Goal: Task Accomplishment & Management: Manage account settings

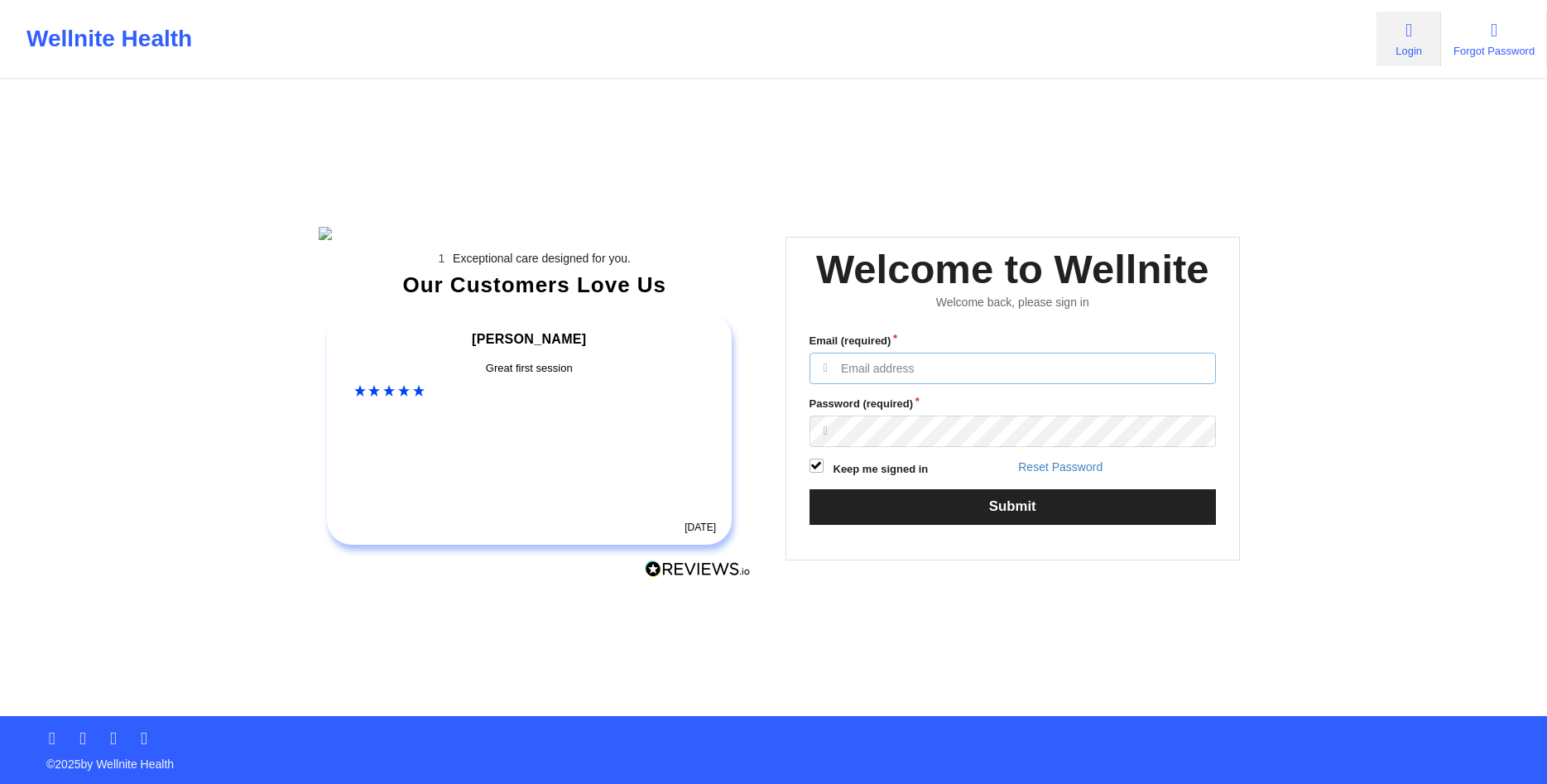
click at [1023, 384] on input "Email (required)" at bounding box center [1013, 368] width 407 height 31
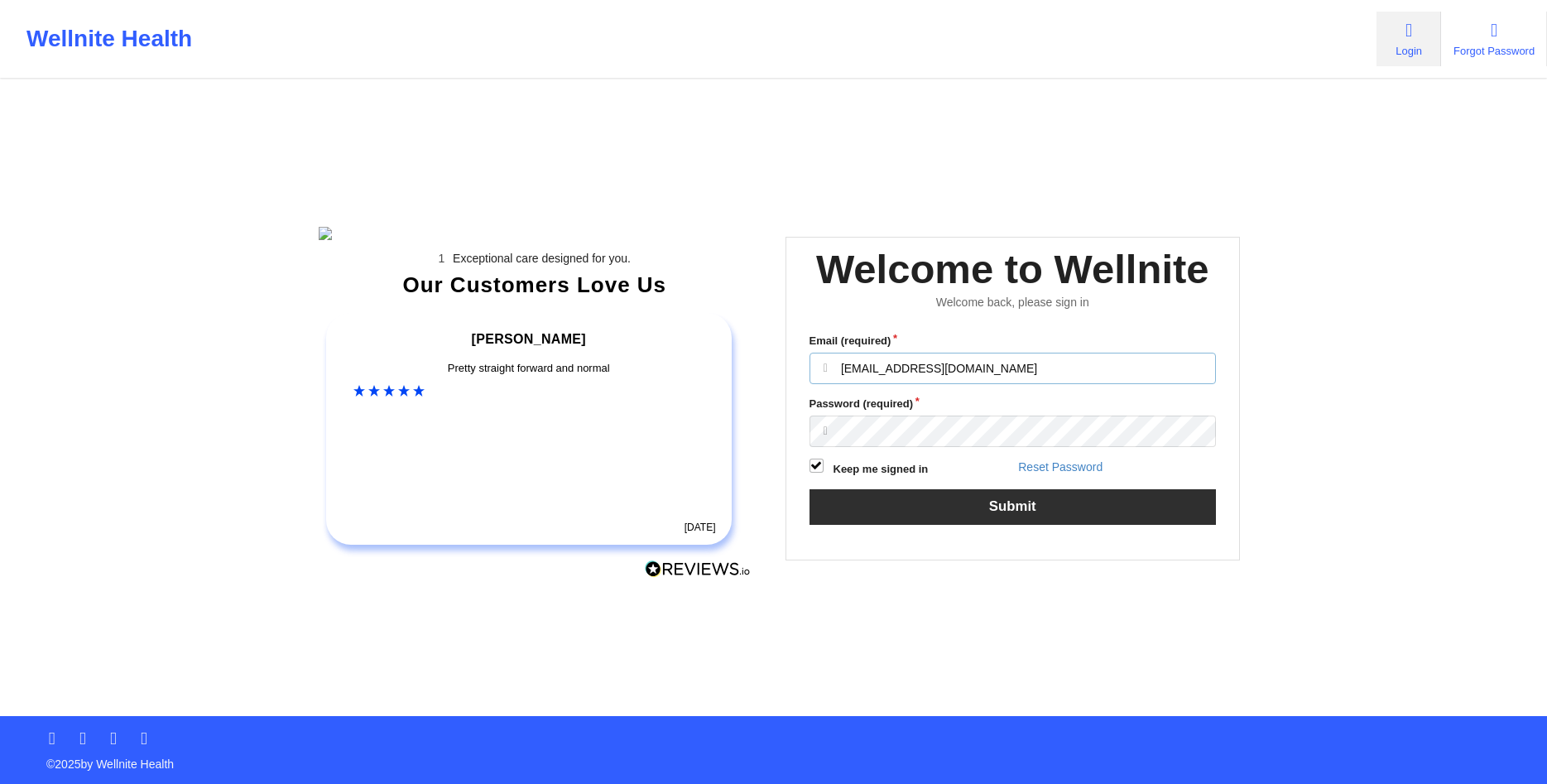
type input "olatestadmin@wellnite.com"
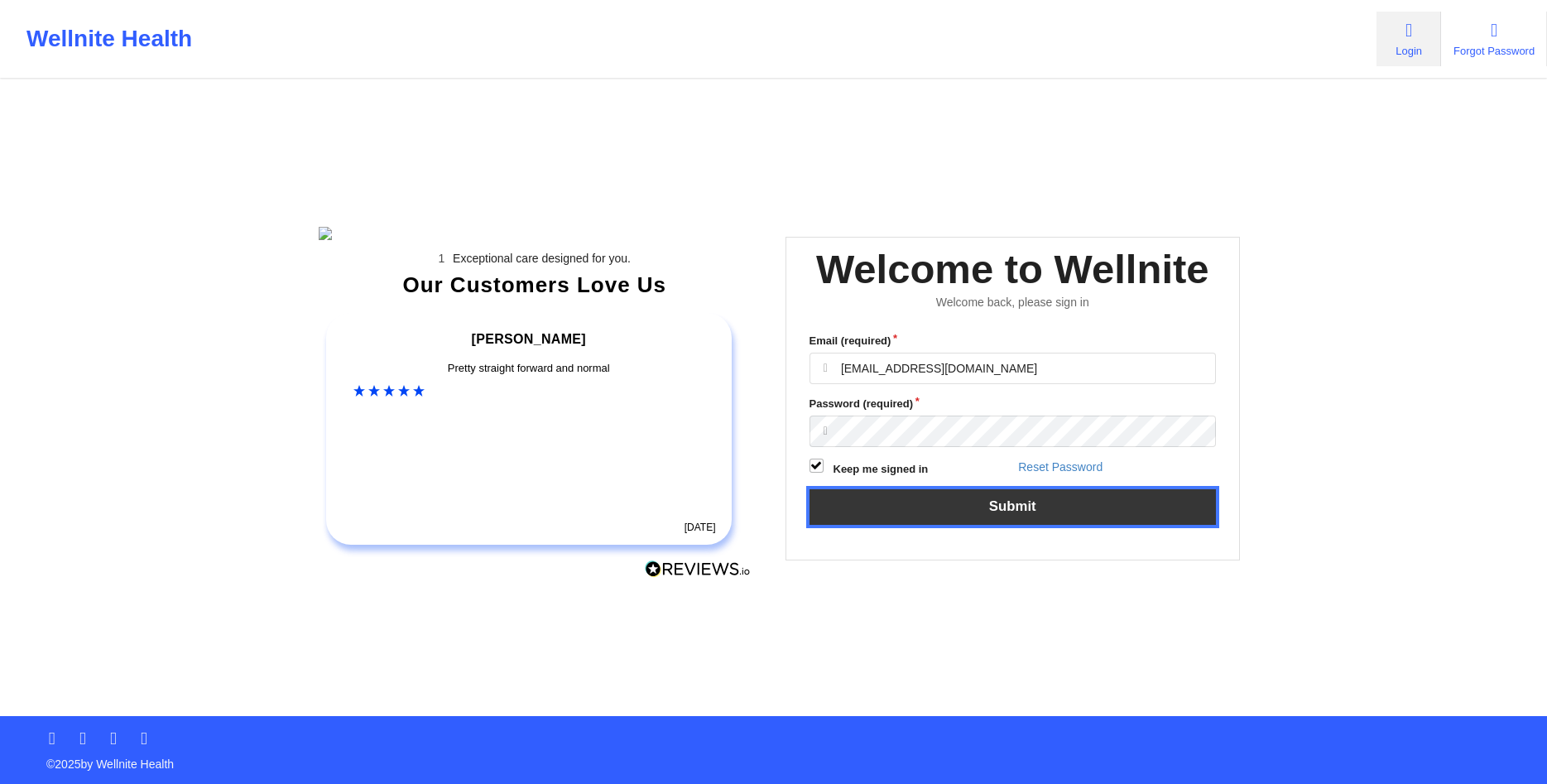
click at [972, 523] on button "Submit" at bounding box center [1013, 506] width 407 height 35
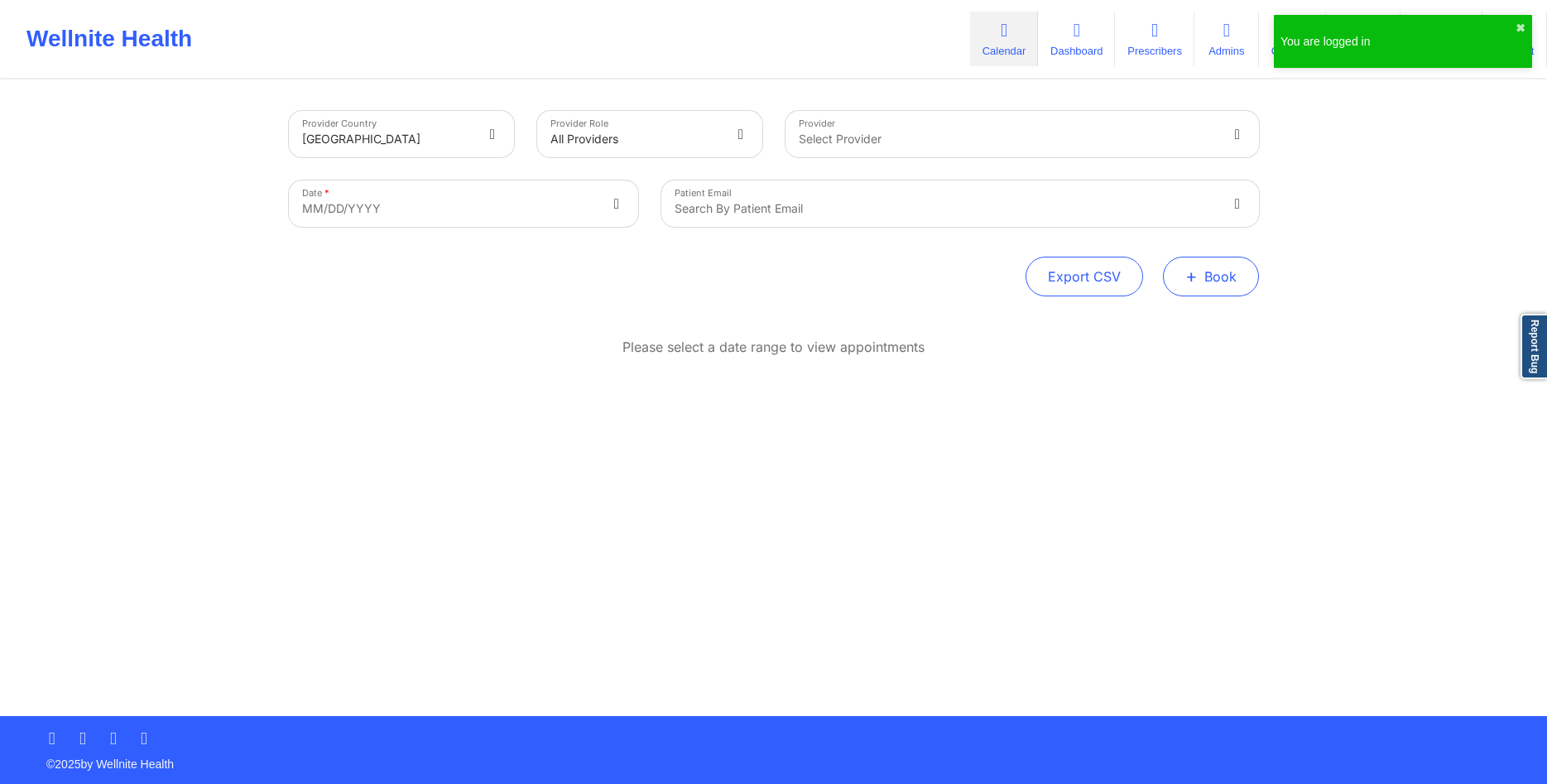
click at [1205, 273] on button "+ Book" at bounding box center [1211, 276] width 96 height 40
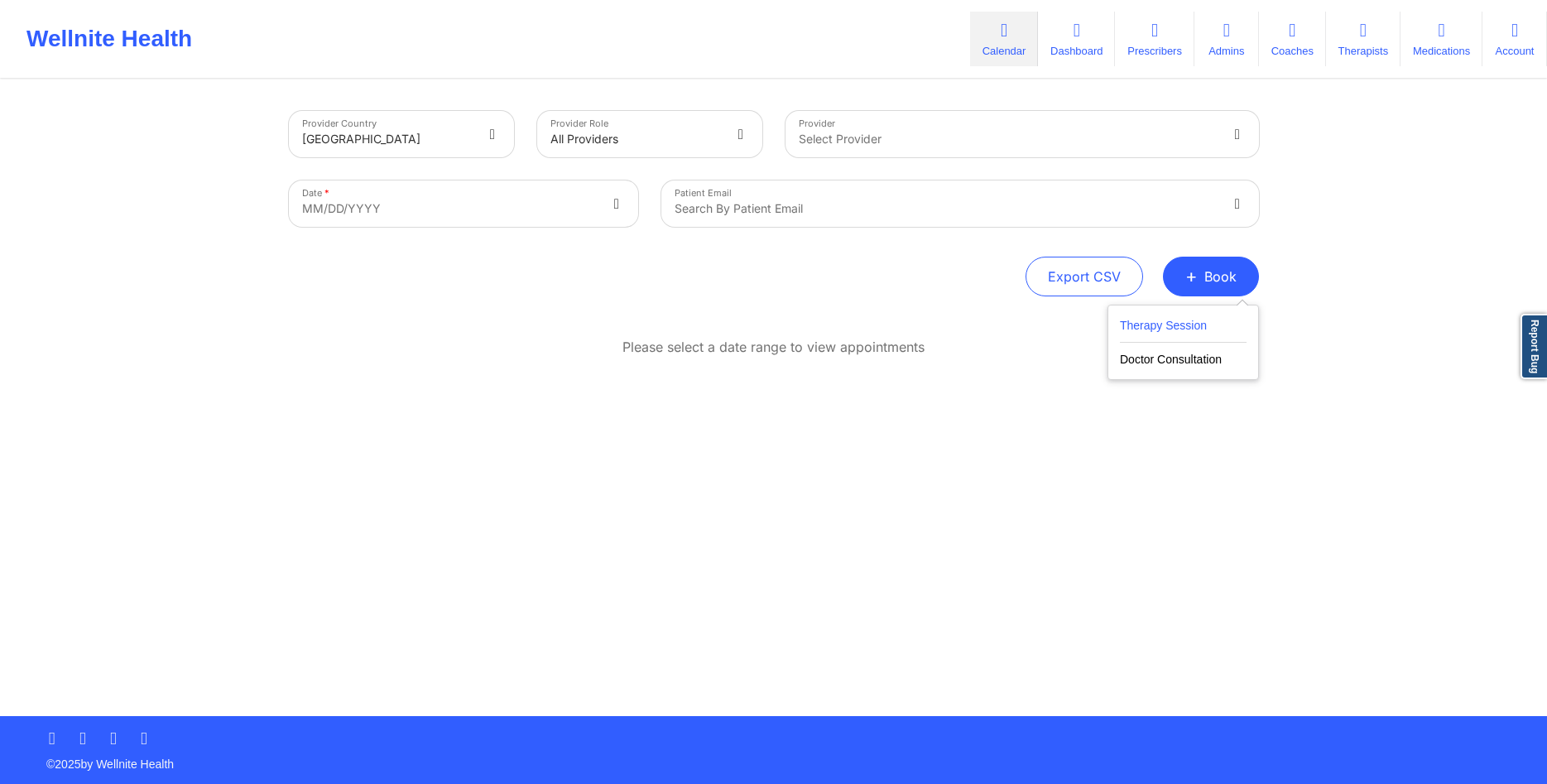
click at [1140, 330] on button "Therapy Session" at bounding box center [1183, 329] width 127 height 28
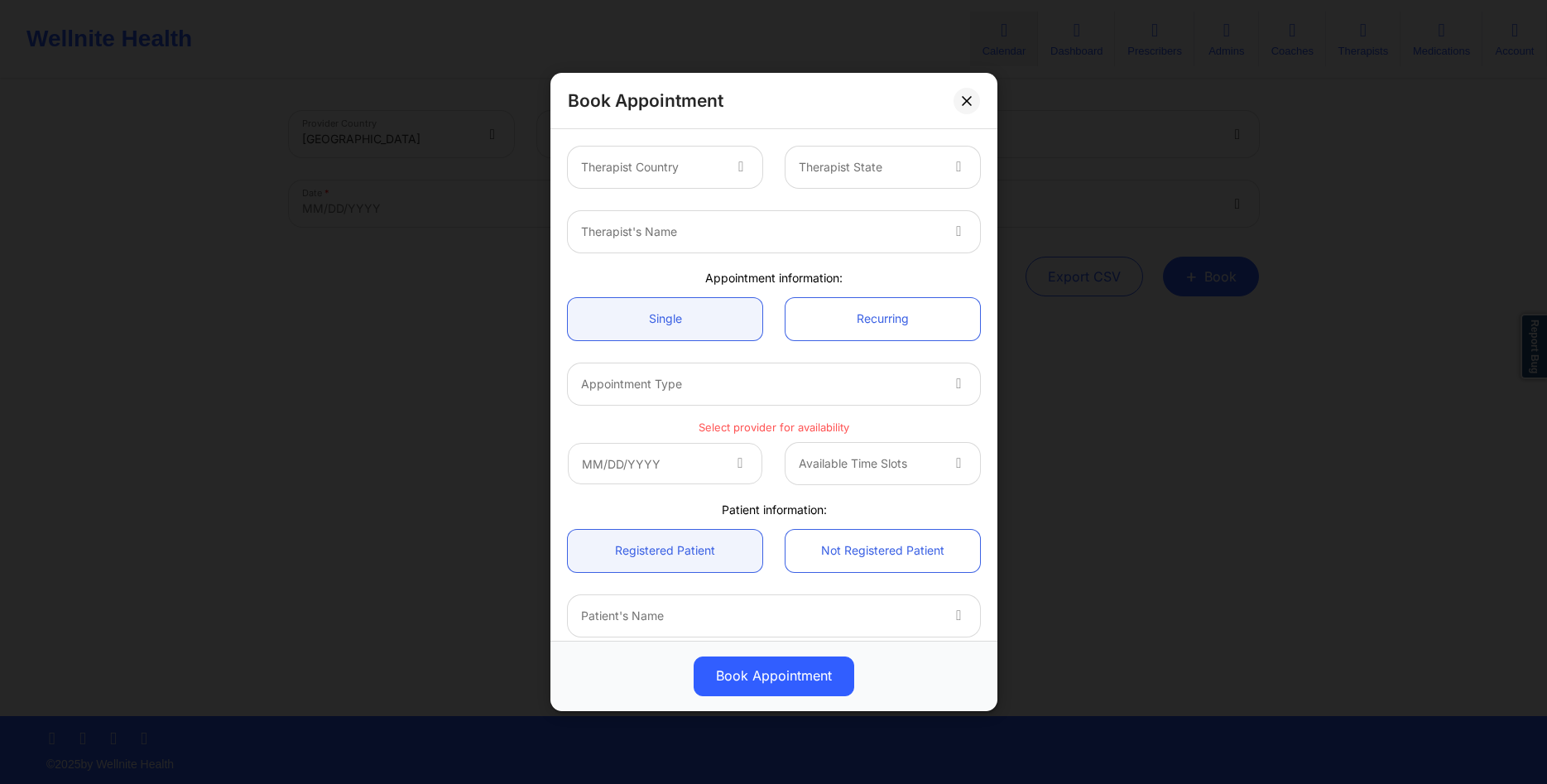
click at [726, 170] on div at bounding box center [743, 167] width 40 height 41
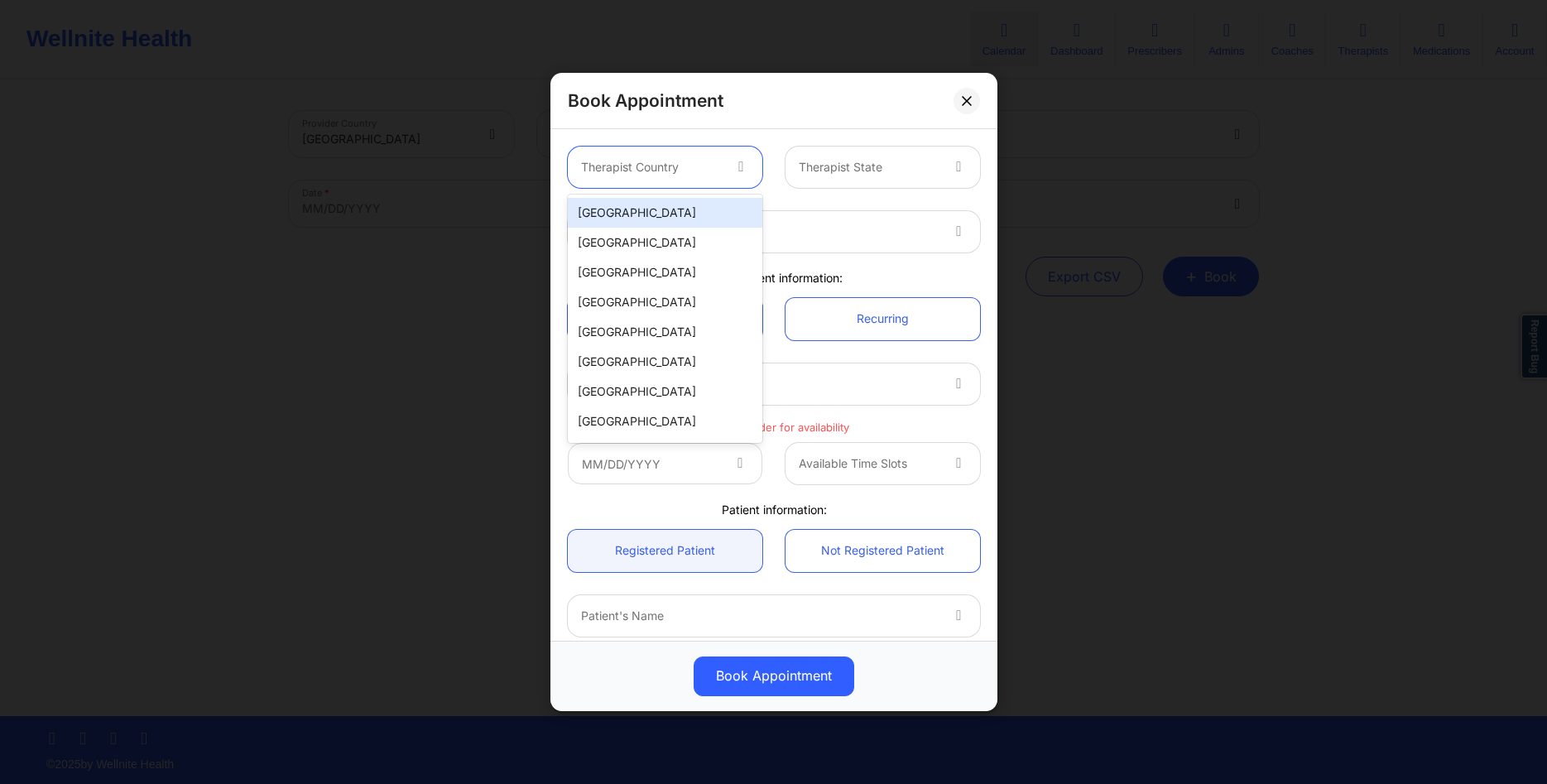
click at [689, 205] on div "[GEOGRAPHIC_DATA]" at bounding box center [664, 212] width 194 height 30
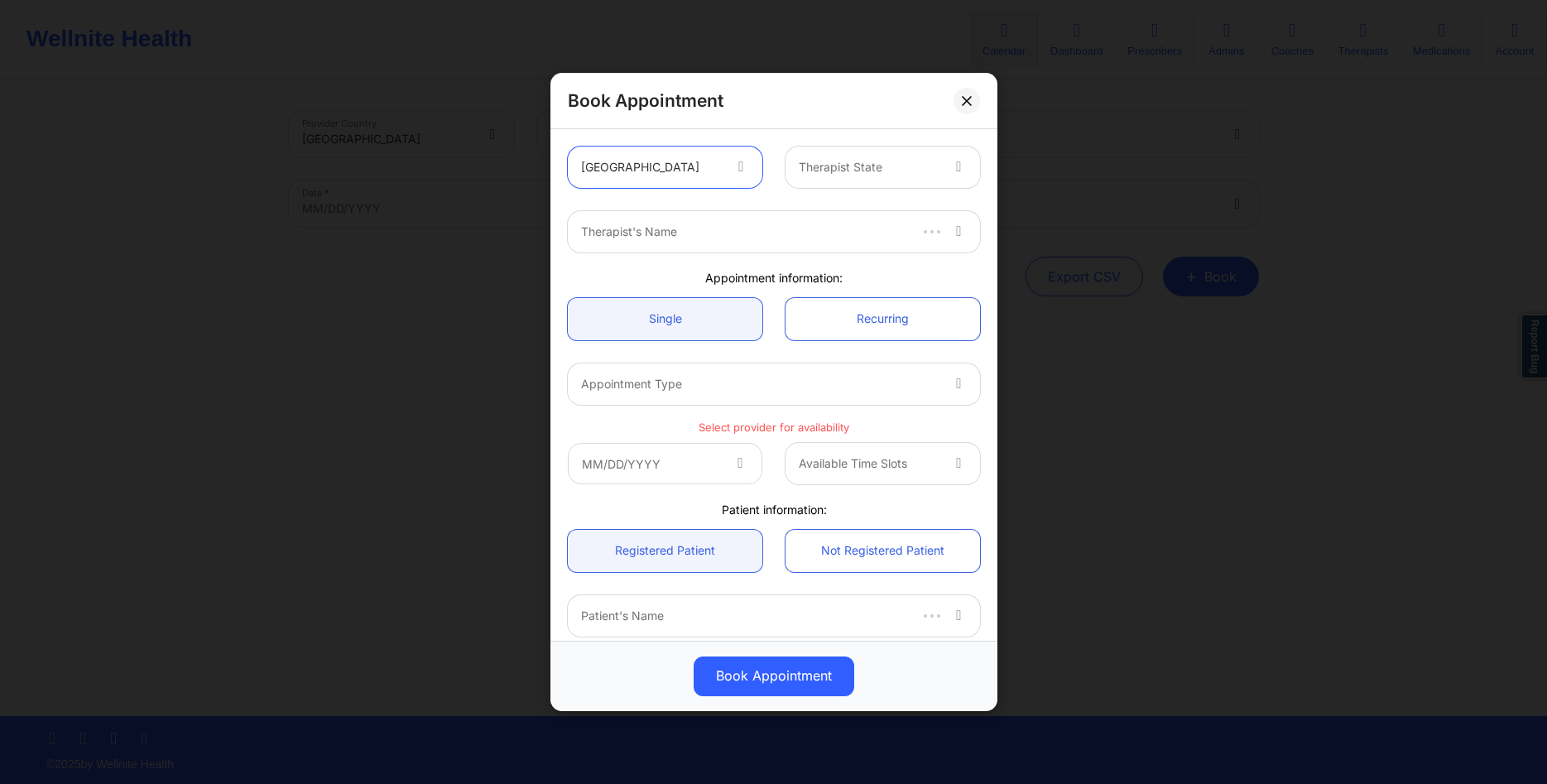
click at [834, 180] on div "Therapist State" at bounding box center [863, 167] width 154 height 41
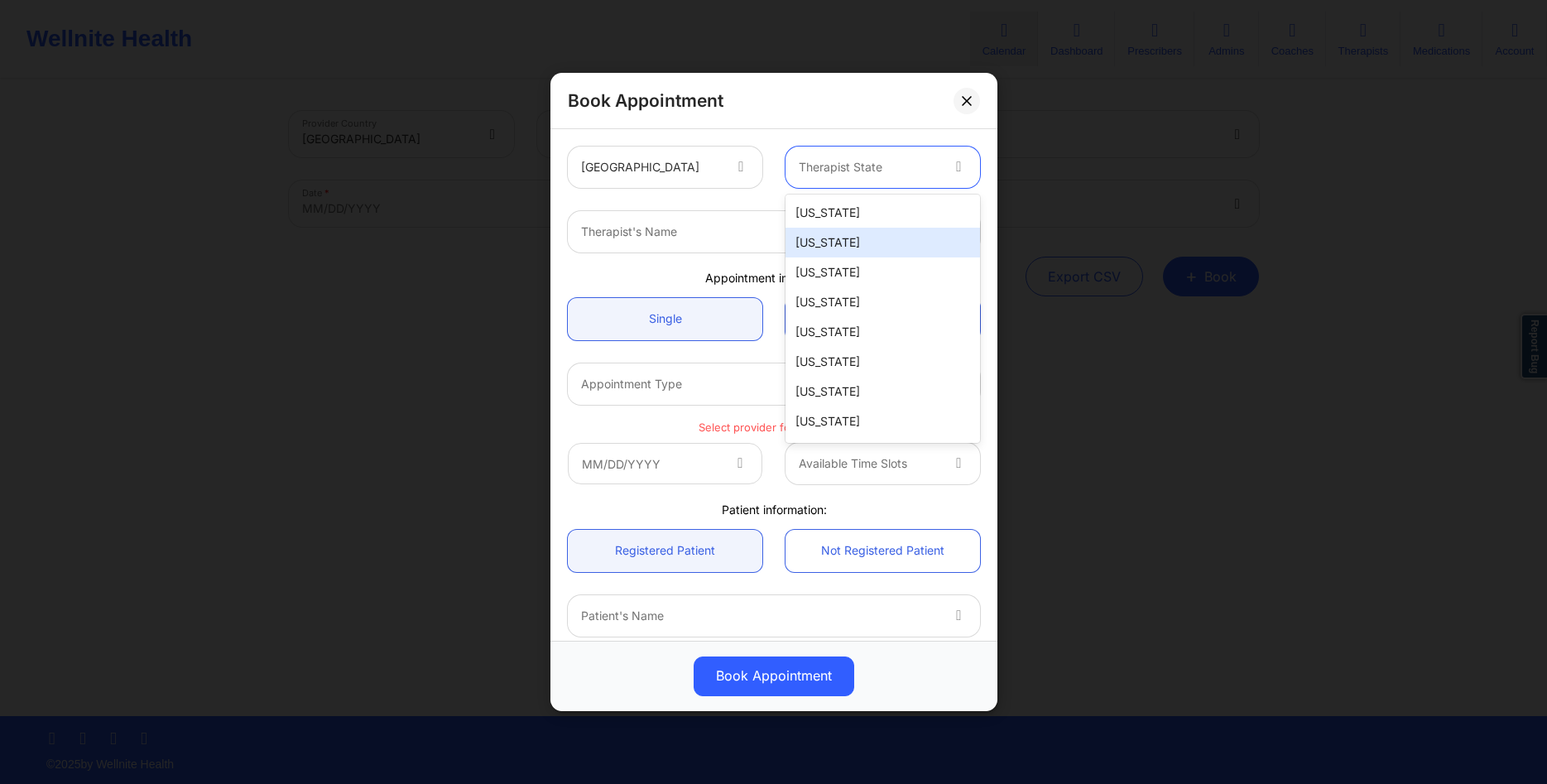
click at [821, 246] on div "Alaska" at bounding box center [883, 242] width 194 height 30
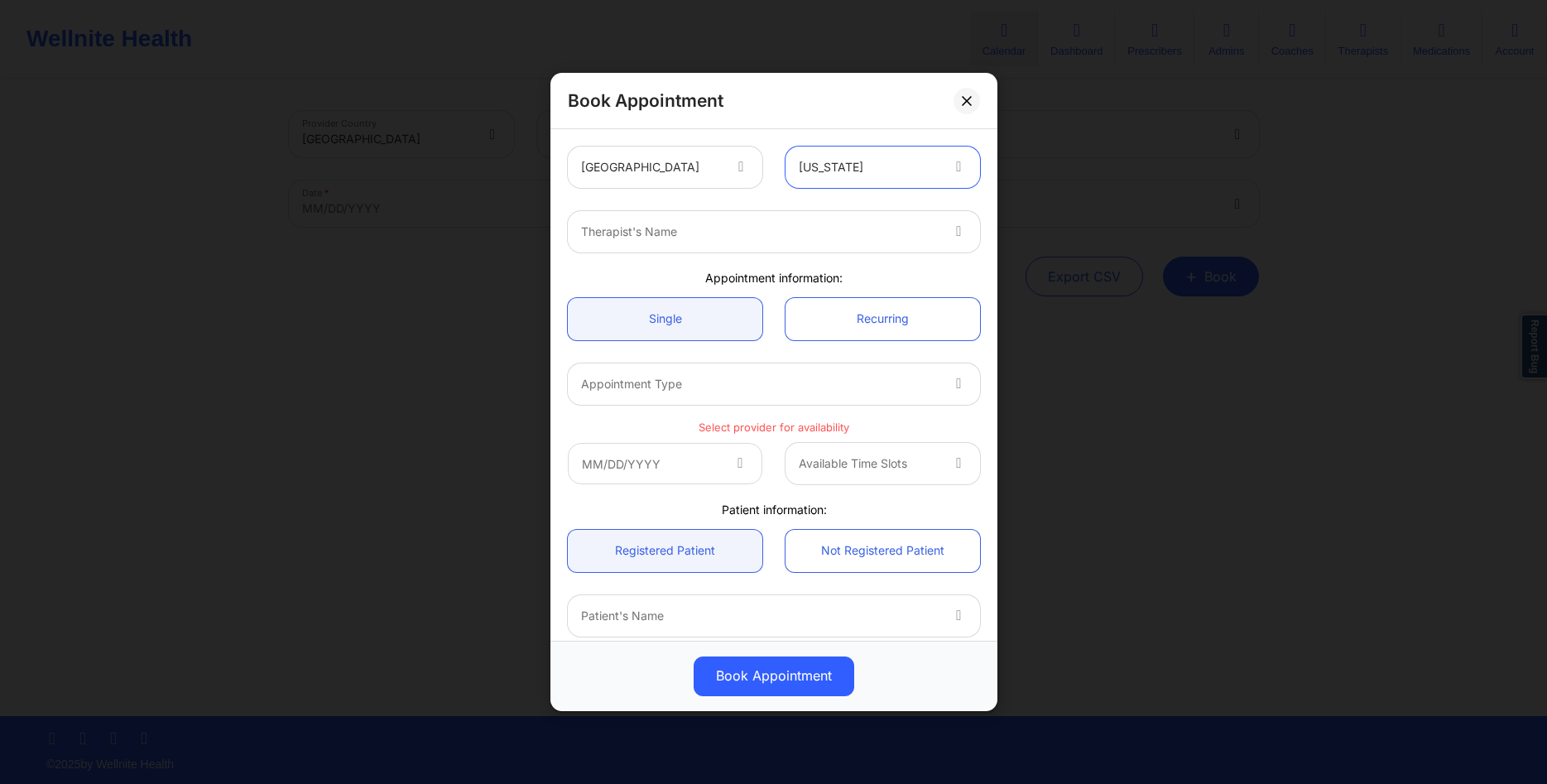
click at [733, 231] on div at bounding box center [760, 231] width 358 height 20
type input "cms test"
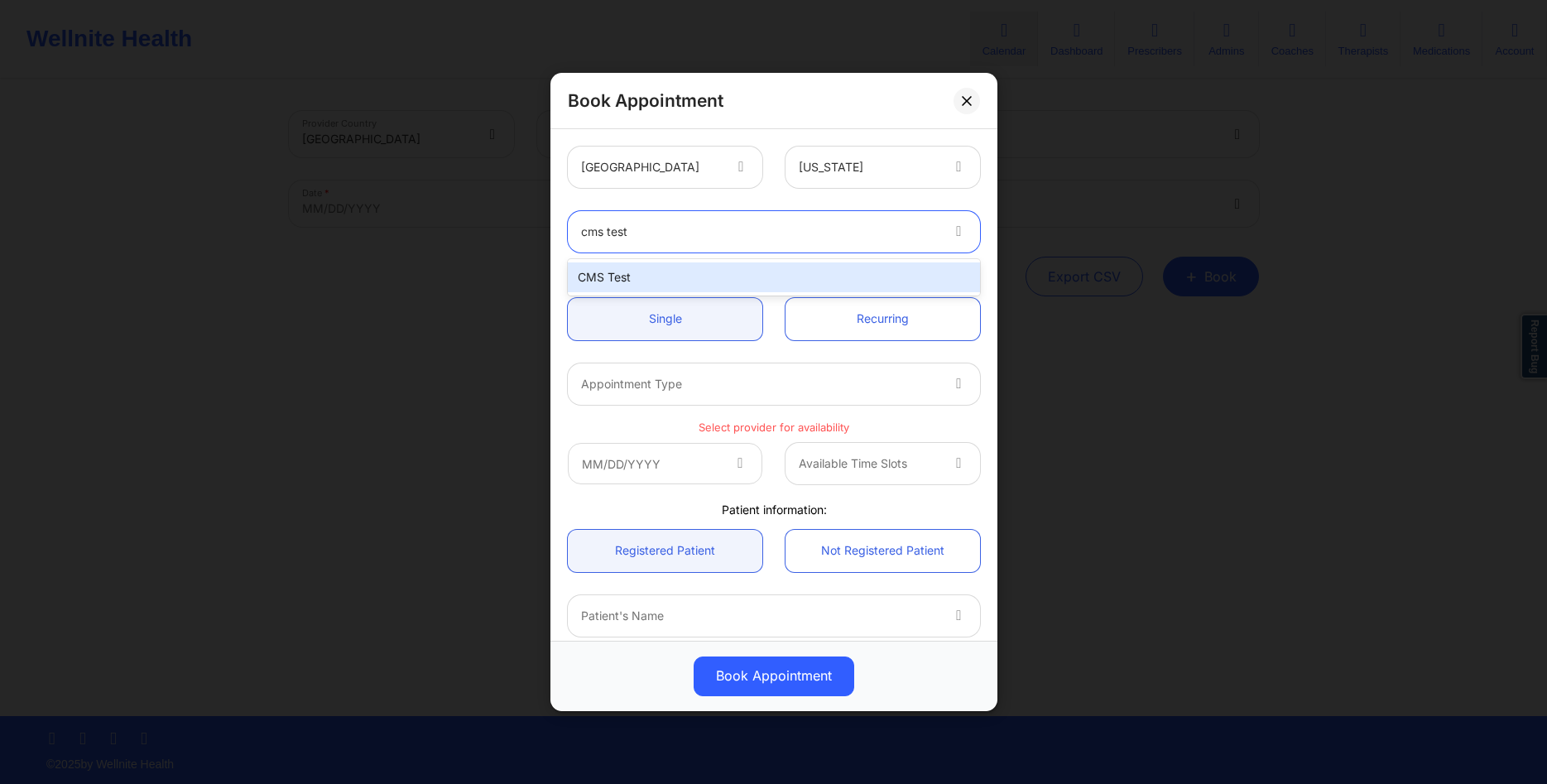
click at [756, 270] on div "CMS Test" at bounding box center [774, 277] width 412 height 30
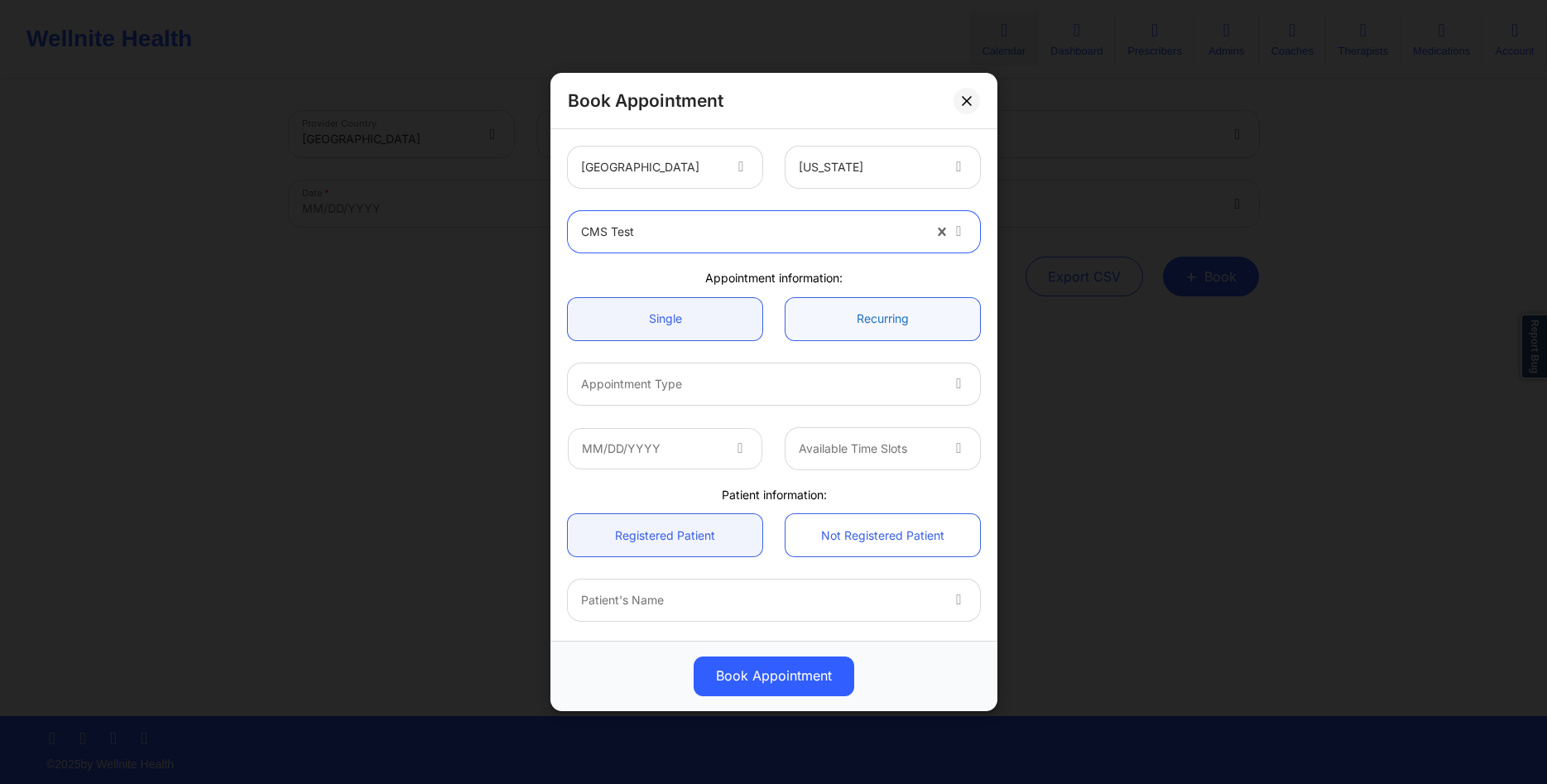
click at [805, 318] on link "Recurring" at bounding box center [883, 318] width 194 height 42
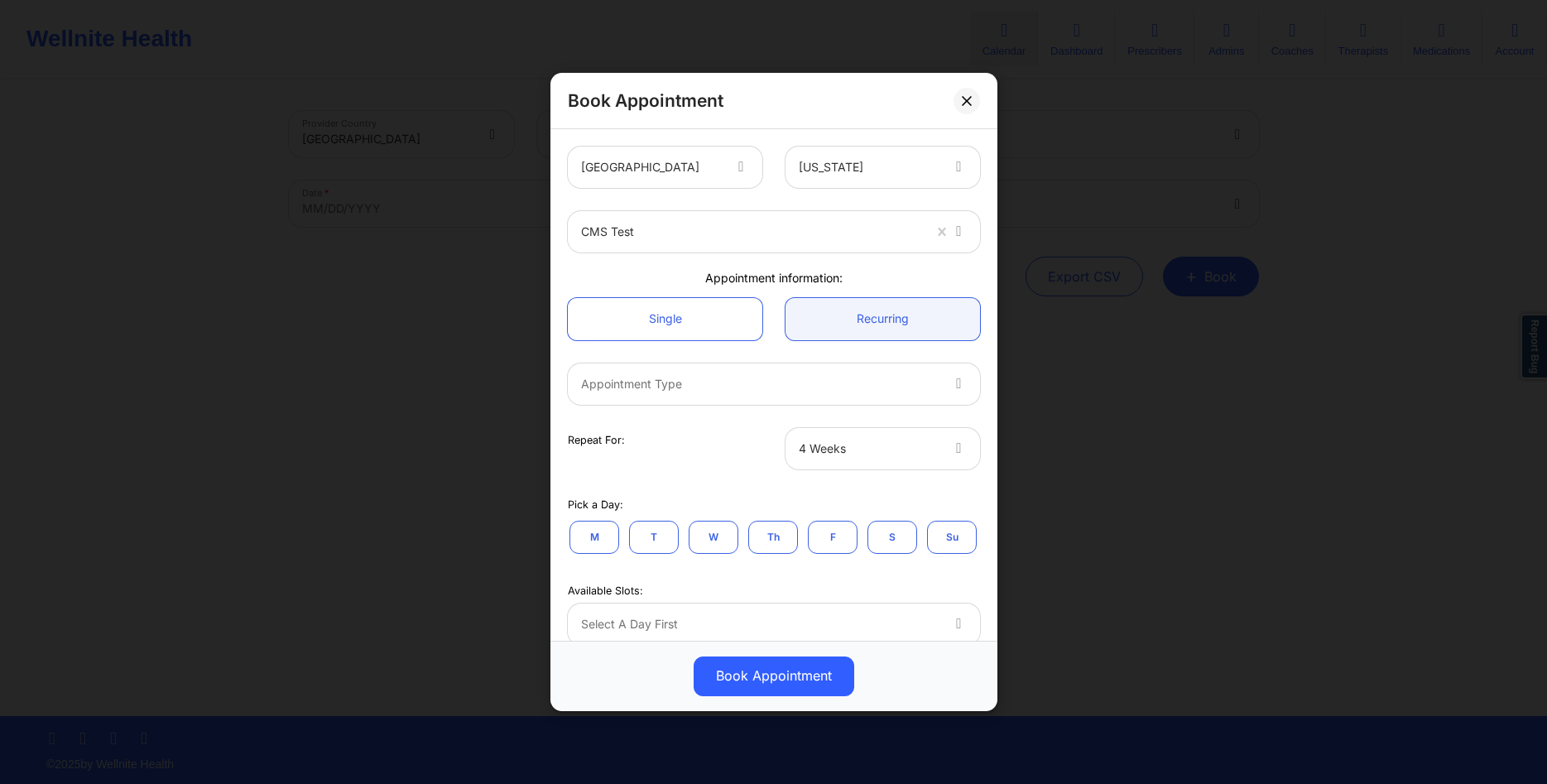
scroll to position [79, 0]
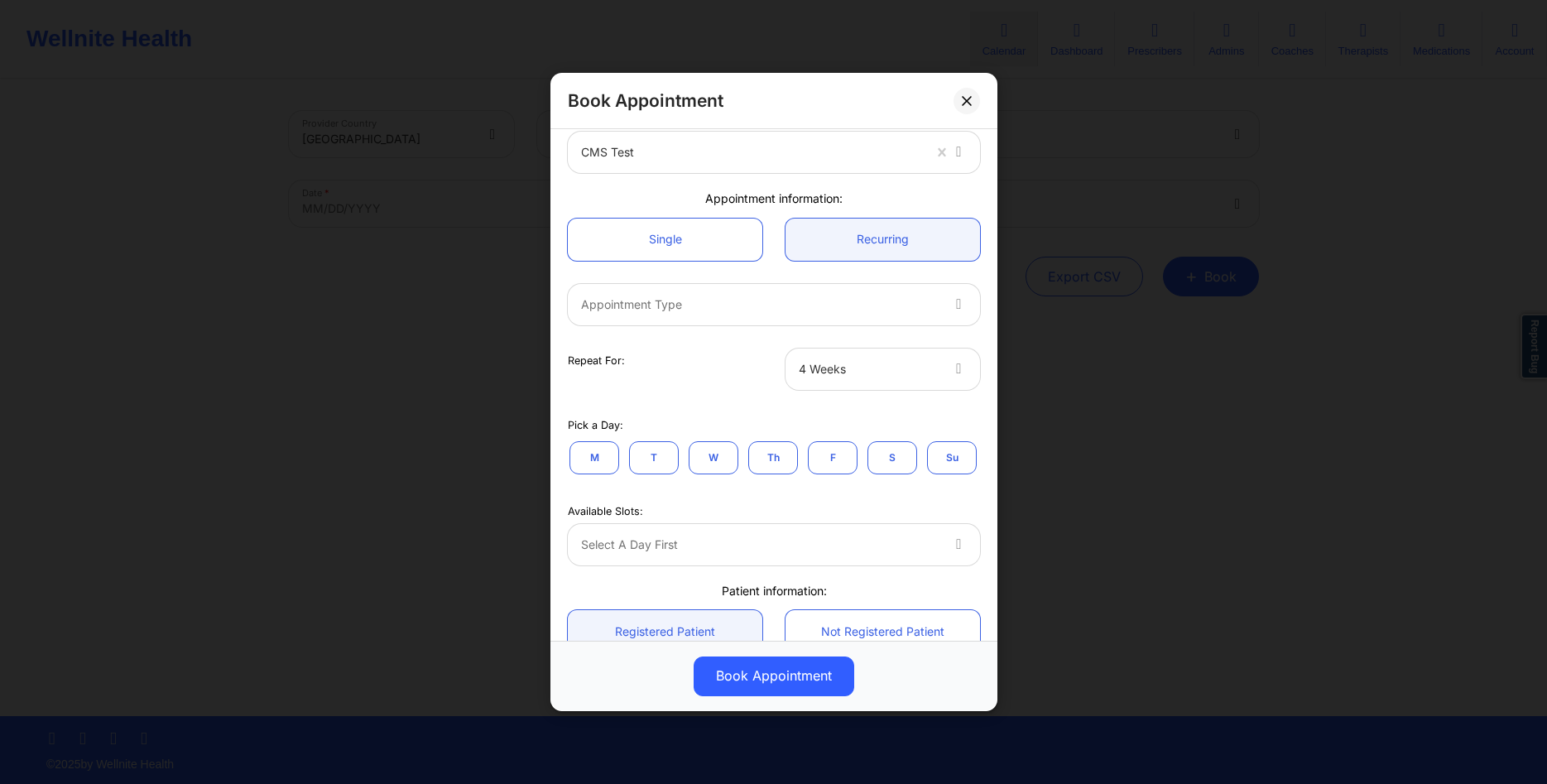
click at [822, 302] on div at bounding box center [760, 304] width 358 height 20
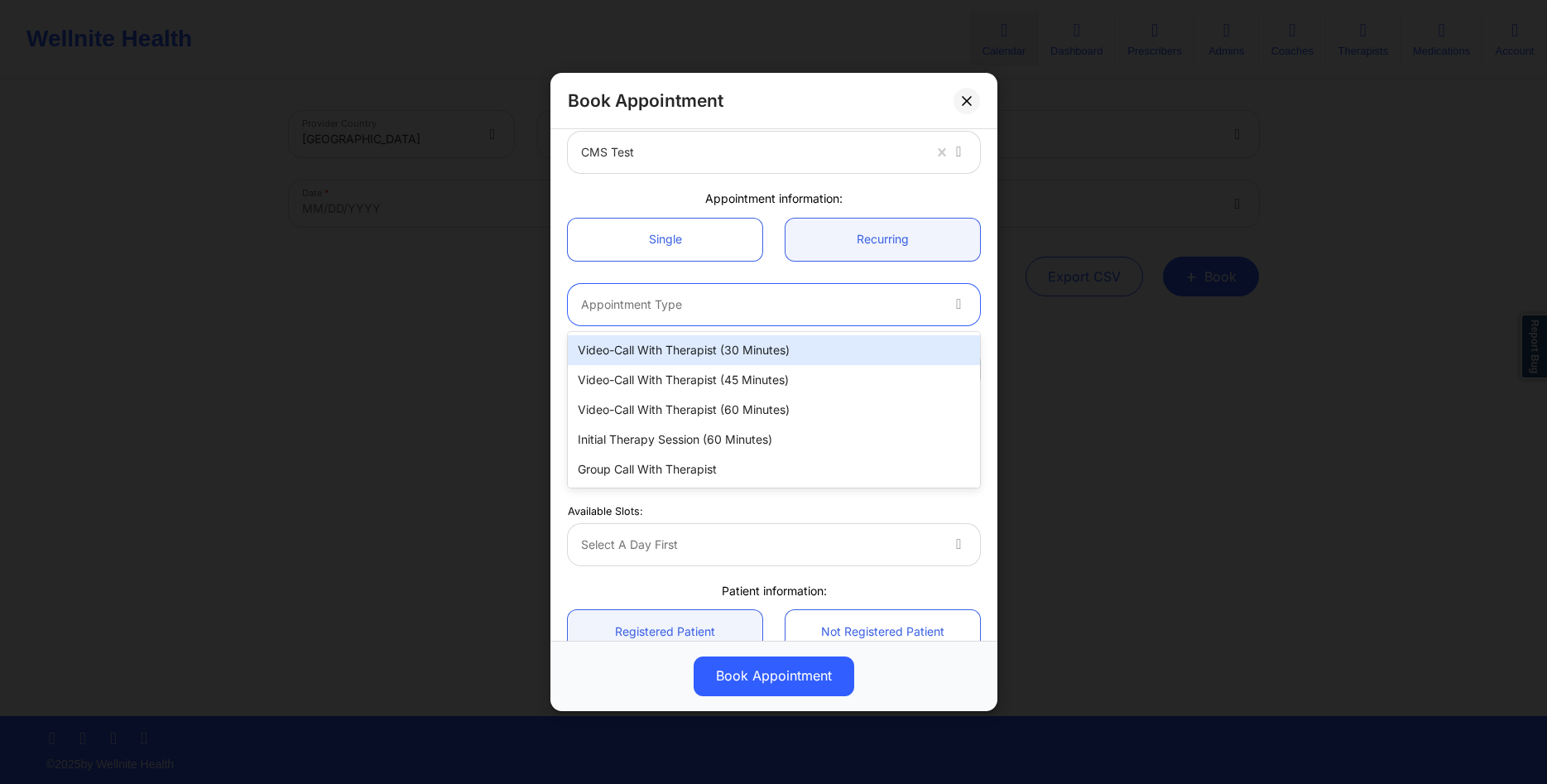
click at [770, 355] on div "Video-Call with Therapist (30 minutes)" at bounding box center [774, 350] width 412 height 30
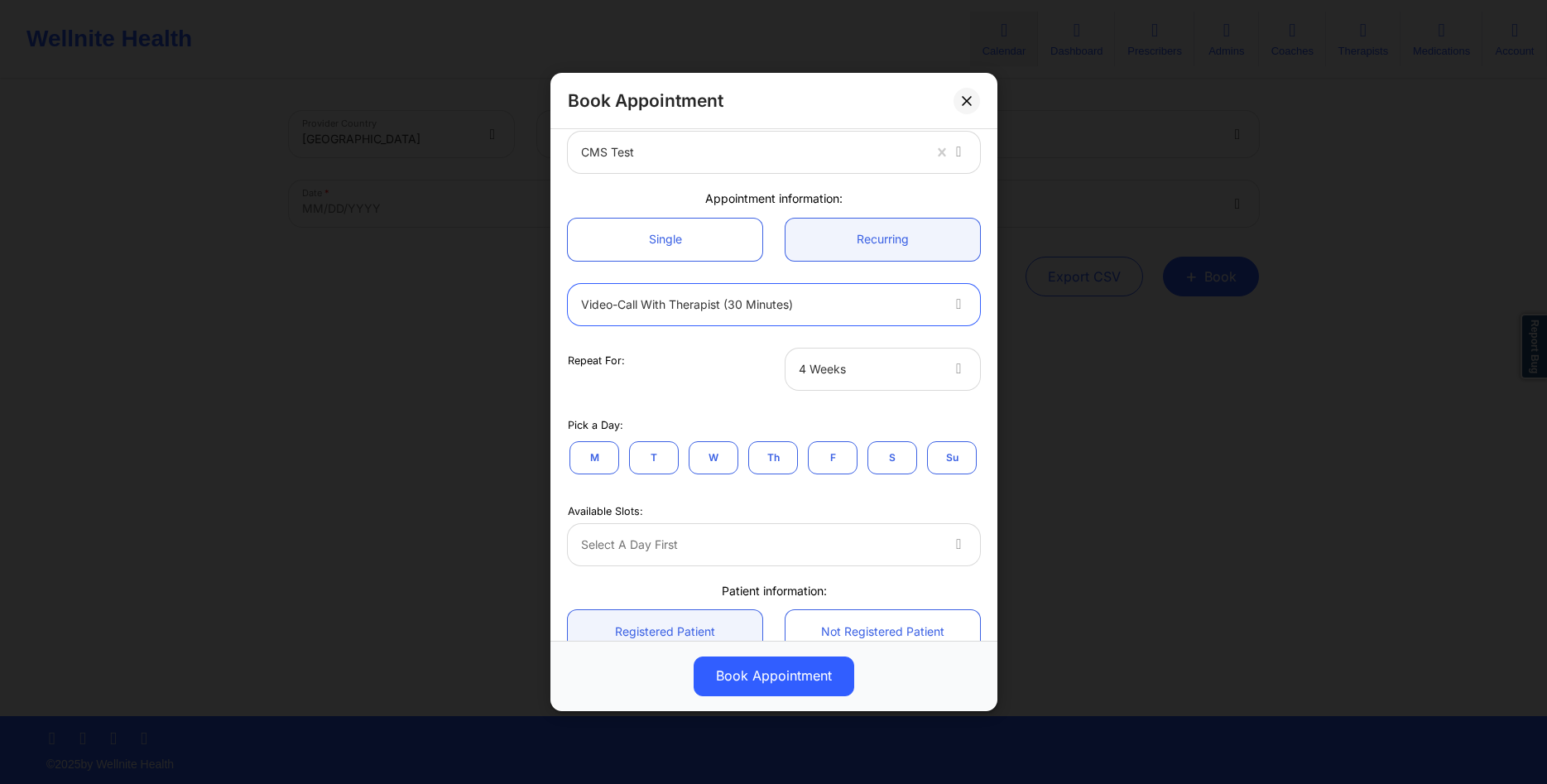
click at [912, 378] on div at bounding box center [869, 368] width 140 height 20
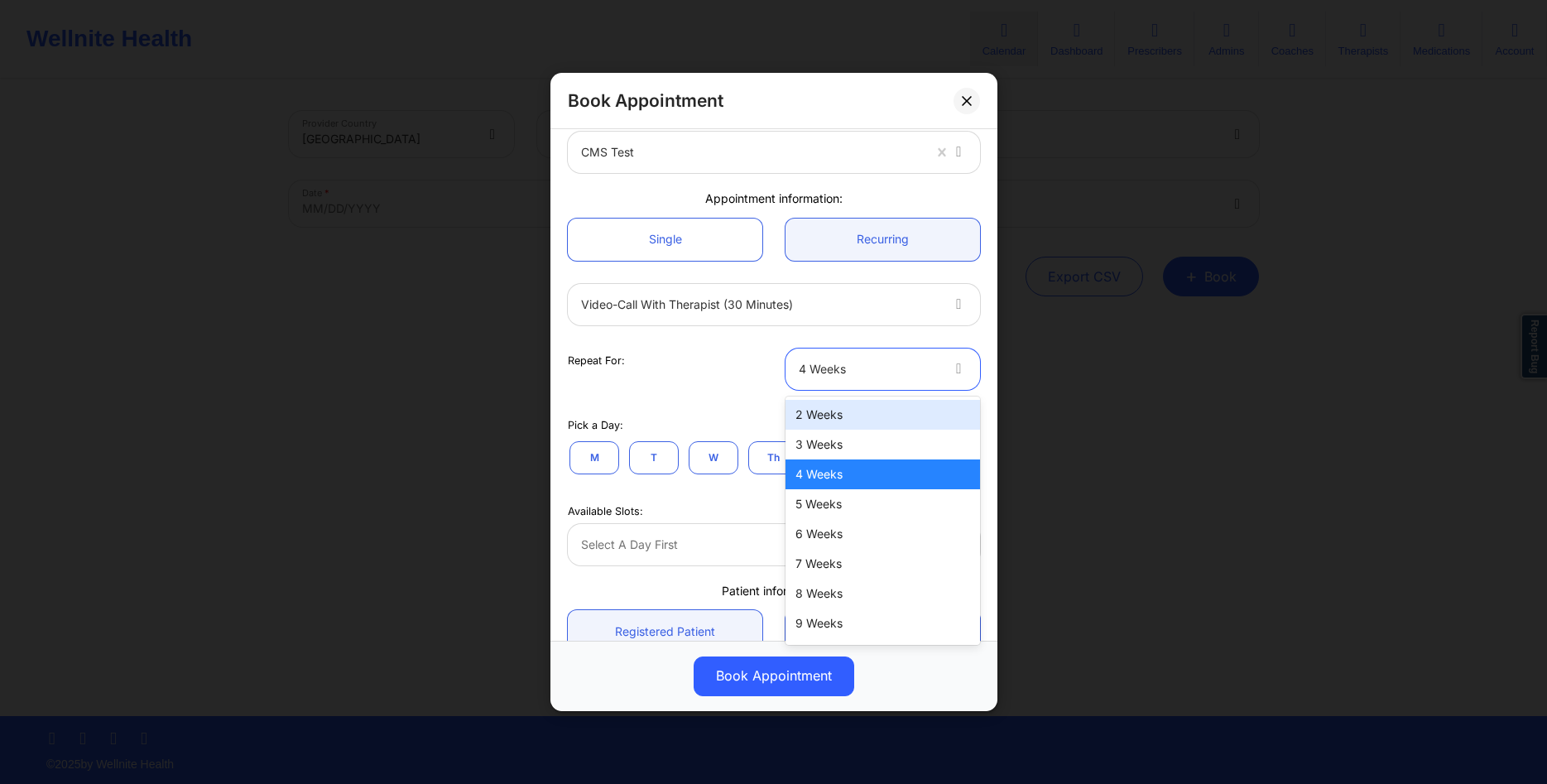
click at [821, 407] on div "2 Weeks" at bounding box center [883, 414] width 194 height 30
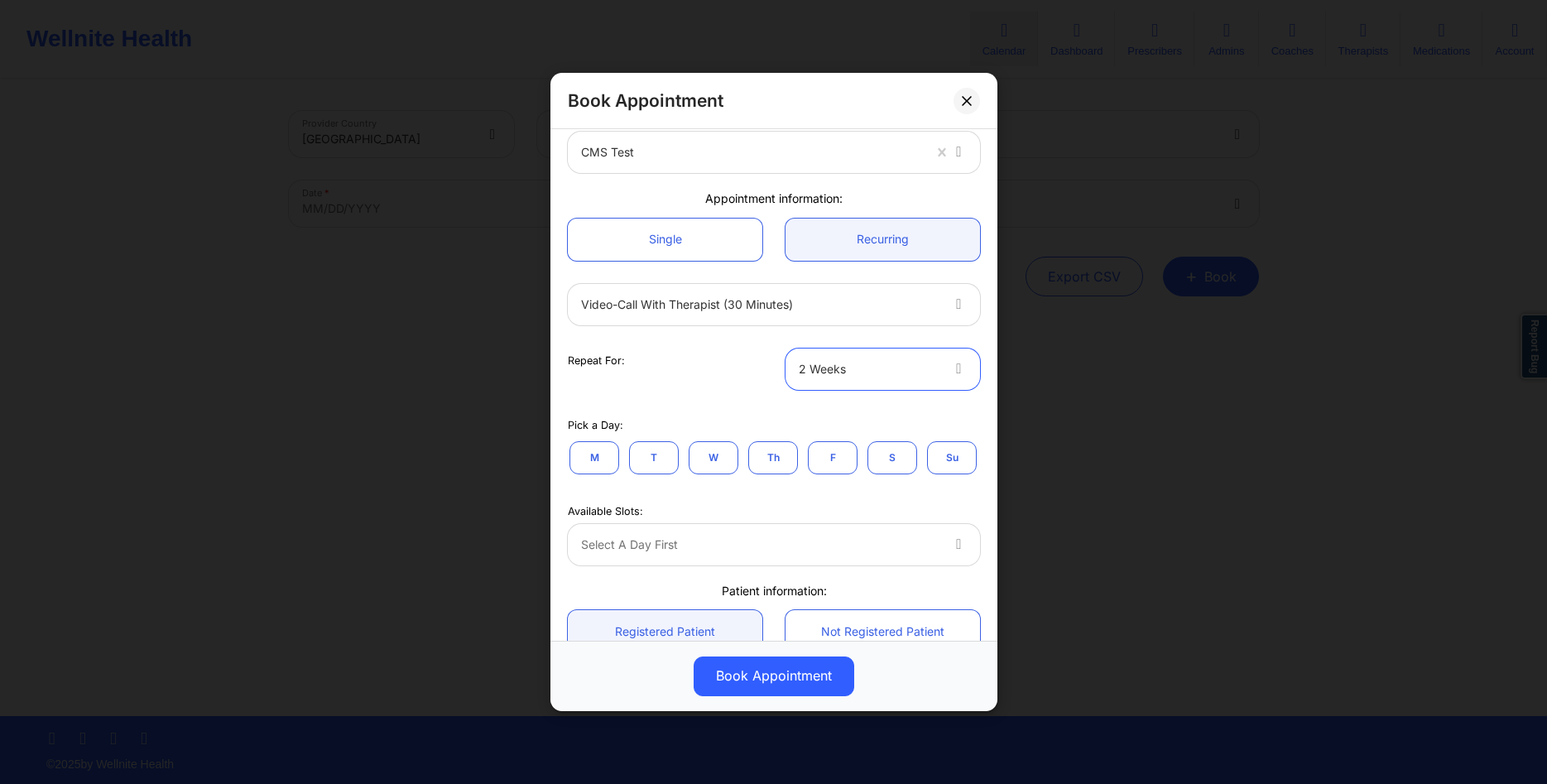
click at [663, 450] on button "T" at bounding box center [654, 457] width 50 height 33
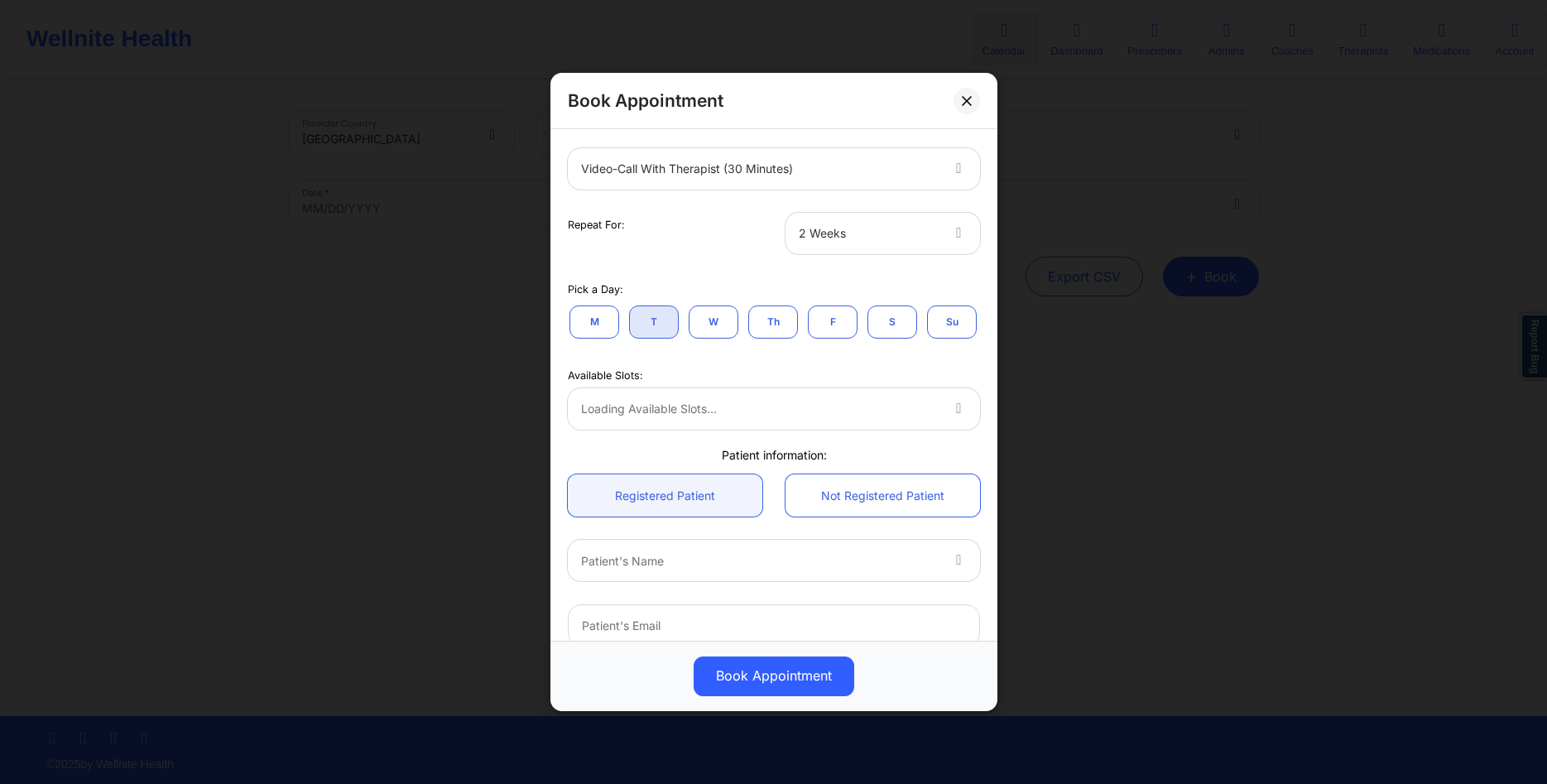
scroll to position [238, 0]
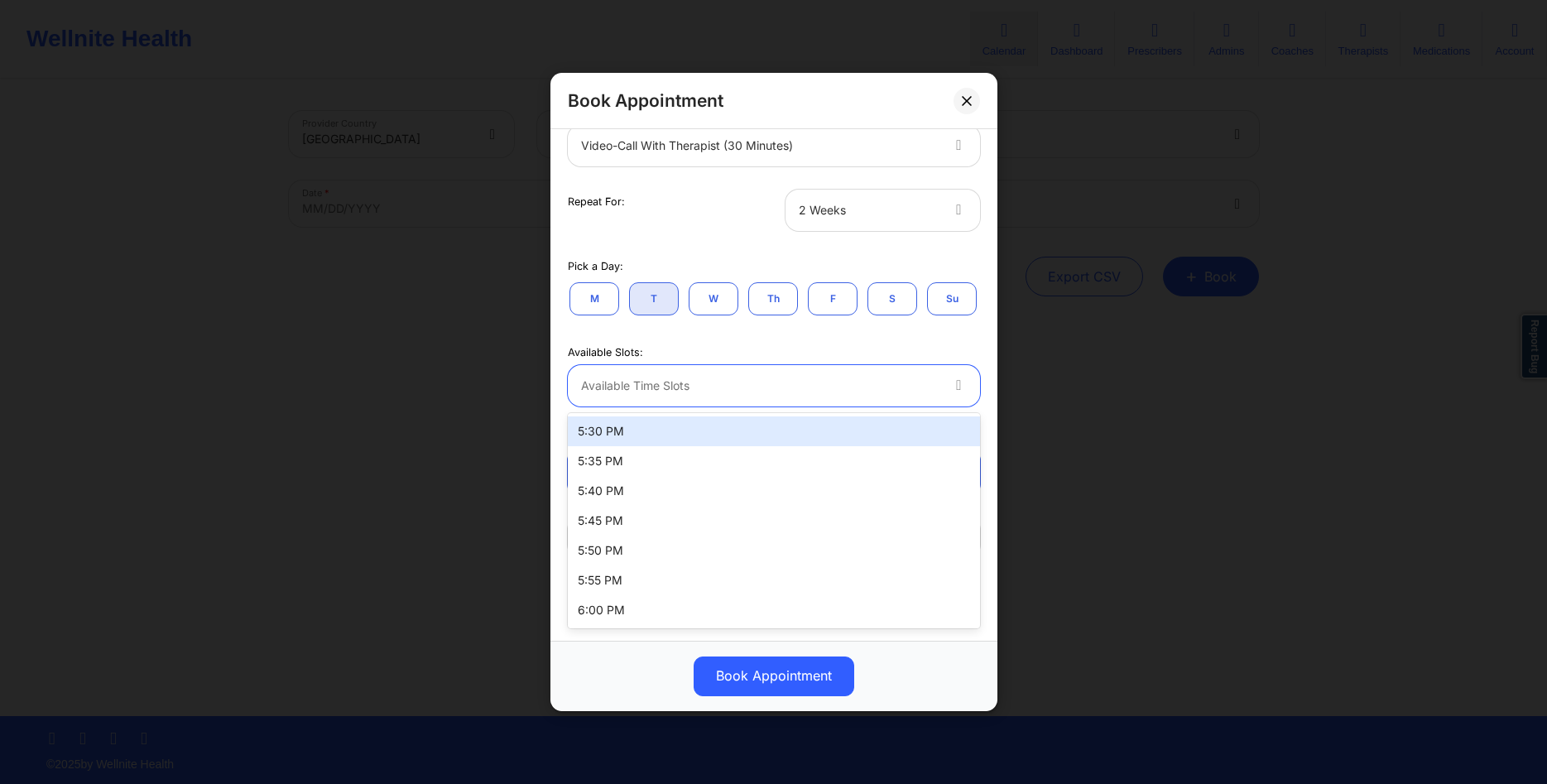
click at [918, 394] on div at bounding box center [760, 386] width 358 height 20
click at [783, 435] on div "5:30 PM" at bounding box center [774, 431] width 412 height 30
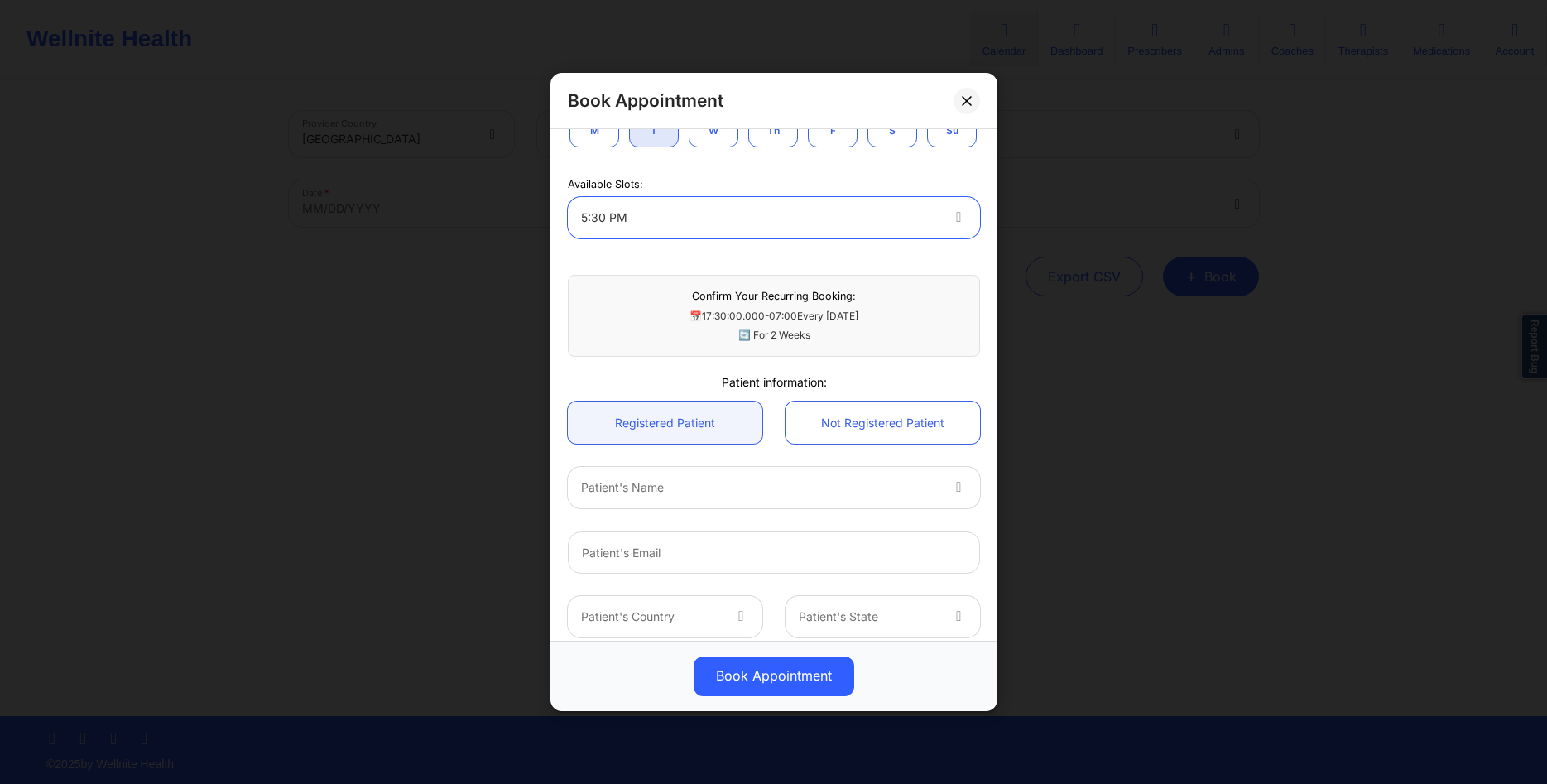
scroll to position [477, 0]
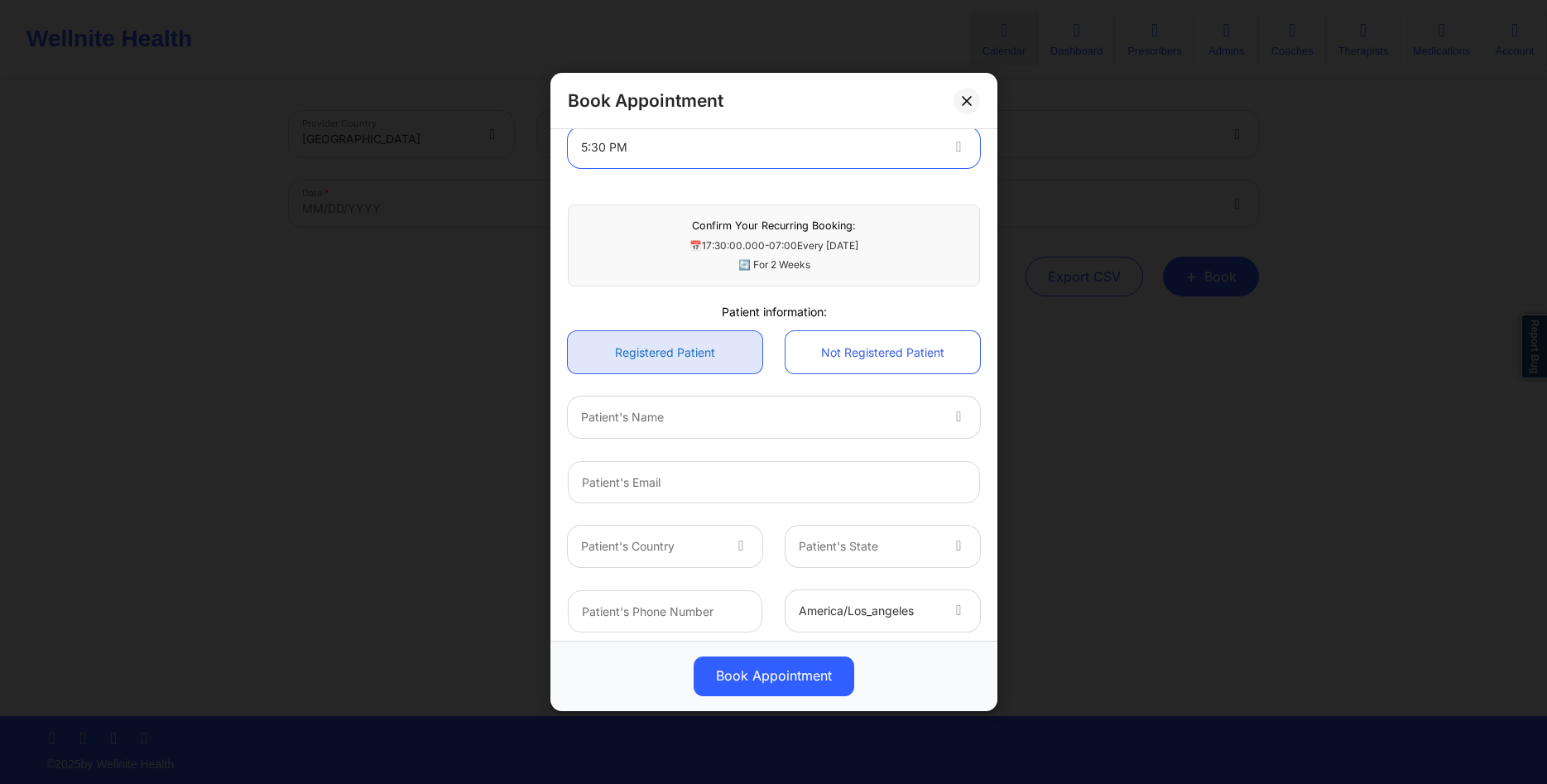
click at [688, 367] on link "Registered Patient" at bounding box center [664, 352] width 194 height 42
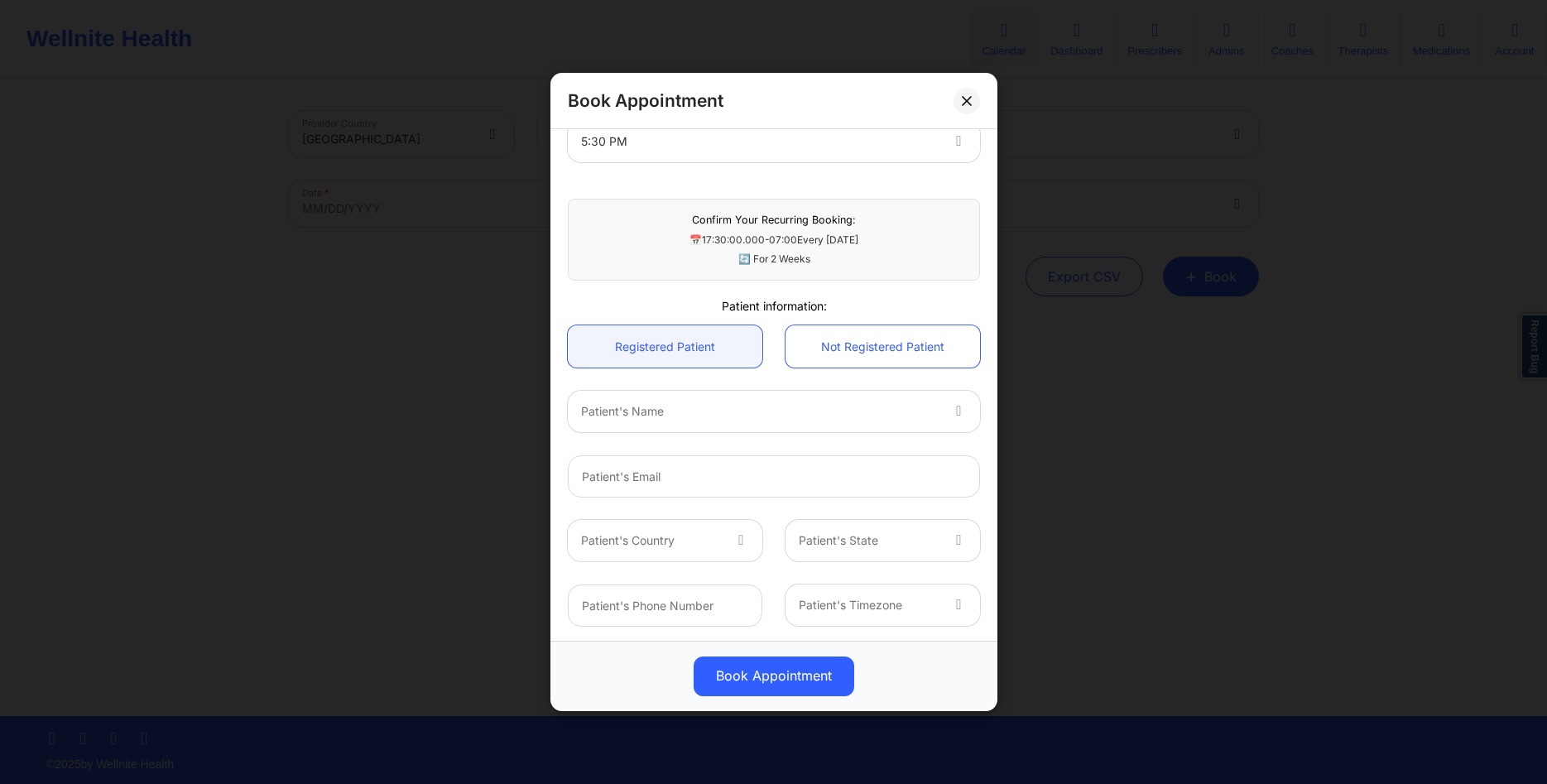
scroll to position [485, 0]
click at [768, 399] on div at bounding box center [760, 409] width 358 height 20
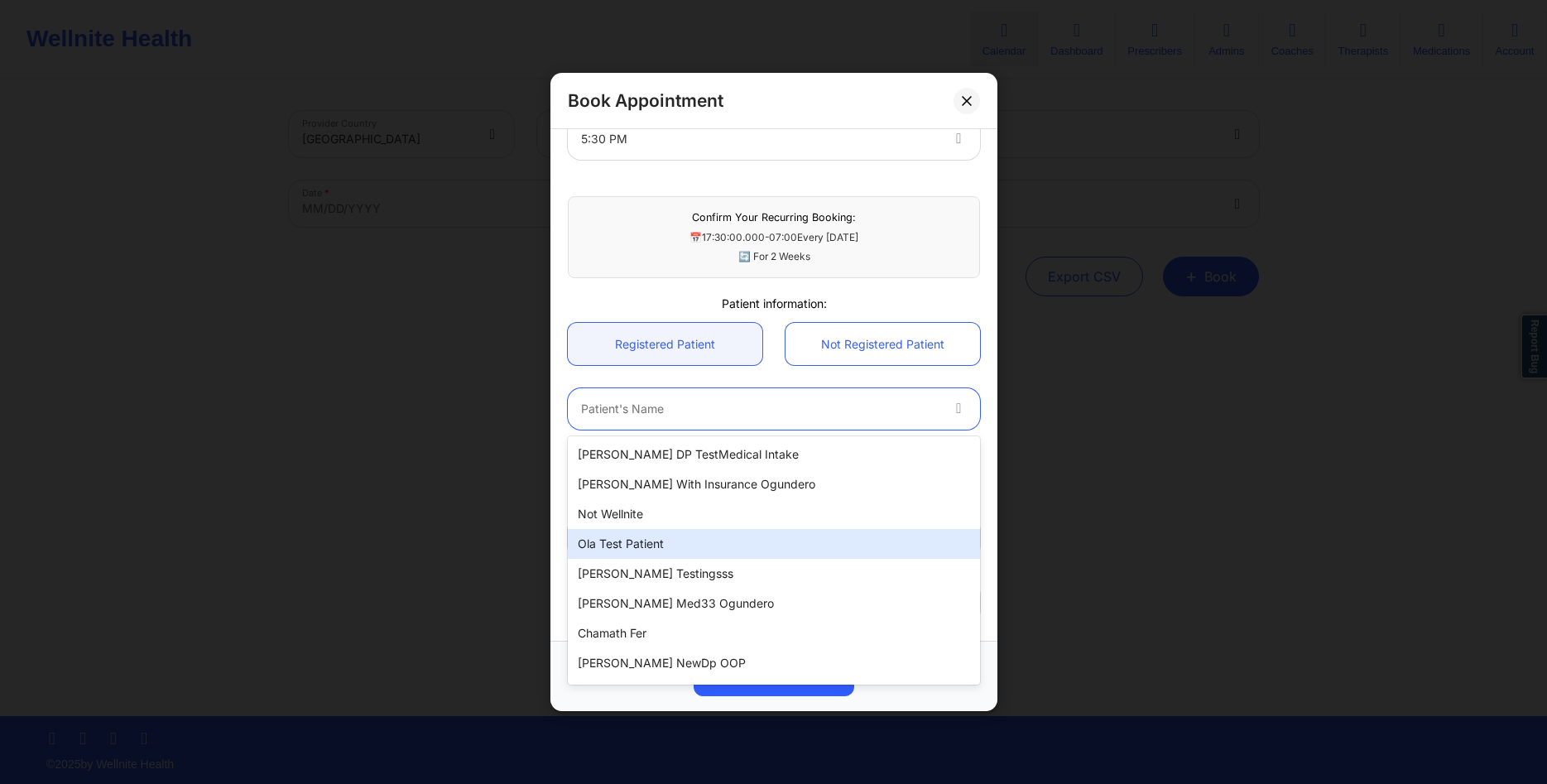
click at [652, 543] on div "Ola test patient" at bounding box center [774, 543] width 412 height 30
type input "olatestpatient@well.co"
type input "+117019976600"
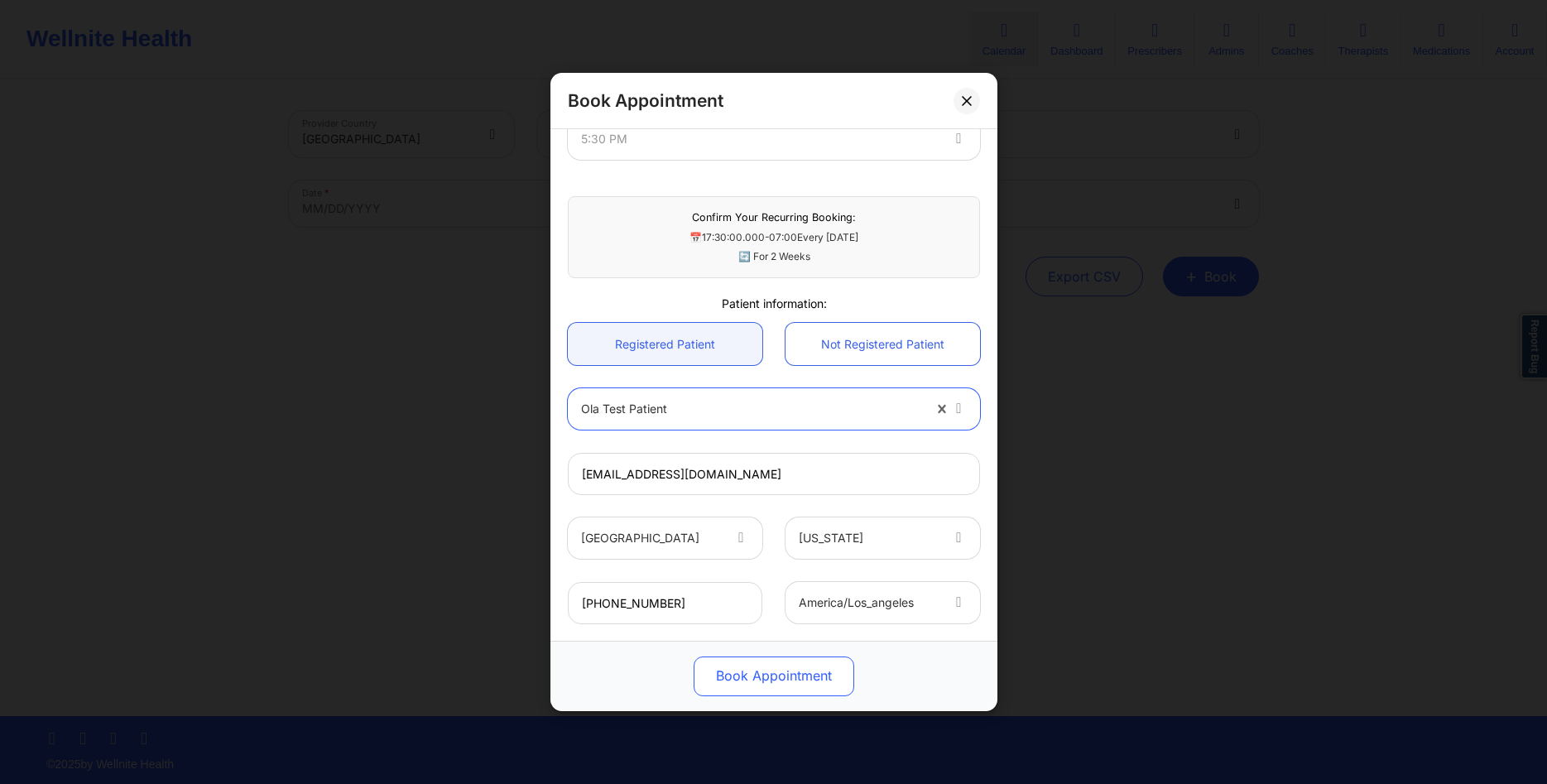
click at [732, 670] on button "Book Appointment" at bounding box center [774, 676] width 160 height 40
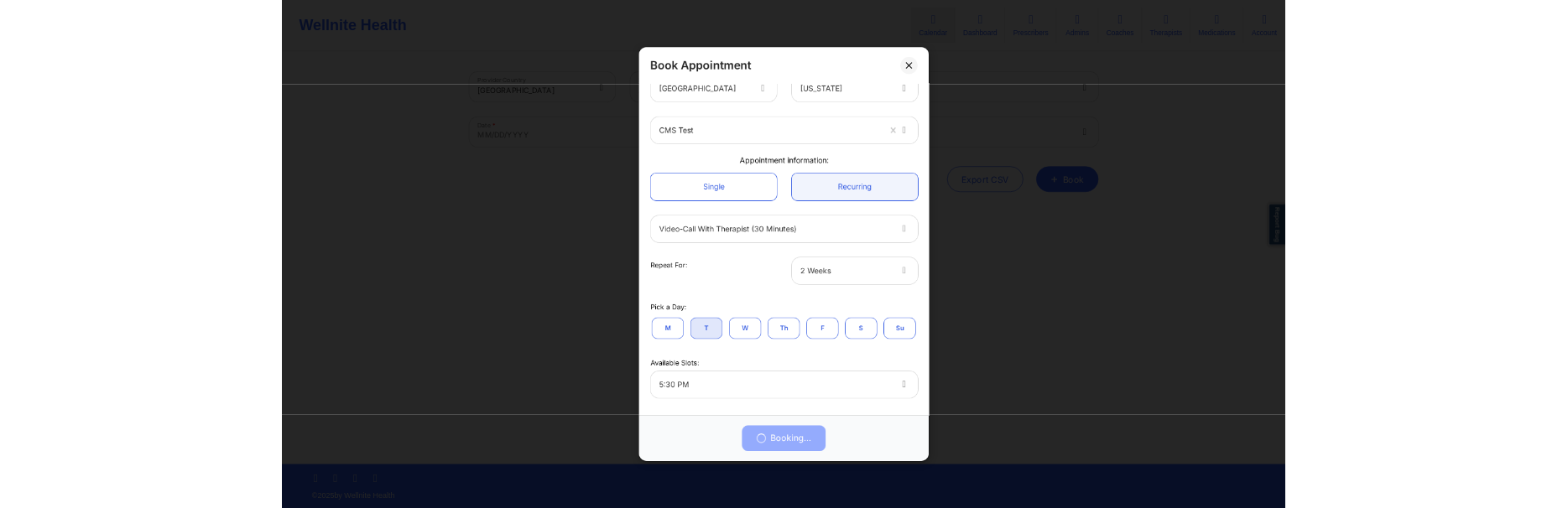
scroll to position [0, 0]
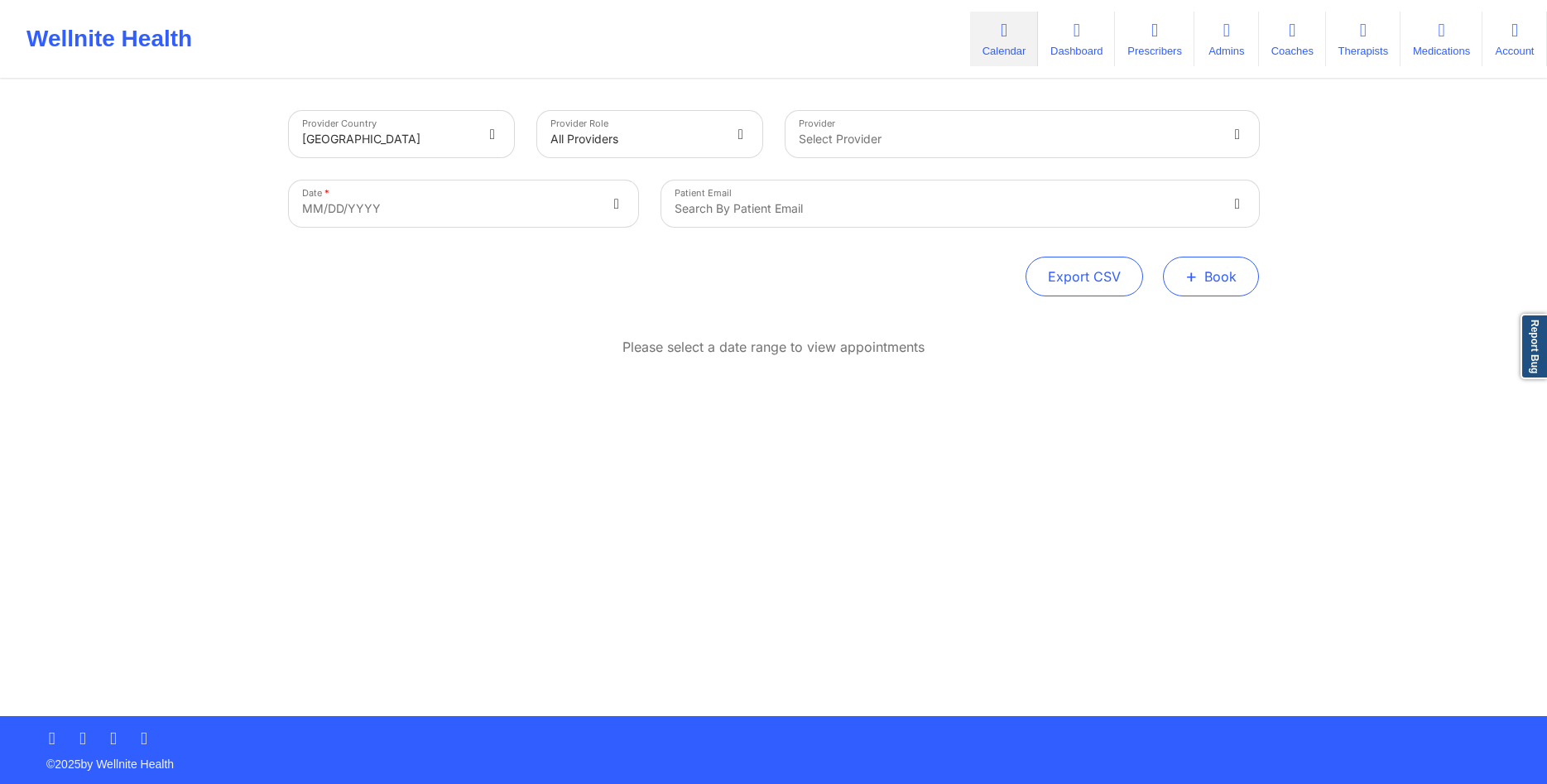
click at [1223, 279] on button "+ Book" at bounding box center [1211, 276] width 96 height 40
click at [1153, 329] on button "Therapy Session" at bounding box center [1183, 329] width 127 height 28
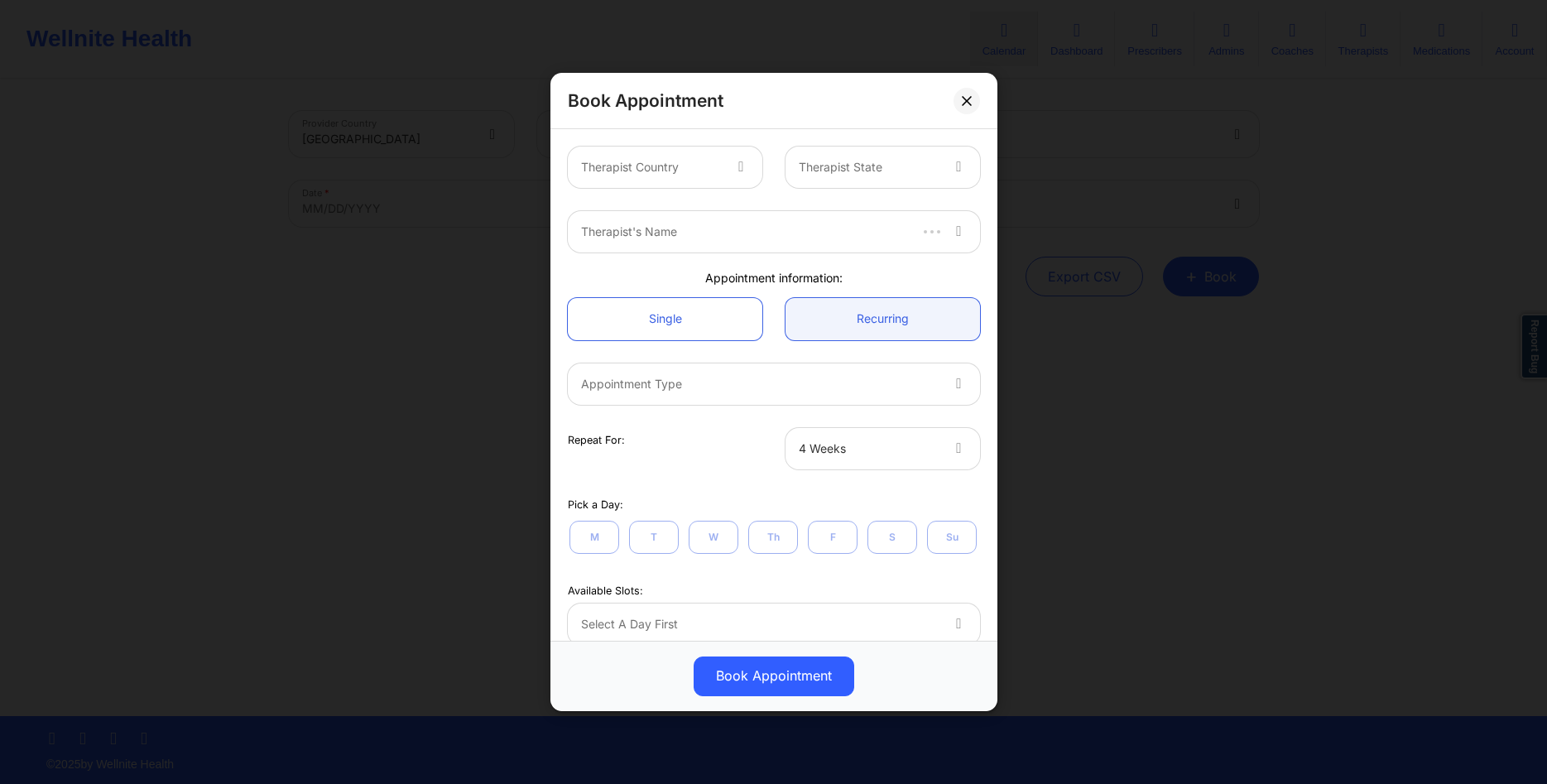
click at [1072, 565] on div "Book Appointment Therapist Country Therapist State Therapist's Name Appointment…" at bounding box center [773, 392] width 1547 height 784
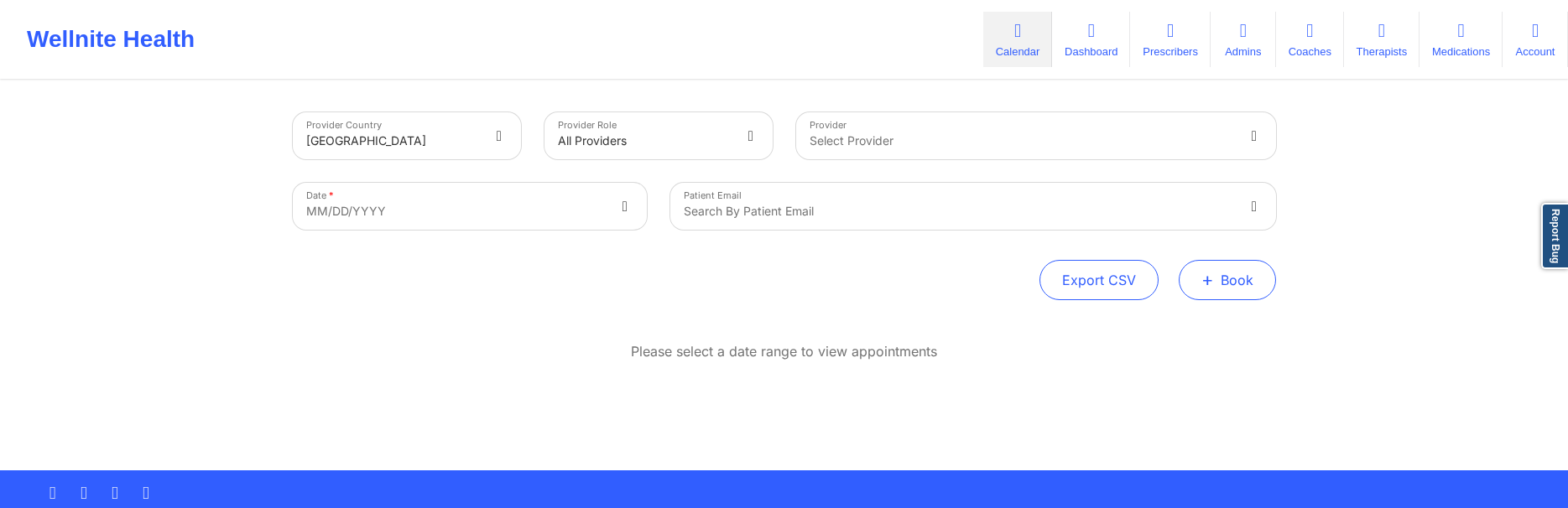
click at [1192, 282] on button "+ Book" at bounding box center [1227, 280] width 97 height 40
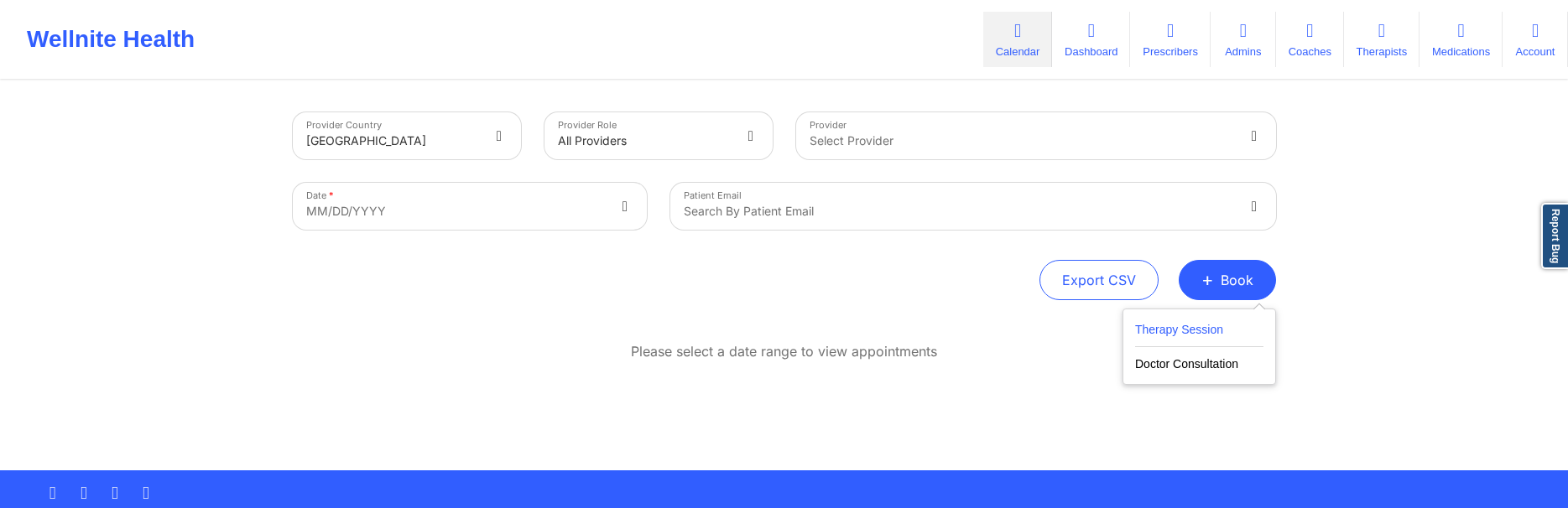
click at [1160, 334] on button "Therapy Session" at bounding box center [1199, 334] width 129 height 28
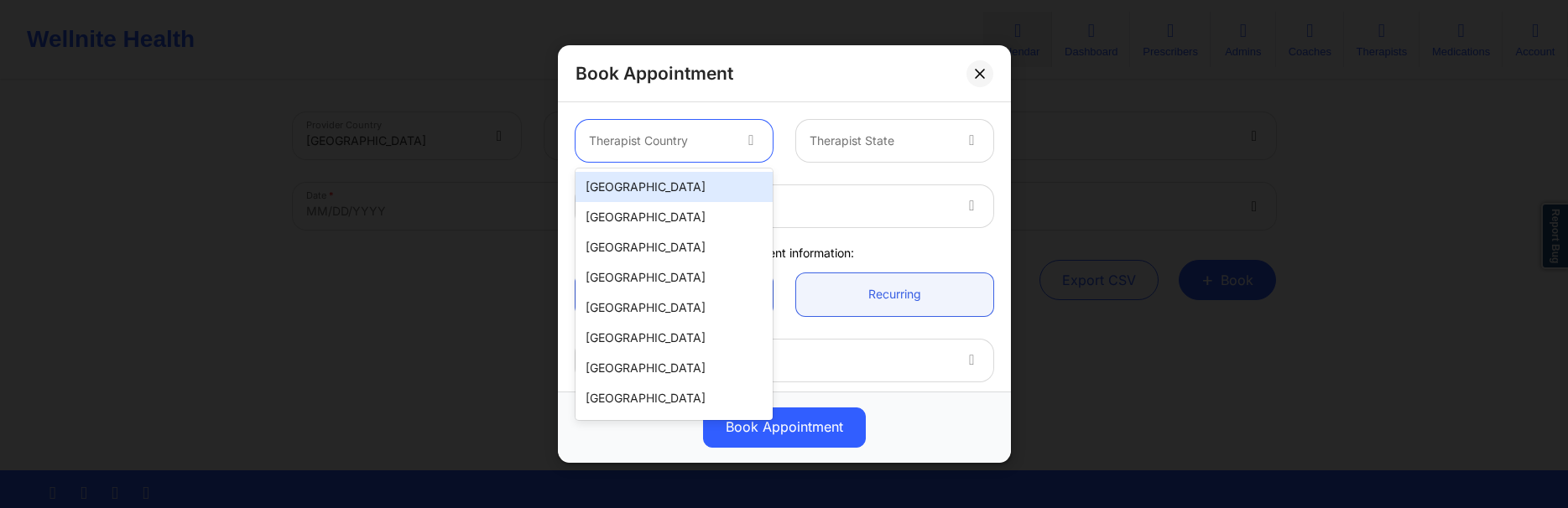
click at [721, 139] on div at bounding box center [660, 141] width 142 height 20
click at [714, 180] on div "[GEOGRAPHIC_DATA]" at bounding box center [673, 187] width 197 height 31
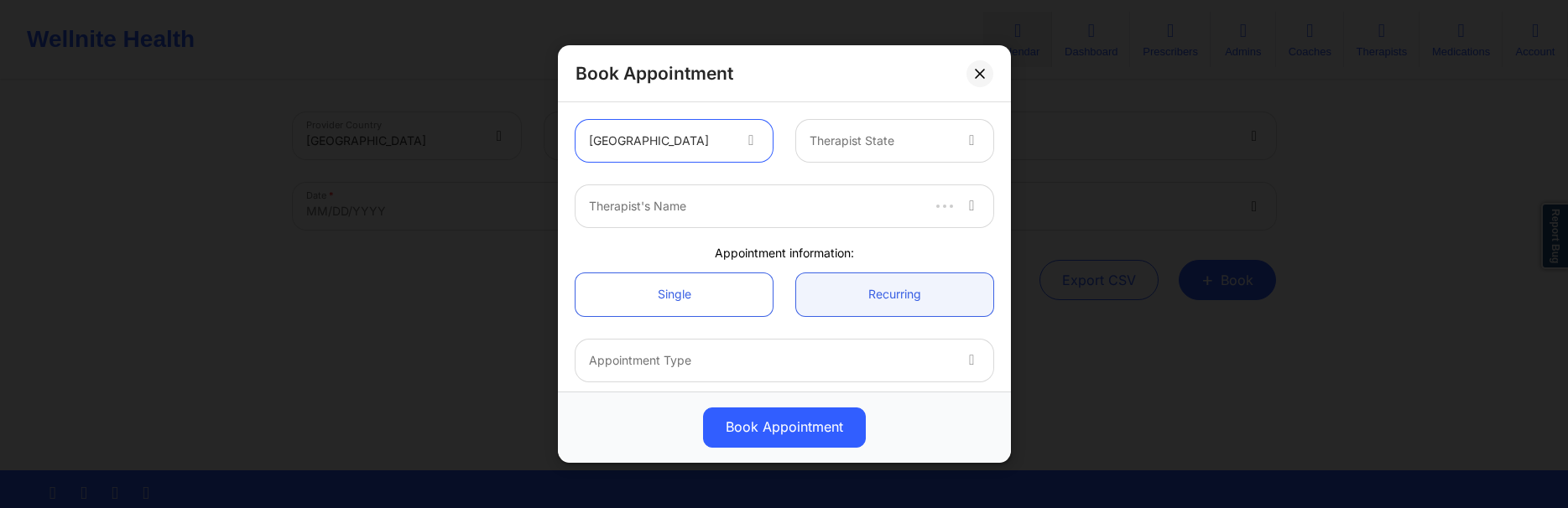
click at [882, 140] on div at bounding box center [881, 141] width 142 height 20
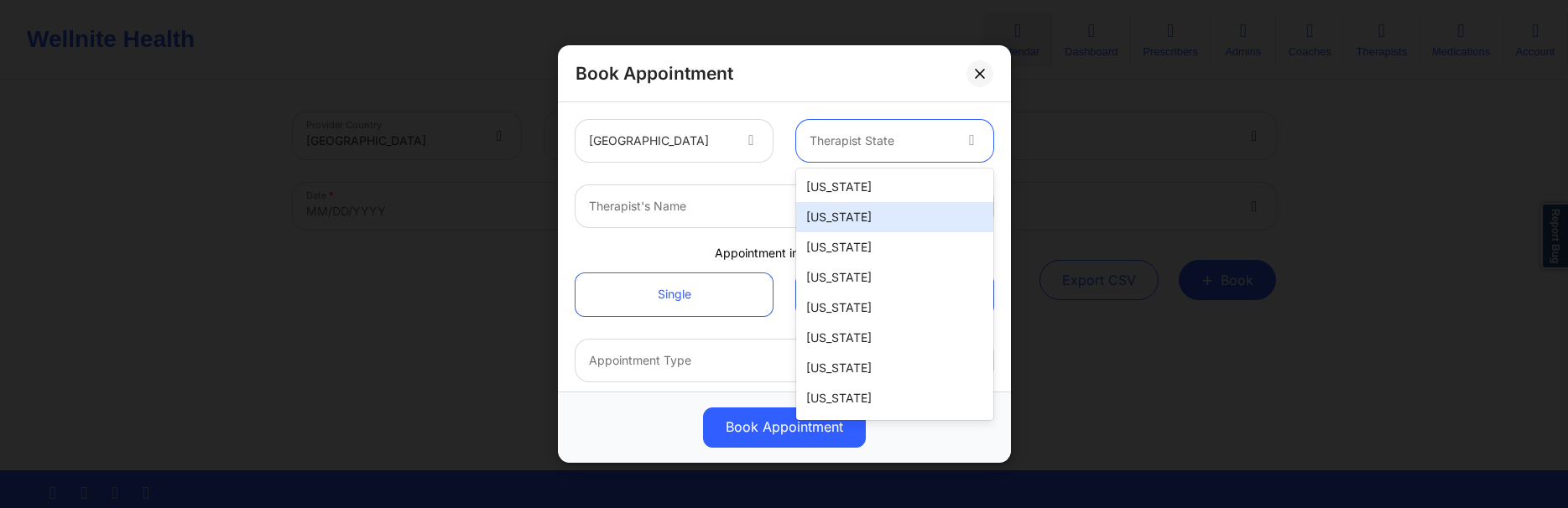
click at [856, 214] on div "[US_STATE]" at bounding box center [895, 217] width 197 height 31
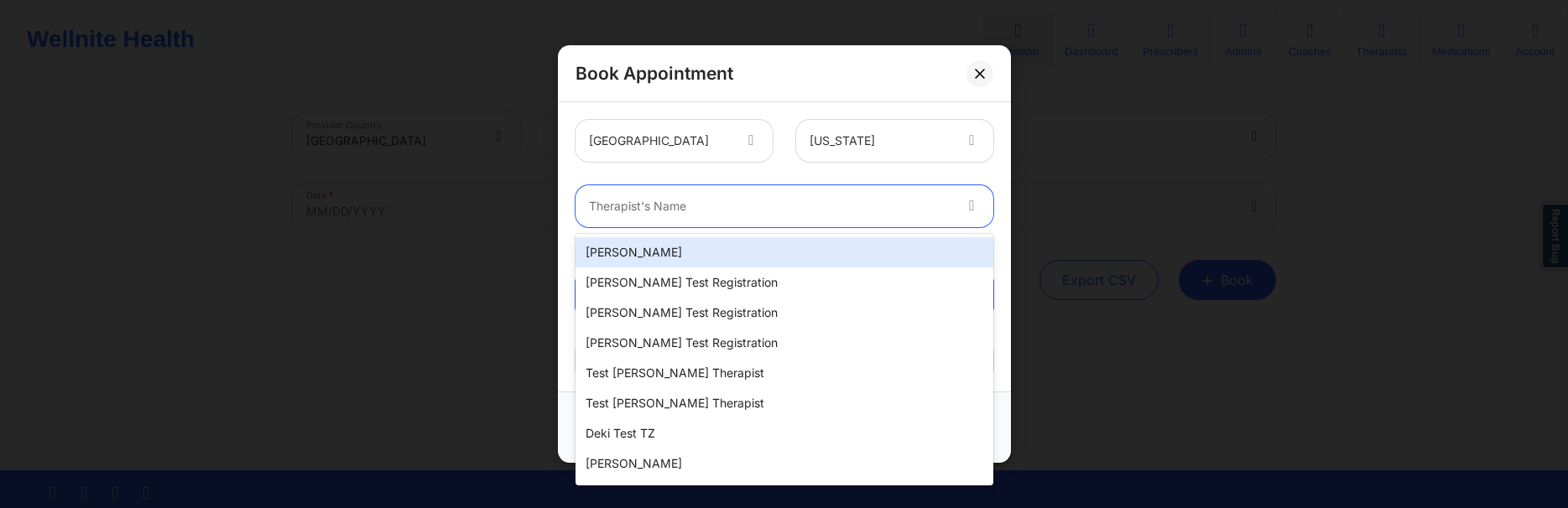
click at [721, 209] on div at bounding box center [770, 206] width 363 height 20
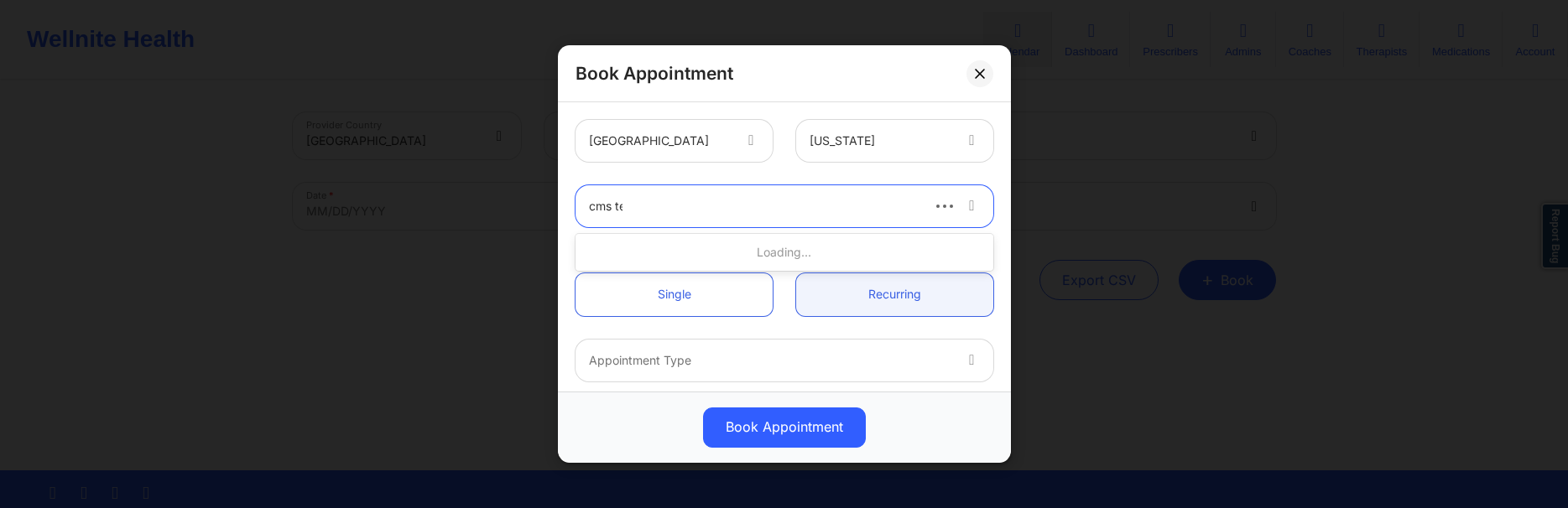
type input "cms test"
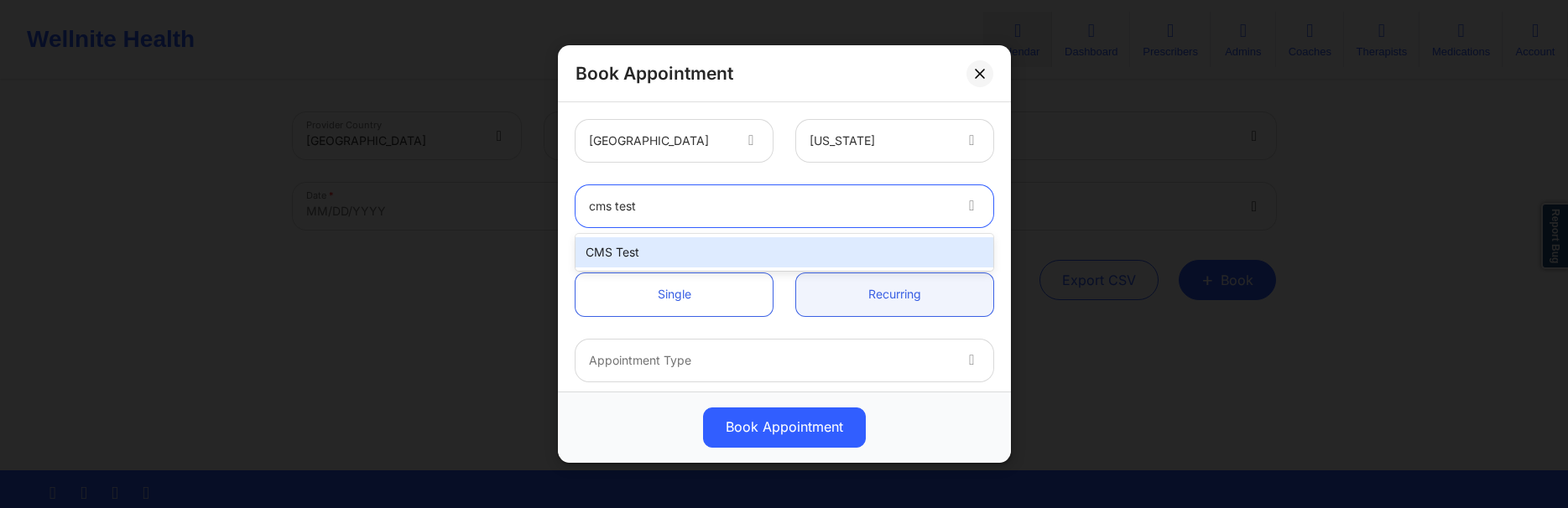
click at [784, 252] on div "CMS Test" at bounding box center [784, 253] width 418 height 31
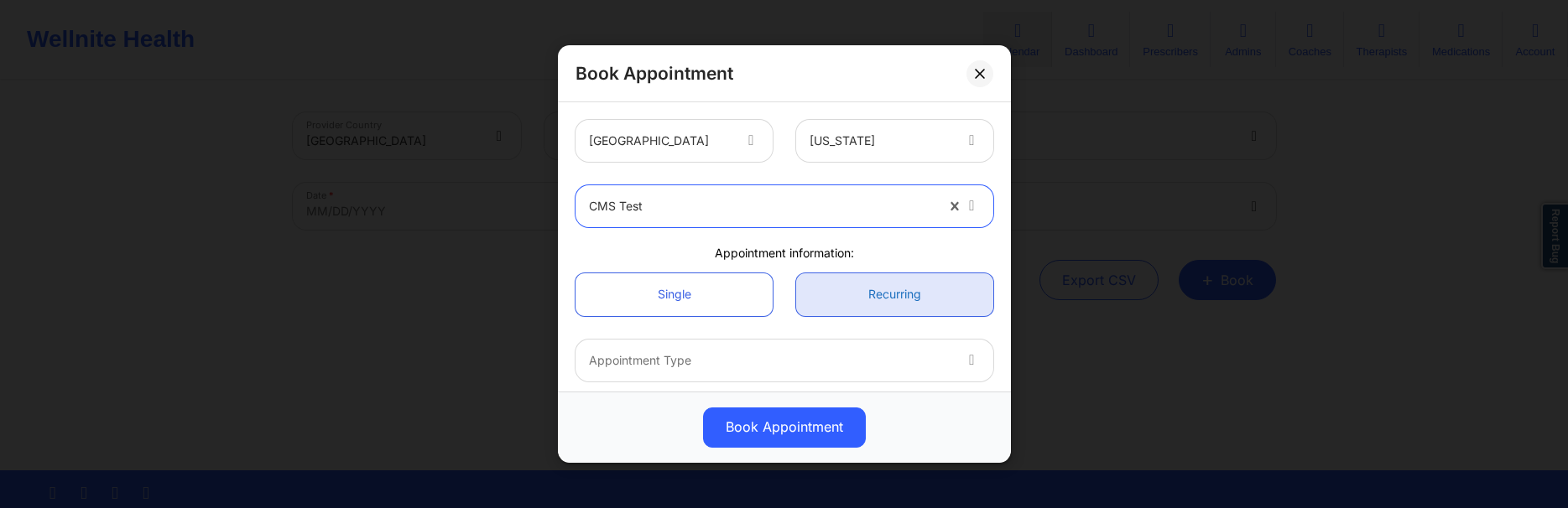
click at [859, 295] on link "Recurring" at bounding box center [895, 295] width 197 height 43
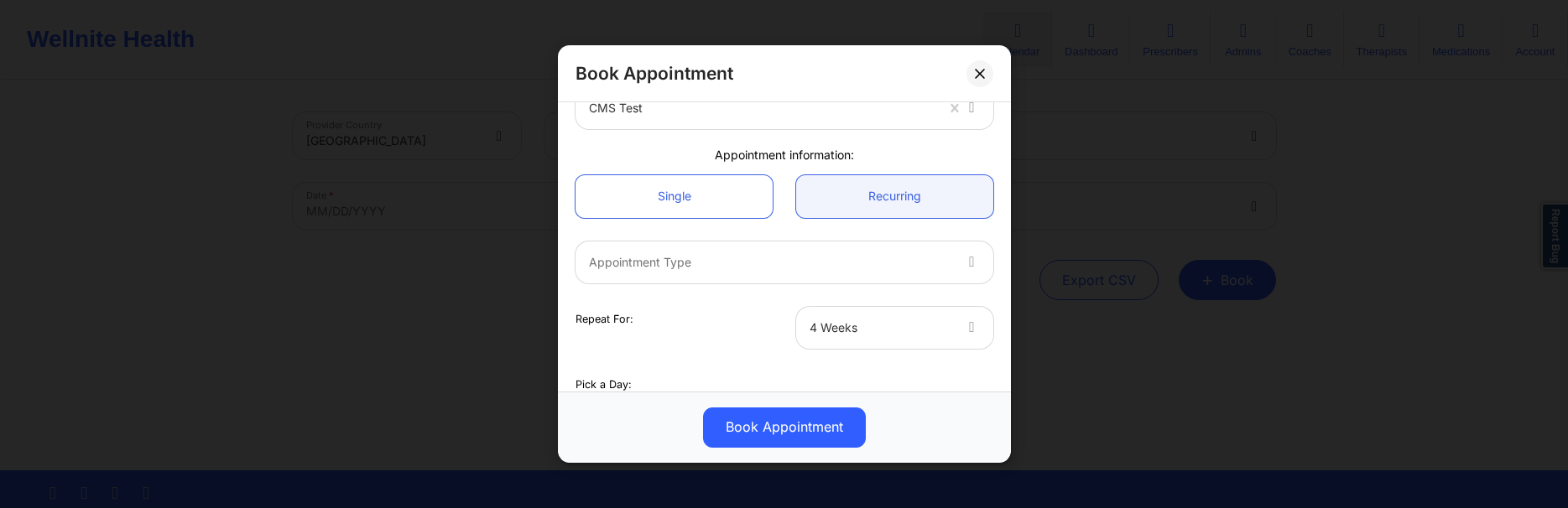
scroll to position [241, 0]
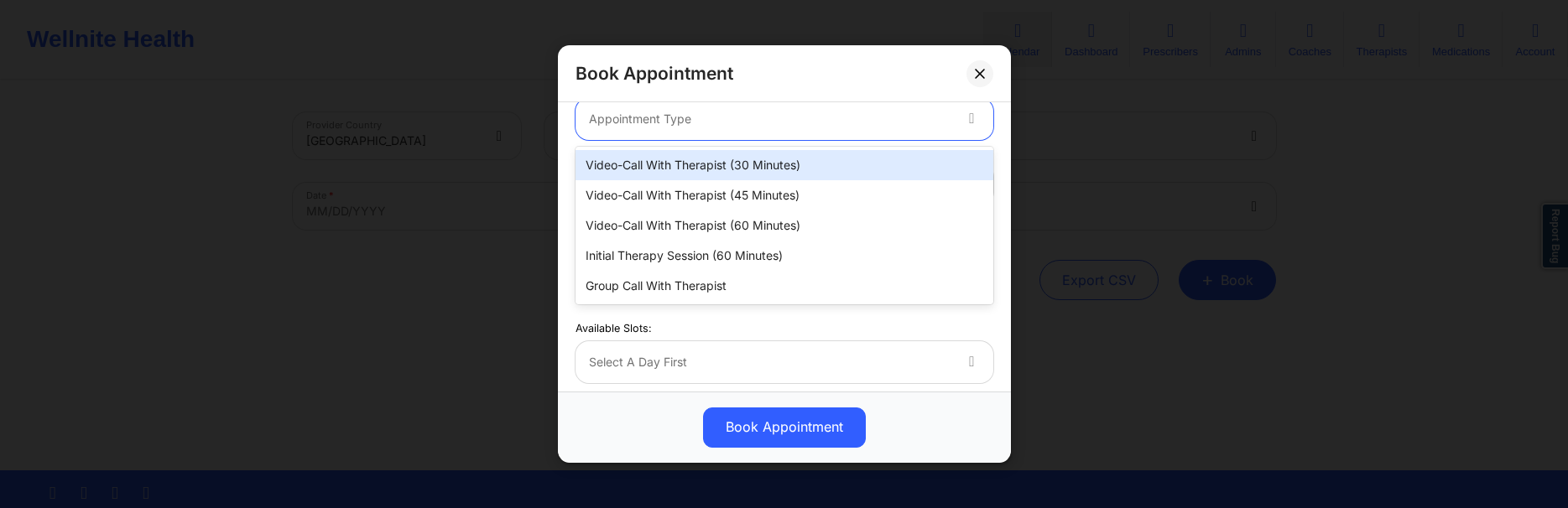
click at [884, 120] on div at bounding box center [770, 119] width 363 height 20
click at [801, 168] on div "Video-Call with Therapist (30 minutes)" at bounding box center [784, 165] width 418 height 31
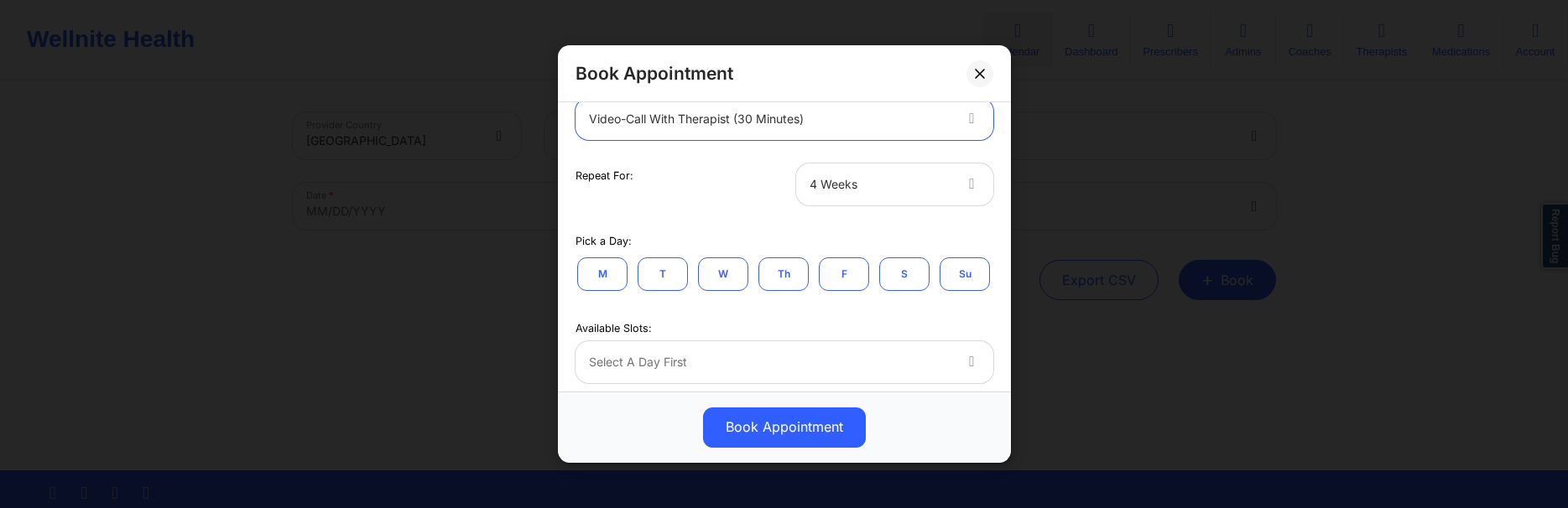
click at [857, 186] on div at bounding box center [881, 184] width 142 height 20
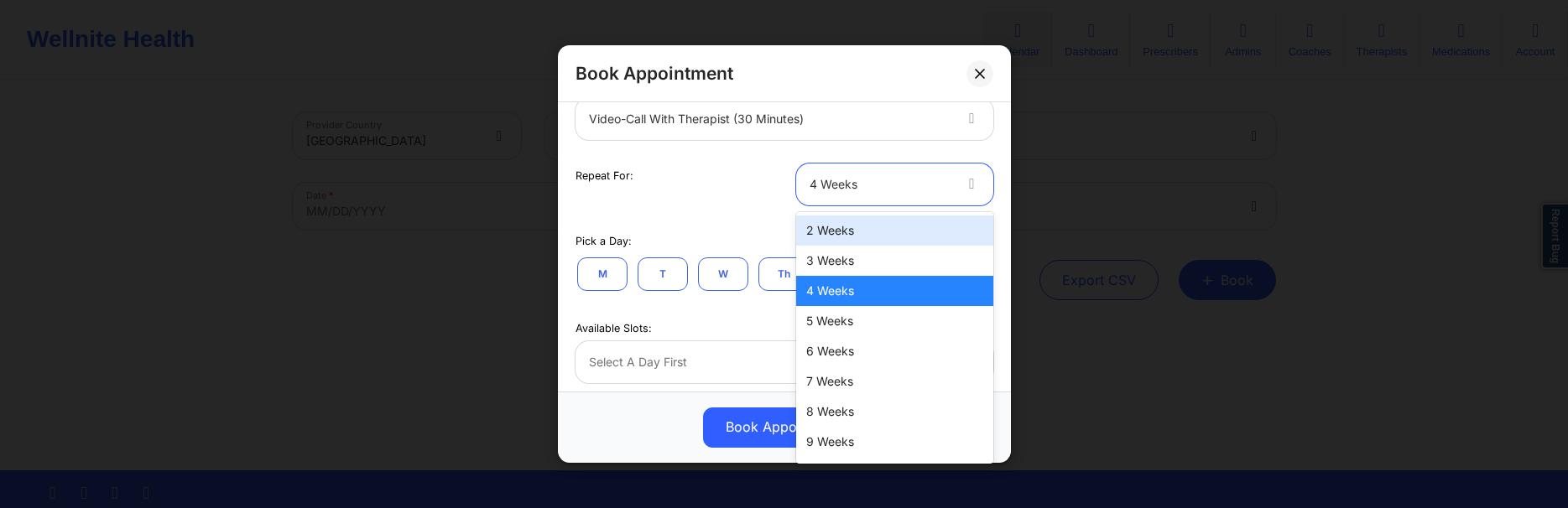
click at [821, 239] on div "2 Weeks" at bounding box center [895, 231] width 197 height 31
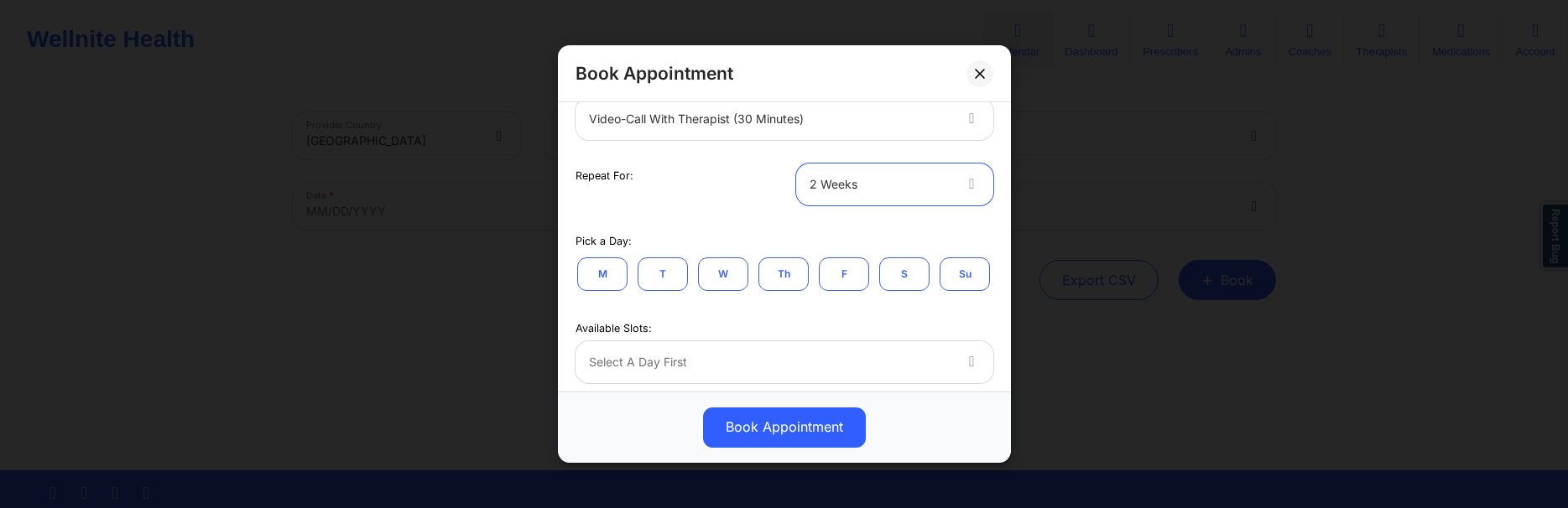
click at [660, 282] on button "T" at bounding box center [663, 275] width 51 height 33
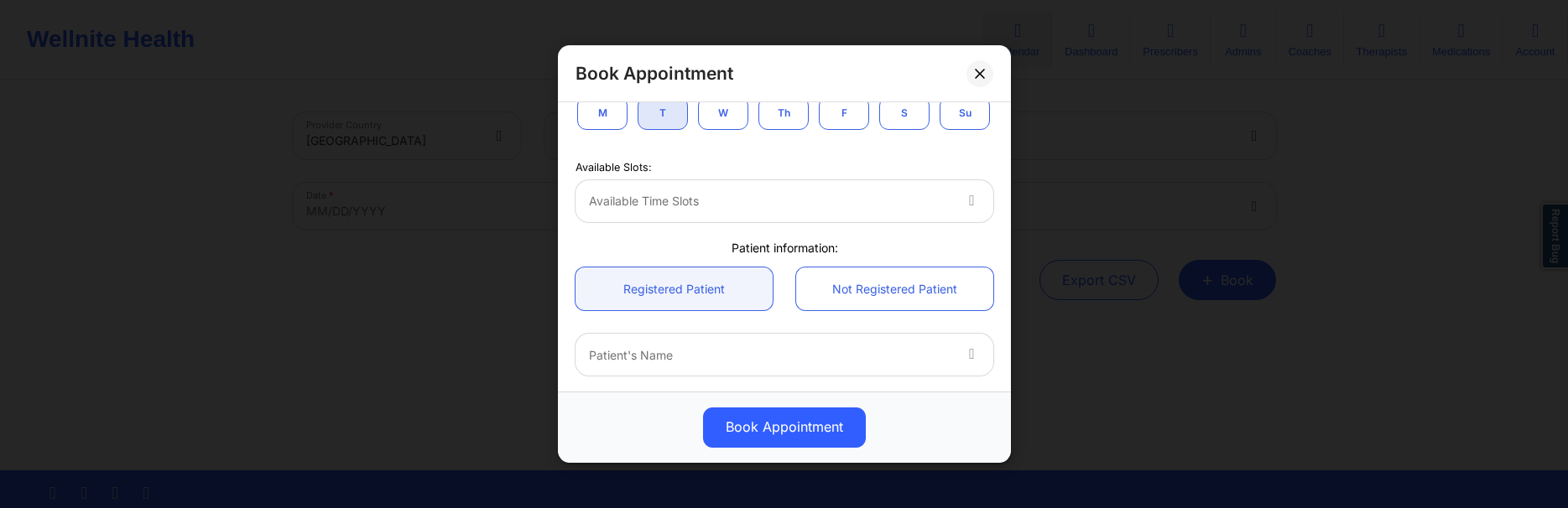
click at [911, 203] on div at bounding box center [770, 201] width 363 height 20
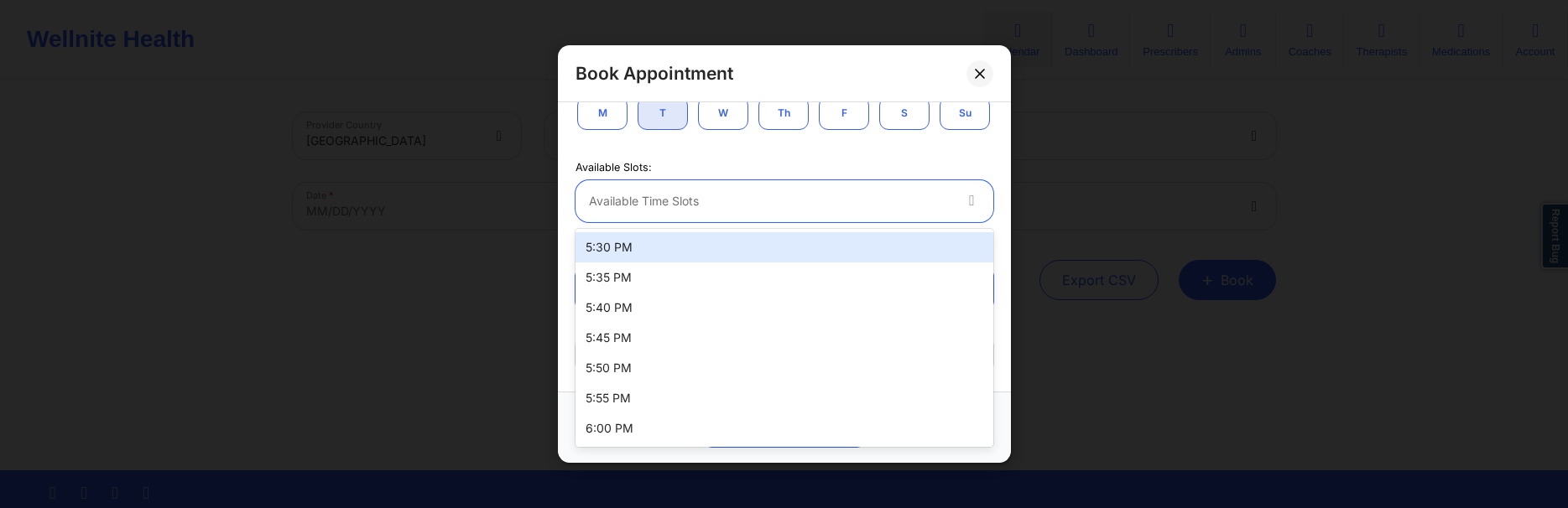
click at [693, 249] on div "5:30 PM" at bounding box center [784, 247] width 418 height 31
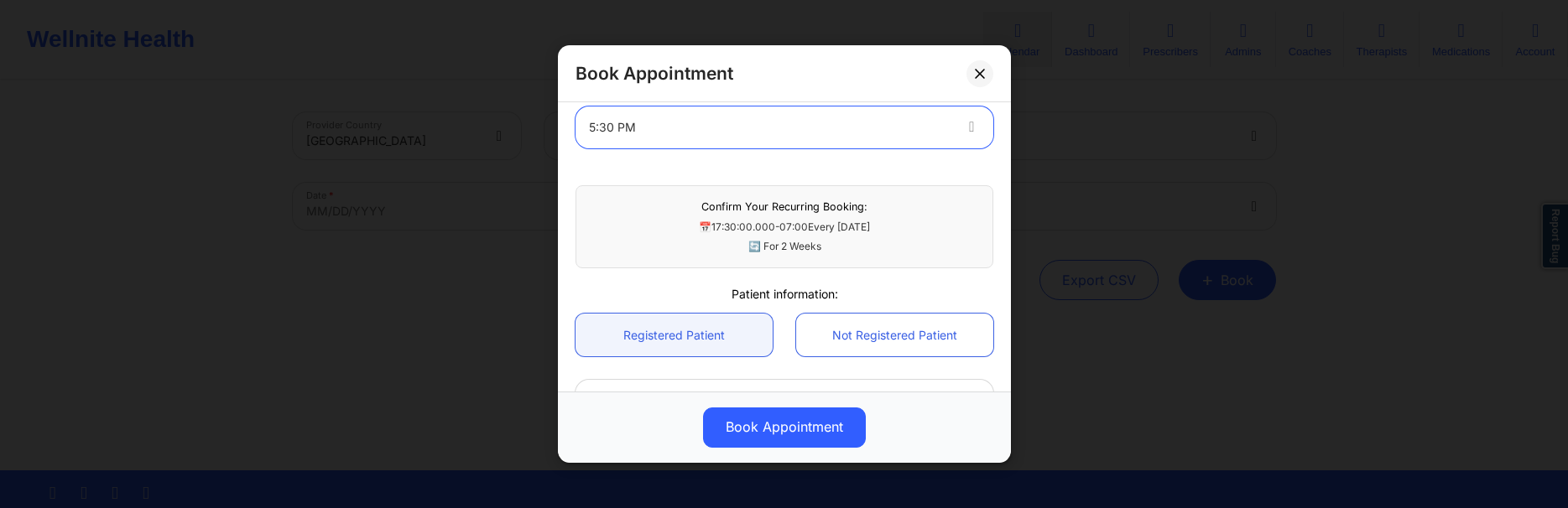
scroll to position [564, 0]
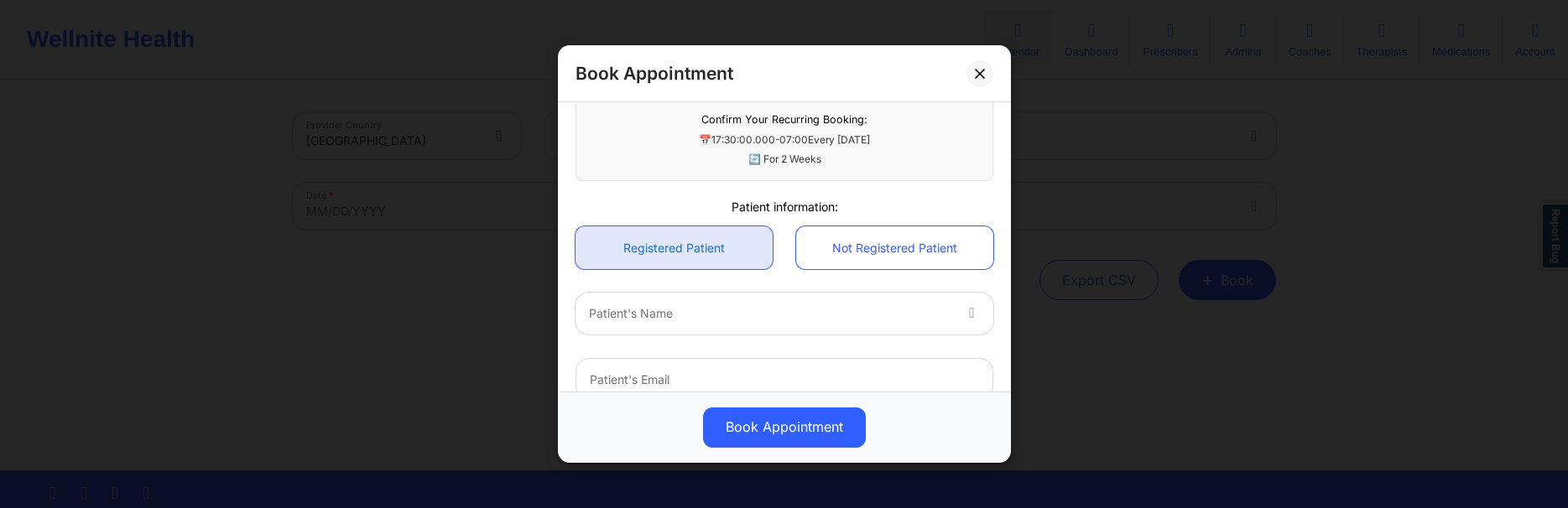
click at [729, 244] on link "Registered Patient" at bounding box center [673, 247] width 197 height 43
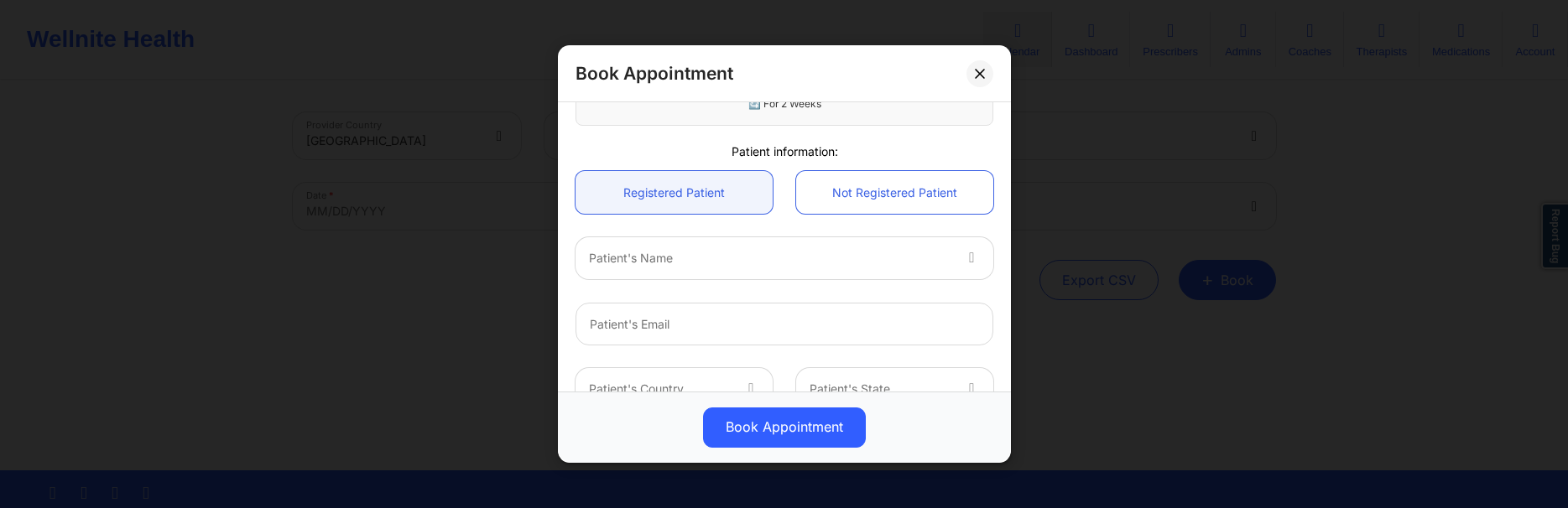
scroll to position [644, 0]
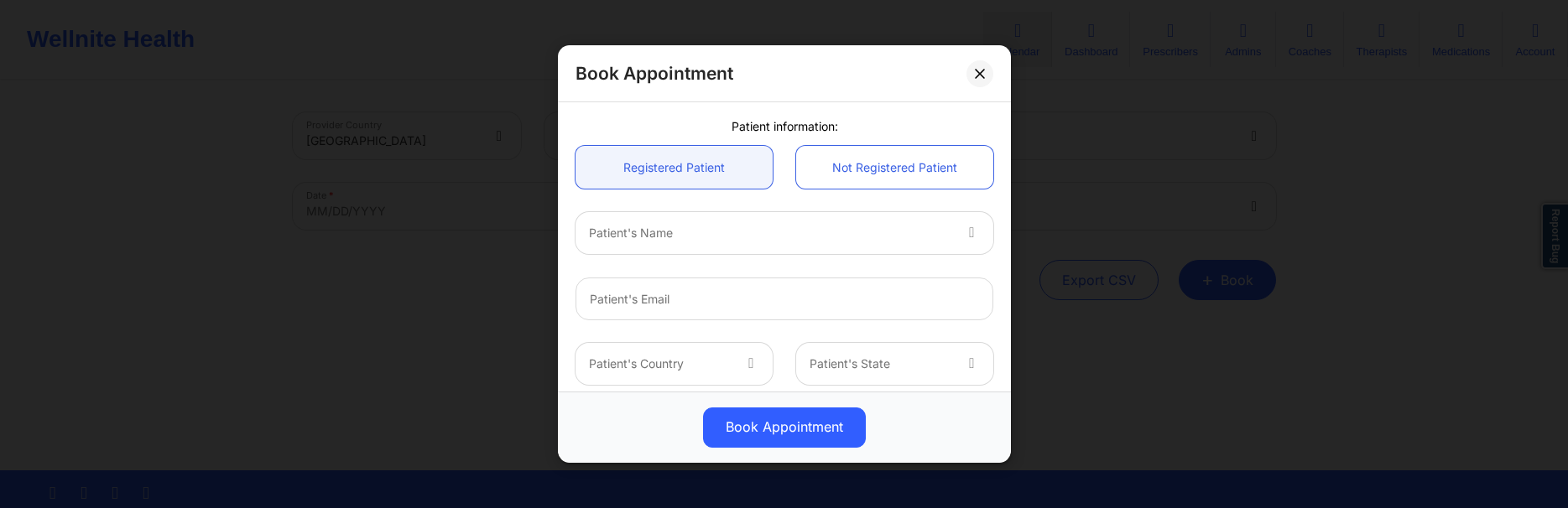
click at [775, 244] on div "Patient's Name" at bounding box center [764, 233] width 378 height 42
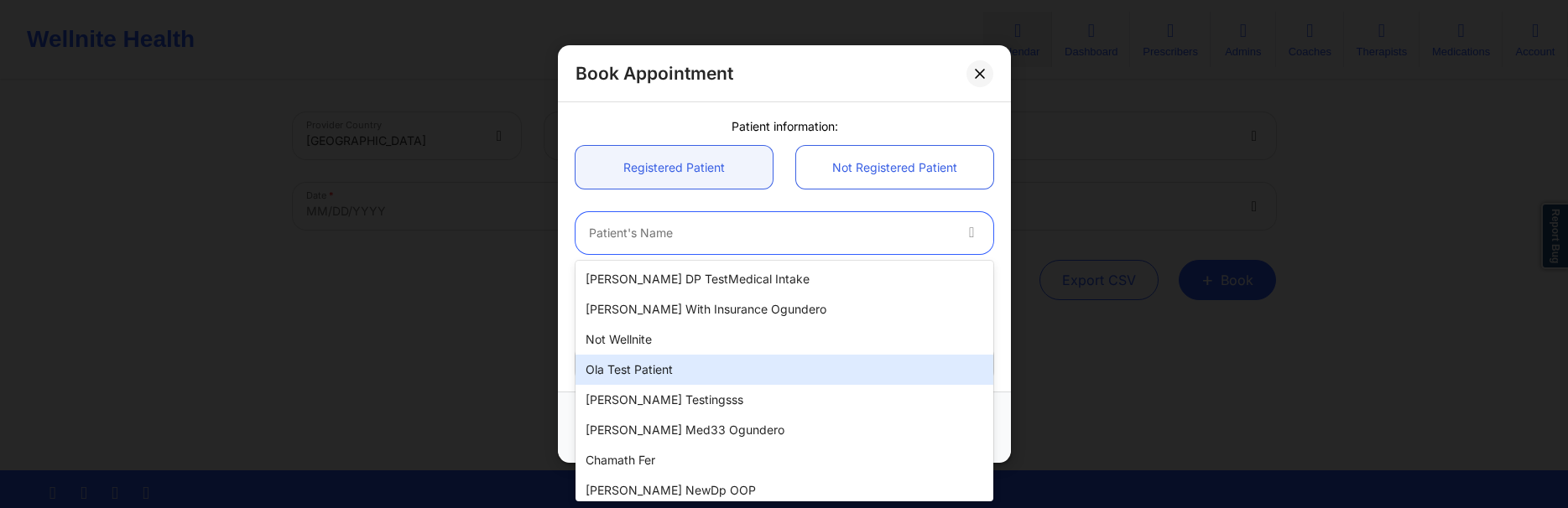
click at [698, 361] on div "Ola test patient" at bounding box center [784, 370] width 418 height 31
type input "[EMAIL_ADDRESS][DOMAIN_NAME]"
type input "[PHONE_NUMBER]"
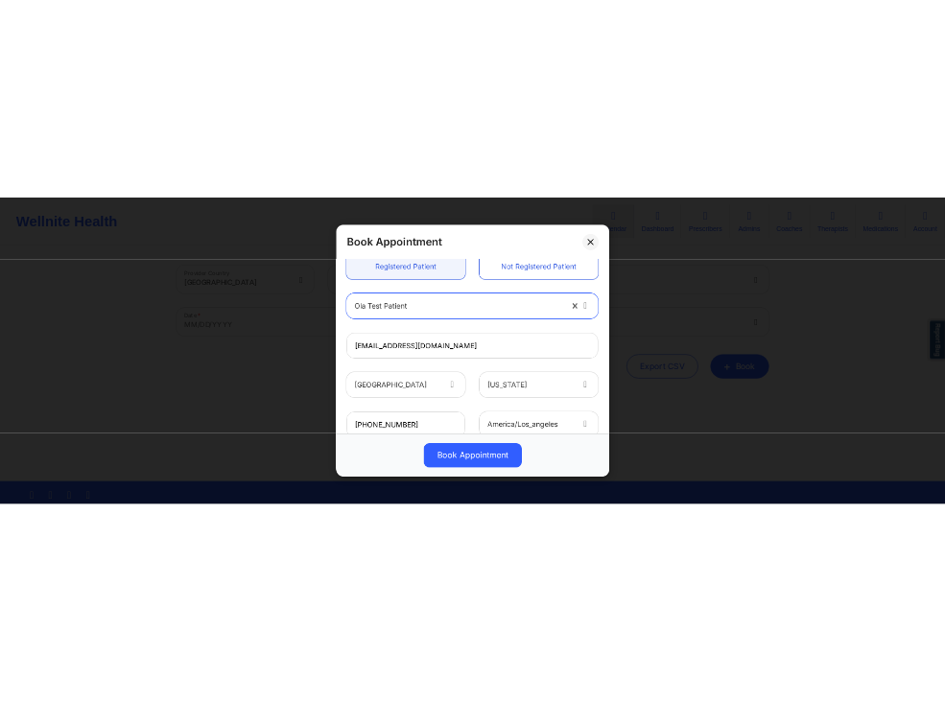
scroll to position [824, 0]
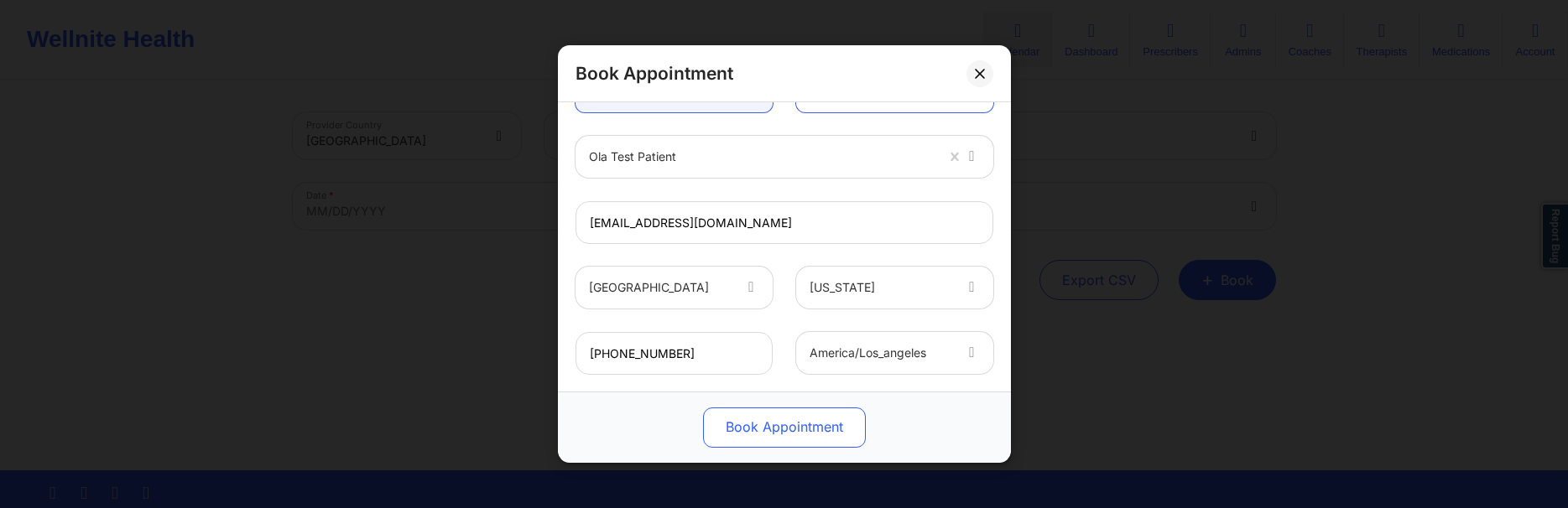
click at [797, 421] on button "Book Appointment" at bounding box center [784, 428] width 163 height 40
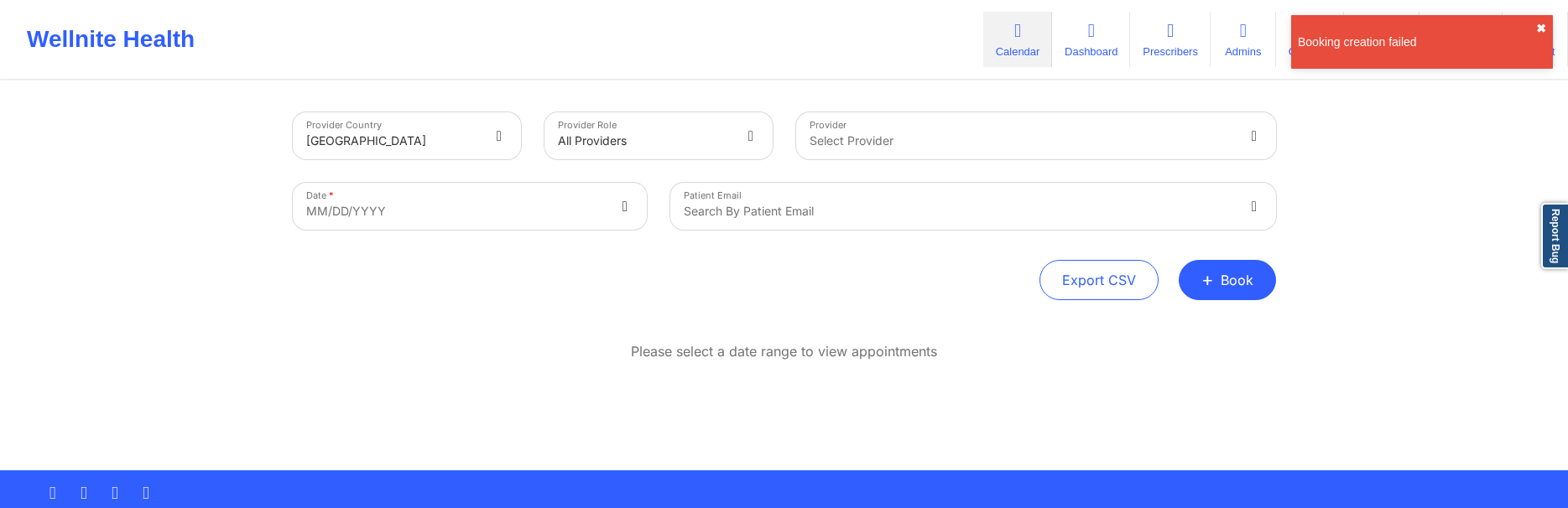
click at [1544, 26] on button "✖︎" at bounding box center [1542, 28] width 10 height 13
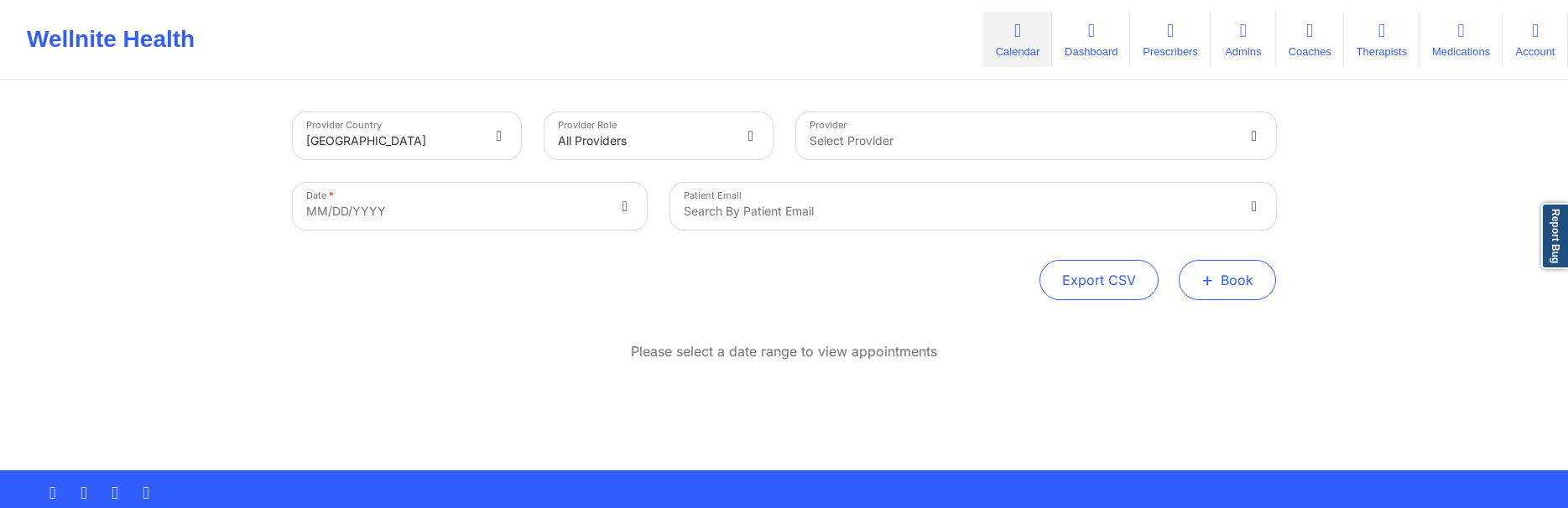
drag, startPoint x: 1241, startPoint y: 278, endPoint x: 1255, endPoint y: 287, distance: 16.6
click at [1242, 278] on button "+ Book" at bounding box center [1227, 280] width 97 height 40
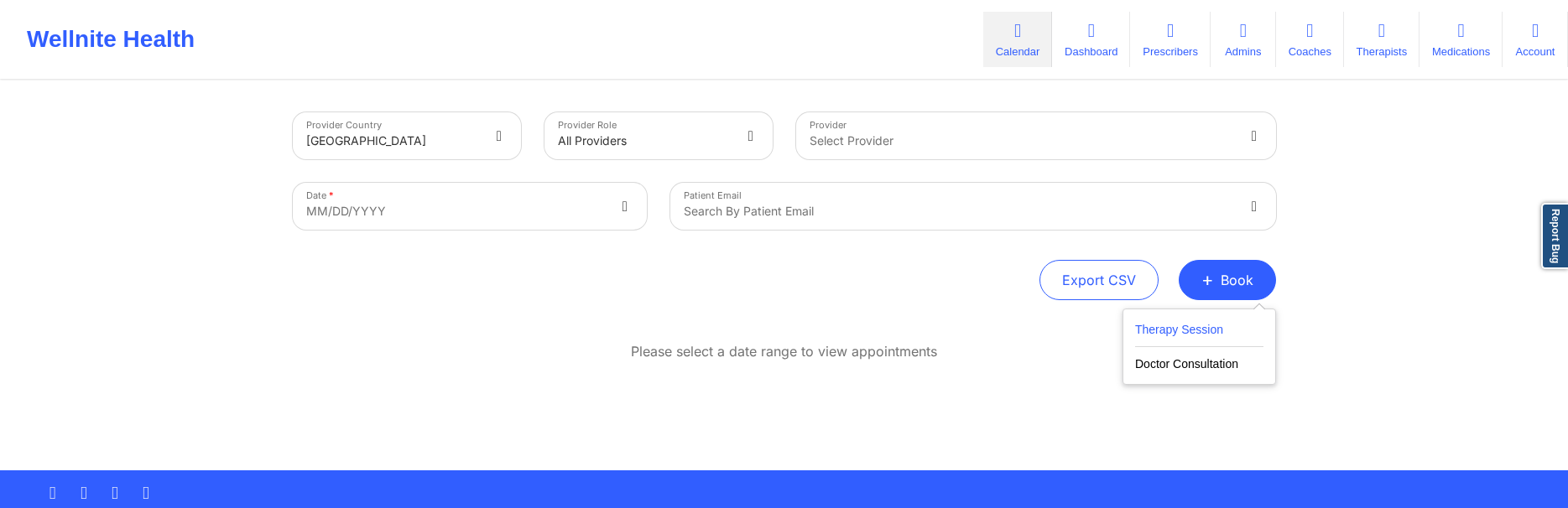
click at [1193, 321] on button "Therapy Session" at bounding box center [1199, 334] width 129 height 28
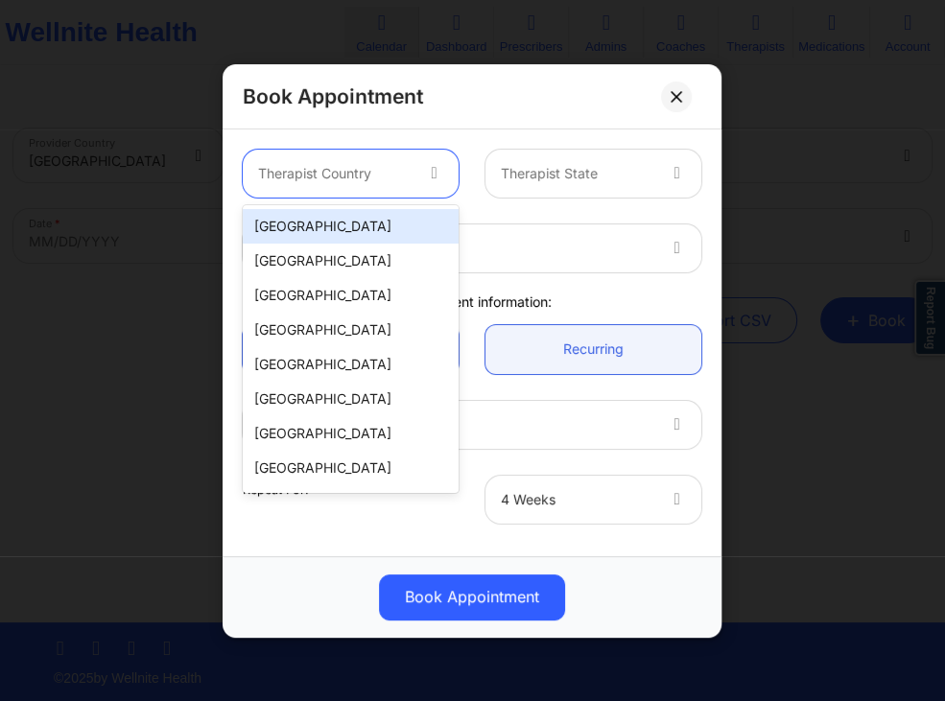
click at [416, 178] on div at bounding box center [437, 174] width 46 height 48
click at [414, 228] on div "[GEOGRAPHIC_DATA]" at bounding box center [351, 226] width 216 height 35
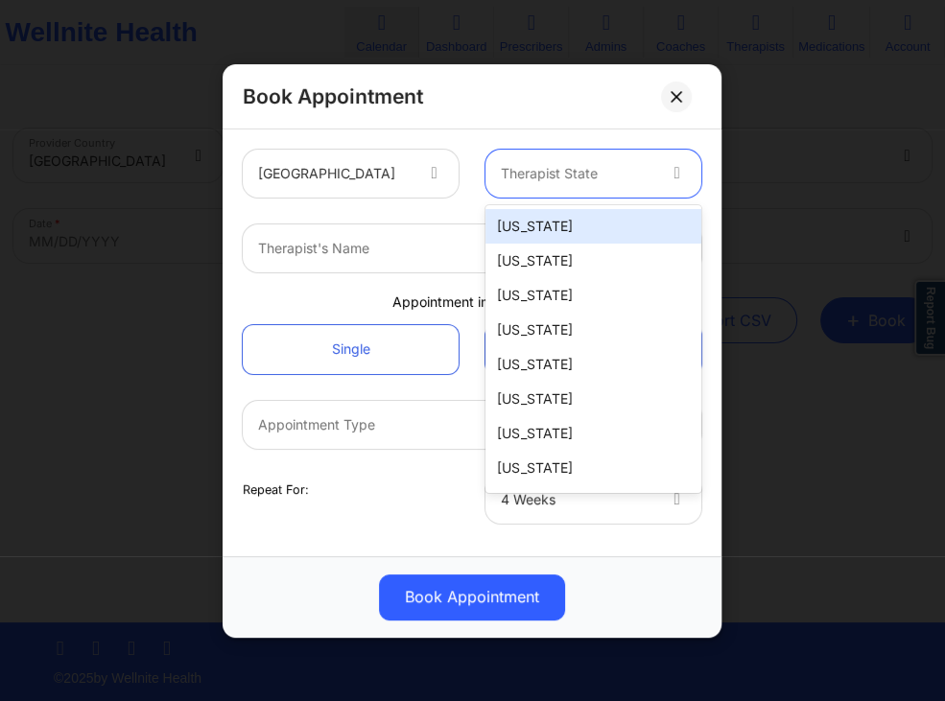
click at [553, 192] on div "Therapist State" at bounding box center [571, 174] width 171 height 48
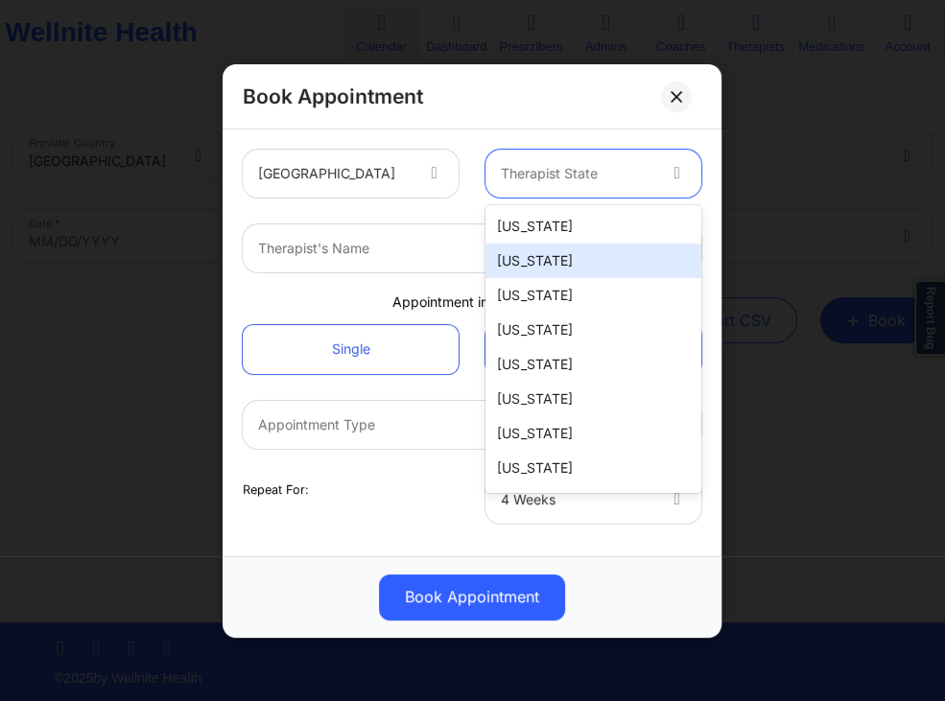
click at [540, 267] on div "[US_STATE]" at bounding box center [594, 261] width 216 height 35
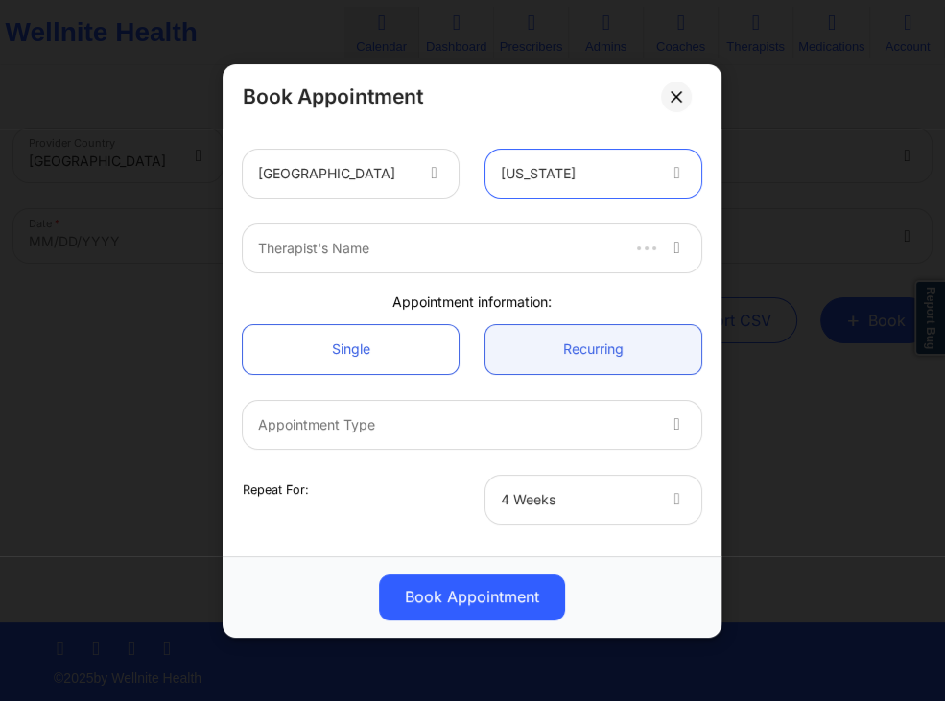
click at [463, 253] on div at bounding box center [437, 248] width 358 height 23
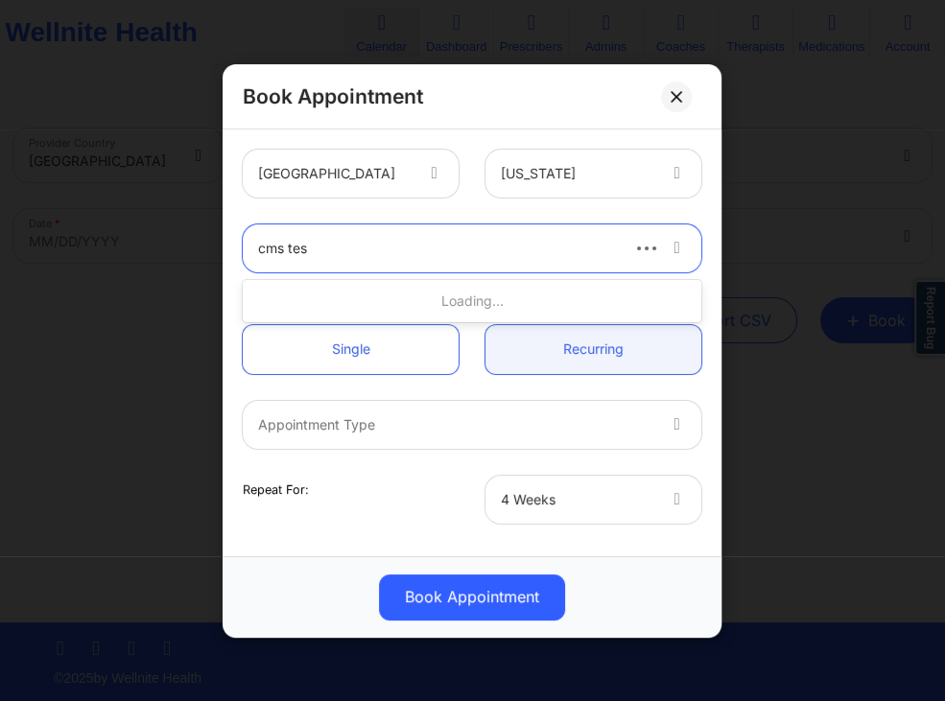
type input "cms test"
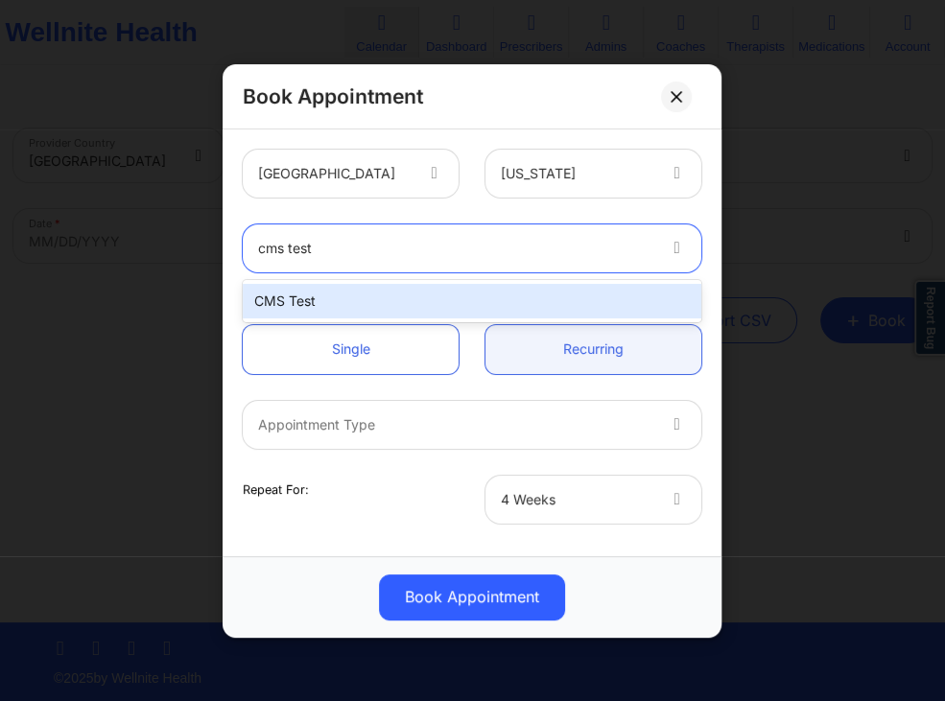
click at [352, 287] on div "CMS Test" at bounding box center [472, 301] width 459 height 35
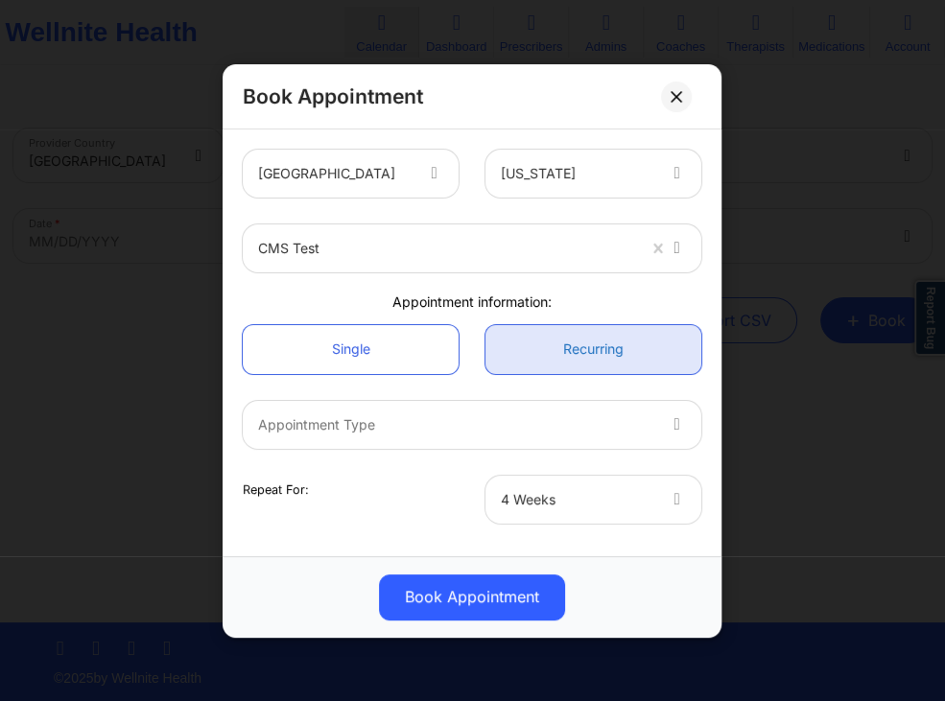
click at [557, 345] on link "Recurring" at bounding box center [594, 348] width 216 height 49
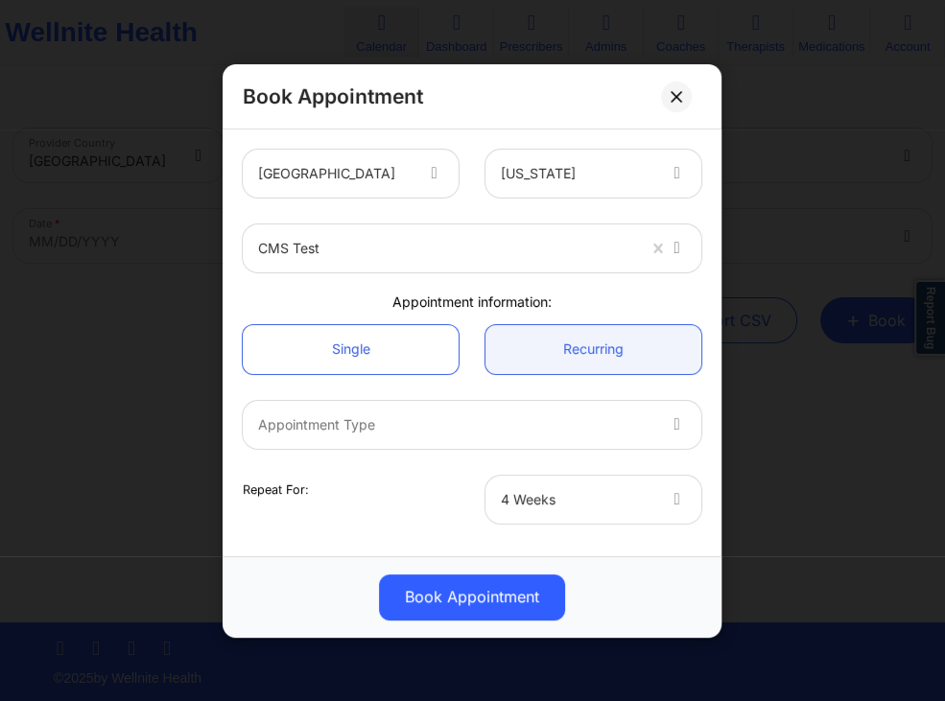
scroll to position [184, 0]
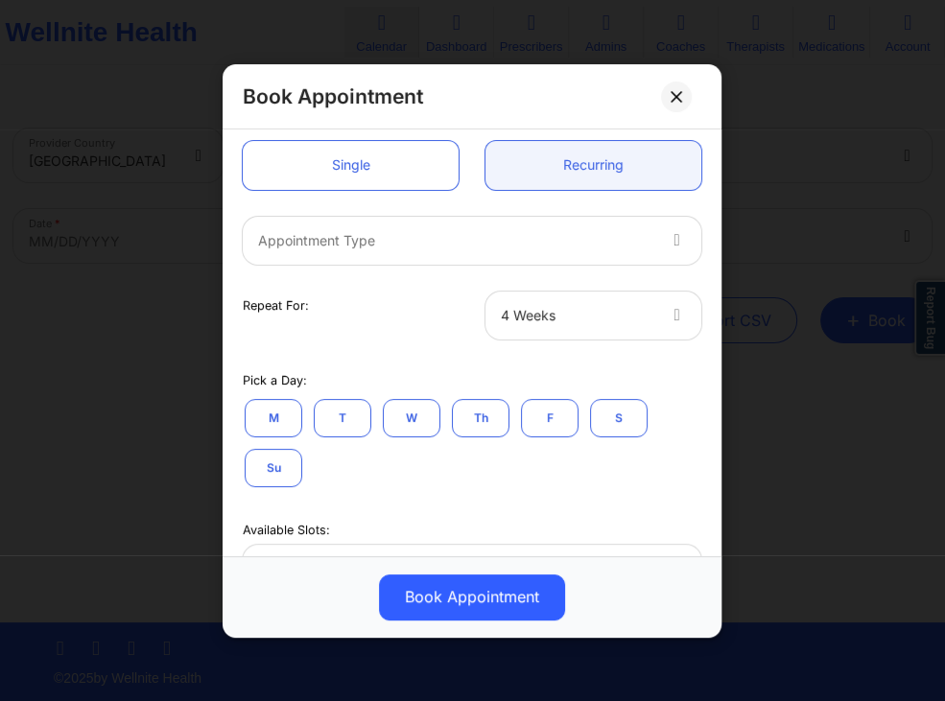
click at [487, 244] on div at bounding box center [456, 239] width 396 height 23
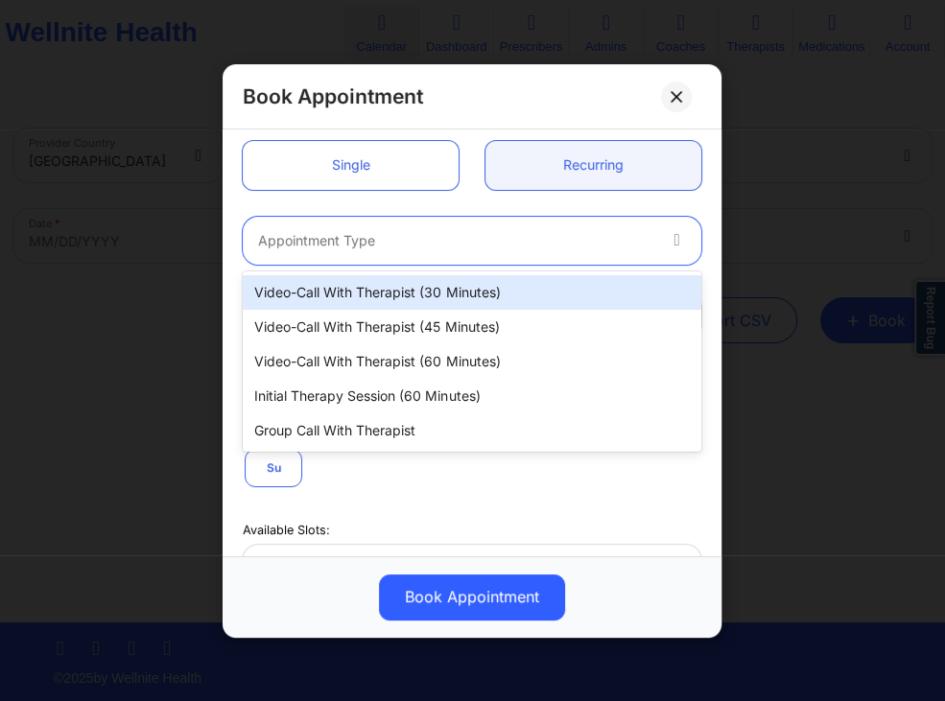
click at [424, 297] on div "Video-Call with Therapist (30 minutes)" at bounding box center [472, 292] width 459 height 35
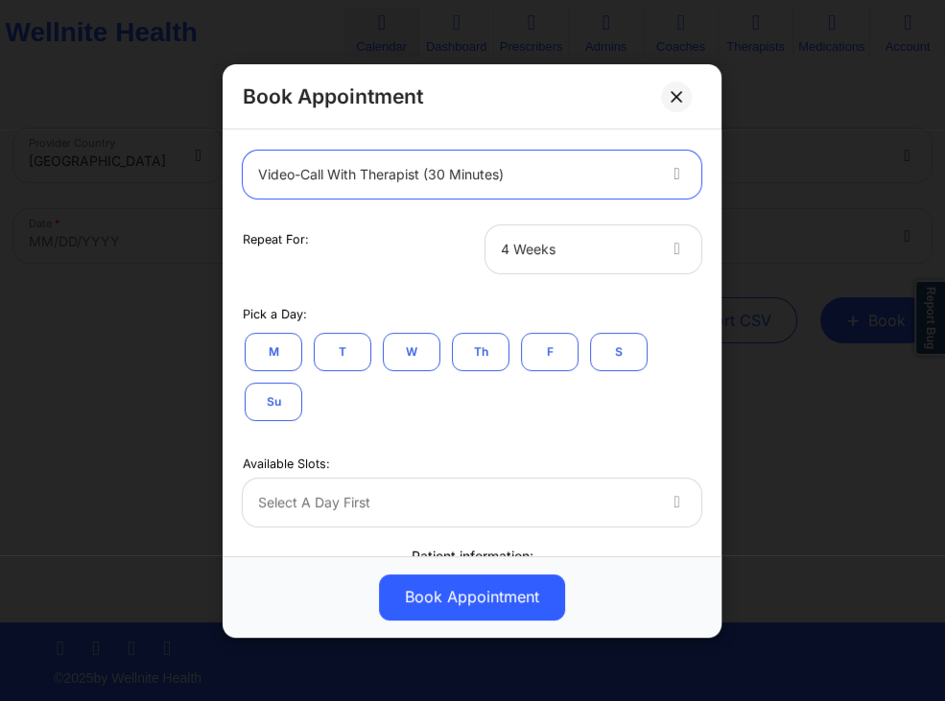
scroll to position [276, 0]
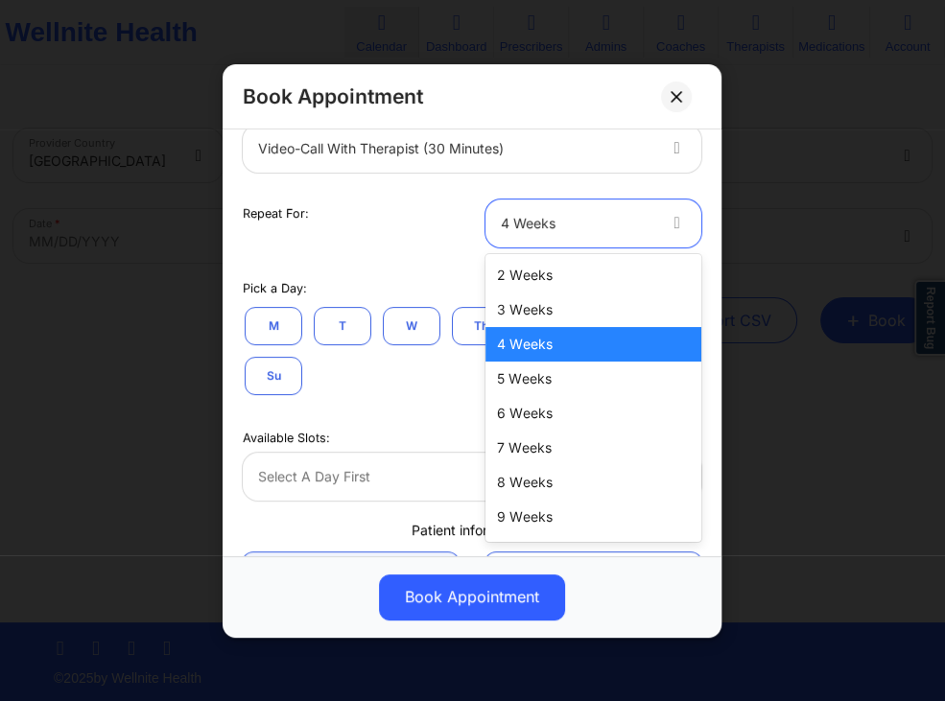
click at [610, 235] on div "4 Weeks" at bounding box center [577, 223] width 153 height 48
click at [525, 272] on div "2 Weeks" at bounding box center [594, 275] width 216 height 35
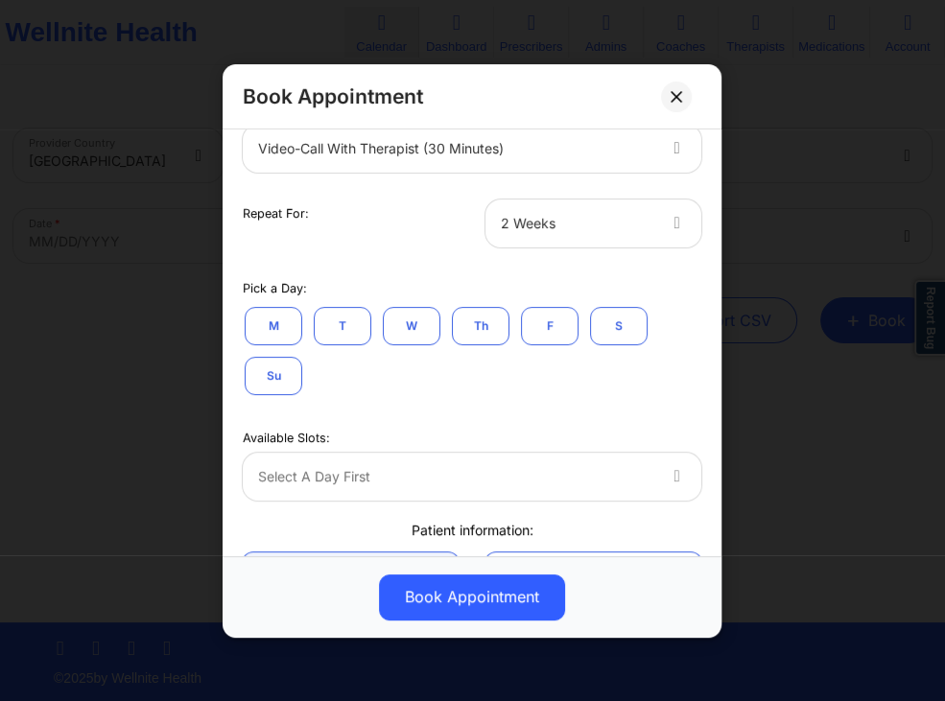
click at [337, 323] on button "T" at bounding box center [343, 325] width 58 height 38
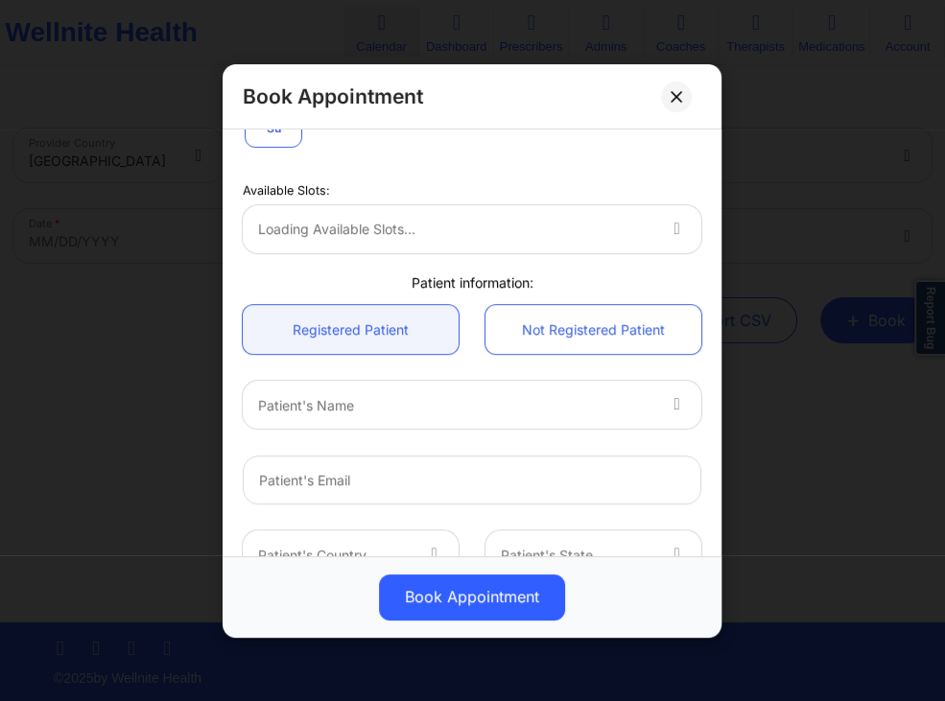
scroll to position [553, 0]
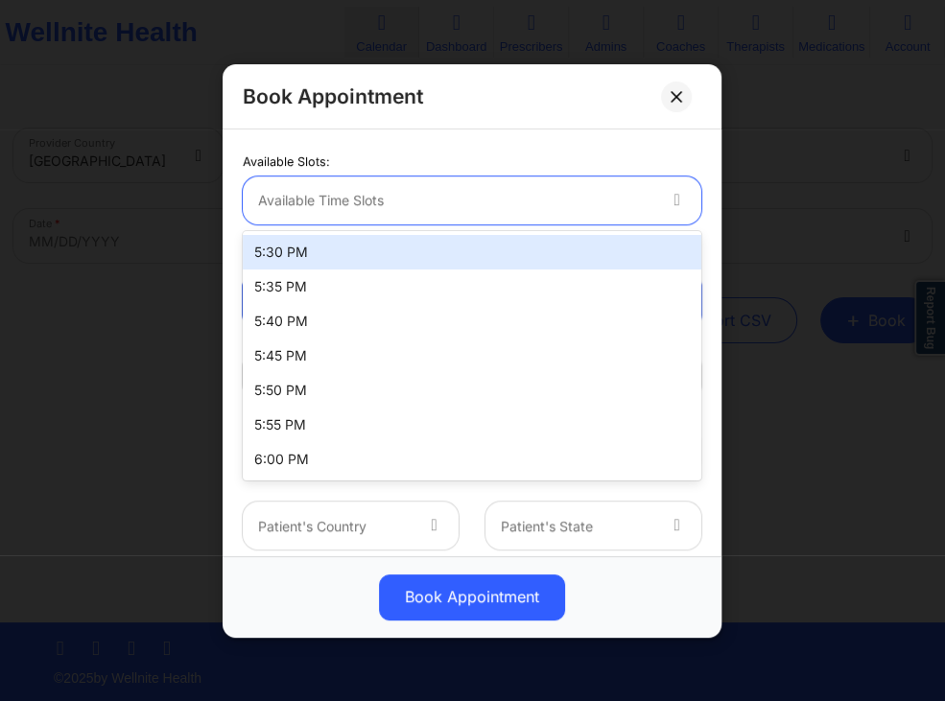
click at [578, 213] on div "Available Time Slots" at bounding box center [450, 200] width 414 height 48
click at [371, 260] on div "5:30 PM" at bounding box center [472, 252] width 459 height 35
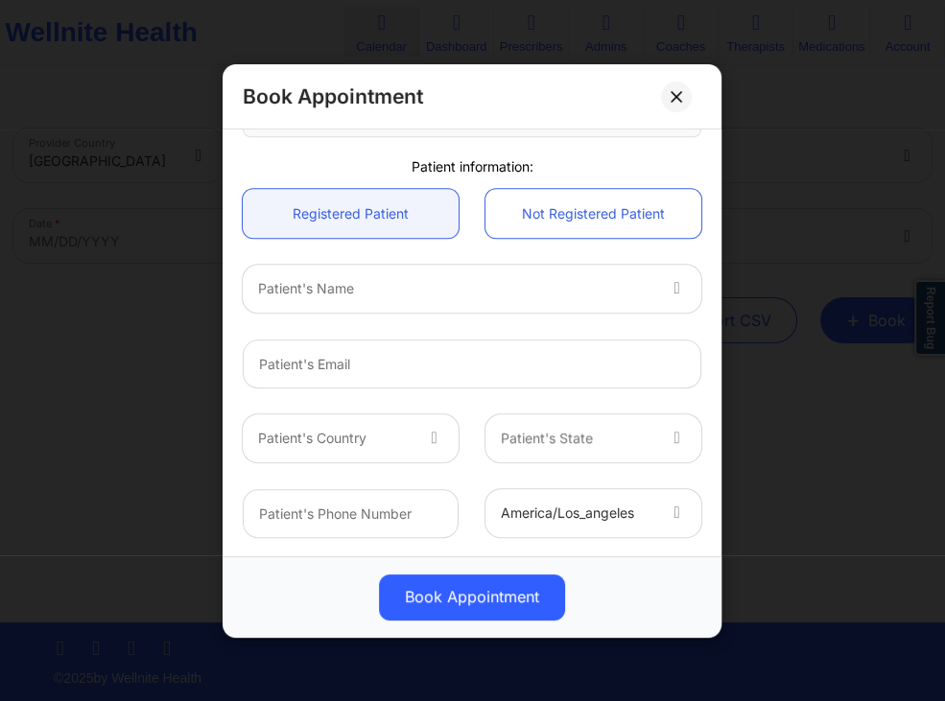
scroll to position [778, 0]
click at [528, 308] on div "Patient's Name" at bounding box center [450, 288] width 414 height 48
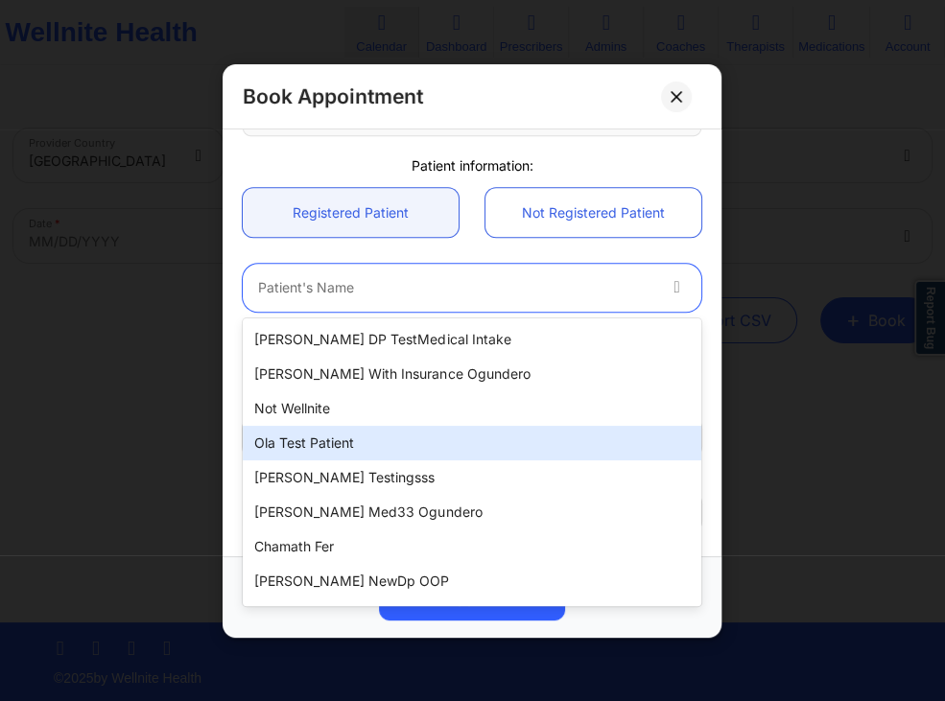
click at [340, 434] on div "Ola test patient" at bounding box center [472, 443] width 459 height 35
type input "[EMAIL_ADDRESS][DOMAIN_NAME]"
type input "[PHONE_NUMBER]"
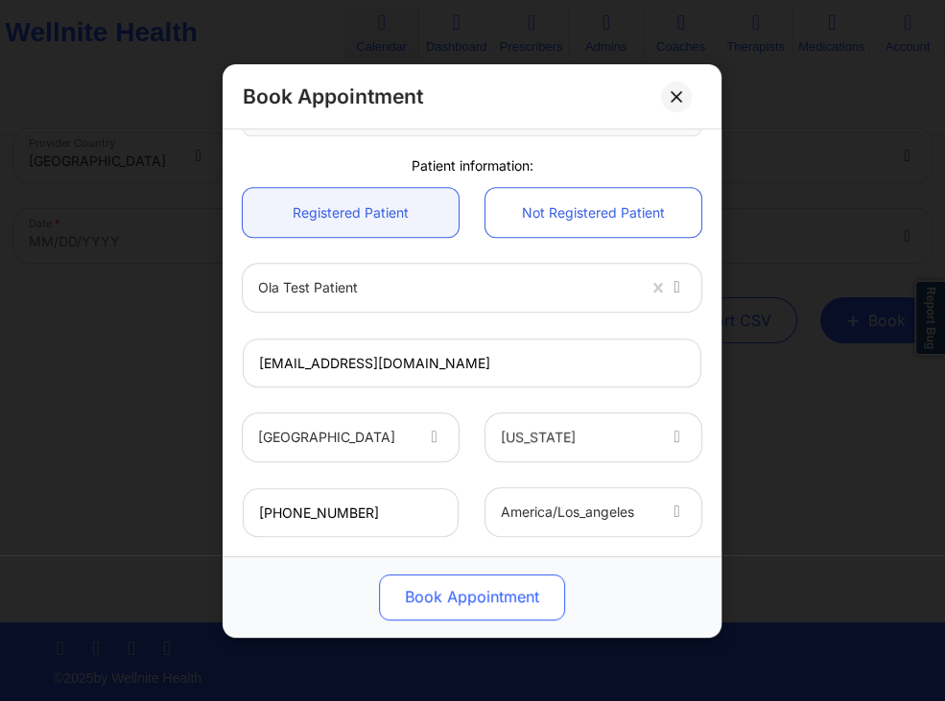
click at [448, 586] on button "Book Appointment" at bounding box center [472, 597] width 186 height 46
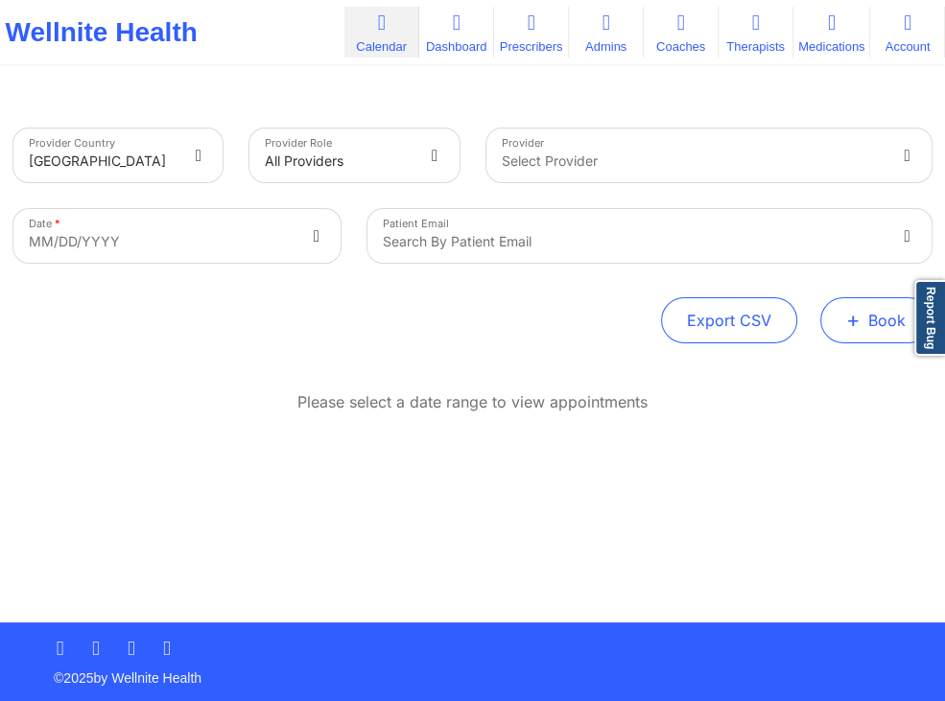
click at [846, 319] on button "+ Book" at bounding box center [875, 320] width 111 height 46
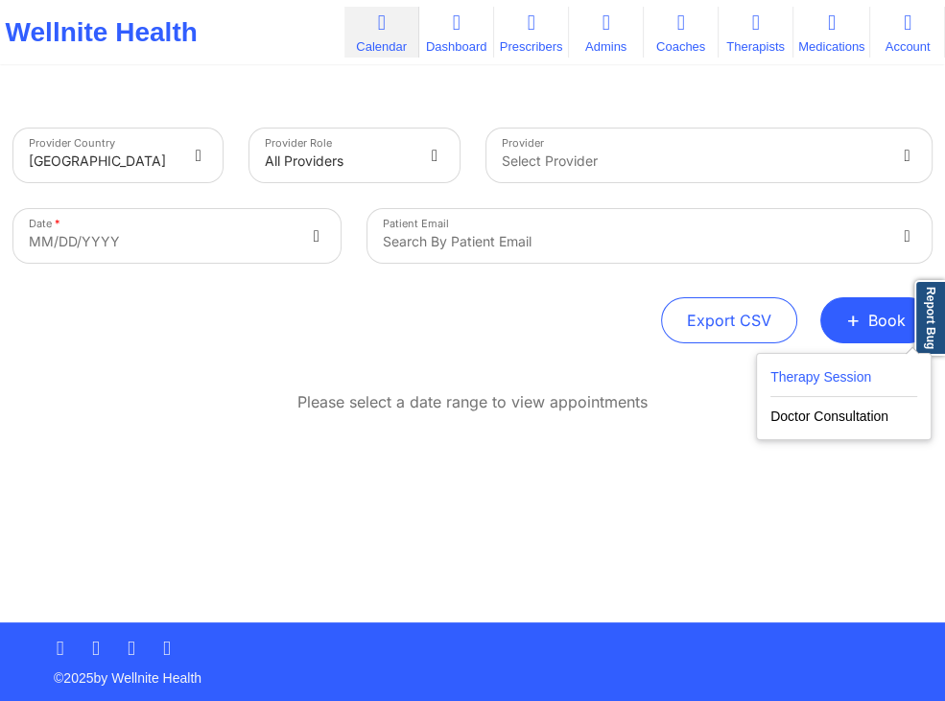
click at [792, 374] on button "Therapy Session" at bounding box center [844, 382] width 147 height 32
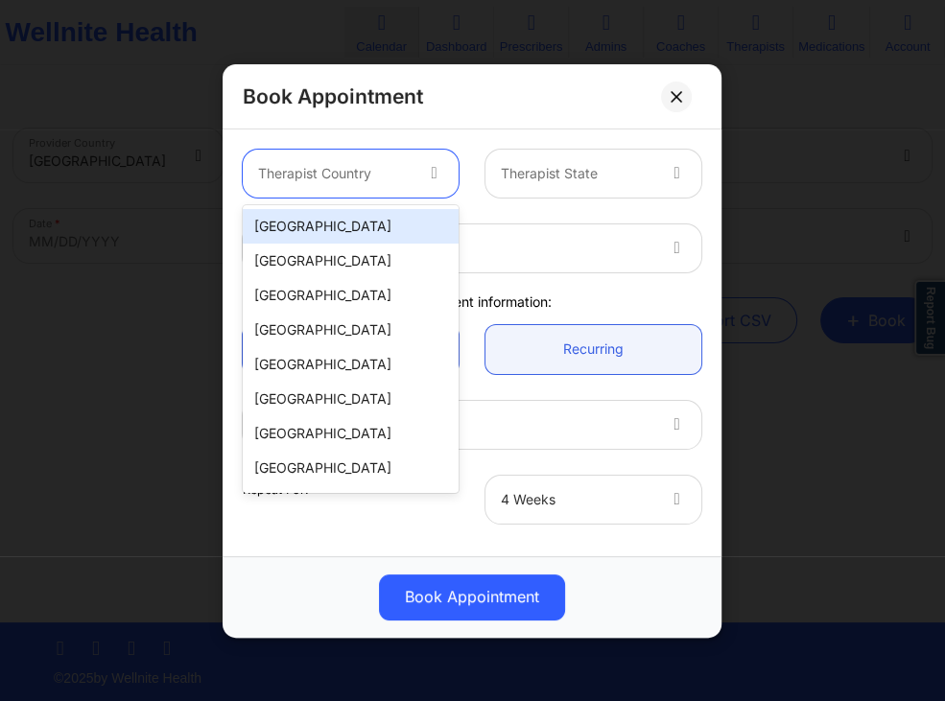
click at [436, 173] on icon at bounding box center [434, 170] width 19 height 16
click at [373, 217] on div "[GEOGRAPHIC_DATA]" at bounding box center [351, 226] width 216 height 35
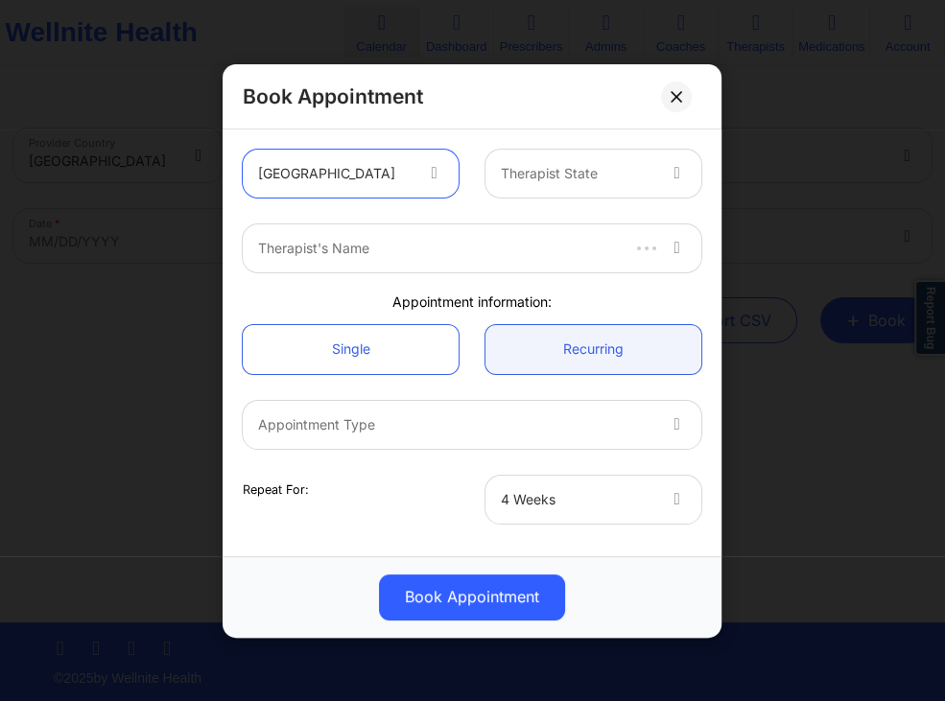
click at [546, 178] on div at bounding box center [579, 173] width 154 height 23
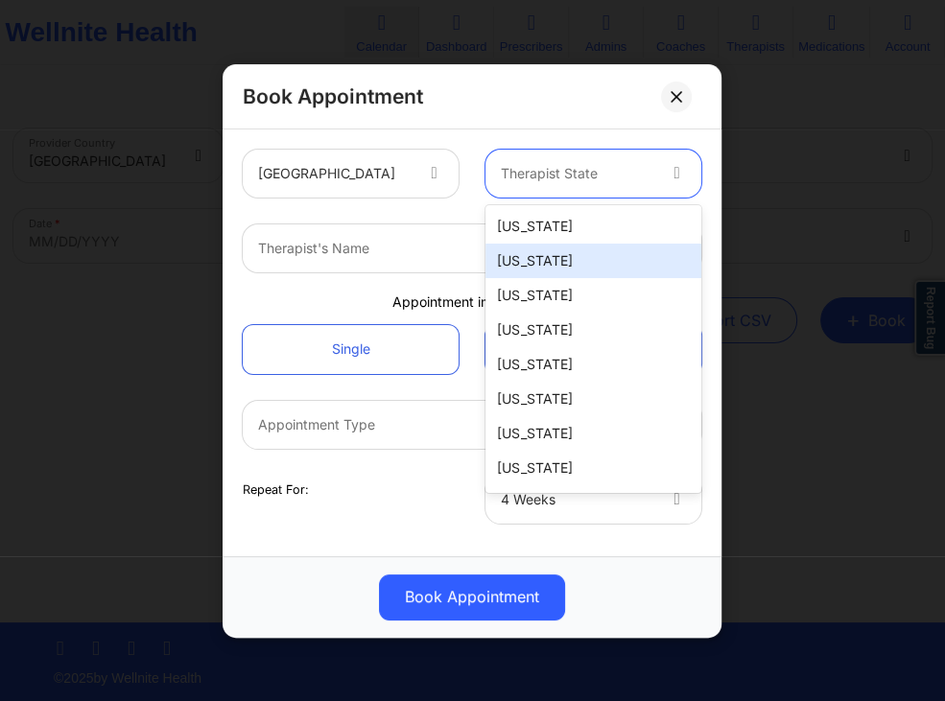
click at [526, 259] on div "[US_STATE]" at bounding box center [594, 261] width 216 height 35
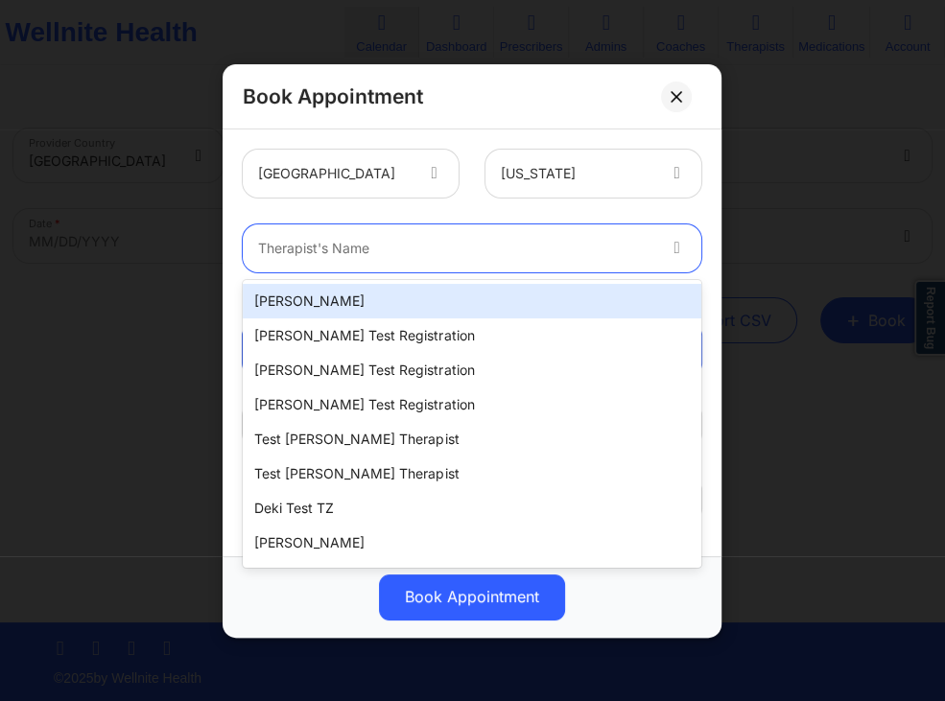
click at [416, 255] on div at bounding box center [456, 248] width 396 height 23
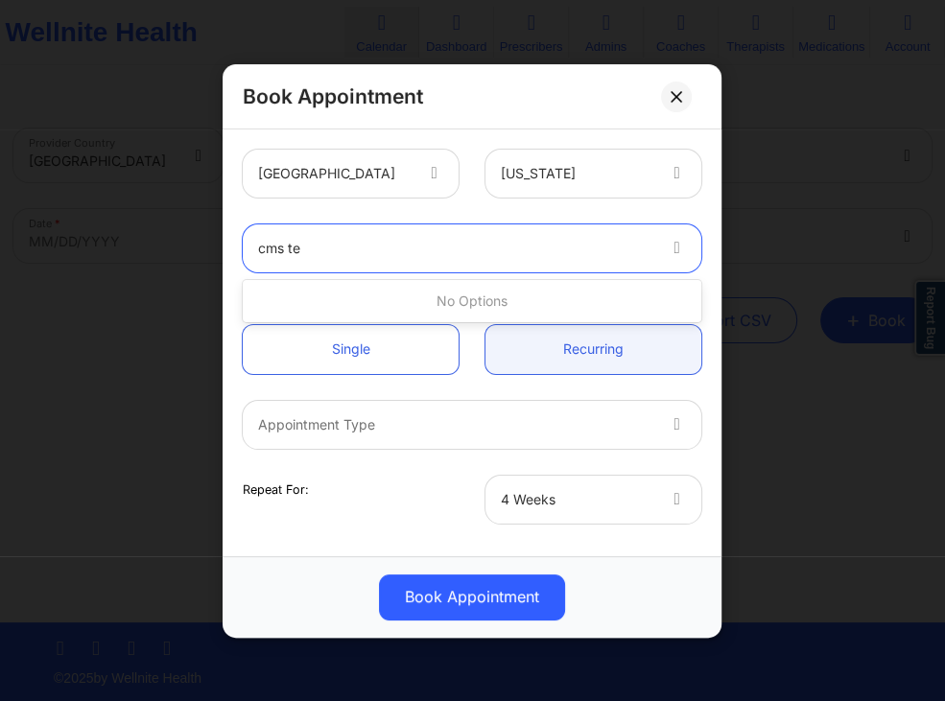
type input "cms tes"
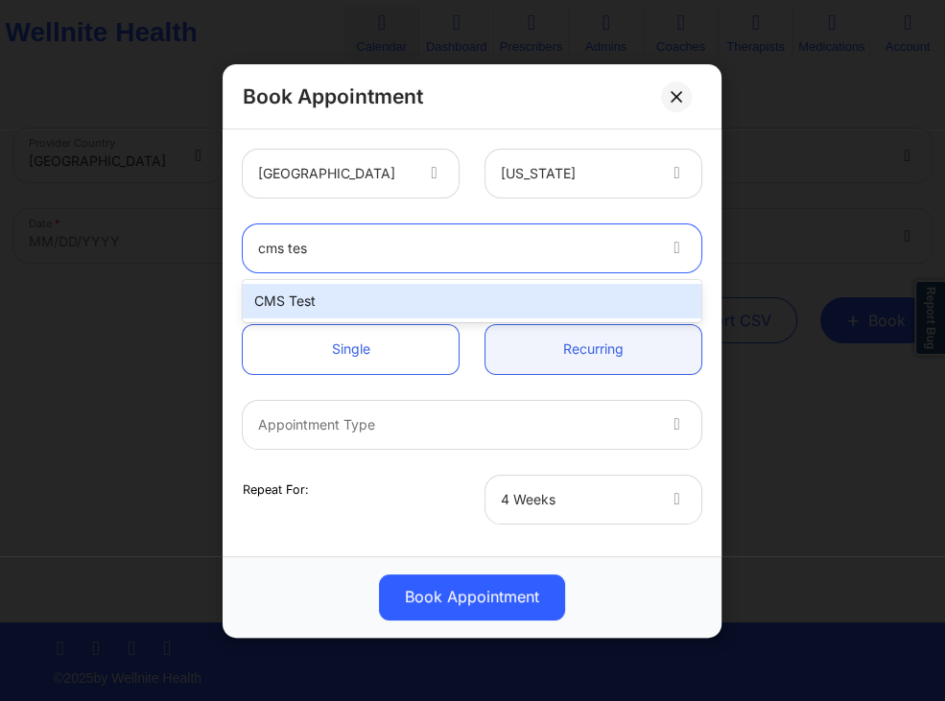
click at [283, 290] on div "CMS Test" at bounding box center [472, 301] width 459 height 35
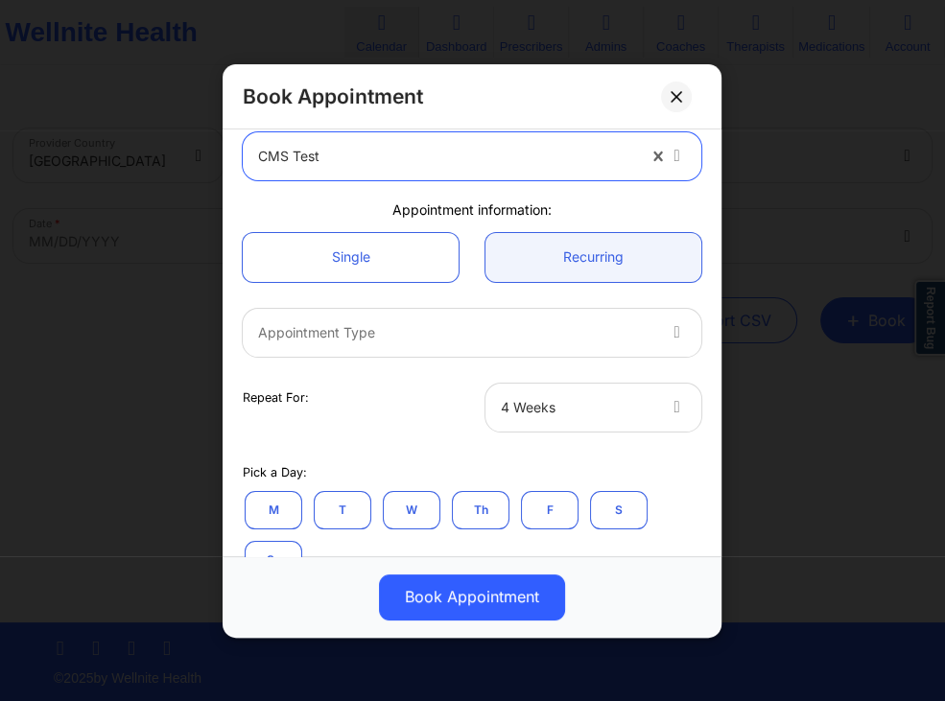
scroll to position [184, 0]
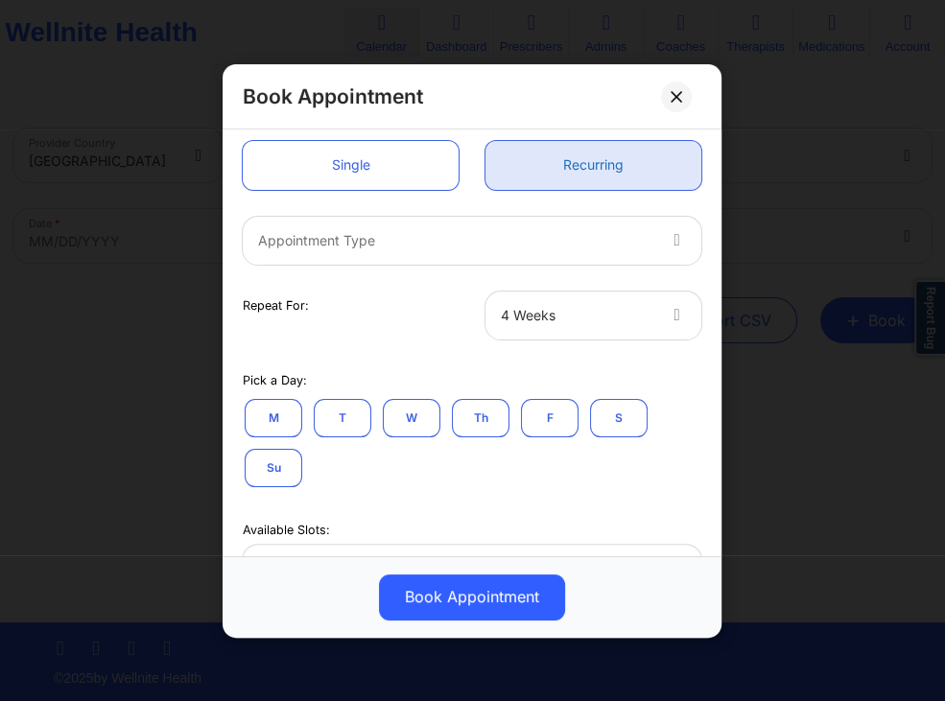
click at [595, 163] on link "Recurring" at bounding box center [594, 164] width 216 height 49
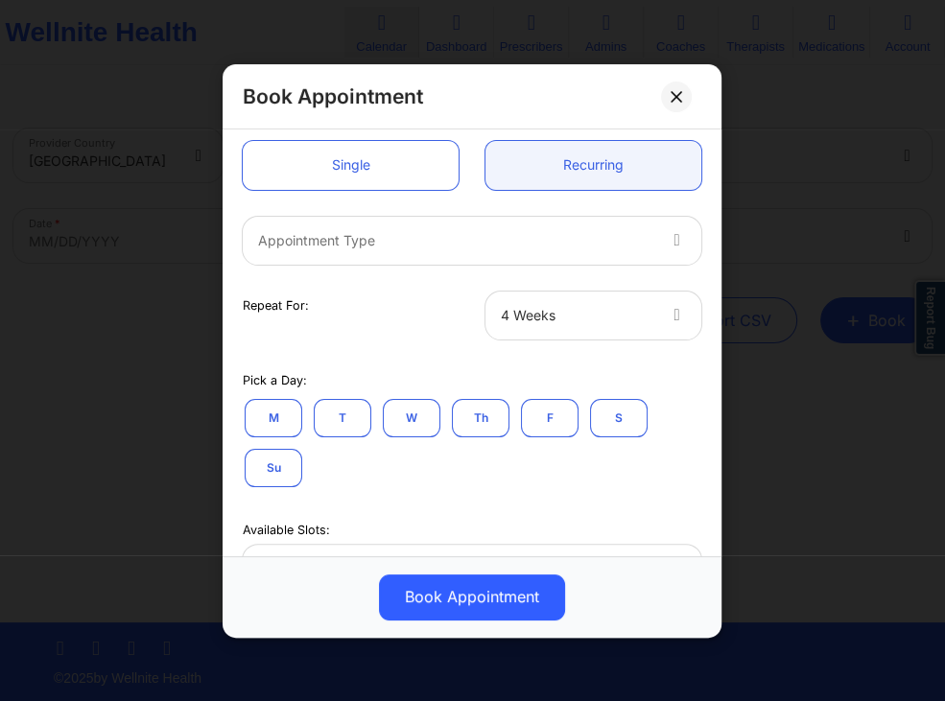
click at [537, 230] on div at bounding box center [456, 239] width 396 height 23
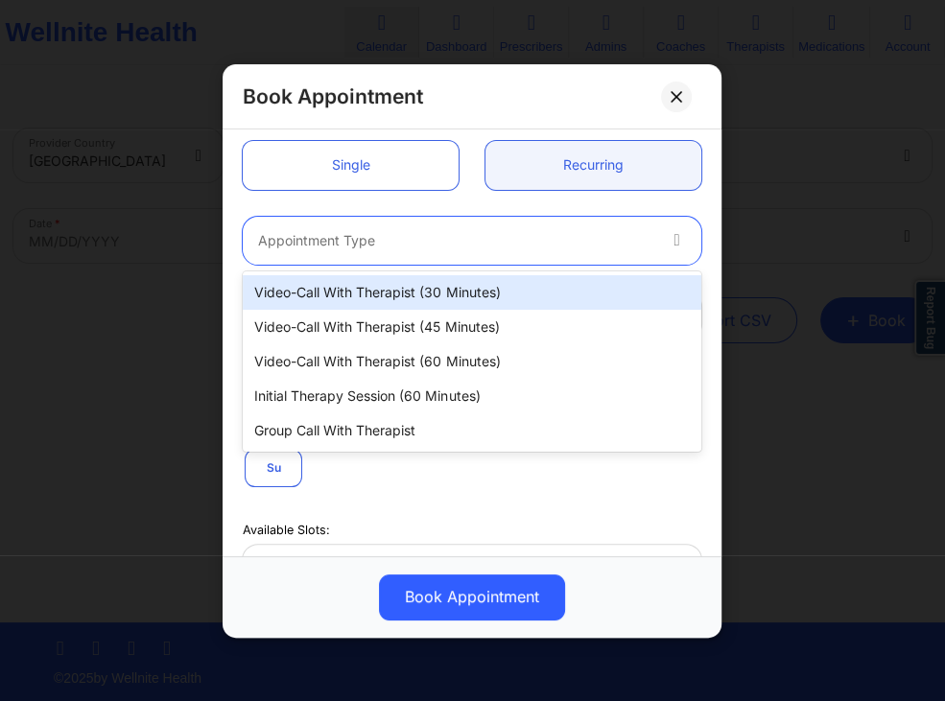
click at [397, 288] on div "Video-Call with Therapist (30 minutes)" at bounding box center [472, 292] width 459 height 35
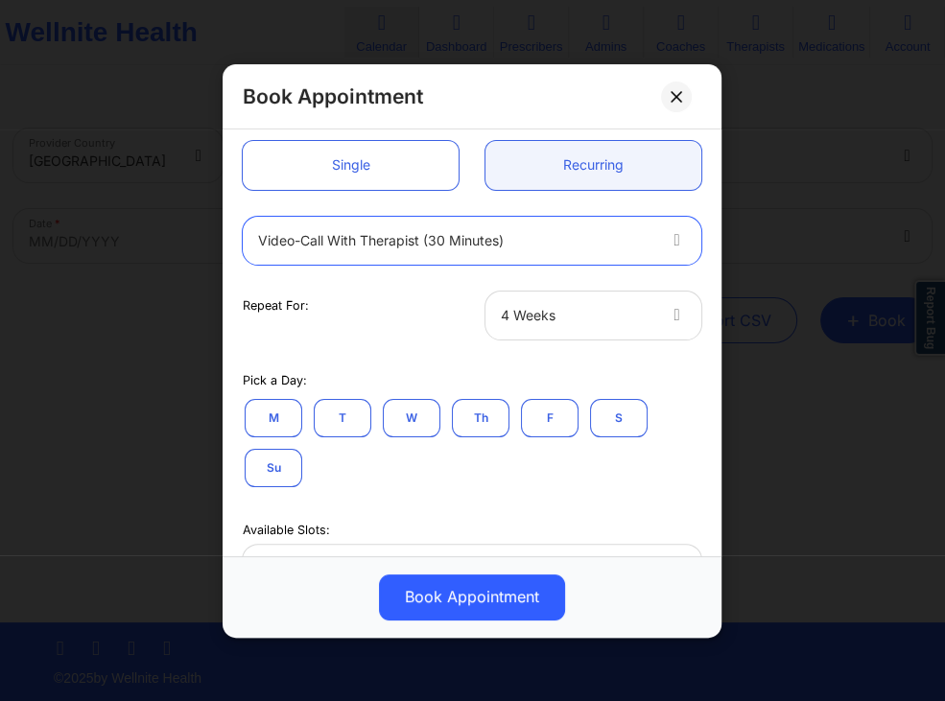
click at [519, 319] on div at bounding box center [577, 314] width 153 height 23
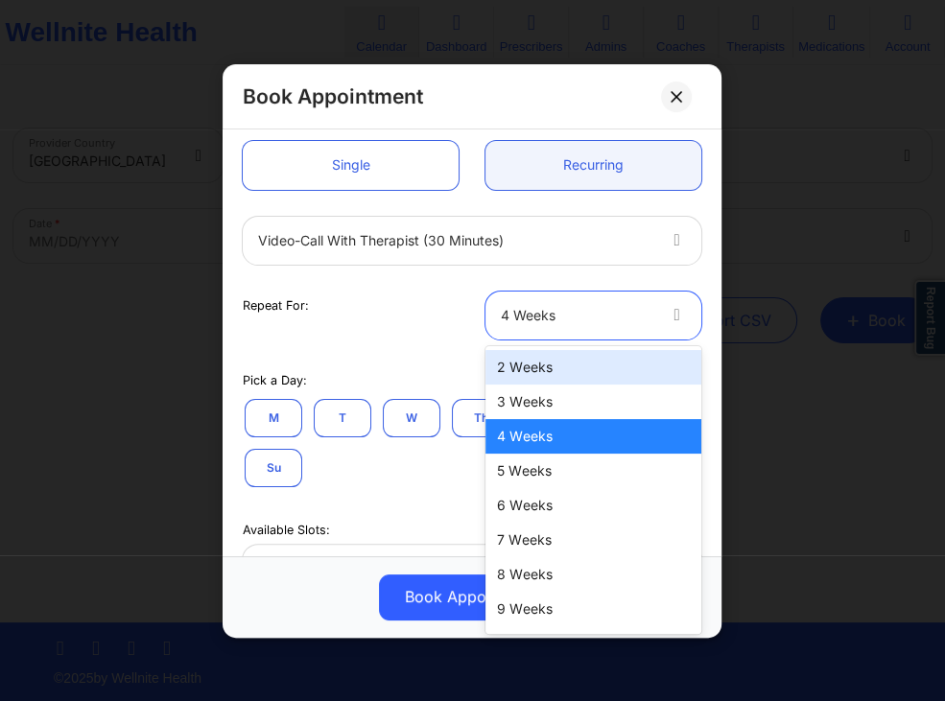
click at [522, 377] on div "2 Weeks" at bounding box center [594, 367] width 216 height 35
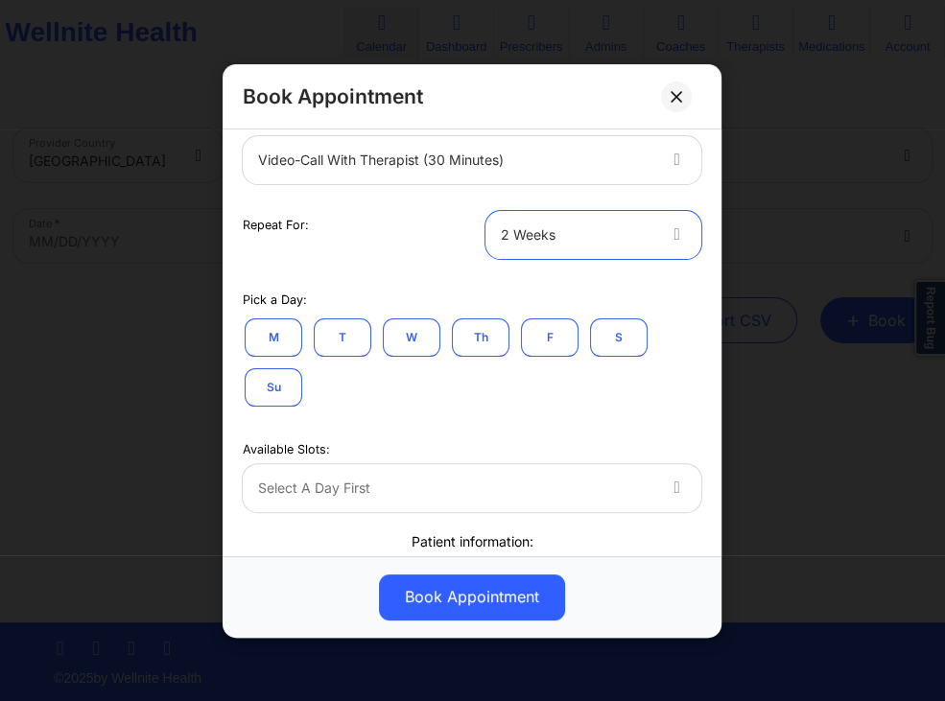
scroll to position [368, 0]
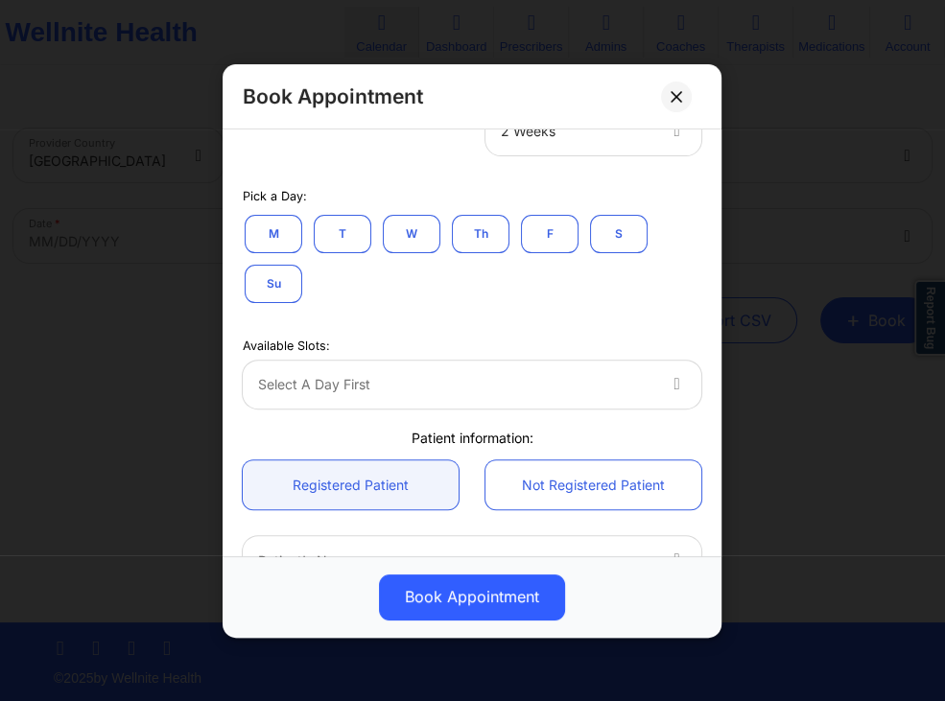
click at [359, 240] on button "T" at bounding box center [343, 233] width 58 height 38
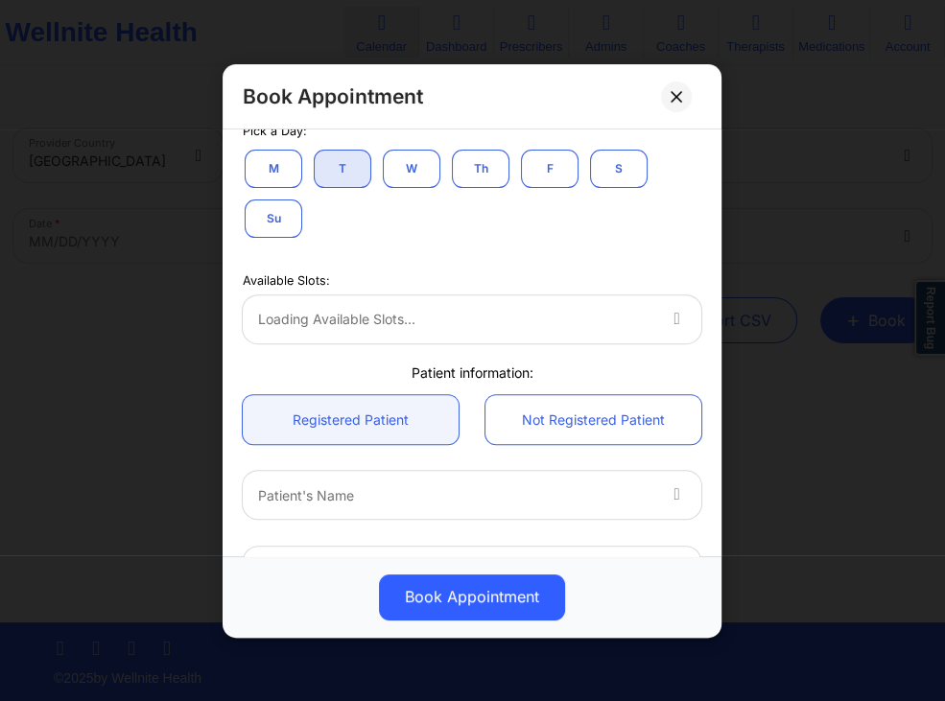
scroll to position [461, 0]
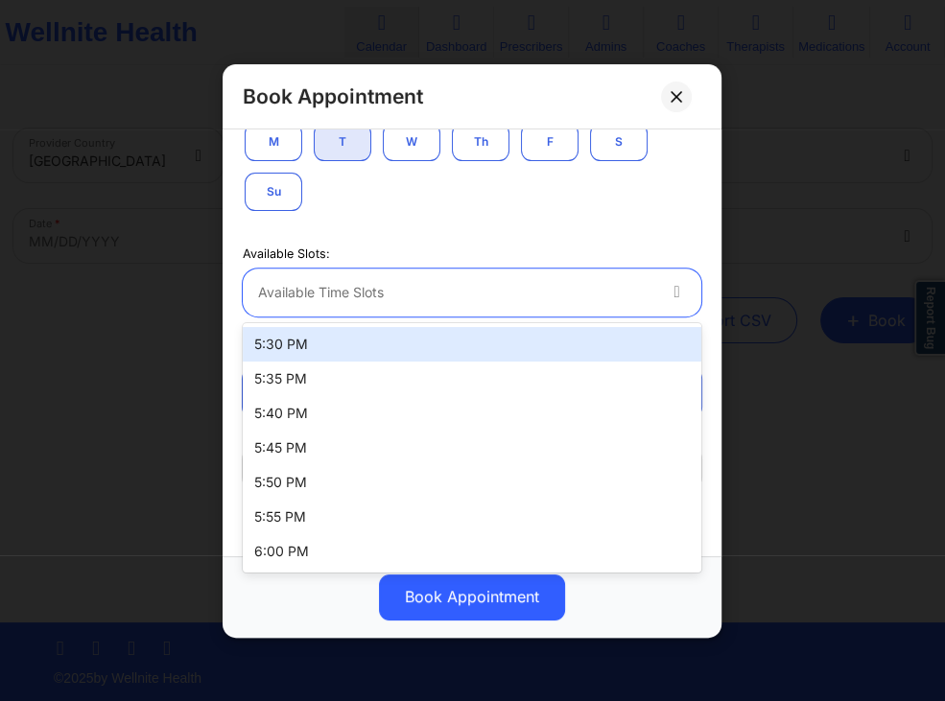
click at [604, 288] on div at bounding box center [456, 292] width 396 height 23
click at [378, 340] on div "5:30 PM" at bounding box center [472, 344] width 459 height 35
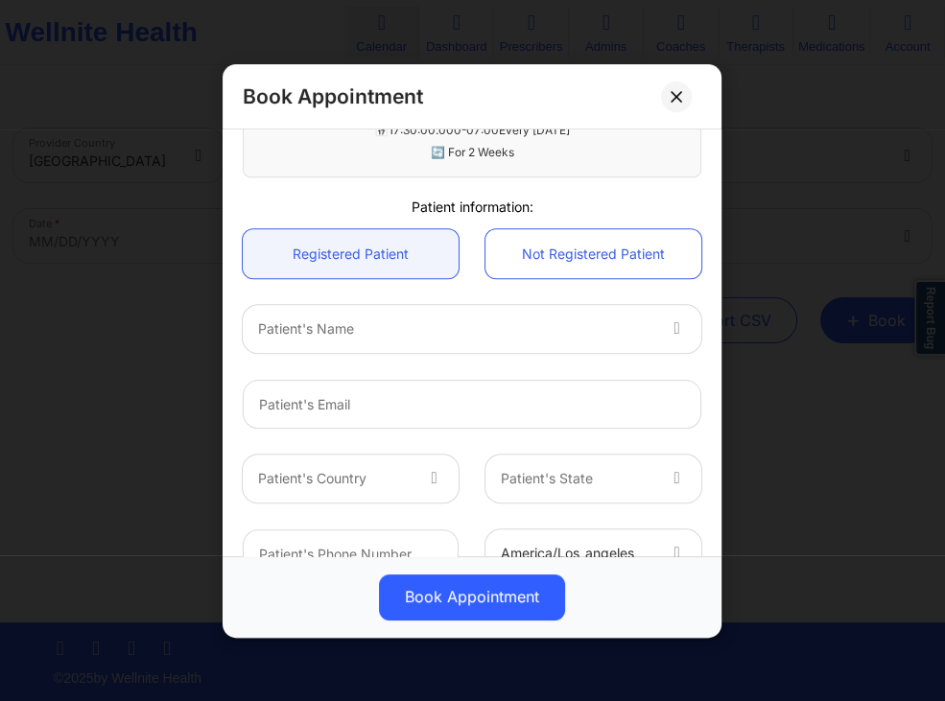
scroll to position [778, 0]
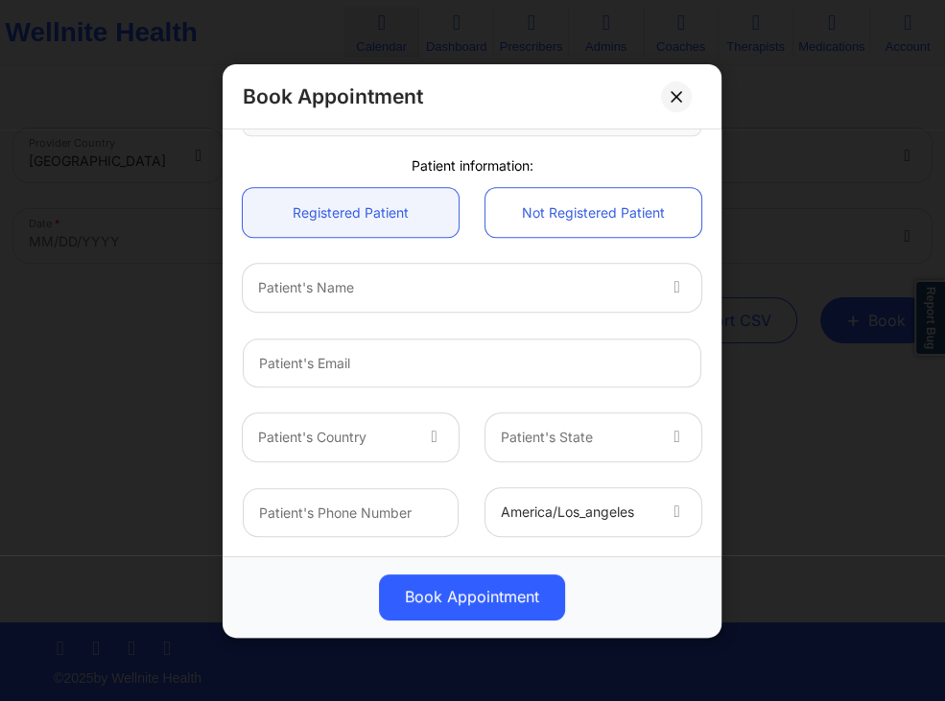
click at [568, 286] on div at bounding box center [456, 287] width 396 height 23
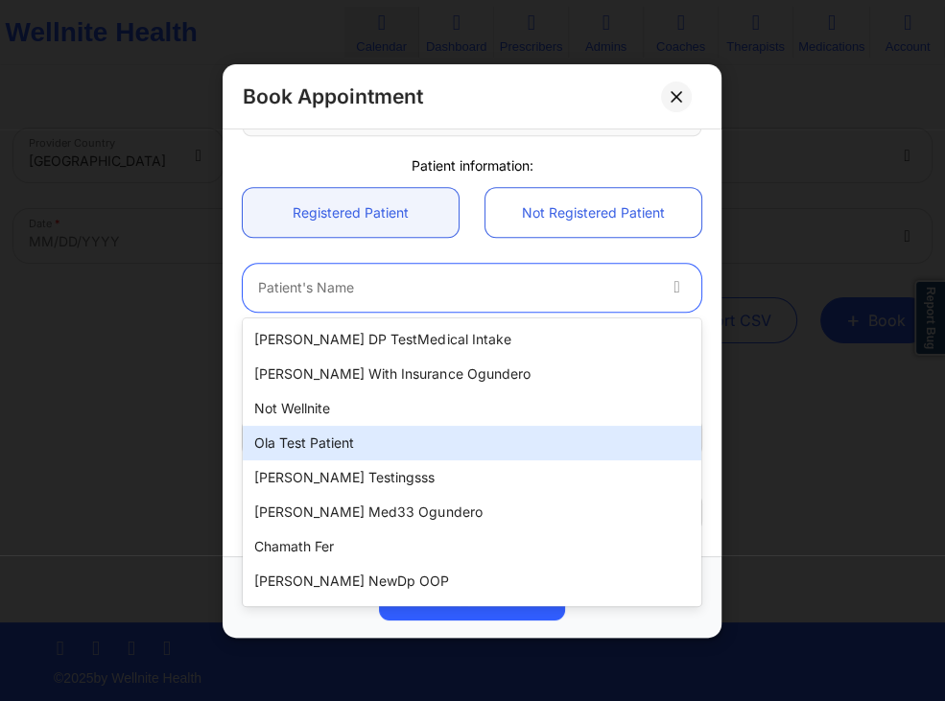
click at [326, 431] on div "Ola test patient" at bounding box center [472, 443] width 459 height 35
type input "[EMAIL_ADDRESS][DOMAIN_NAME]"
type input "[PHONE_NUMBER]"
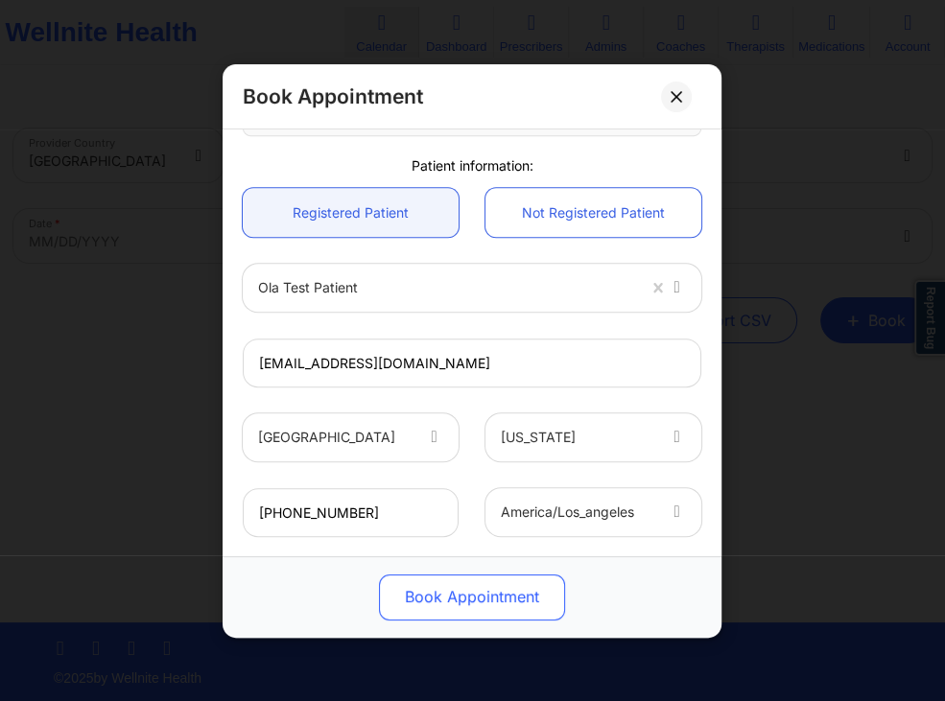
click at [463, 581] on button "Book Appointment" at bounding box center [472, 597] width 186 height 46
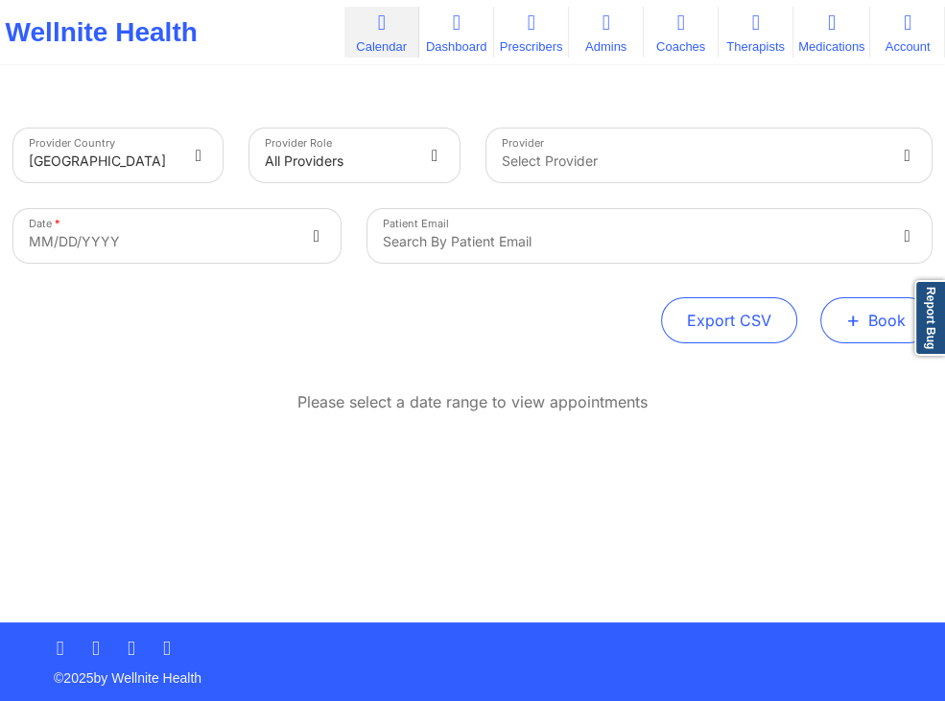
click at [839, 321] on button "+ Book" at bounding box center [875, 320] width 111 height 46
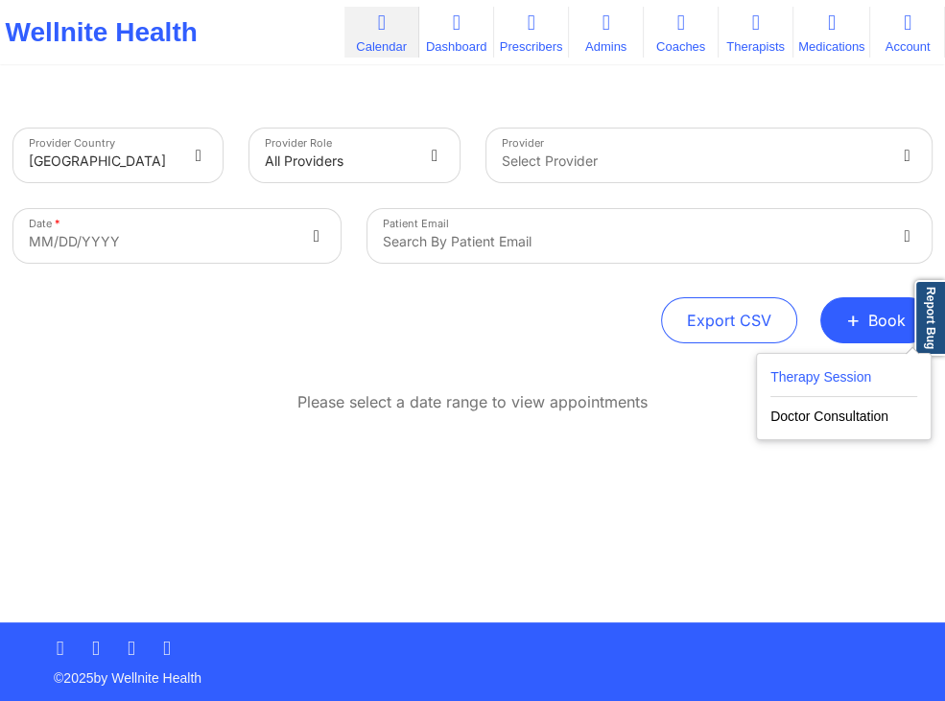
click at [825, 376] on button "Therapy Session" at bounding box center [844, 382] width 147 height 32
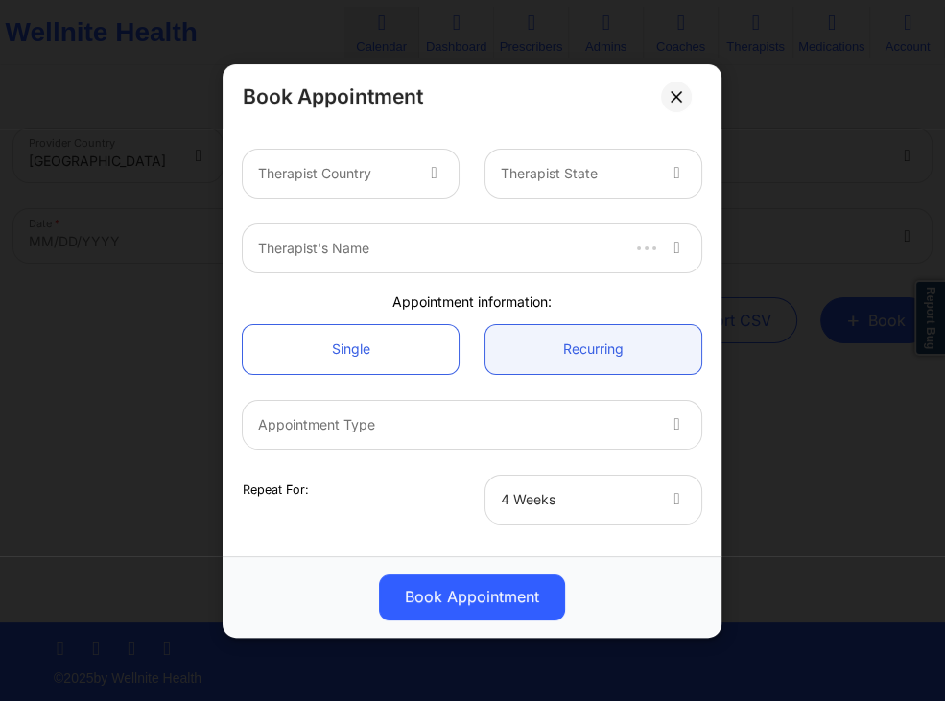
click at [416, 182] on div at bounding box center [437, 174] width 46 height 48
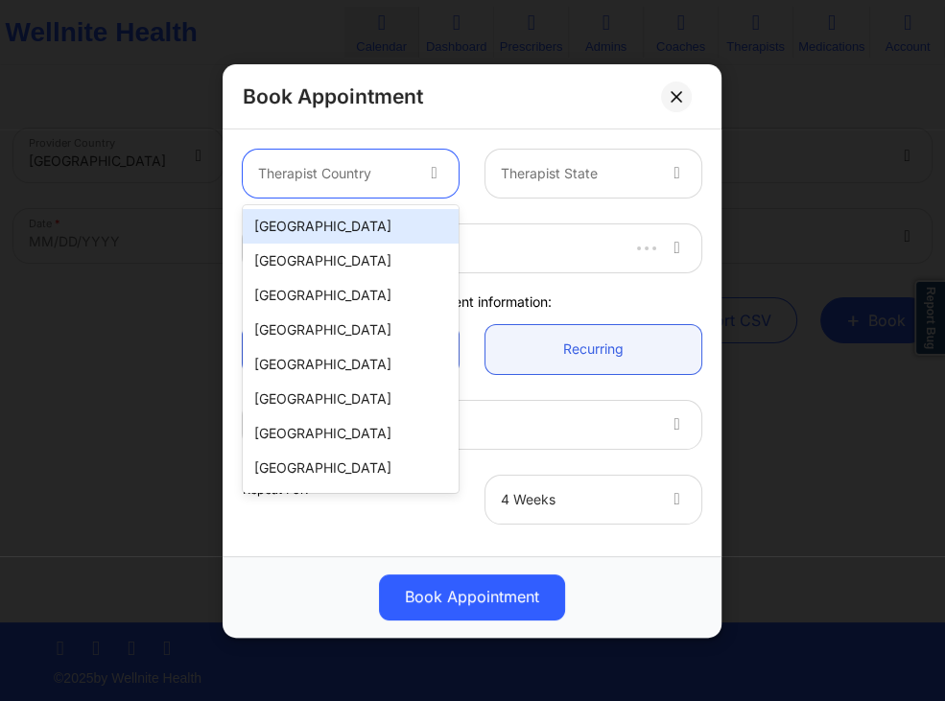
click at [391, 221] on div "[GEOGRAPHIC_DATA]" at bounding box center [351, 226] width 216 height 35
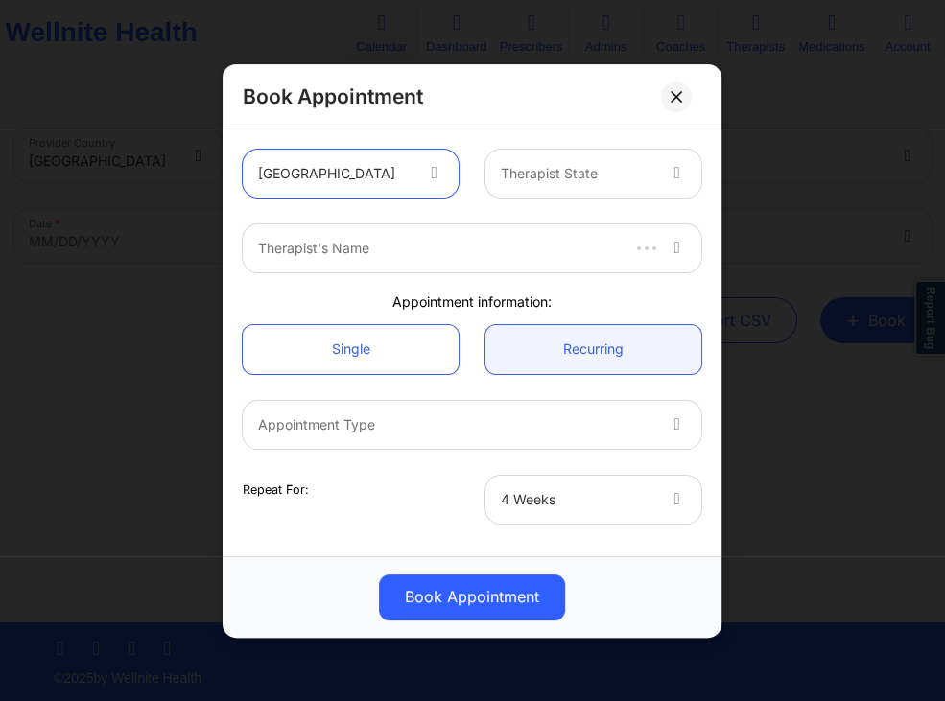
click at [566, 183] on div at bounding box center [579, 173] width 154 height 23
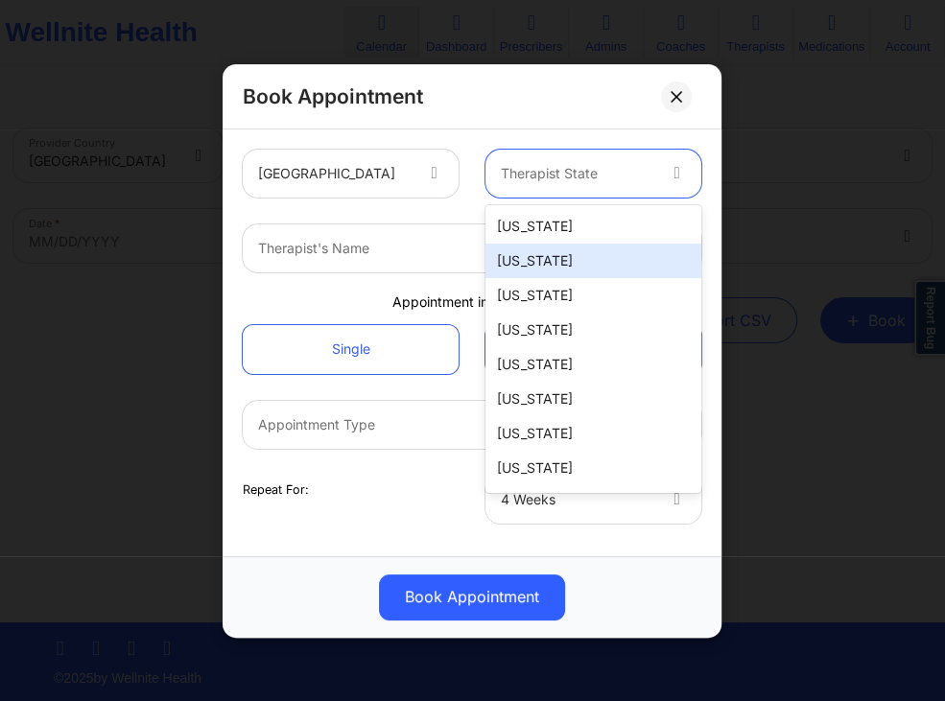
click at [536, 256] on div "[US_STATE]" at bounding box center [594, 261] width 216 height 35
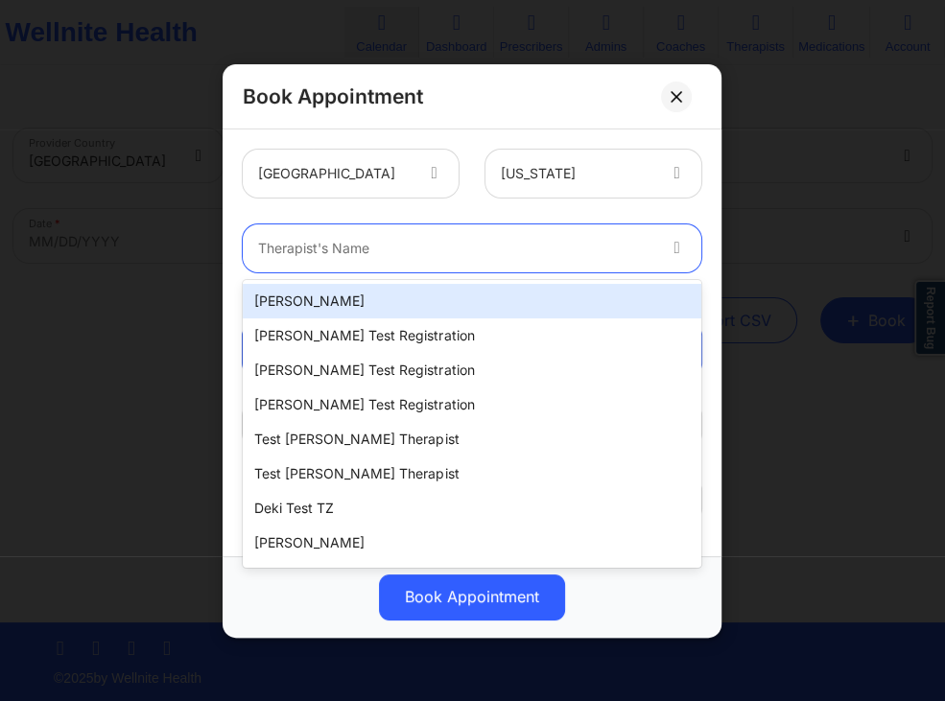
click at [391, 254] on div at bounding box center [456, 248] width 396 height 23
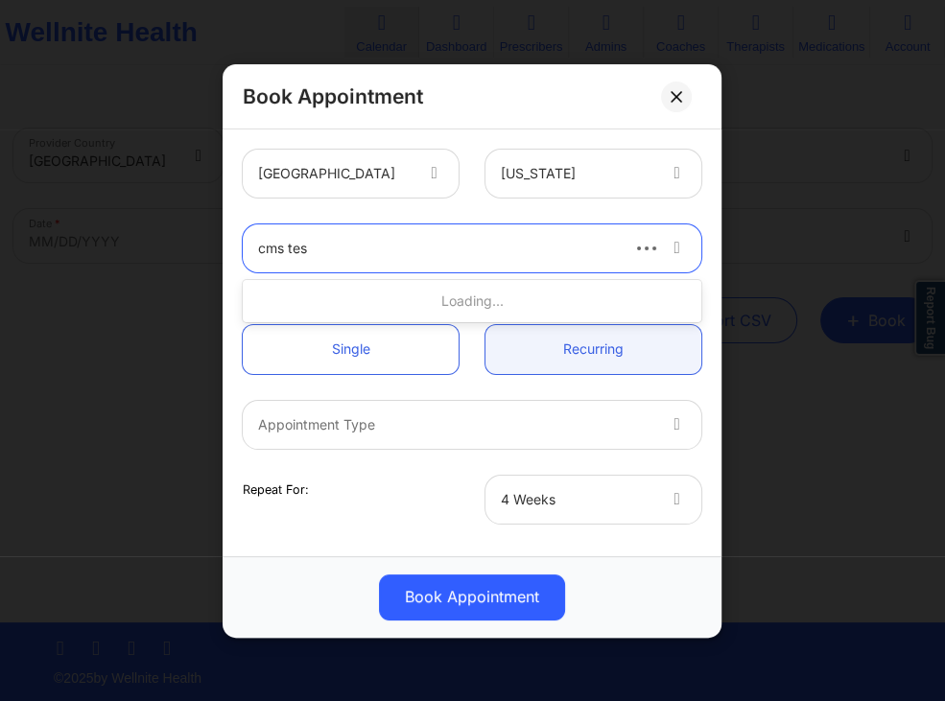
type input "cms test"
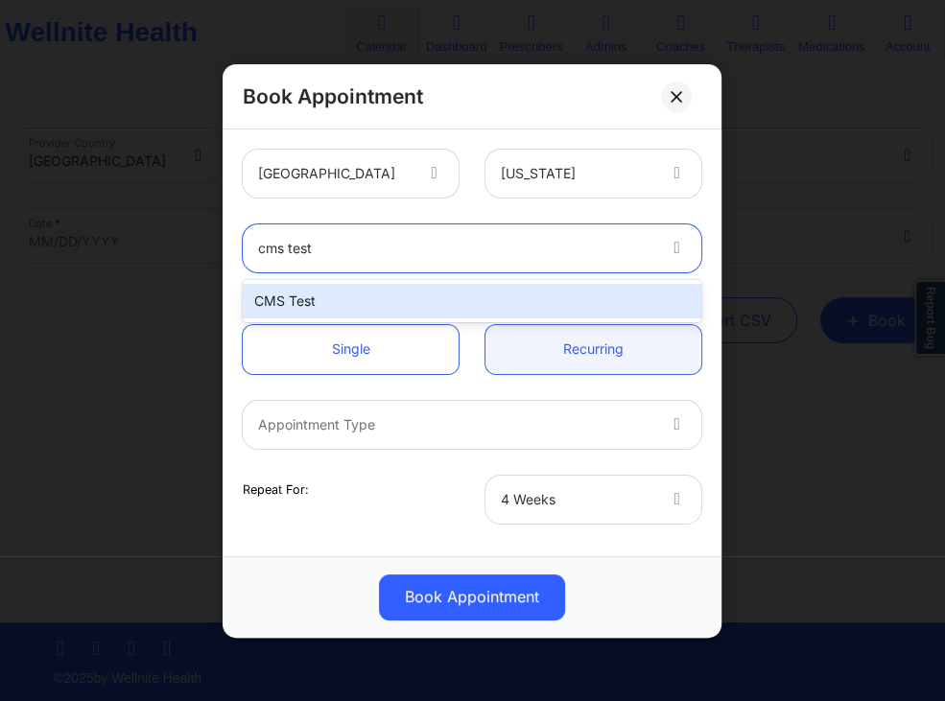
click at [396, 305] on div "CMS Test" at bounding box center [472, 301] width 459 height 35
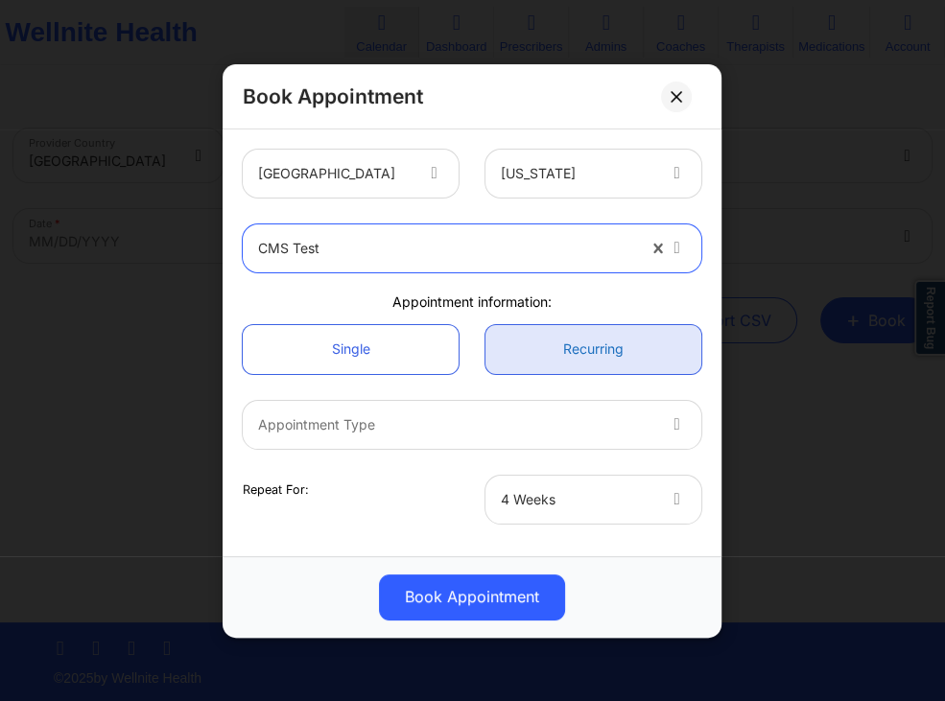
click at [535, 358] on link "Recurring" at bounding box center [594, 348] width 216 height 49
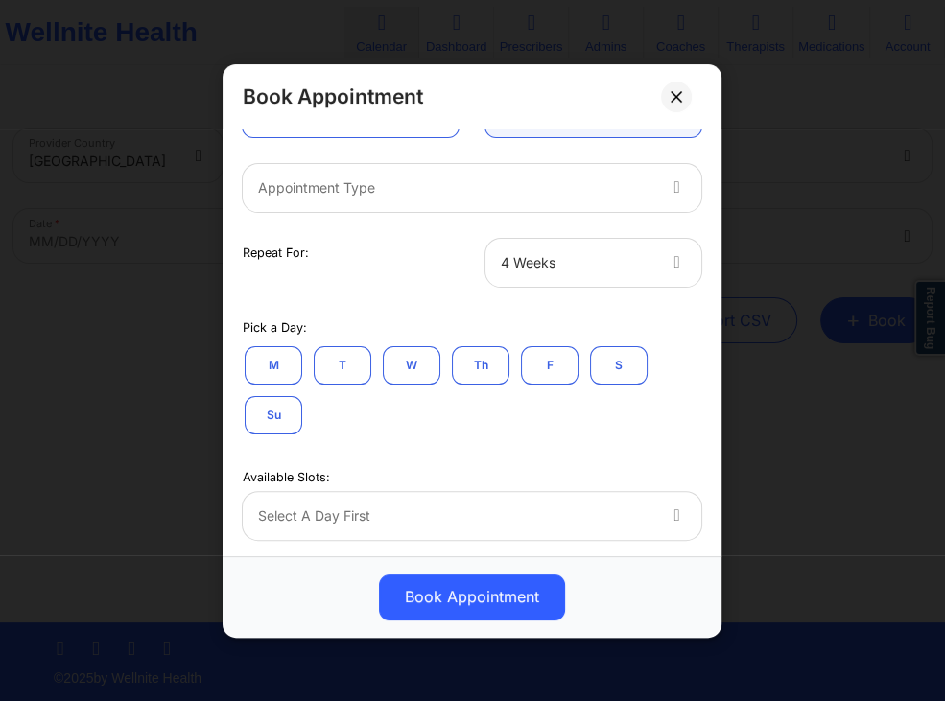
scroll to position [276, 0]
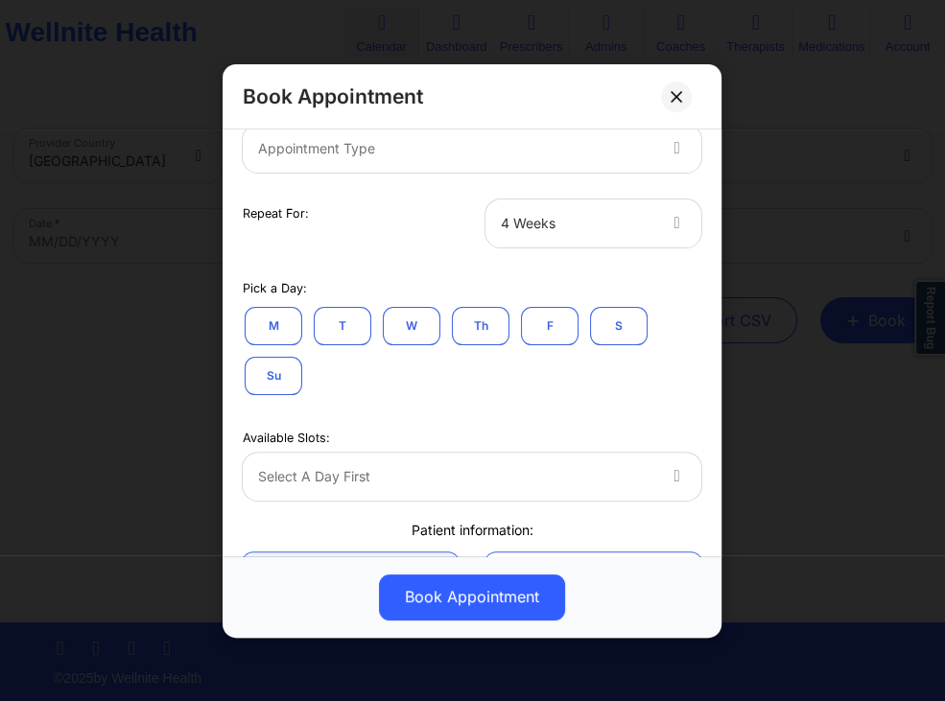
click at [528, 153] on div at bounding box center [456, 147] width 396 height 23
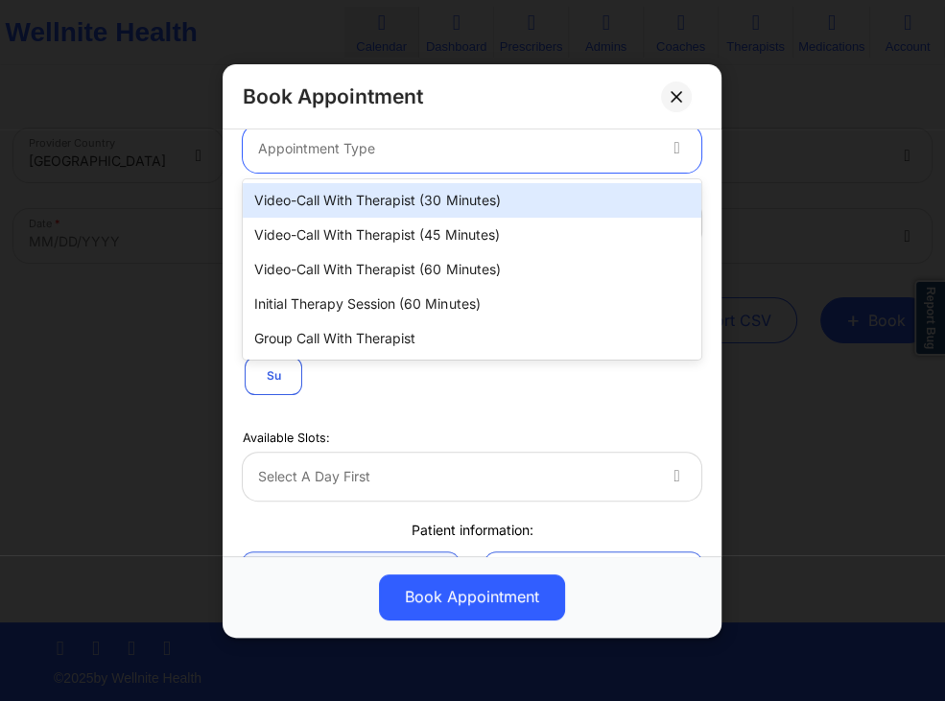
drag, startPoint x: 507, startPoint y: 201, endPoint x: 502, endPoint y: 210, distance: 10.7
click at [506, 201] on div "Video-Call with Therapist (30 minutes)" at bounding box center [472, 200] width 459 height 35
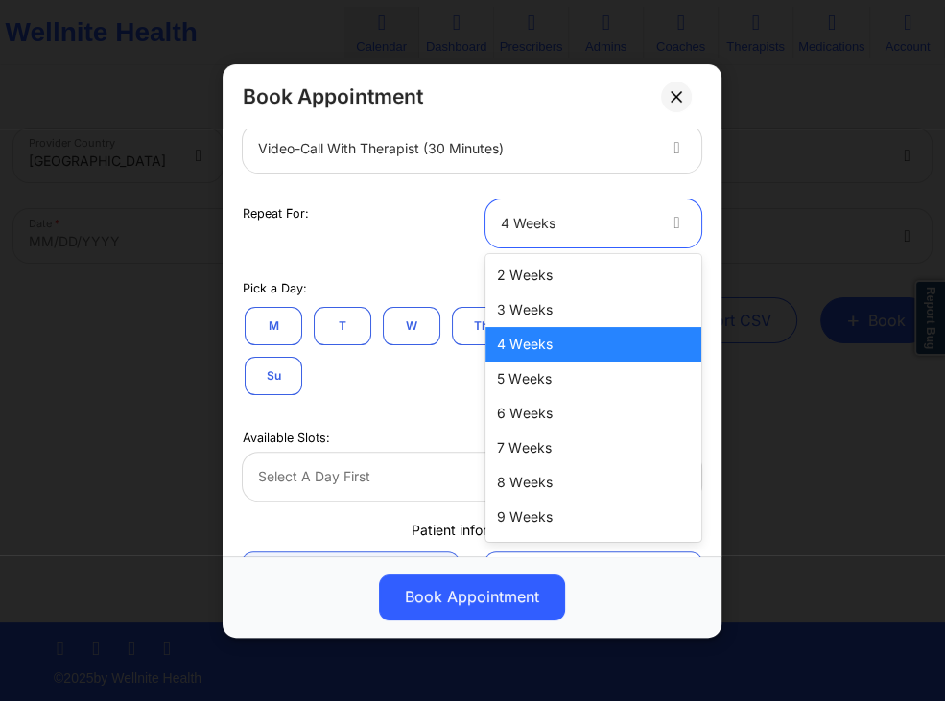
click at [572, 240] on div "4 Weeks" at bounding box center [577, 223] width 153 height 48
click at [519, 281] on div "2 Weeks" at bounding box center [594, 275] width 216 height 35
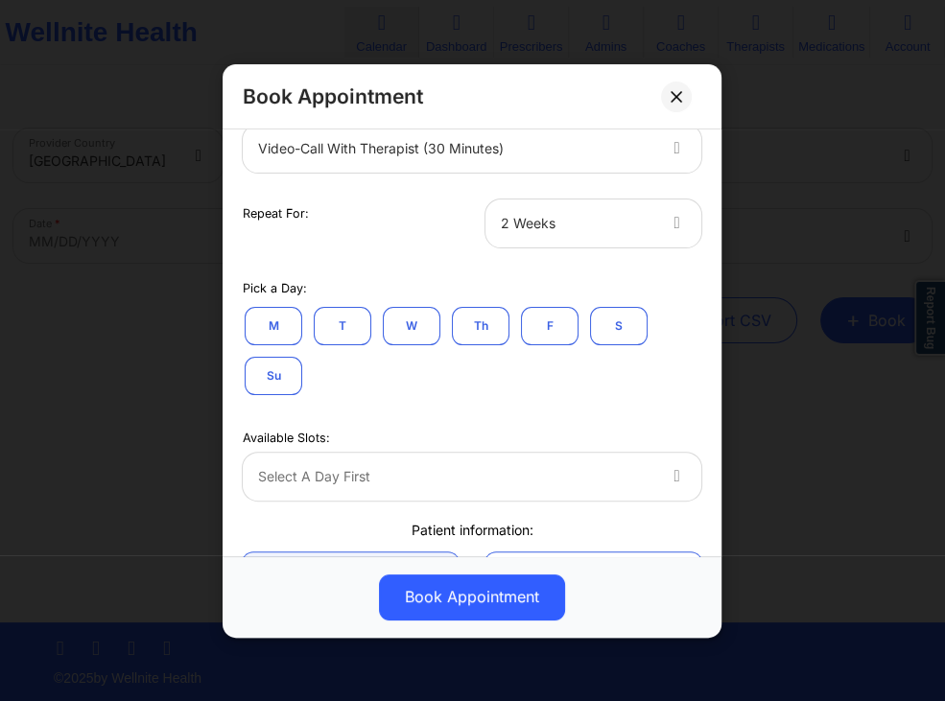
click at [355, 332] on button "T" at bounding box center [343, 325] width 58 height 38
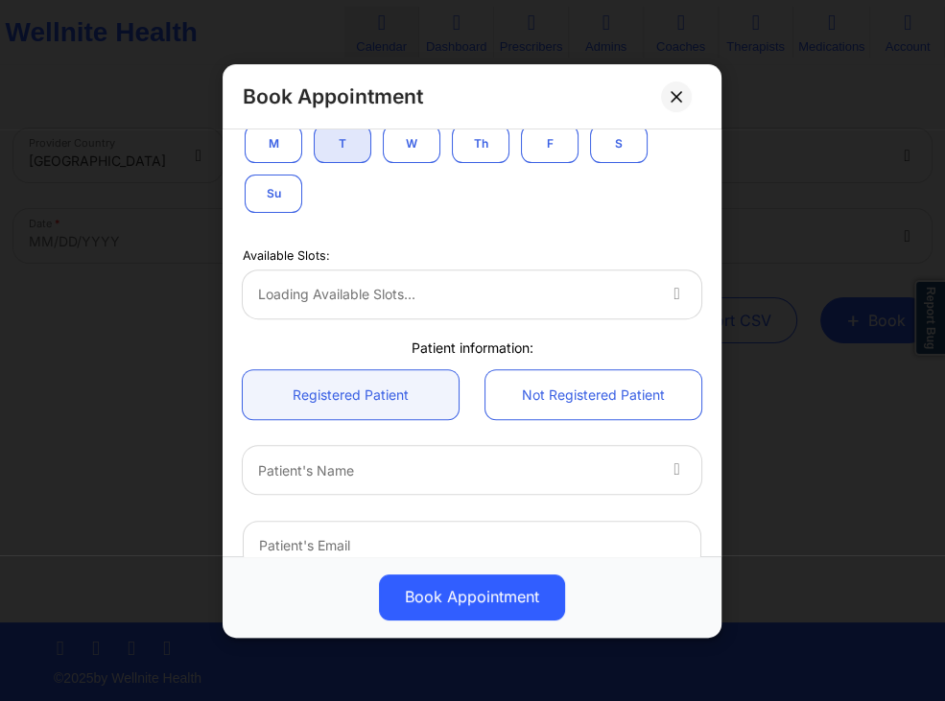
scroll to position [461, 0]
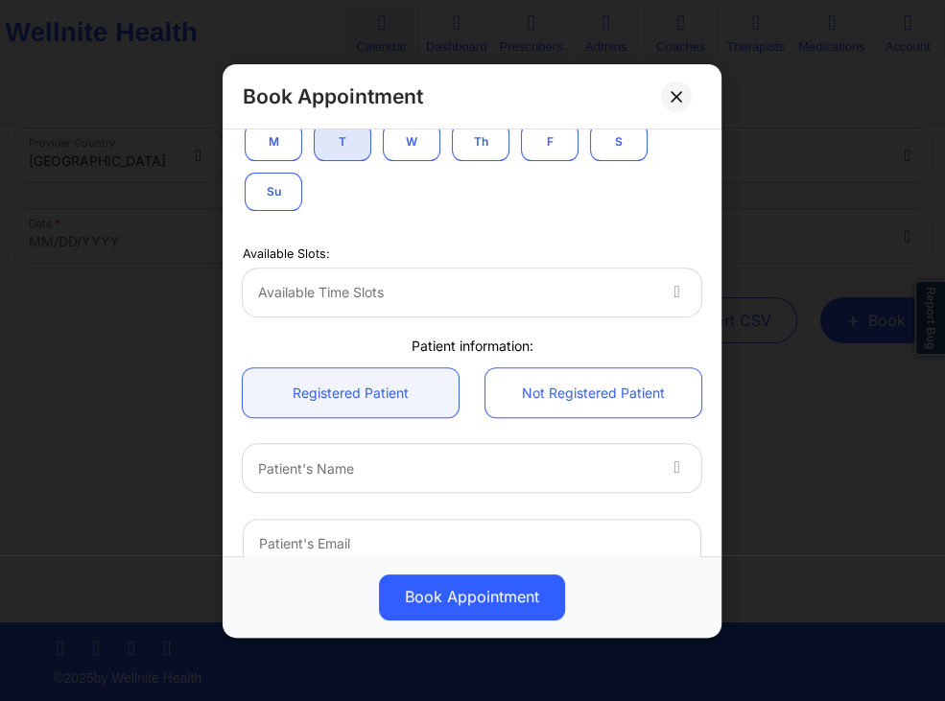
click at [618, 307] on div "Available Time Slots" at bounding box center [450, 292] width 414 height 48
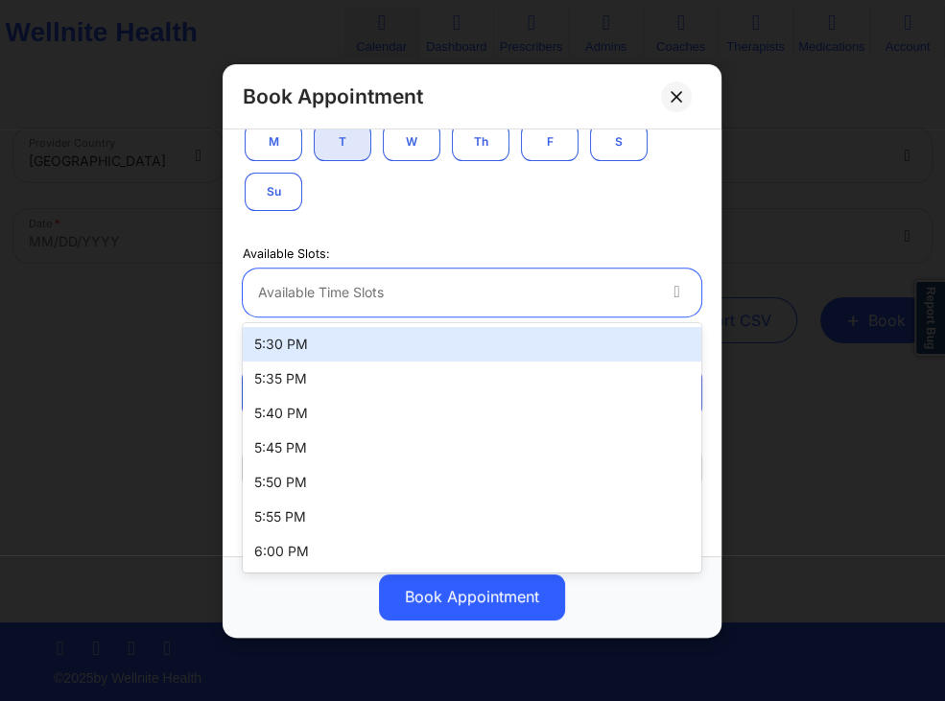
click at [503, 340] on div "5:30 PM" at bounding box center [472, 344] width 459 height 35
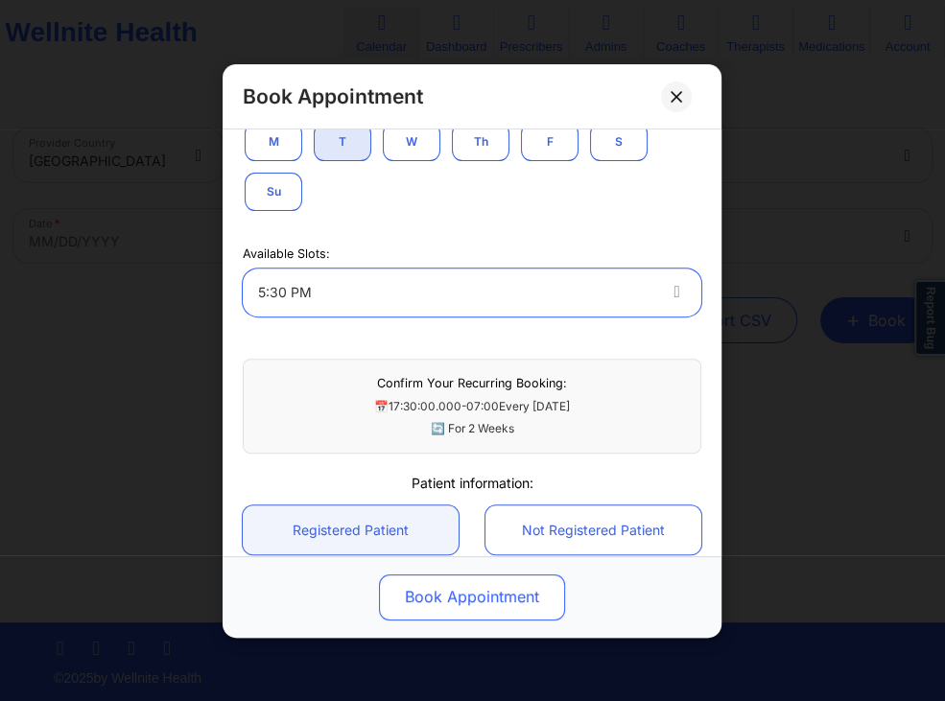
click at [463, 581] on button "Book Appointment" at bounding box center [472, 597] width 186 height 46
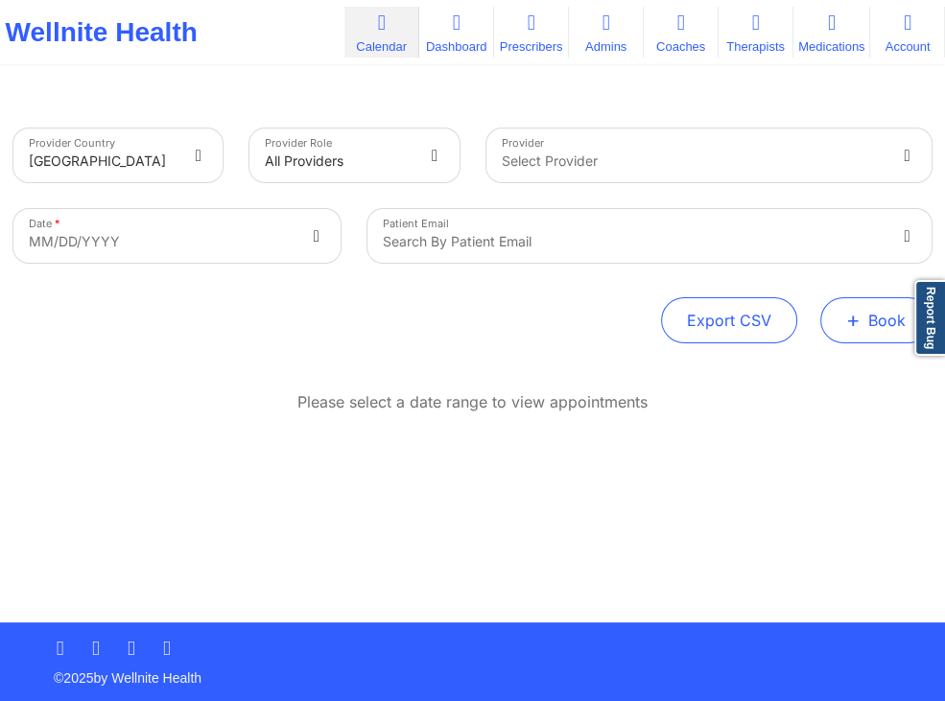
click at [845, 313] on button "+ Book" at bounding box center [875, 320] width 111 height 46
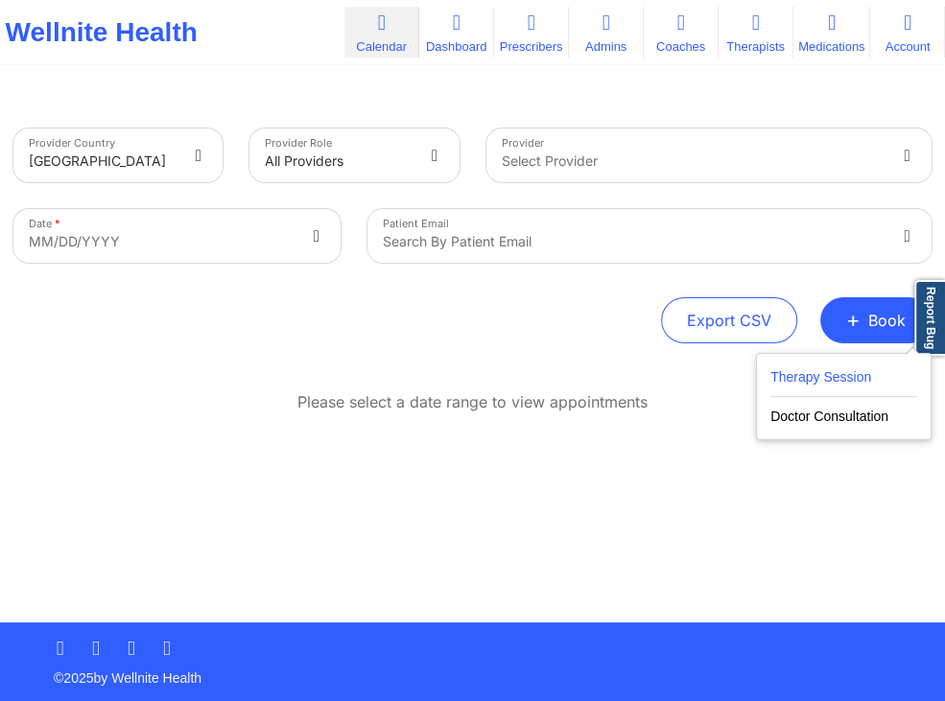
click at [776, 371] on button "Therapy Session" at bounding box center [844, 382] width 147 height 32
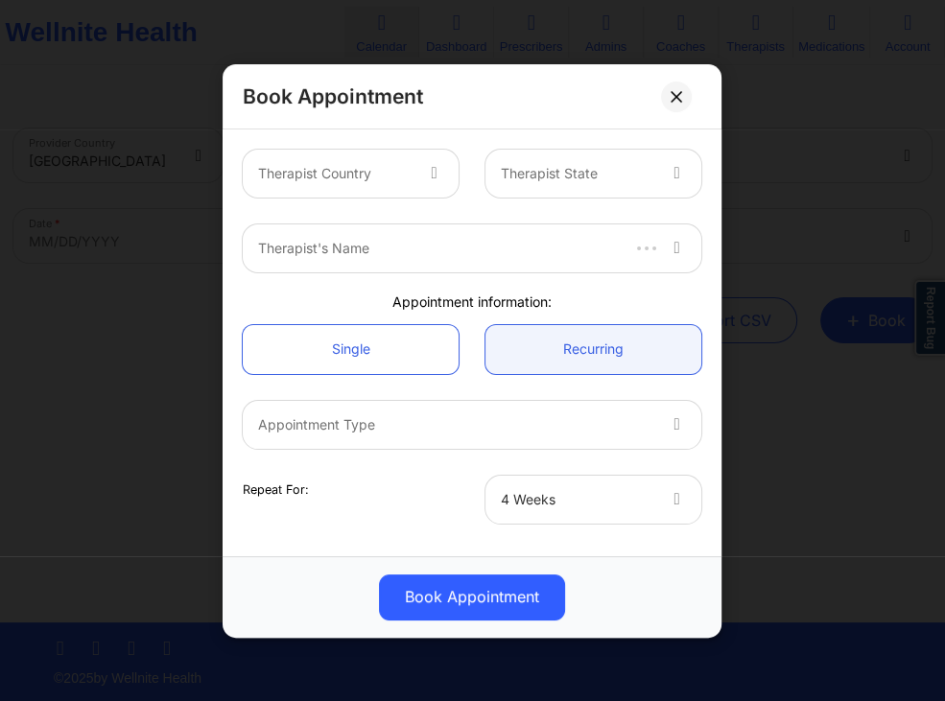
click at [441, 168] on icon at bounding box center [434, 170] width 19 height 16
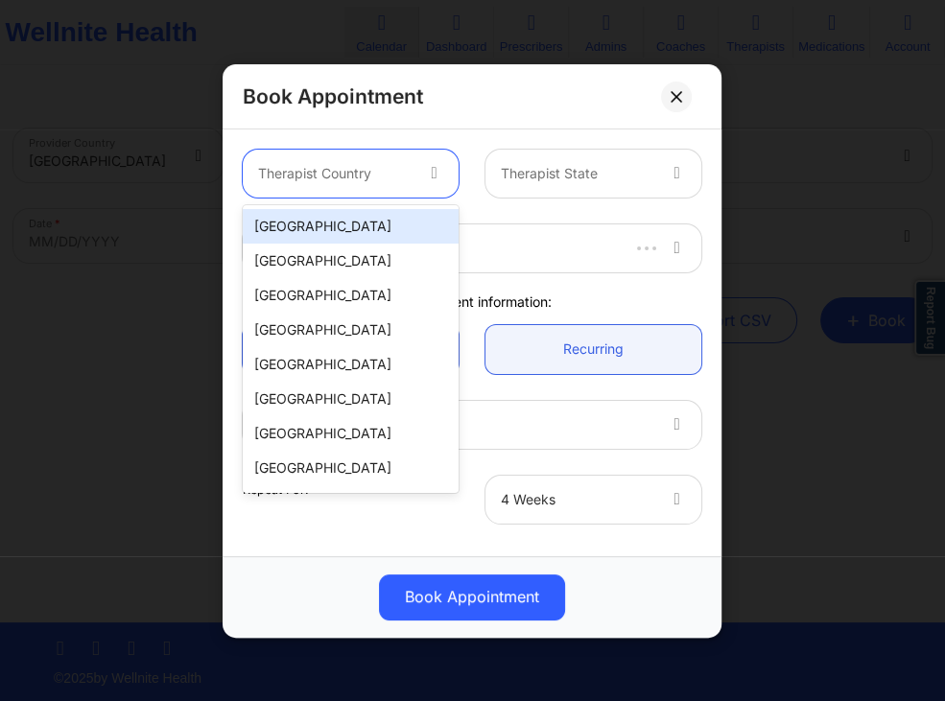
click at [409, 221] on div "[GEOGRAPHIC_DATA]" at bounding box center [351, 226] width 216 height 35
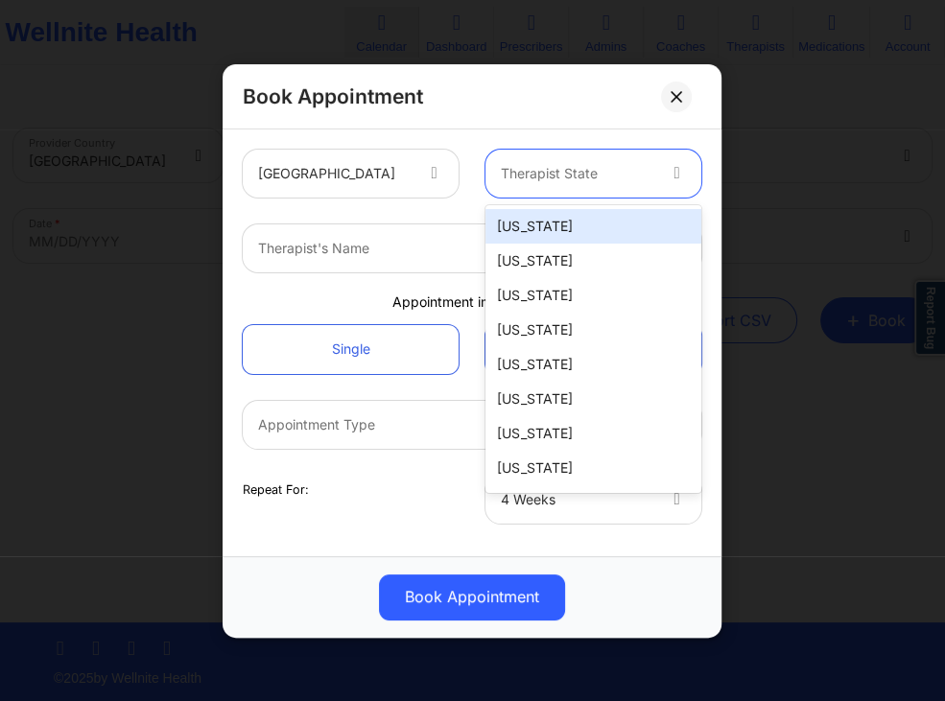
click at [546, 185] on div "Therapist State" at bounding box center [571, 174] width 171 height 48
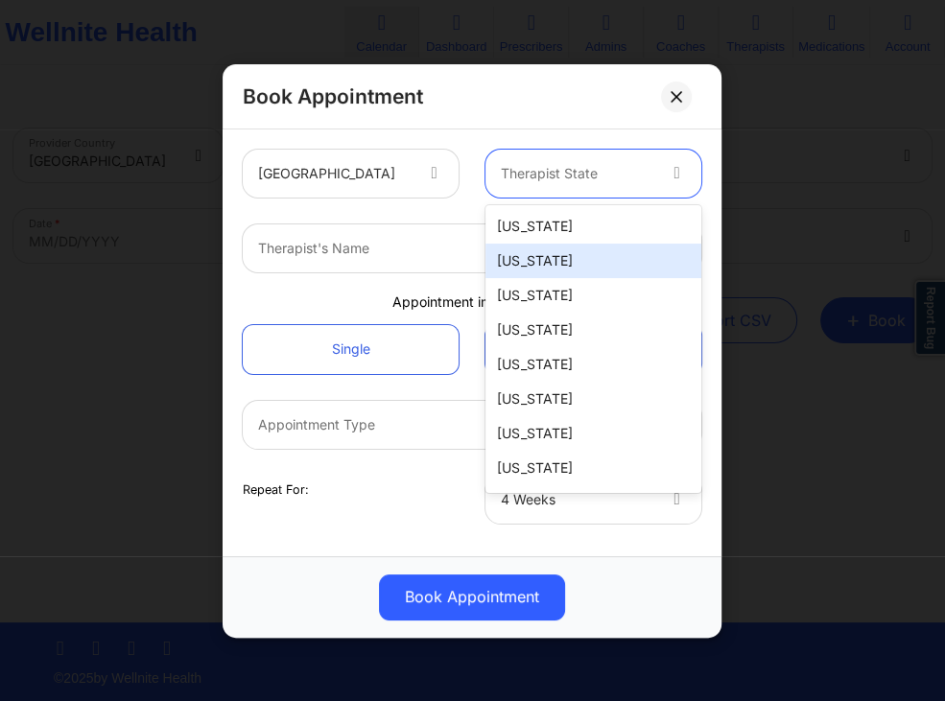
click at [543, 251] on div "[US_STATE]" at bounding box center [594, 261] width 216 height 35
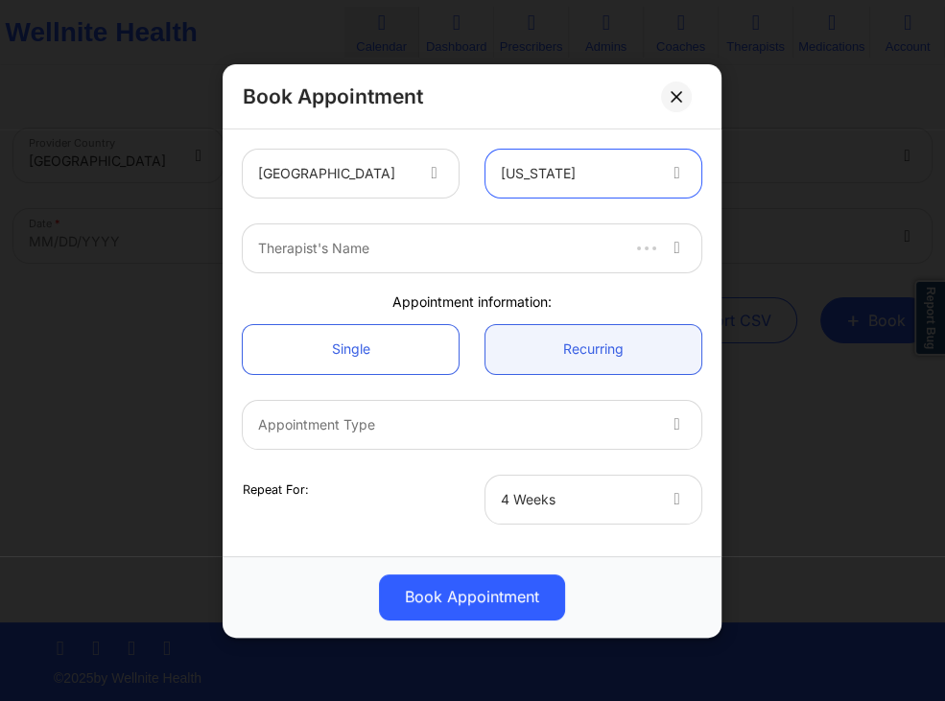
click at [433, 239] on div at bounding box center [437, 248] width 358 height 23
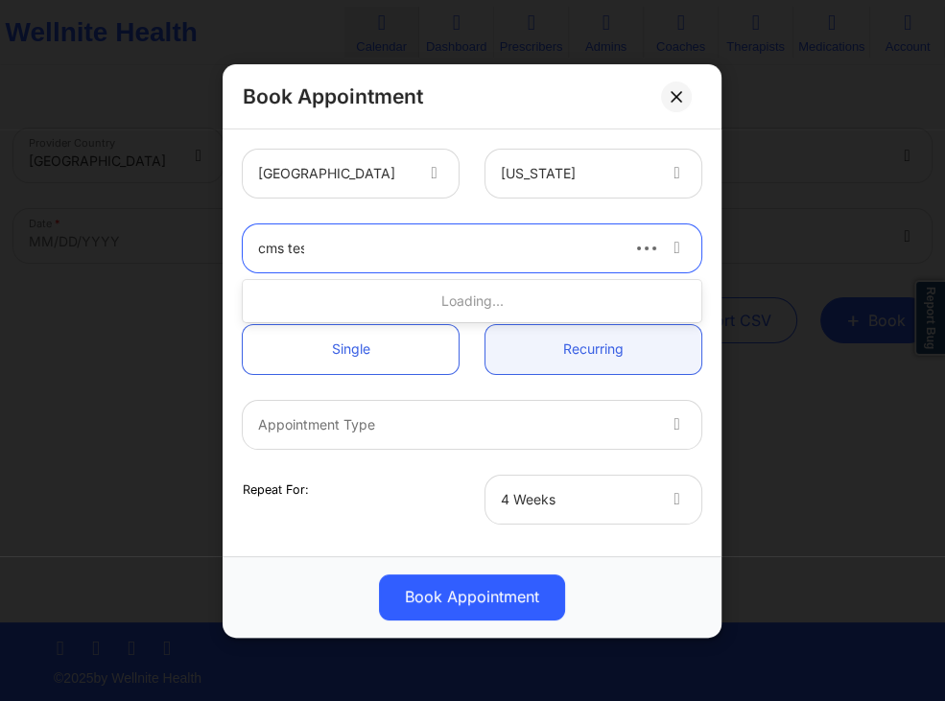
type input "cms test"
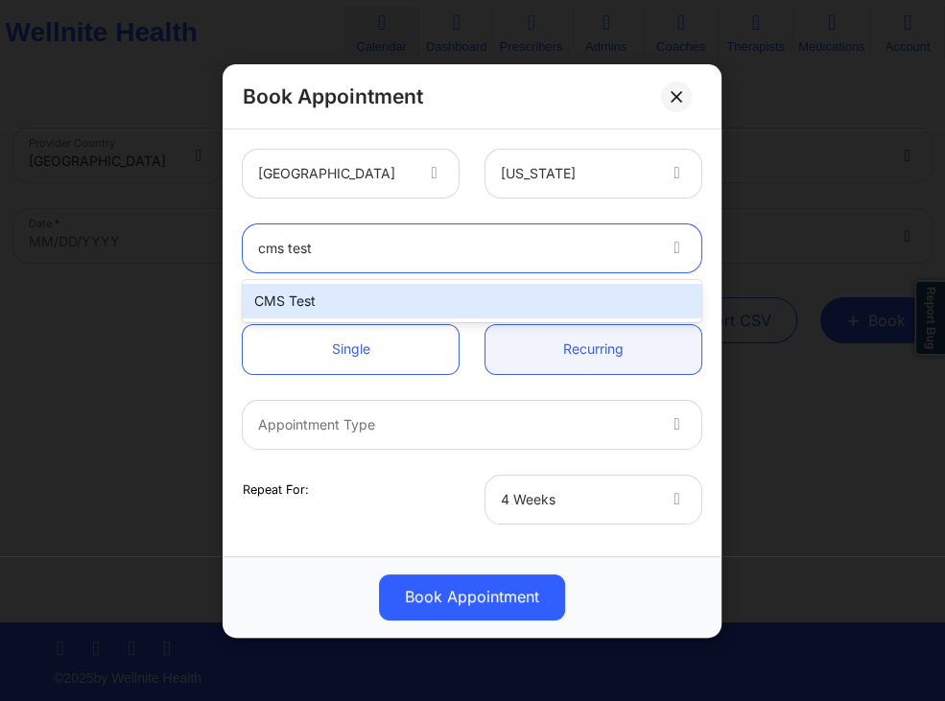
click at [432, 298] on div "CMS Test" at bounding box center [472, 301] width 459 height 35
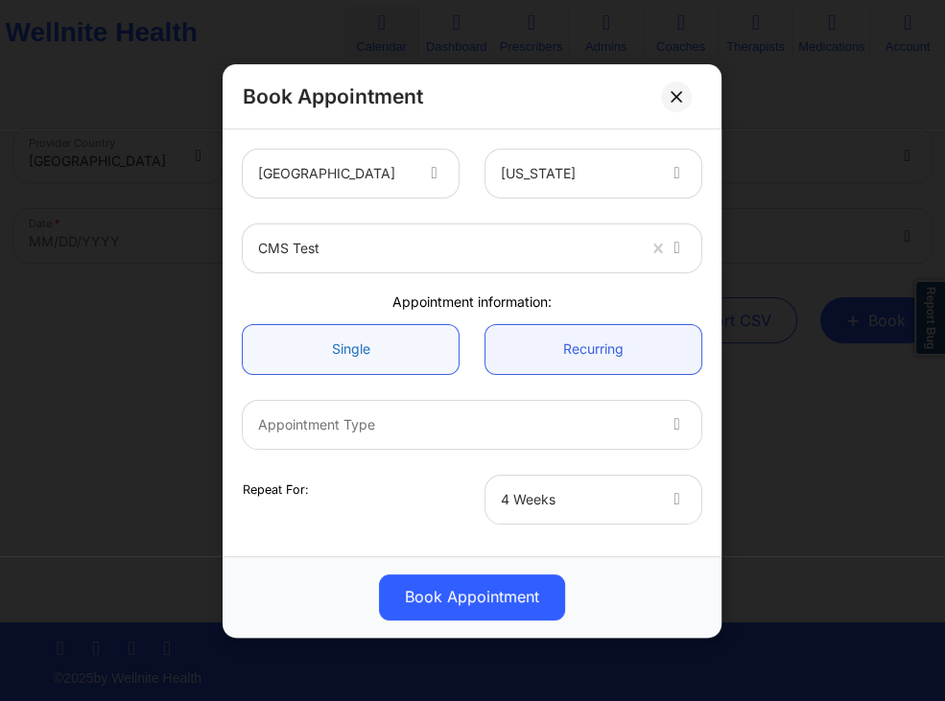
click at [406, 354] on link "Single" at bounding box center [351, 348] width 216 height 49
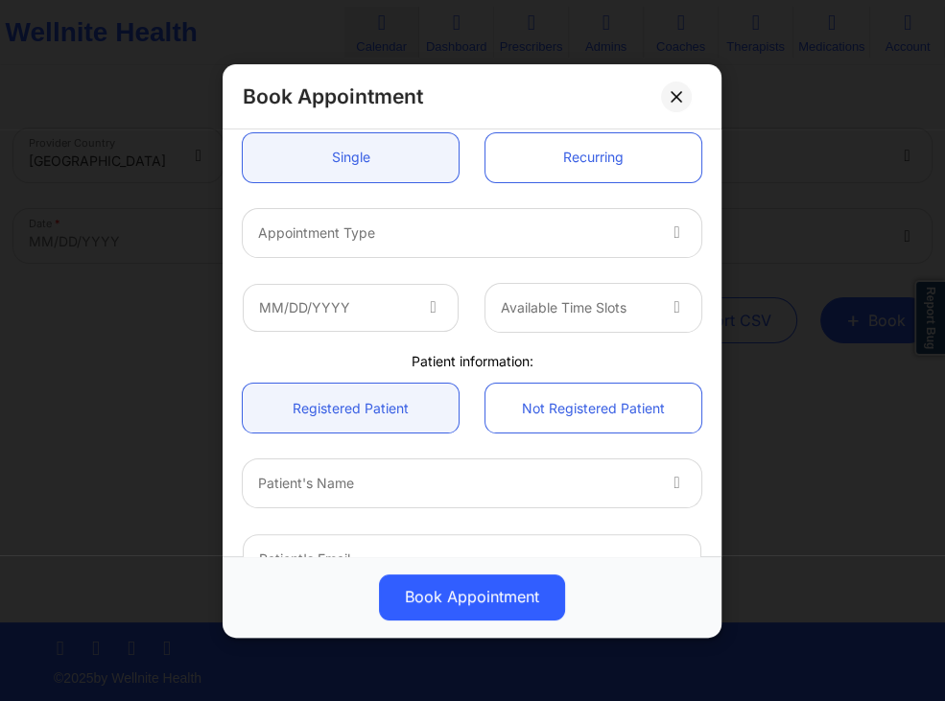
scroll to position [276, 0]
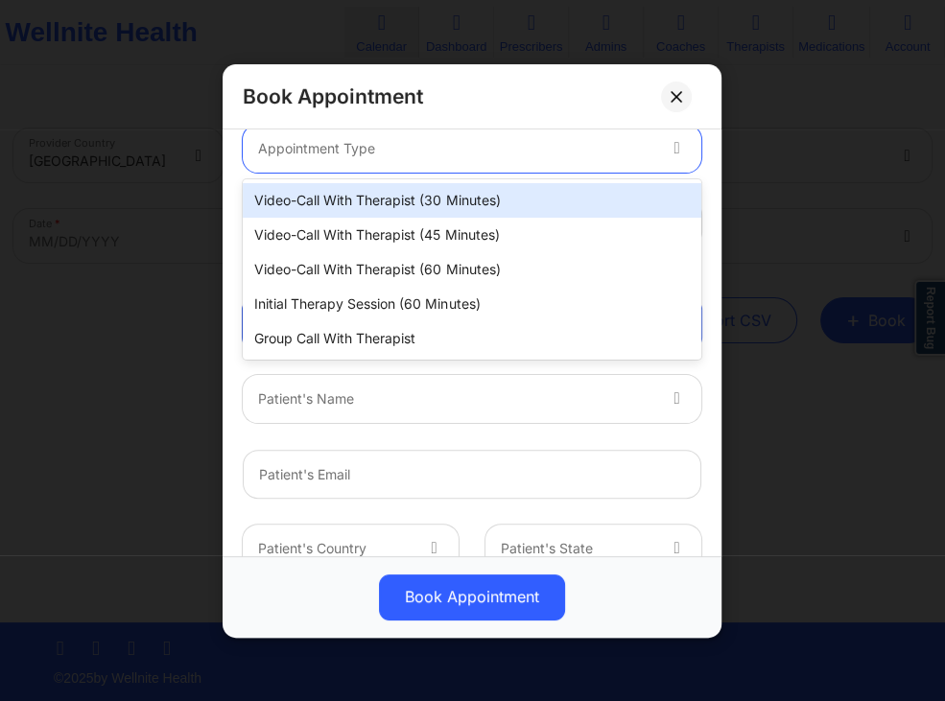
click at [546, 159] on div "Appointment Type" at bounding box center [450, 148] width 414 height 48
click at [505, 205] on div "Video-Call with Therapist (30 minutes)" at bounding box center [472, 200] width 459 height 35
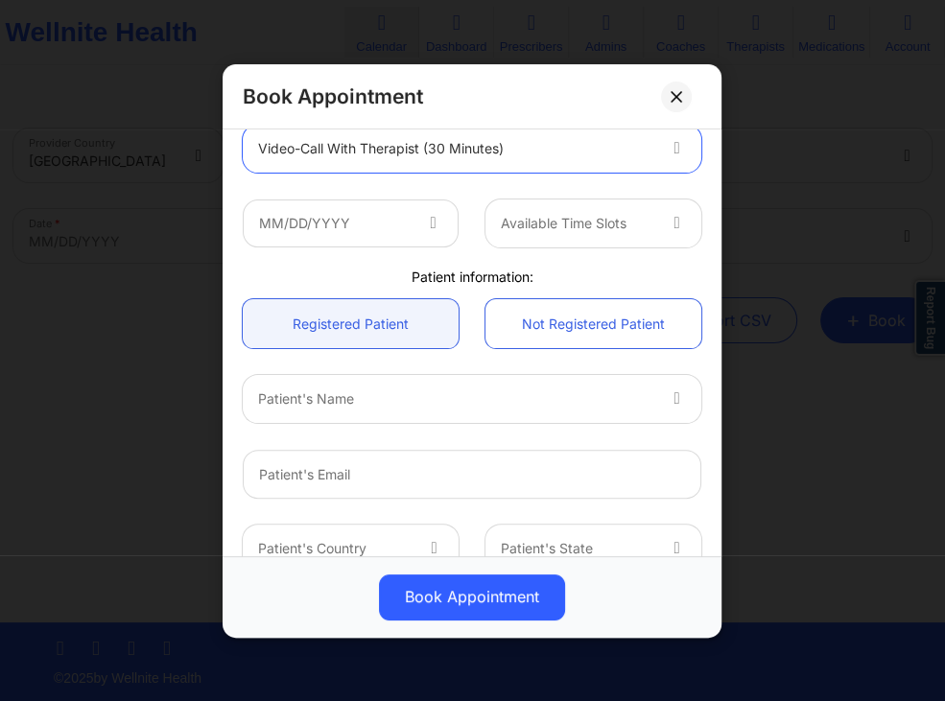
click at [434, 220] on icon at bounding box center [433, 219] width 19 height 16
click at [426, 222] on icon at bounding box center [433, 219] width 19 height 16
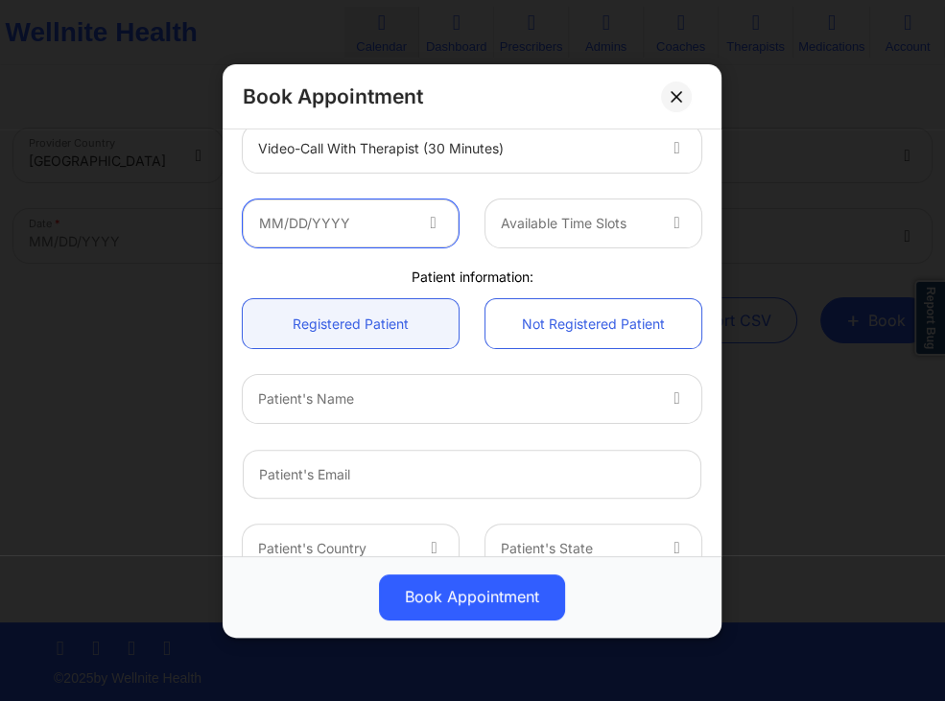
click at [355, 232] on input "text" at bounding box center [351, 223] width 216 height 48
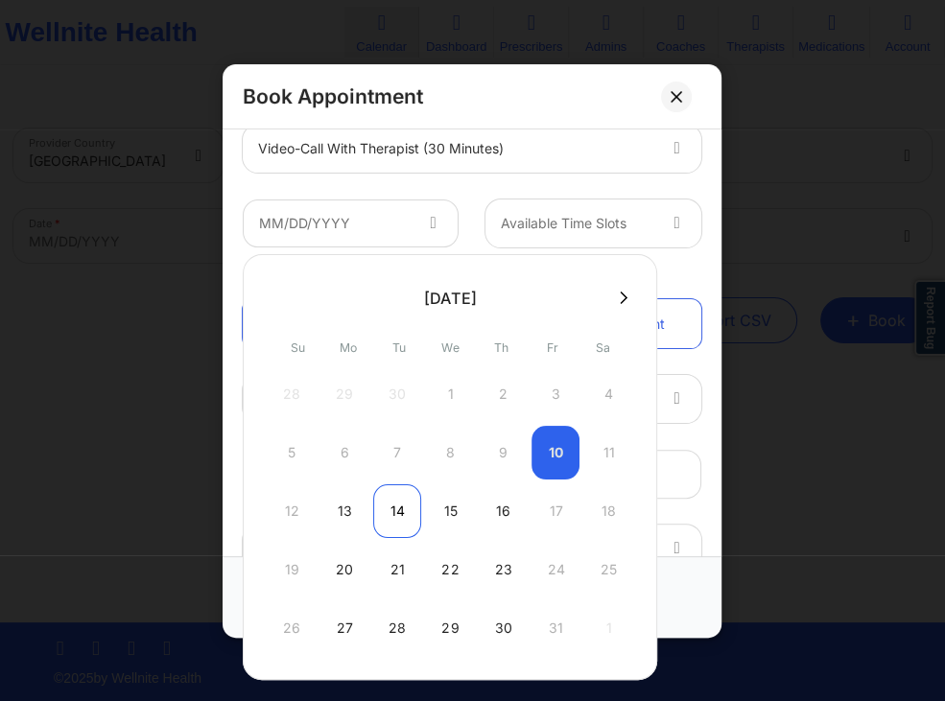
click at [386, 515] on div "14" at bounding box center [397, 512] width 48 height 54
type input "10/14/2025"
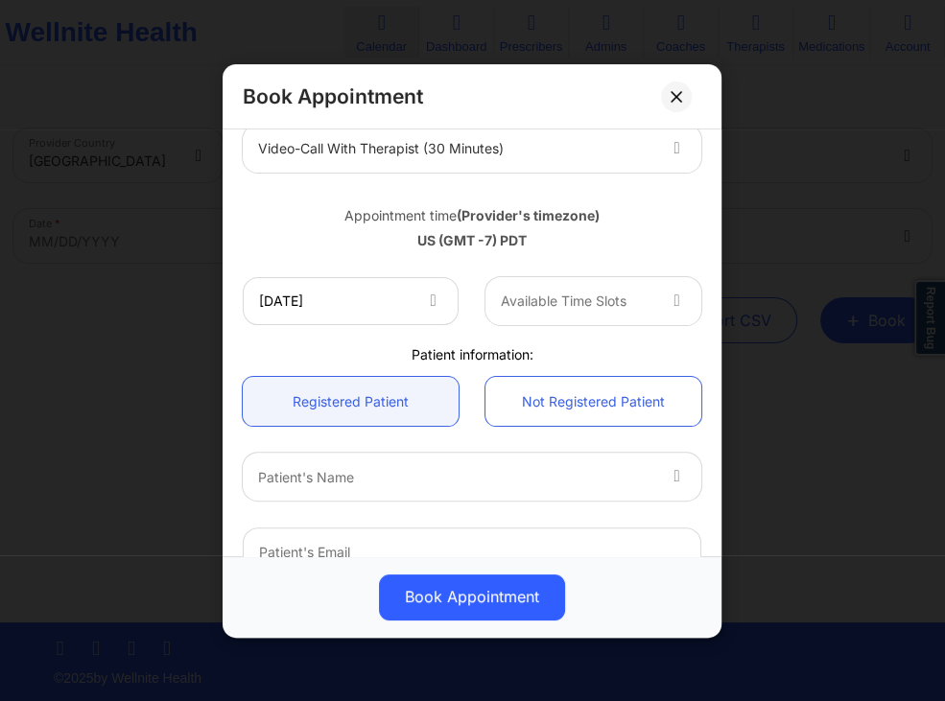
click at [586, 294] on div at bounding box center [579, 301] width 154 height 23
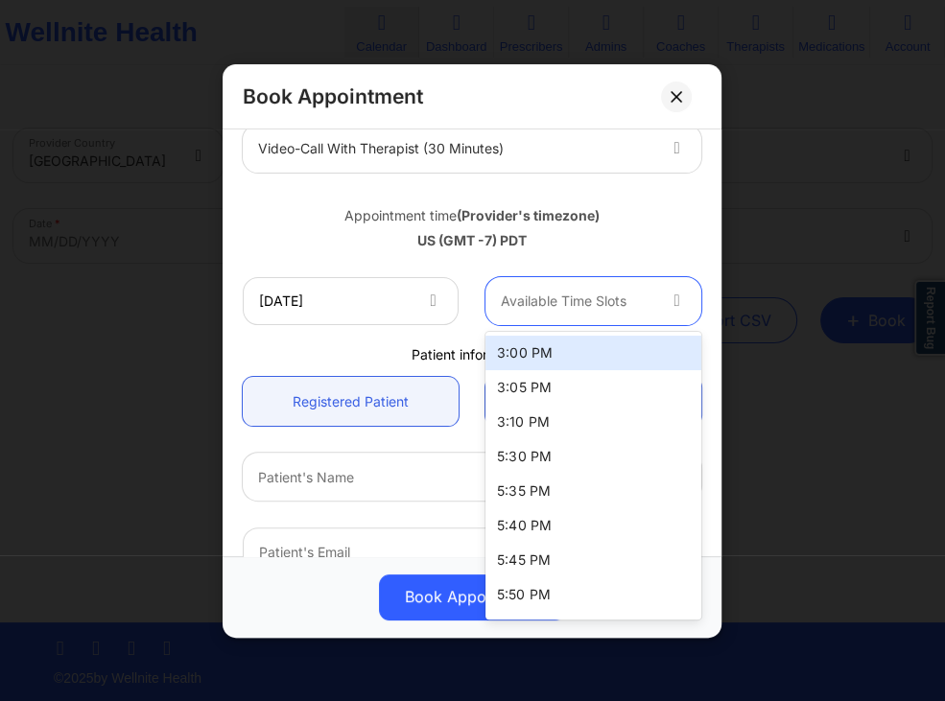
click at [576, 344] on div "3:00 PM" at bounding box center [594, 353] width 216 height 35
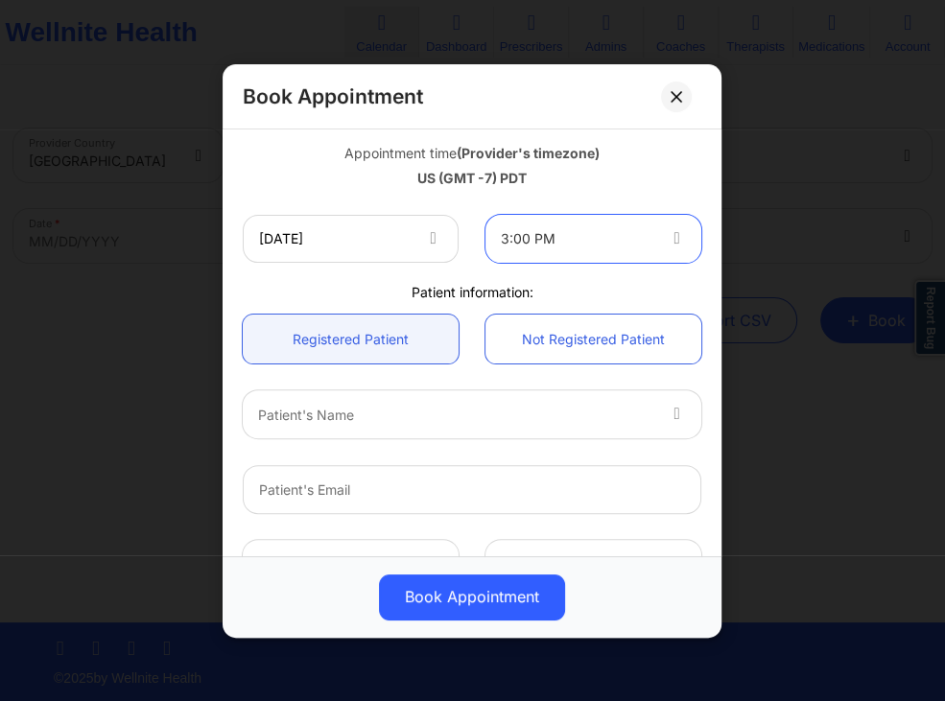
scroll to position [368, 0]
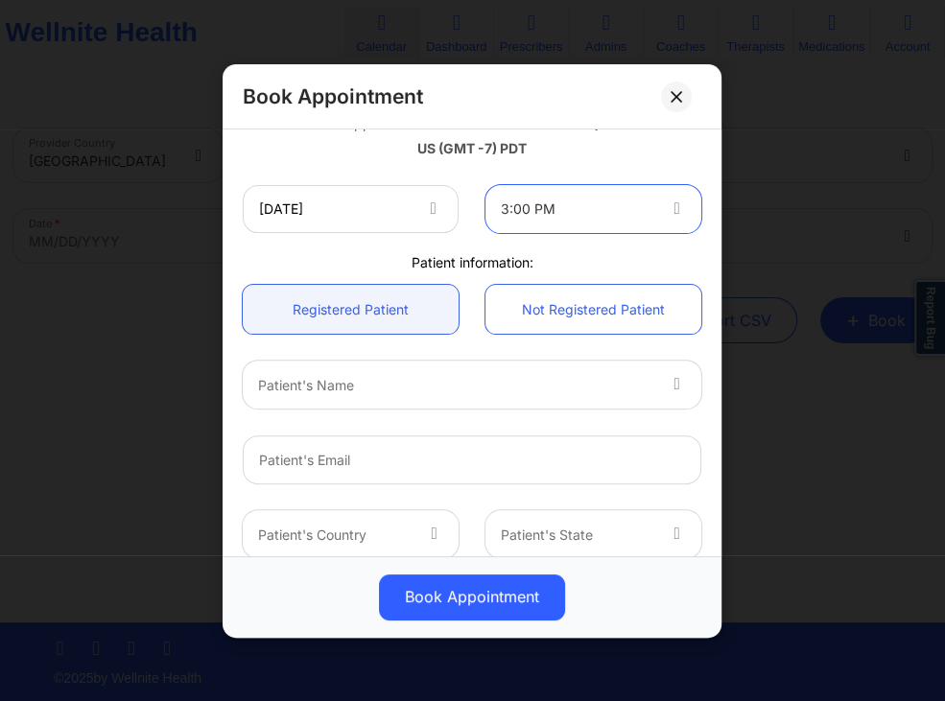
click at [557, 383] on div at bounding box center [456, 384] width 396 height 23
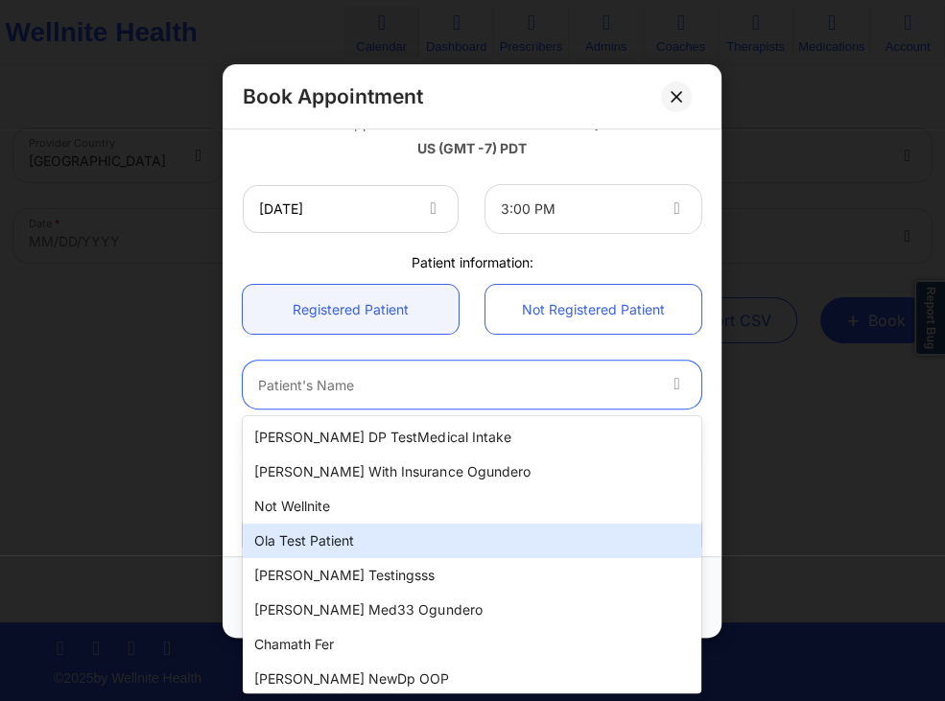
click at [334, 535] on div "Ola test patient" at bounding box center [472, 541] width 459 height 35
type input "[EMAIL_ADDRESS][DOMAIN_NAME]"
type input "[PHONE_NUMBER]"
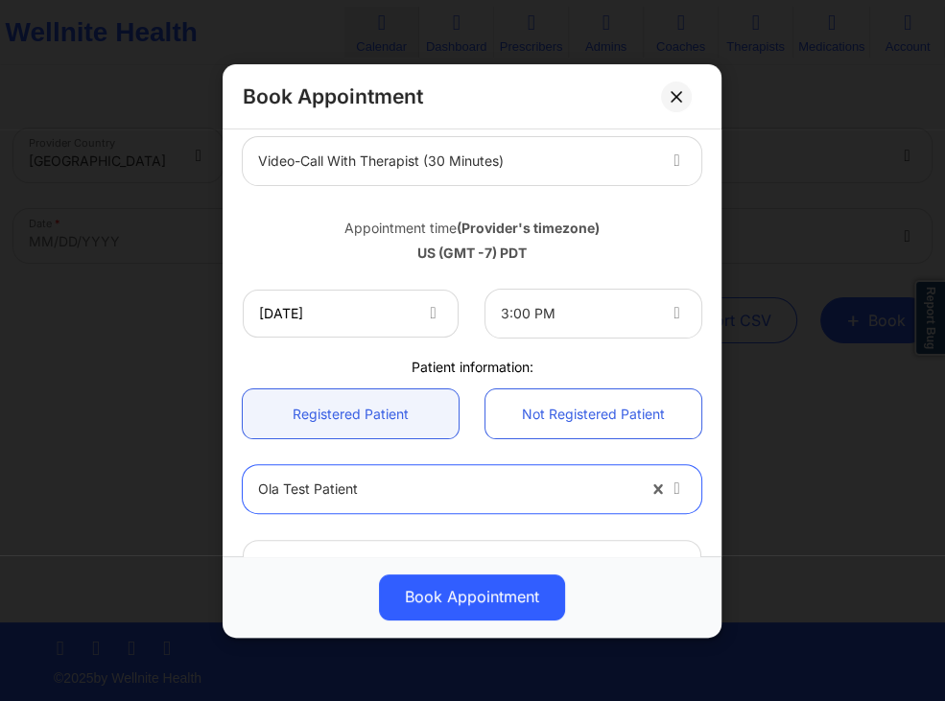
scroll to position [201, 0]
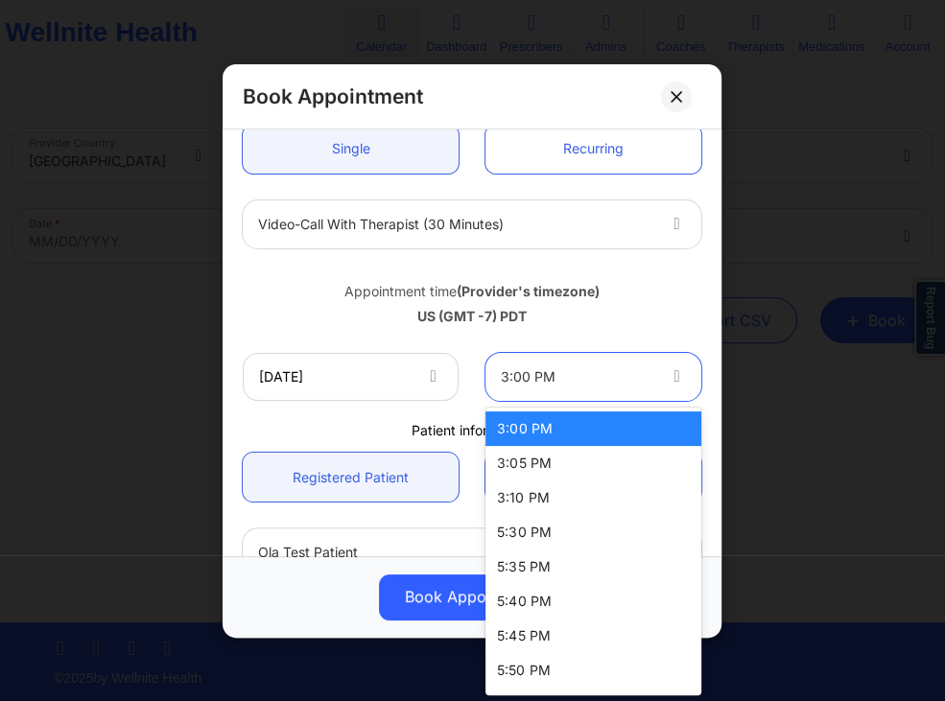
click at [668, 374] on div at bounding box center [679, 376] width 46 height 48
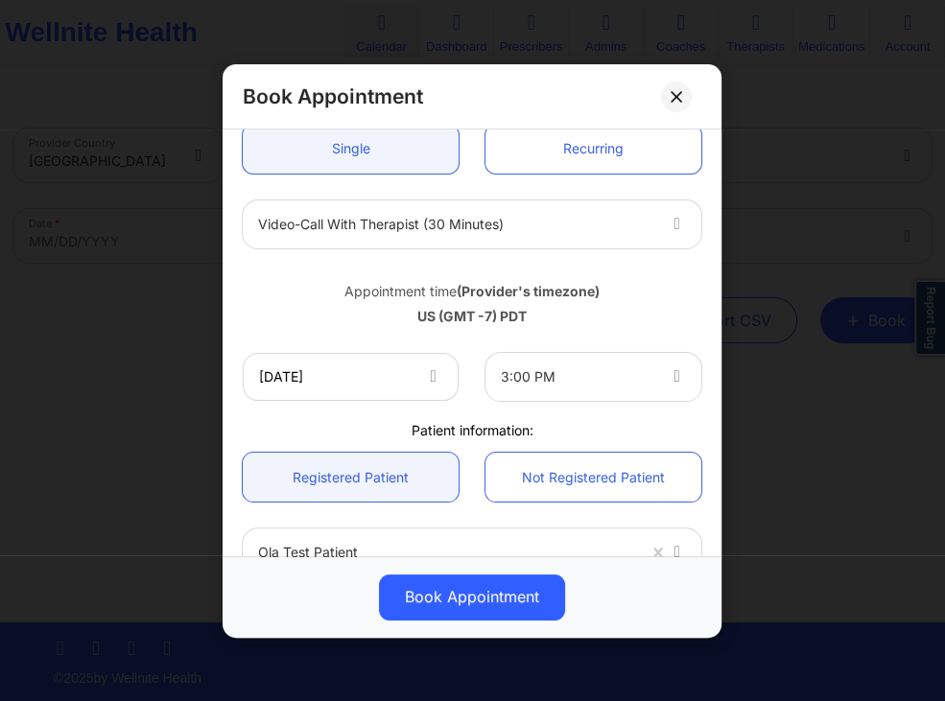
click at [624, 321] on div "US (GMT -7) PDT" at bounding box center [472, 316] width 459 height 19
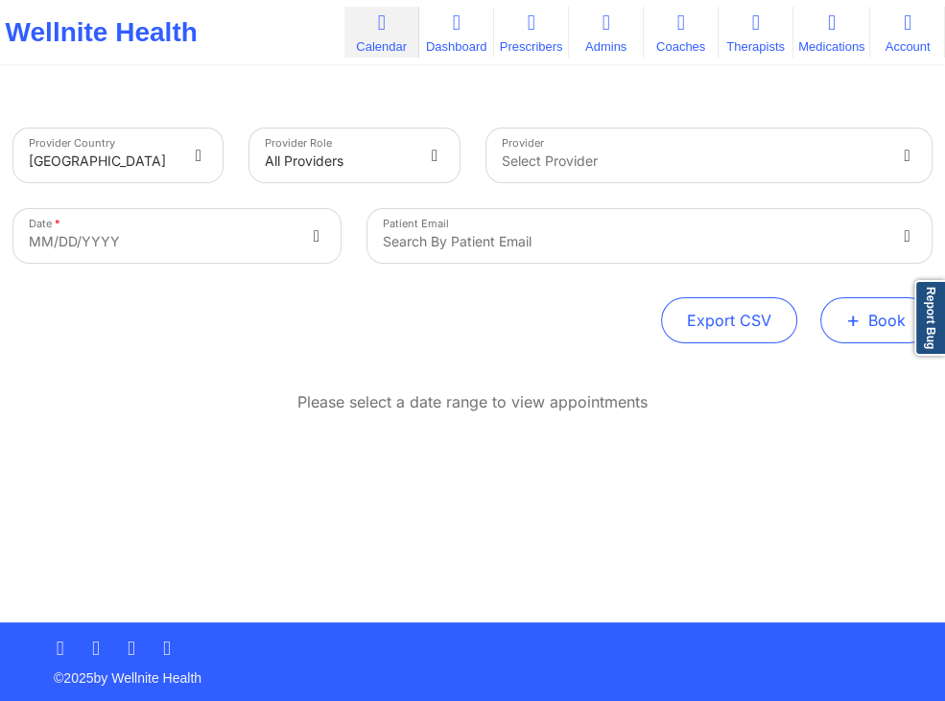
click at [856, 334] on button "+ Book" at bounding box center [875, 320] width 111 height 46
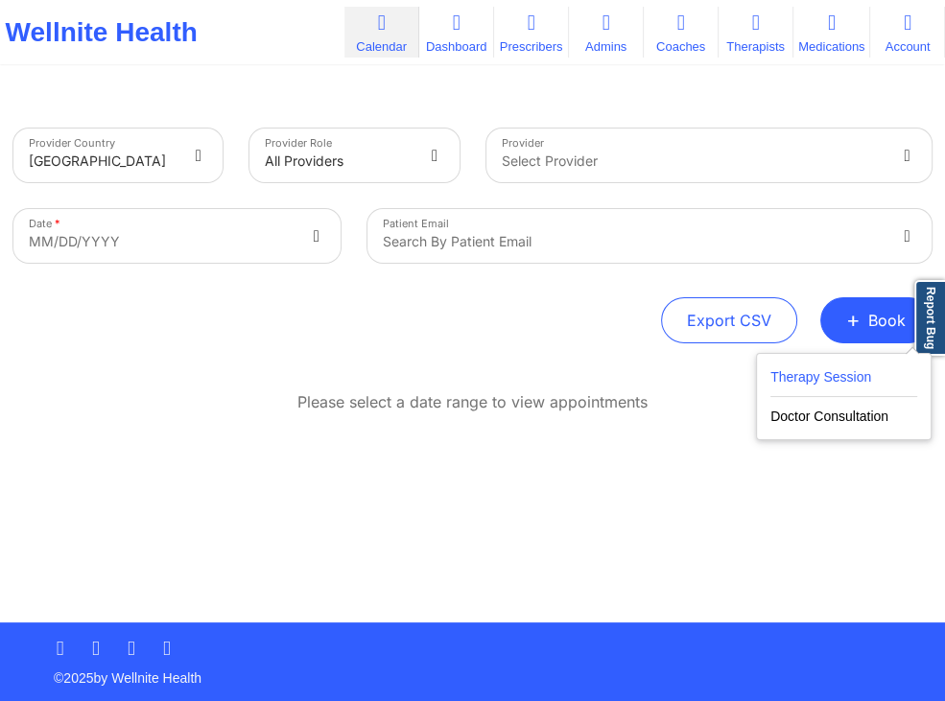
click at [853, 371] on button "Therapy Session" at bounding box center [844, 382] width 147 height 32
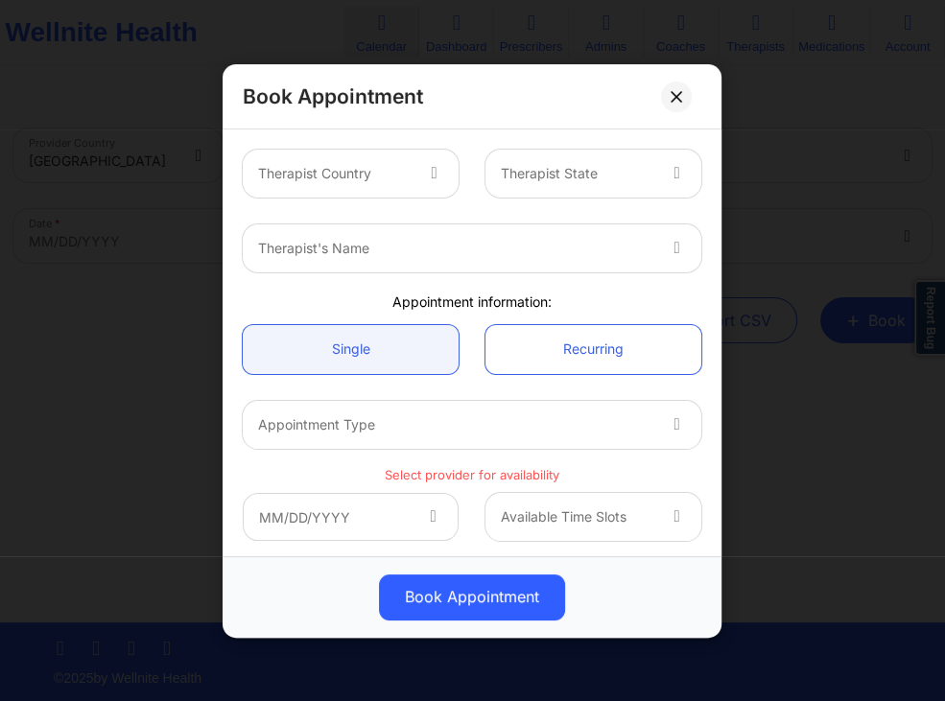
click at [416, 175] on div at bounding box center [437, 174] width 46 height 48
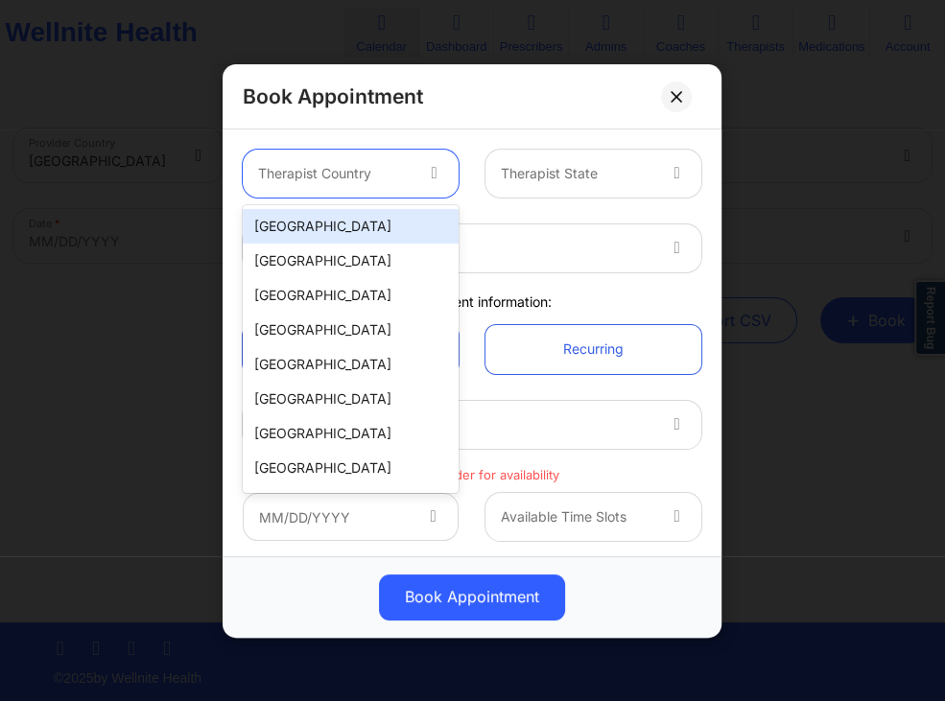
click at [351, 231] on div "[GEOGRAPHIC_DATA]" at bounding box center [351, 226] width 216 height 35
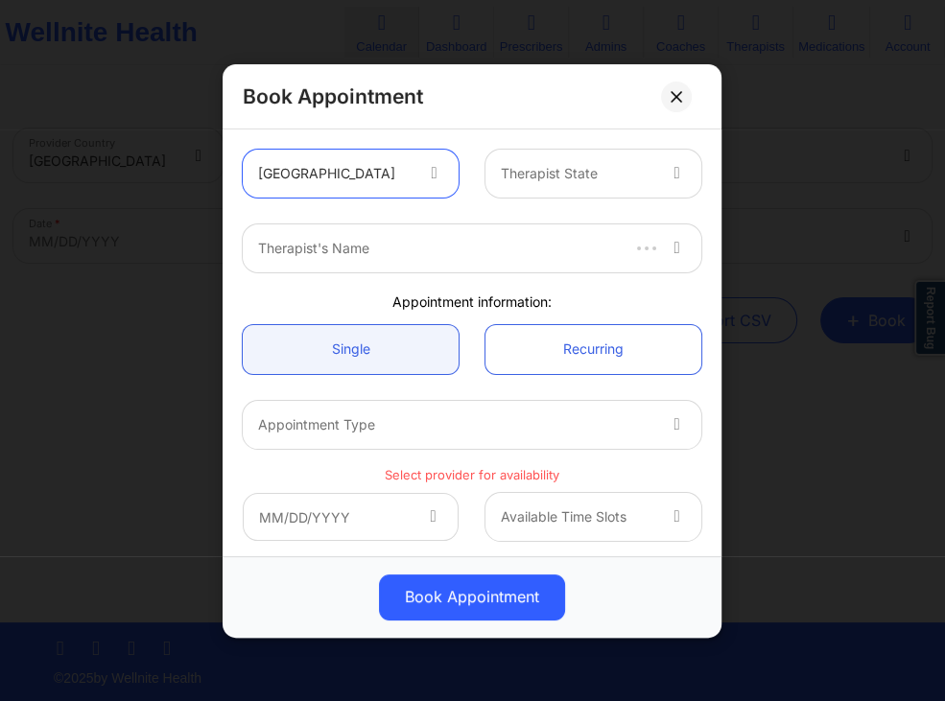
click at [509, 191] on div "Therapist State" at bounding box center [571, 174] width 171 height 48
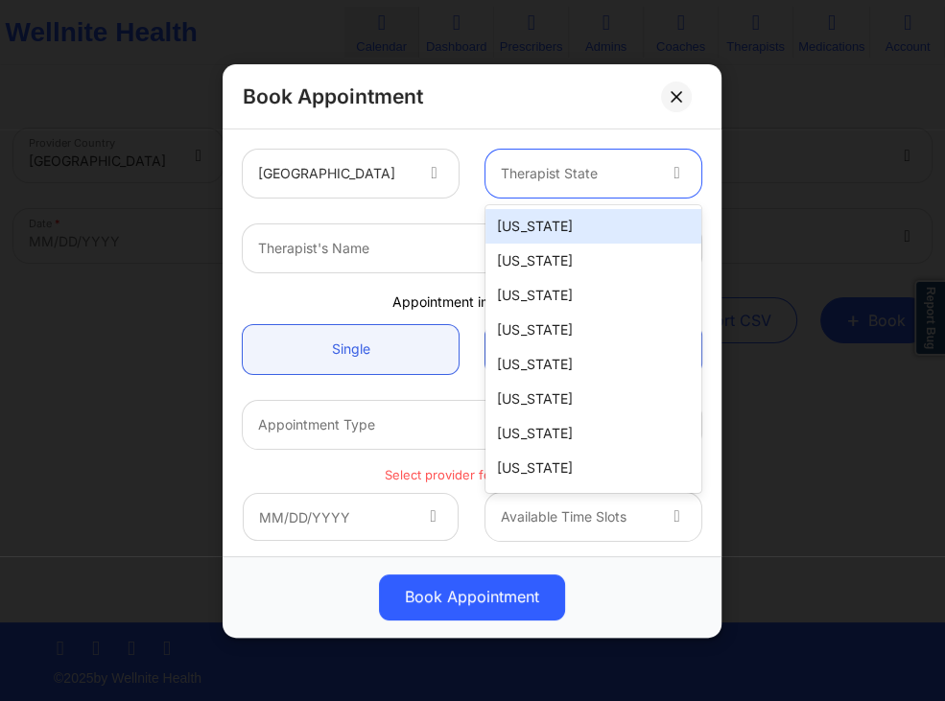
click at [521, 257] on div "[US_STATE]" at bounding box center [594, 261] width 216 height 35
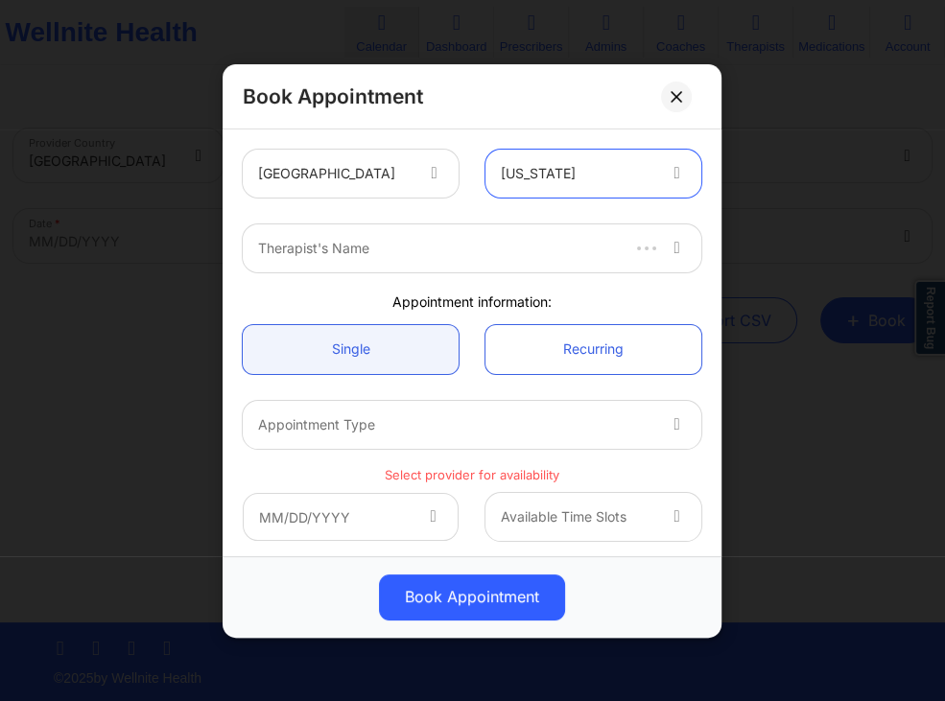
click at [447, 241] on div at bounding box center [437, 248] width 358 height 23
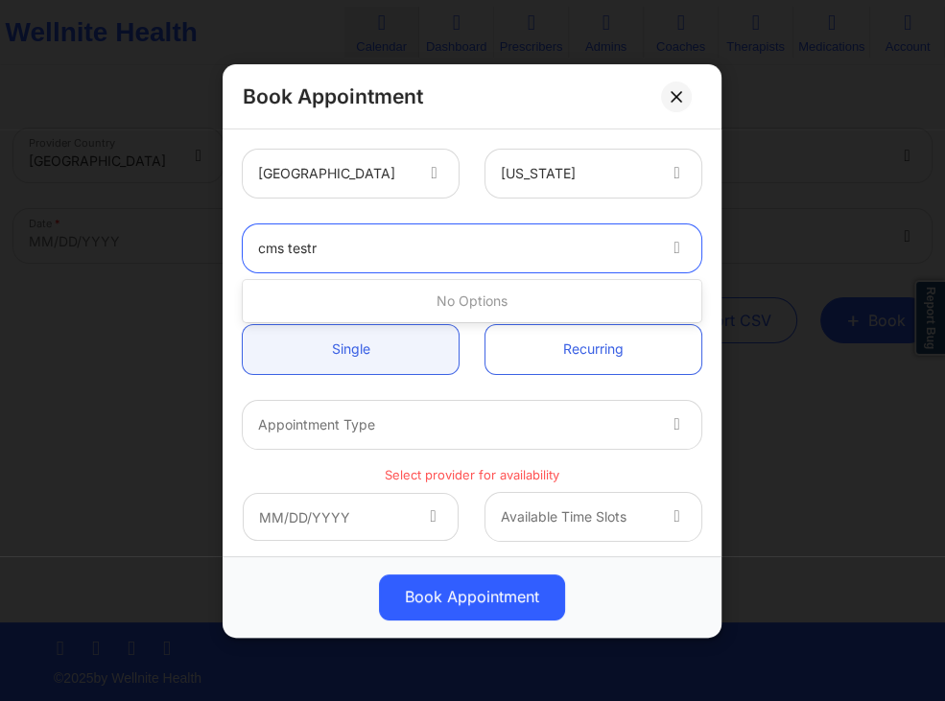
type input "cms test"
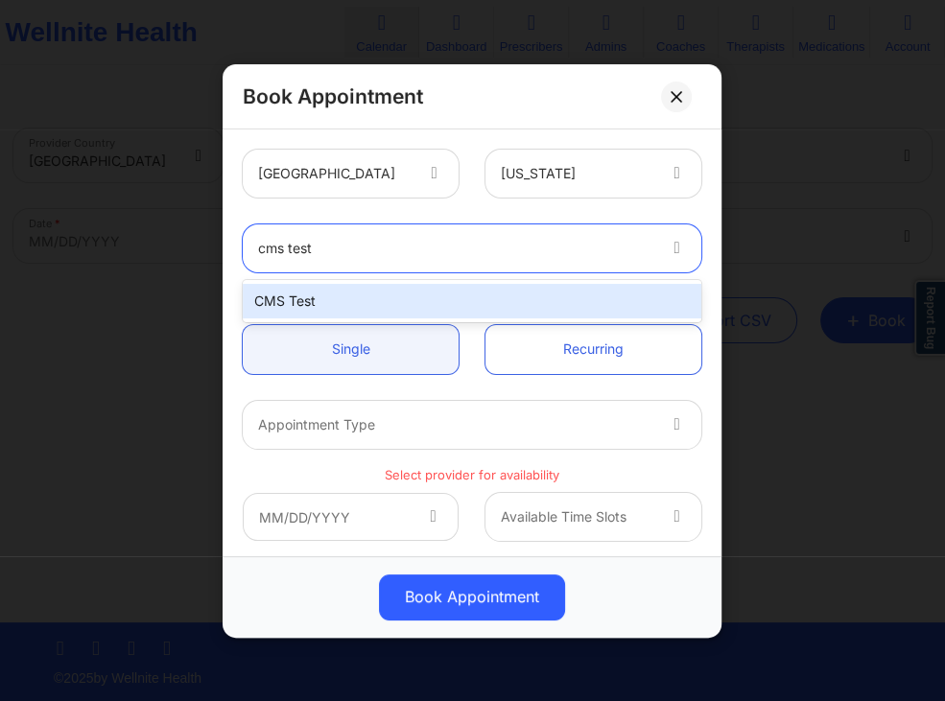
click at [369, 302] on div "CMS Test" at bounding box center [472, 301] width 459 height 35
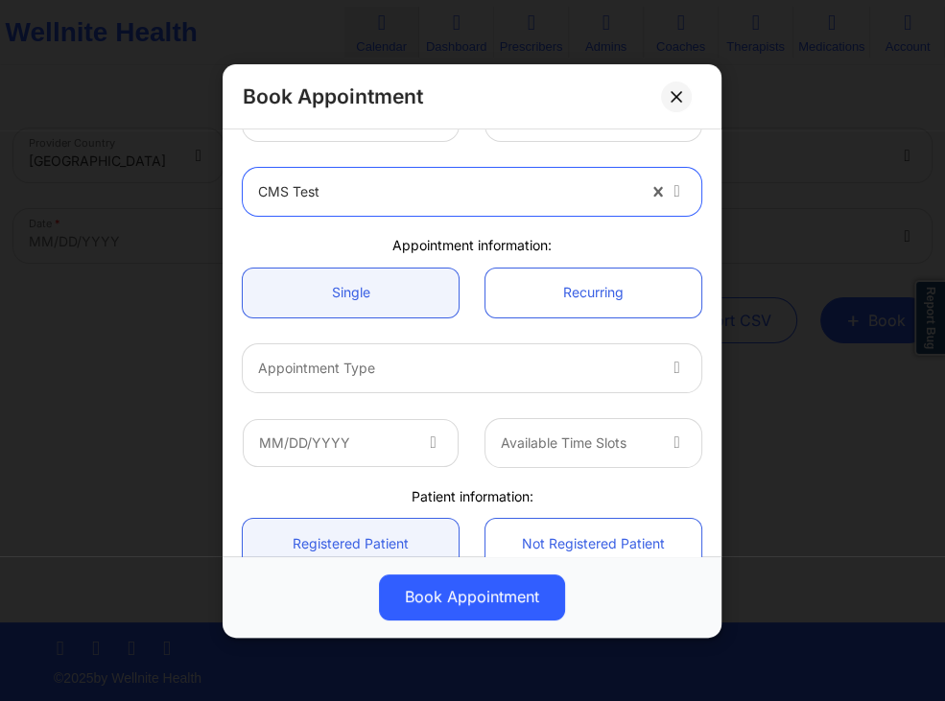
scroll to position [92, 0]
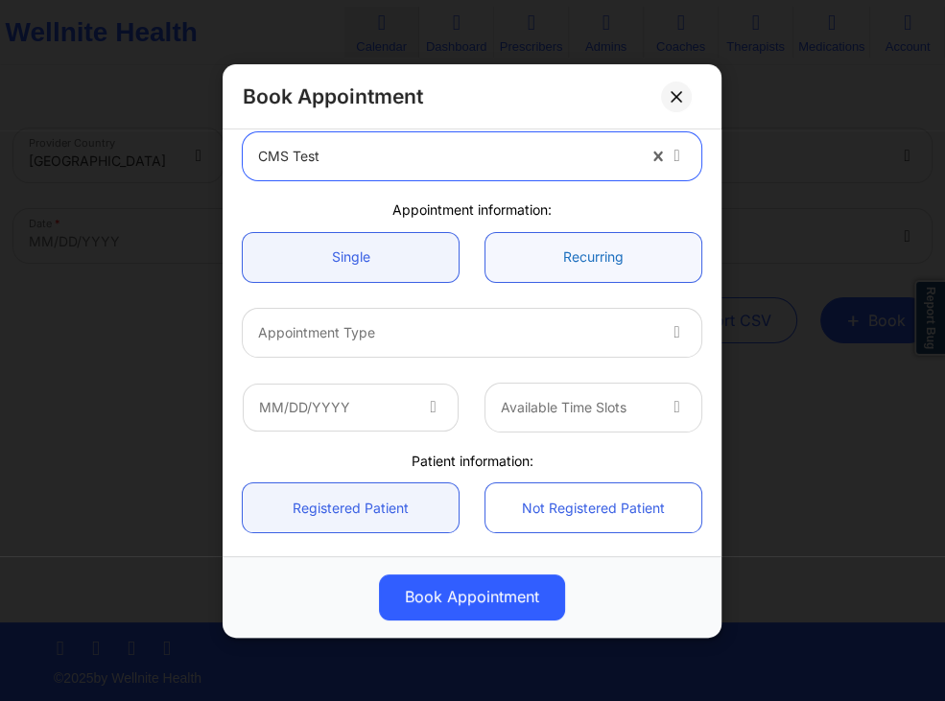
click at [542, 255] on link "Recurring" at bounding box center [594, 256] width 216 height 49
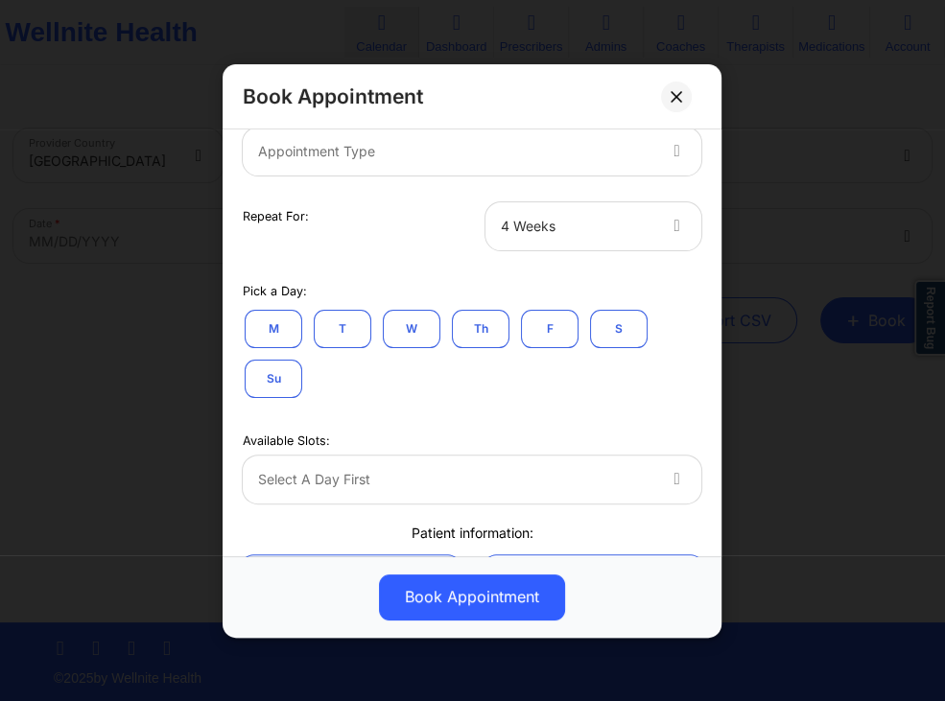
scroll to position [276, 0]
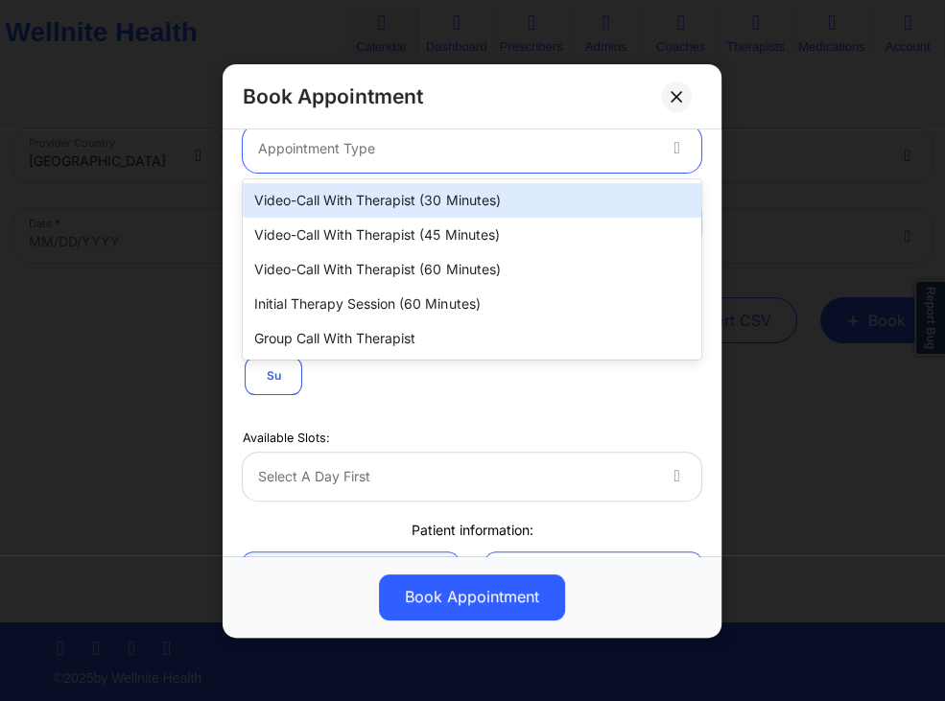
click at [582, 159] on div at bounding box center [456, 147] width 396 height 23
click at [572, 200] on div "Video-Call with Therapist (30 minutes)" at bounding box center [472, 200] width 459 height 35
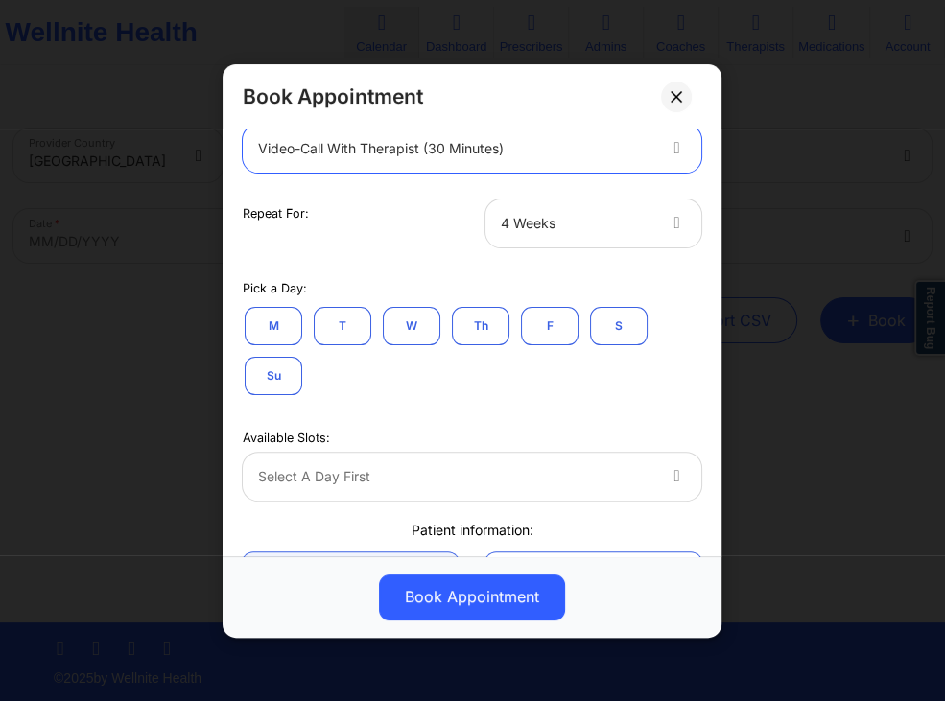
click at [543, 221] on div at bounding box center [577, 222] width 153 height 23
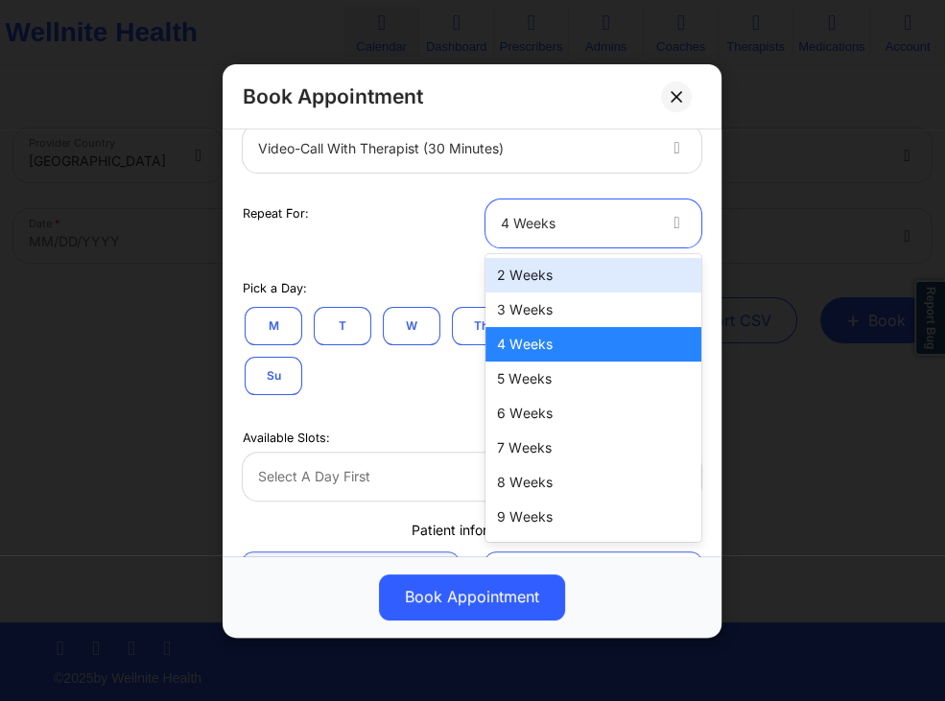
click at [515, 274] on div "2 Weeks" at bounding box center [594, 275] width 216 height 35
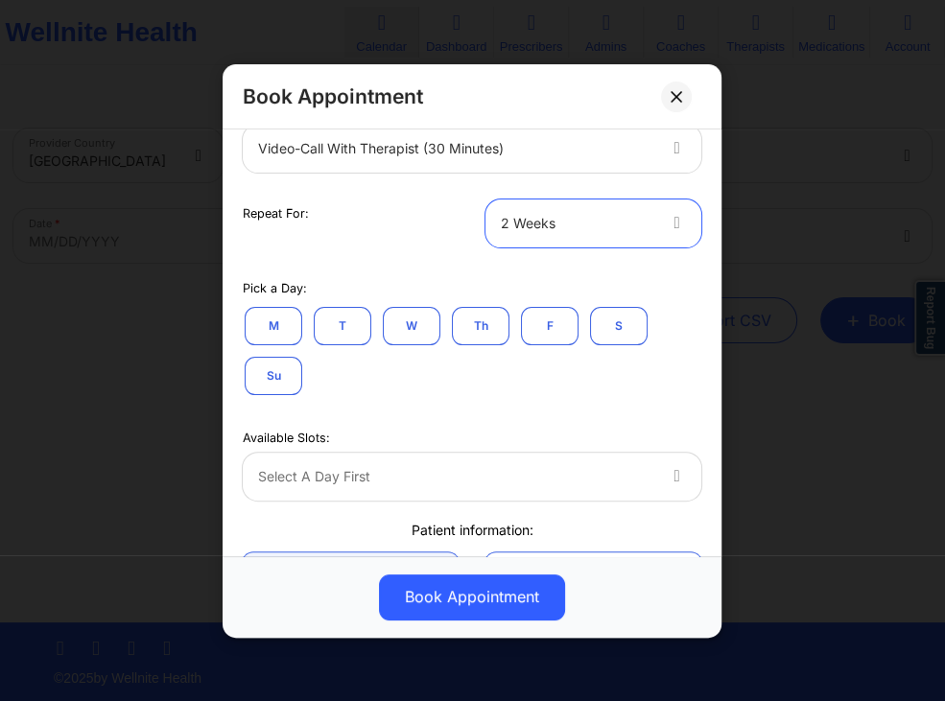
click at [338, 326] on button "T" at bounding box center [343, 325] width 58 height 38
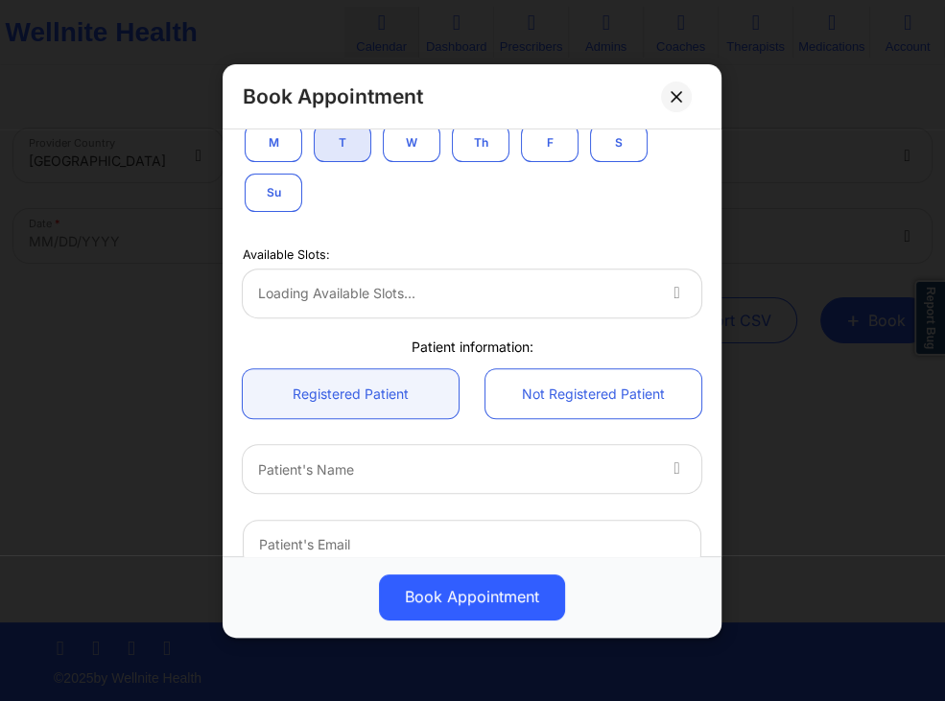
scroll to position [461, 0]
click at [632, 290] on div at bounding box center [456, 292] width 396 height 23
click at [677, 87] on button at bounding box center [676, 96] width 31 height 31
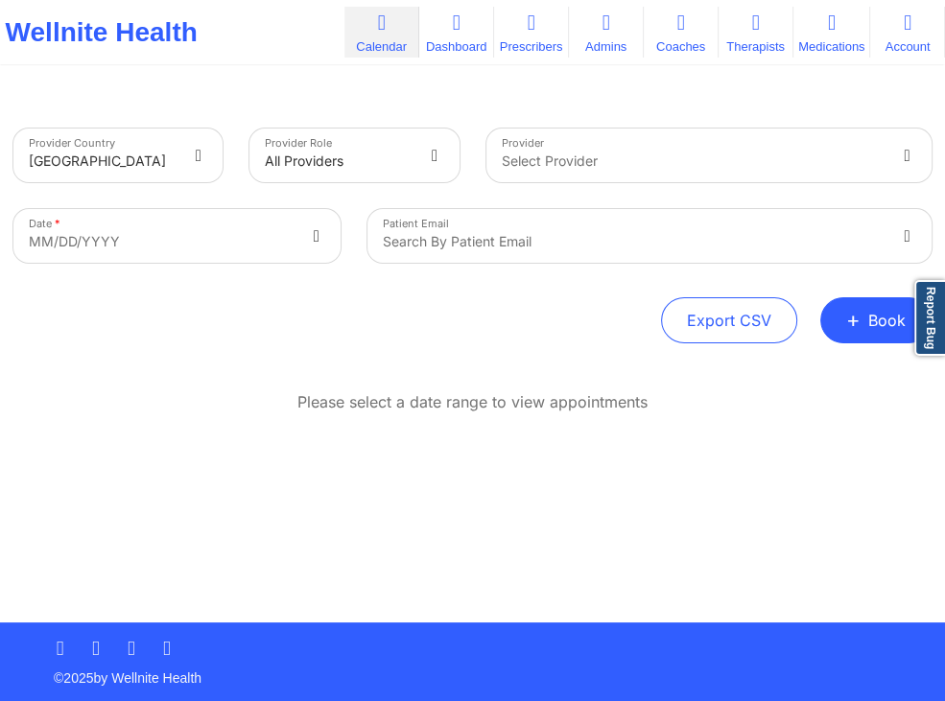
click at [538, 510] on div "Please select a date range to view appointments" at bounding box center [472, 464] width 918 height 147
click at [860, 320] on span "+" at bounding box center [853, 320] width 14 height 11
click at [793, 386] on button "Therapy Session" at bounding box center [844, 382] width 147 height 32
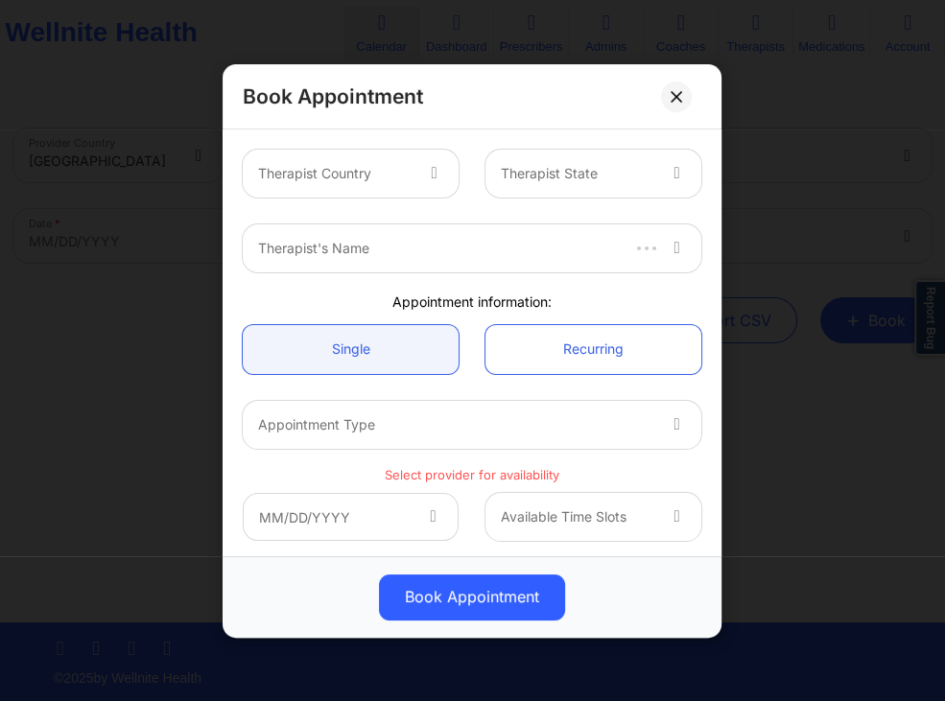
click at [429, 178] on icon at bounding box center [434, 170] width 19 height 16
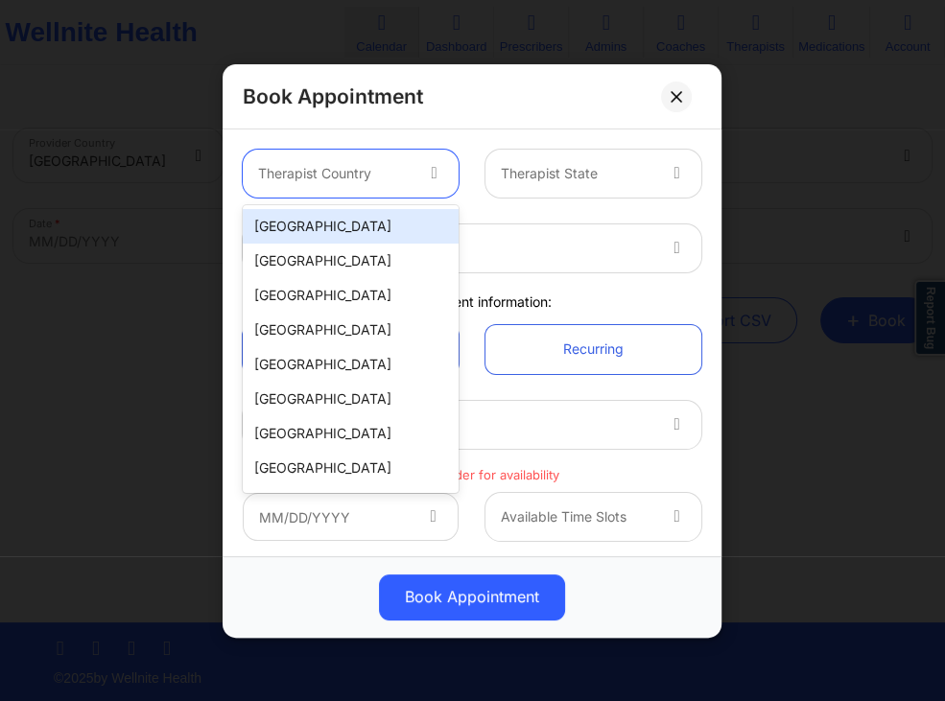
click at [409, 219] on div "[GEOGRAPHIC_DATA]" at bounding box center [351, 226] width 216 height 35
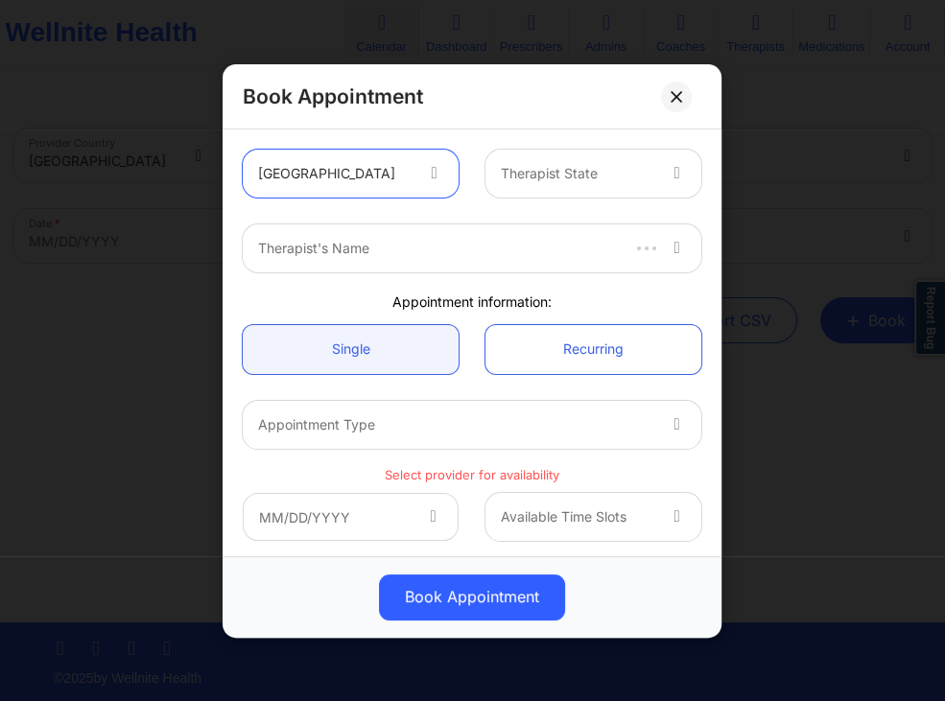
click at [562, 190] on div "Therapist State" at bounding box center [571, 174] width 171 height 48
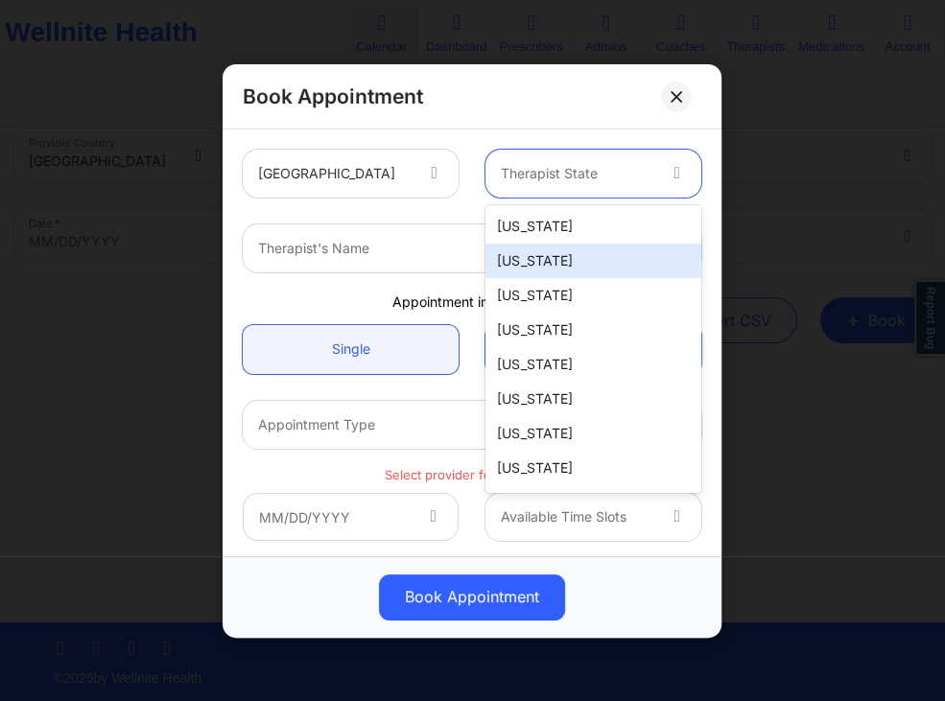
click at [535, 251] on div "[US_STATE]" at bounding box center [594, 261] width 216 height 35
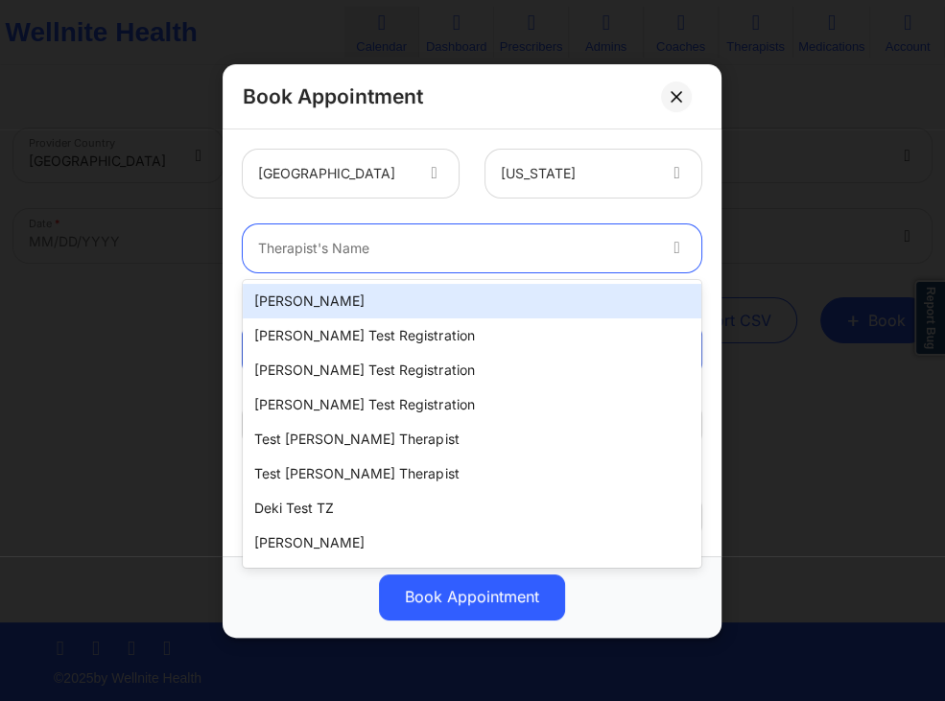
click at [498, 247] on div at bounding box center [456, 248] width 396 height 23
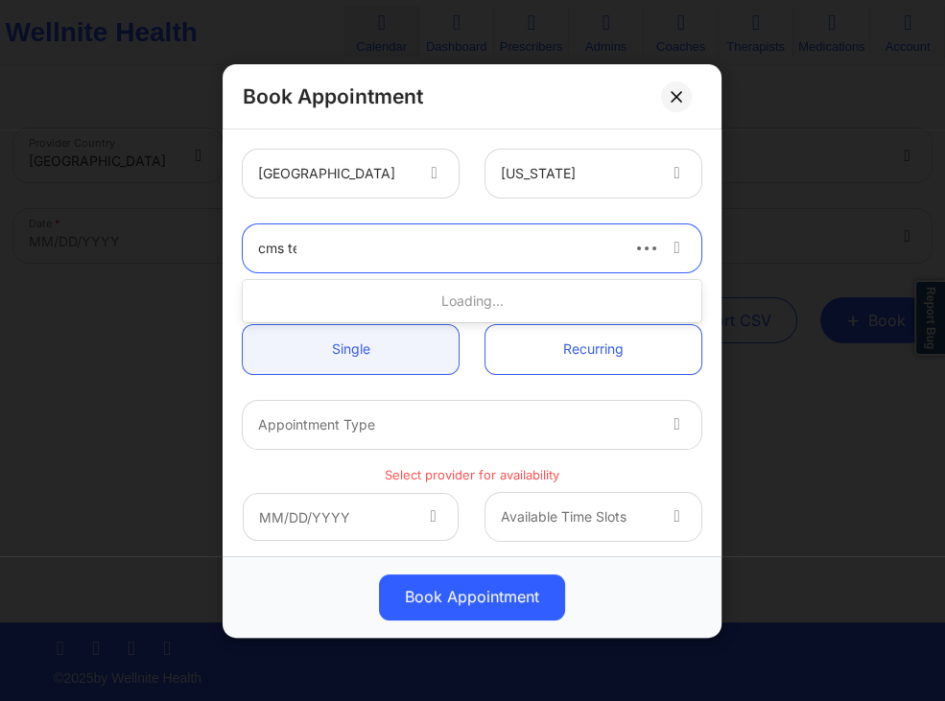
type input "cms test"
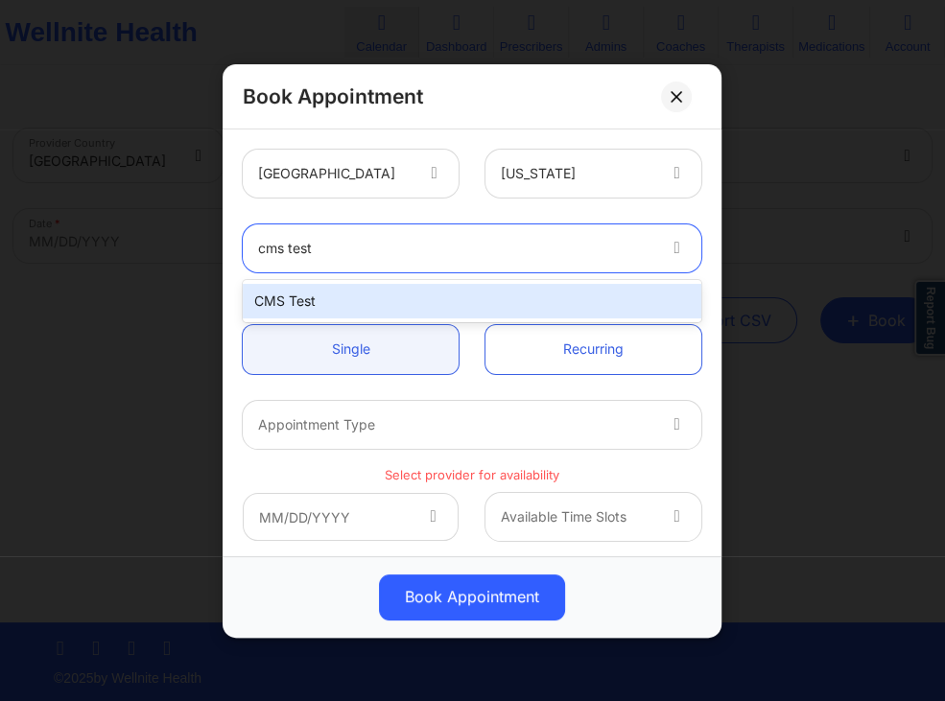
click at [403, 291] on div "CMS Test" at bounding box center [472, 301] width 459 height 35
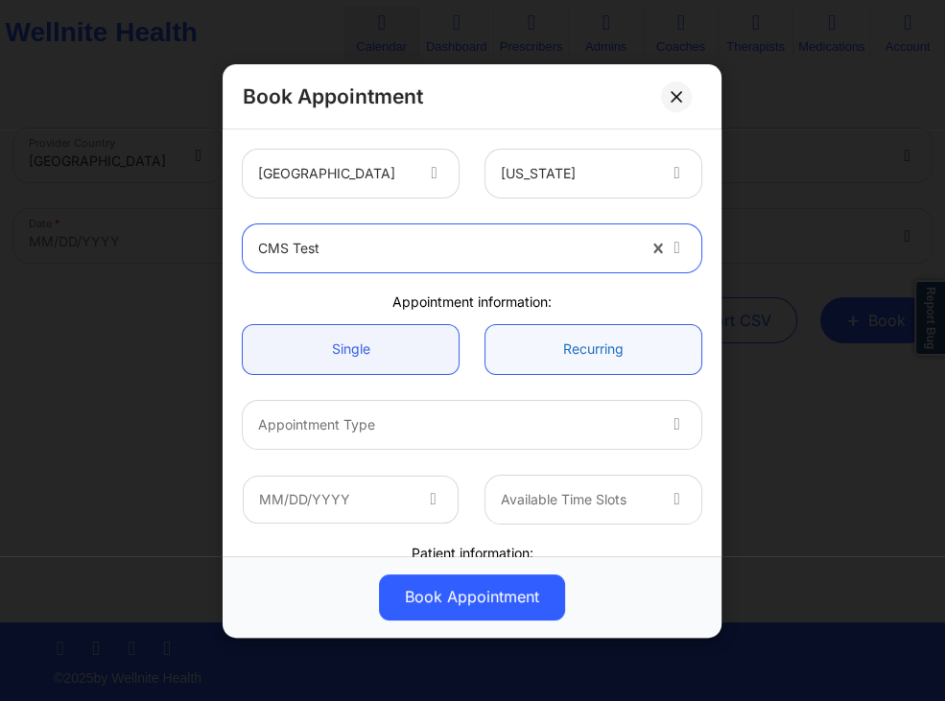
click at [536, 343] on link "Recurring" at bounding box center [594, 348] width 216 height 49
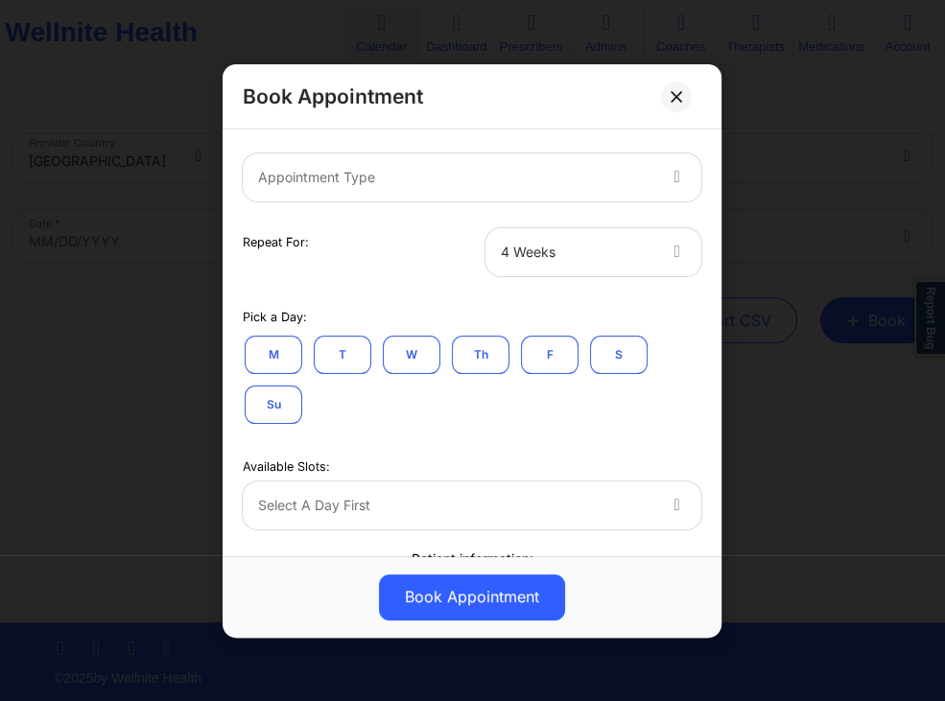
scroll to position [276, 0]
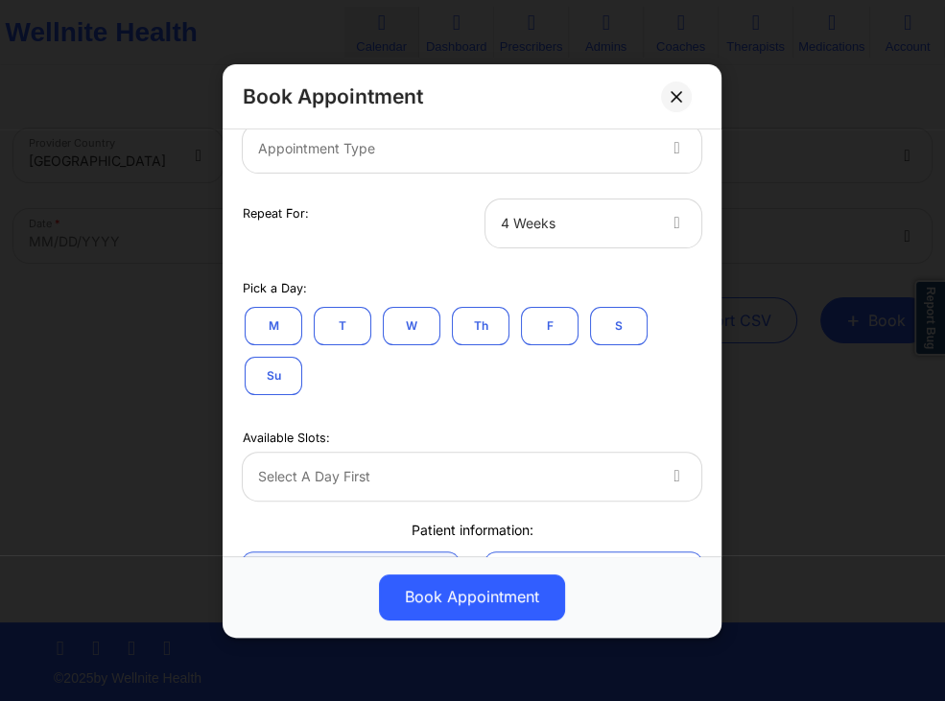
click at [590, 155] on div at bounding box center [456, 147] width 396 height 23
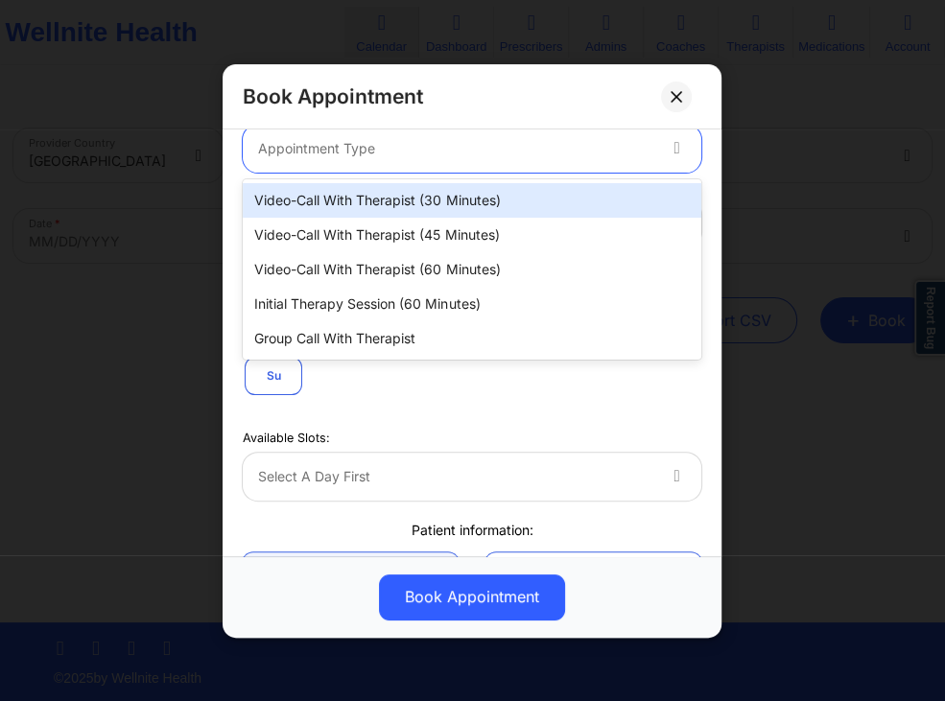
click at [531, 199] on div "Video-Call with Therapist (30 minutes)" at bounding box center [472, 200] width 459 height 35
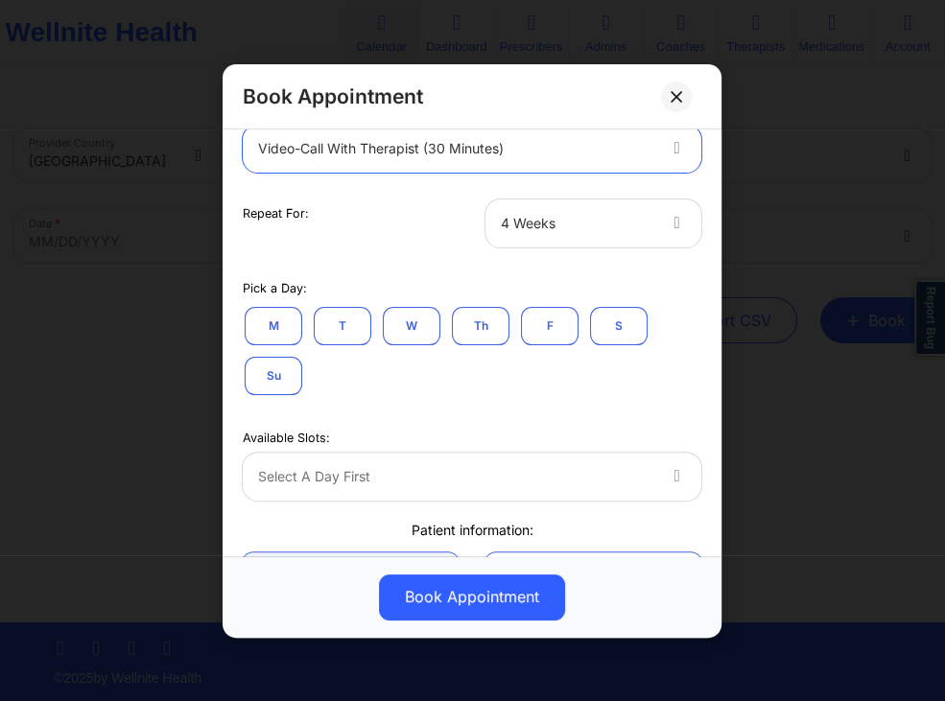
click at [589, 225] on div at bounding box center [577, 222] width 153 height 23
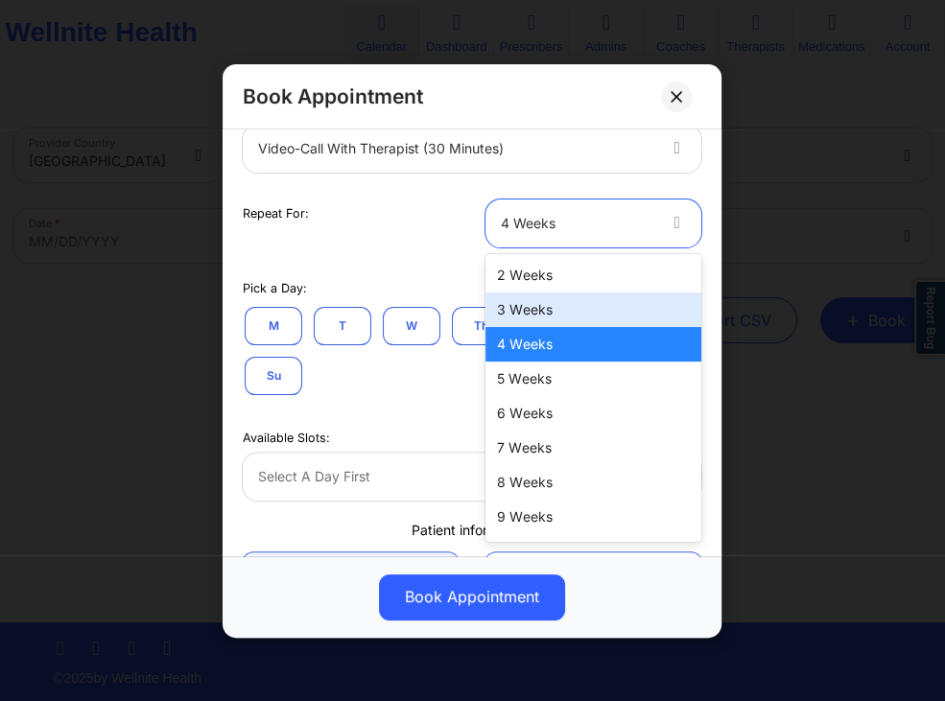
click at [510, 310] on div "3 Weeks" at bounding box center [594, 310] width 216 height 35
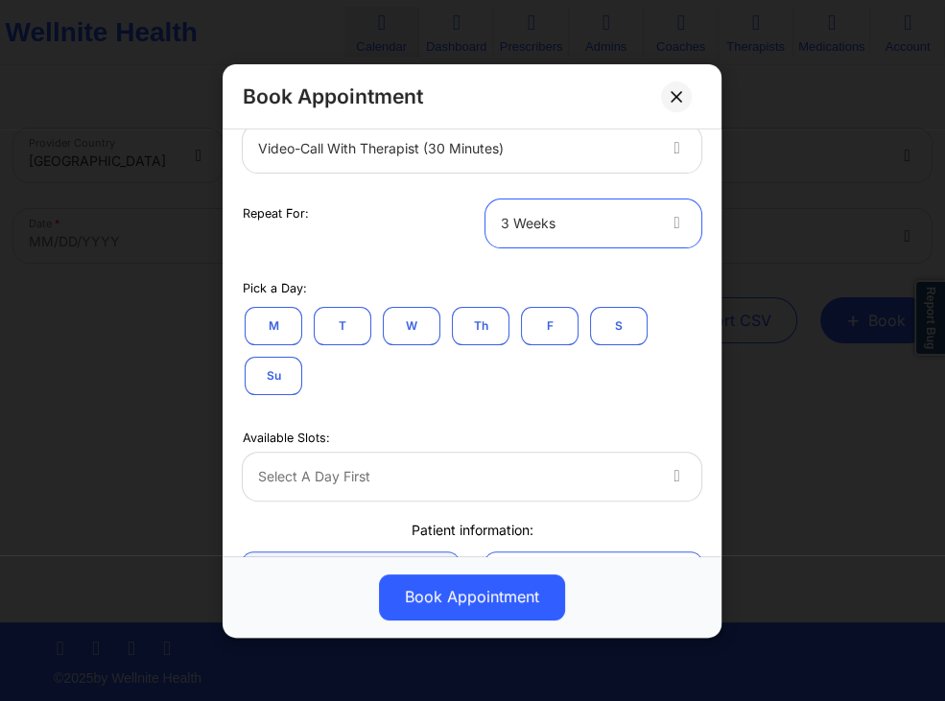
click at [526, 224] on div at bounding box center [577, 222] width 153 height 23
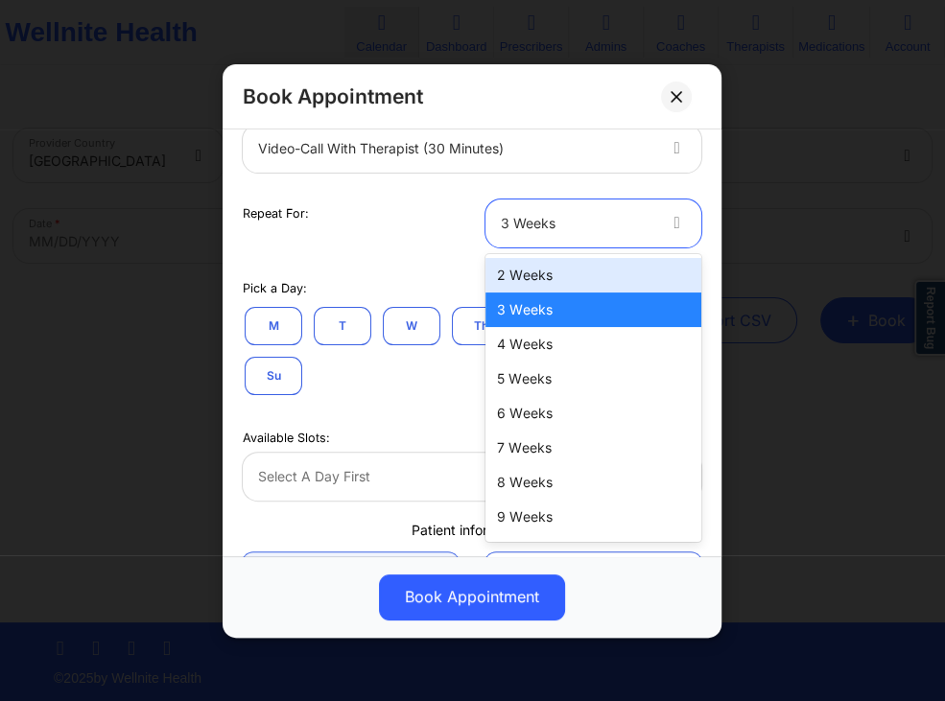
click at [528, 275] on div "2 Weeks" at bounding box center [594, 275] width 216 height 35
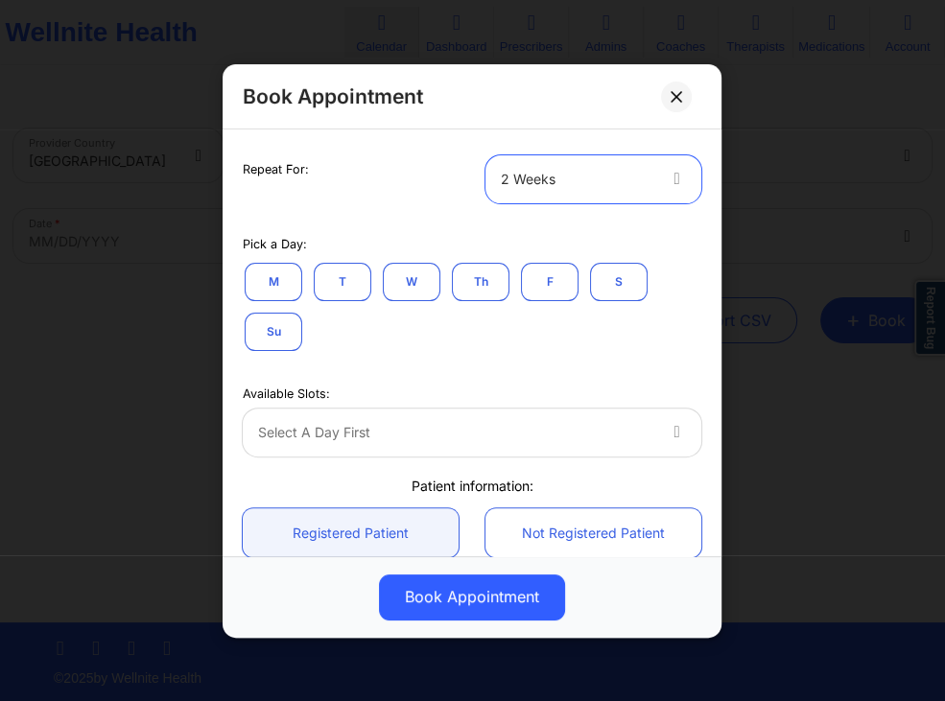
scroll to position [368, 0]
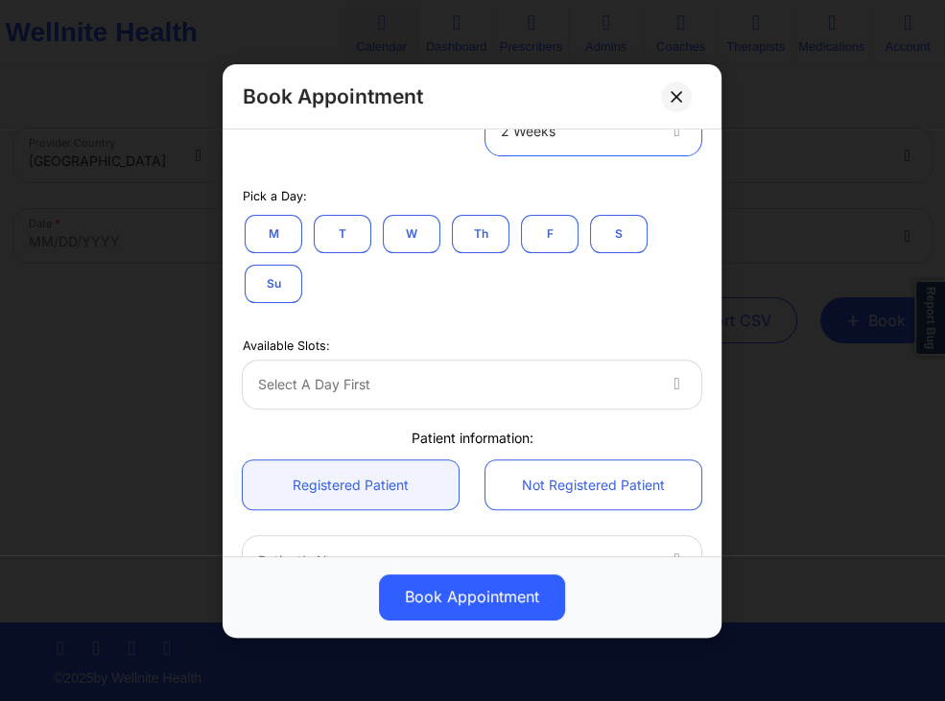
click at [348, 225] on button "T" at bounding box center [343, 233] width 58 height 38
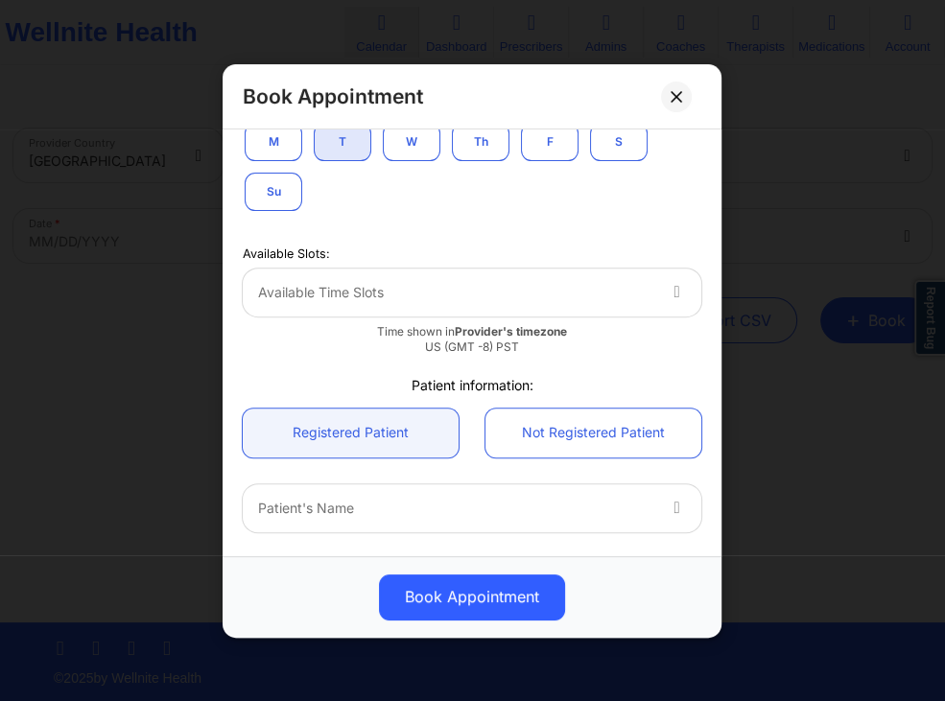
scroll to position [553, 0]
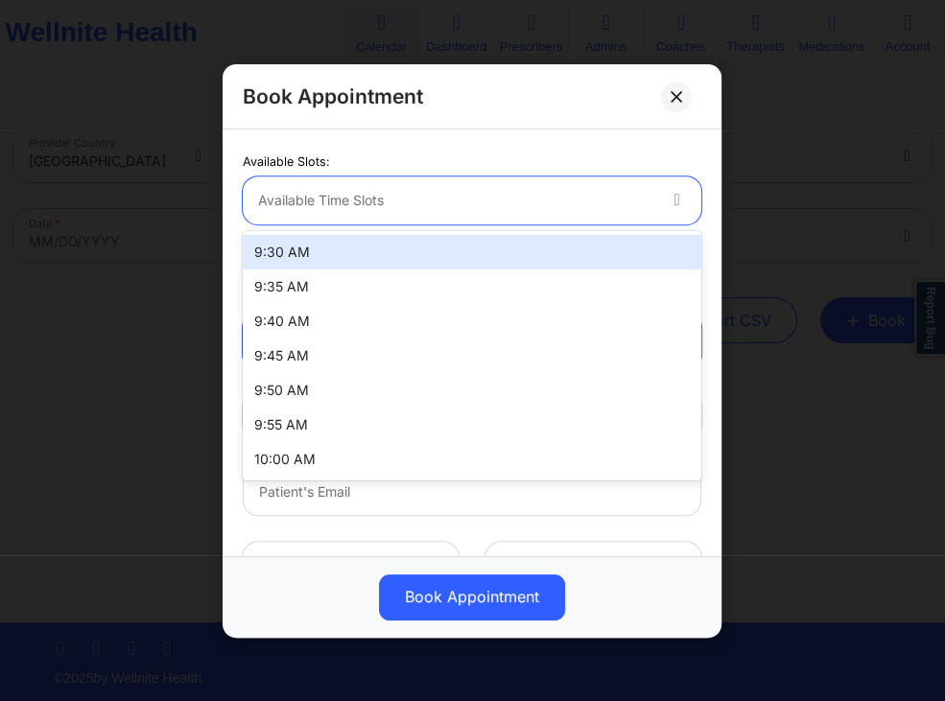
click at [639, 200] on div at bounding box center [456, 200] width 396 height 23
click at [497, 251] on div "9:30 AM" at bounding box center [472, 252] width 459 height 35
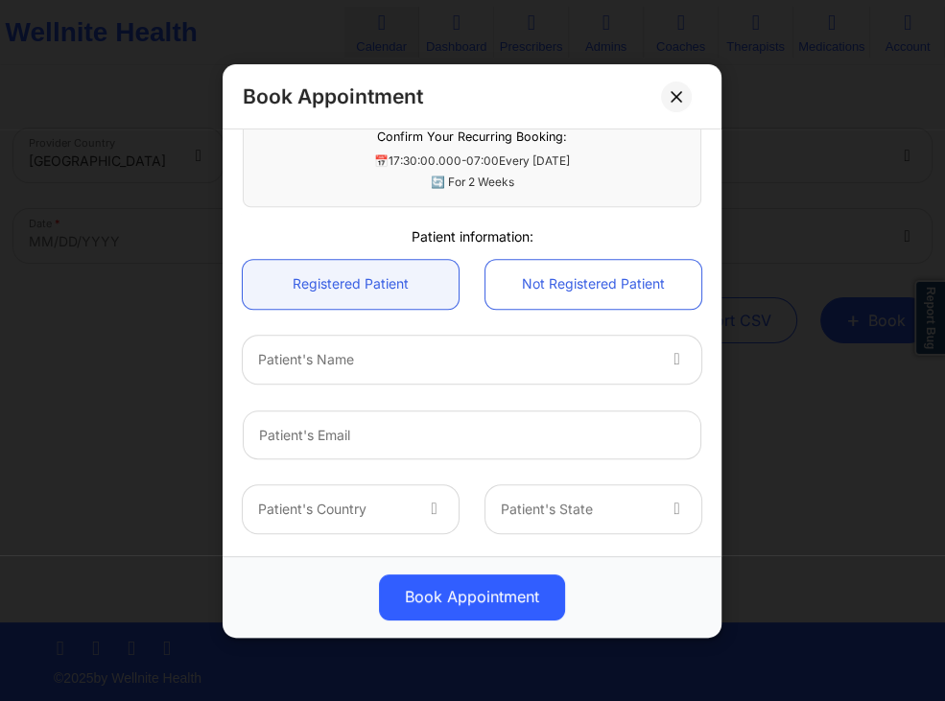
scroll to position [818, 0]
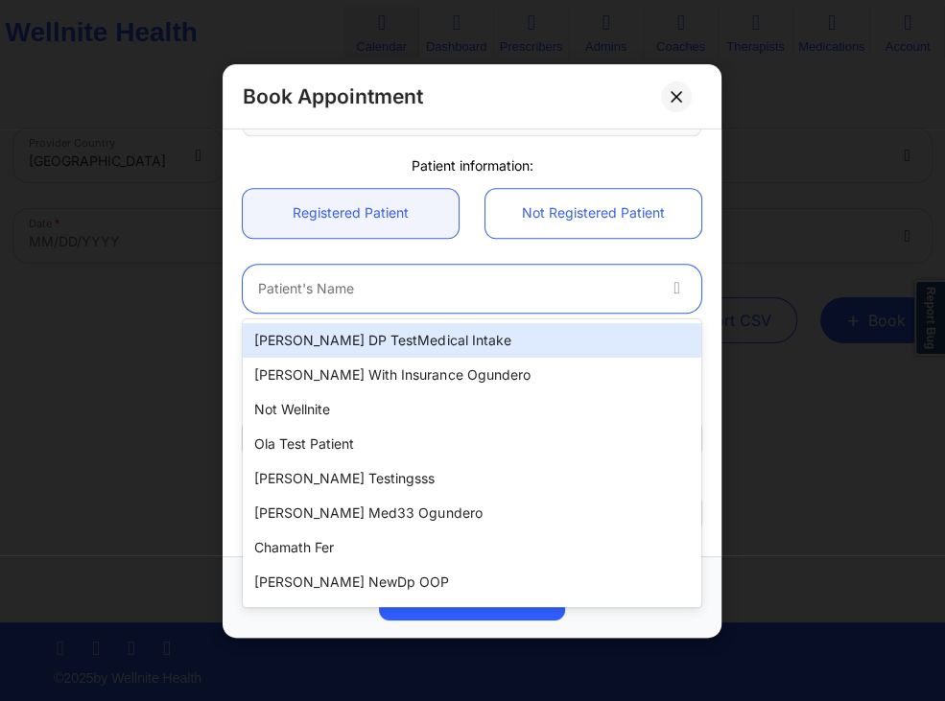
click at [403, 282] on div at bounding box center [456, 287] width 396 height 23
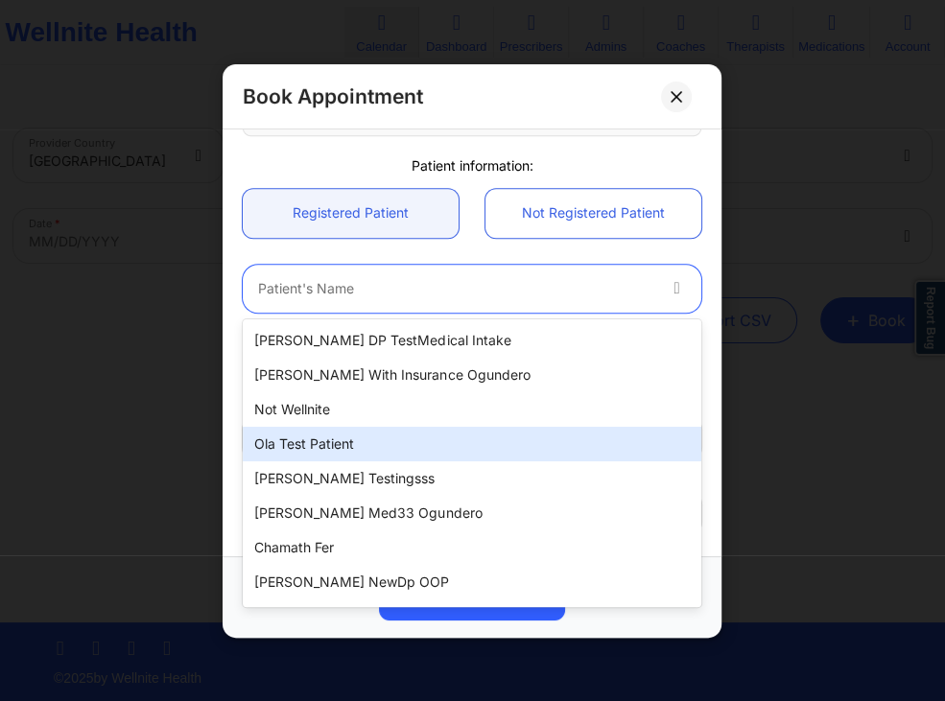
click at [327, 440] on div "Ola test patient" at bounding box center [472, 444] width 459 height 35
type input "olatestpatient@well.co"
type input "+117019976600"
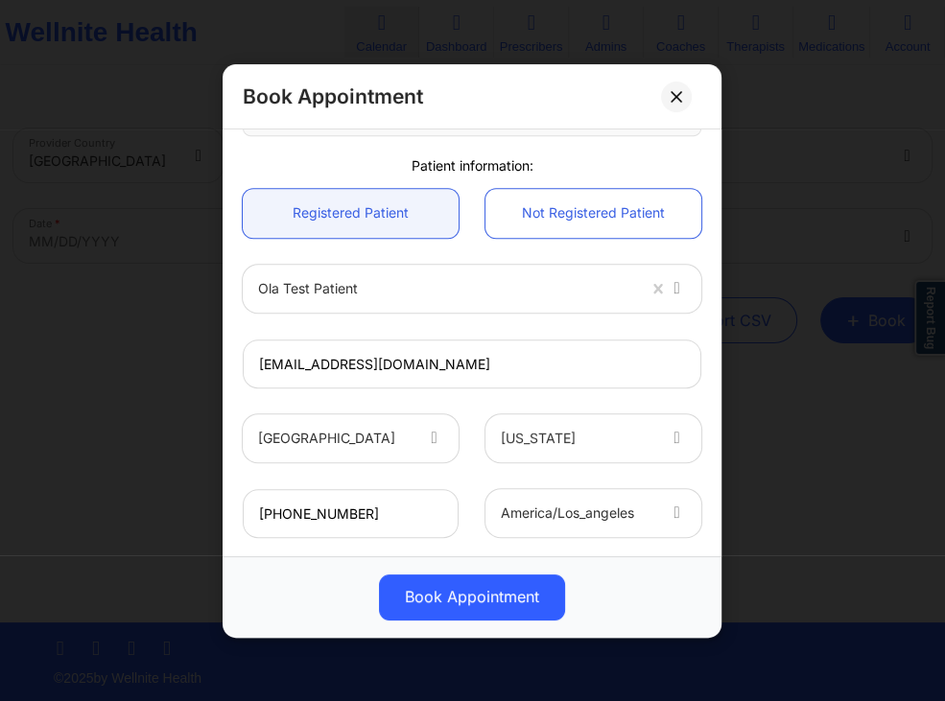
click at [343, 557] on div "Book Appointment" at bounding box center [472, 597] width 499 height 82
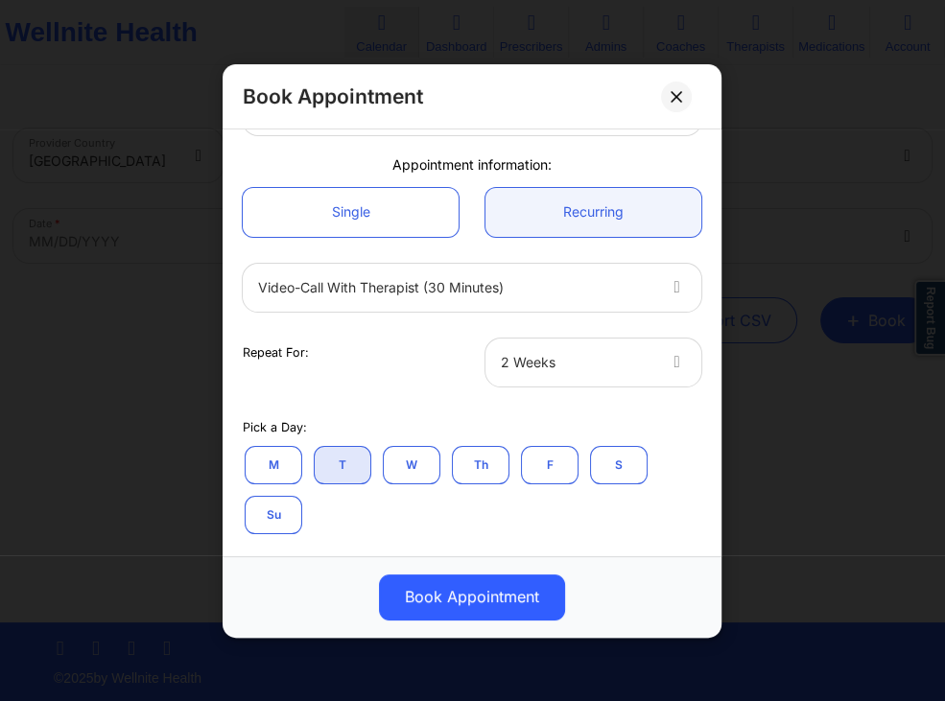
scroll to position [0, 0]
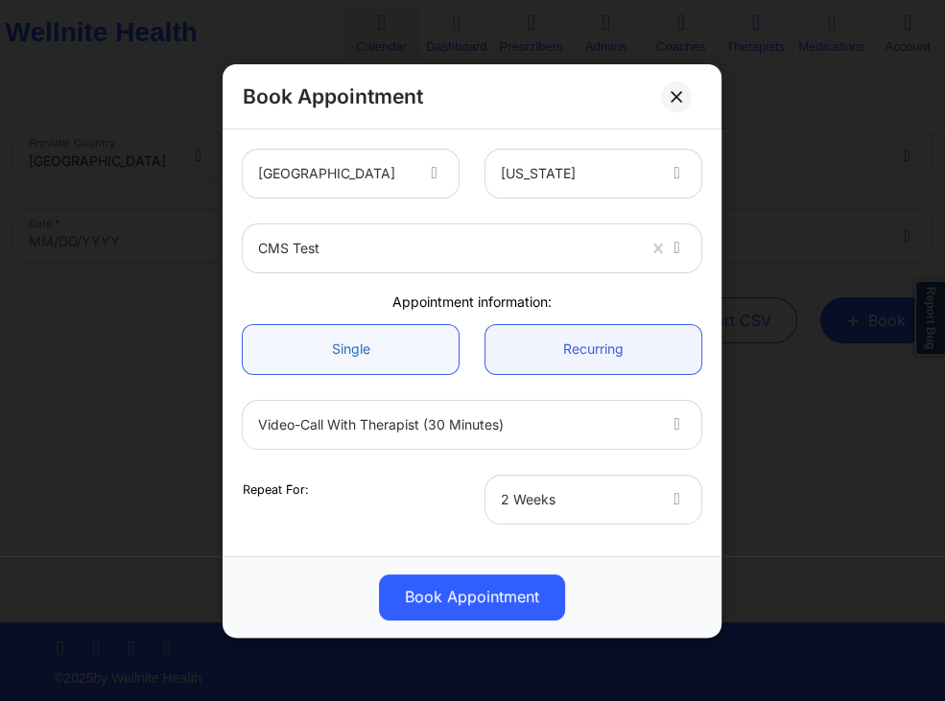
click at [362, 347] on link "Single" at bounding box center [351, 348] width 216 height 49
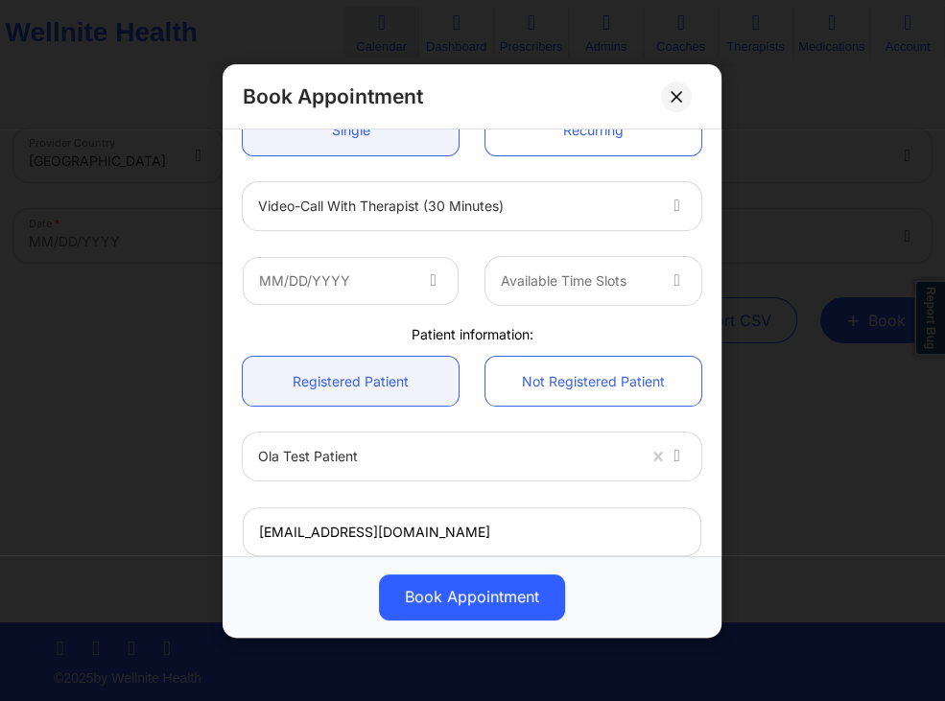
scroll to position [184, 0]
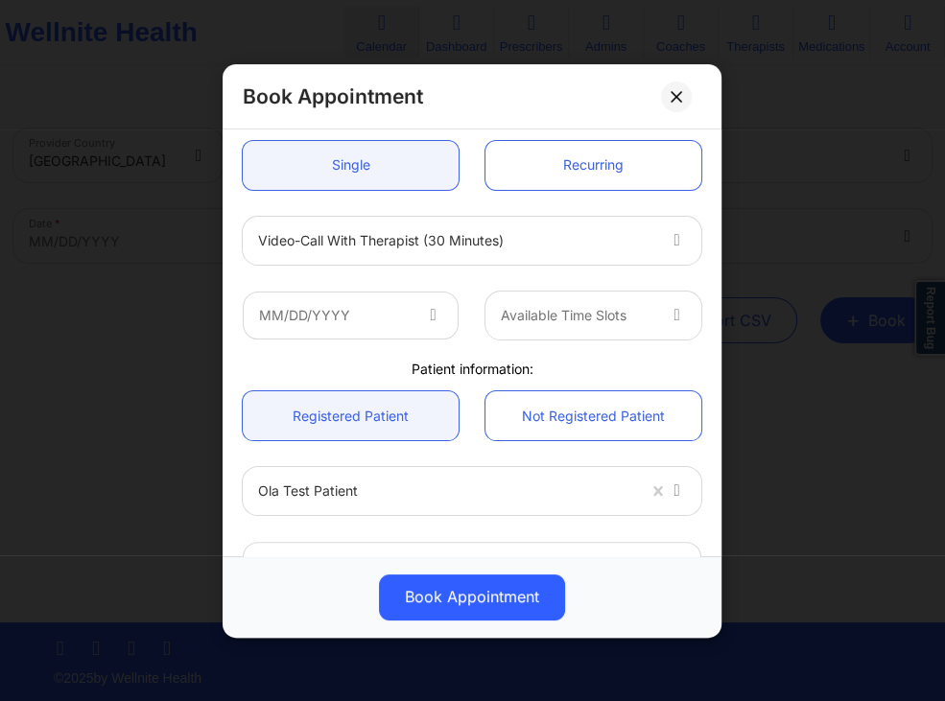
click at [432, 309] on icon at bounding box center [433, 311] width 19 height 16
click at [433, 320] on icon at bounding box center [433, 311] width 19 height 16
click at [341, 318] on input "text" at bounding box center [351, 315] width 216 height 48
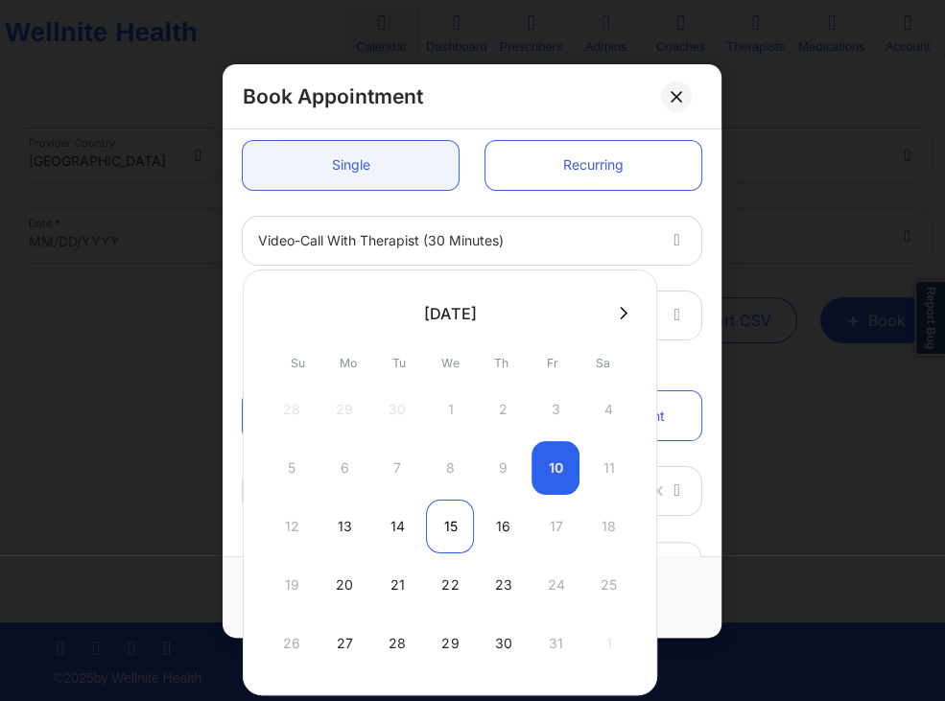
click at [451, 520] on div "15" at bounding box center [450, 527] width 48 height 54
type input "10/15/2025"
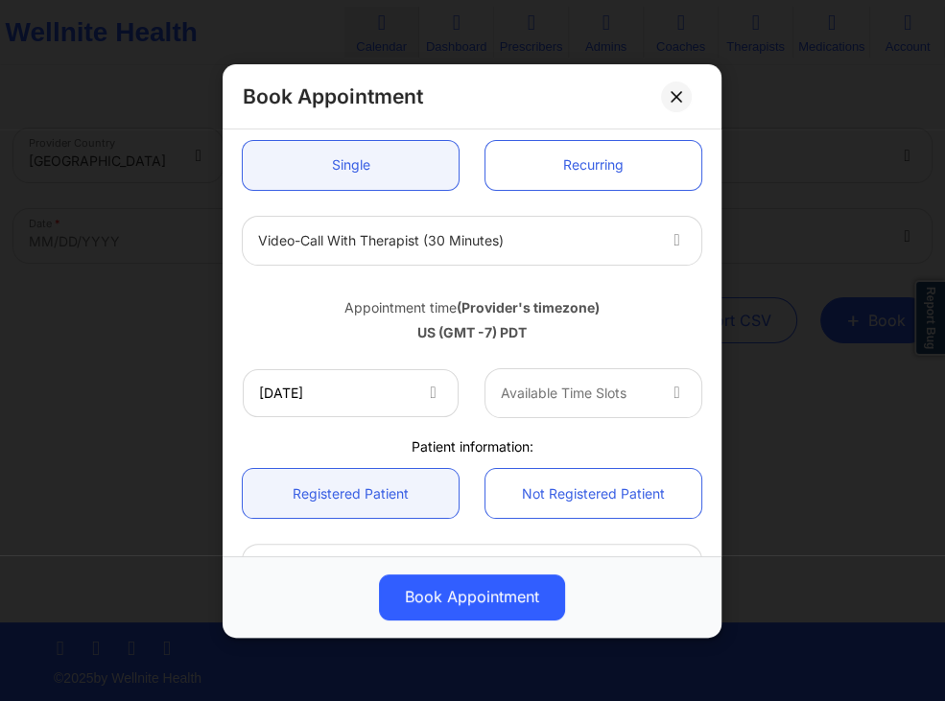
click at [579, 387] on div at bounding box center [579, 393] width 154 height 23
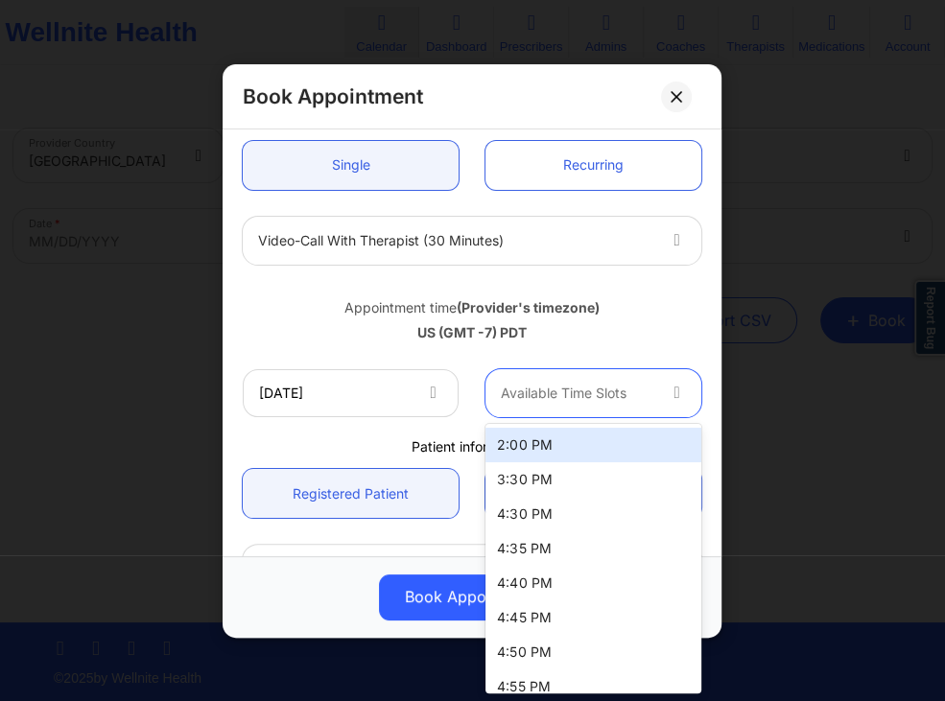
click at [369, 332] on div "US (GMT -7) PDT" at bounding box center [472, 332] width 459 height 19
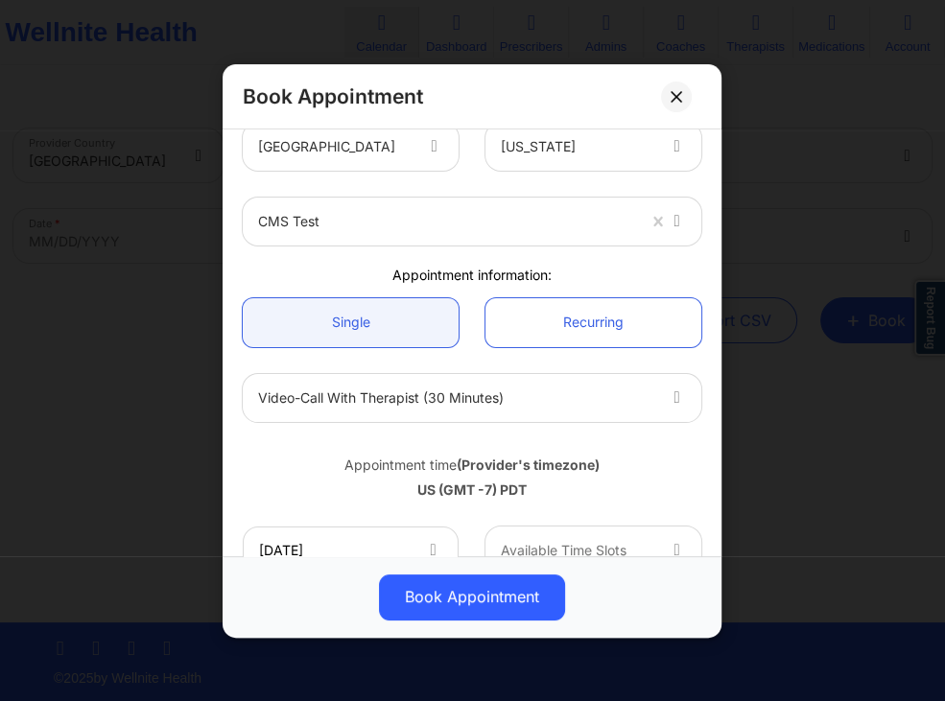
scroll to position [0, 0]
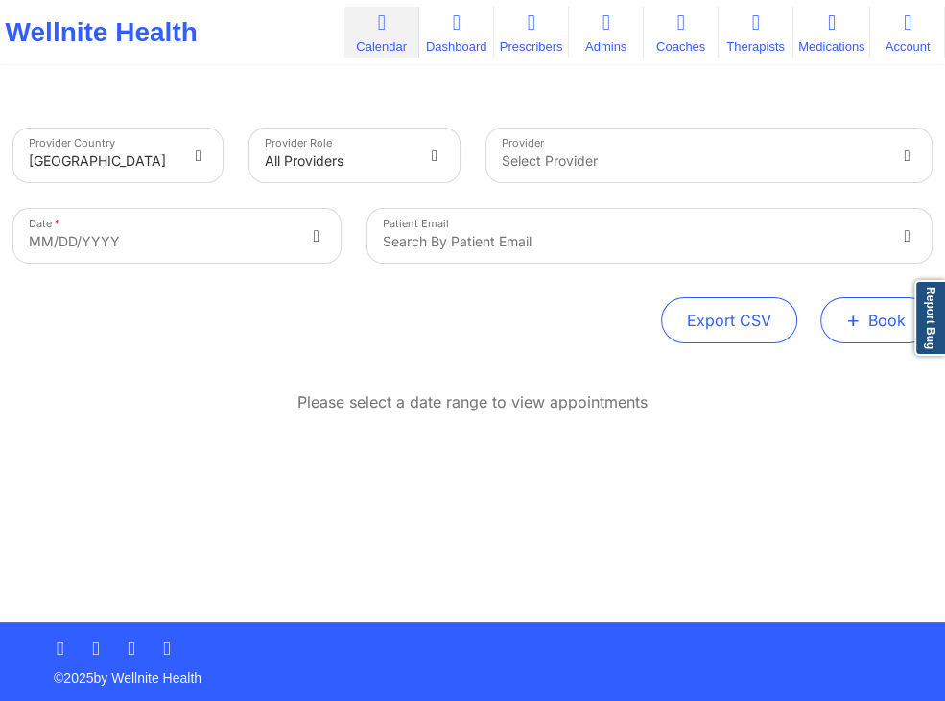
click at [858, 316] on span "+" at bounding box center [853, 320] width 14 height 11
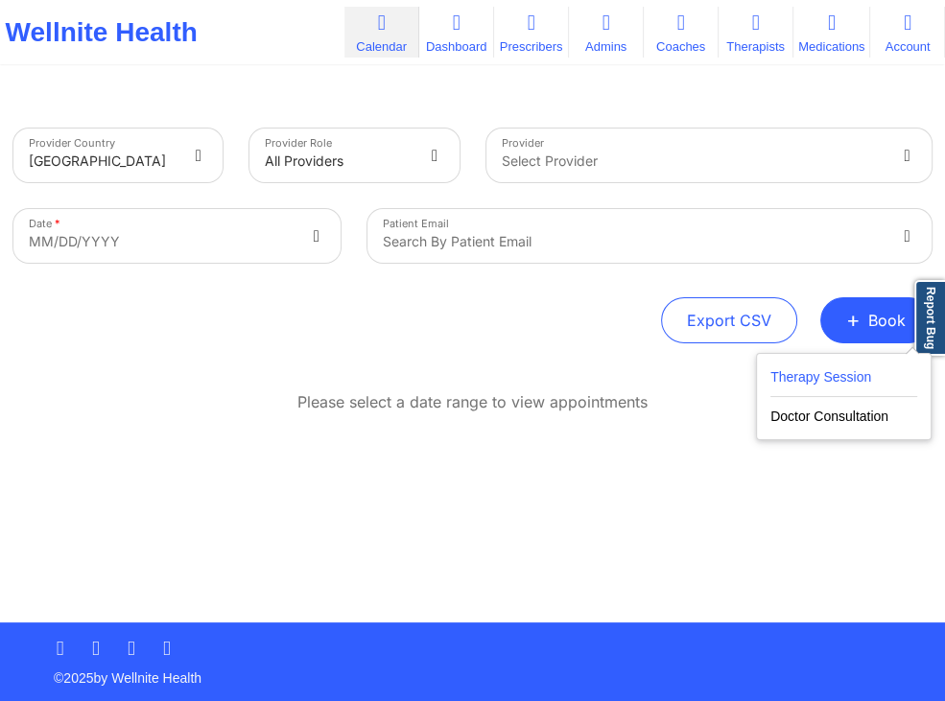
click at [780, 373] on button "Therapy Session" at bounding box center [844, 382] width 147 height 32
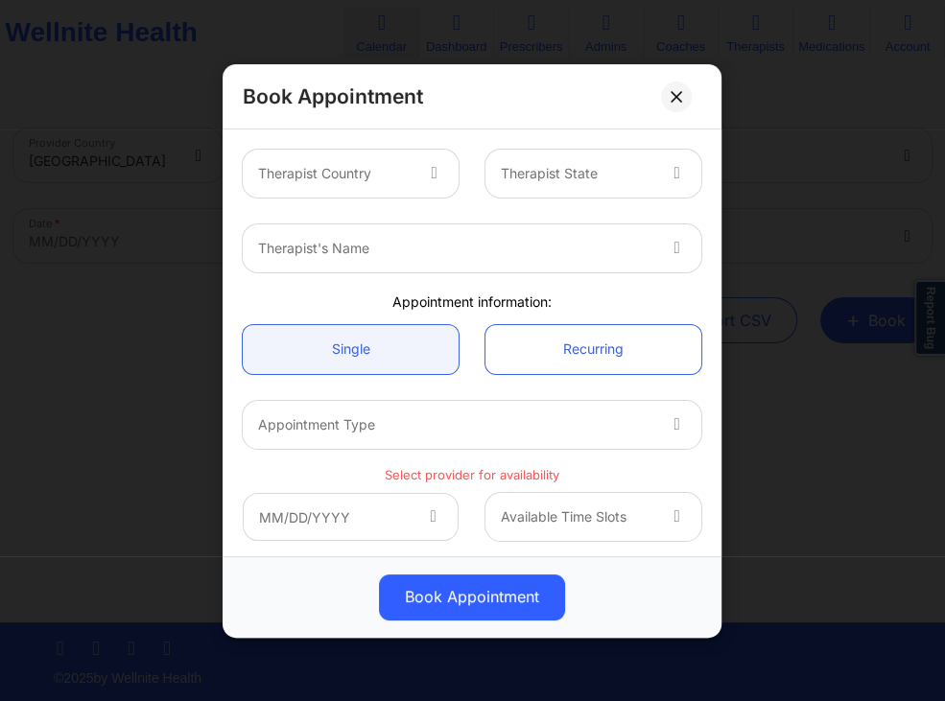
click at [444, 170] on div at bounding box center [436, 173] width 23 height 23
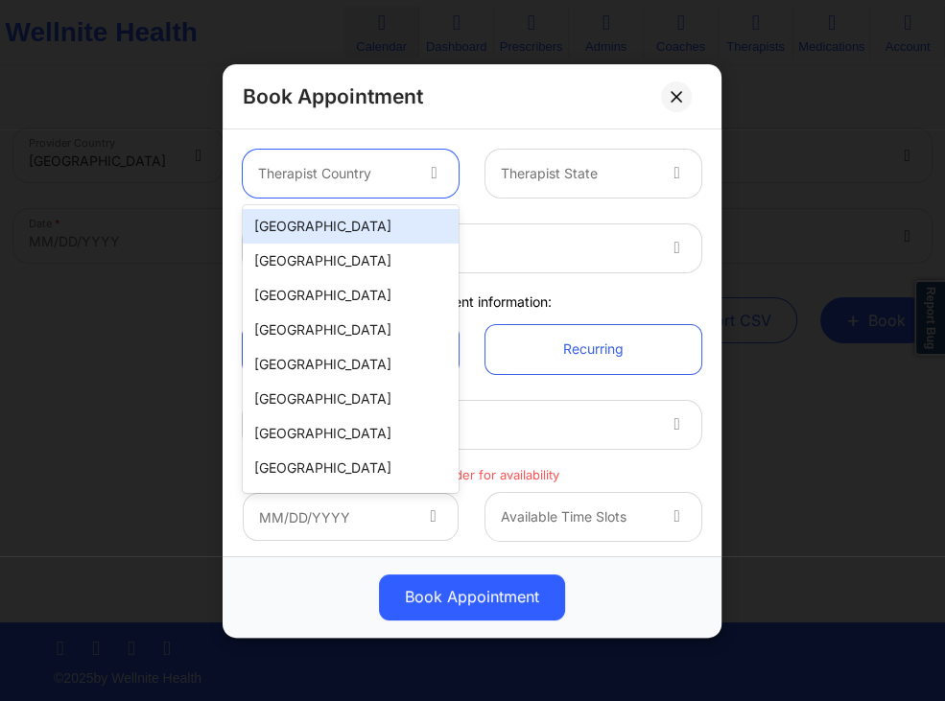
click at [393, 221] on div "[GEOGRAPHIC_DATA]" at bounding box center [351, 226] width 216 height 35
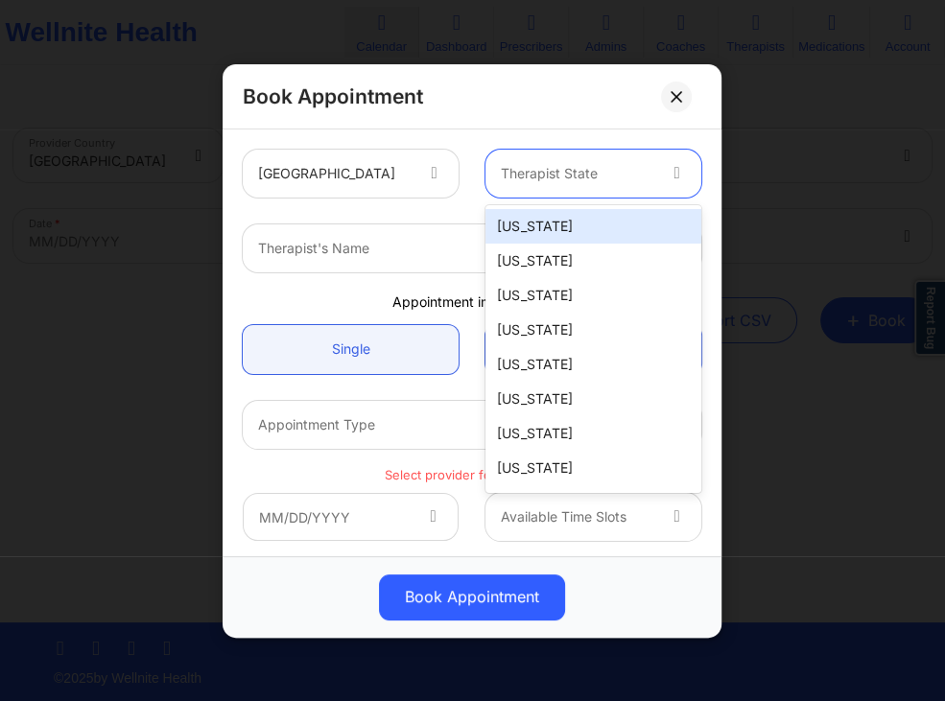
click at [589, 162] on div "Therapist State" at bounding box center [571, 174] width 171 height 48
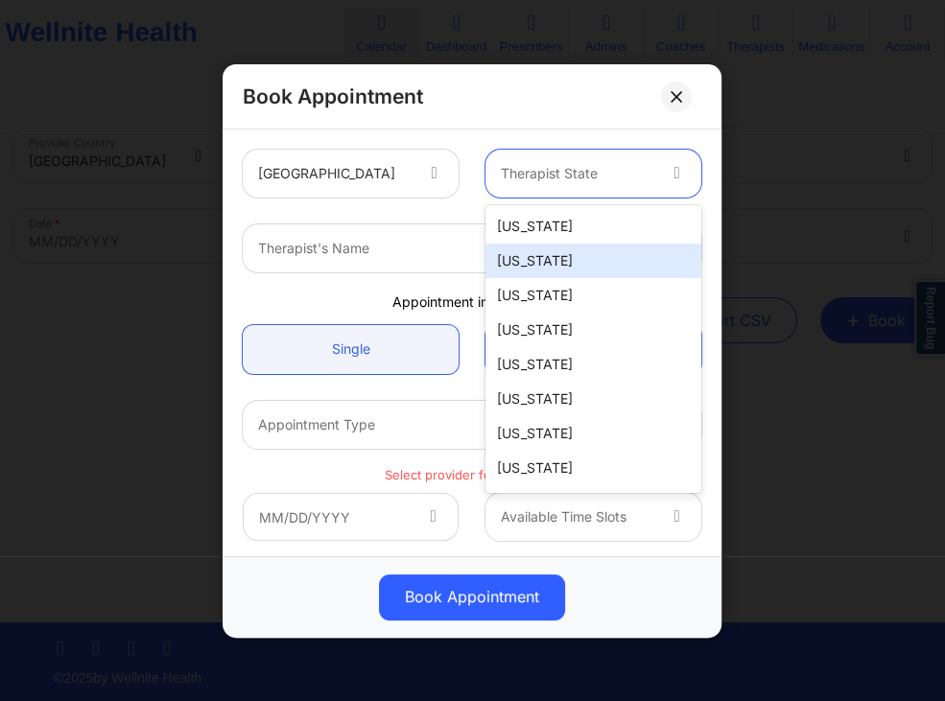
click at [527, 259] on div "Alaska" at bounding box center [594, 261] width 216 height 35
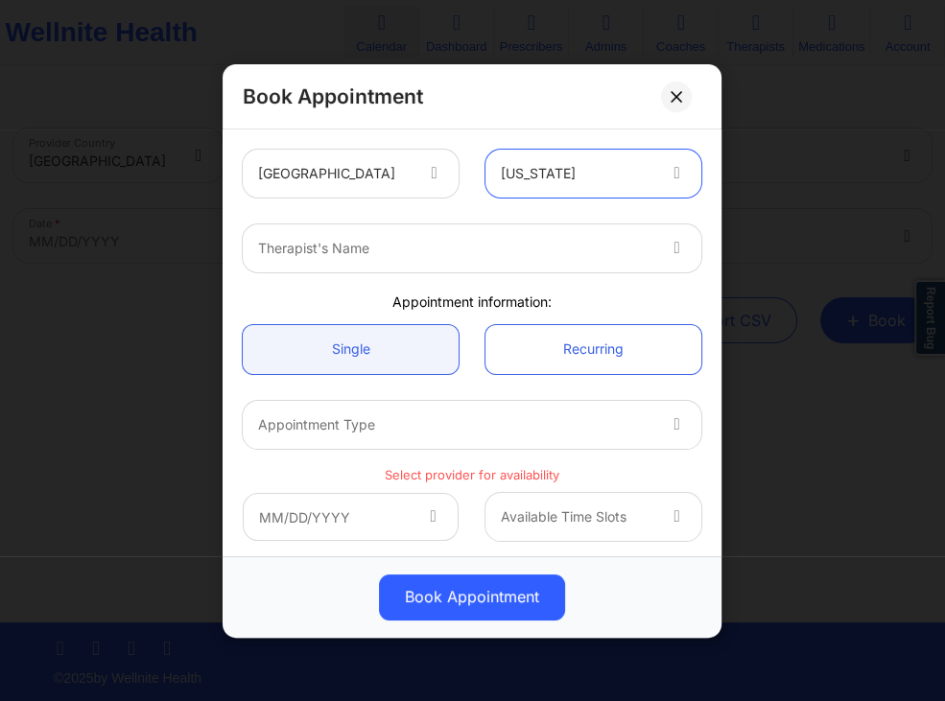
click at [410, 256] on div at bounding box center [456, 248] width 396 height 23
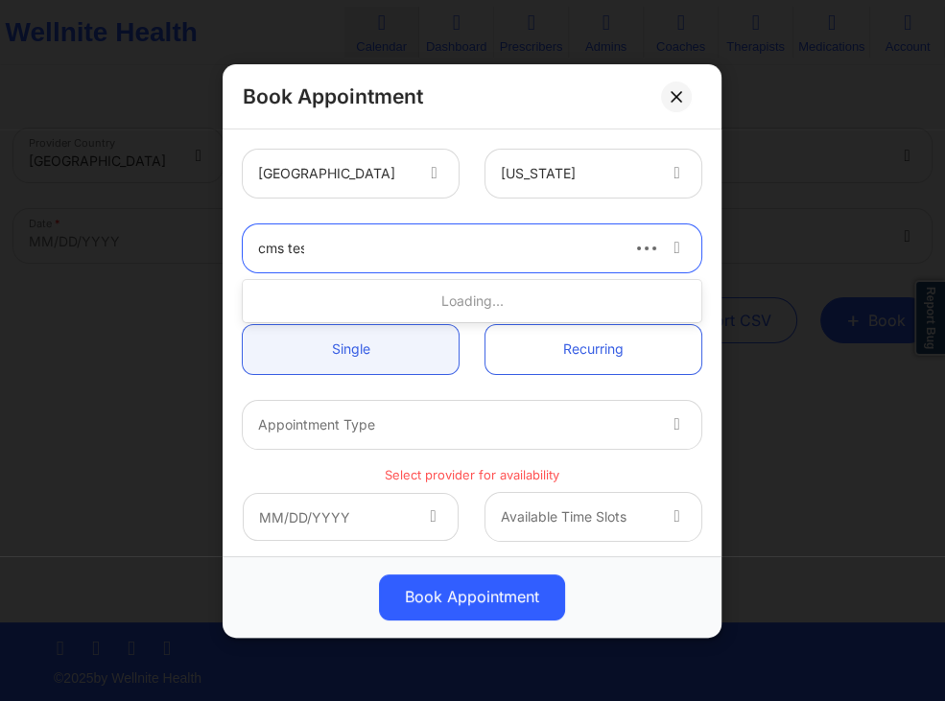
type input "cms test"
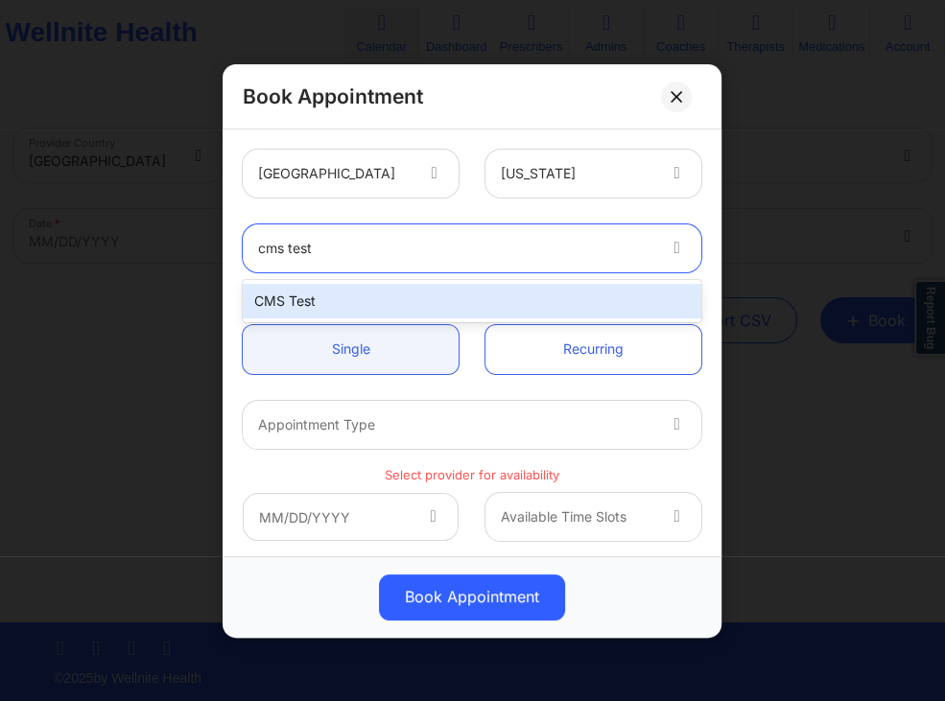
click at [520, 297] on div "CMS Test" at bounding box center [472, 301] width 459 height 35
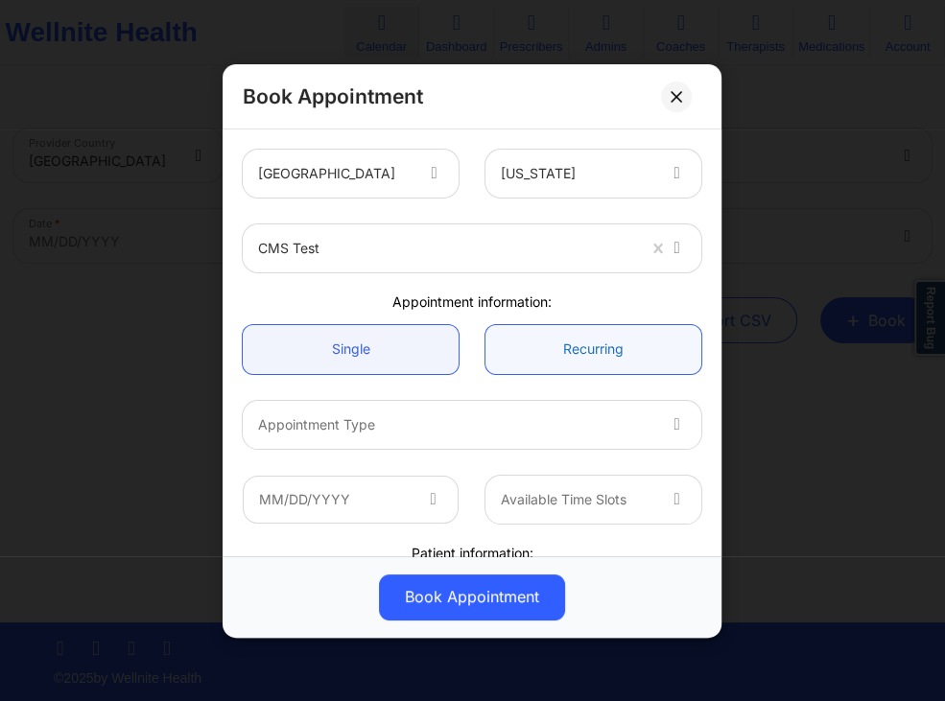
click at [557, 351] on link "Recurring" at bounding box center [594, 348] width 216 height 49
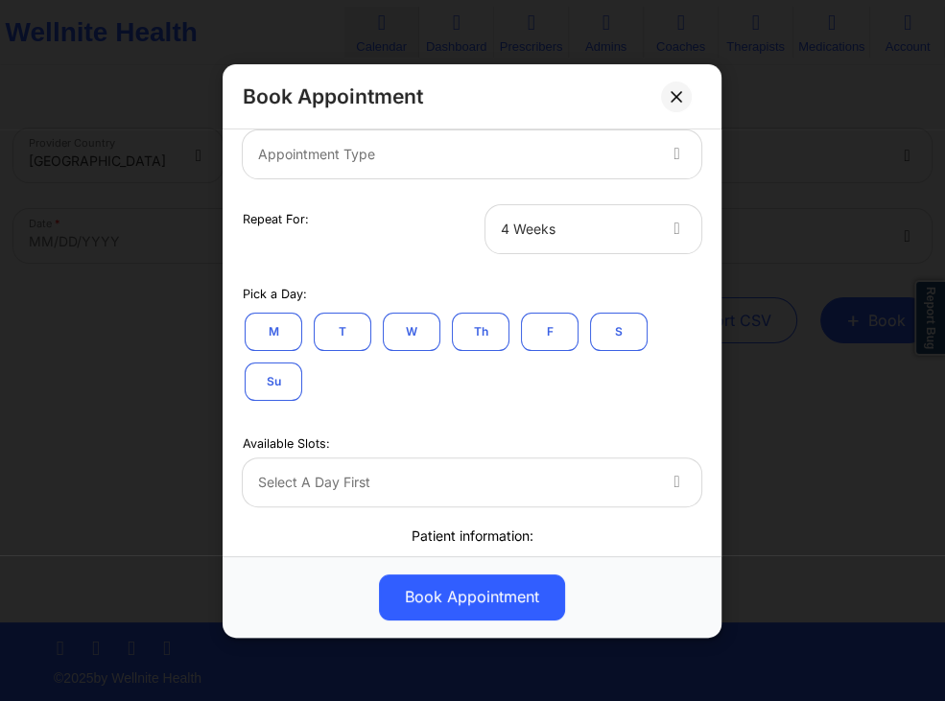
scroll to position [276, 0]
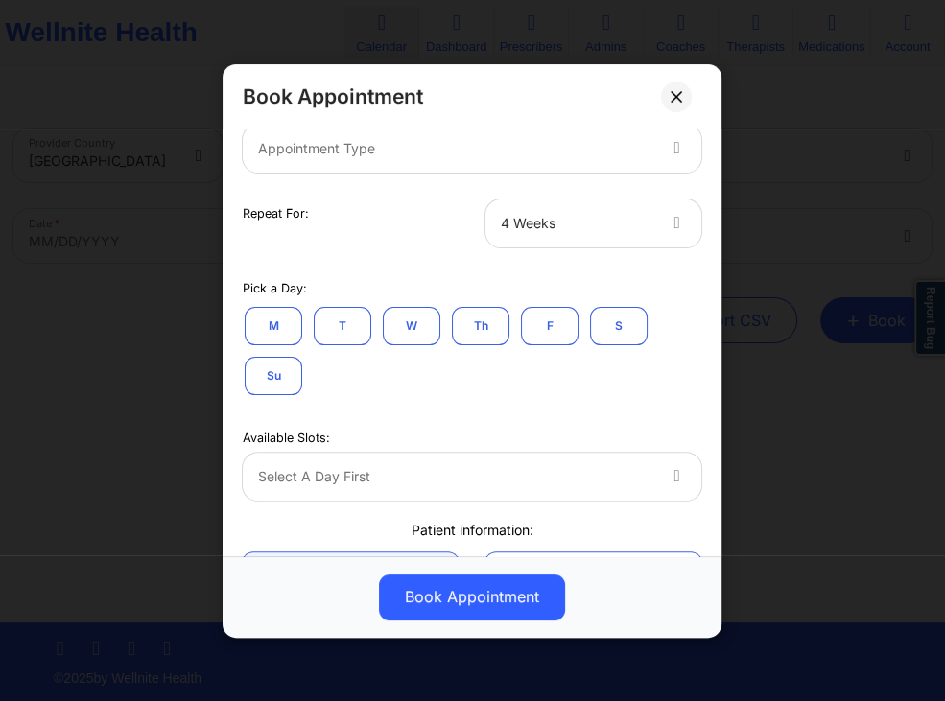
click at [613, 156] on div at bounding box center [456, 147] width 396 height 23
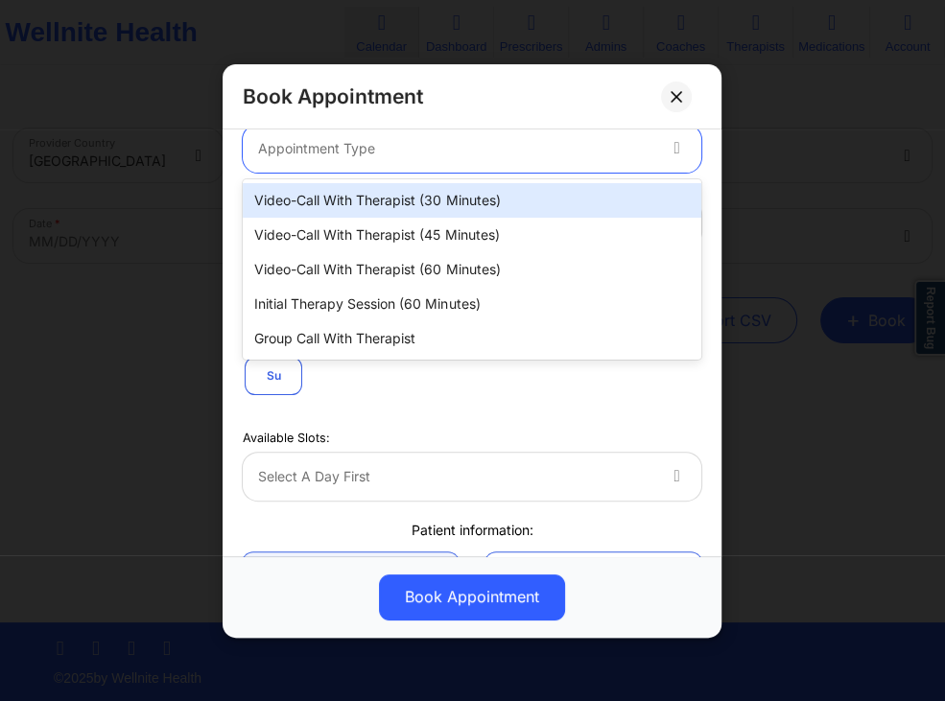
click at [440, 195] on div "Video-Call with Therapist (30 minutes)" at bounding box center [472, 200] width 459 height 35
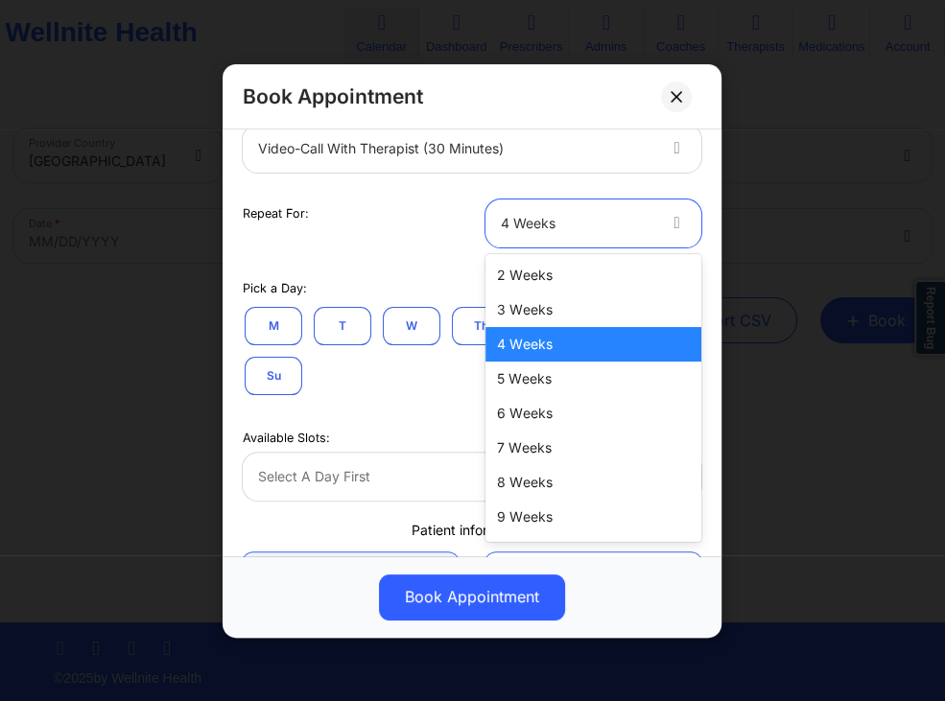
click at [570, 221] on div at bounding box center [577, 222] width 153 height 23
click at [524, 278] on div "2 Weeks" at bounding box center [594, 275] width 216 height 35
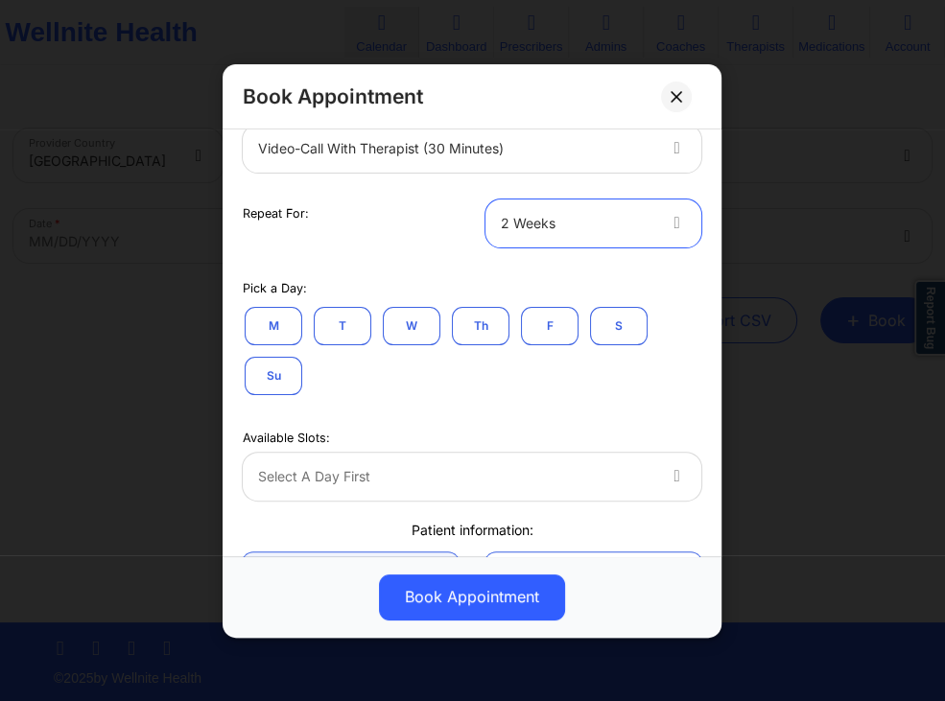
click at [343, 321] on button "T" at bounding box center [343, 325] width 58 height 38
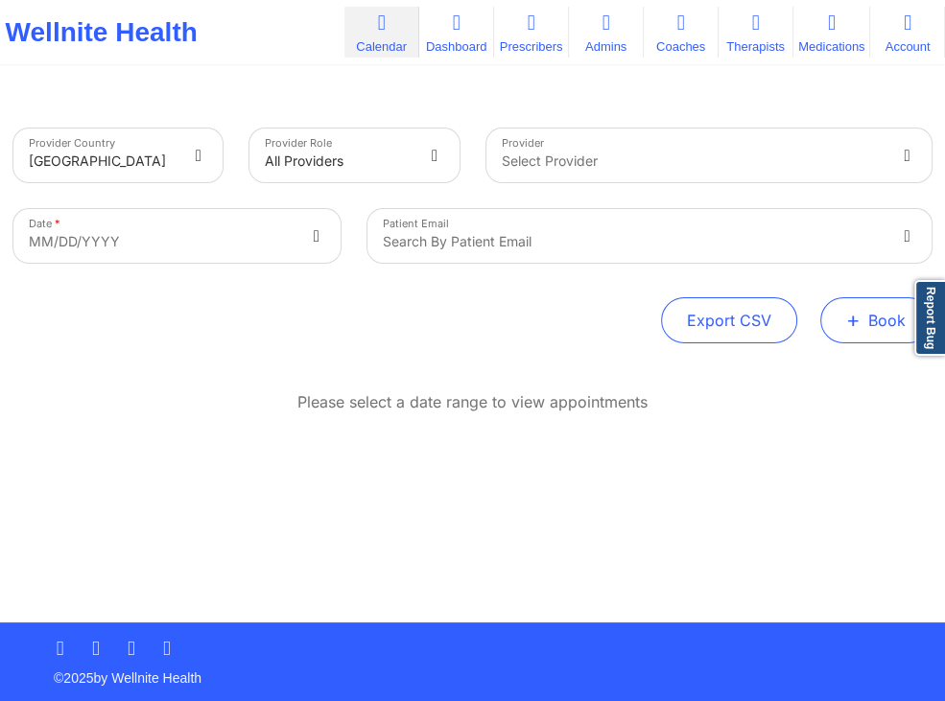
click at [847, 333] on button "+ Book" at bounding box center [875, 320] width 111 height 46
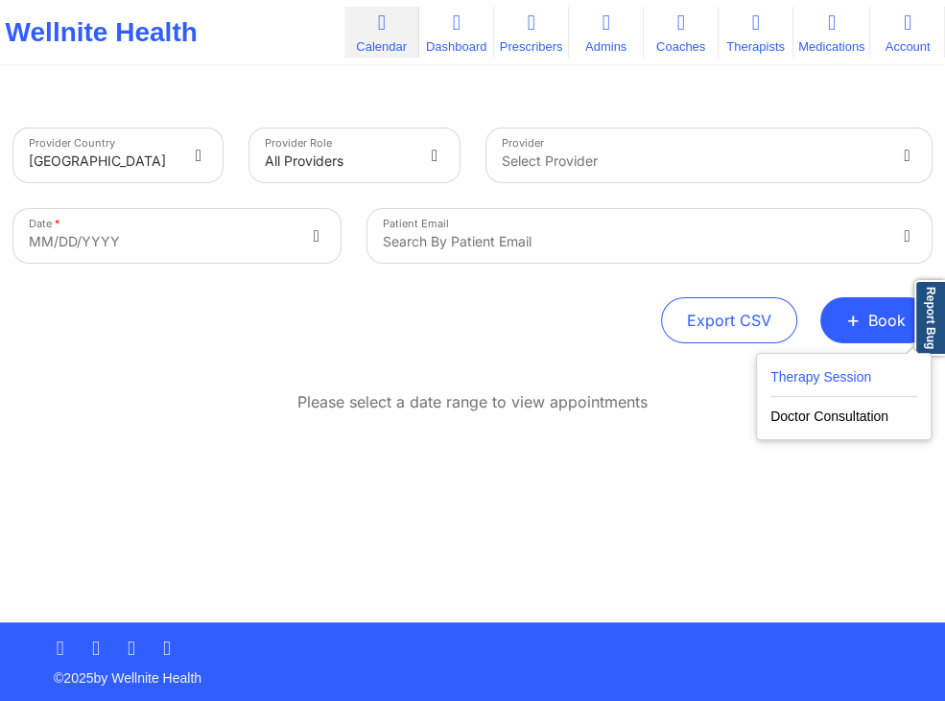
click at [825, 370] on button "Therapy Session" at bounding box center [844, 382] width 147 height 32
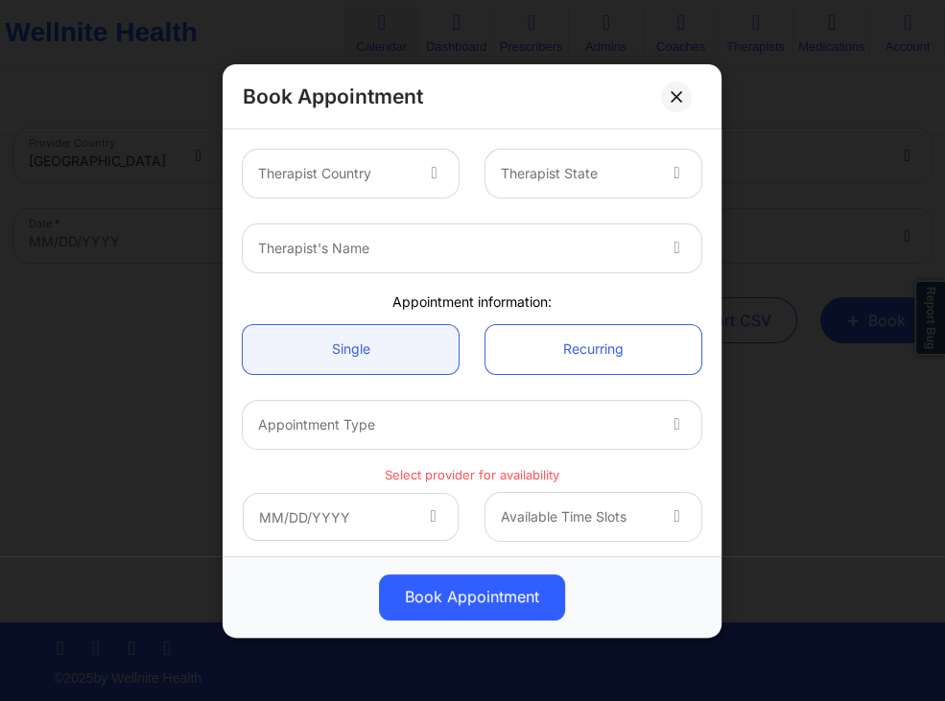
click at [412, 188] on div "Therapist Country" at bounding box center [328, 174] width 171 height 48
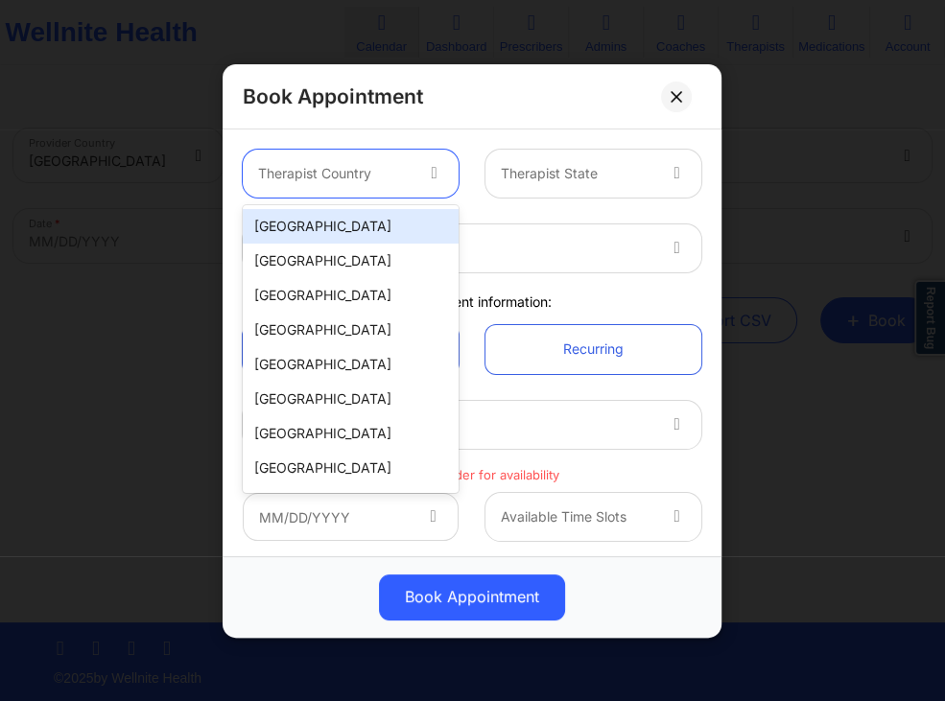
drag, startPoint x: 410, startPoint y: 214, endPoint x: 466, endPoint y: 204, distance: 57.4
click at [411, 214] on div "[GEOGRAPHIC_DATA]" at bounding box center [351, 226] width 216 height 35
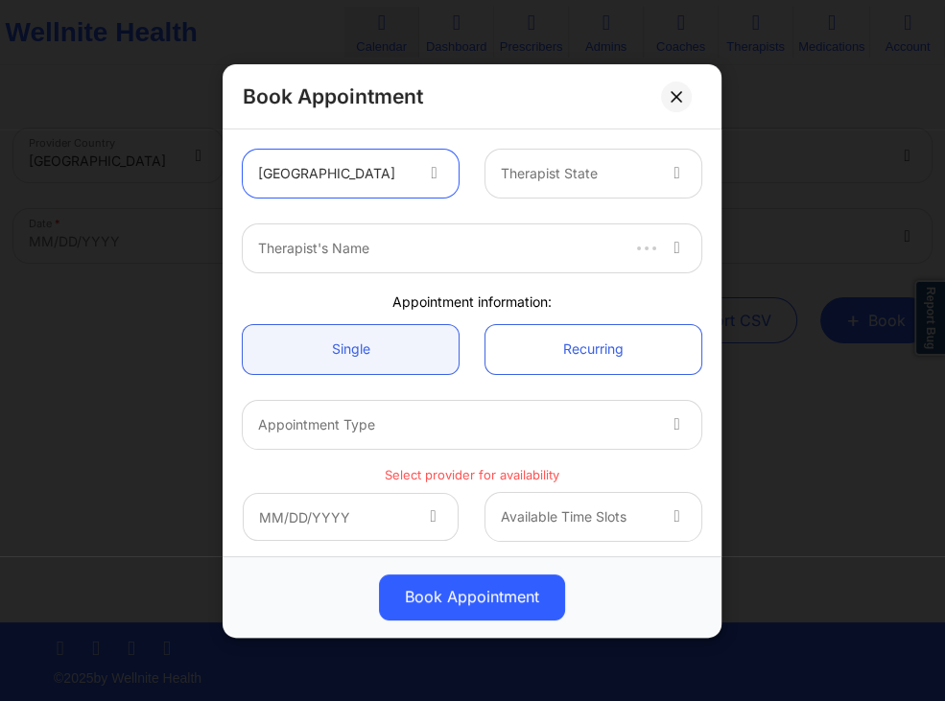
click at [560, 172] on div at bounding box center [579, 173] width 154 height 23
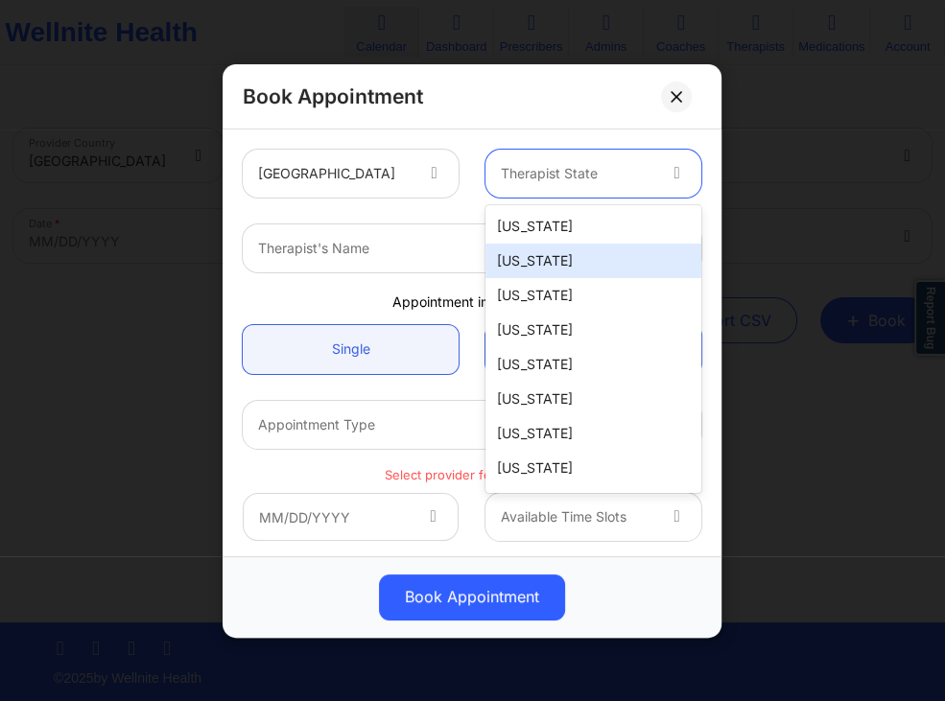
click at [544, 264] on div "Alaska" at bounding box center [594, 261] width 216 height 35
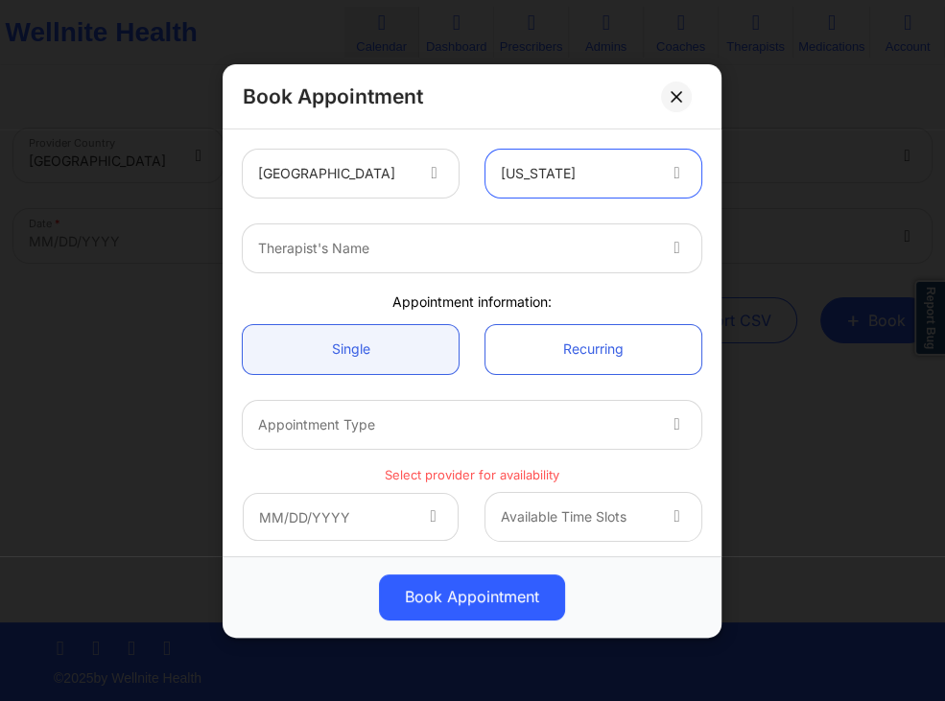
click at [447, 252] on div at bounding box center [456, 248] width 396 height 23
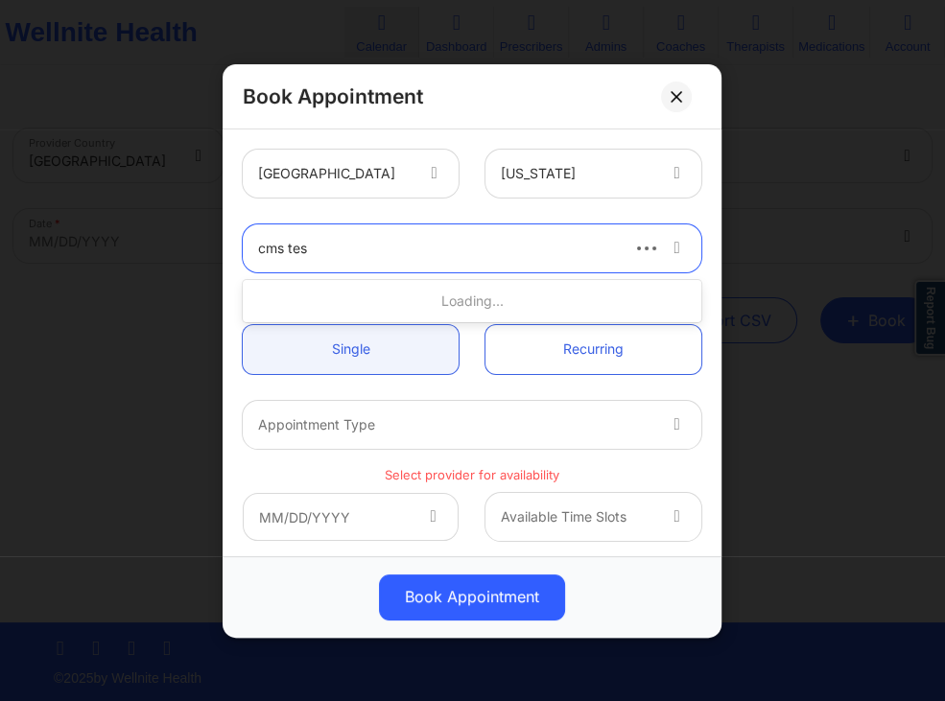
type input "cms test"
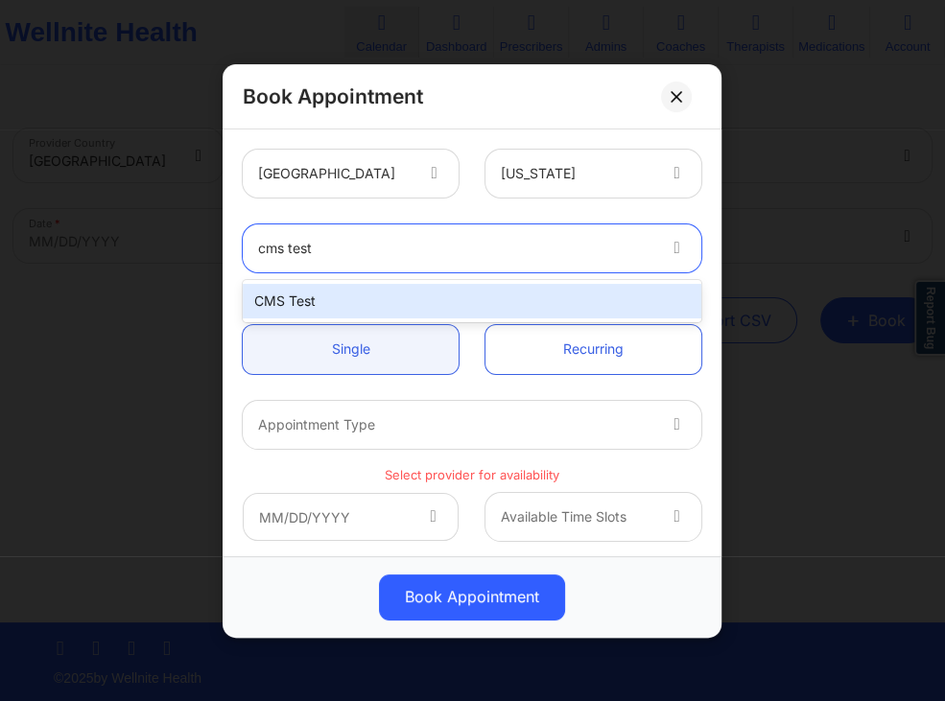
click at [377, 292] on div "CMS Test" at bounding box center [472, 301] width 459 height 35
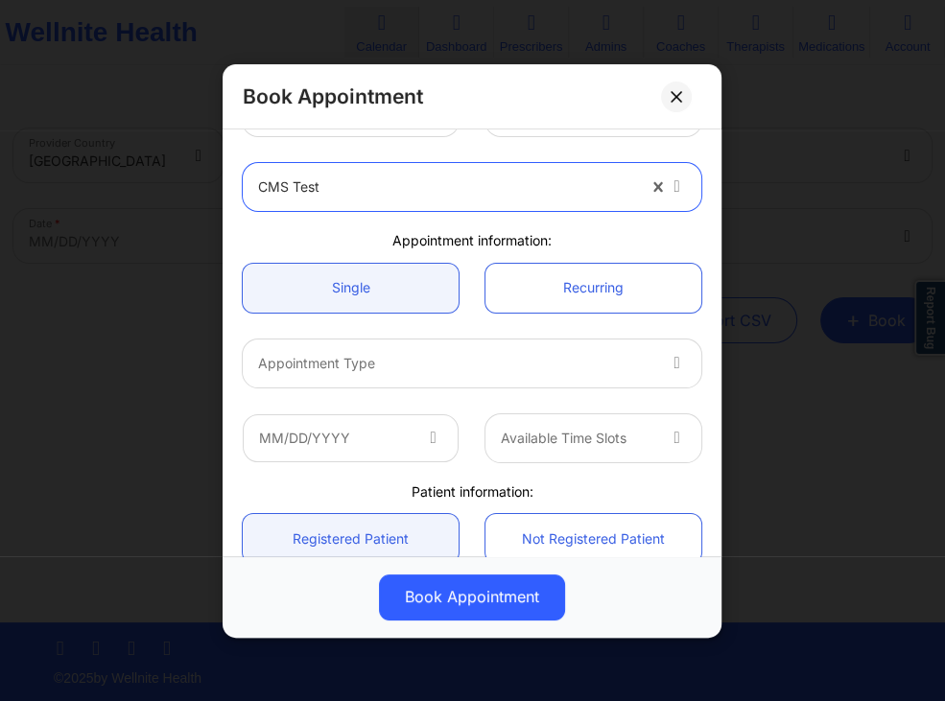
scroll to position [184, 0]
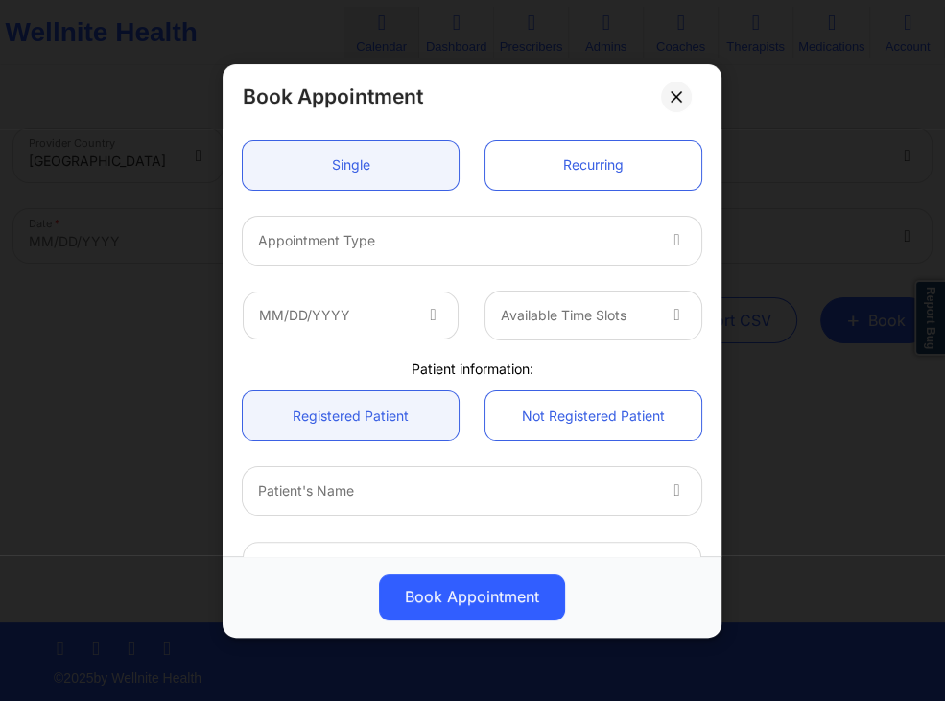
click at [565, 234] on div at bounding box center [456, 239] width 396 height 23
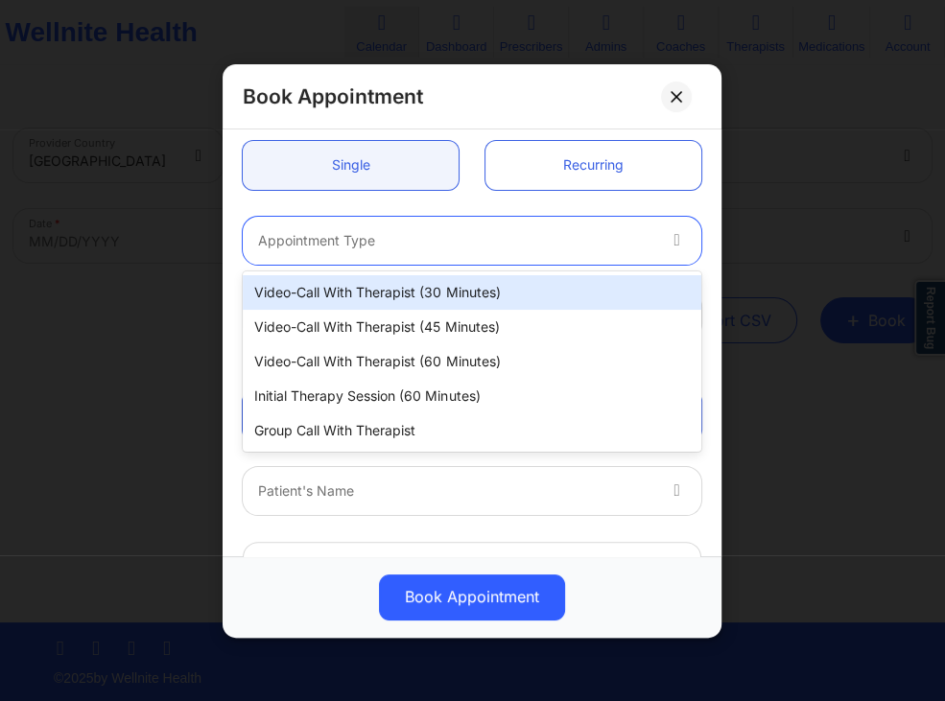
click at [478, 297] on div "Video-Call with Therapist (30 minutes)" at bounding box center [472, 292] width 459 height 35
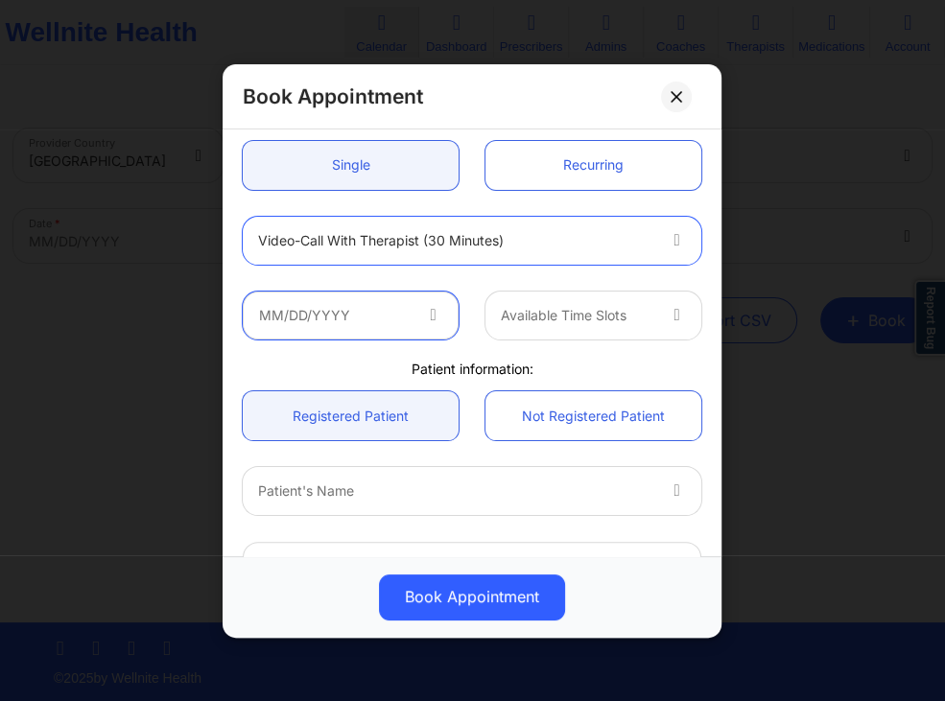
click at [417, 305] on input "text" at bounding box center [351, 315] width 216 height 48
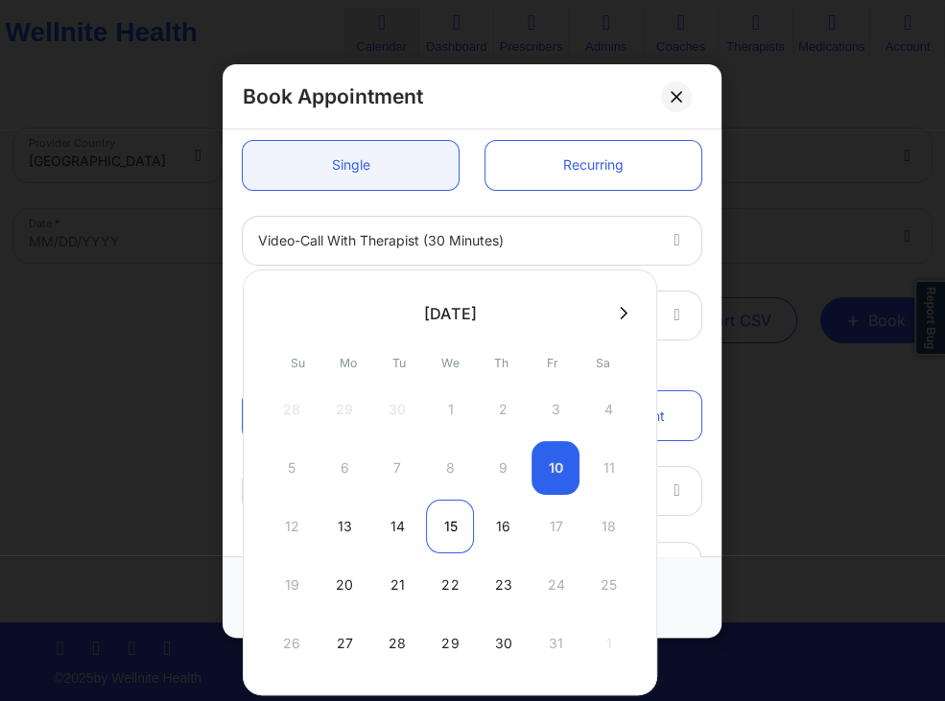
click at [451, 525] on div "15" at bounding box center [450, 527] width 48 height 54
type input "10/15/2025"
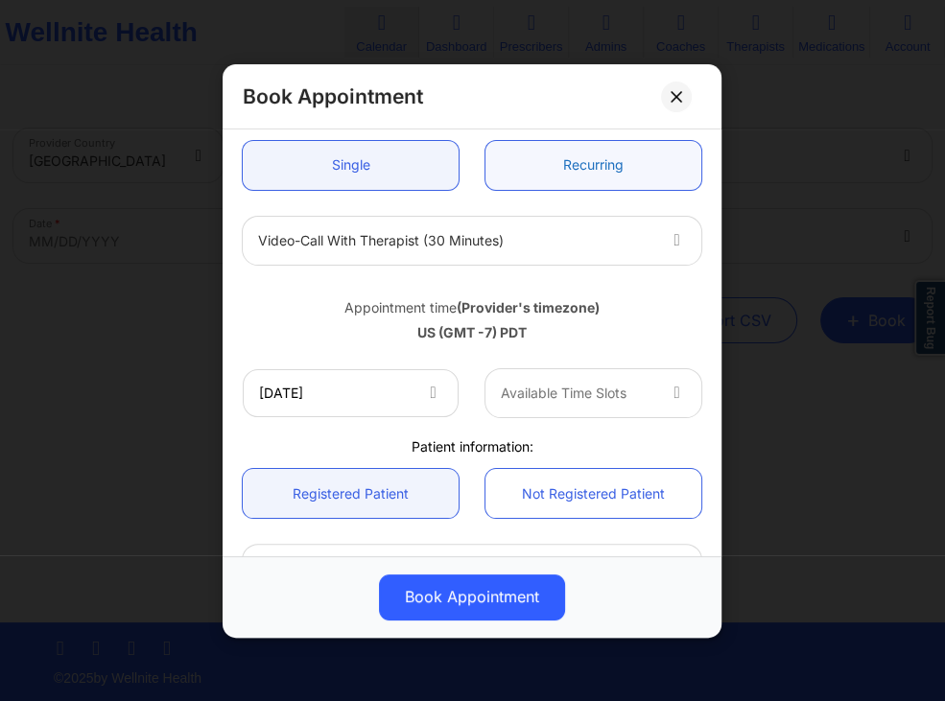
click at [576, 182] on link "Recurring" at bounding box center [594, 164] width 216 height 49
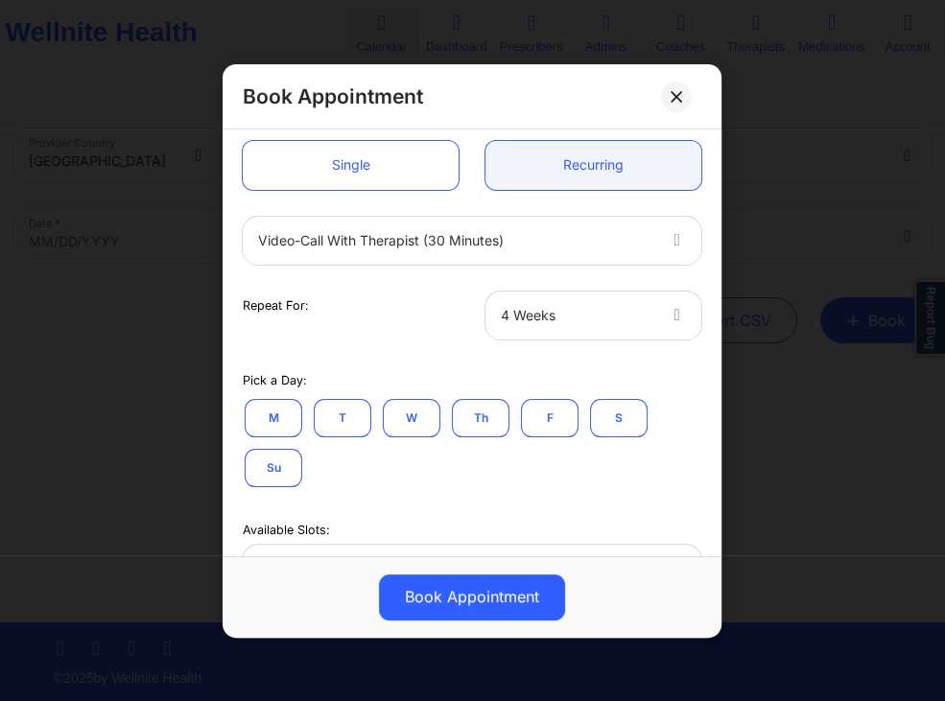
click at [554, 226] on div "Video-Call with Therapist (30 minutes)" at bounding box center [456, 240] width 396 height 48
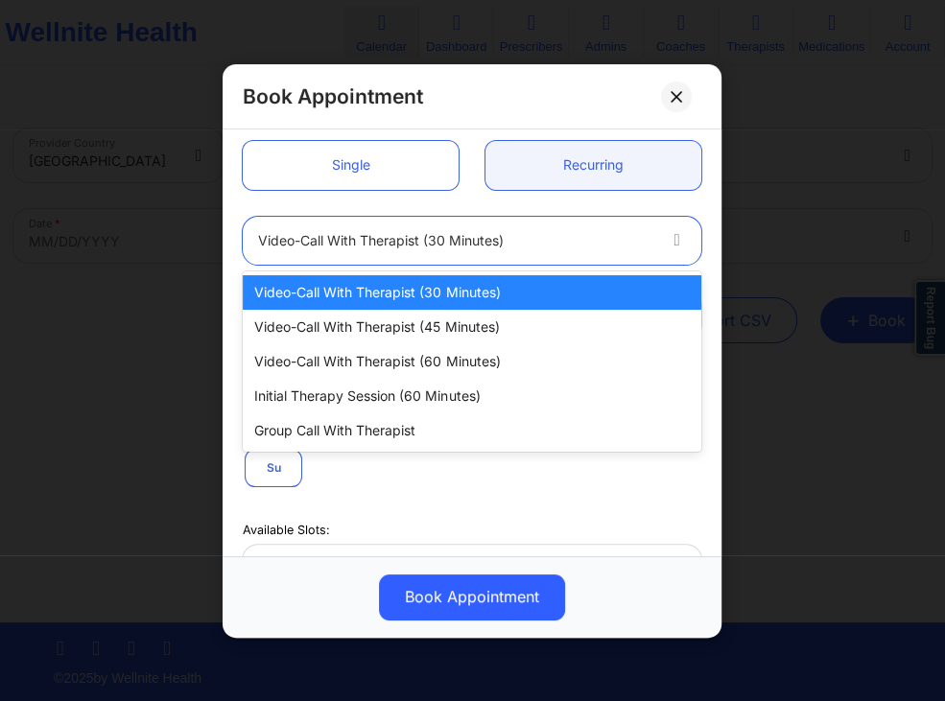
click at [606, 200] on div "Single Recurring" at bounding box center [472, 165] width 486 height 76
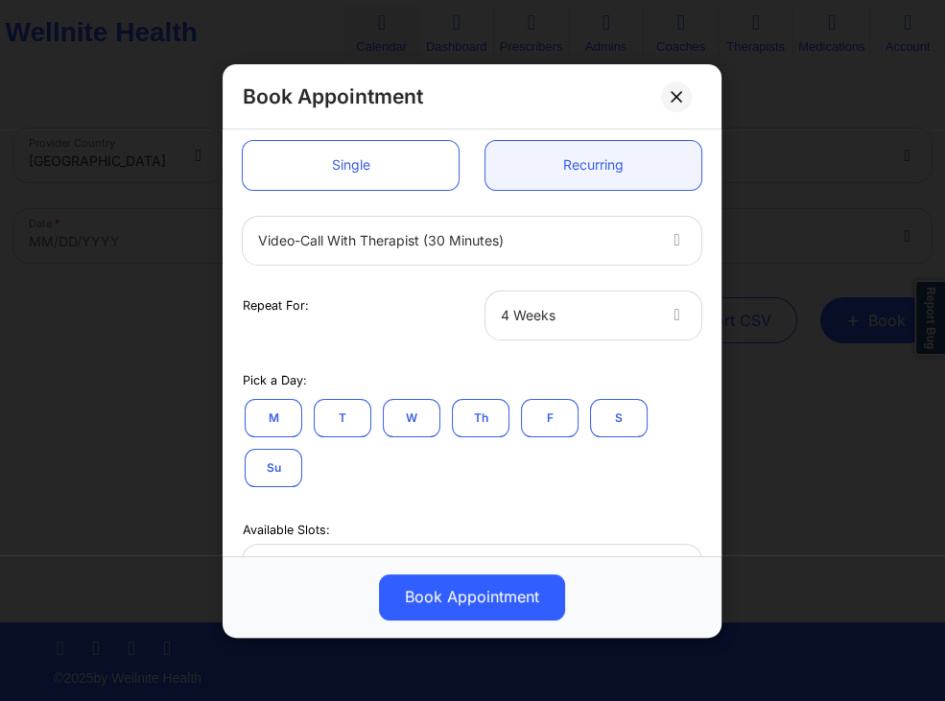
click at [535, 316] on div at bounding box center [577, 314] width 153 height 23
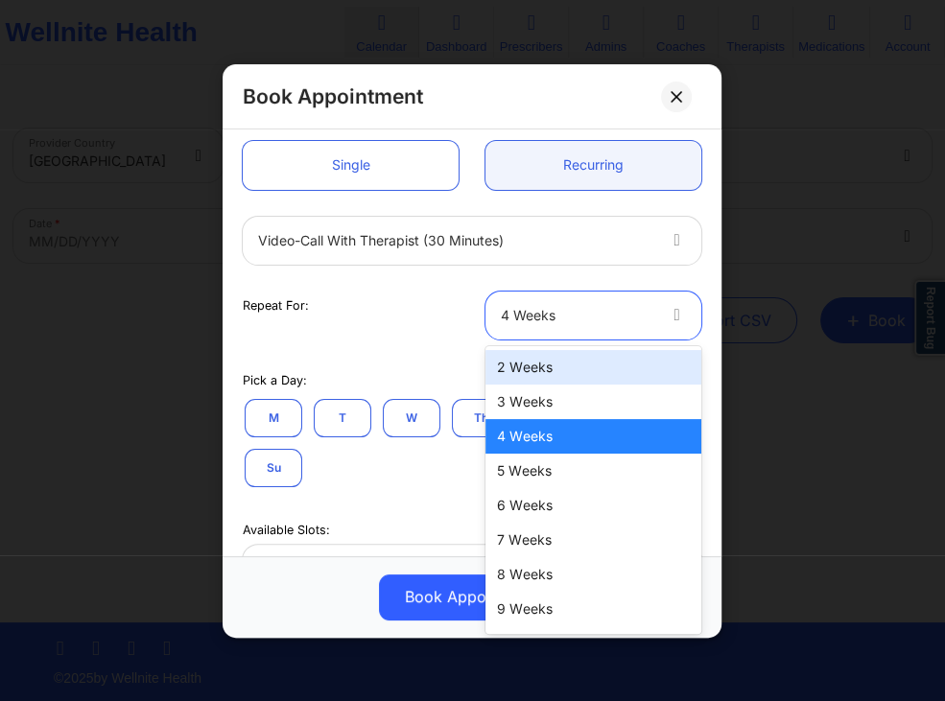
click at [520, 376] on div "2 Weeks" at bounding box center [594, 367] width 216 height 35
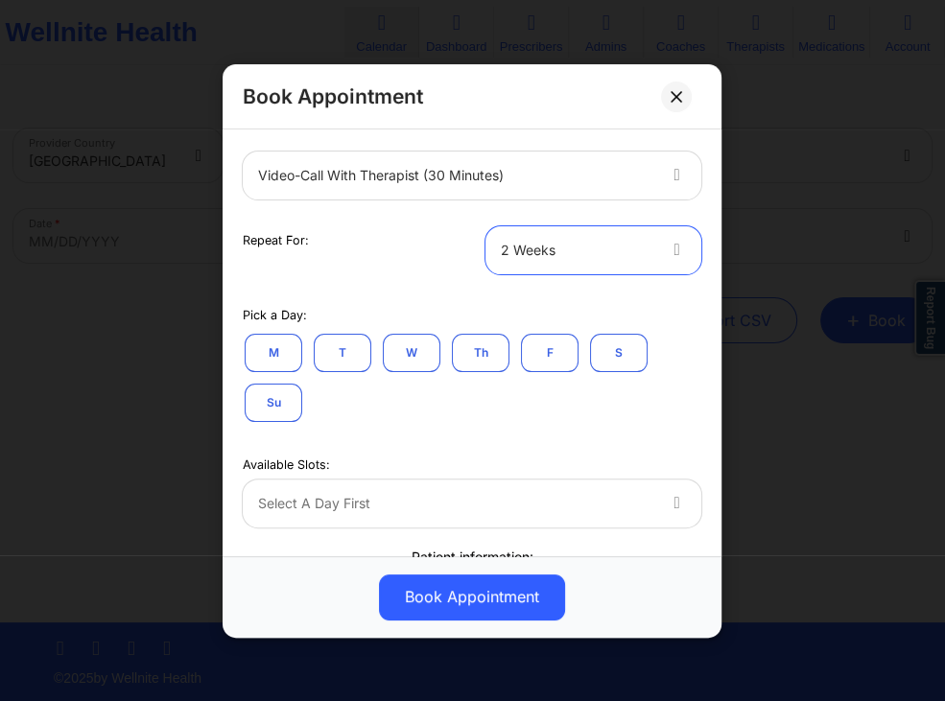
scroll to position [276, 0]
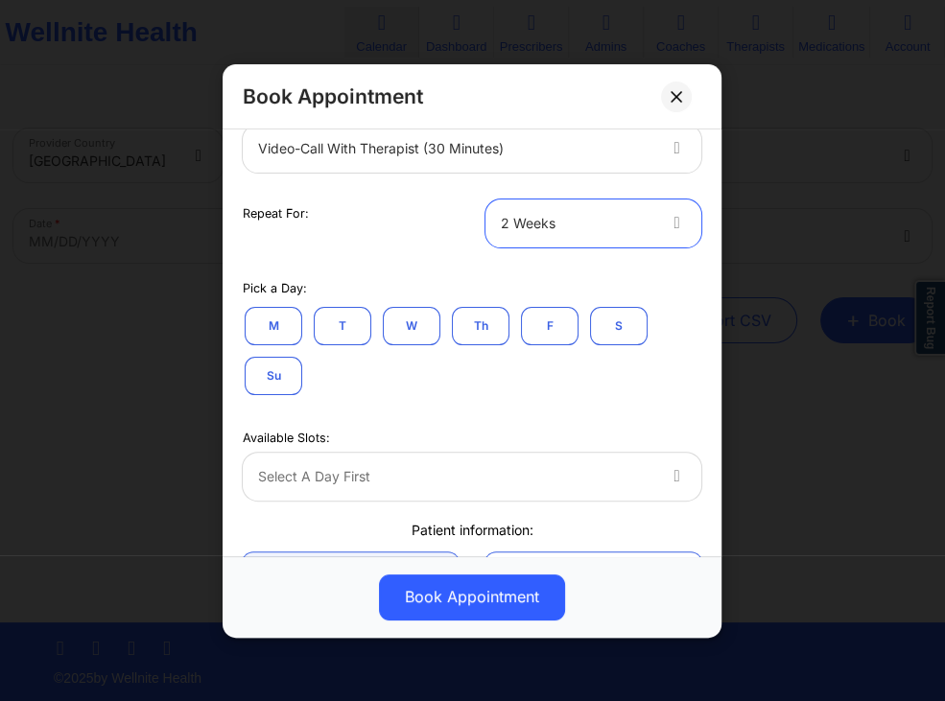
click at [349, 333] on button "T" at bounding box center [343, 325] width 58 height 38
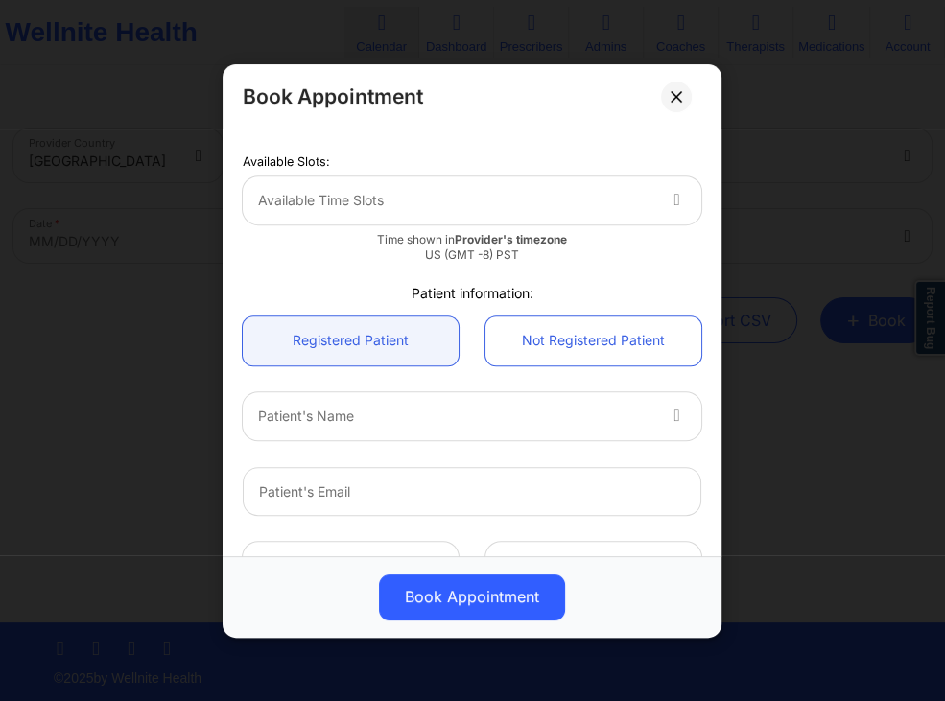
scroll to position [680, 0]
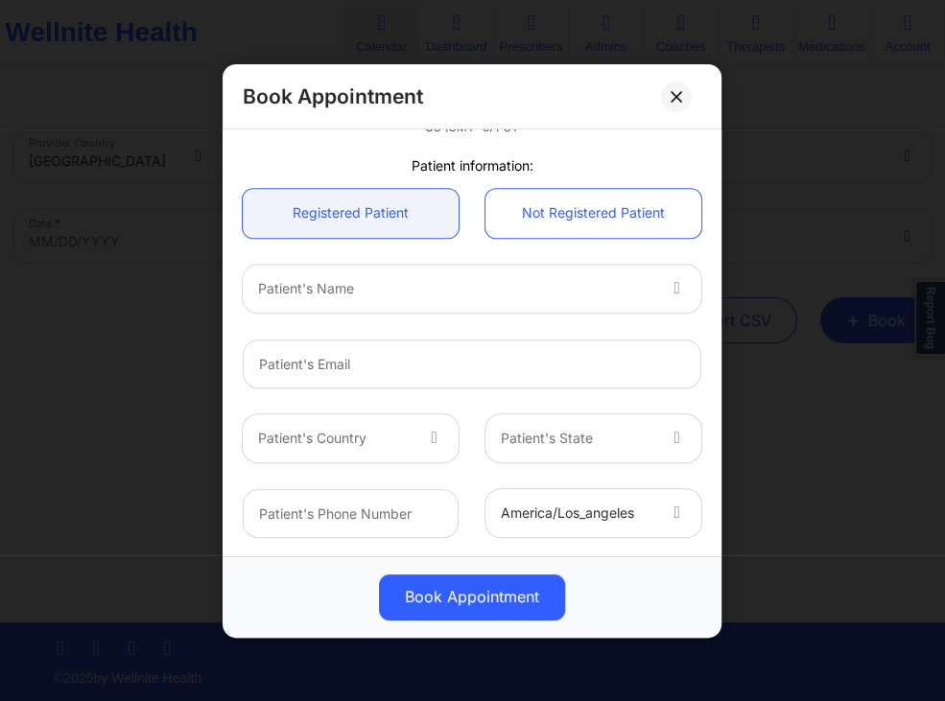
click at [452, 289] on div at bounding box center [456, 287] width 396 height 23
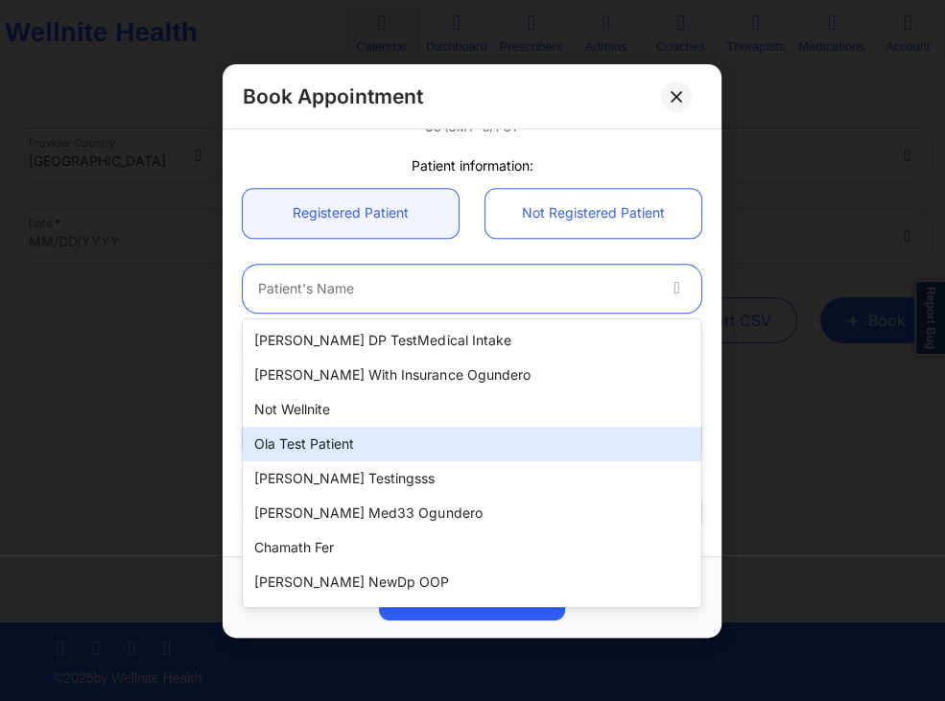
click at [340, 440] on div "Ola test patient" at bounding box center [472, 444] width 459 height 35
type input "[EMAIL_ADDRESS][DOMAIN_NAME]"
type input "[PHONE_NUMBER]"
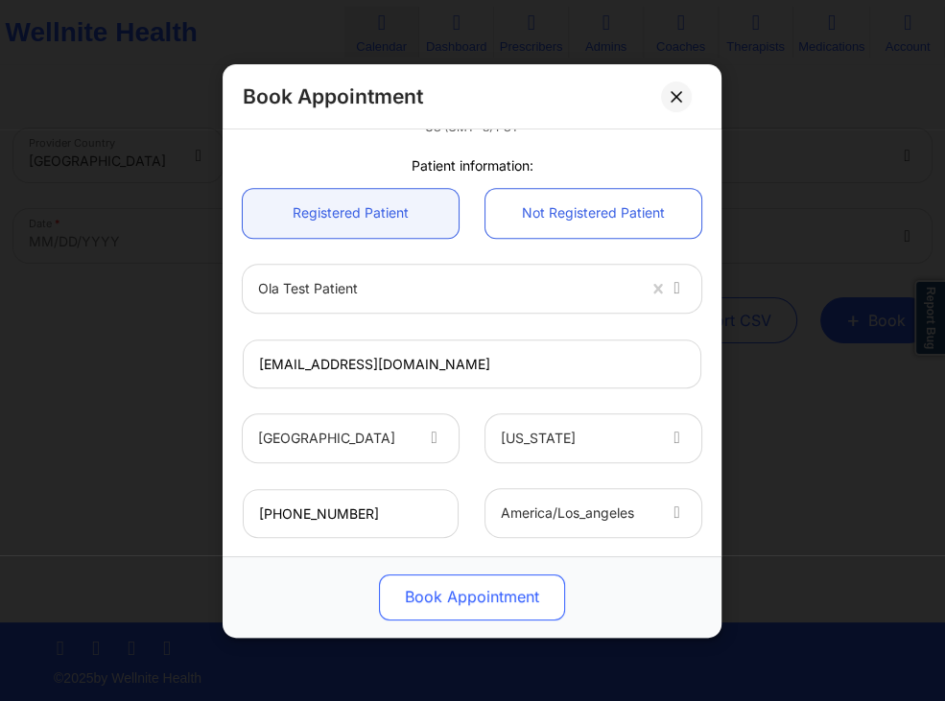
click at [447, 594] on button "Book Appointment" at bounding box center [472, 597] width 186 height 46
click at [506, 585] on button "Book Appointment" at bounding box center [472, 597] width 186 height 46
click at [435, 591] on button "Book Appointment" at bounding box center [472, 597] width 186 height 46
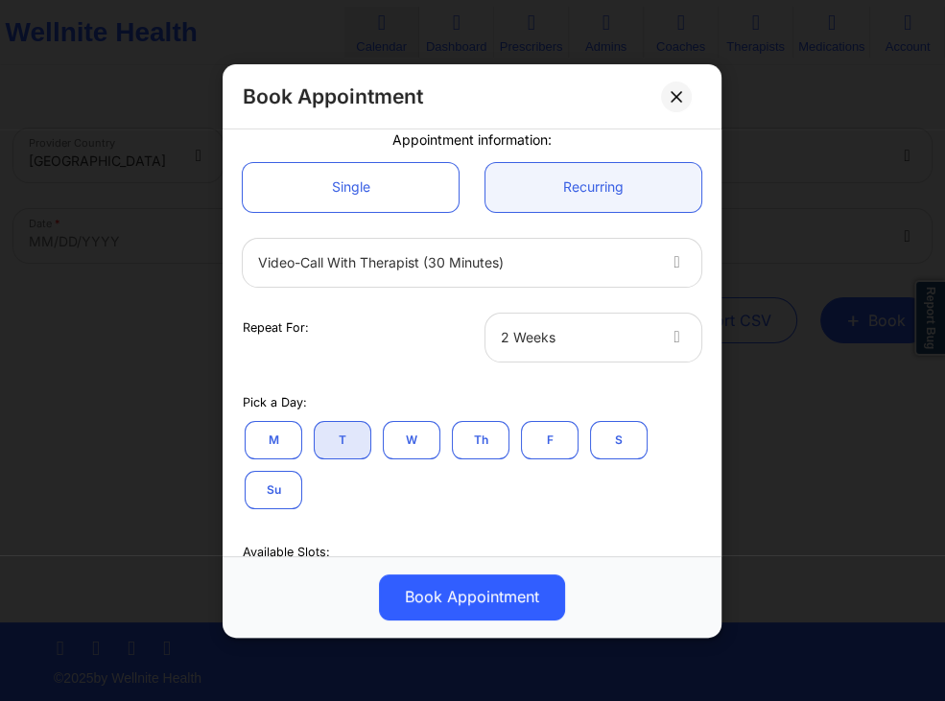
scroll to position [128, 0]
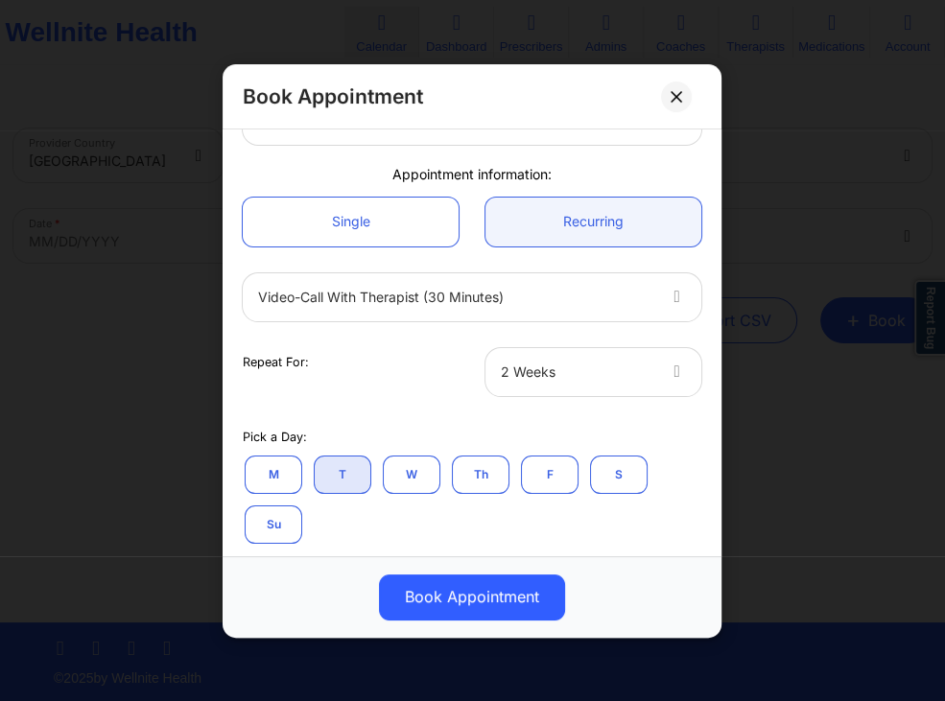
click at [351, 480] on button "T" at bounding box center [343, 474] width 58 height 38
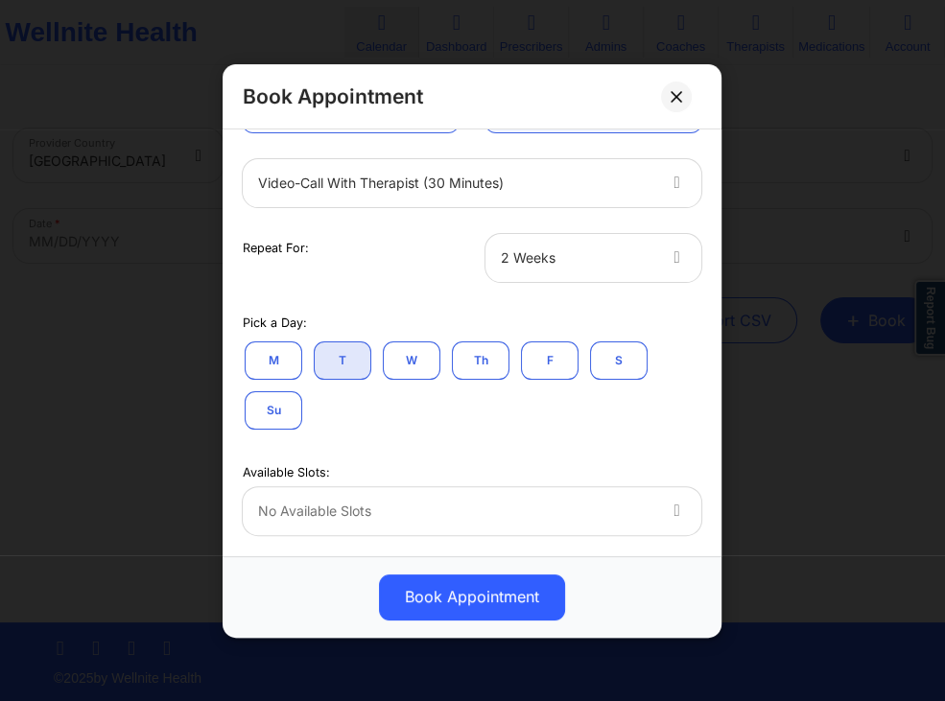
scroll to position [312, 0]
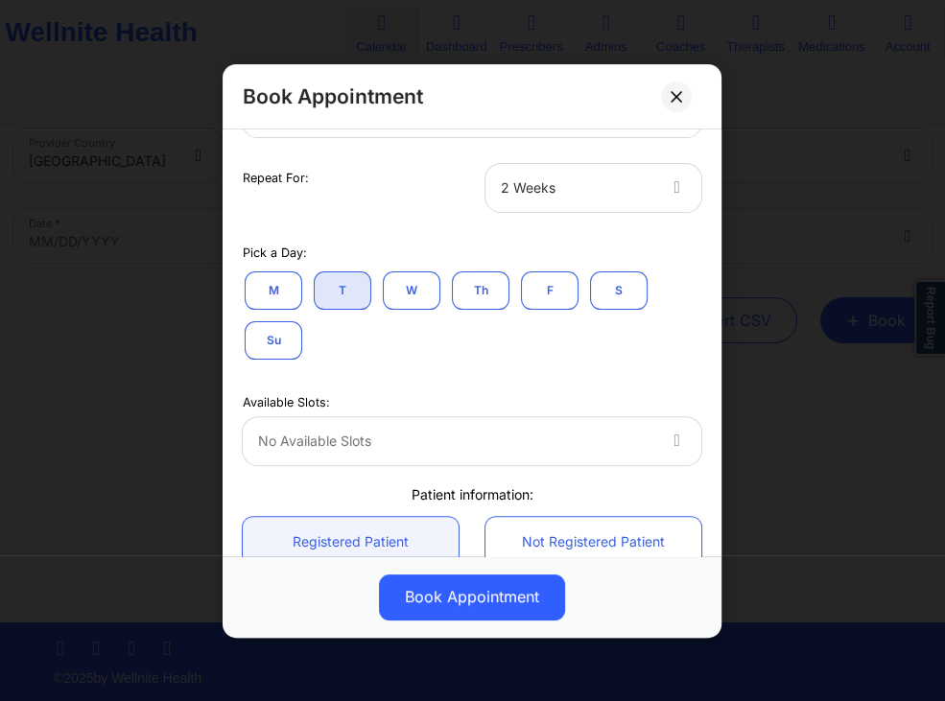
click at [466, 428] on div "No available slots" at bounding box center [450, 440] width 414 height 48
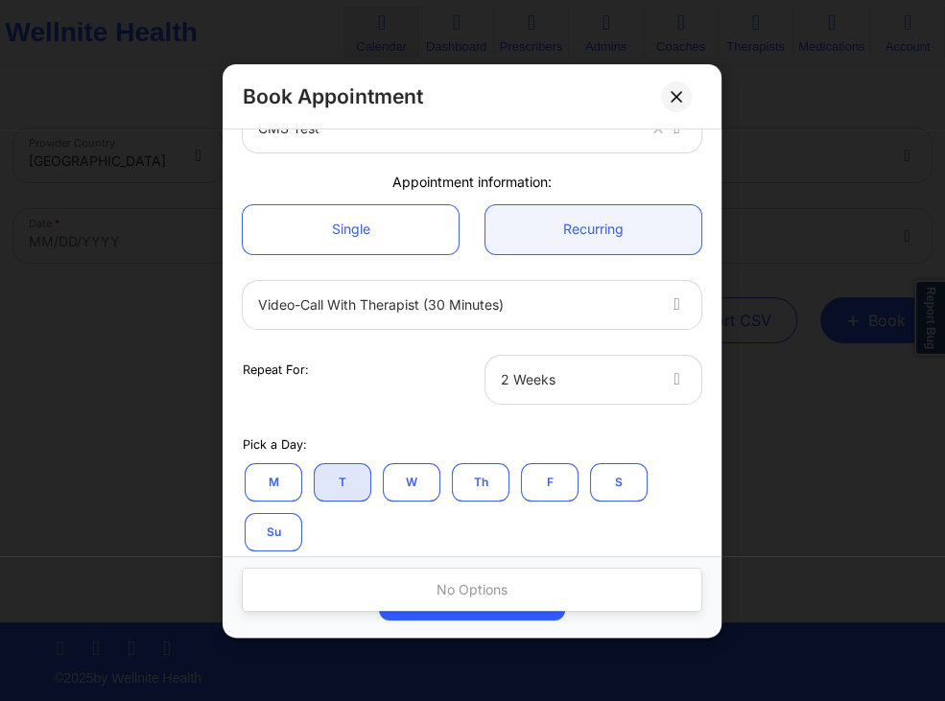
scroll to position [220, 0]
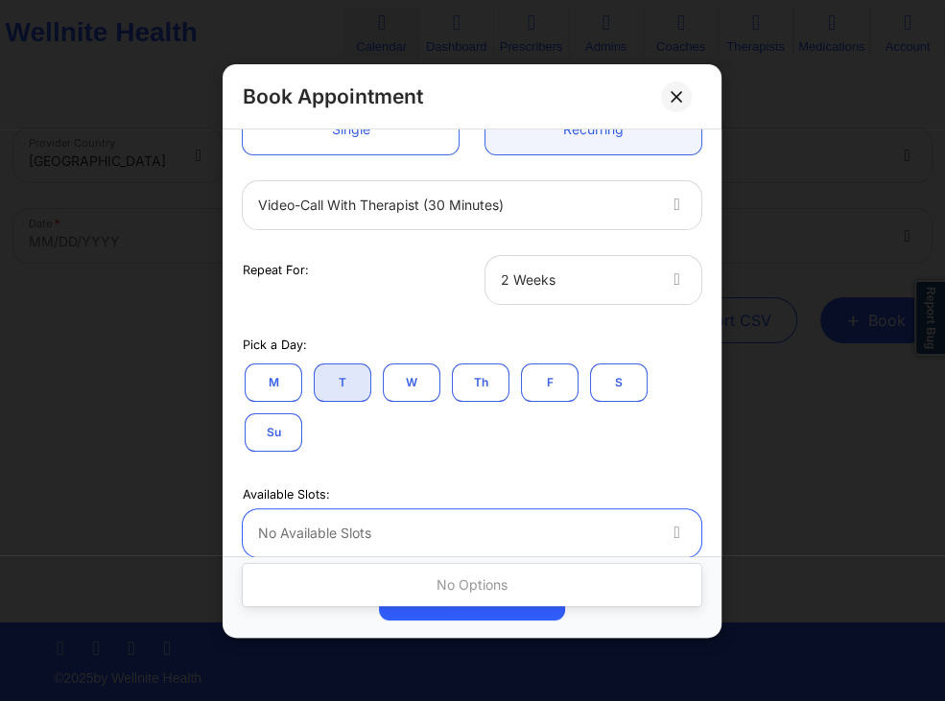
click at [508, 214] on div at bounding box center [456, 204] width 396 height 23
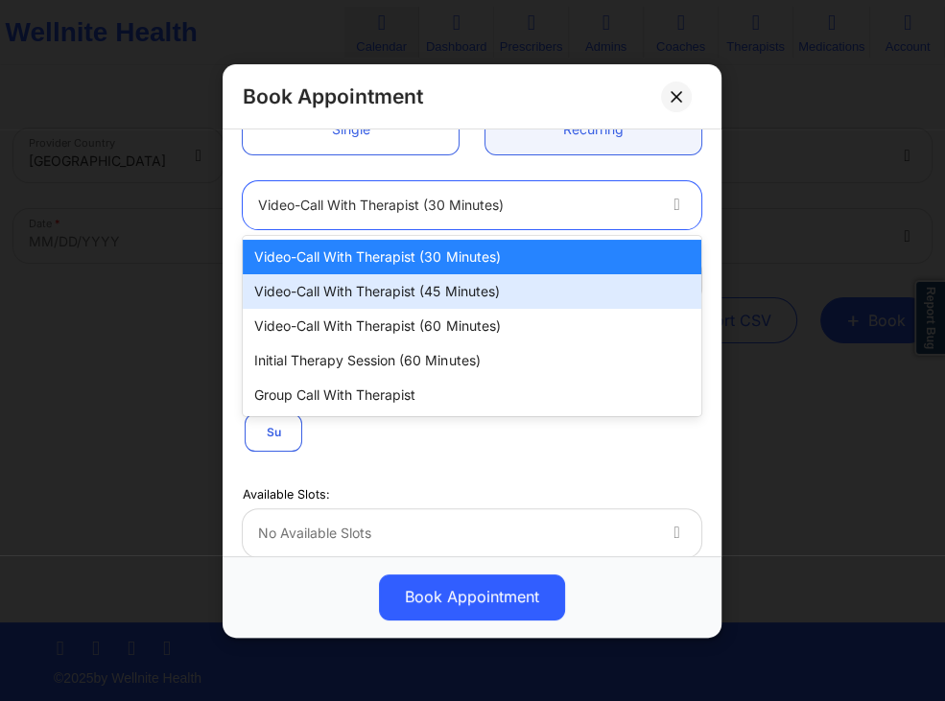
click at [422, 290] on div "Video-Call with Therapist (45 minutes)" at bounding box center [472, 291] width 459 height 35
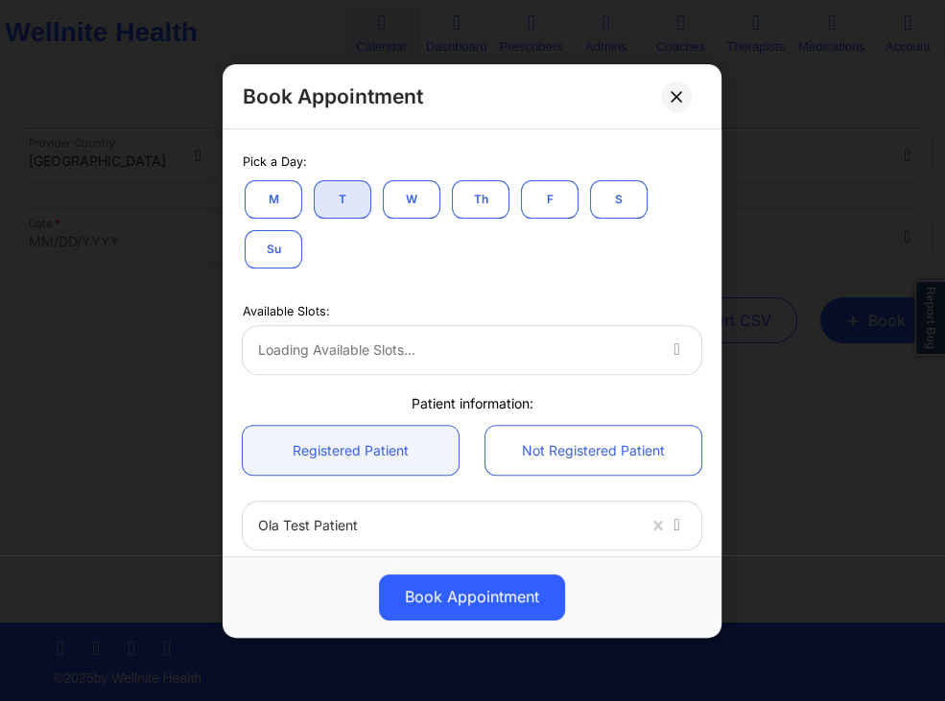
scroll to position [404, 0]
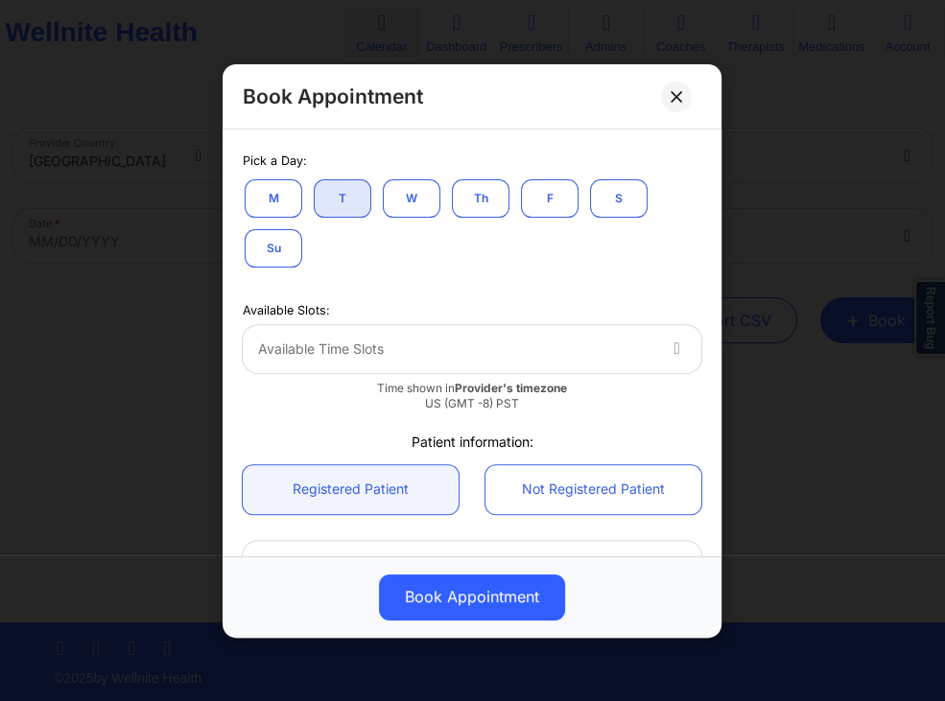
click at [386, 340] on div at bounding box center [456, 349] width 396 height 23
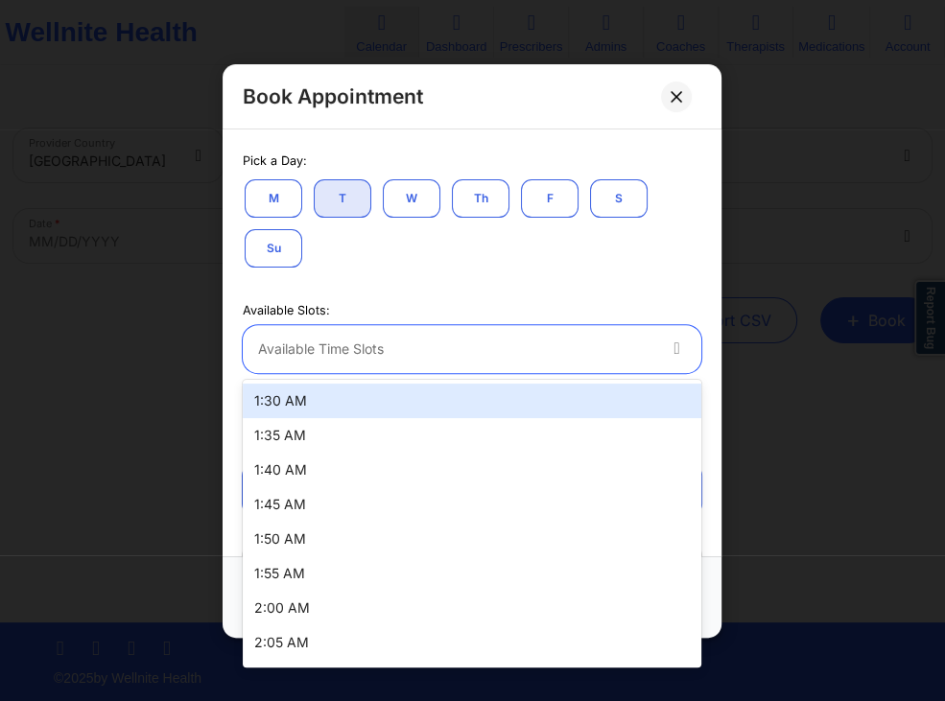
click at [371, 406] on div "1:30 AM" at bounding box center [472, 401] width 459 height 35
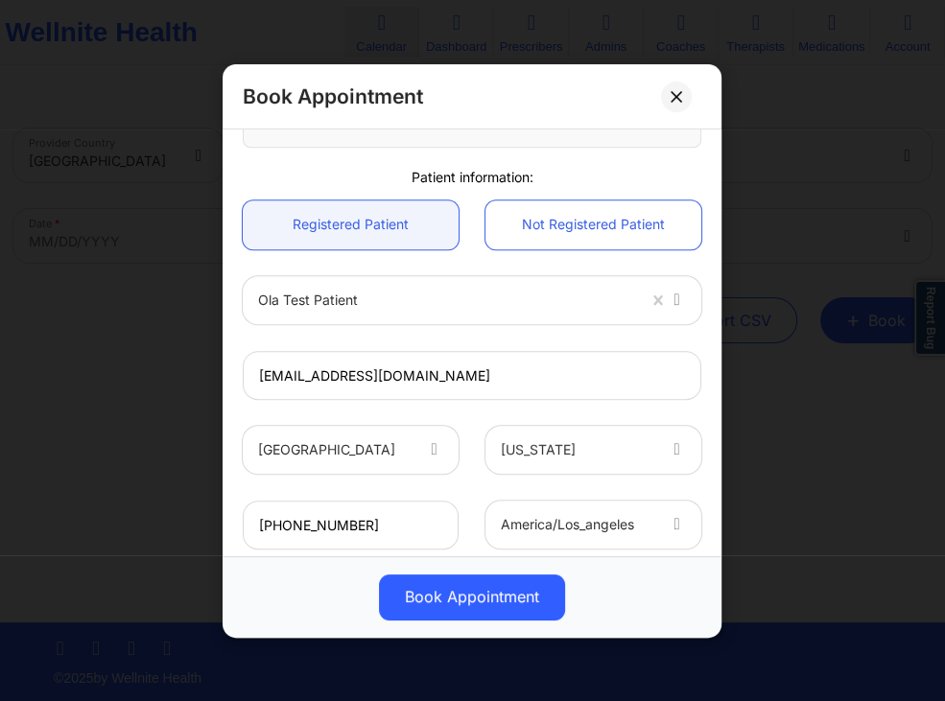
scroll to position [818, 0]
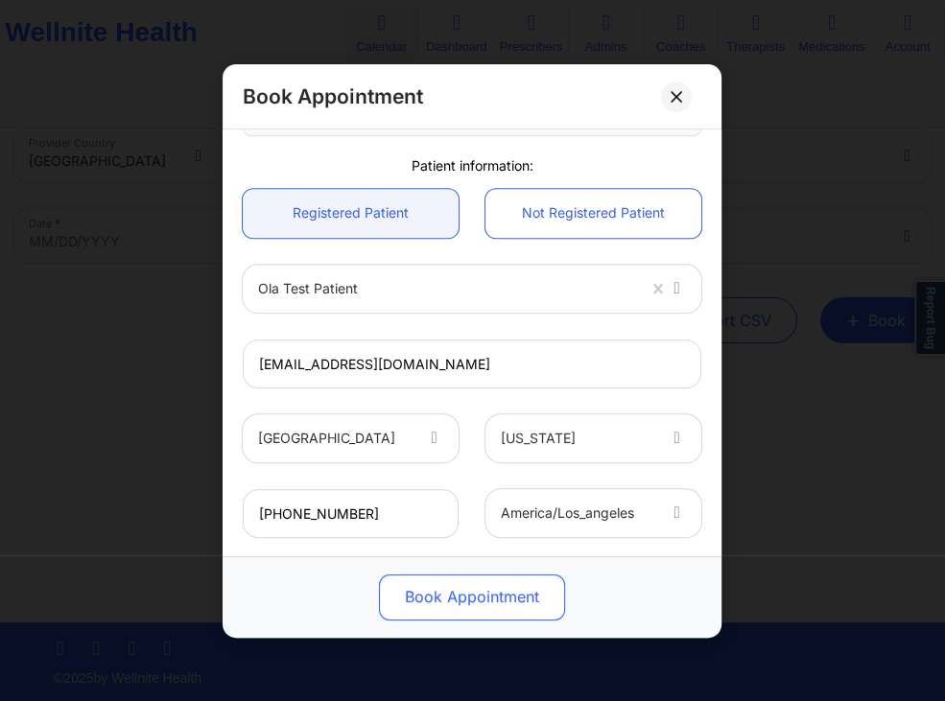
click at [490, 591] on button "Book Appointment" at bounding box center [472, 597] width 186 height 46
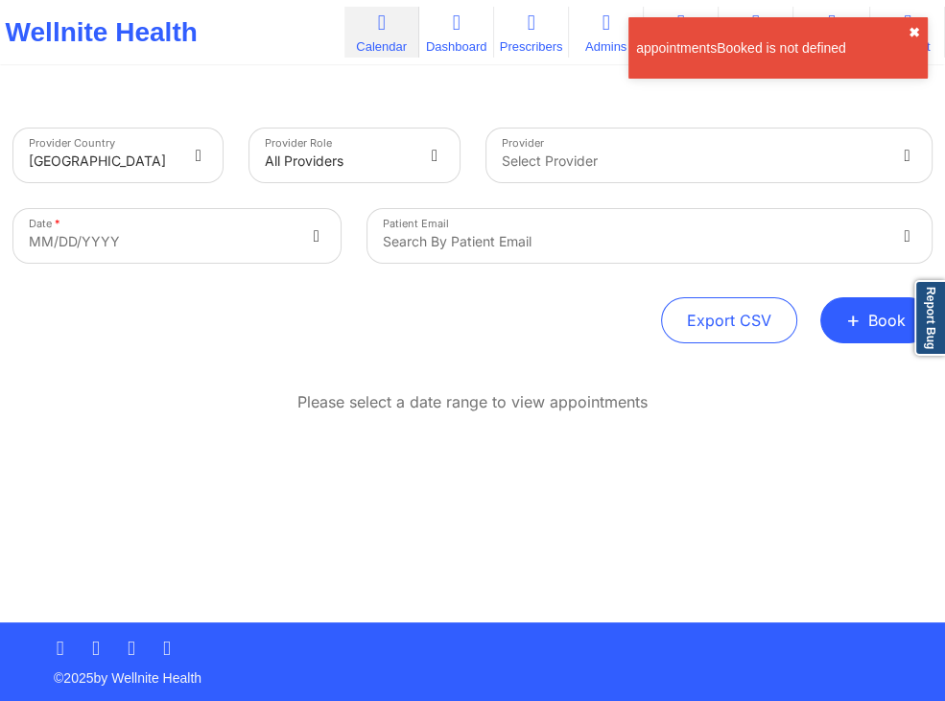
click at [911, 36] on button "✖︎" at bounding box center [915, 32] width 12 height 15
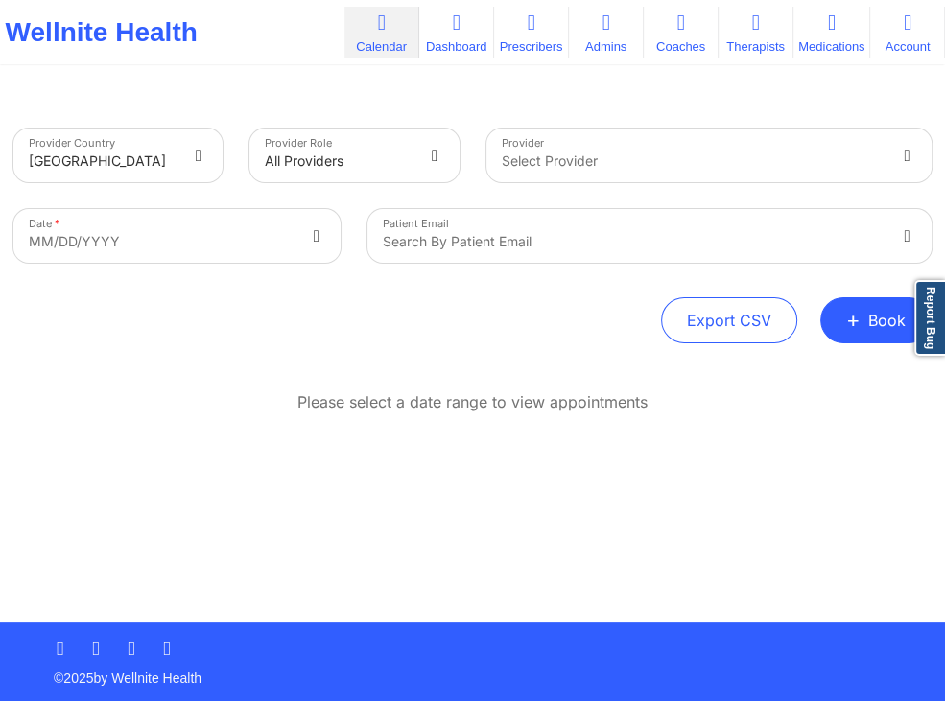
click at [566, 163] on div at bounding box center [693, 161] width 383 height 23
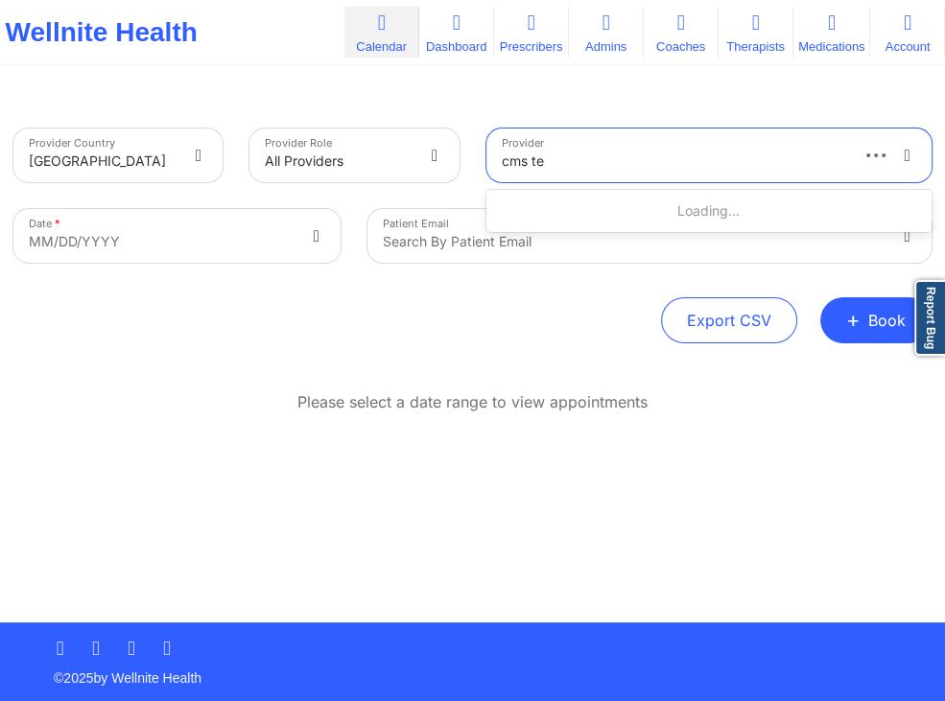
type input "cms tes"
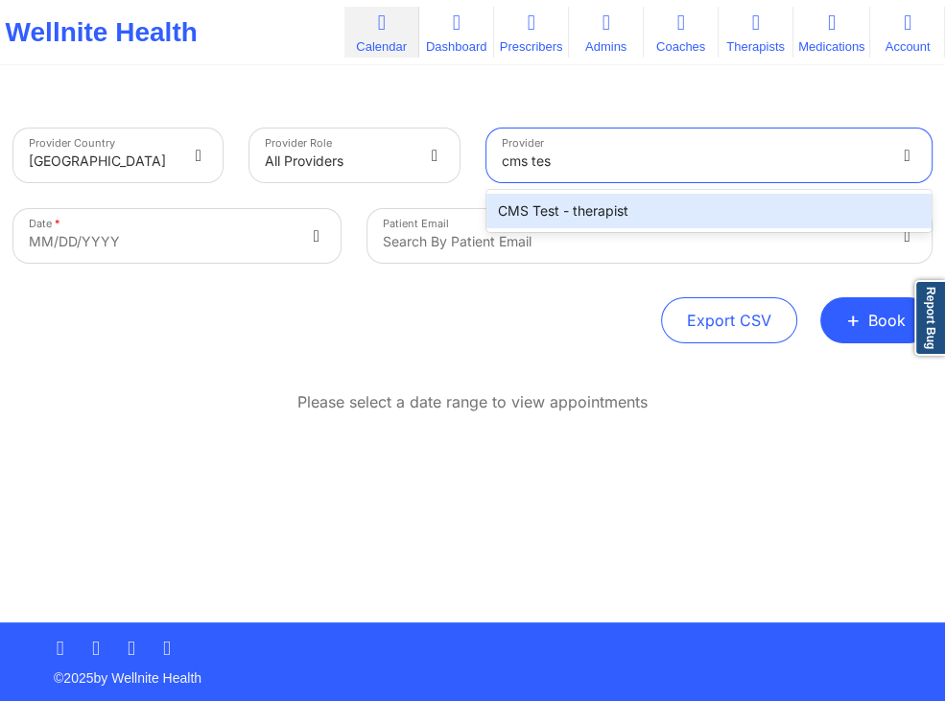
click at [578, 205] on div "CMS Test - therapist" at bounding box center [709, 211] width 446 height 35
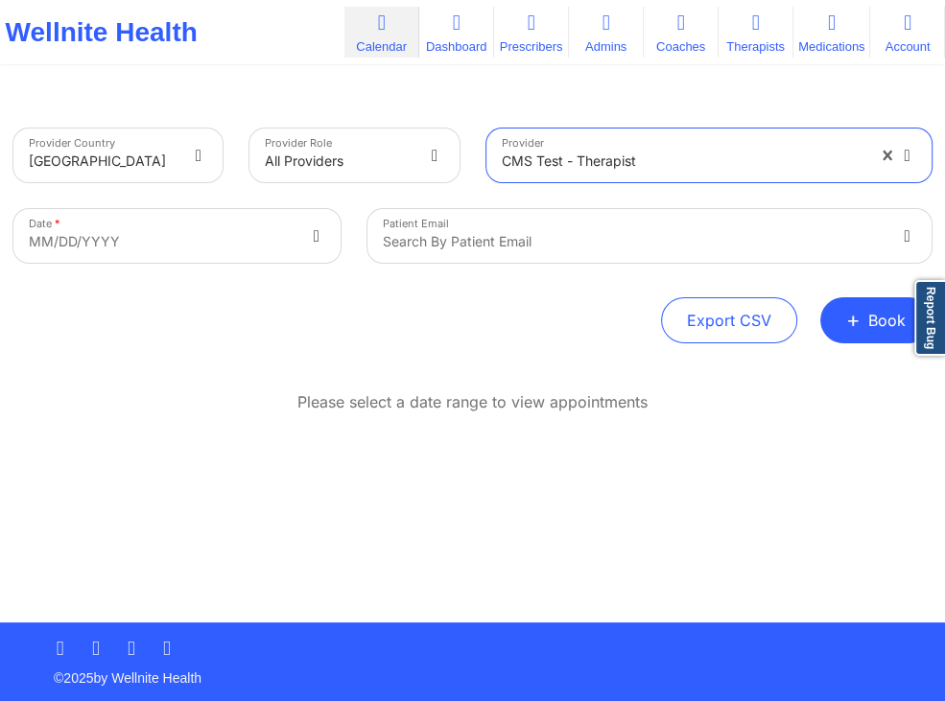
click at [269, 247] on body "Wellnite Health Calendar Dashboard Prescribers Admins Coaches Therapists Medica…" at bounding box center [472, 350] width 945 height 701
select select "2025-8"
select select "2025-9"
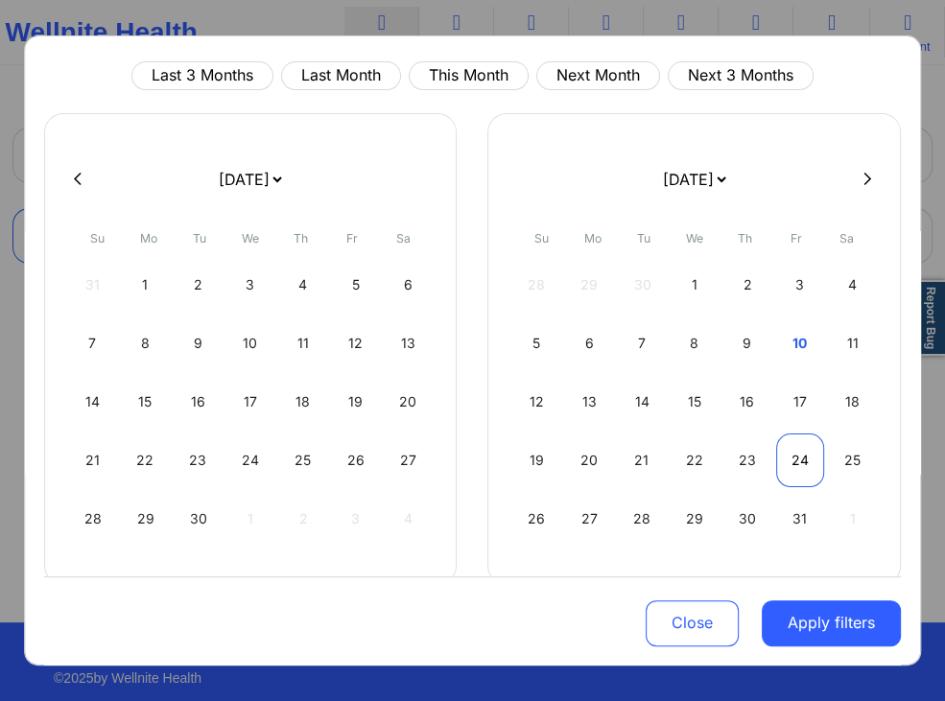
scroll to position [78, 0]
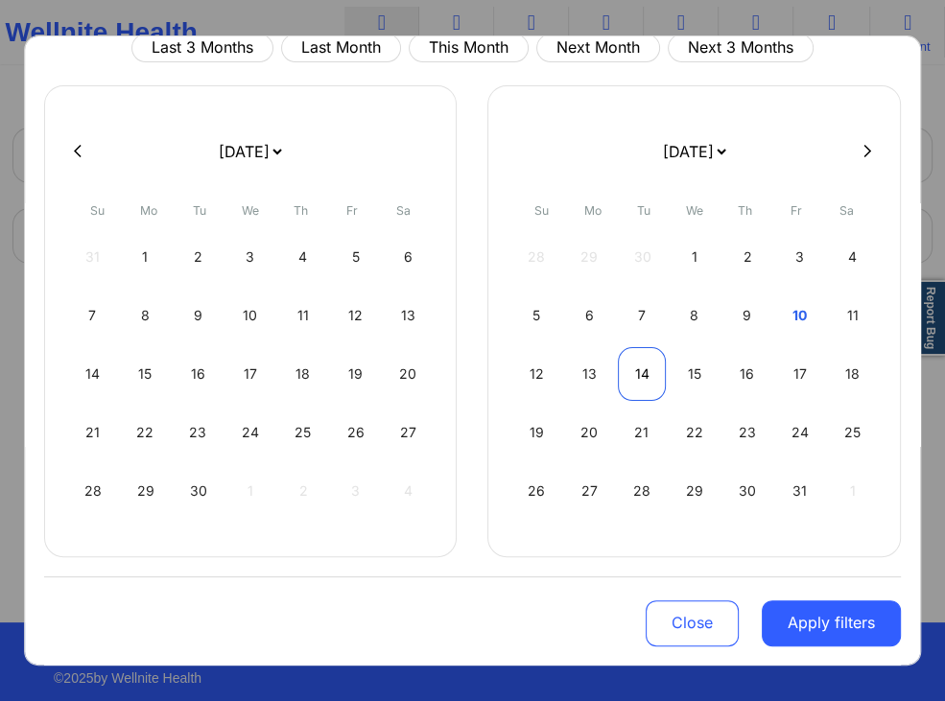
click at [647, 377] on div "14" at bounding box center [642, 374] width 48 height 54
select select "2025-9"
select select "2025-10"
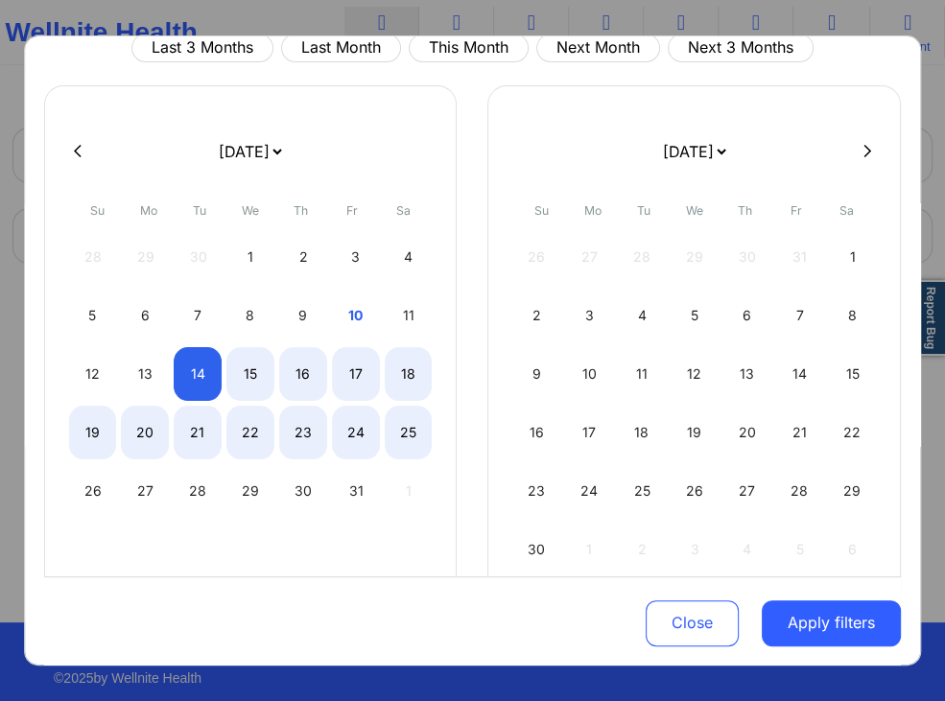
select select "2025-9"
select select "2025-10"
select select "2025-9"
select select "2025-10"
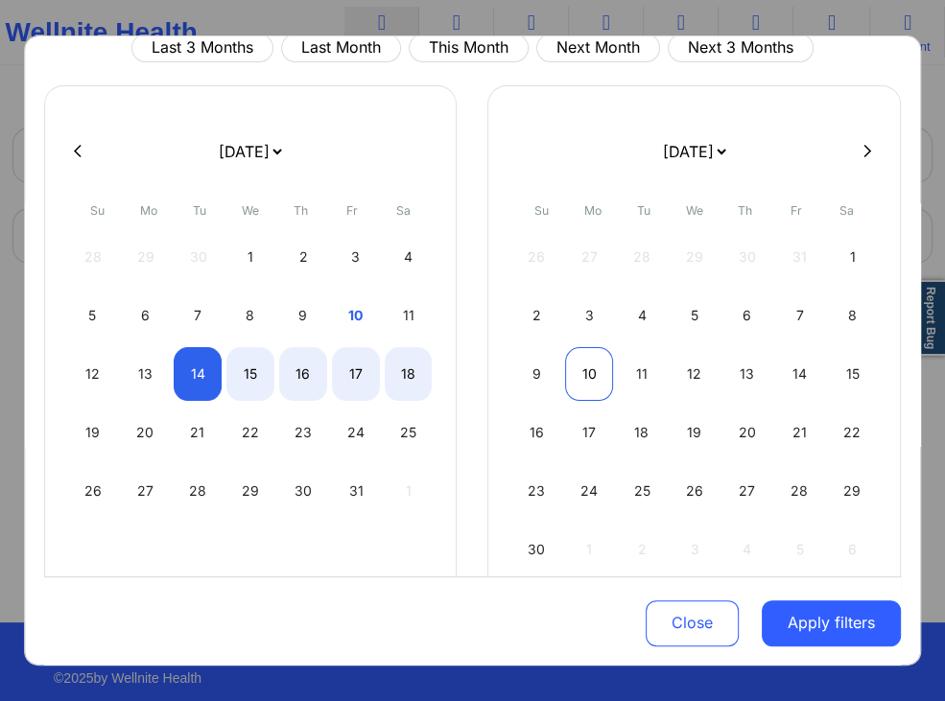
select select "2025-9"
select select "2025-10"
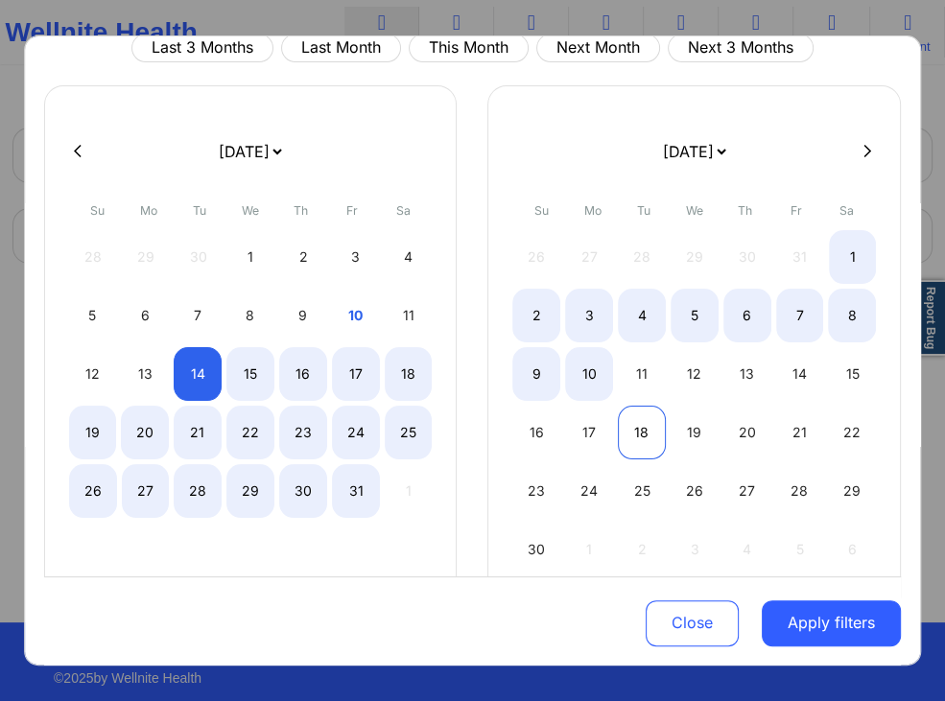
select select "2025-9"
select select "2025-10"
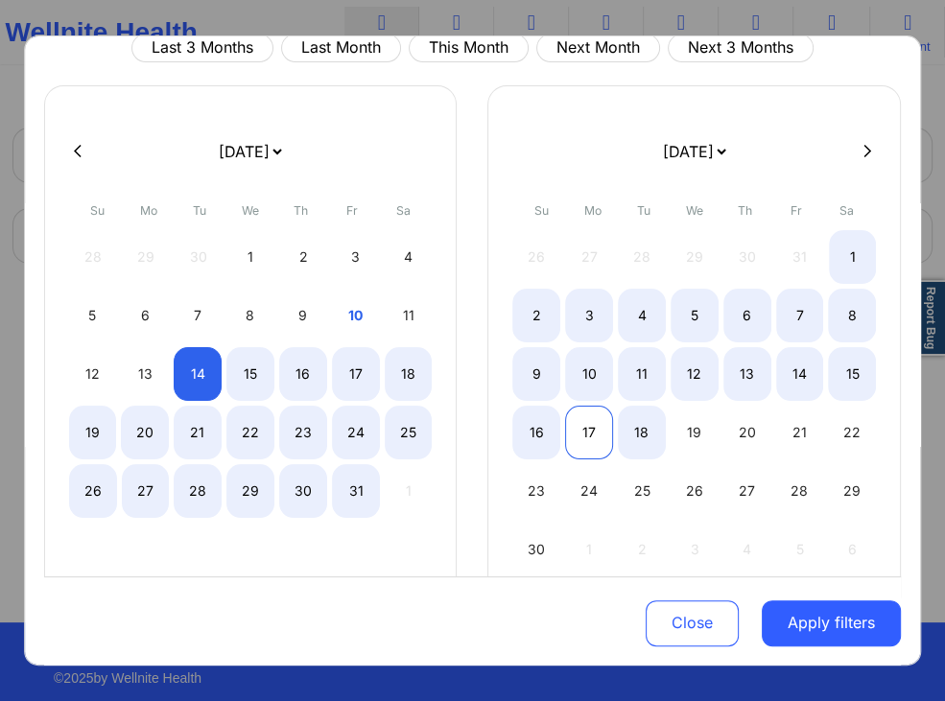
select select "2025-9"
select select "2025-10"
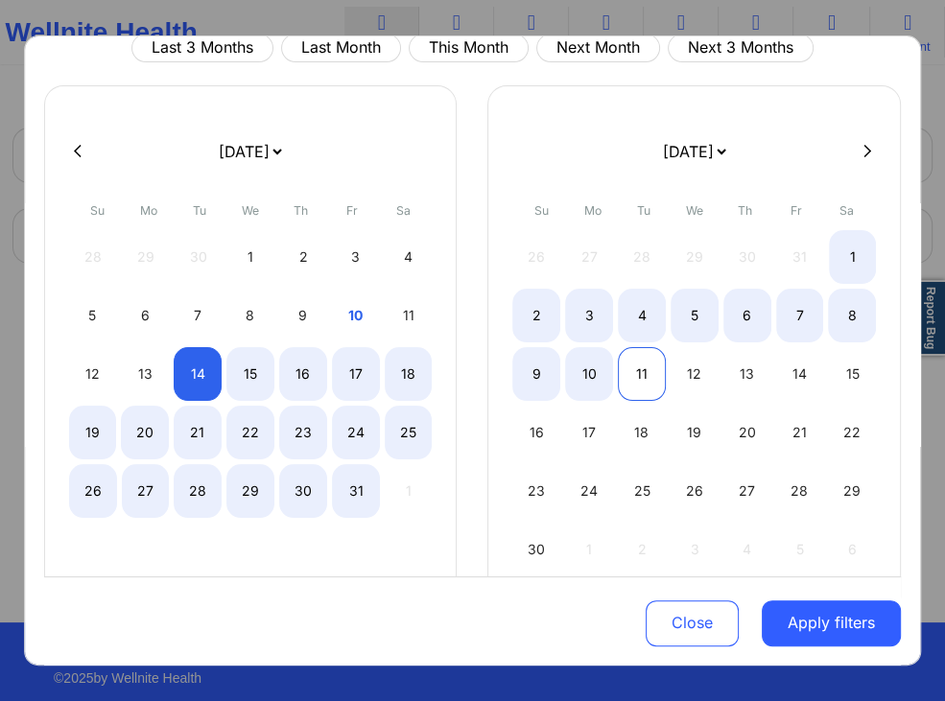
select select "2025-9"
select select "2025-10"
select select "2025-9"
select select "2025-10"
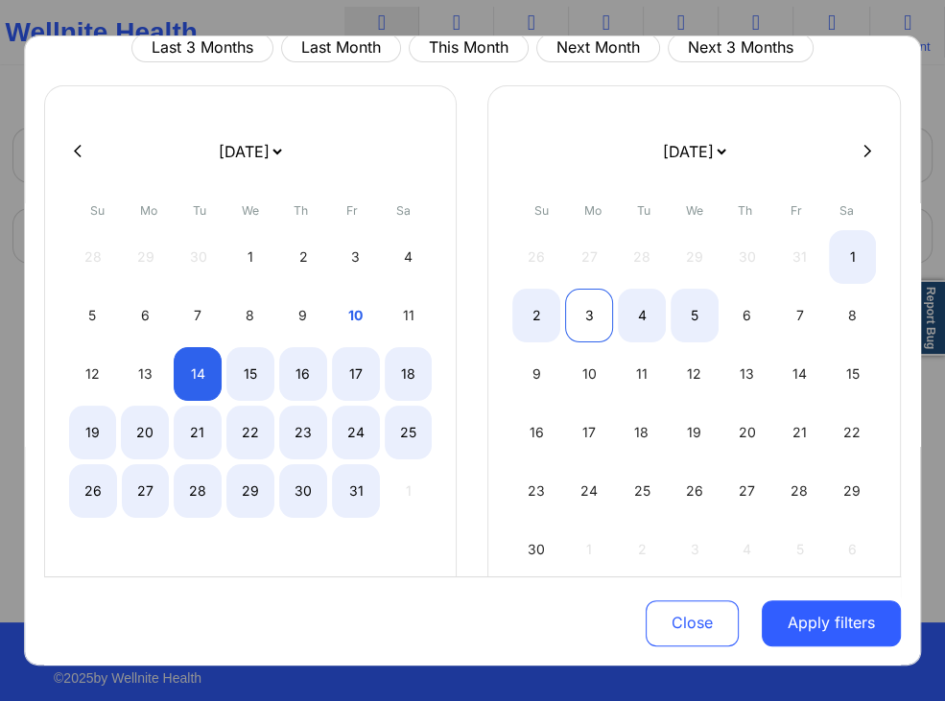
select select "2025-9"
select select "2025-10"
select select "2025-9"
select select "2025-10"
select select "2025-9"
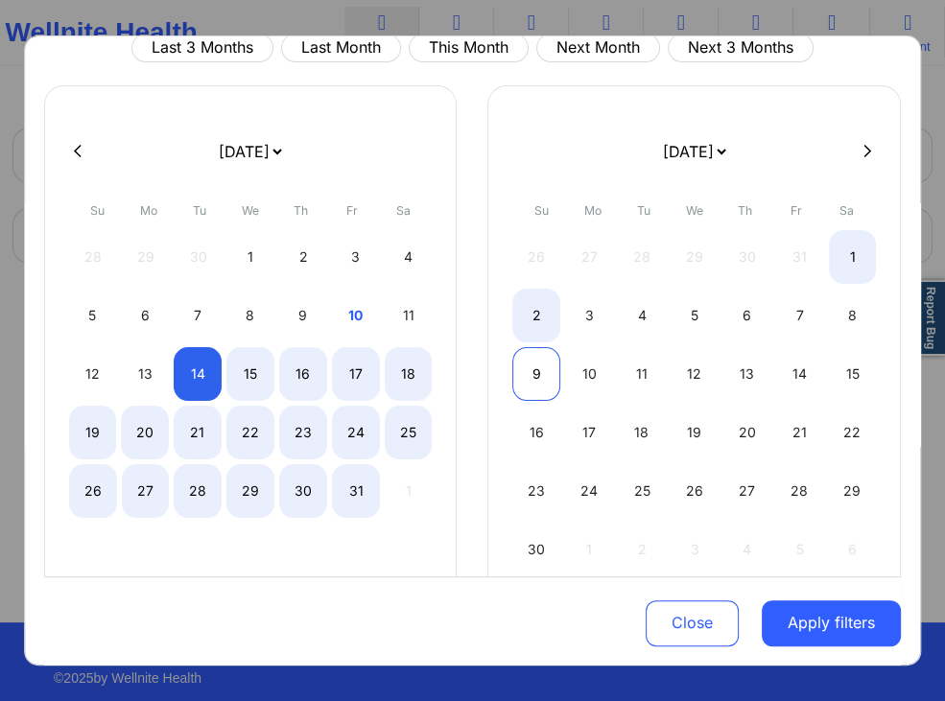
select select "2025-10"
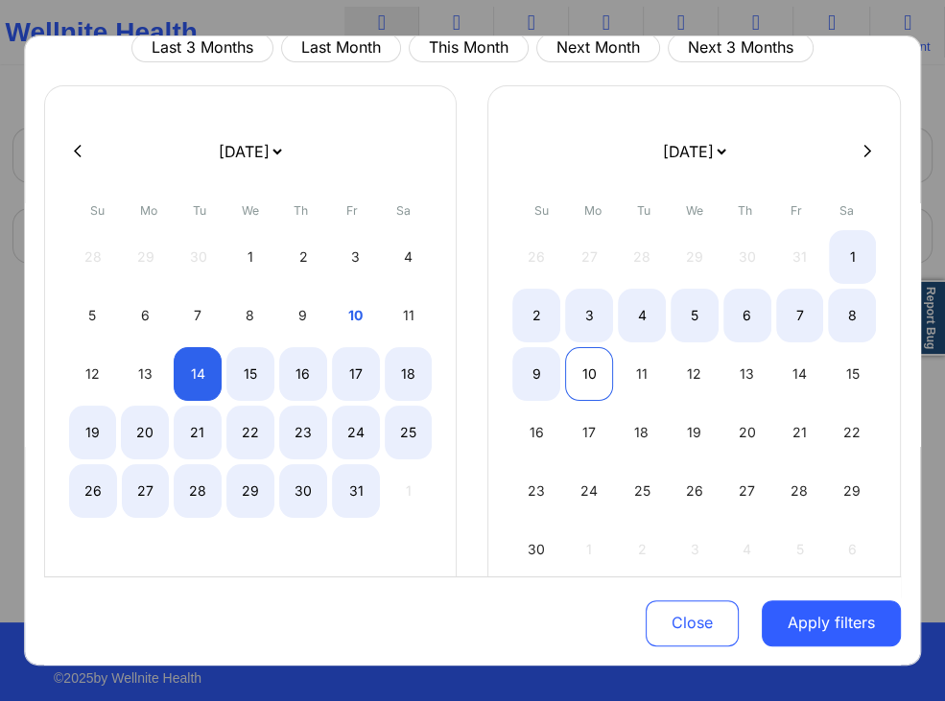
select select "2025-9"
select select "2025-10"
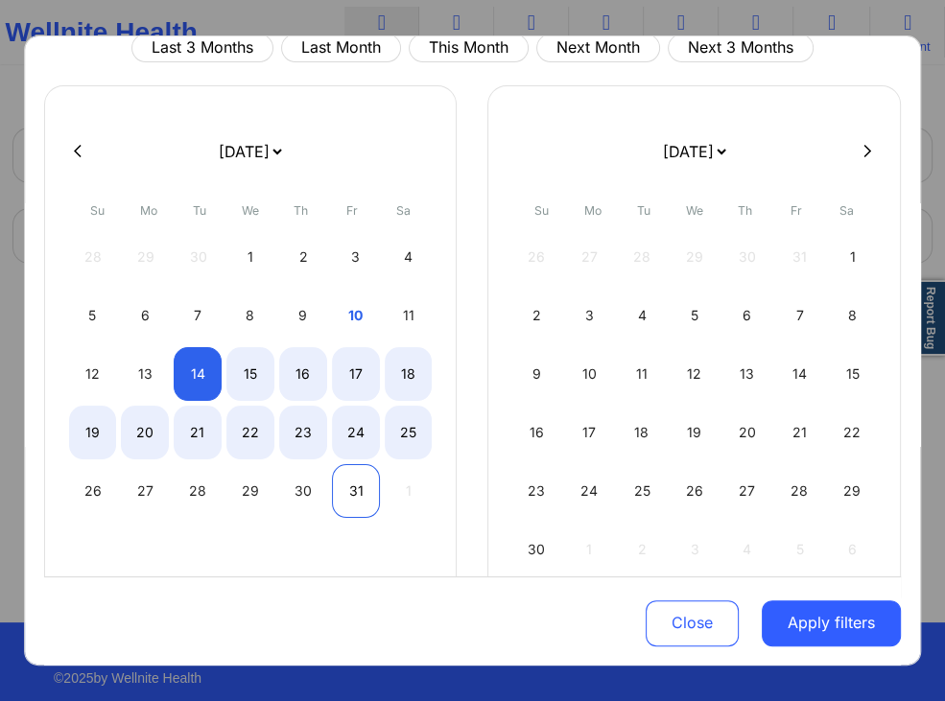
select select "2025-9"
select select "2025-10"
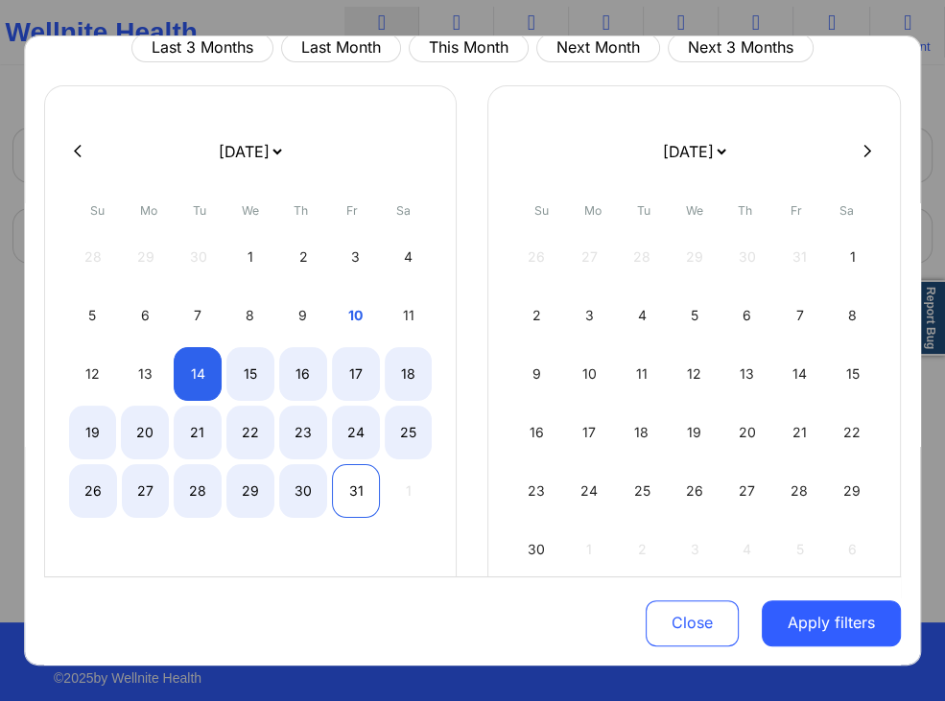
click at [355, 489] on div "31" at bounding box center [356, 491] width 48 height 54
select select "2025-9"
select select "2025-10"
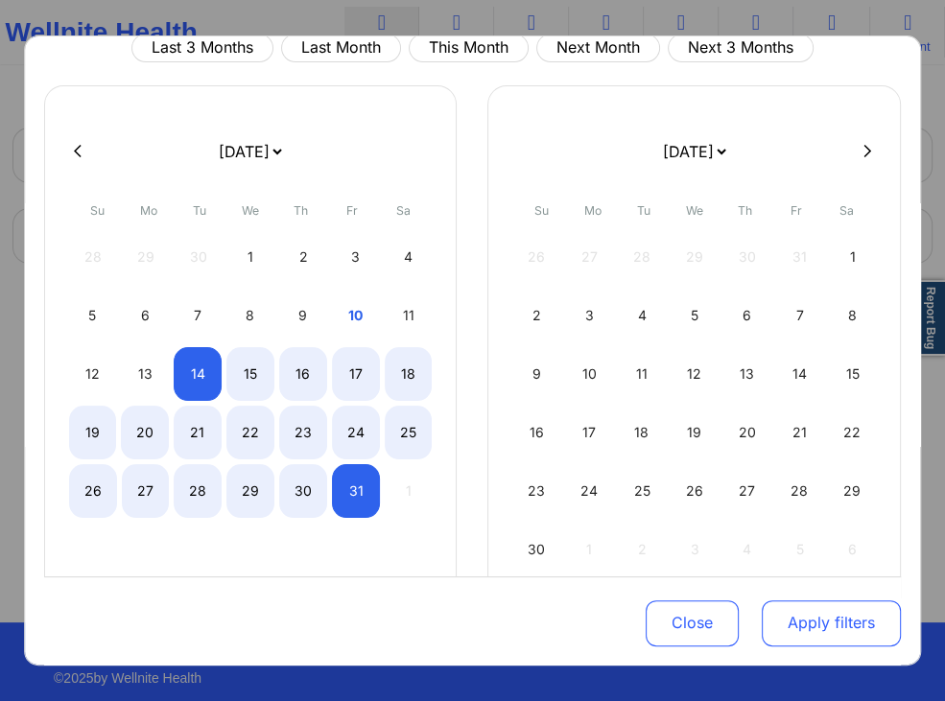
click at [825, 626] on button "Apply filters" at bounding box center [831, 623] width 139 height 46
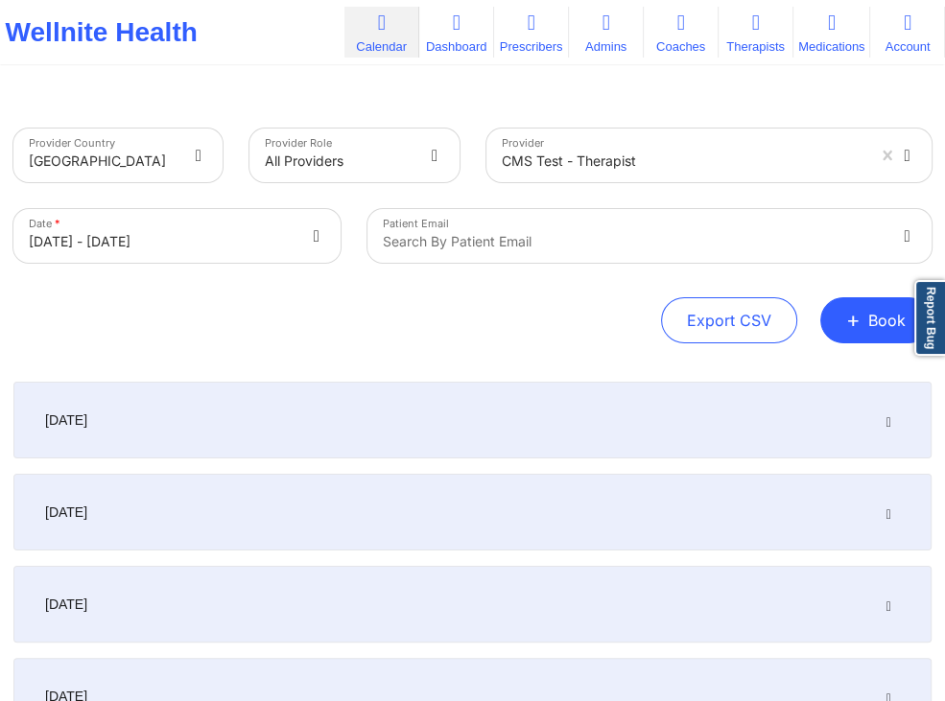
drag, startPoint x: 658, startPoint y: 422, endPoint x: 589, endPoint y: 424, distance: 69.1
click at [659, 422] on div "[DATE]" at bounding box center [472, 420] width 918 height 77
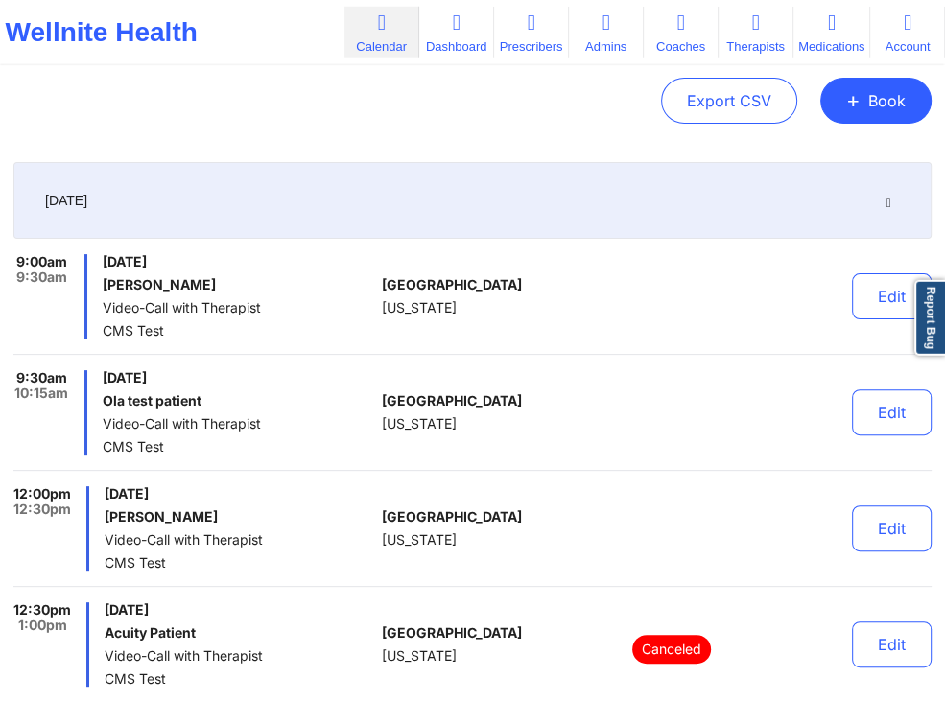
scroll to position [202, 0]
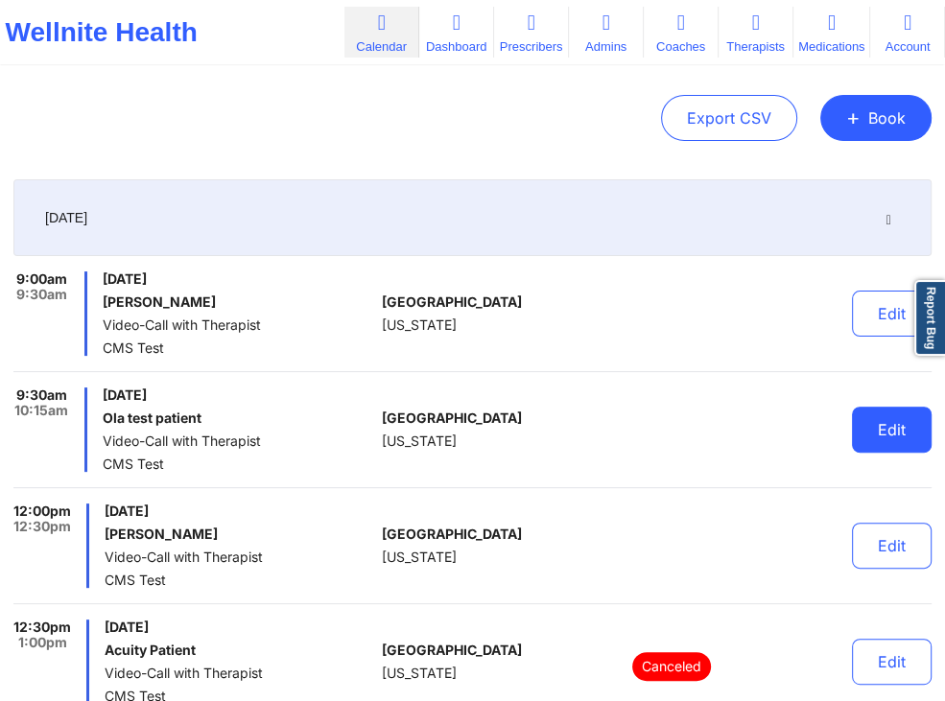
click at [877, 424] on button "Edit" at bounding box center [892, 430] width 80 height 46
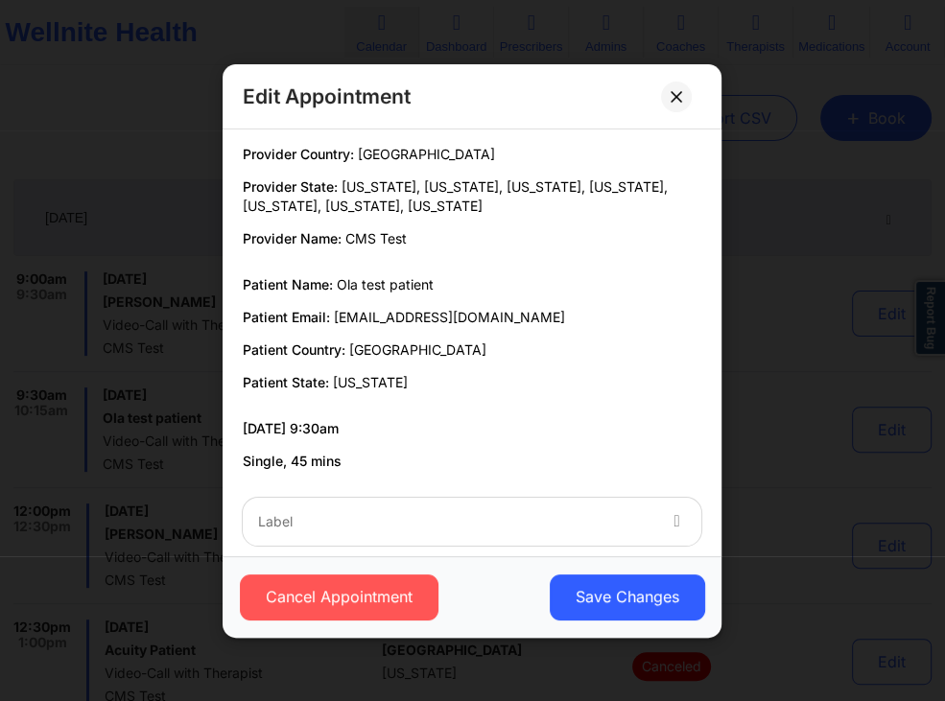
scroll to position [0, 0]
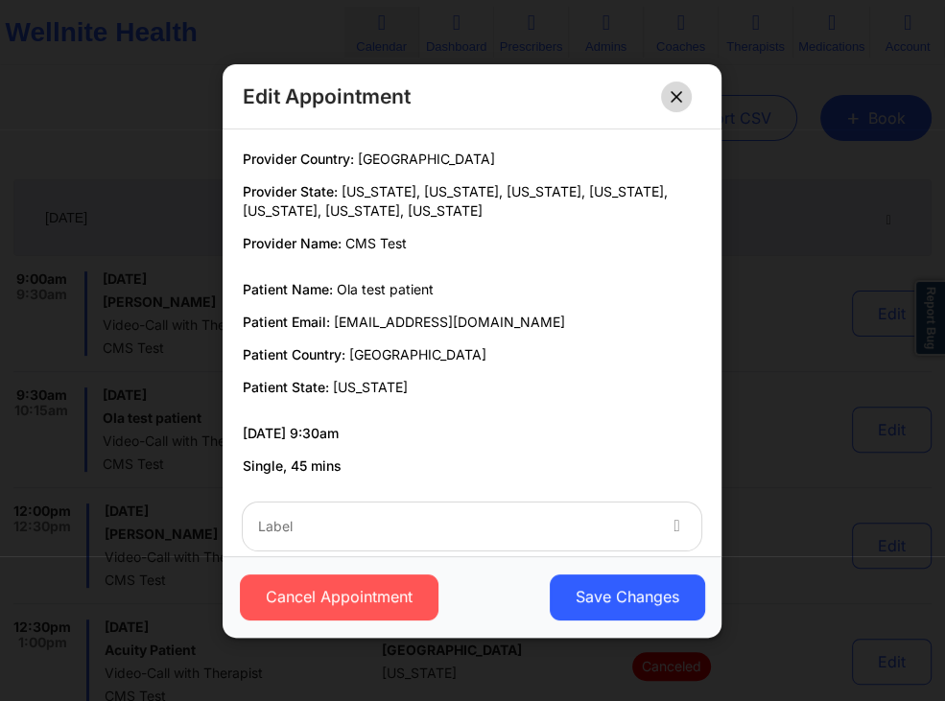
click at [676, 103] on button at bounding box center [676, 96] width 31 height 31
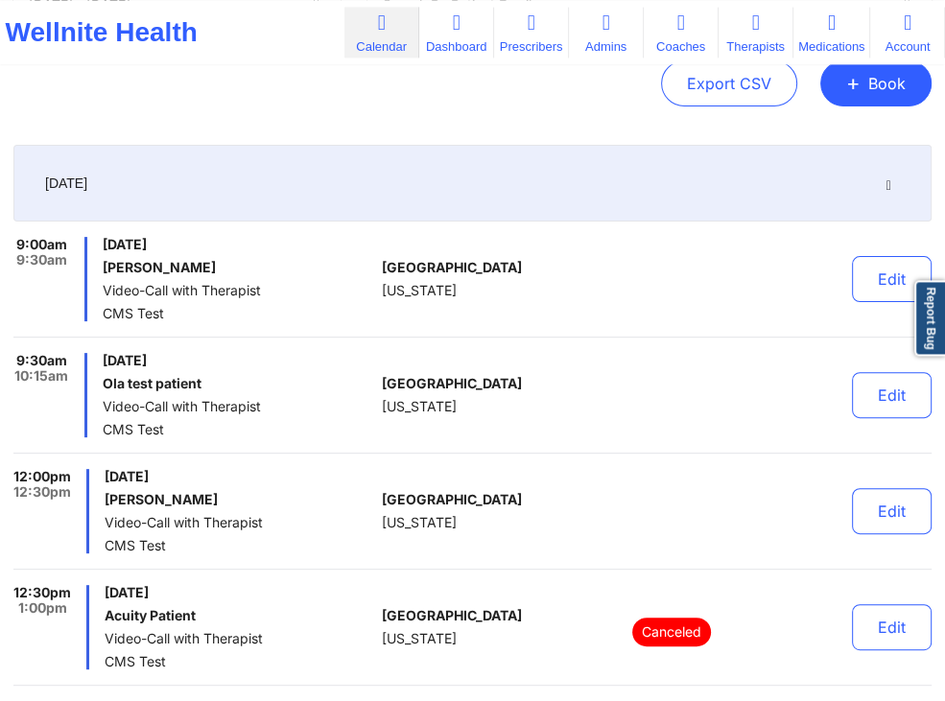
scroll to position [202, 0]
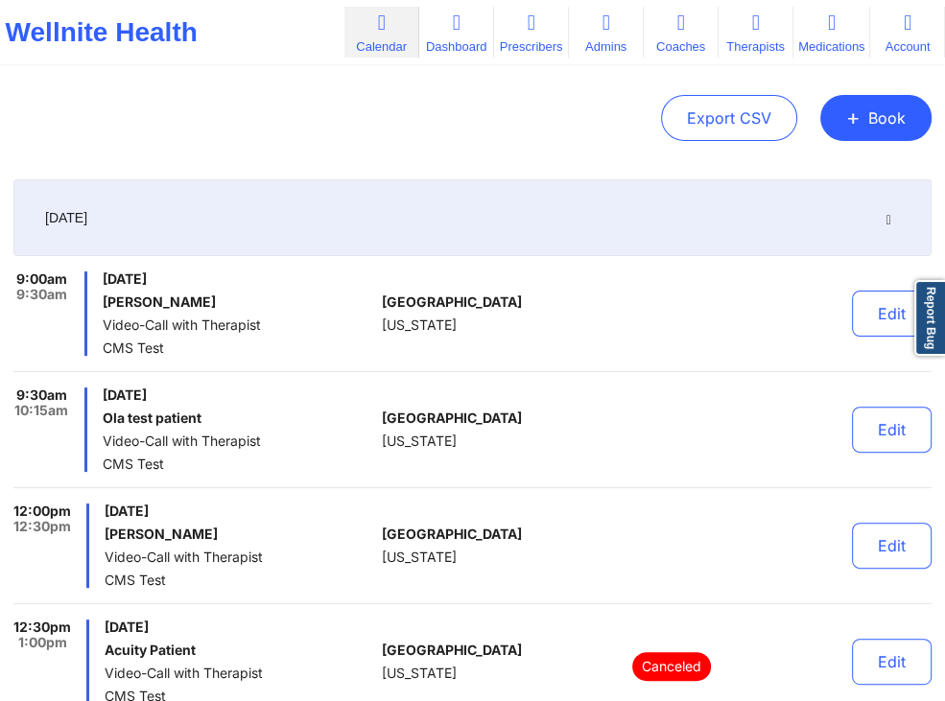
click at [882, 215] on icon at bounding box center [889, 217] width 16 height 13
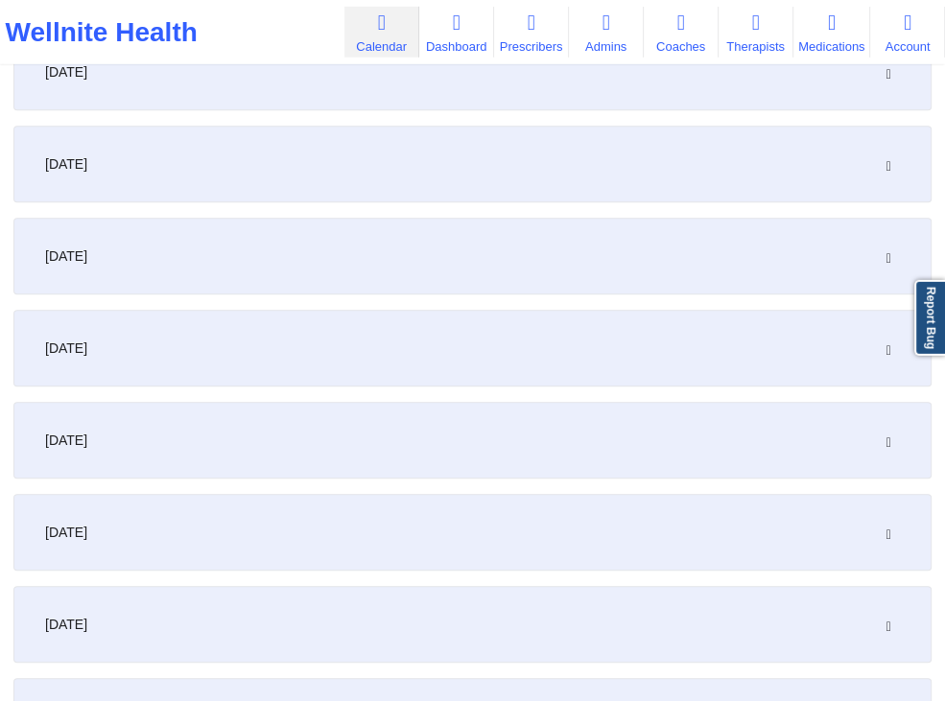
scroll to position [810, 0]
click at [895, 259] on icon at bounding box center [889, 255] width 16 height 13
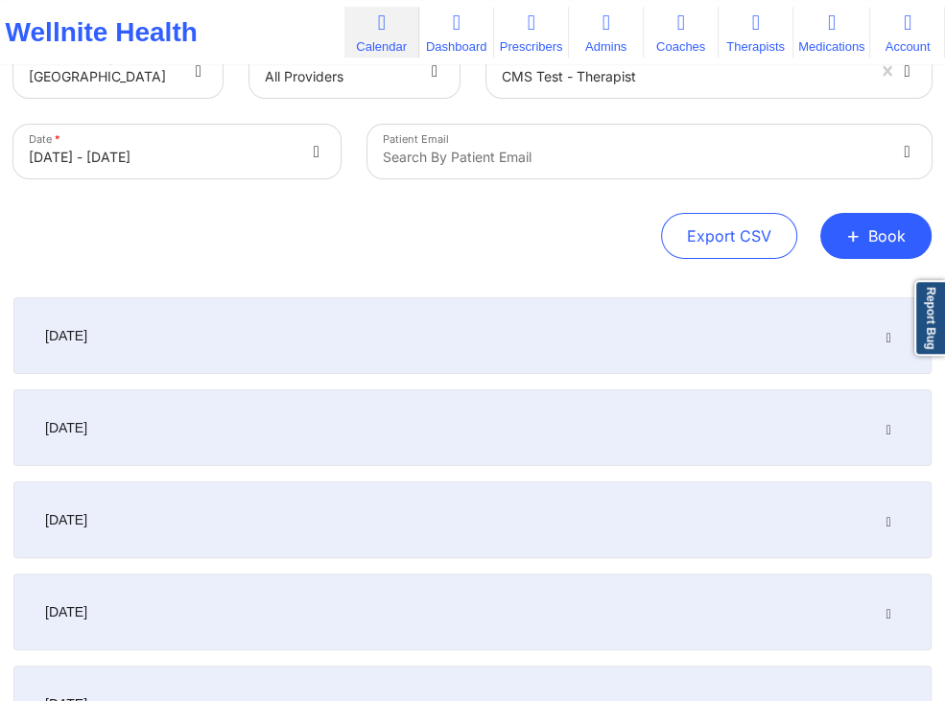
scroll to position [0, 0]
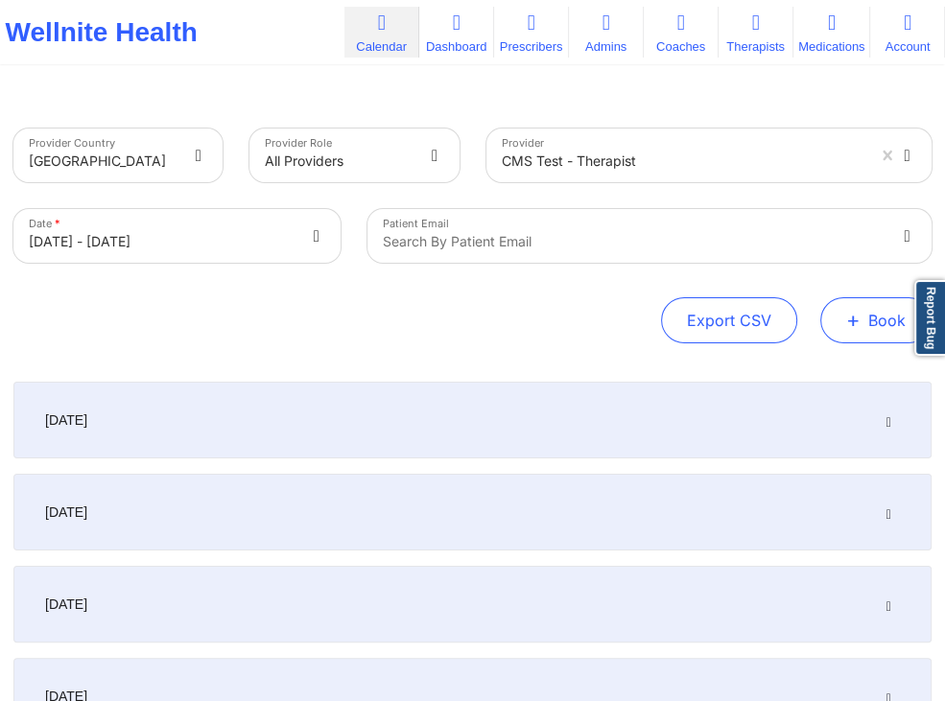
click at [844, 311] on button "+ Book" at bounding box center [875, 320] width 111 height 46
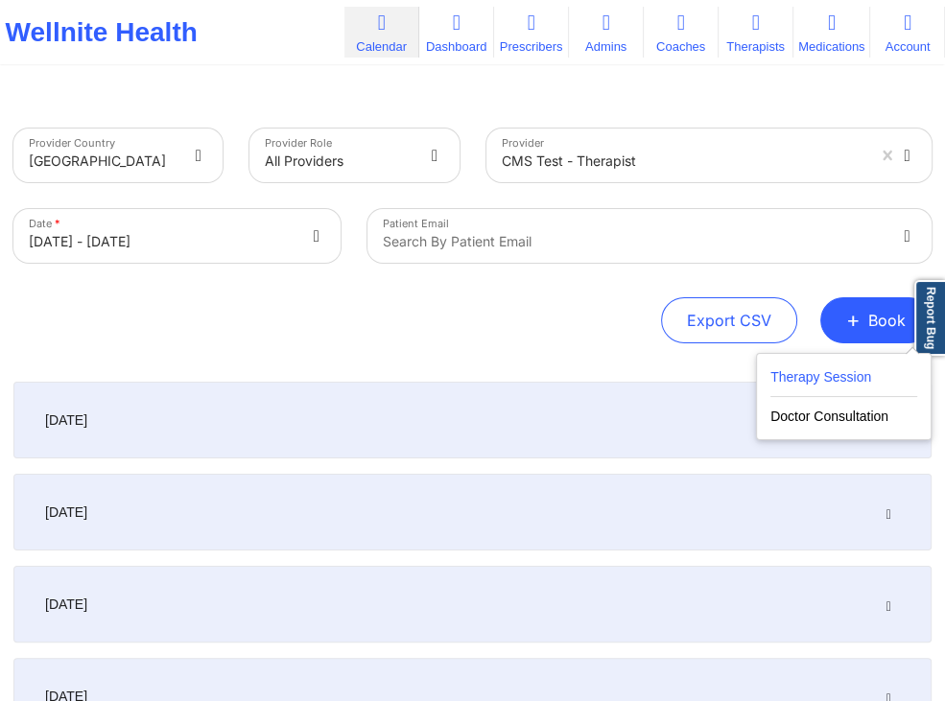
click at [777, 374] on button "Therapy Session" at bounding box center [844, 382] width 147 height 32
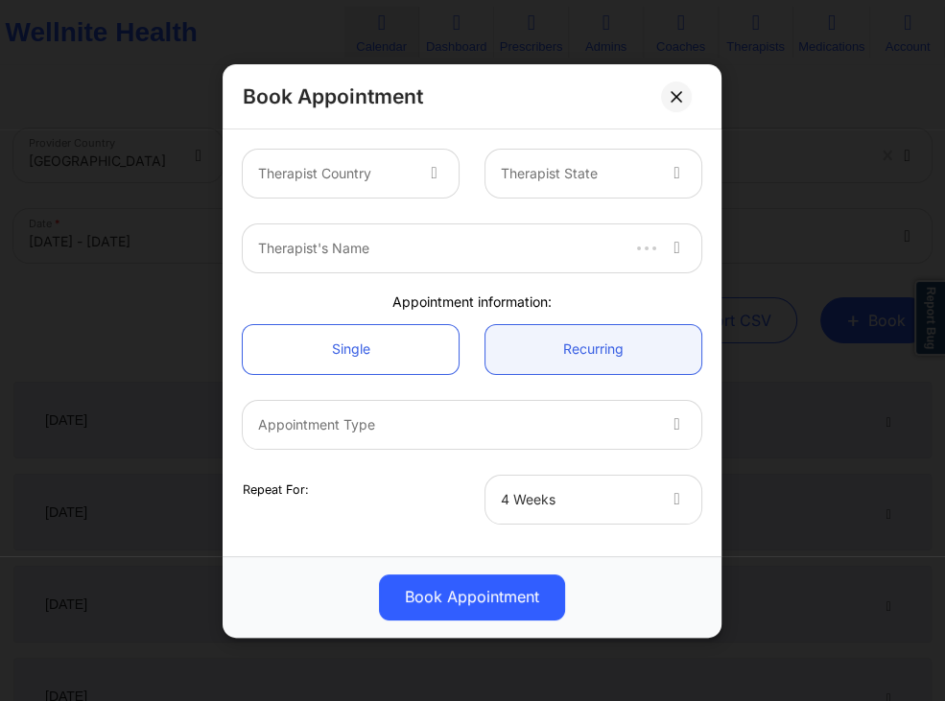
click at [435, 176] on icon at bounding box center [434, 170] width 19 height 16
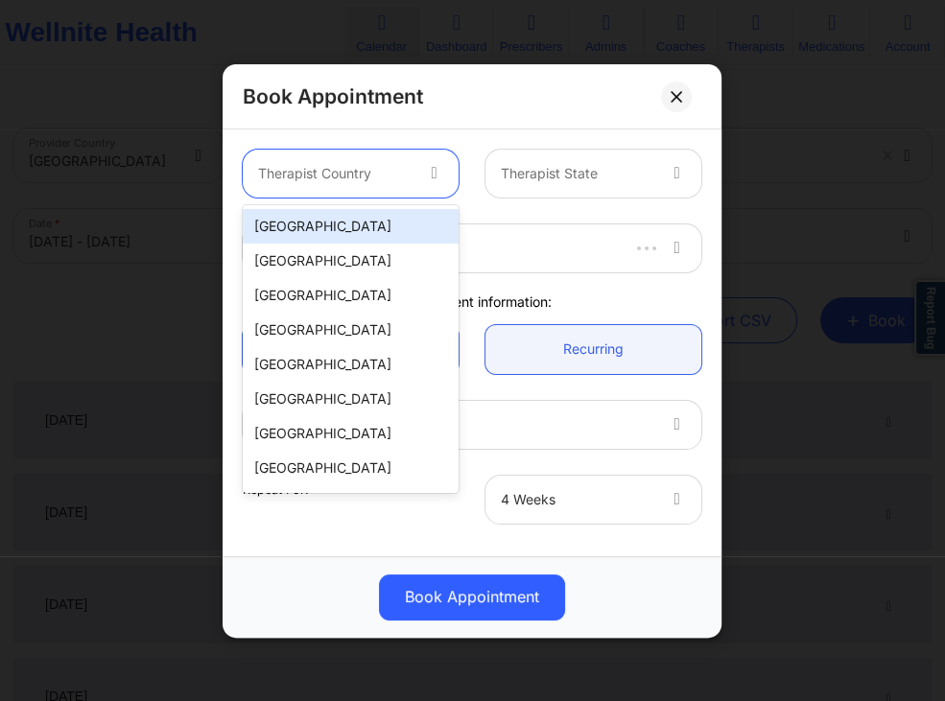
click at [421, 217] on div "[GEOGRAPHIC_DATA]" at bounding box center [351, 226] width 216 height 35
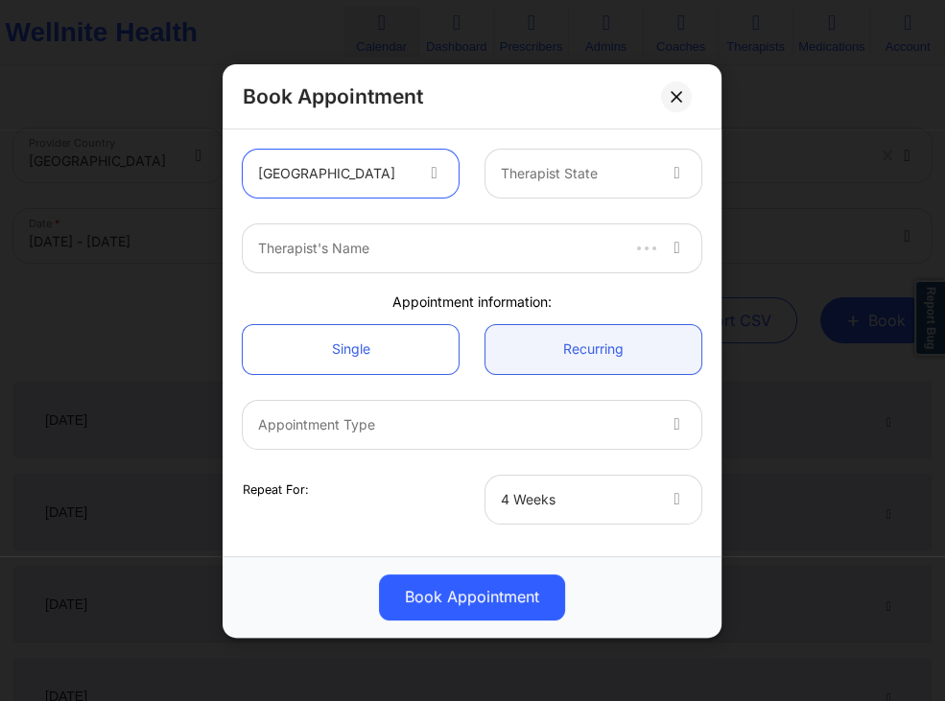
click at [557, 192] on div "Therapist State" at bounding box center [571, 174] width 171 height 48
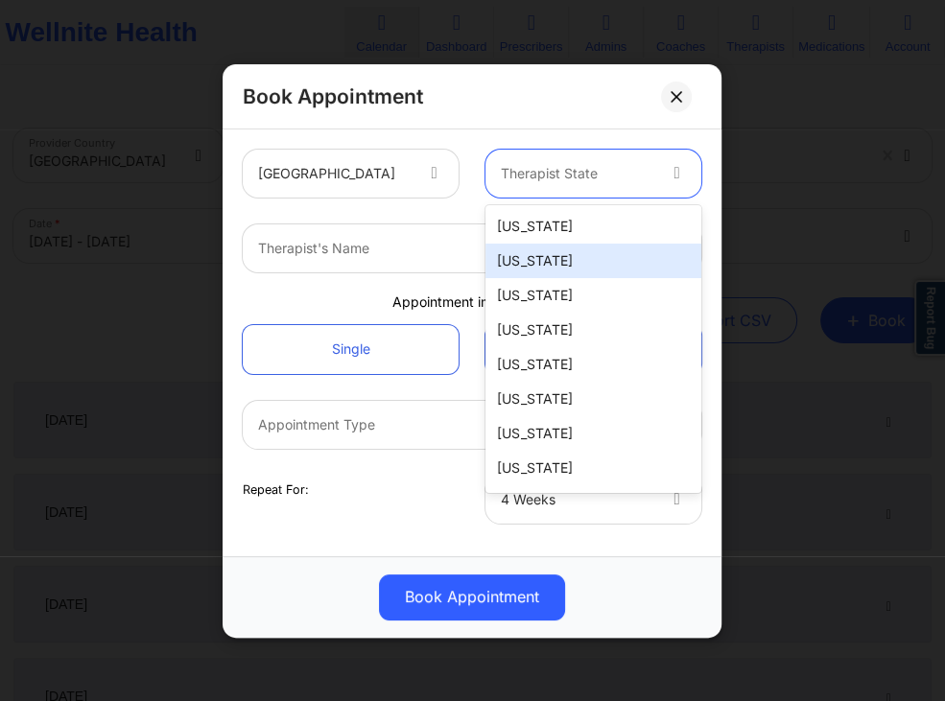
click at [555, 254] on div "[US_STATE]" at bounding box center [594, 261] width 216 height 35
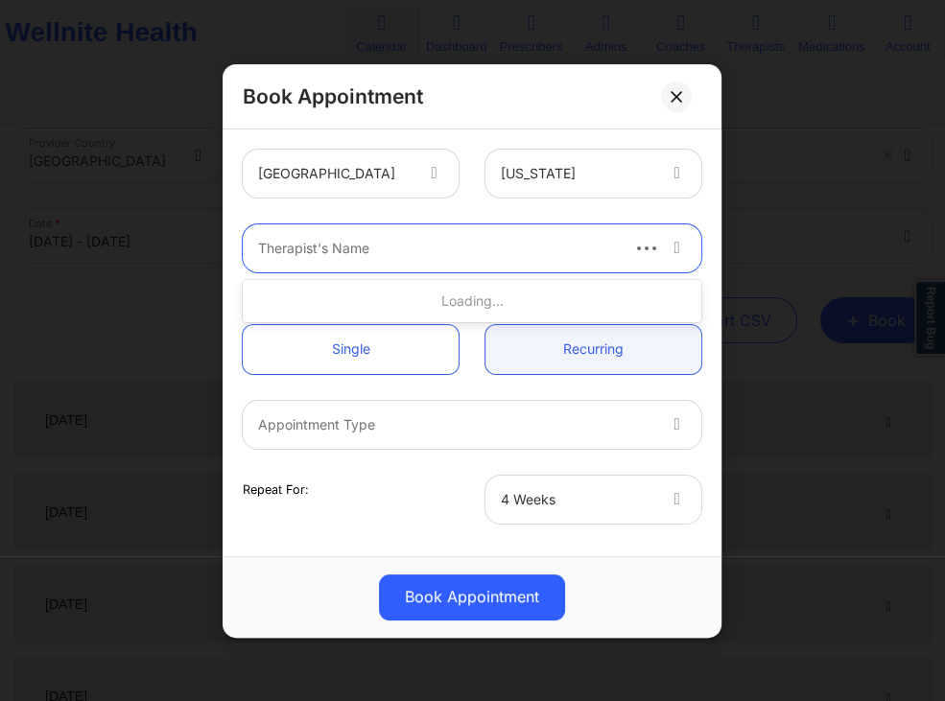
click at [458, 242] on div at bounding box center [437, 248] width 358 height 23
type input "cms test"
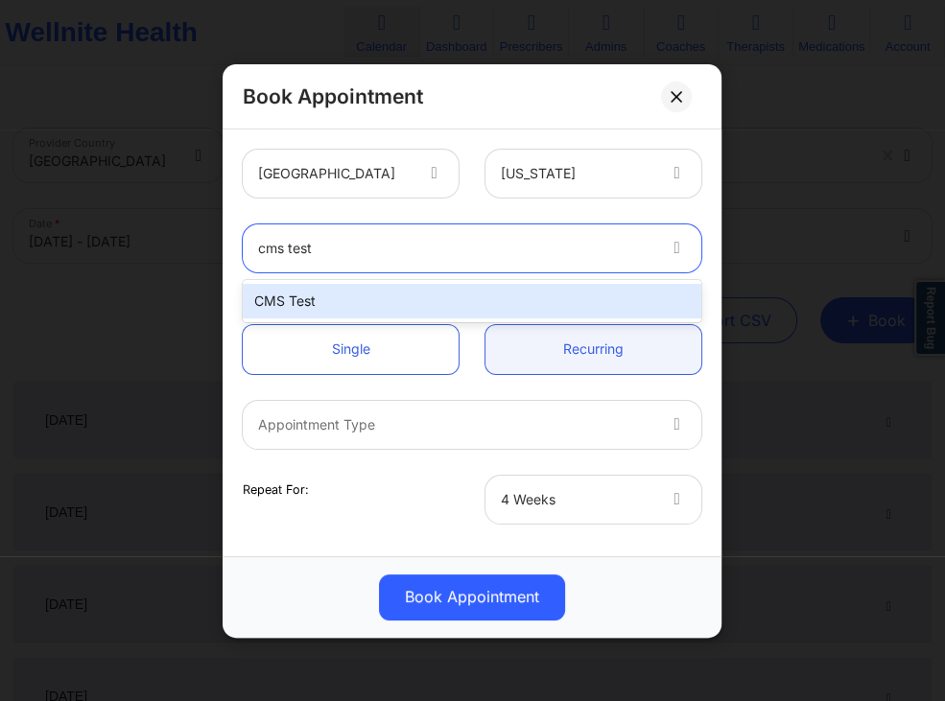
click at [326, 297] on div "CMS Test" at bounding box center [472, 301] width 459 height 35
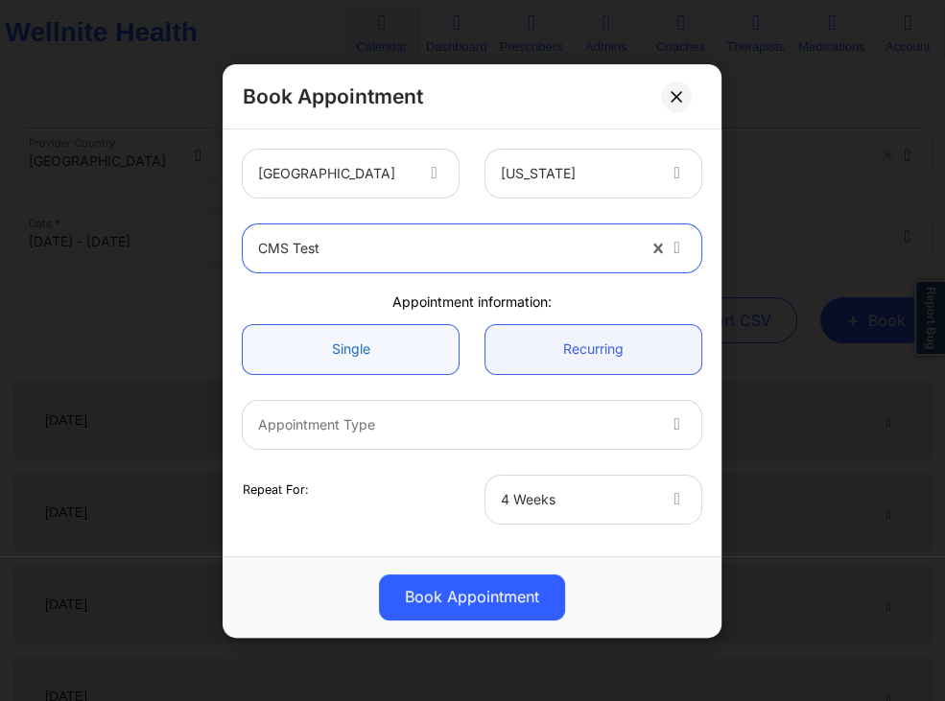
click at [400, 359] on link "Single" at bounding box center [351, 348] width 216 height 49
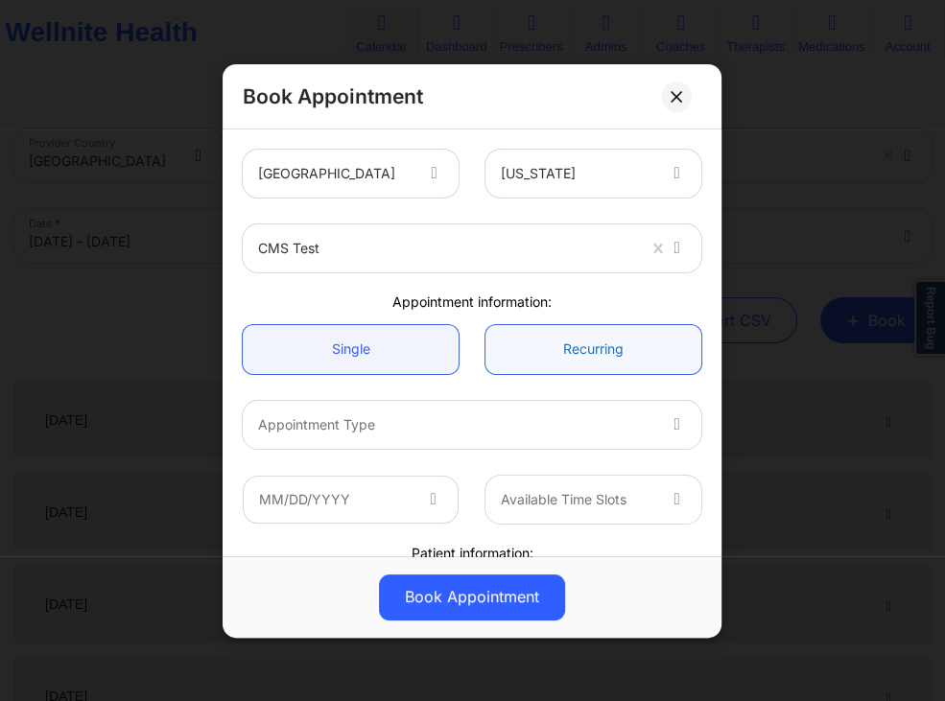
click at [518, 355] on link "Recurring" at bounding box center [594, 348] width 216 height 49
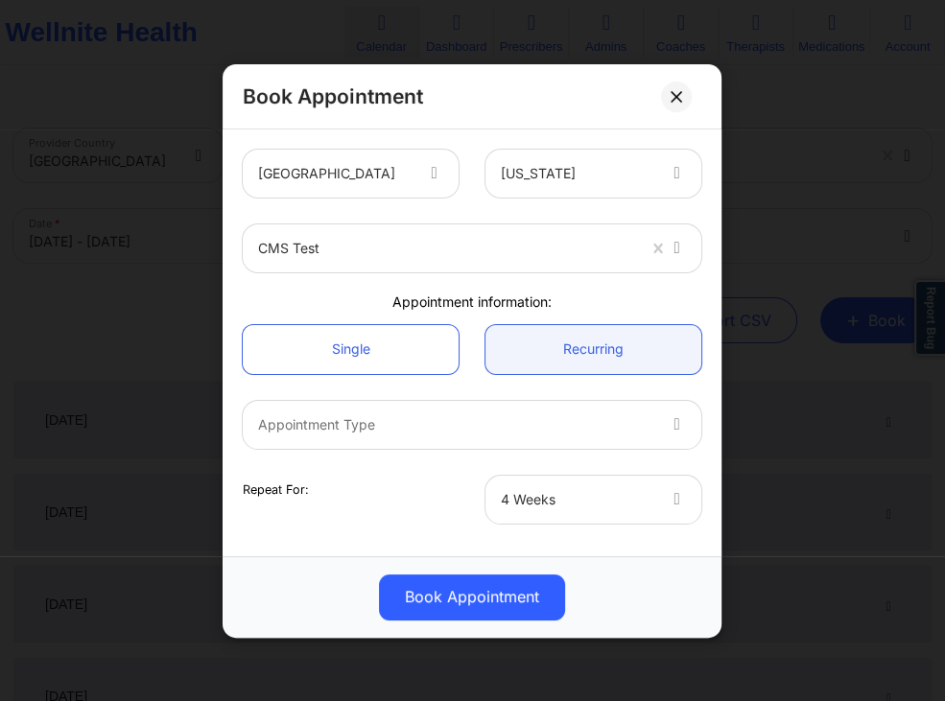
scroll to position [184, 0]
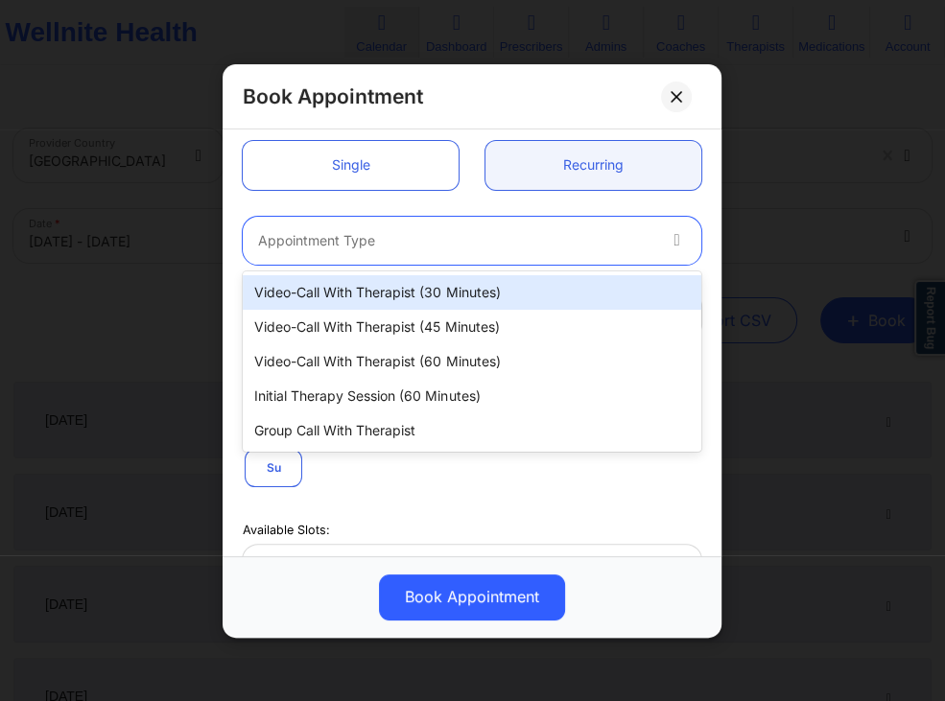
click at [506, 234] on div at bounding box center [456, 239] width 396 height 23
click at [463, 297] on div "Video-Call with Therapist (30 minutes)" at bounding box center [472, 292] width 459 height 35
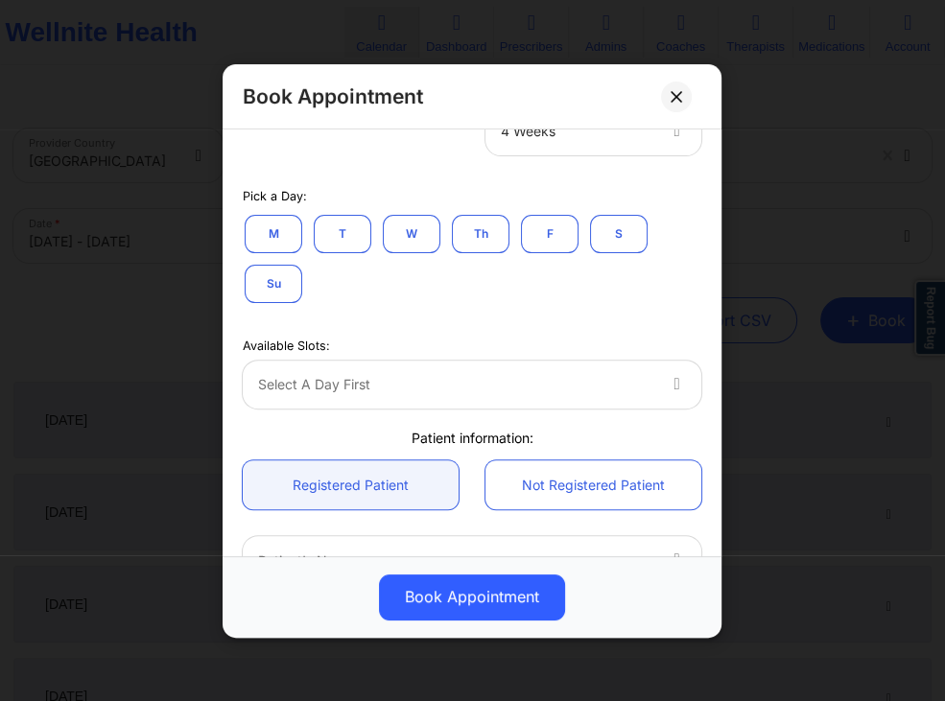
click at [608, 139] on div "United States Alaska CMS Test Appointment information: Single Recurring option …" at bounding box center [472, 295] width 486 height 1055
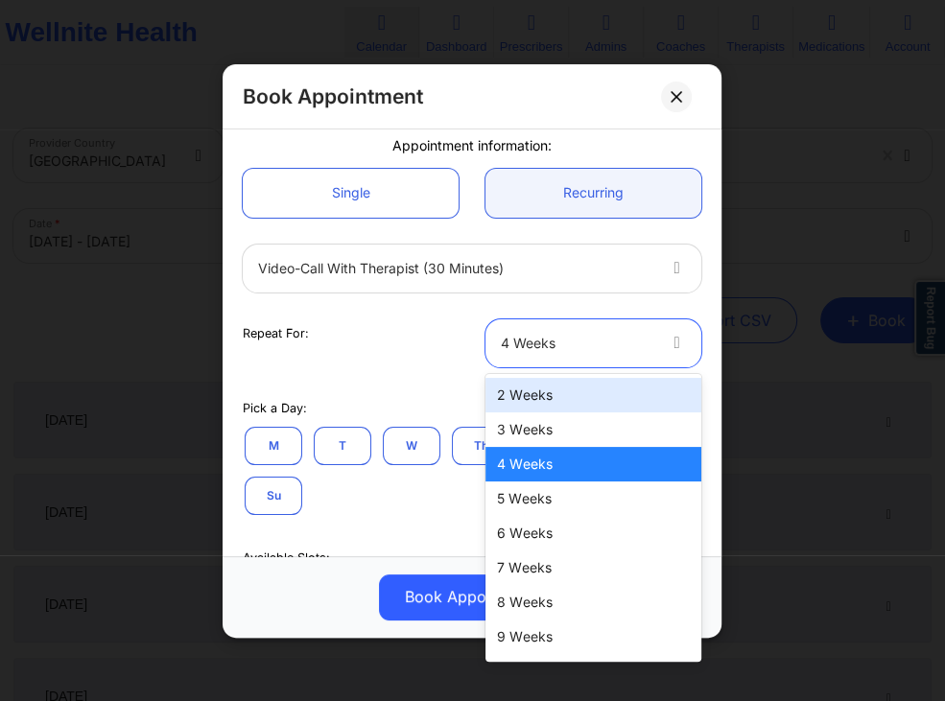
click at [516, 399] on div "2 Weeks" at bounding box center [594, 395] width 216 height 35
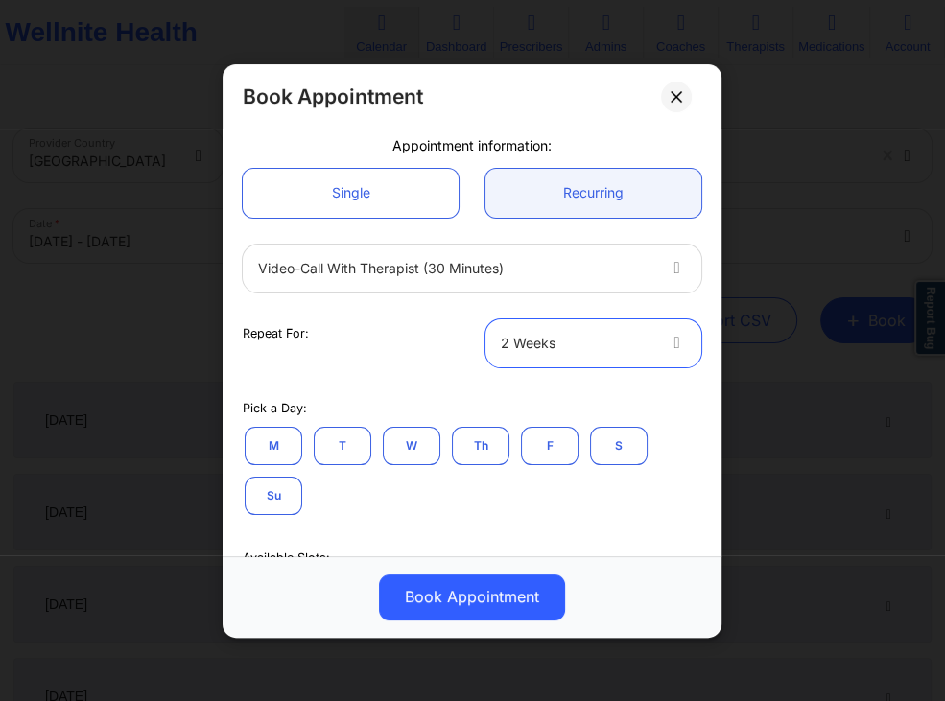
click at [356, 432] on button "T" at bounding box center [343, 445] width 58 height 38
click at [583, 260] on div at bounding box center [456, 267] width 396 height 23
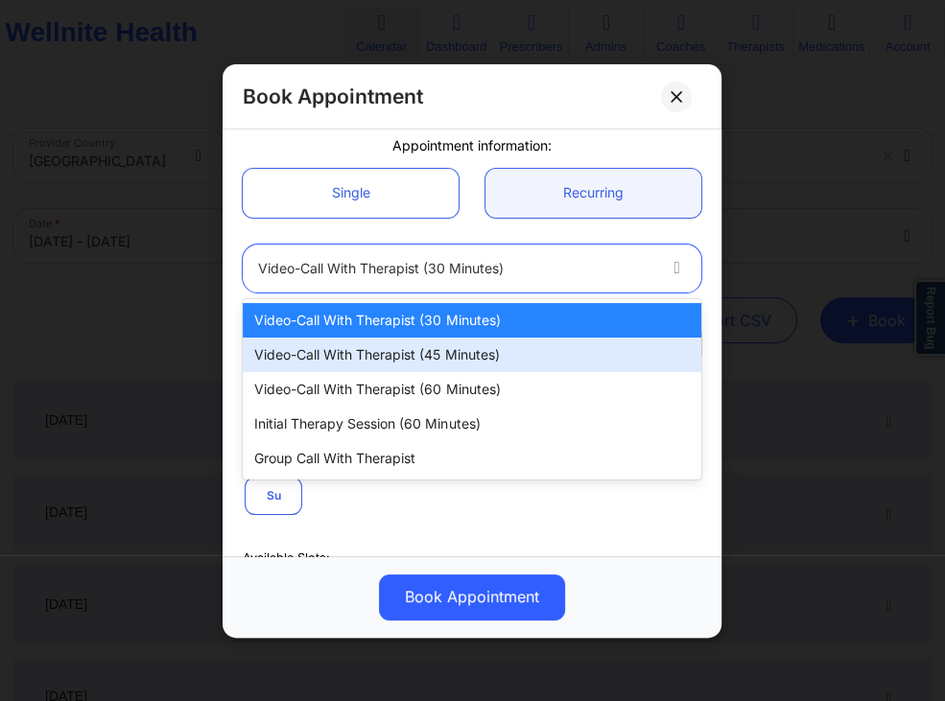
click at [470, 357] on div "Video-Call with Therapist (45 minutes)" at bounding box center [472, 355] width 459 height 35
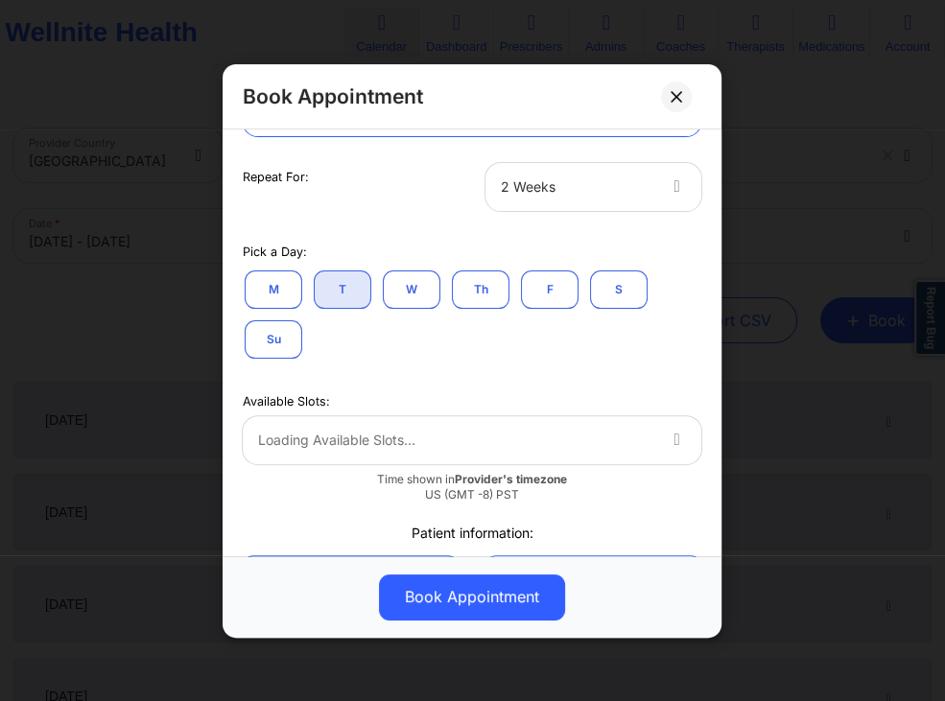
scroll to position [341, 0]
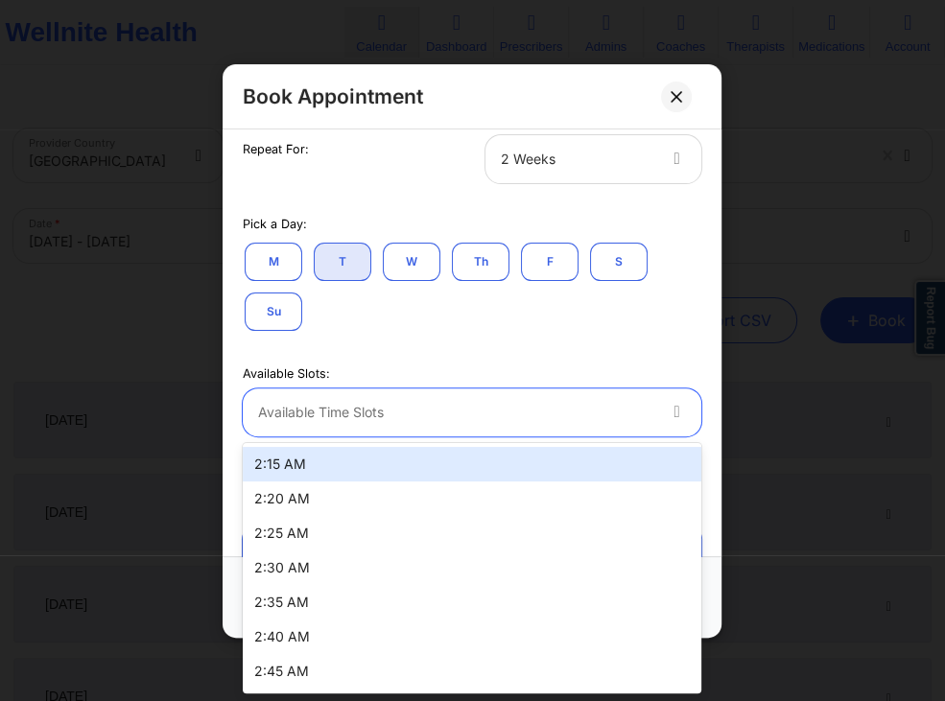
click at [674, 409] on icon at bounding box center [677, 408] width 19 height 16
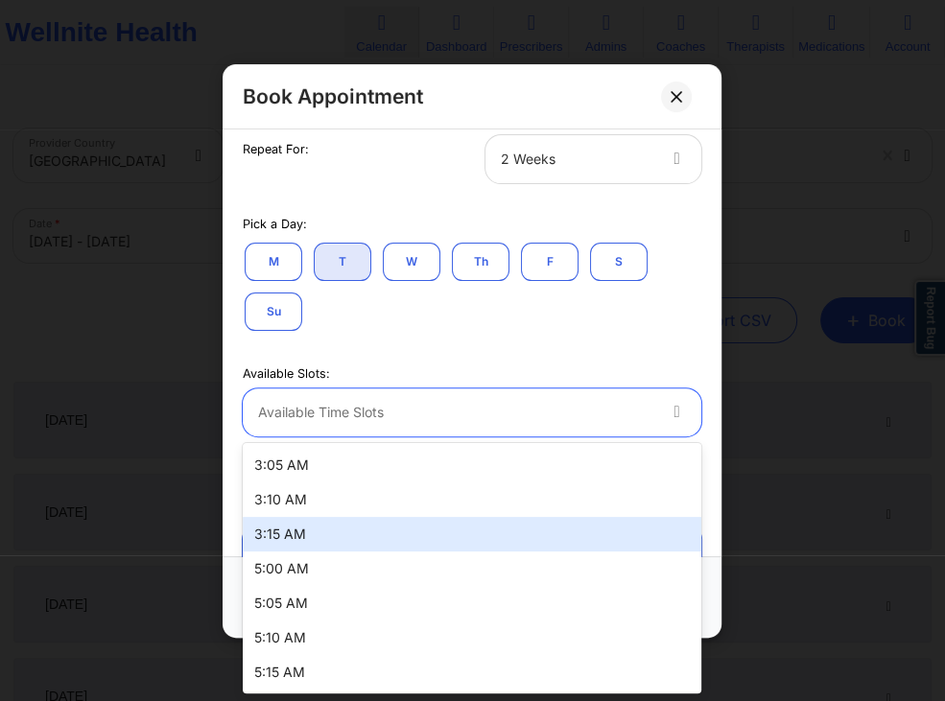
scroll to position [0, 0]
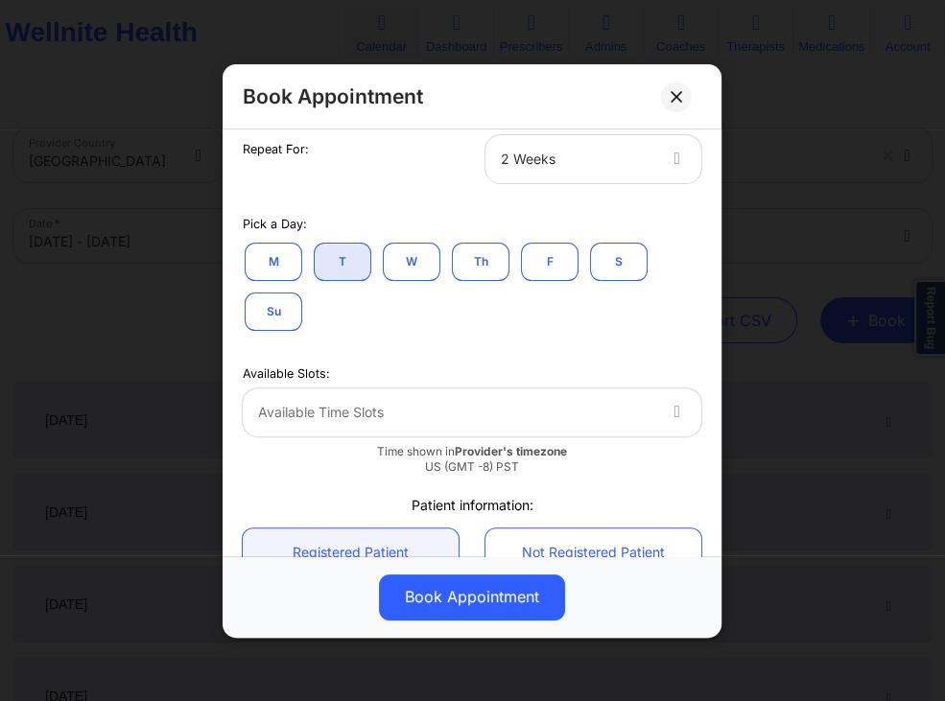
click at [462, 353] on div "Available Slots: Available Time Slots Time shown in Provider's timezone US (GMT…" at bounding box center [472, 417] width 486 height 144
click at [428, 255] on button "W" at bounding box center [412, 261] width 58 height 38
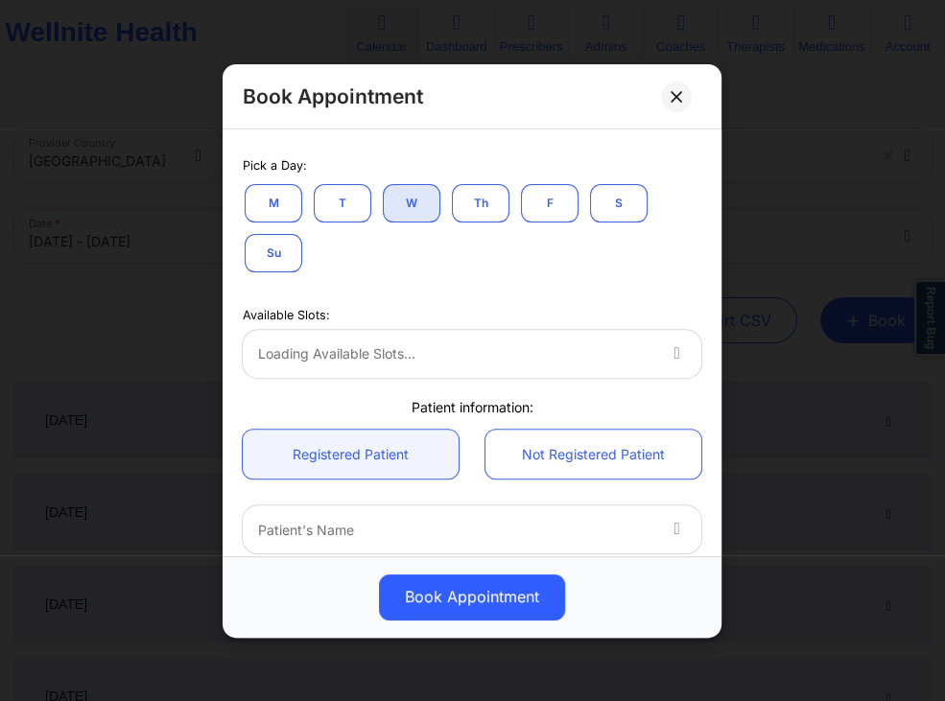
scroll to position [433, 0]
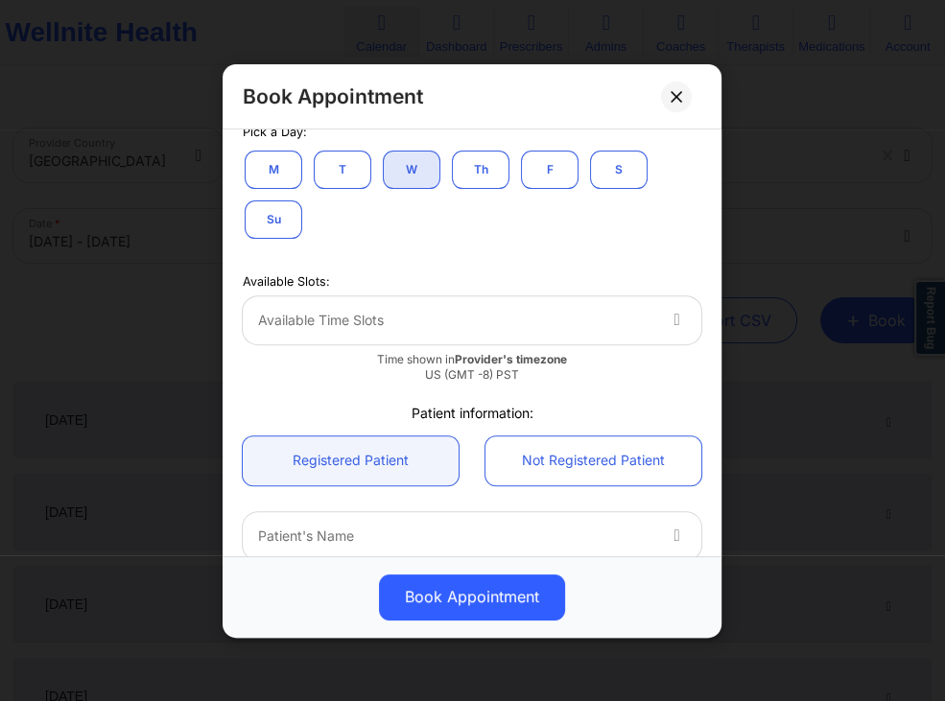
click at [549, 180] on button "F" at bounding box center [550, 169] width 58 height 38
click at [615, 167] on button "S" at bounding box center [619, 169] width 58 height 38
click at [271, 222] on button "Su" at bounding box center [274, 219] width 58 height 38
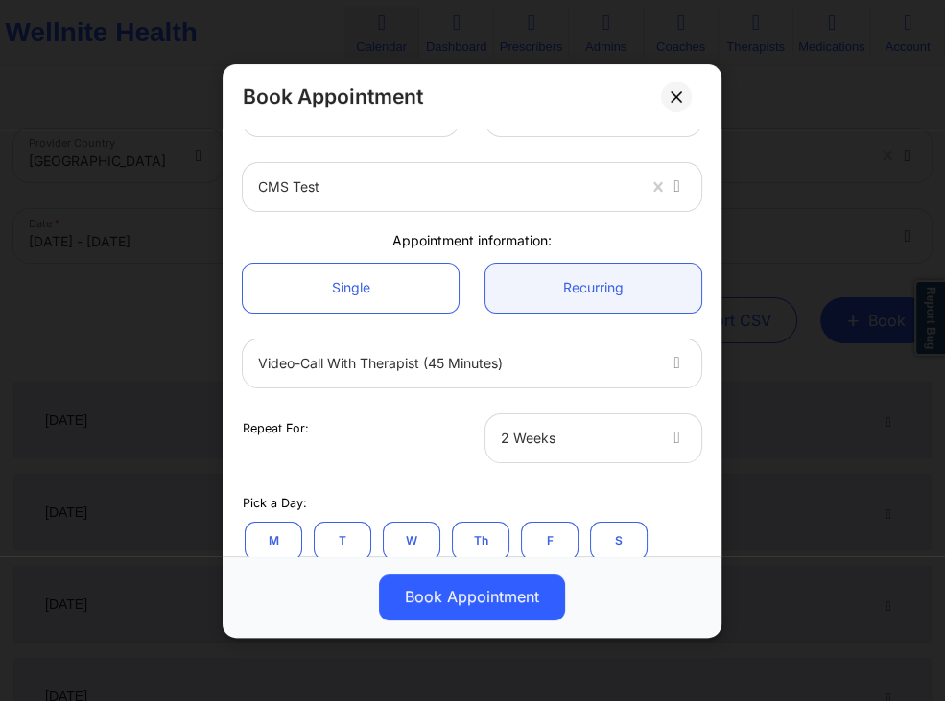
scroll to position [92, 0]
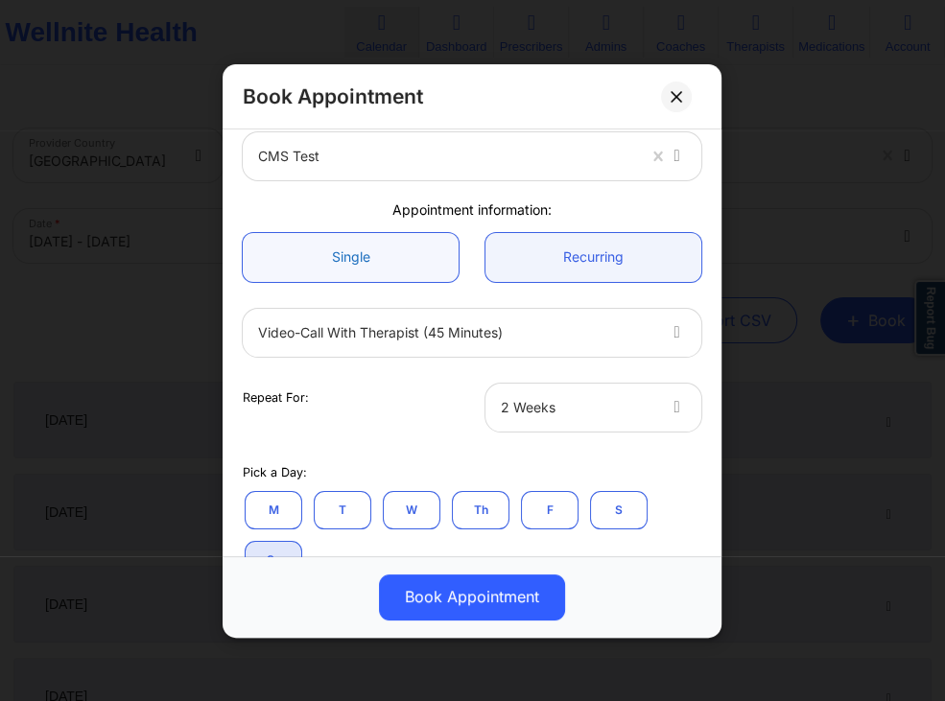
click at [410, 263] on link "Single" at bounding box center [351, 256] width 216 height 49
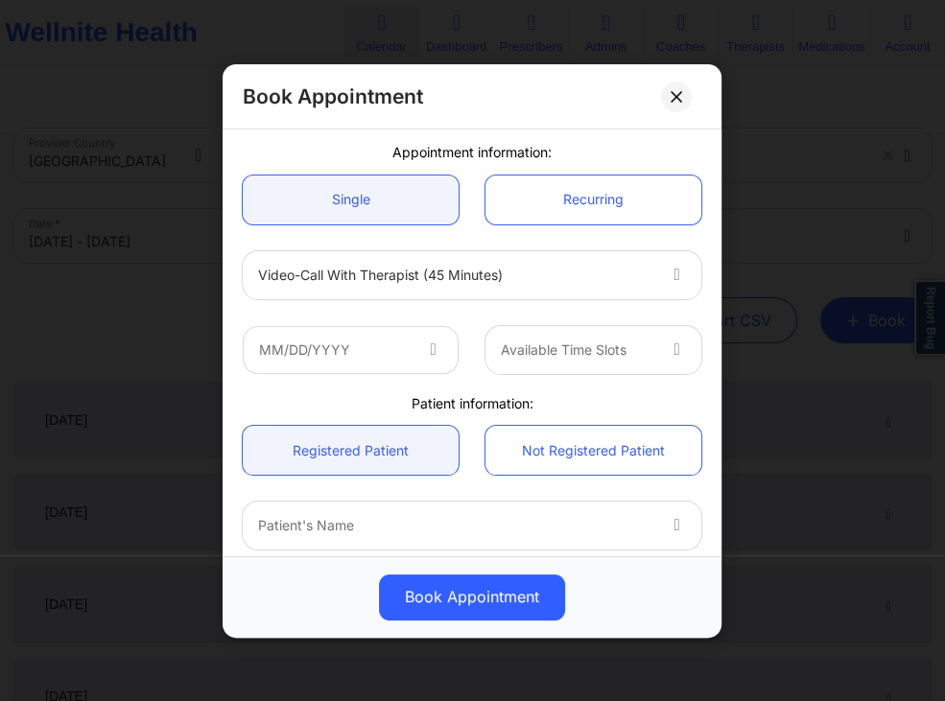
scroll to position [184, 0]
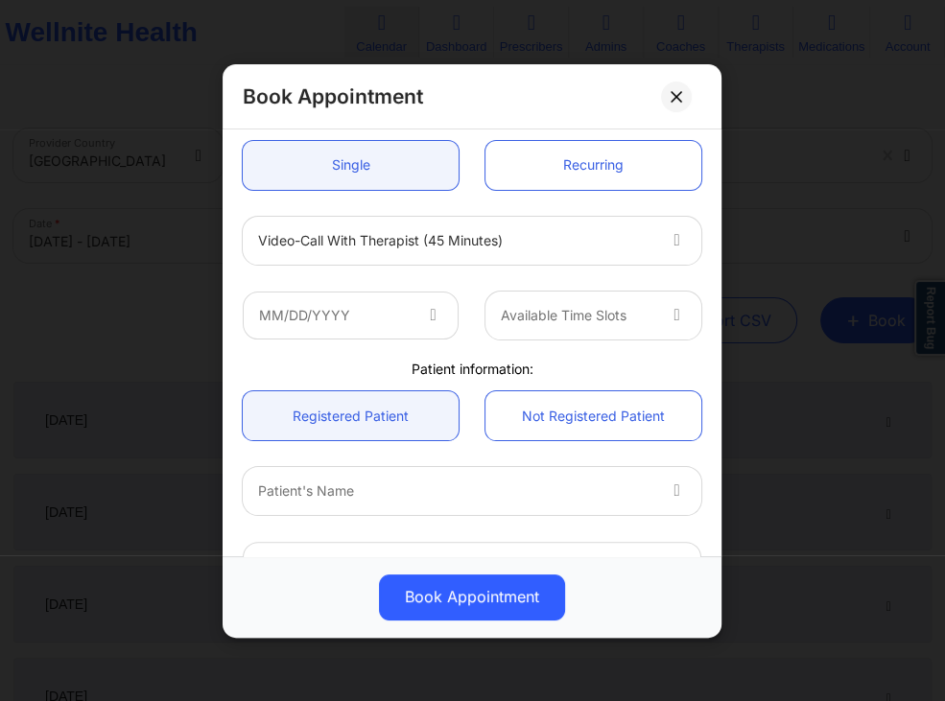
click at [504, 234] on div at bounding box center [456, 239] width 396 height 23
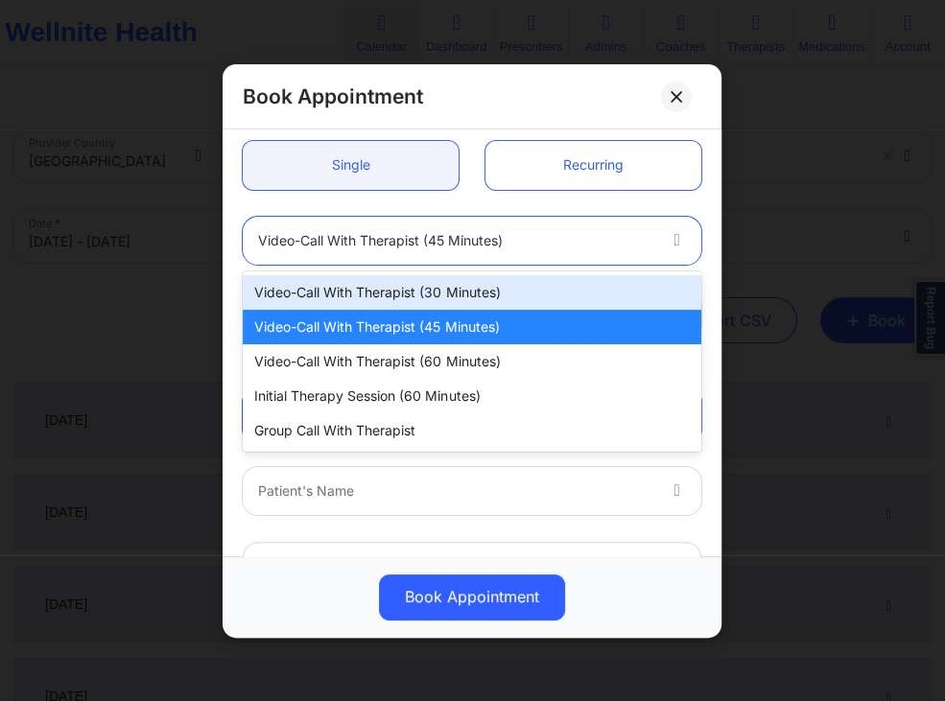
click at [441, 282] on div "Video-Call with Therapist (30 minutes)" at bounding box center [472, 292] width 459 height 35
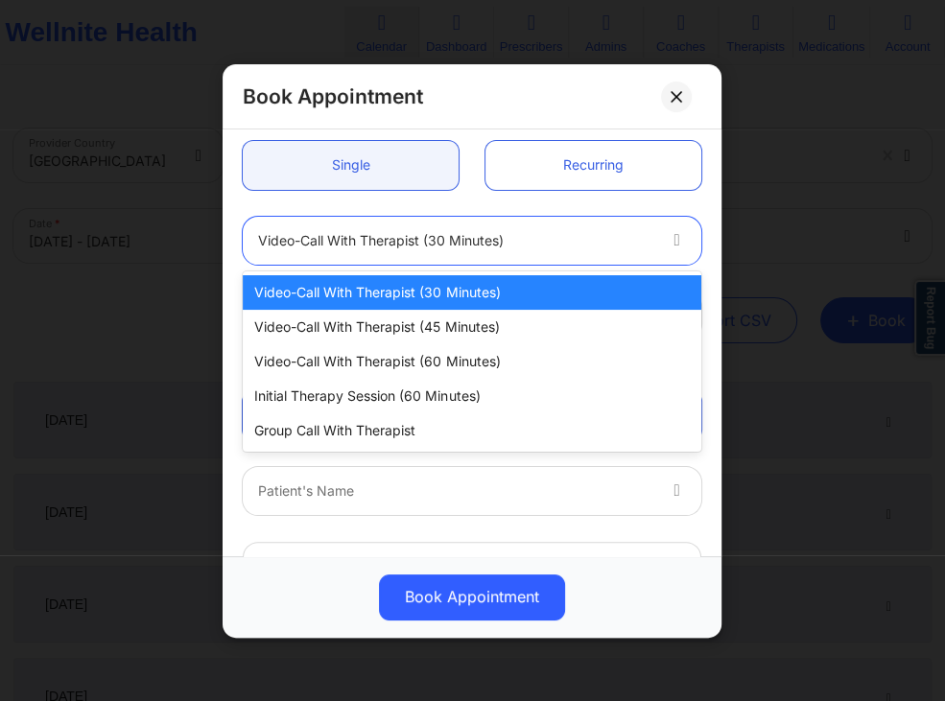
click at [530, 244] on div at bounding box center [456, 239] width 396 height 23
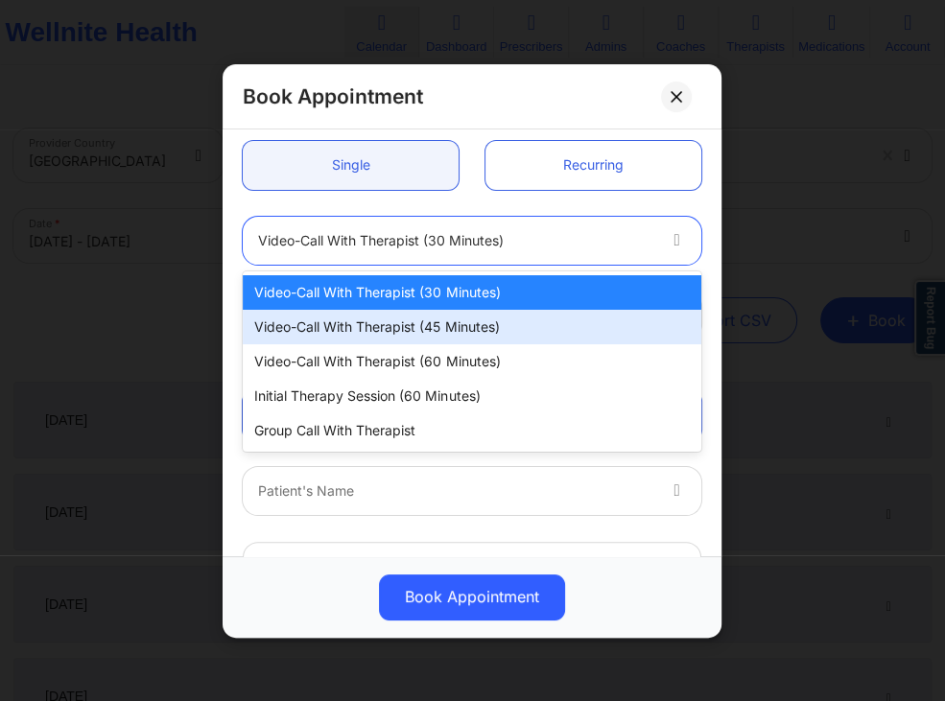
click at [494, 318] on div "Video-Call with Therapist (45 minutes)" at bounding box center [472, 327] width 459 height 35
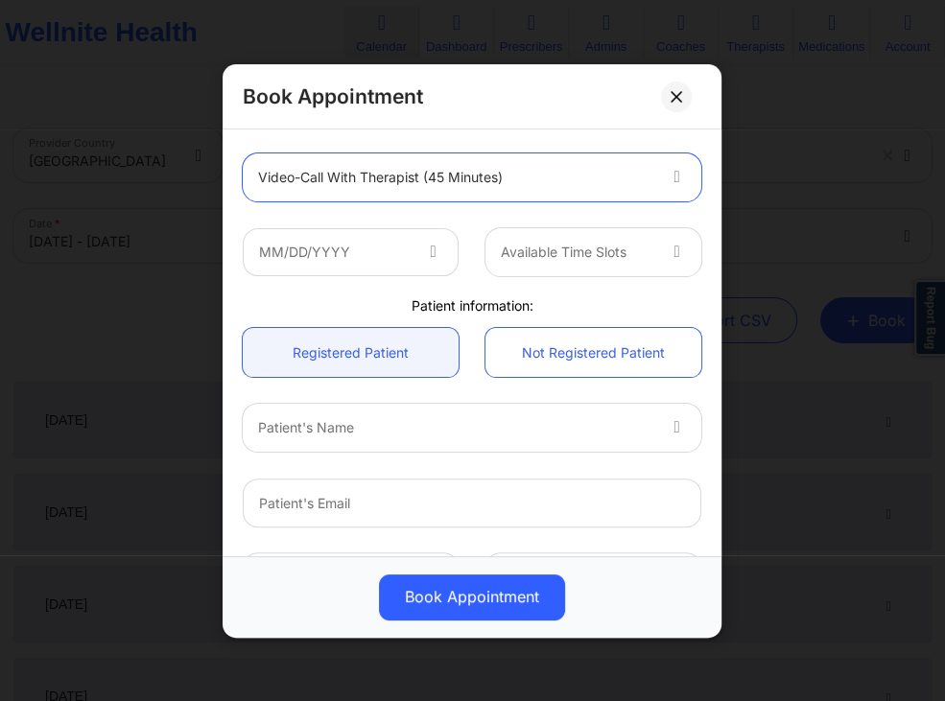
scroll to position [276, 0]
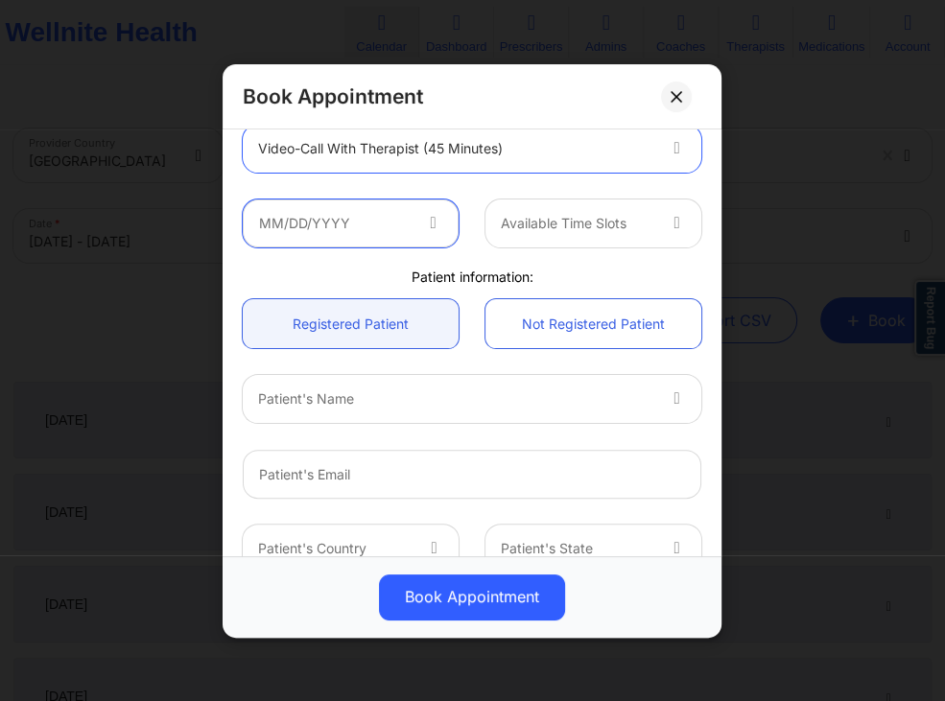
click at [415, 214] on input "text" at bounding box center [351, 223] width 216 height 48
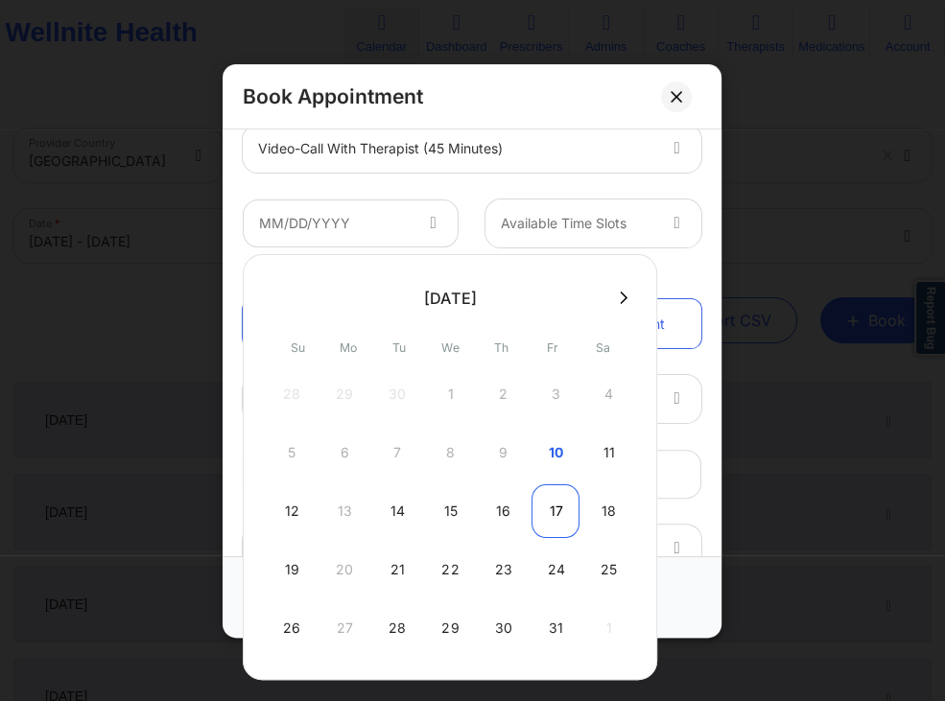
click at [549, 519] on div "17" at bounding box center [556, 512] width 48 height 54
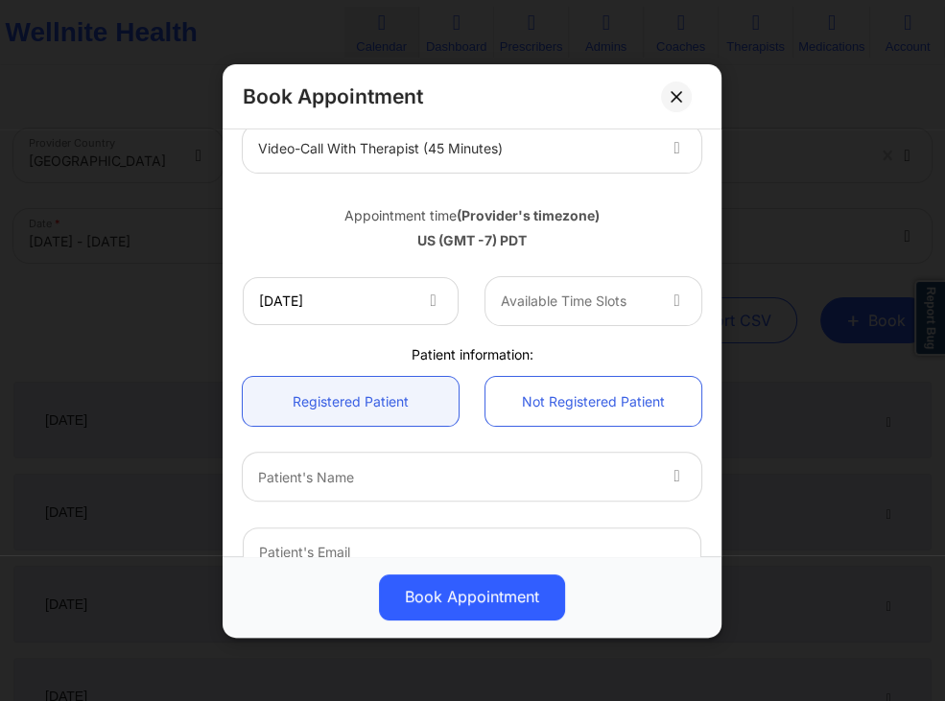
type input "[DATE]"
click at [653, 308] on div at bounding box center [579, 301] width 154 height 23
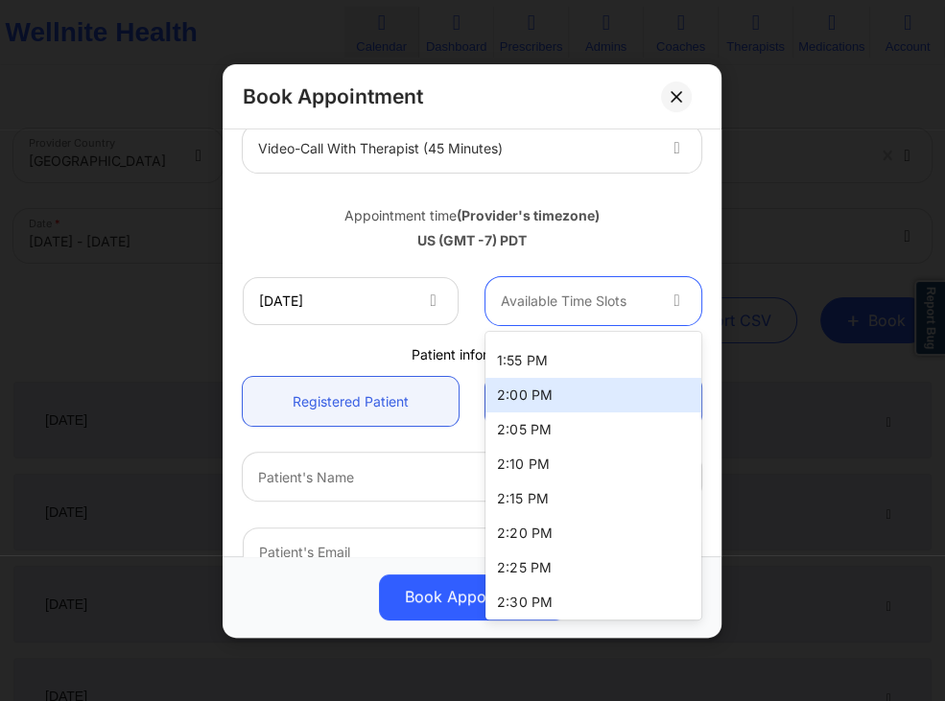
scroll to position [2656, 0]
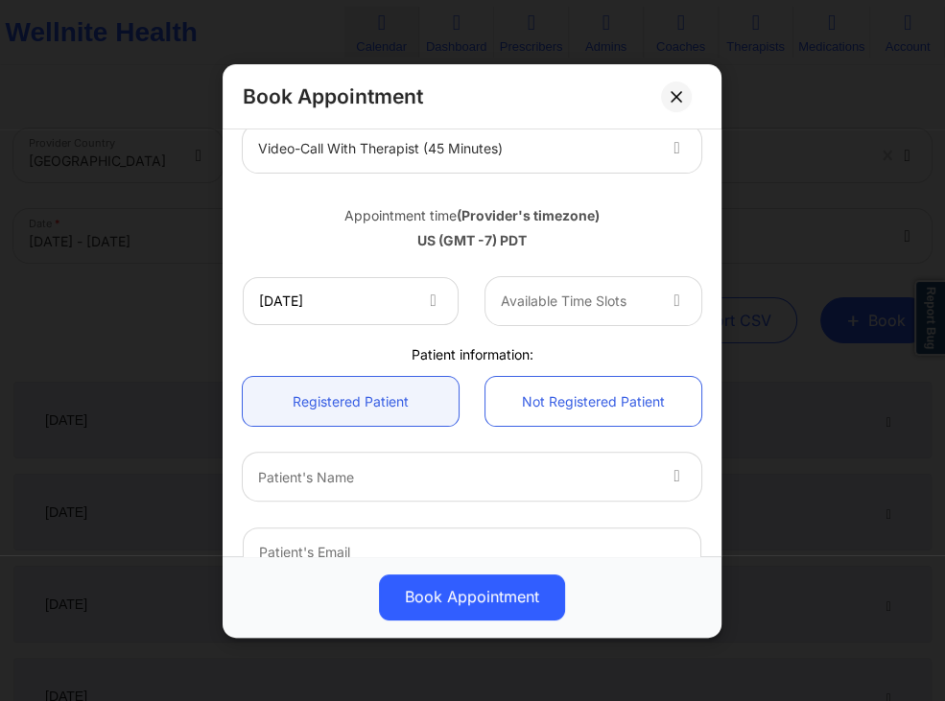
click at [430, 297] on icon at bounding box center [433, 297] width 19 height 16
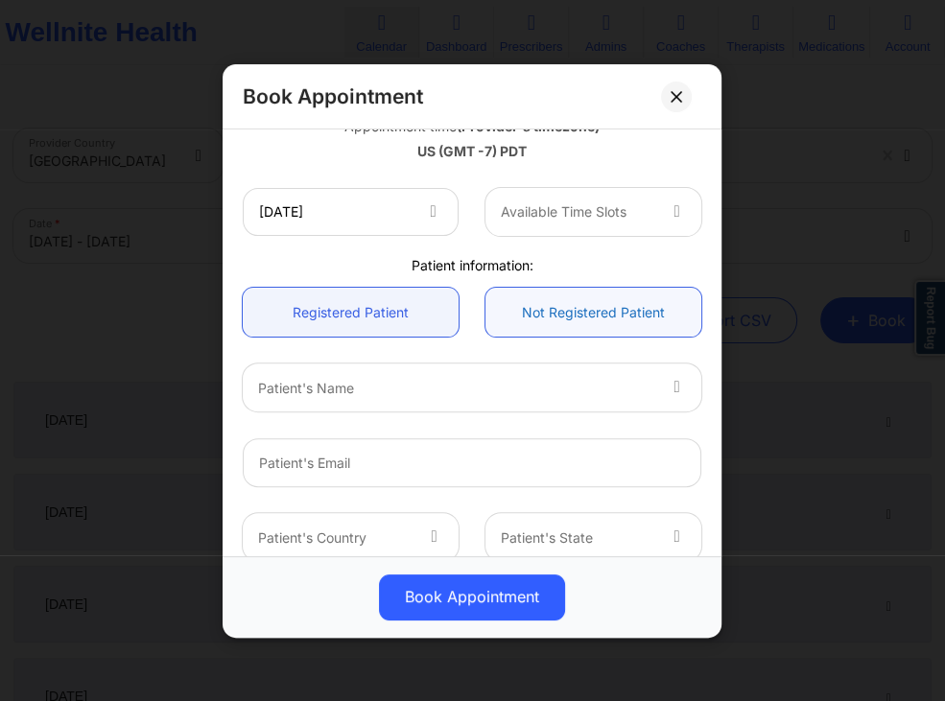
scroll to position [368, 0]
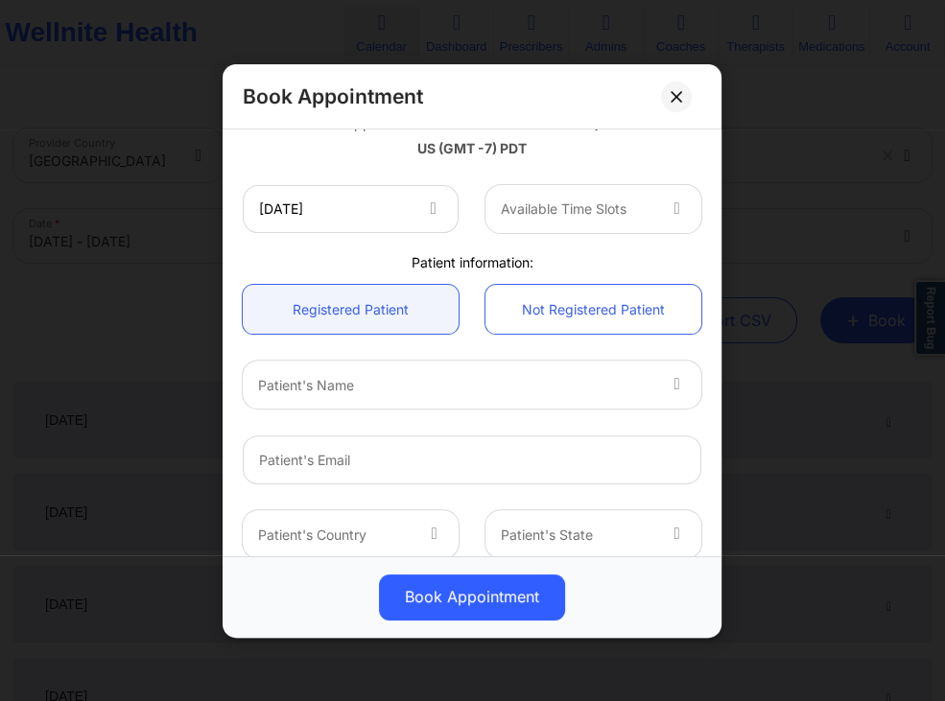
click at [620, 202] on div at bounding box center [579, 209] width 154 height 23
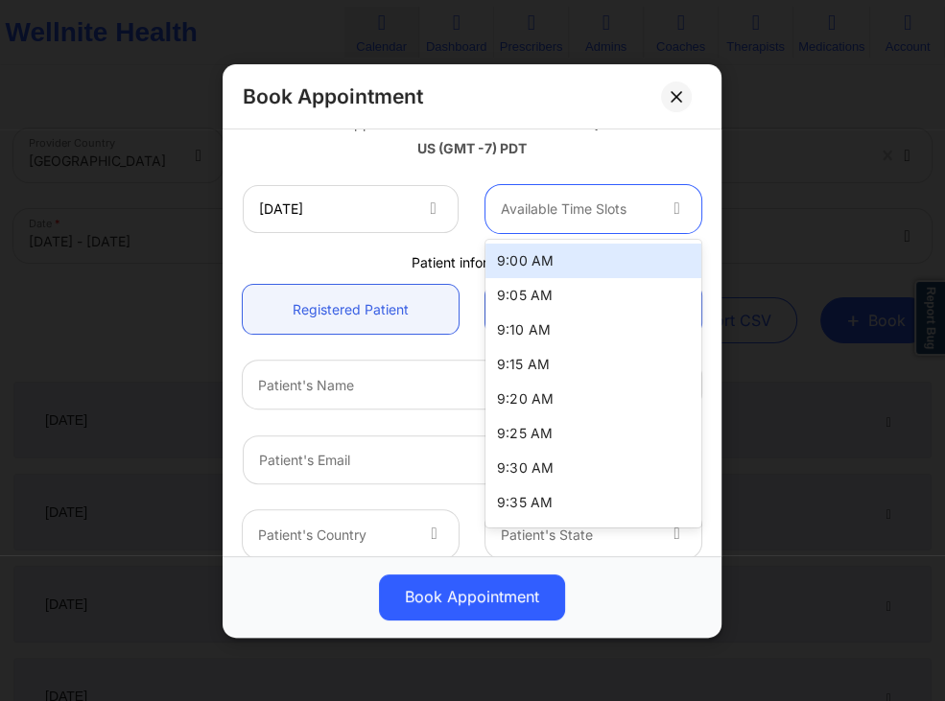
click at [557, 267] on div "9:00 AM" at bounding box center [594, 261] width 216 height 35
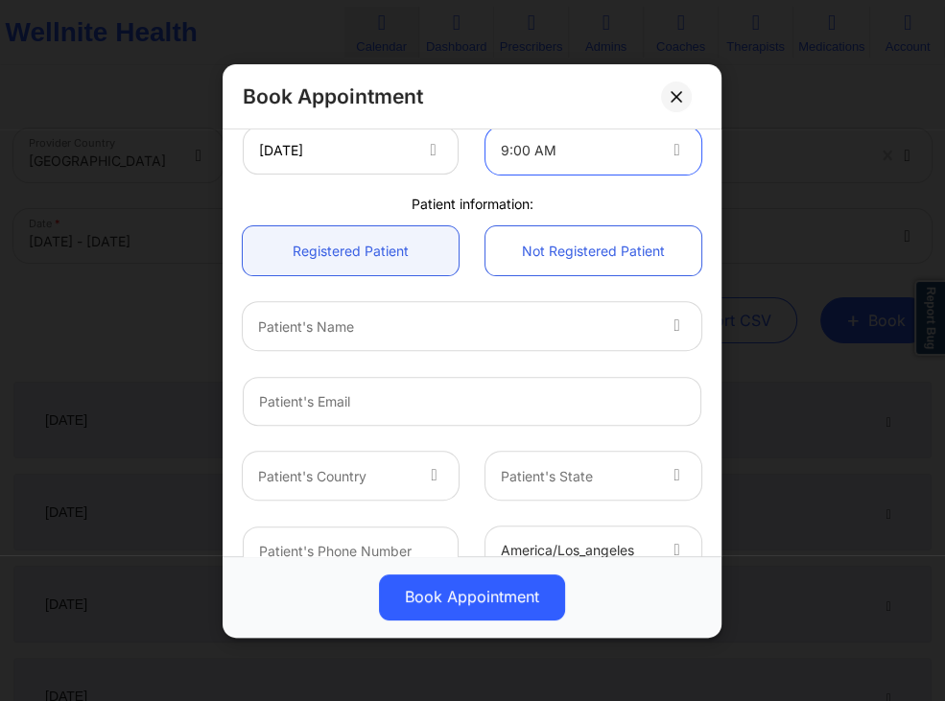
scroll to position [461, 0]
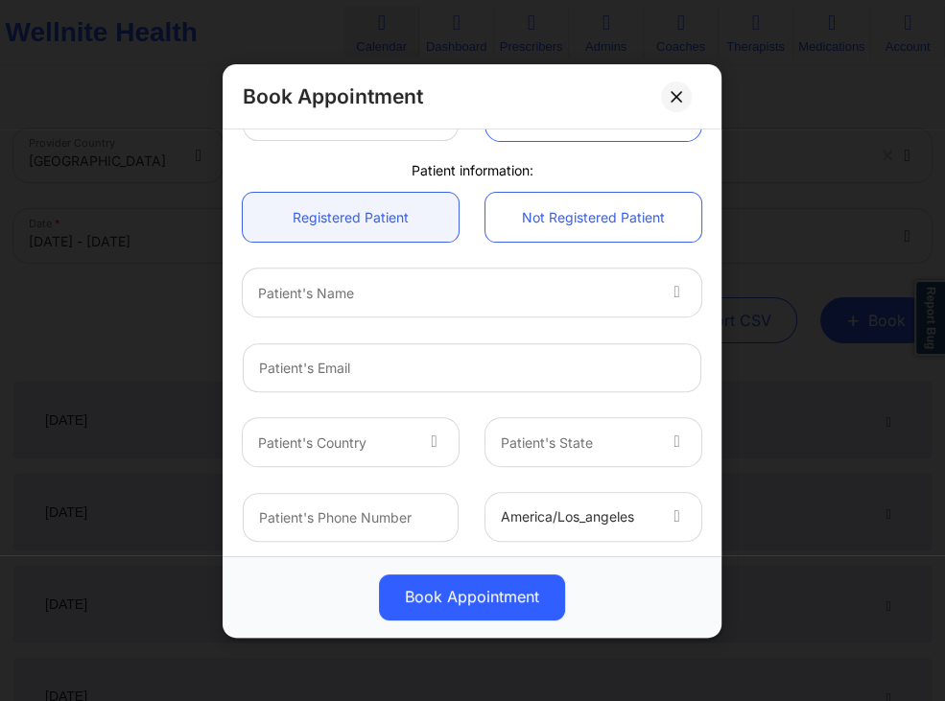
click at [470, 291] on div at bounding box center [456, 292] width 396 height 23
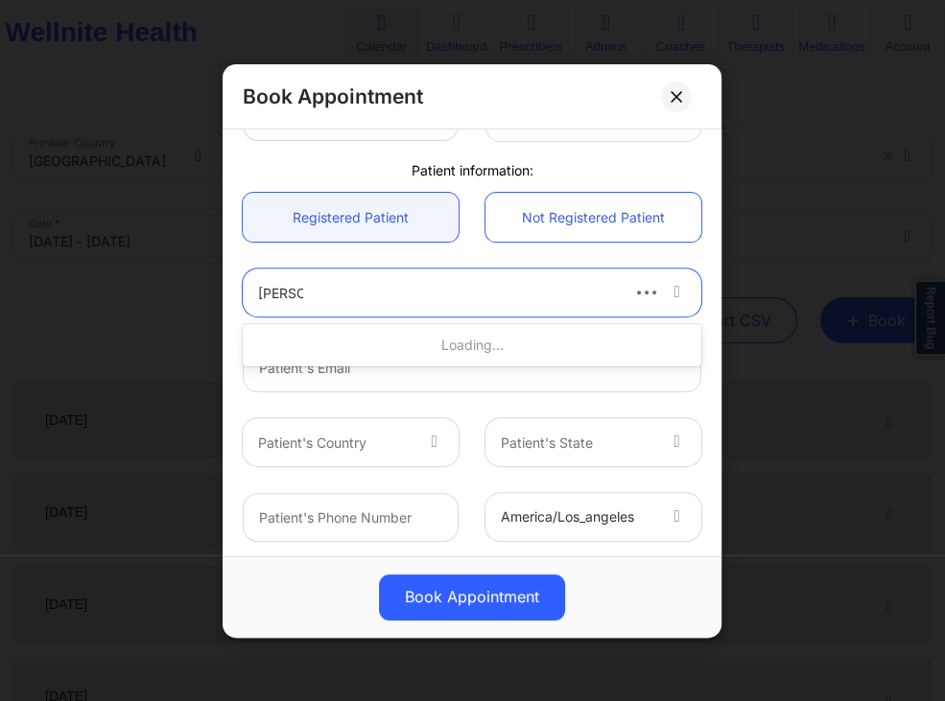
type input "ola test"
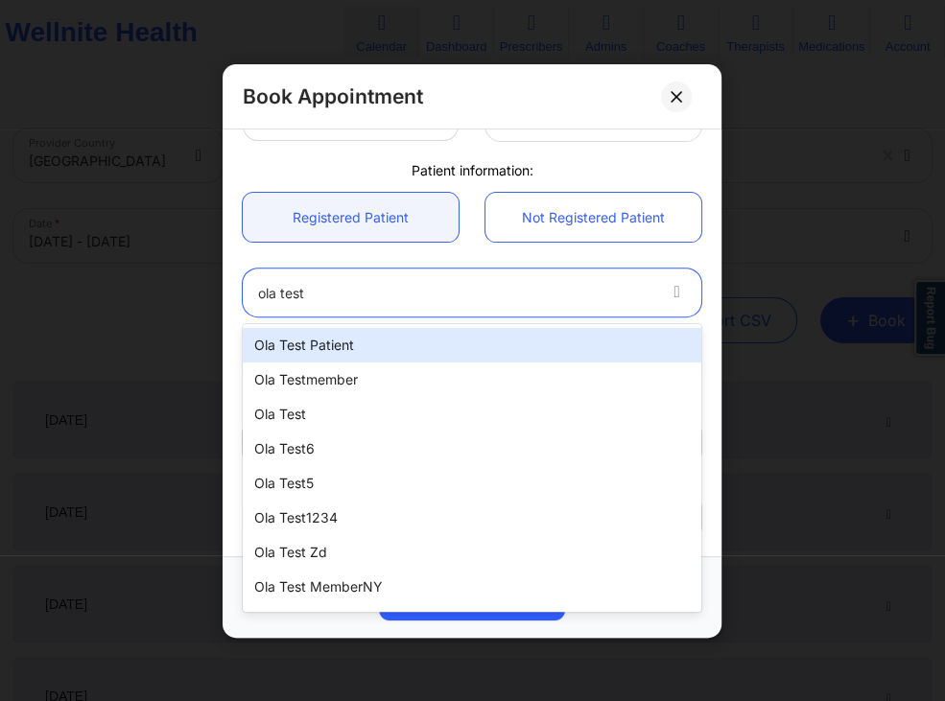
click at [337, 338] on div "Ola test patient" at bounding box center [472, 345] width 459 height 35
type input "[EMAIL_ADDRESS][DOMAIN_NAME]"
type input "[PHONE_NUMBER]"
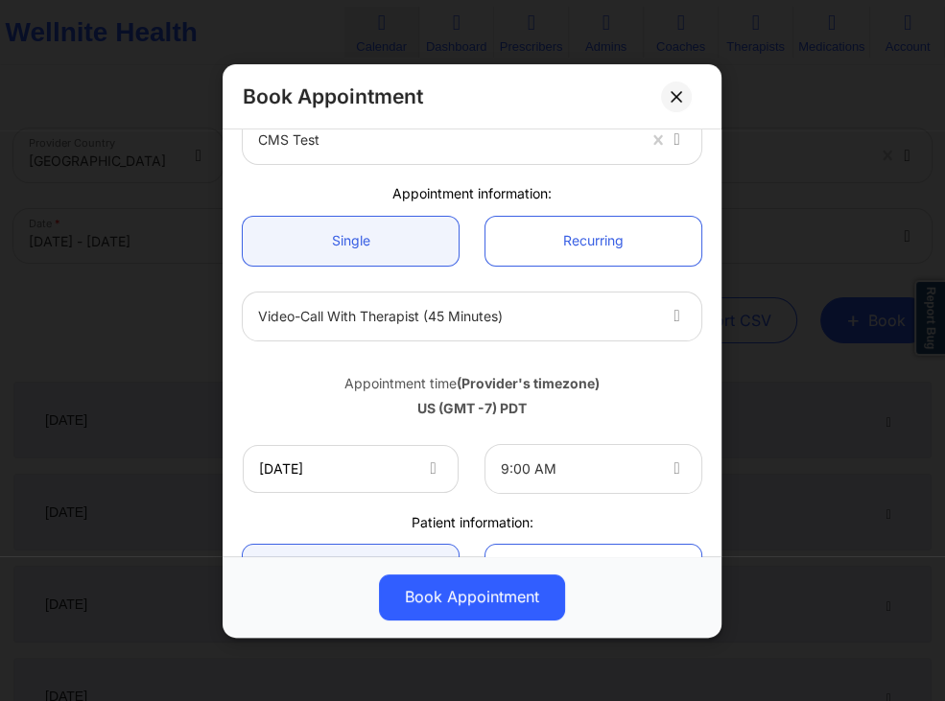
scroll to position [201, 0]
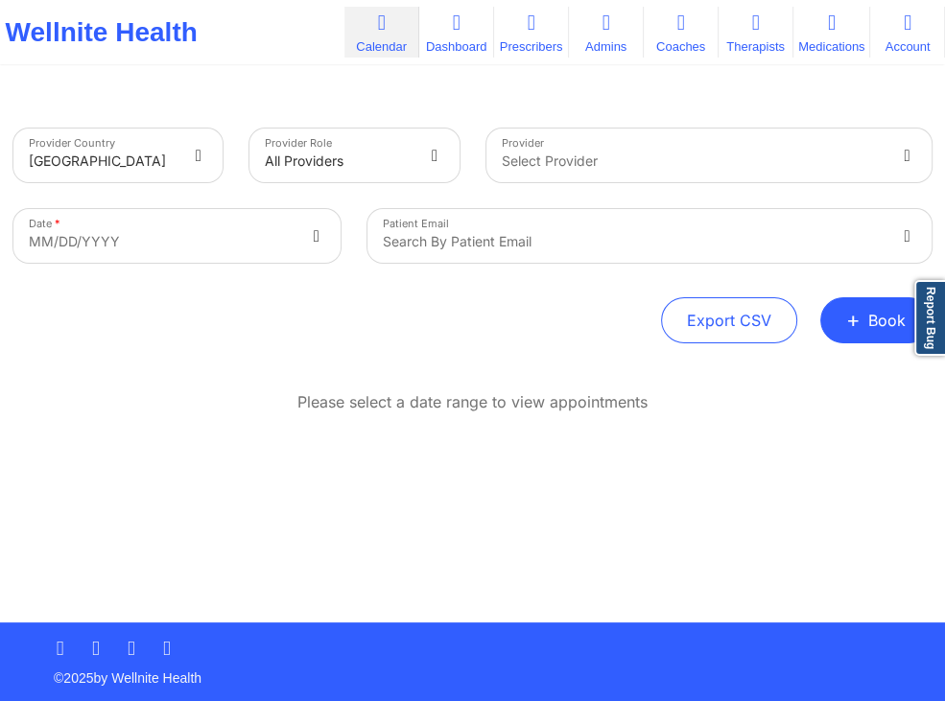
click at [894, 235] on div at bounding box center [909, 236] width 46 height 54
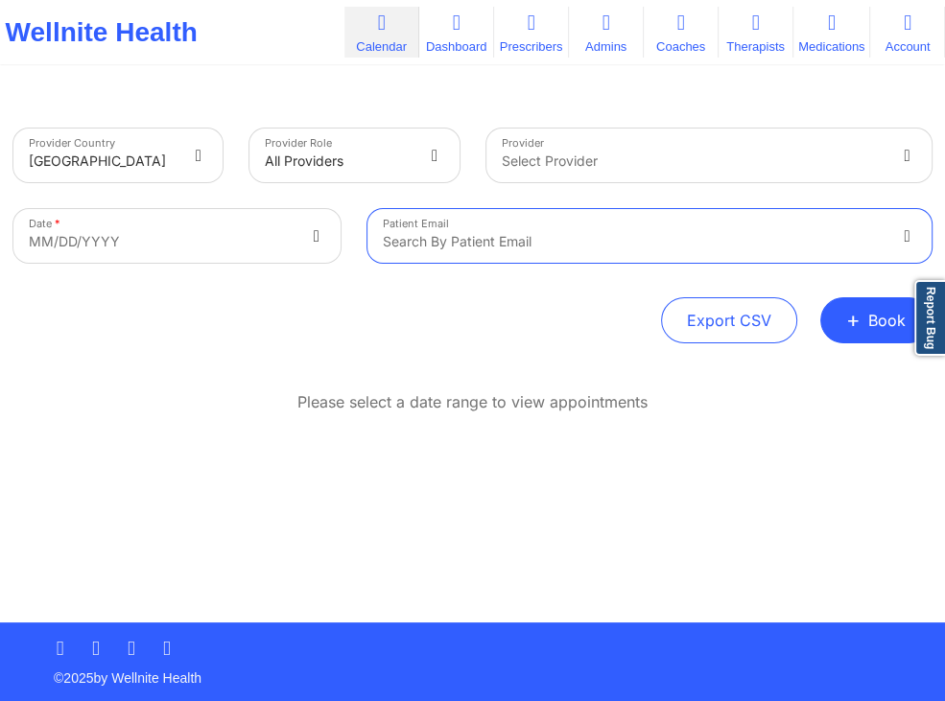
click at [894, 236] on div at bounding box center [909, 236] width 46 height 54
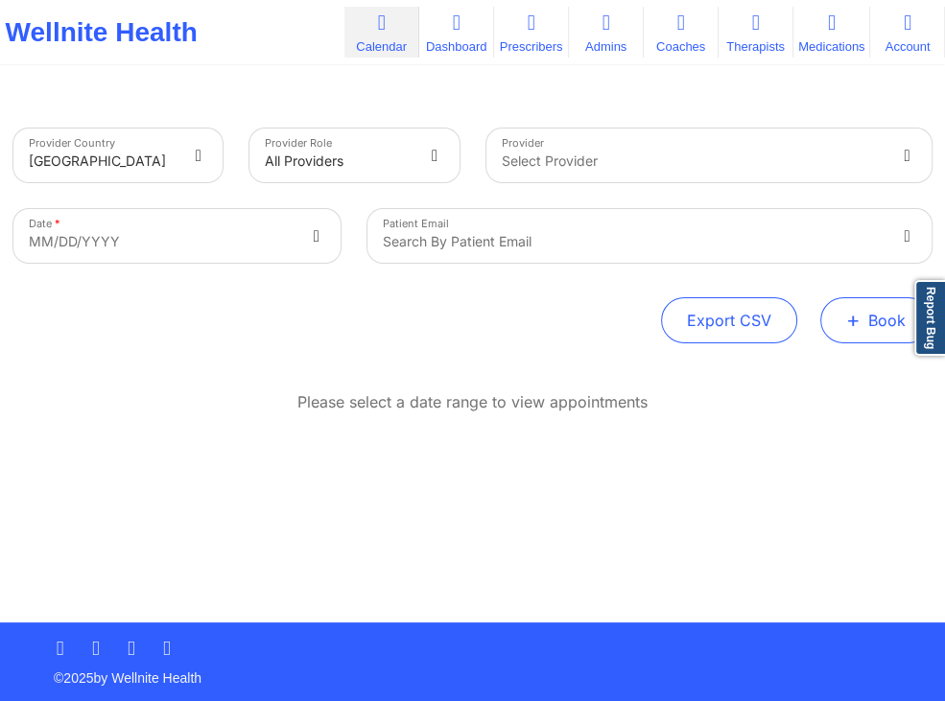
drag, startPoint x: 872, startPoint y: 325, endPoint x: 859, endPoint y: 323, distance: 13.6
click at [871, 325] on button "+ Book" at bounding box center [875, 320] width 111 height 46
click at [853, 325] on span "+" at bounding box center [853, 320] width 14 height 11
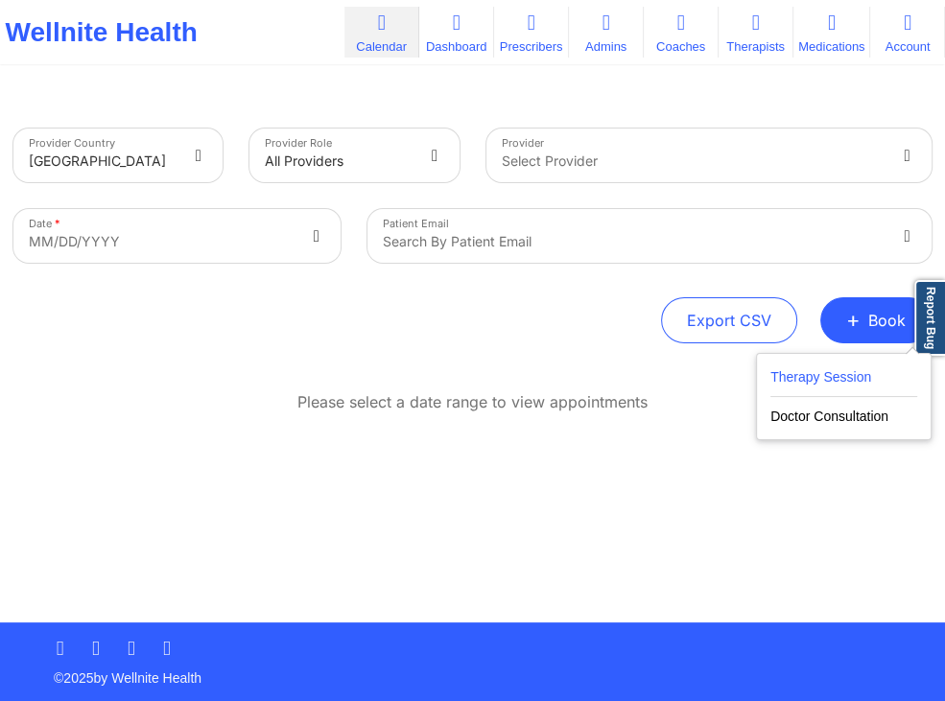
click at [784, 378] on button "Therapy Session" at bounding box center [844, 382] width 147 height 32
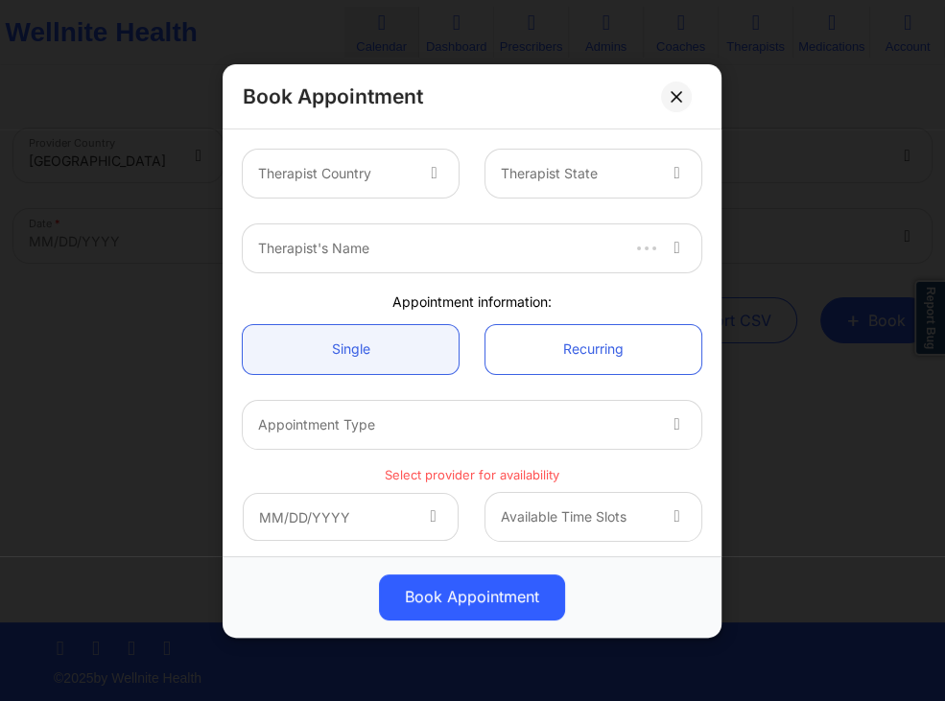
click at [427, 172] on icon at bounding box center [434, 170] width 19 height 16
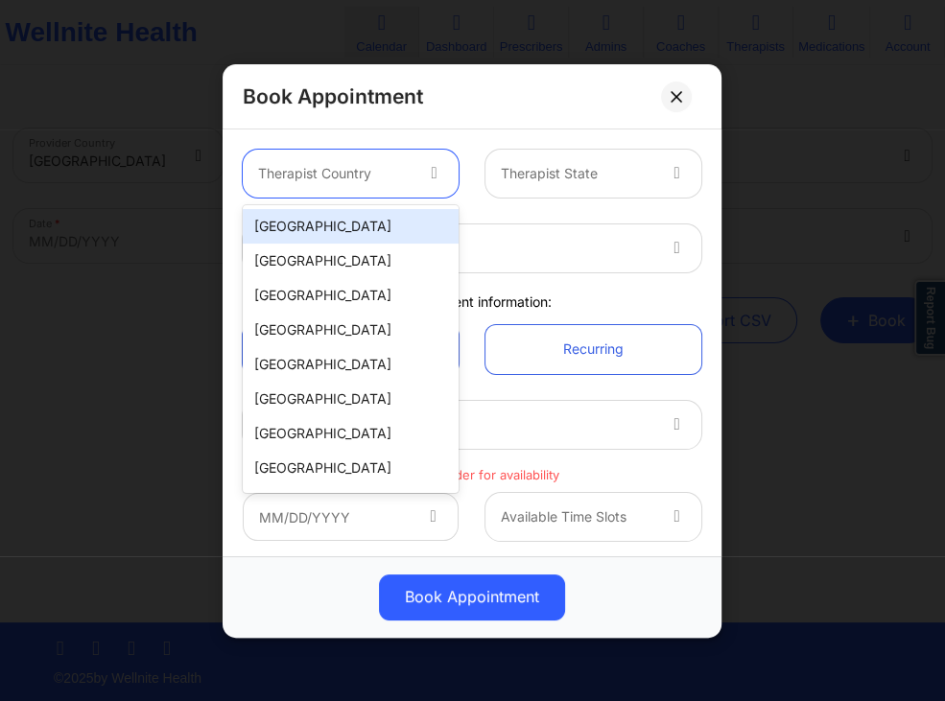
click at [378, 226] on div "[GEOGRAPHIC_DATA]" at bounding box center [351, 226] width 216 height 35
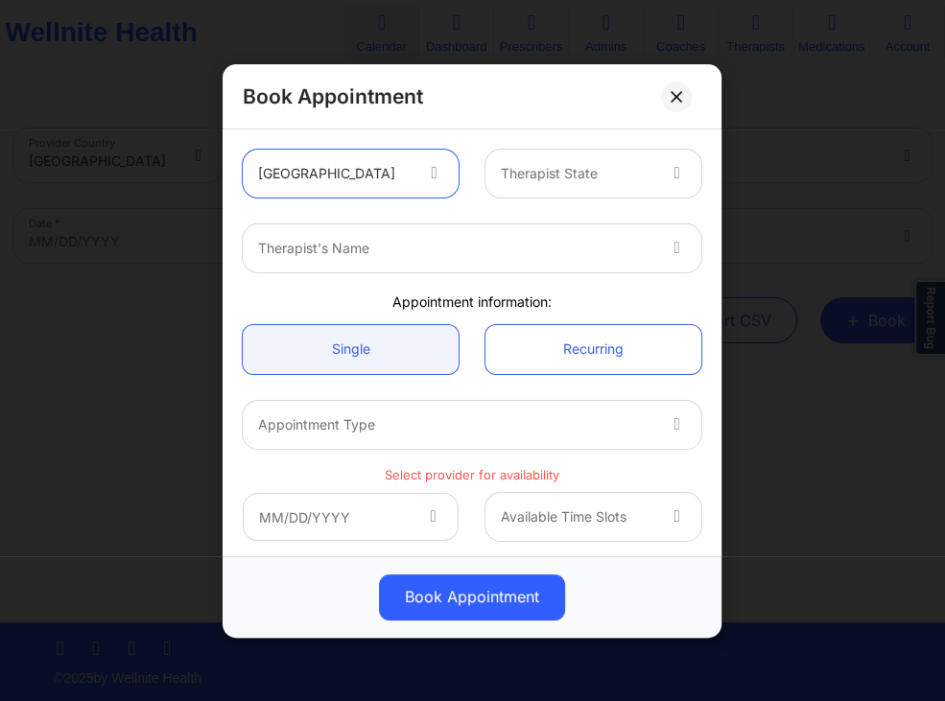
click at [668, 174] on div at bounding box center [679, 174] width 46 height 48
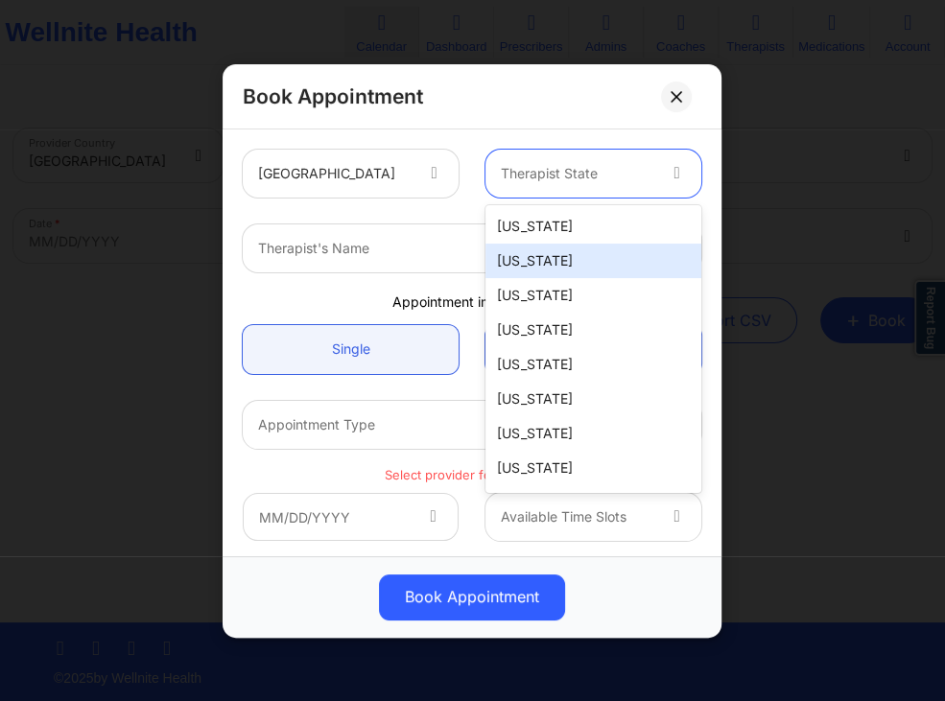
click at [555, 259] on div "[US_STATE]" at bounding box center [594, 261] width 216 height 35
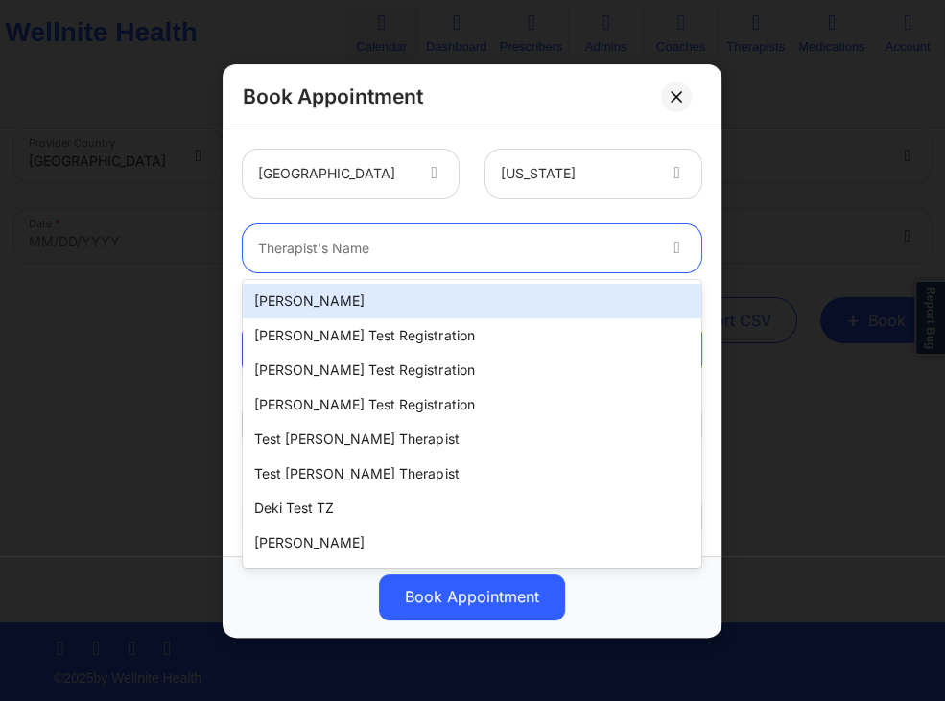
click at [509, 256] on div at bounding box center [456, 248] width 396 height 23
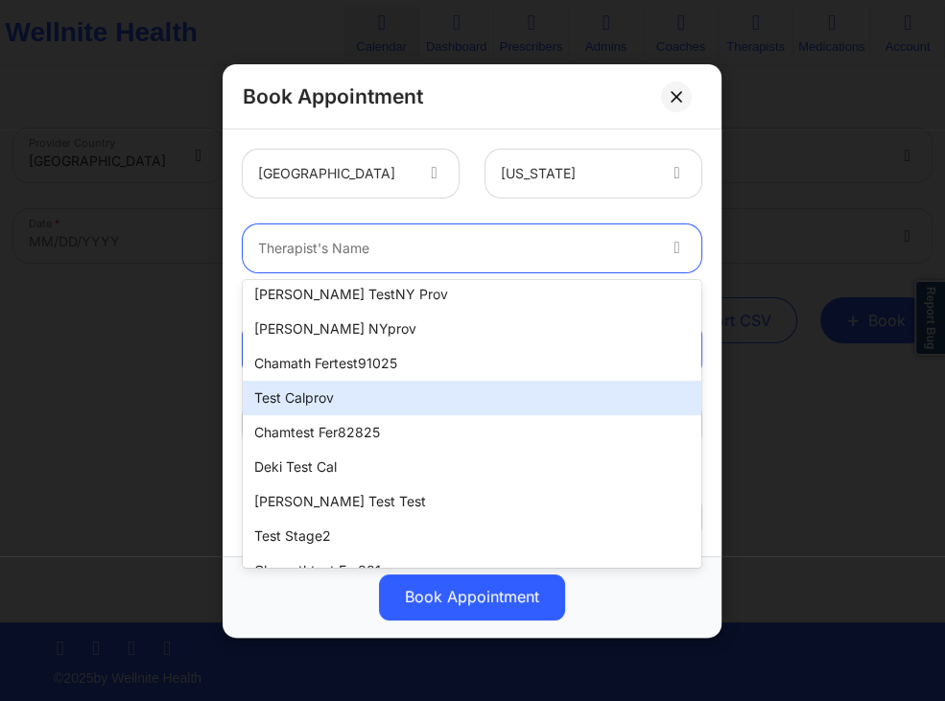
scroll to position [411, 0]
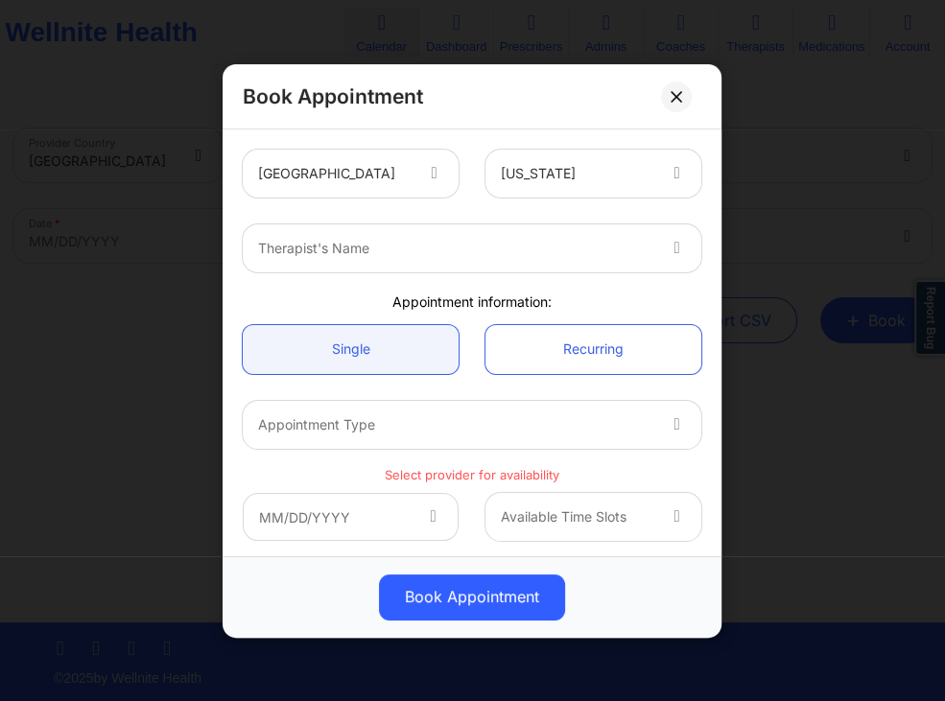
click at [466, 259] on div at bounding box center [456, 248] width 396 height 23
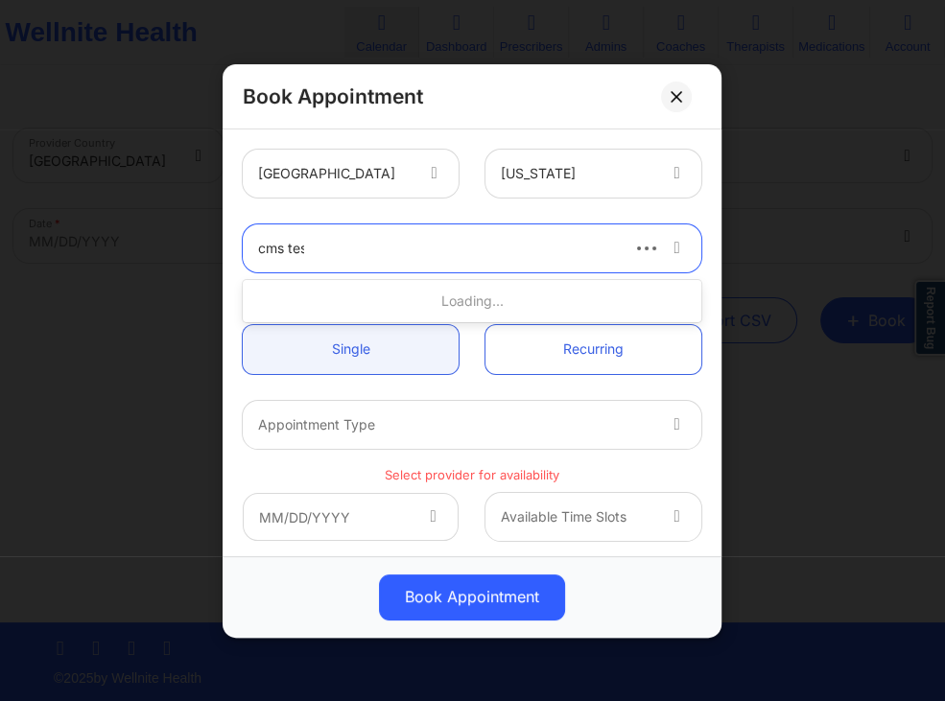
type input "cms test"
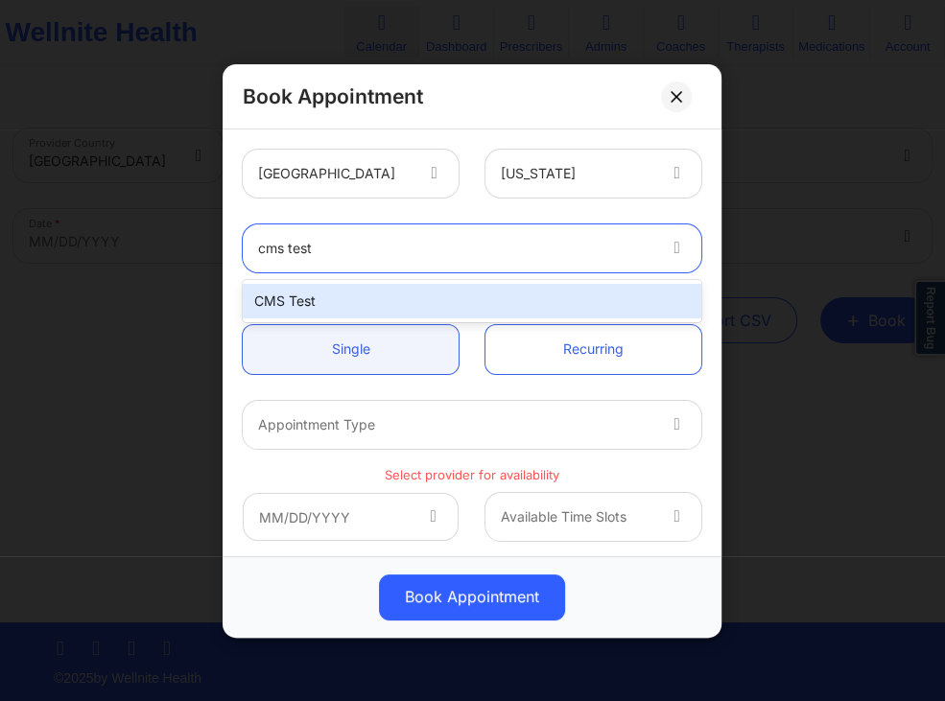
click at [322, 298] on div "CMS Test" at bounding box center [472, 301] width 459 height 35
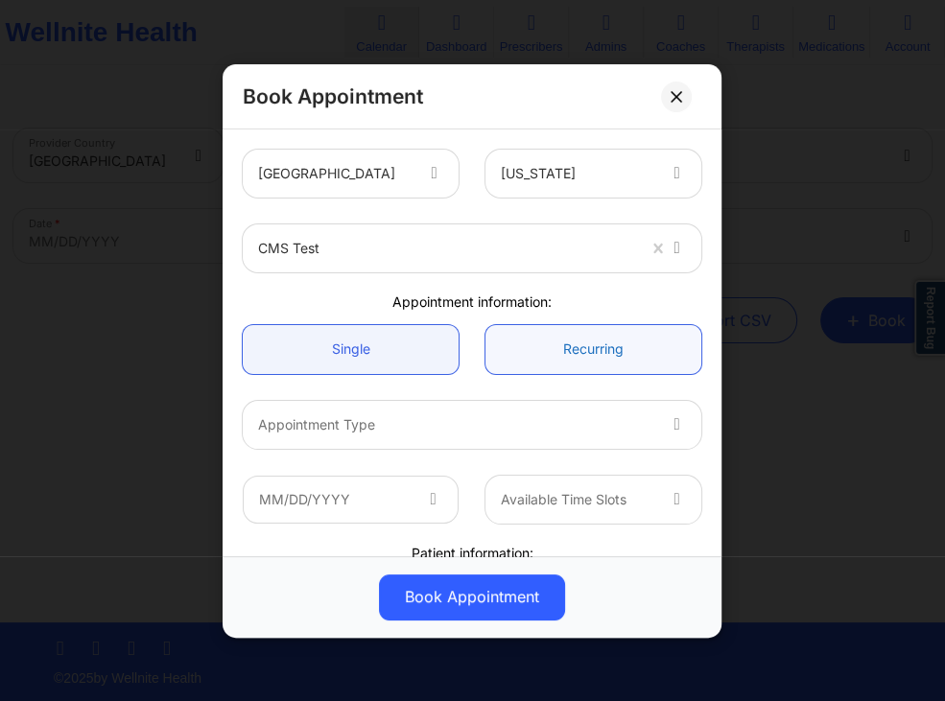
click at [555, 340] on link "Recurring" at bounding box center [594, 348] width 216 height 49
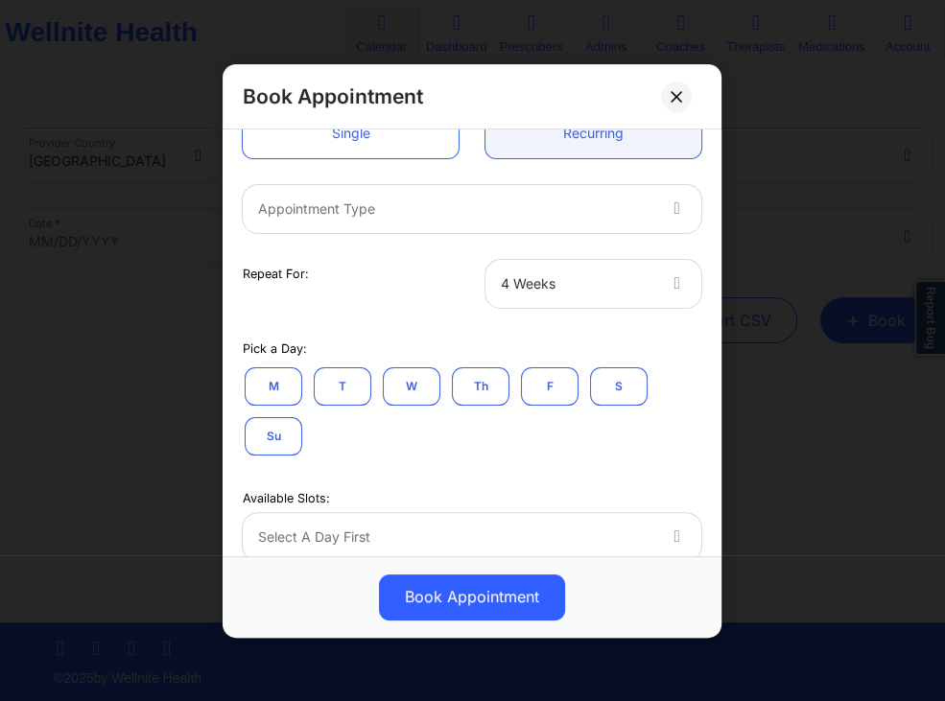
scroll to position [184, 0]
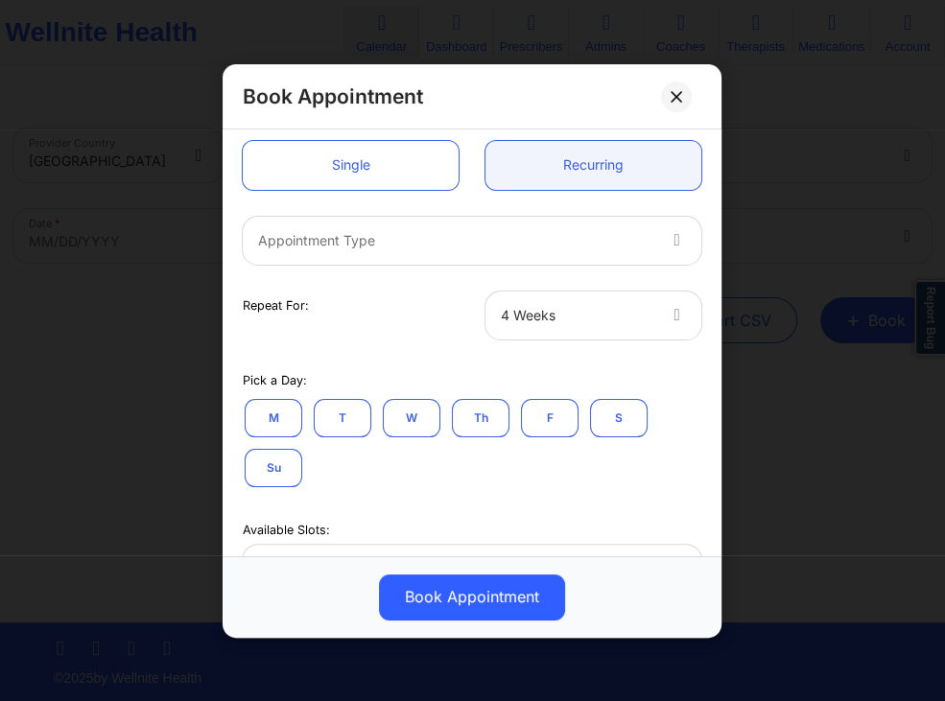
click at [459, 247] on div at bounding box center [456, 239] width 396 height 23
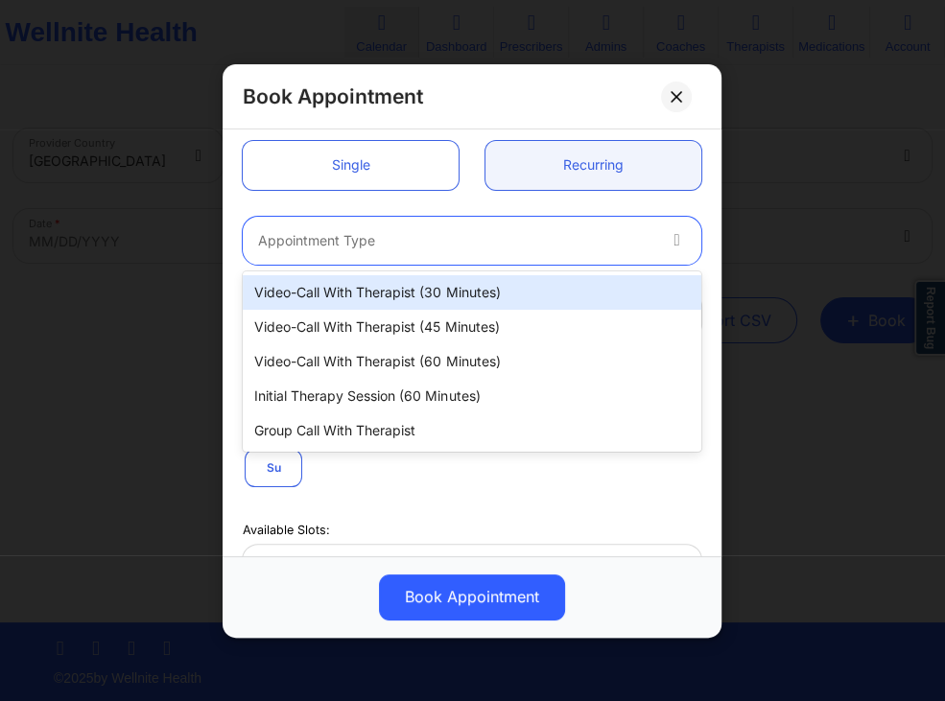
click at [395, 301] on div "Video-Call with Therapist (30 minutes)" at bounding box center [472, 292] width 459 height 35
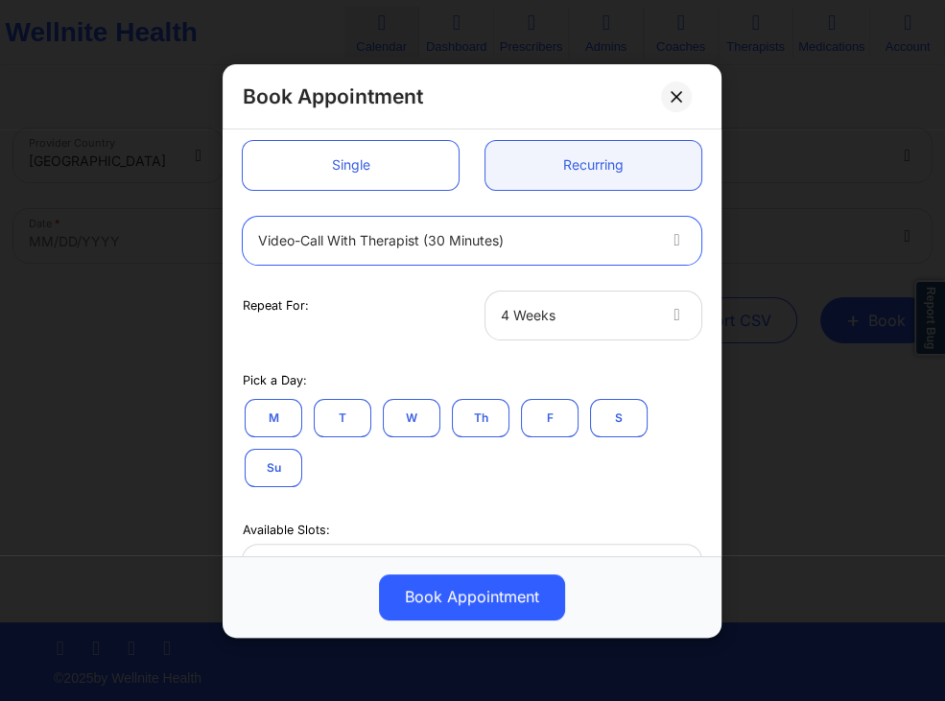
drag, startPoint x: 520, startPoint y: 321, endPoint x: 512, endPoint y: 328, distance: 10.2
click at [521, 322] on div at bounding box center [577, 314] width 153 height 23
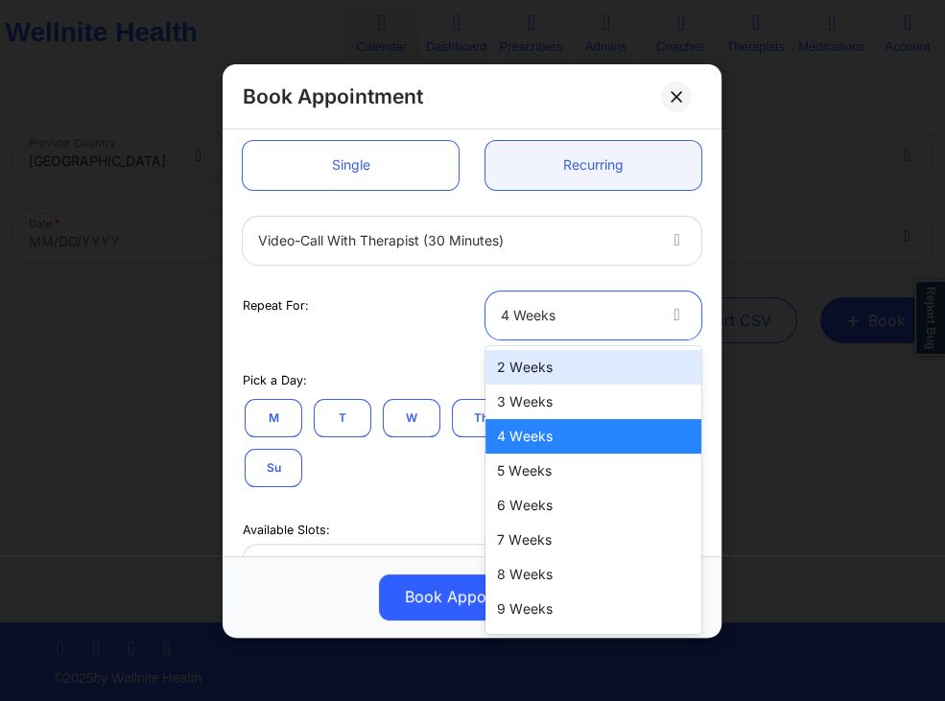
click at [510, 374] on div "2 Weeks" at bounding box center [594, 367] width 216 height 35
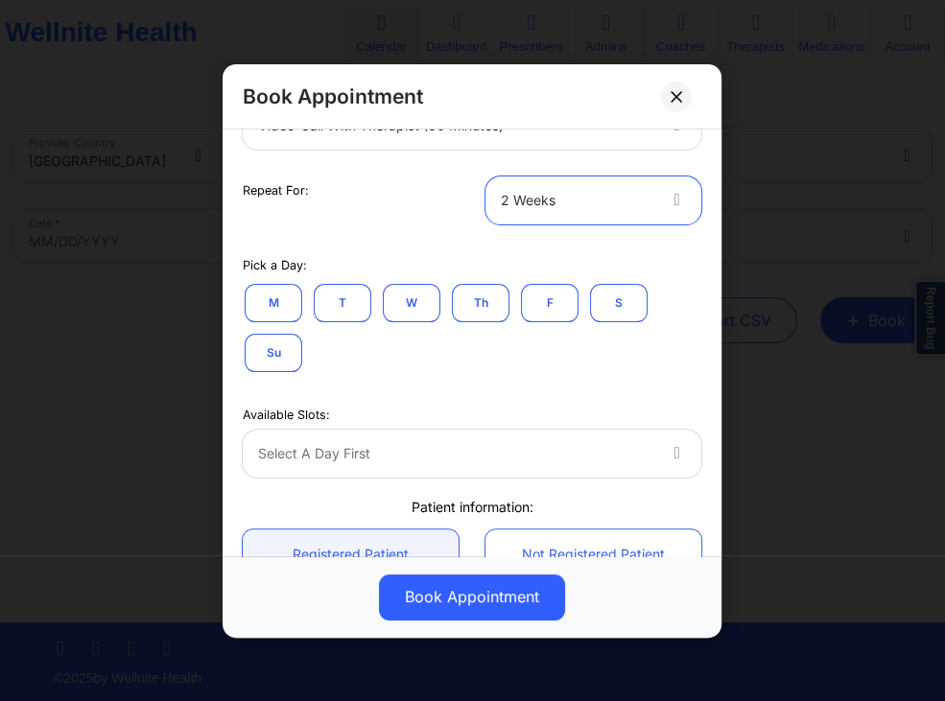
scroll to position [368, 0]
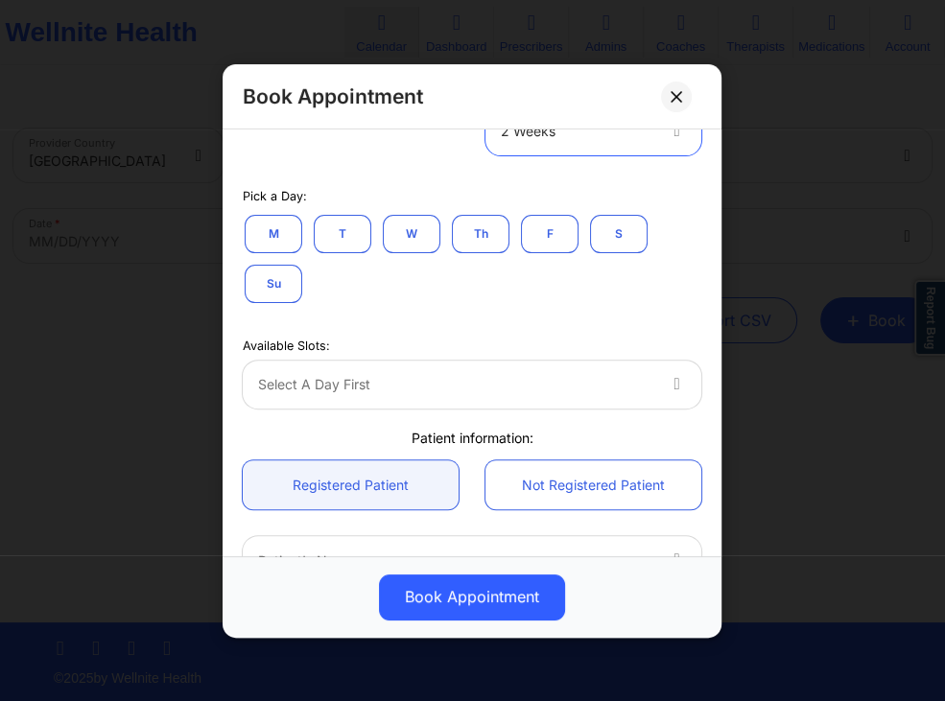
click at [361, 236] on button "T" at bounding box center [343, 233] width 58 height 38
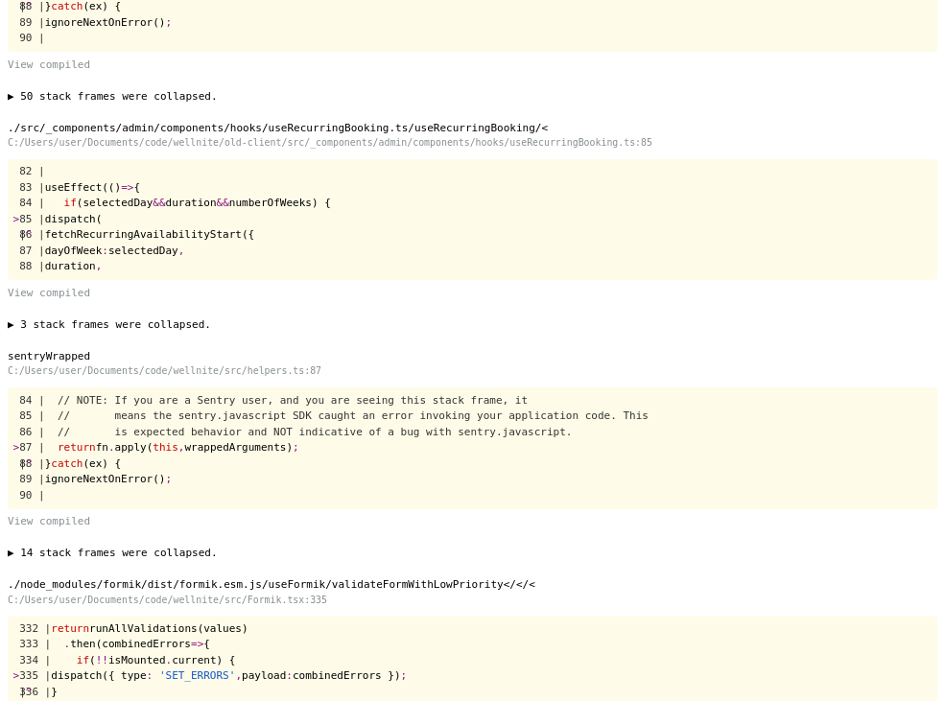
scroll to position [1950, 0]
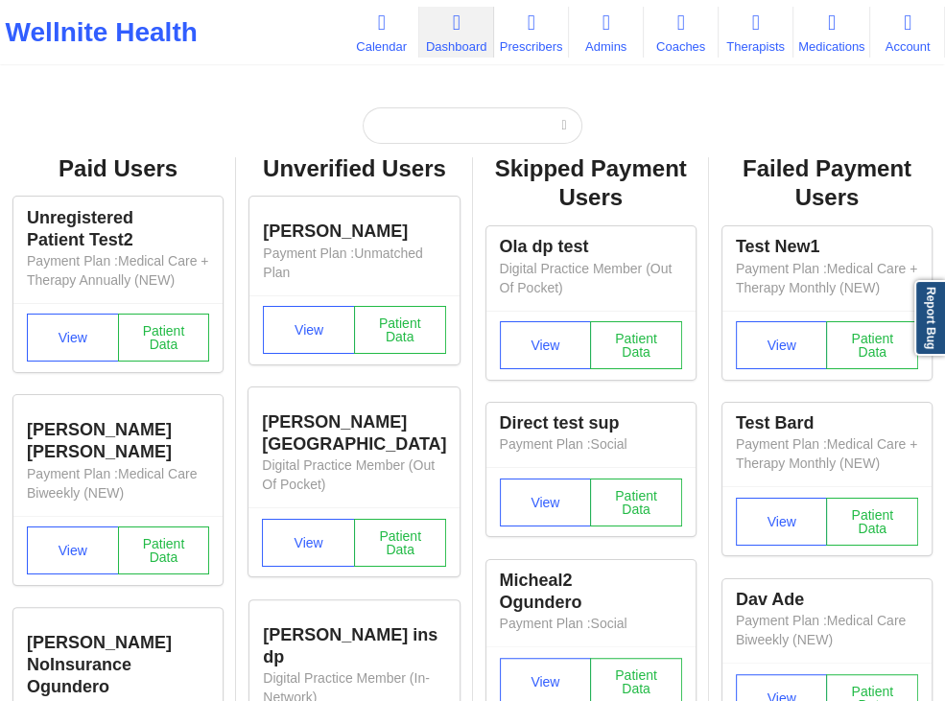
click at [379, 33] on icon at bounding box center [380, 22] width 25 height 21
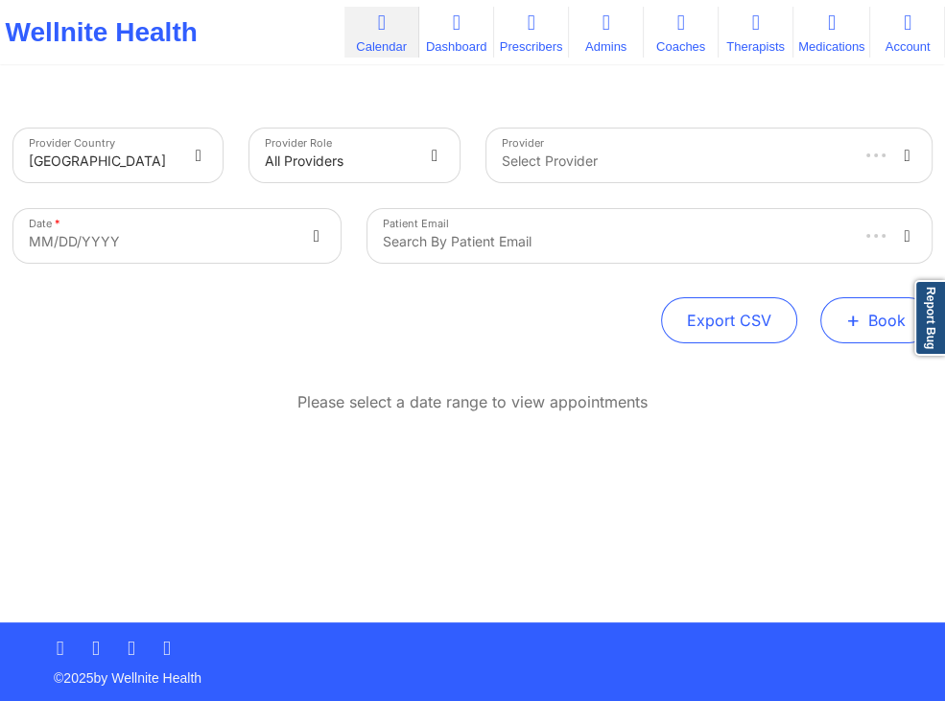
click at [846, 320] on button "+ Book" at bounding box center [875, 320] width 111 height 46
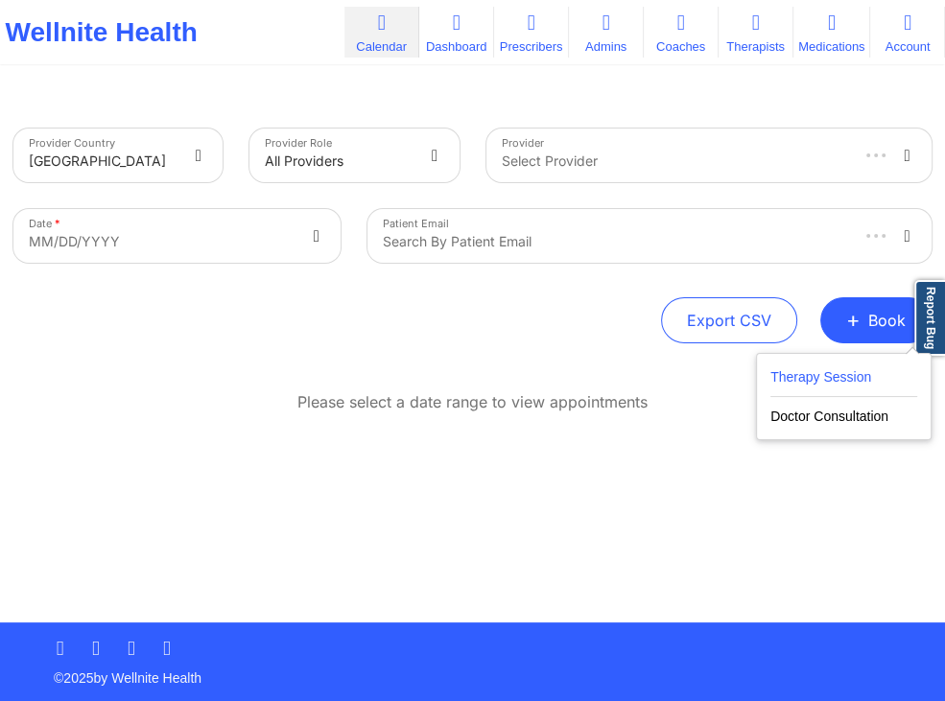
click at [814, 376] on button "Therapy Session" at bounding box center [844, 382] width 147 height 32
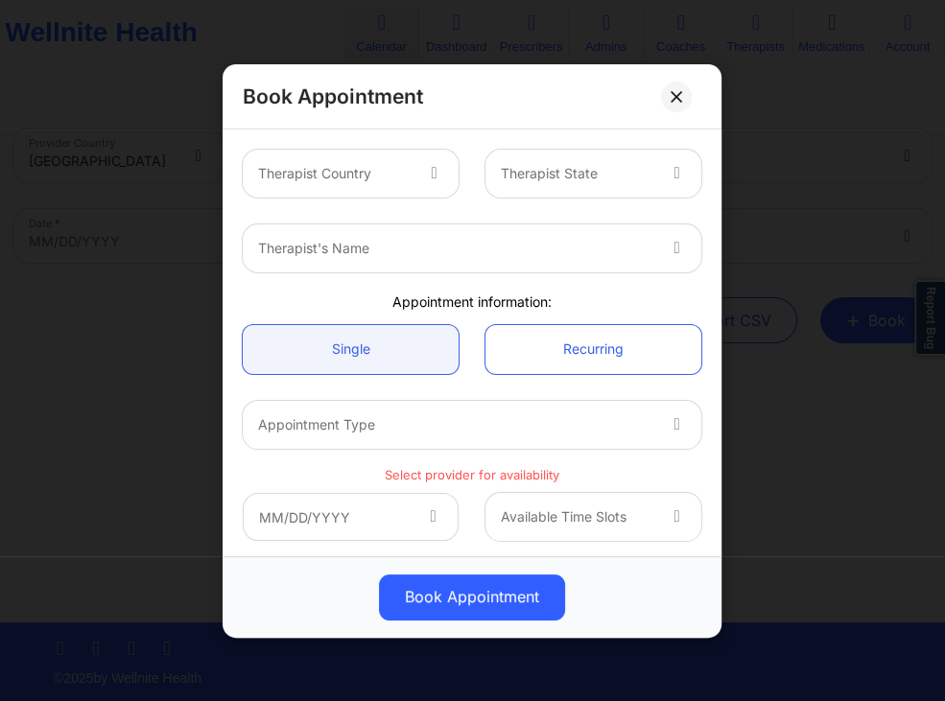
drag, startPoint x: 427, startPoint y: 183, endPoint x: 438, endPoint y: 179, distance: 11.2
click at [438, 179] on div at bounding box center [436, 173] width 23 height 23
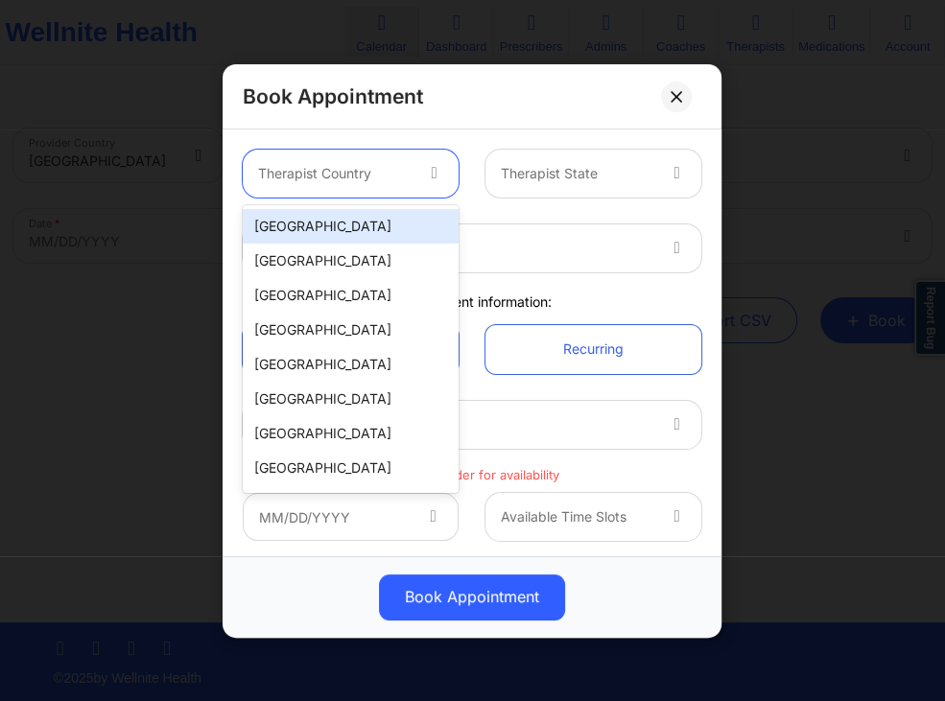
click at [407, 221] on div "[GEOGRAPHIC_DATA]" at bounding box center [351, 226] width 216 height 35
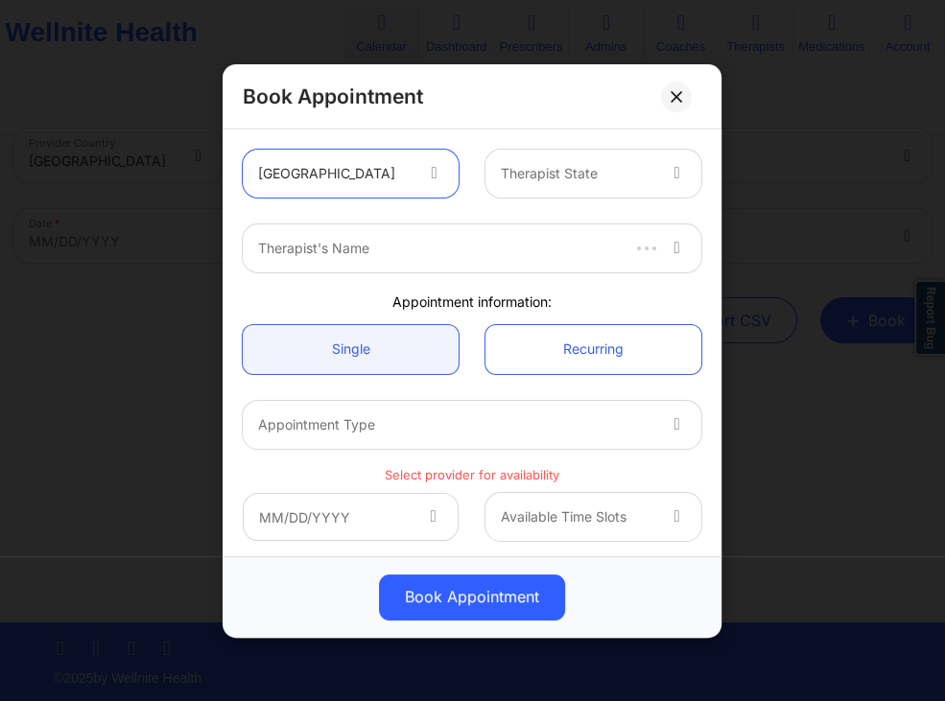
click at [534, 190] on div "Therapist State" at bounding box center [571, 174] width 171 height 48
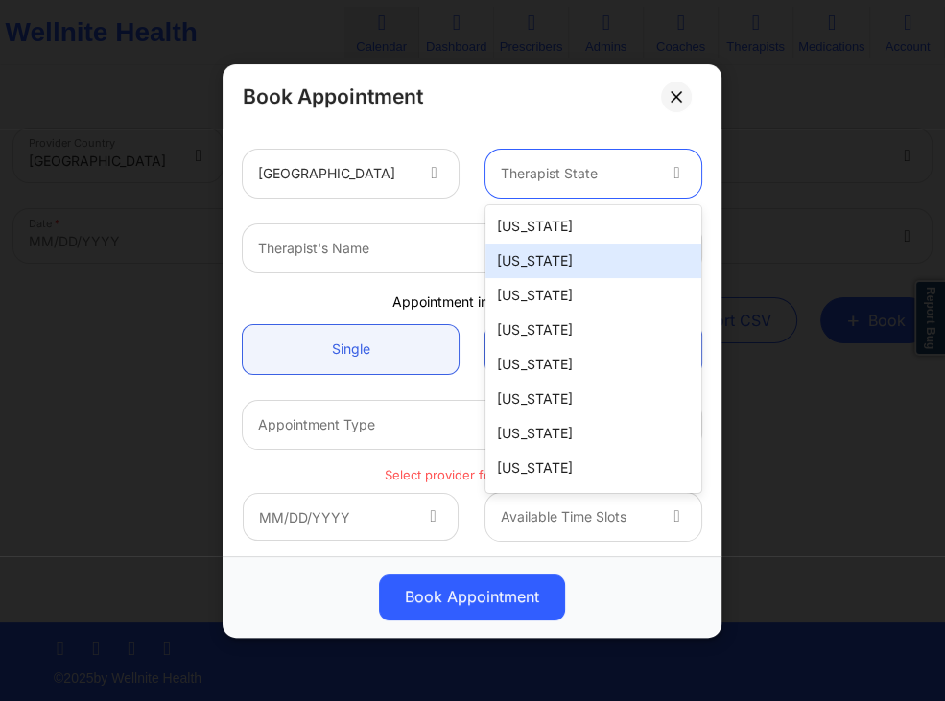
click at [534, 258] on div "[US_STATE]" at bounding box center [594, 261] width 216 height 35
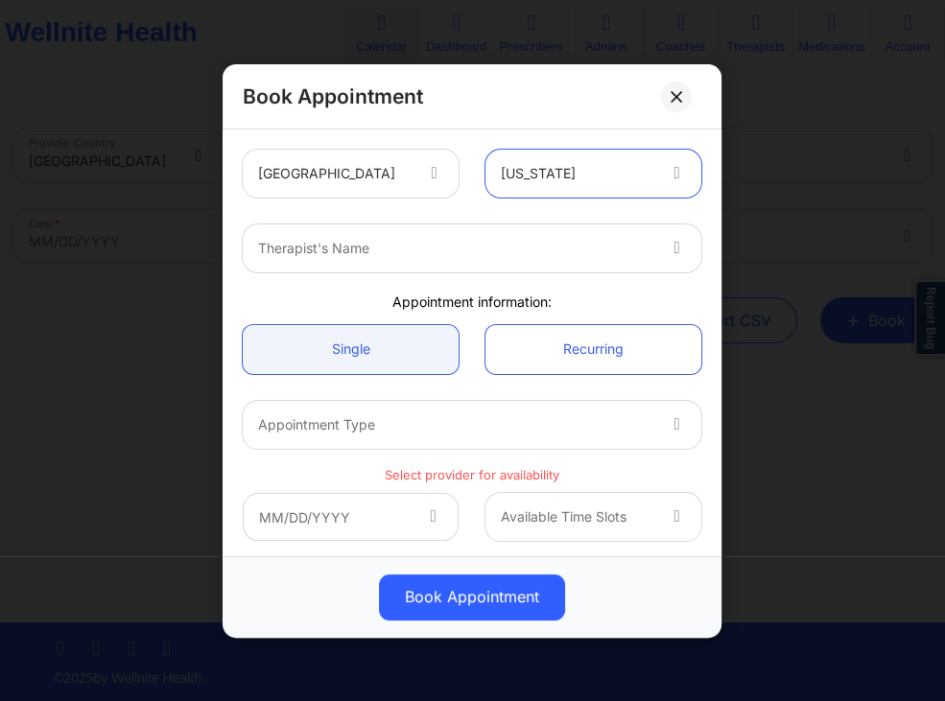
click at [397, 257] on div at bounding box center [456, 248] width 396 height 23
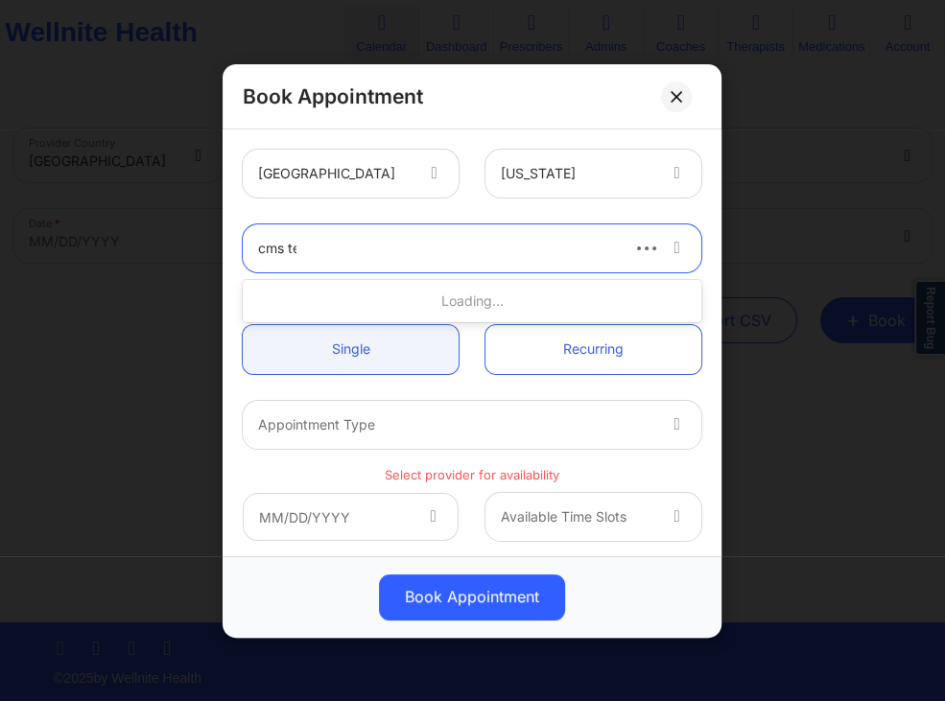
type input "cms test"
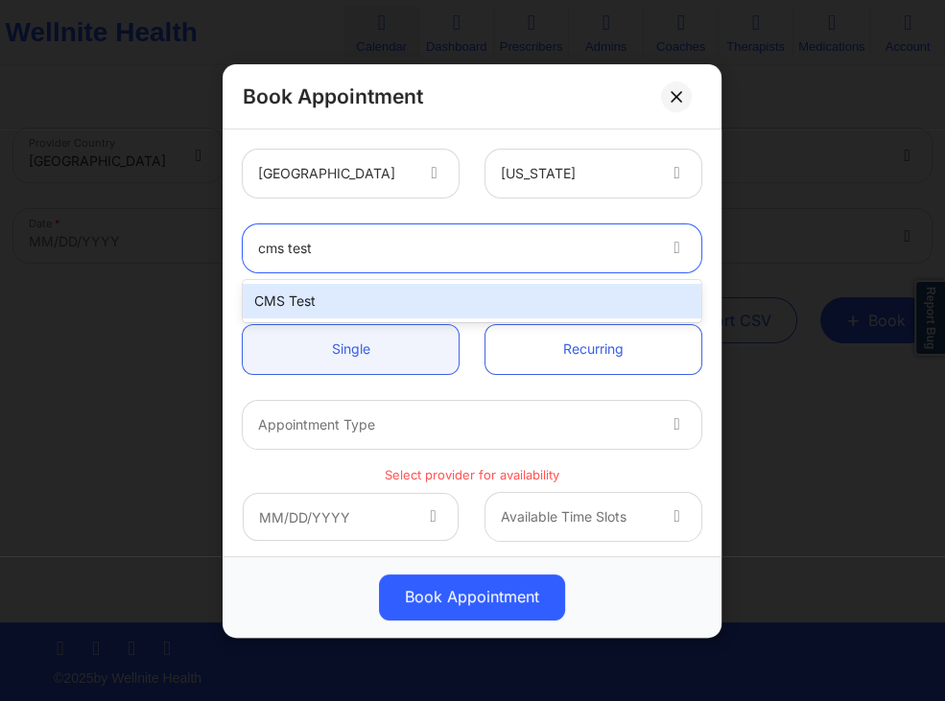
click at [409, 299] on div "CMS Test" at bounding box center [472, 301] width 459 height 35
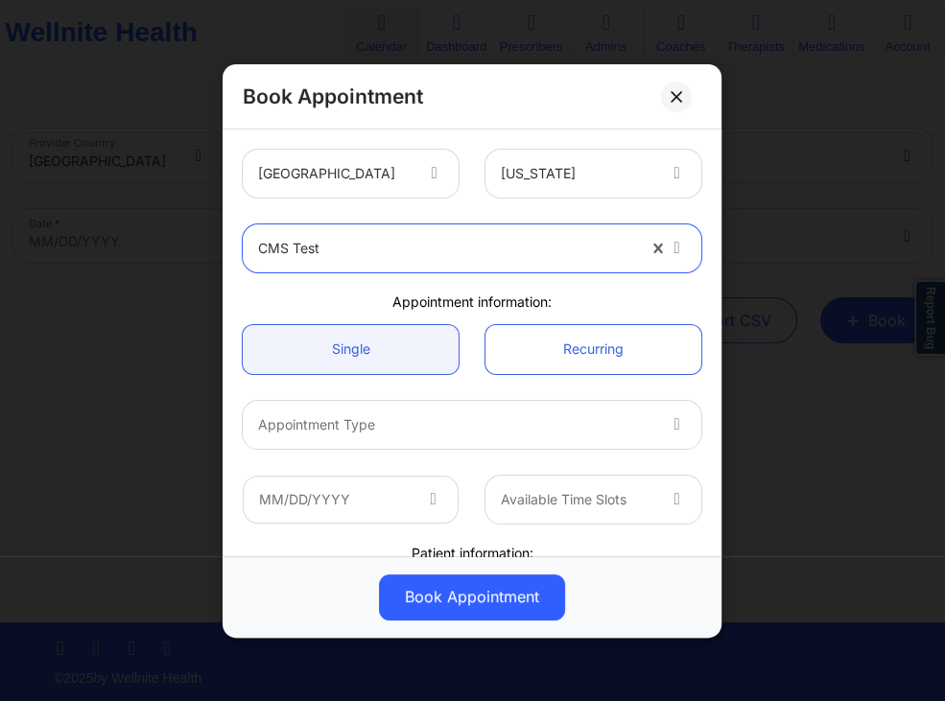
scroll to position [92, 0]
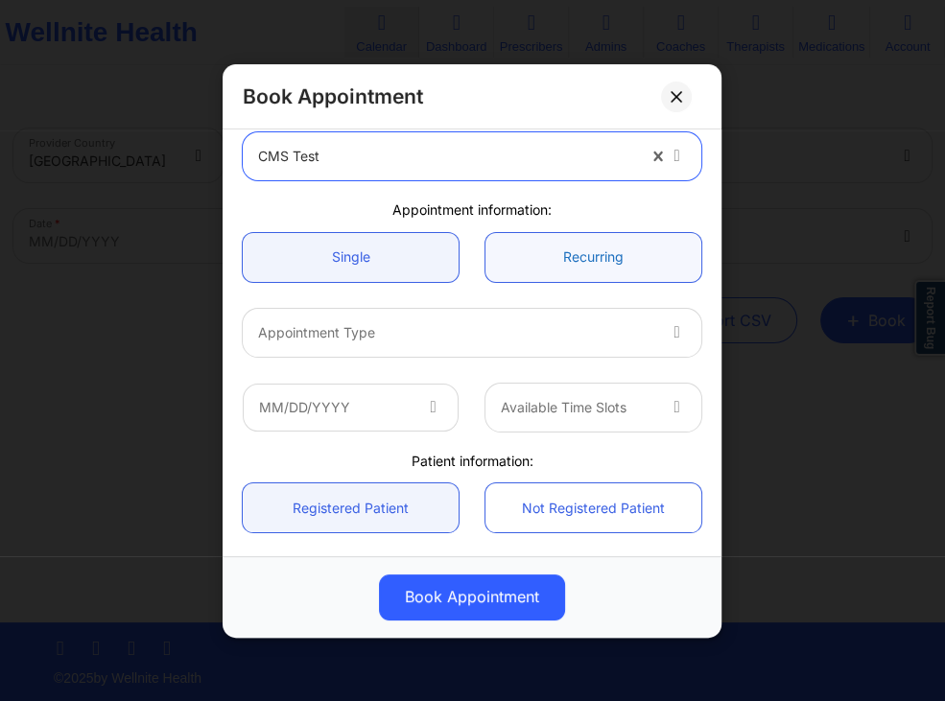
click at [533, 263] on link "Recurring" at bounding box center [594, 256] width 216 height 49
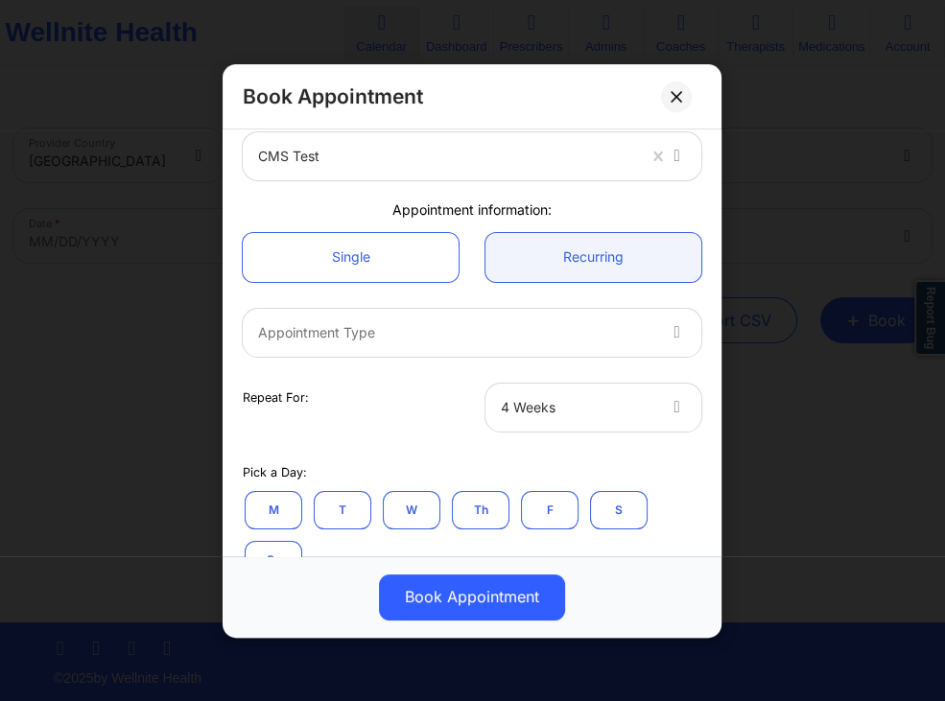
scroll to position [184, 0]
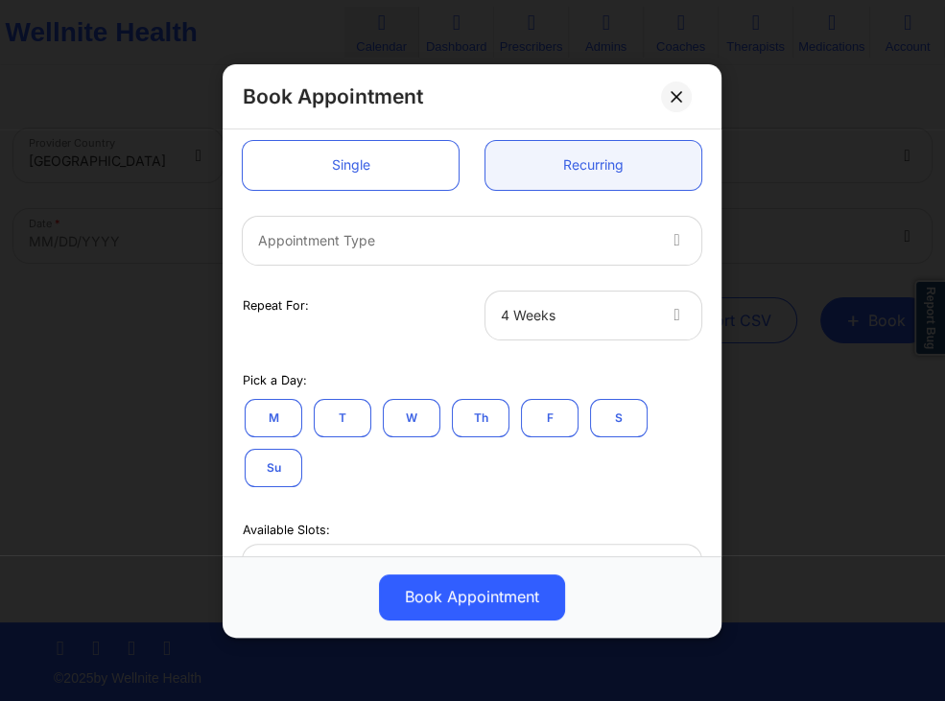
click at [556, 216] on div "Appointment Type" at bounding box center [472, 239] width 486 height 75
click at [501, 245] on div at bounding box center [456, 239] width 396 height 23
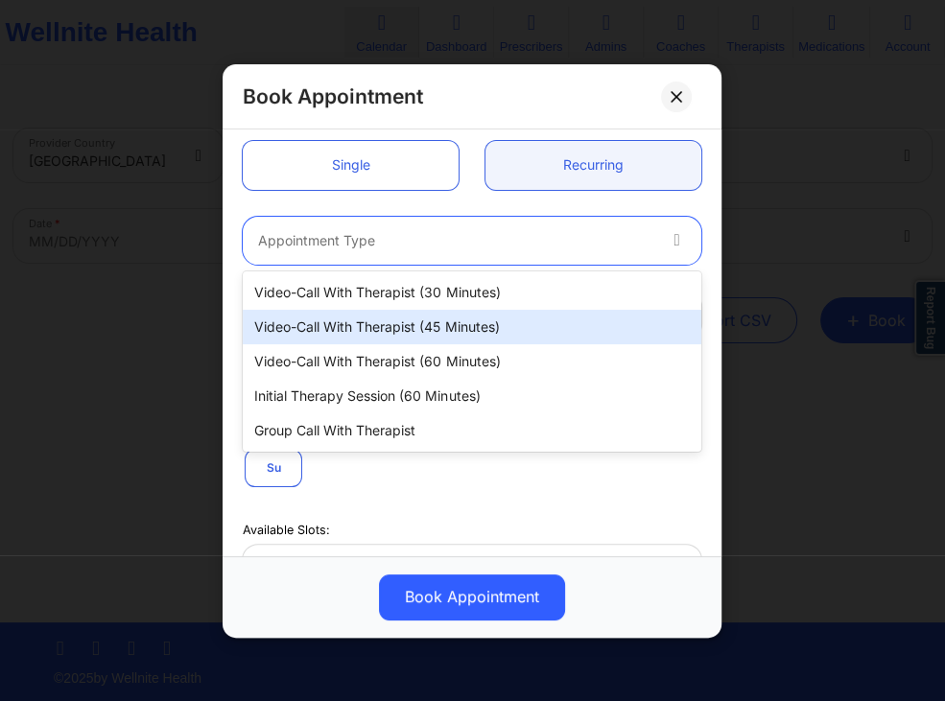
click at [439, 326] on div "Video-Call with Therapist (45 minutes)" at bounding box center [472, 327] width 459 height 35
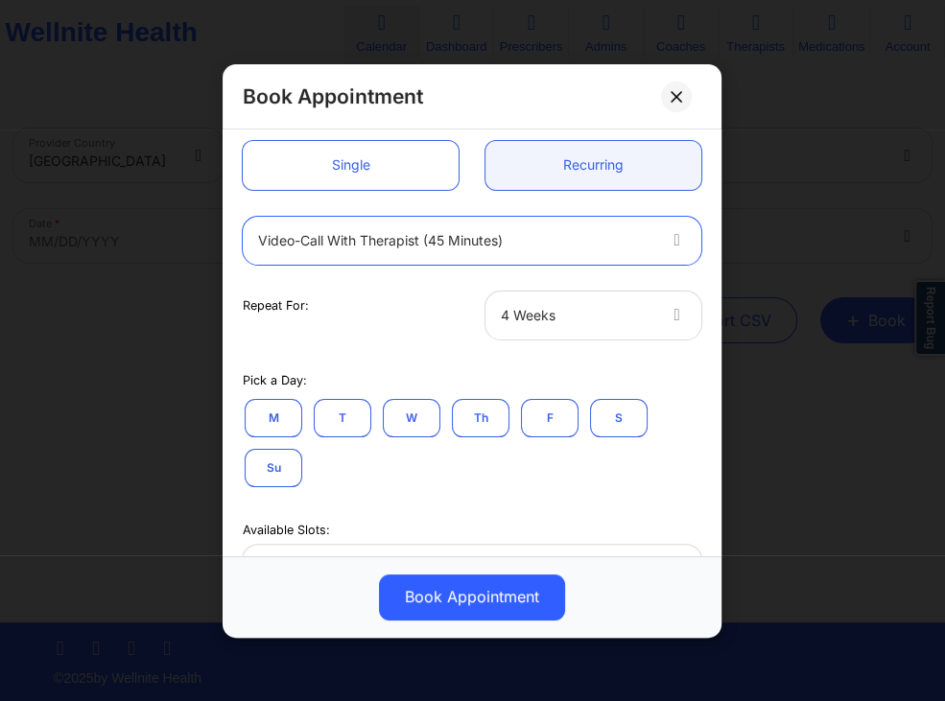
click at [578, 319] on div at bounding box center [577, 314] width 153 height 23
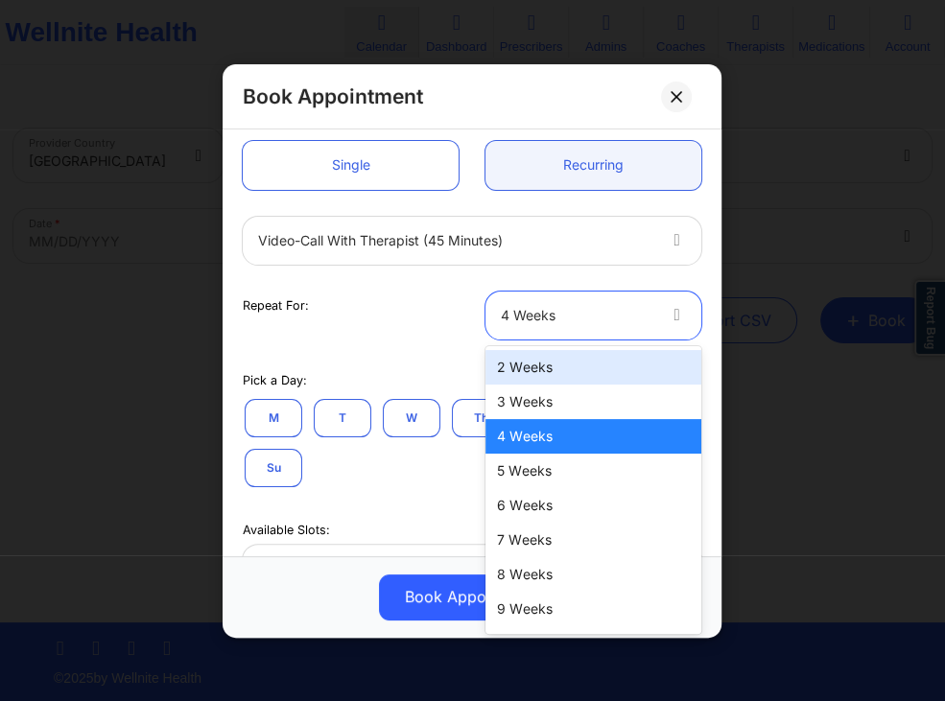
click at [381, 338] on div "Repeat For:" at bounding box center [350, 315] width 243 height 48
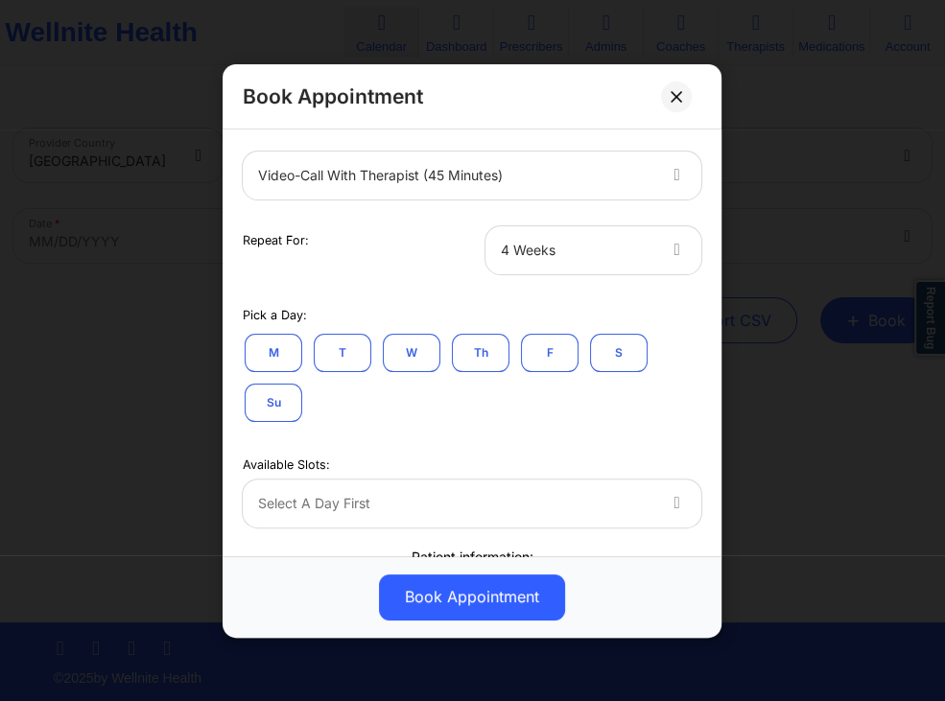
scroll to position [276, 0]
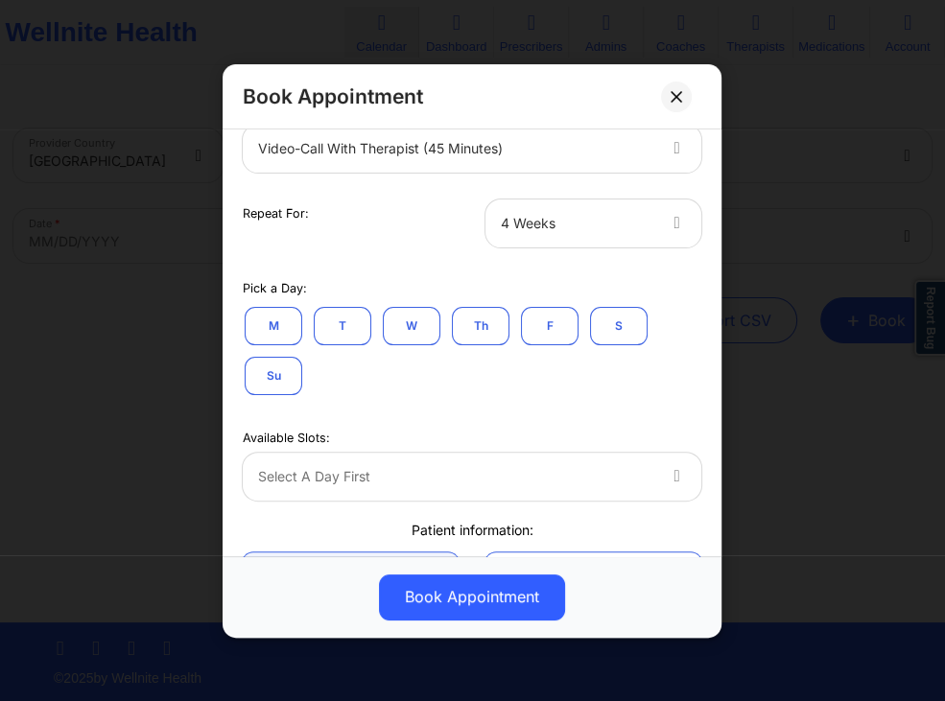
click at [347, 331] on button "T" at bounding box center [343, 325] width 58 height 38
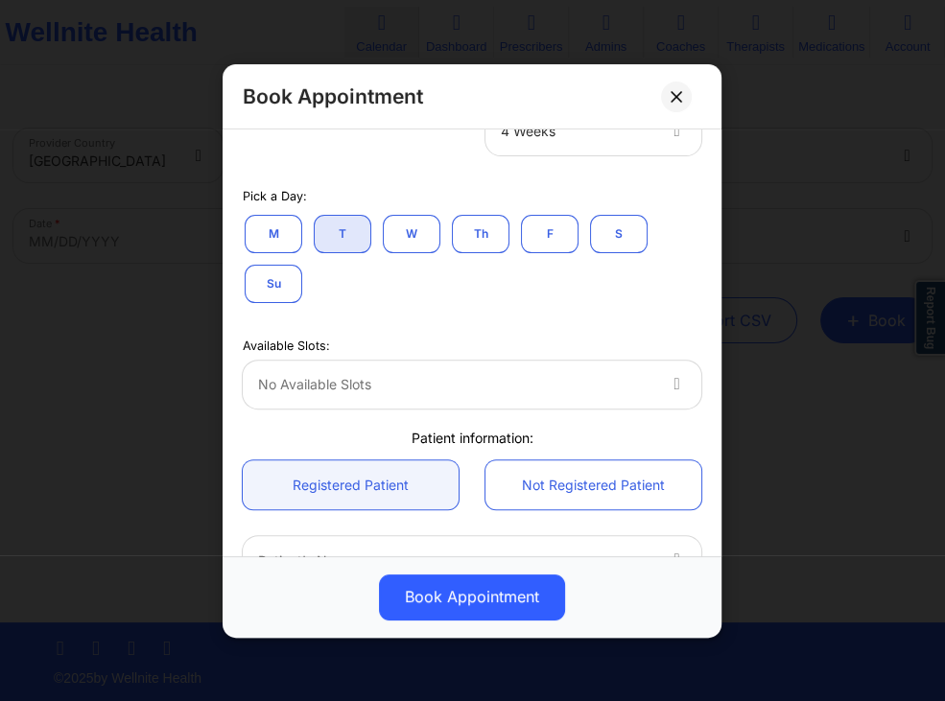
click at [410, 249] on button "W" at bounding box center [412, 233] width 58 height 38
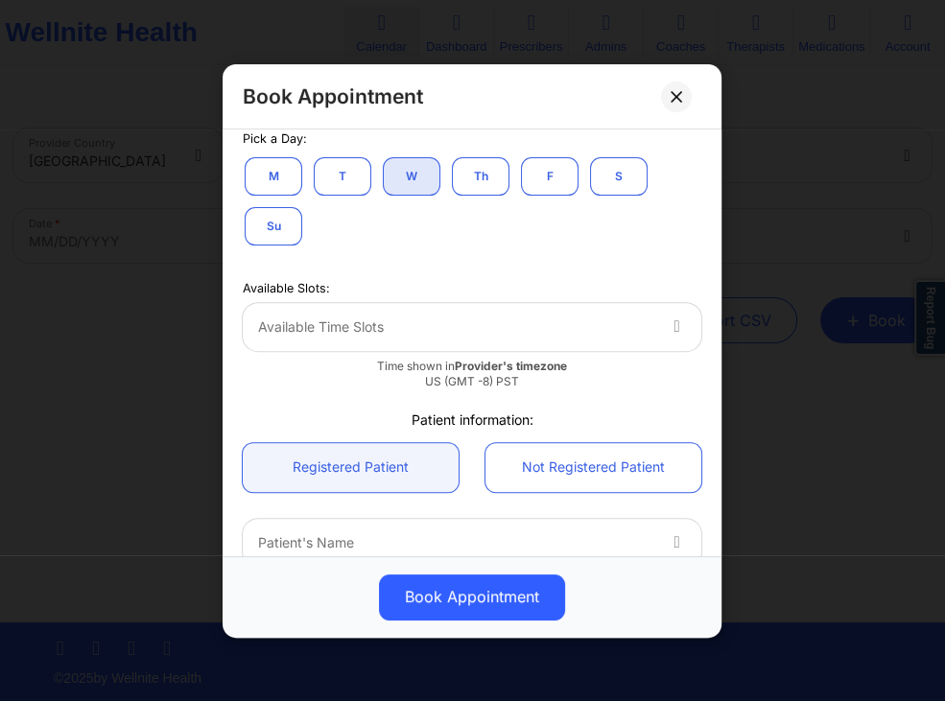
scroll to position [461, 0]
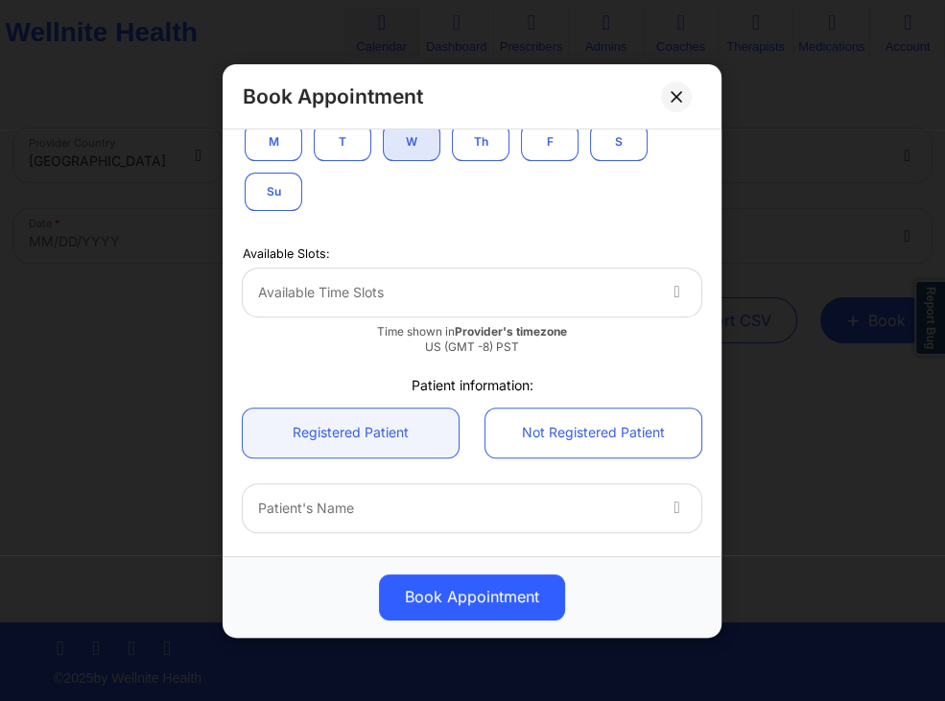
click at [667, 290] on div at bounding box center [679, 292] width 46 height 48
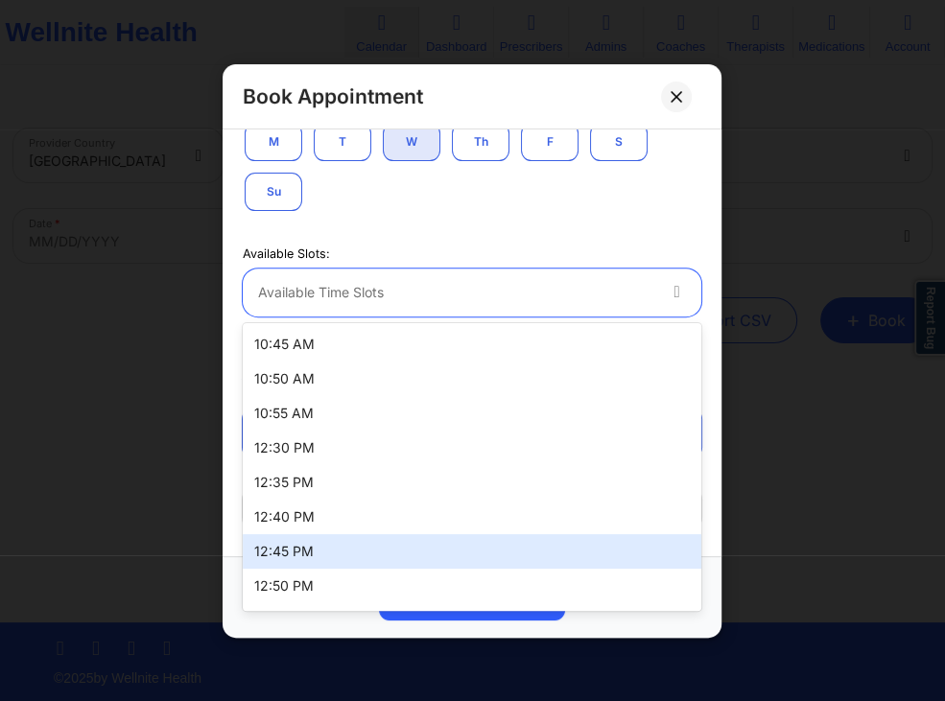
scroll to position [0, 0]
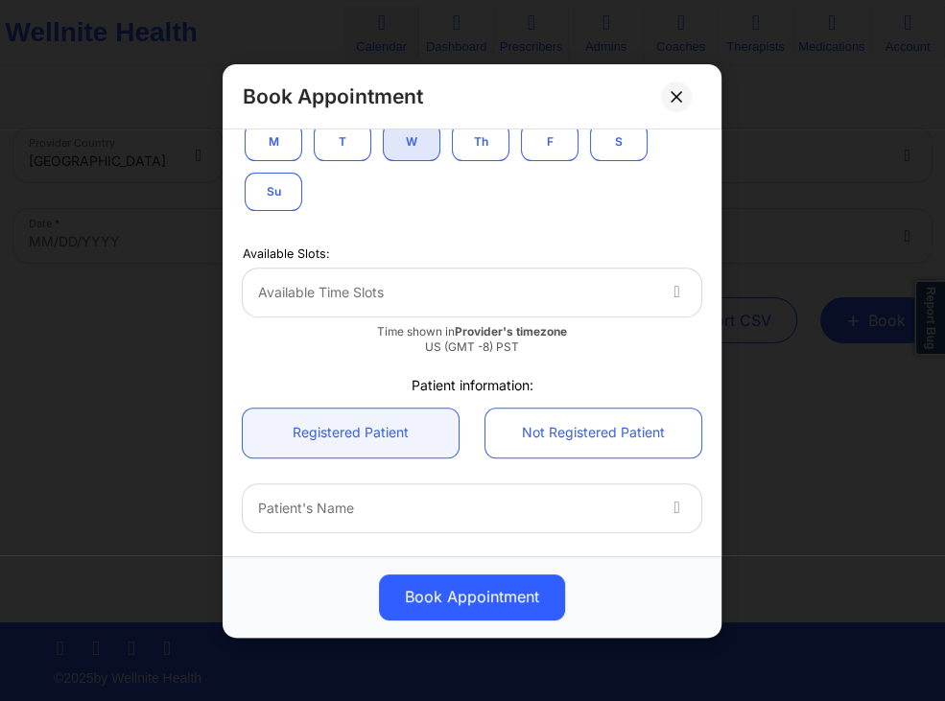
click at [464, 225] on div "Pick a Day: M T W Th F S Su" at bounding box center [472, 151] width 486 height 150
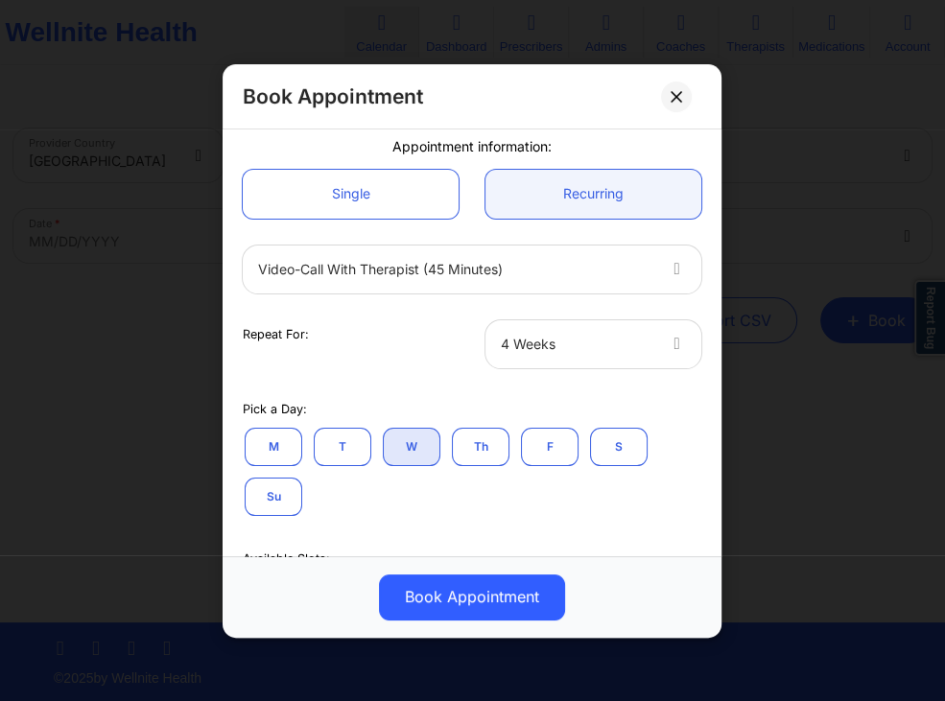
scroll to position [128, 0]
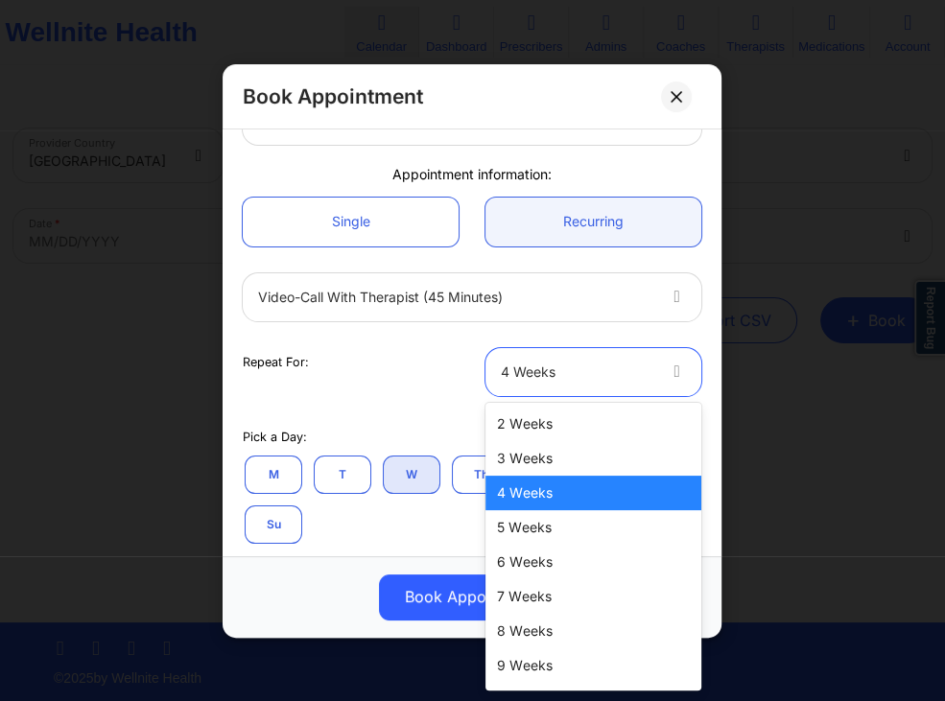
click at [558, 366] on div at bounding box center [577, 371] width 153 height 23
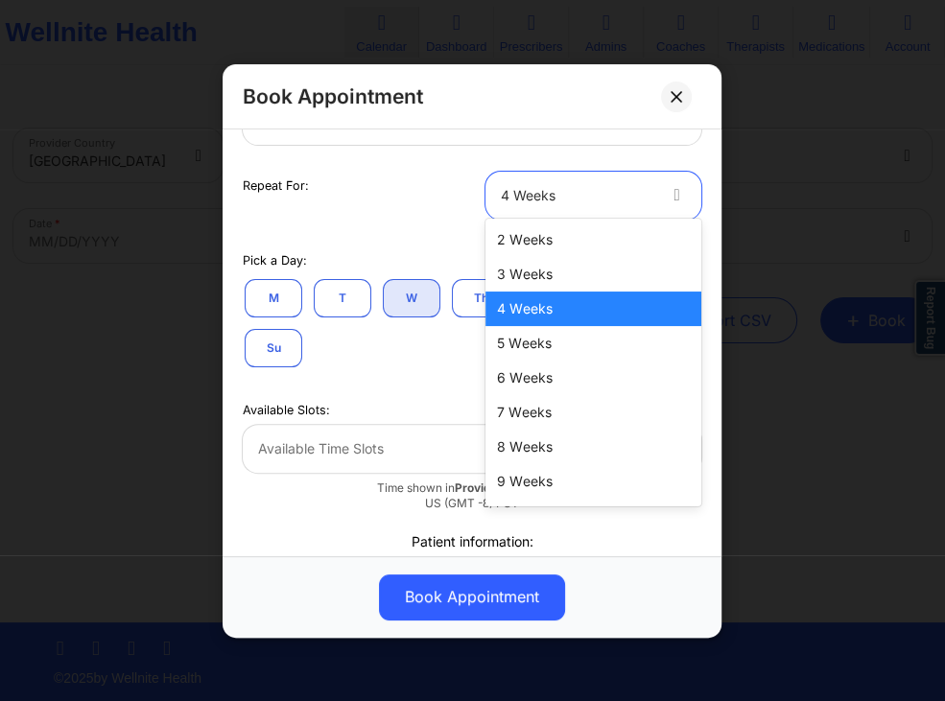
scroll to position [312, 0]
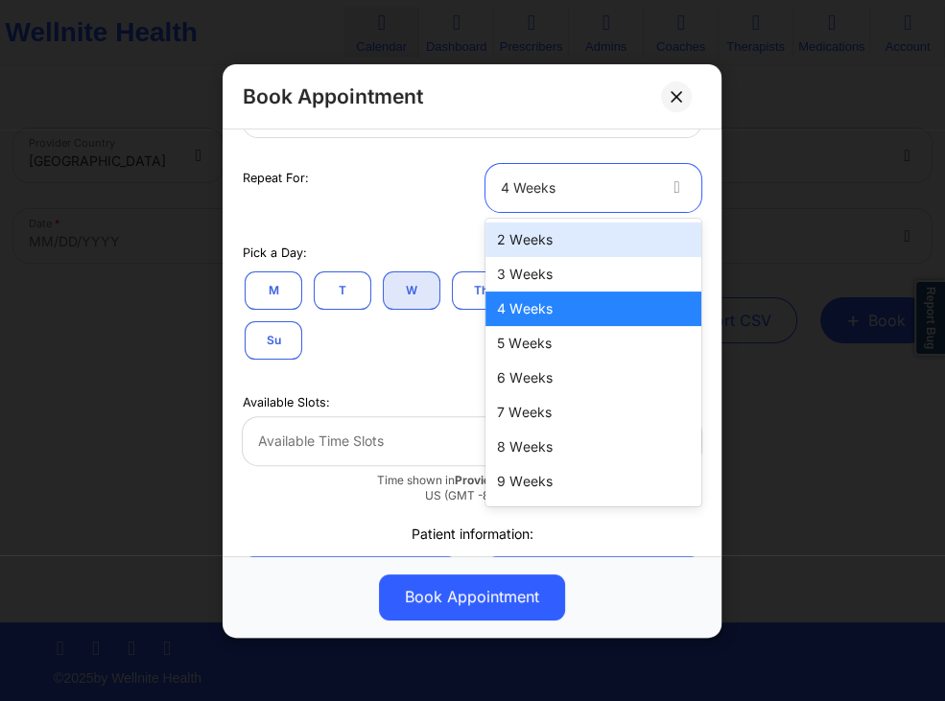
click at [528, 247] on div "2 Weeks" at bounding box center [594, 240] width 216 height 35
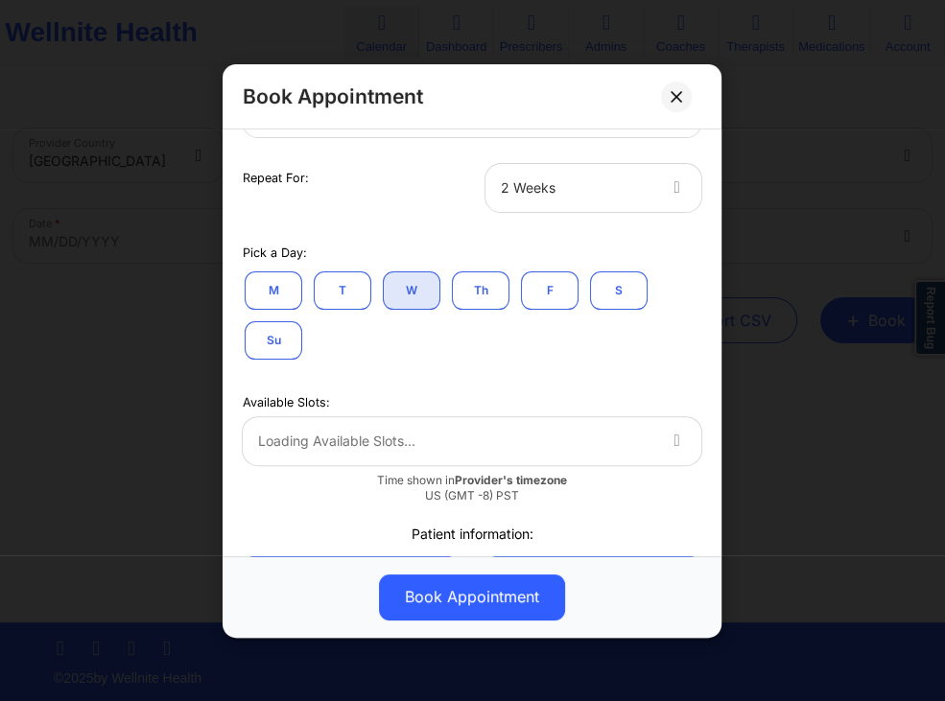
click at [551, 293] on button "F" at bounding box center [550, 290] width 58 height 38
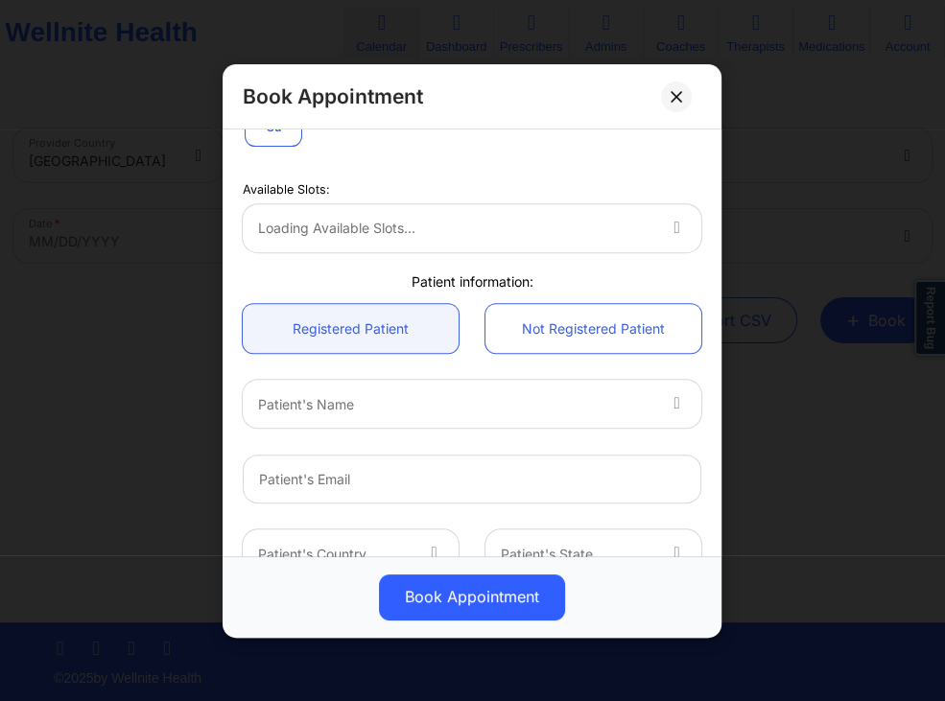
scroll to position [496, 0]
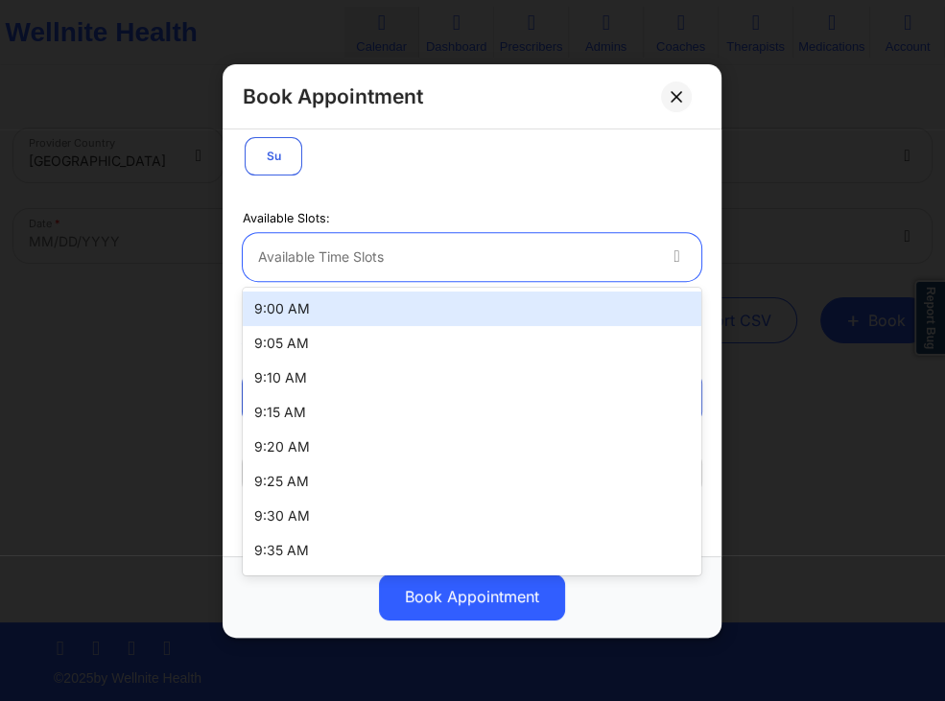
click at [647, 257] on div at bounding box center [456, 257] width 396 height 23
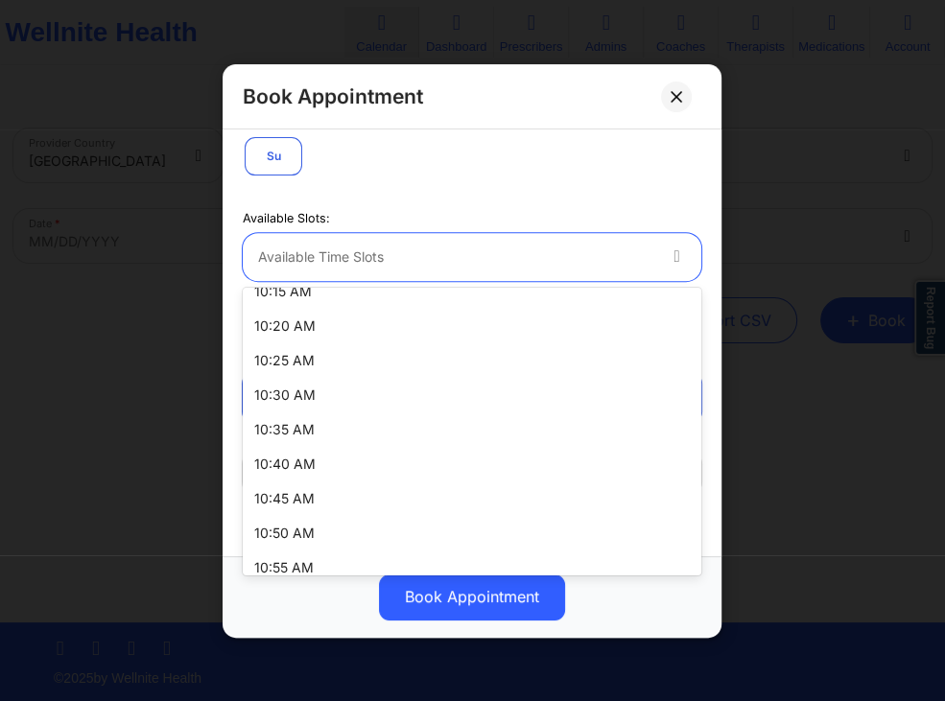
scroll to position [334, 0]
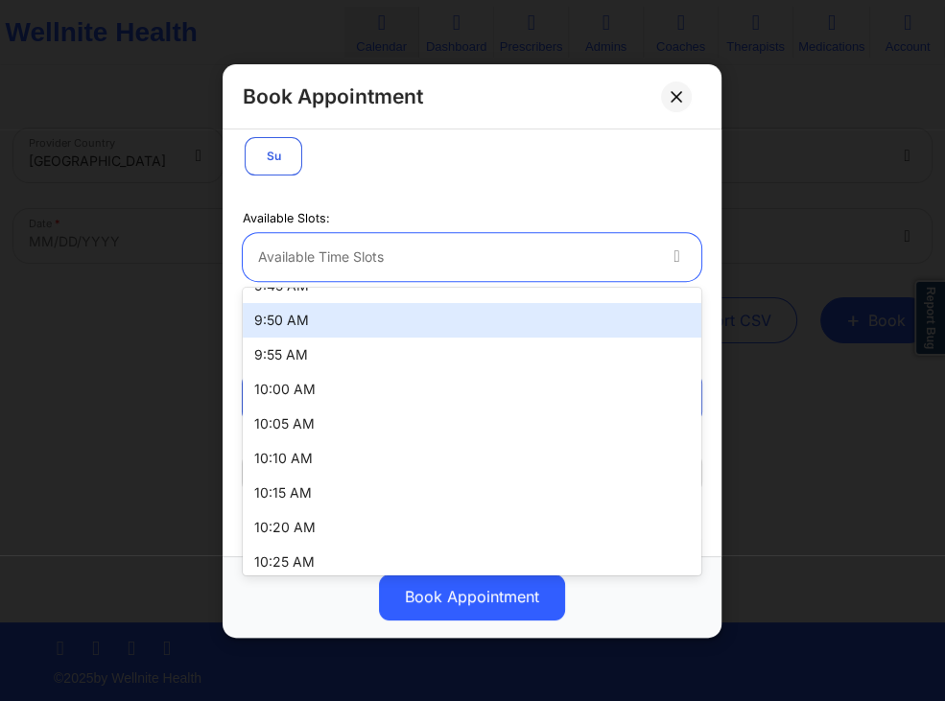
click at [603, 191] on div "Available Slots: 85 results available. Use Up and Down to choose options, press…" at bounding box center [472, 262] width 486 height 144
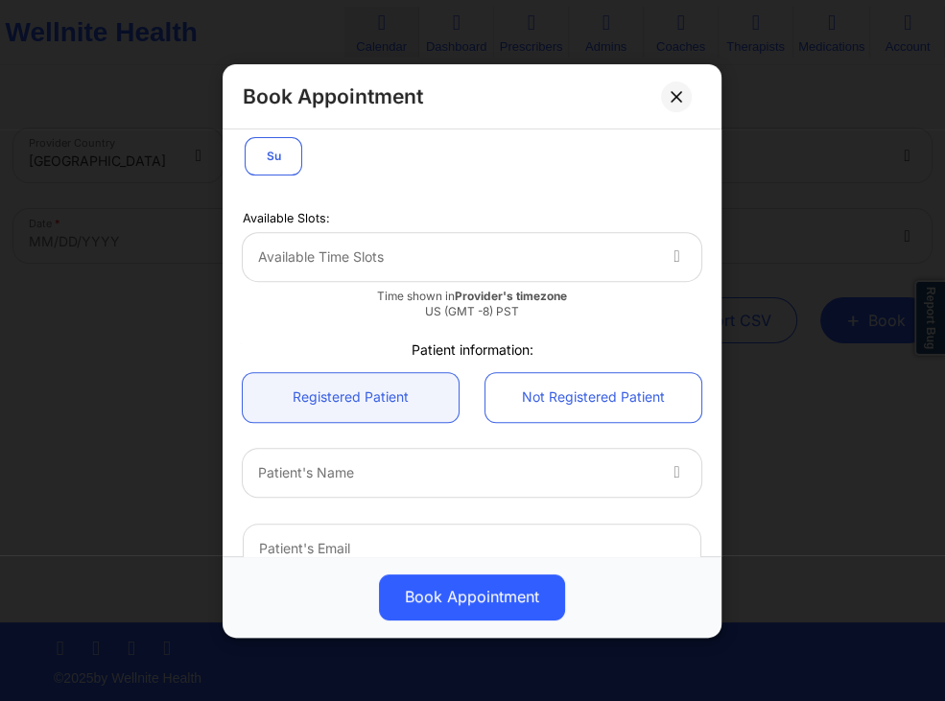
click at [413, 253] on div at bounding box center [456, 257] width 396 height 23
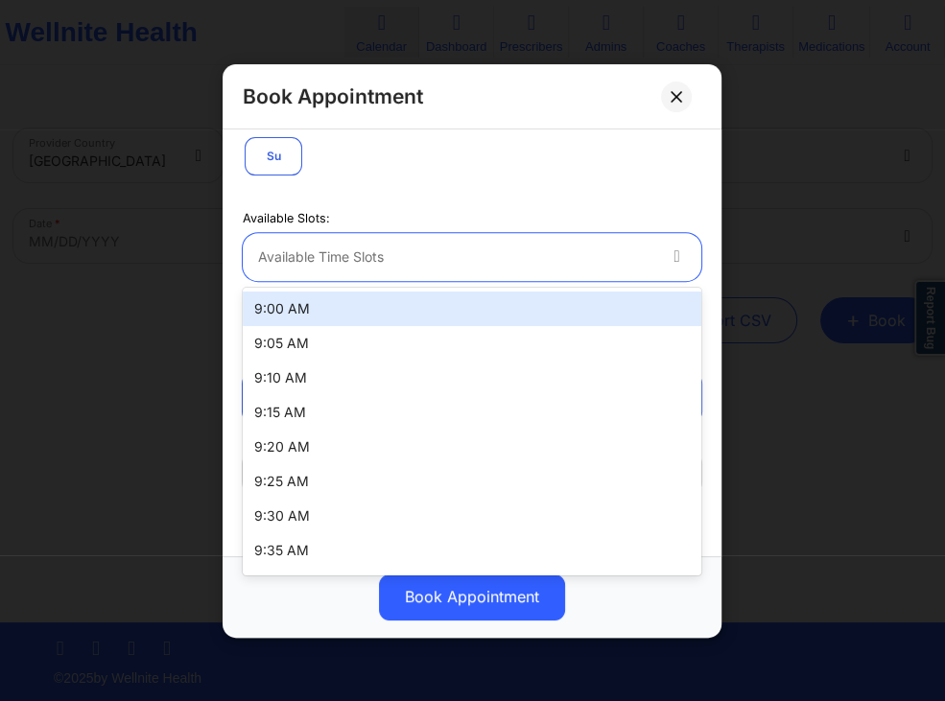
click at [369, 305] on div "9:00 AM" at bounding box center [472, 309] width 459 height 35
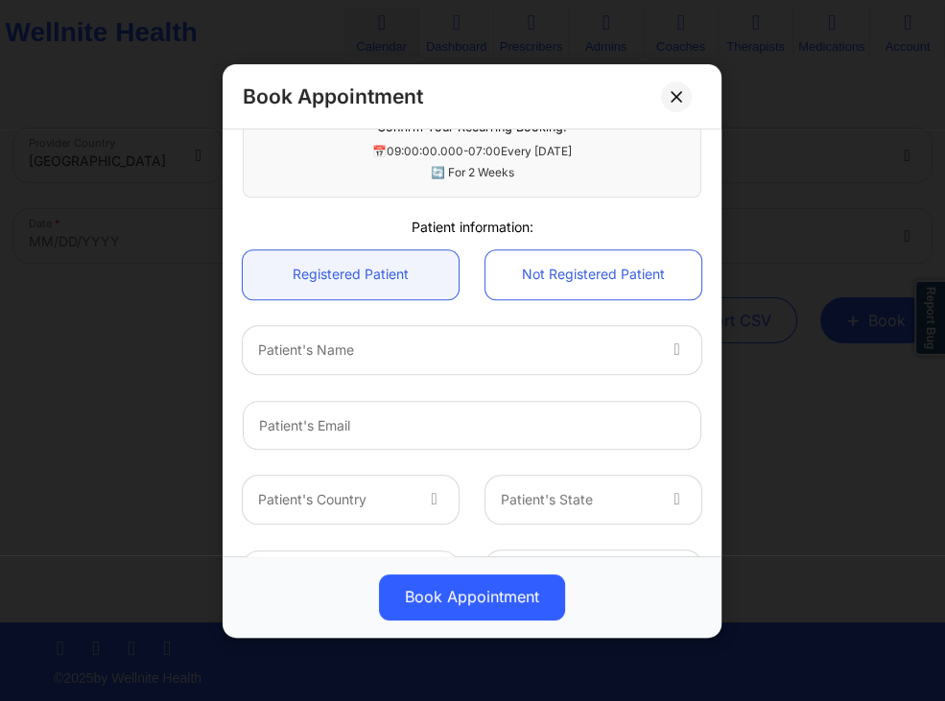
scroll to position [818, 0]
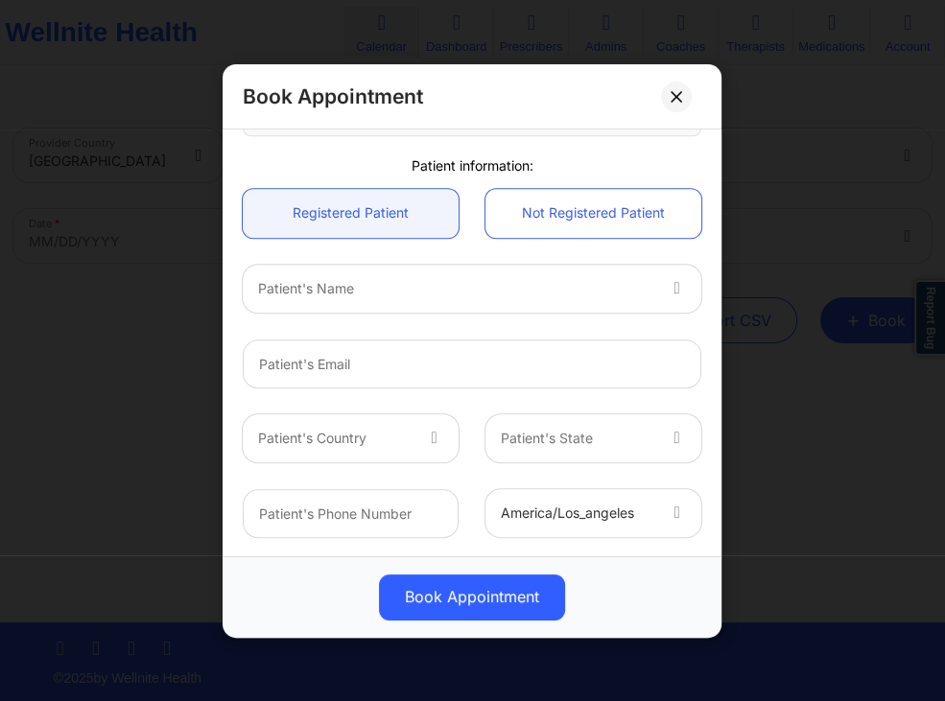
click at [475, 294] on div at bounding box center [456, 287] width 396 height 23
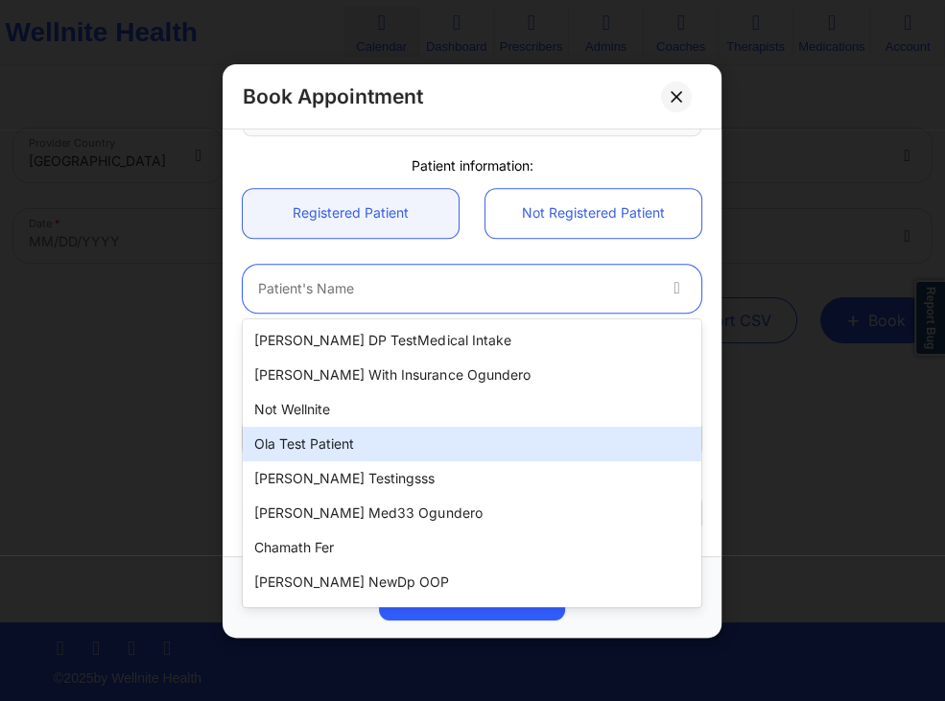
click at [397, 439] on div "Ola test patient" at bounding box center [472, 444] width 459 height 35
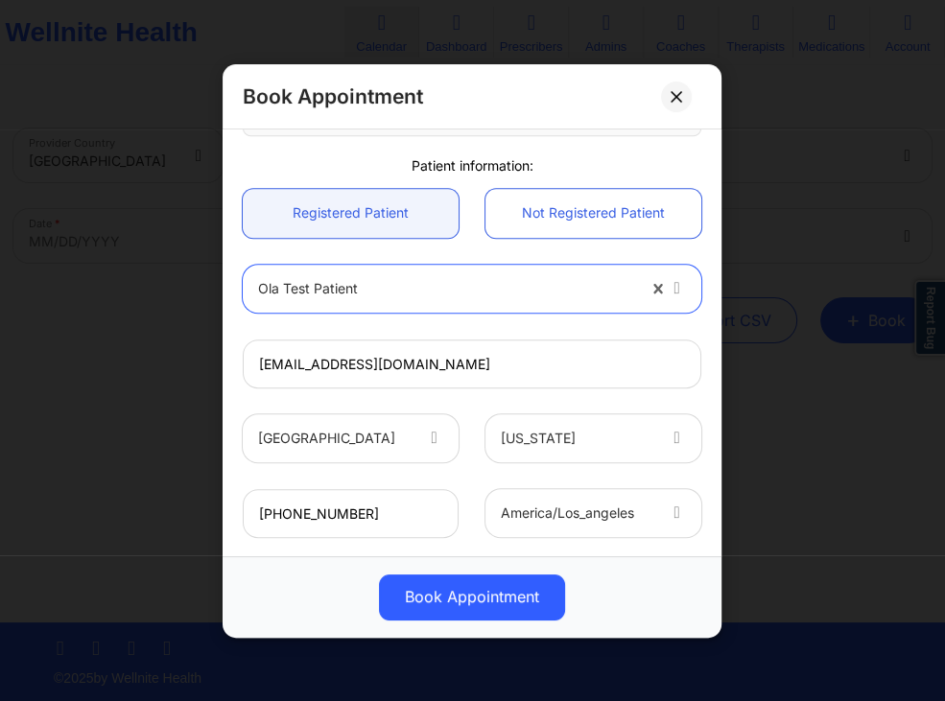
type input "[EMAIL_ADDRESS][DOMAIN_NAME]"
type input "[PHONE_NUMBER]"
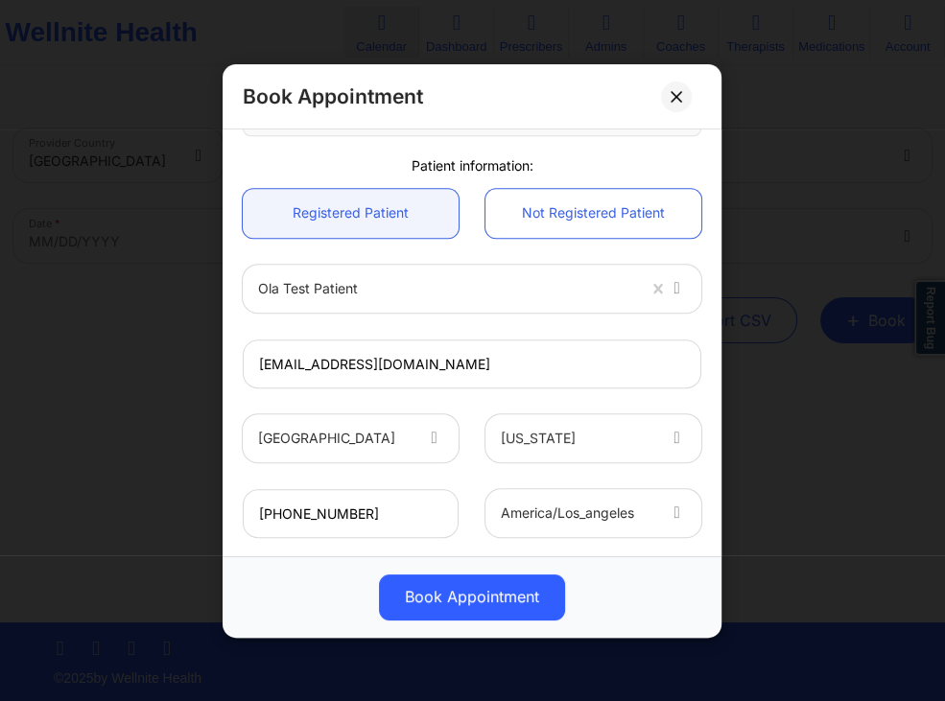
drag, startPoint x: 462, startPoint y: 601, endPoint x: 497, endPoint y: 574, distance: 44.5
click at [461, 601] on button "Book Appointment" at bounding box center [472, 597] width 186 height 46
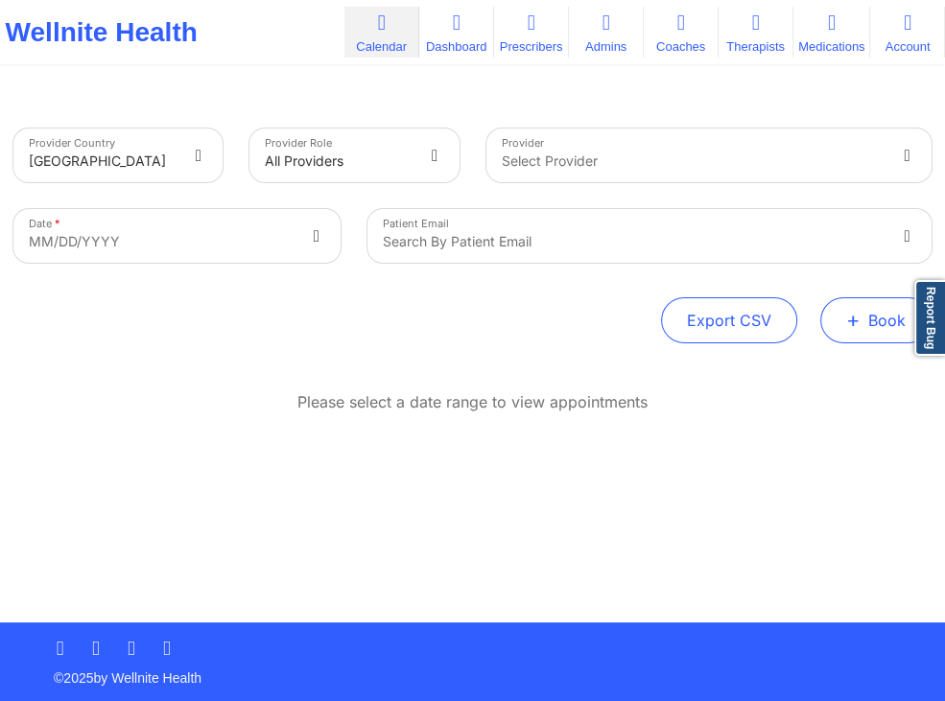
click at [837, 309] on button "+ Book" at bounding box center [875, 320] width 111 height 46
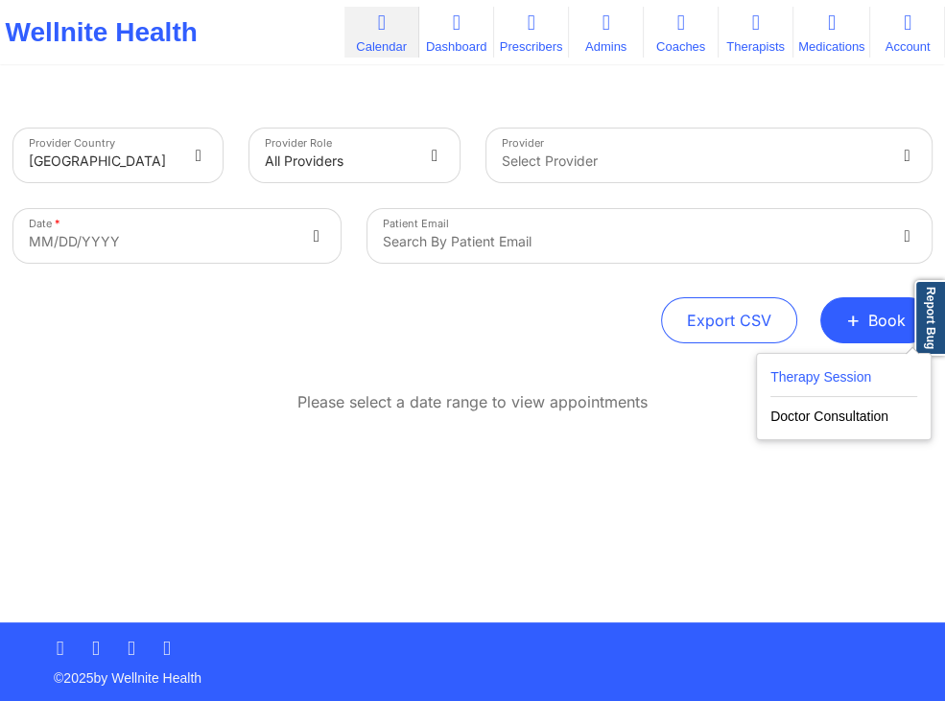
click at [845, 374] on button "Therapy Session" at bounding box center [844, 382] width 147 height 32
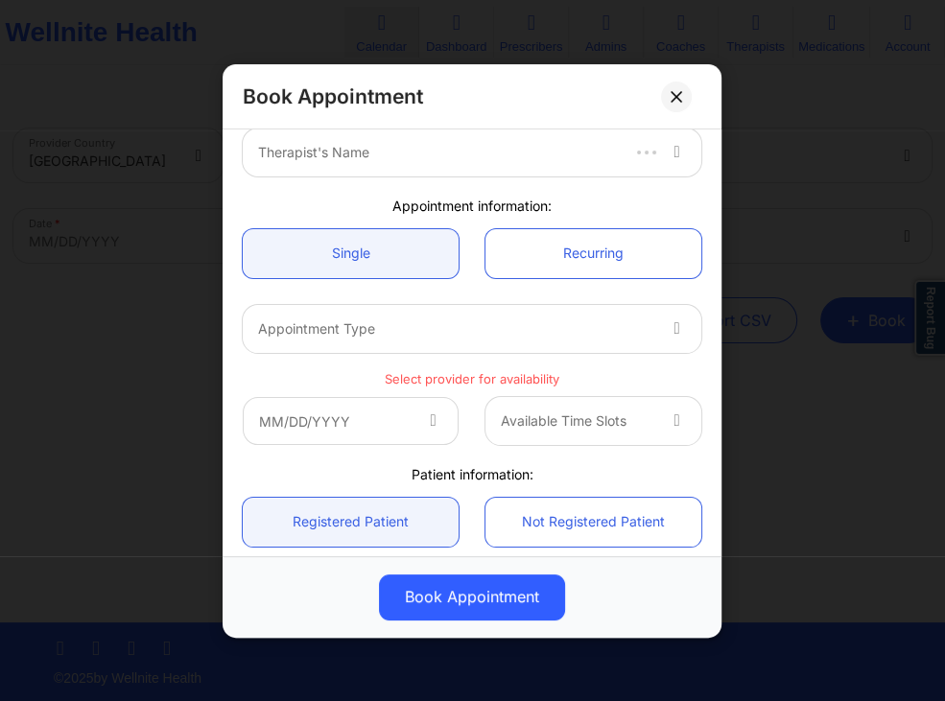
scroll to position [184, 0]
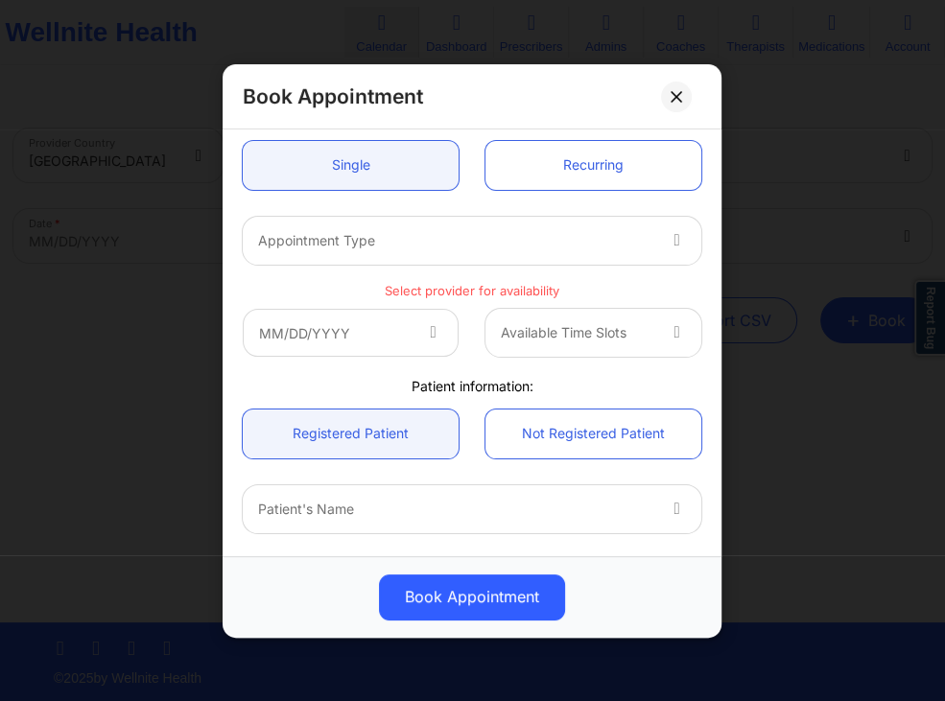
click at [370, 249] on div at bounding box center [456, 239] width 396 height 23
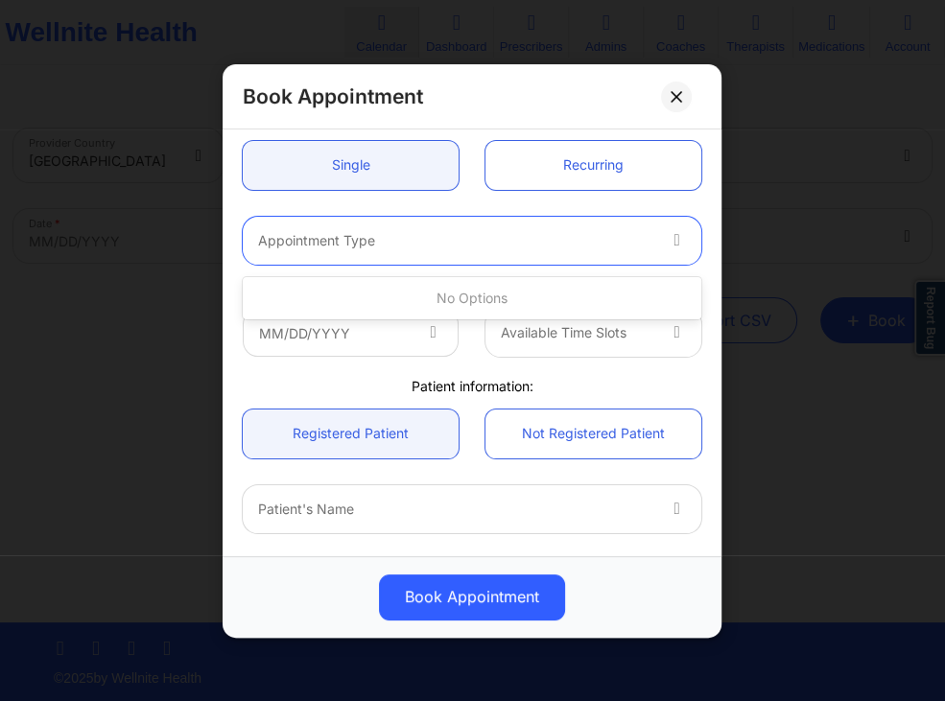
scroll to position [0, 0]
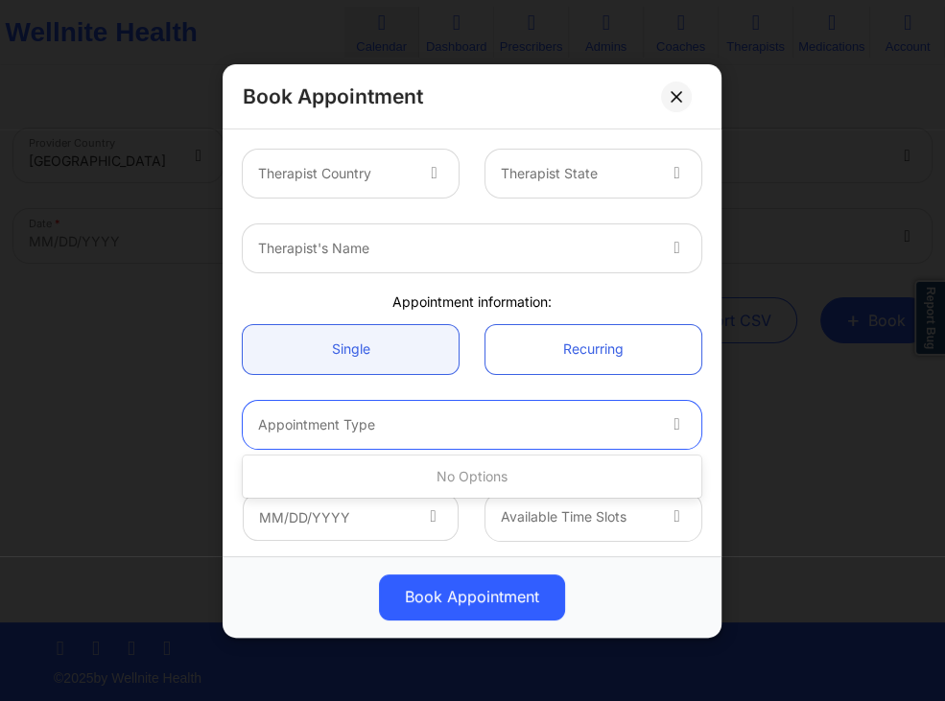
click at [404, 177] on div at bounding box center [335, 173] width 154 height 23
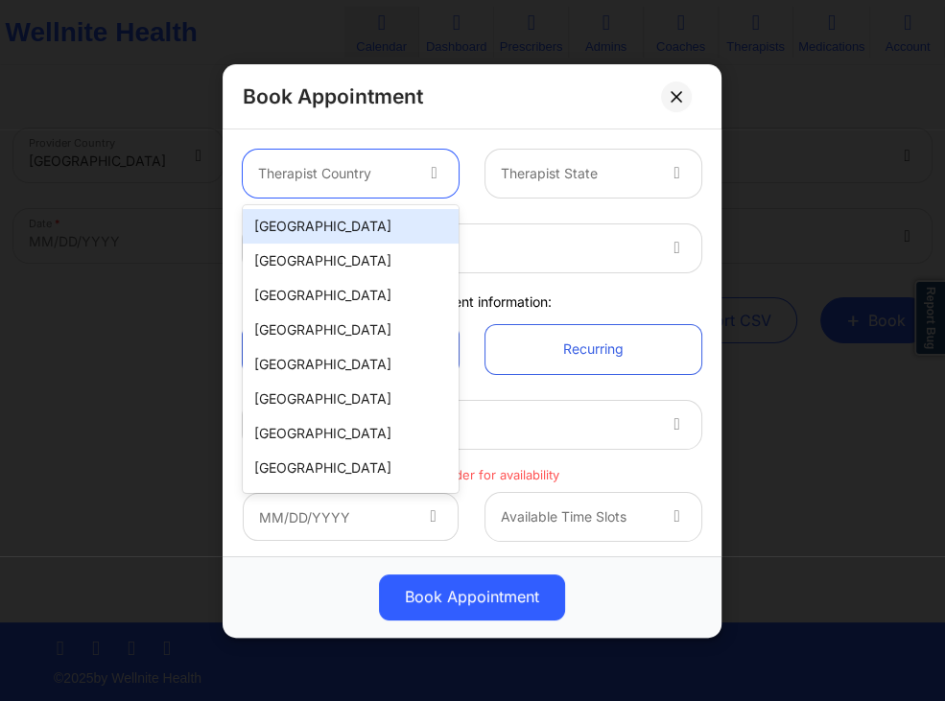
click at [406, 217] on div "[GEOGRAPHIC_DATA]" at bounding box center [351, 226] width 216 height 35
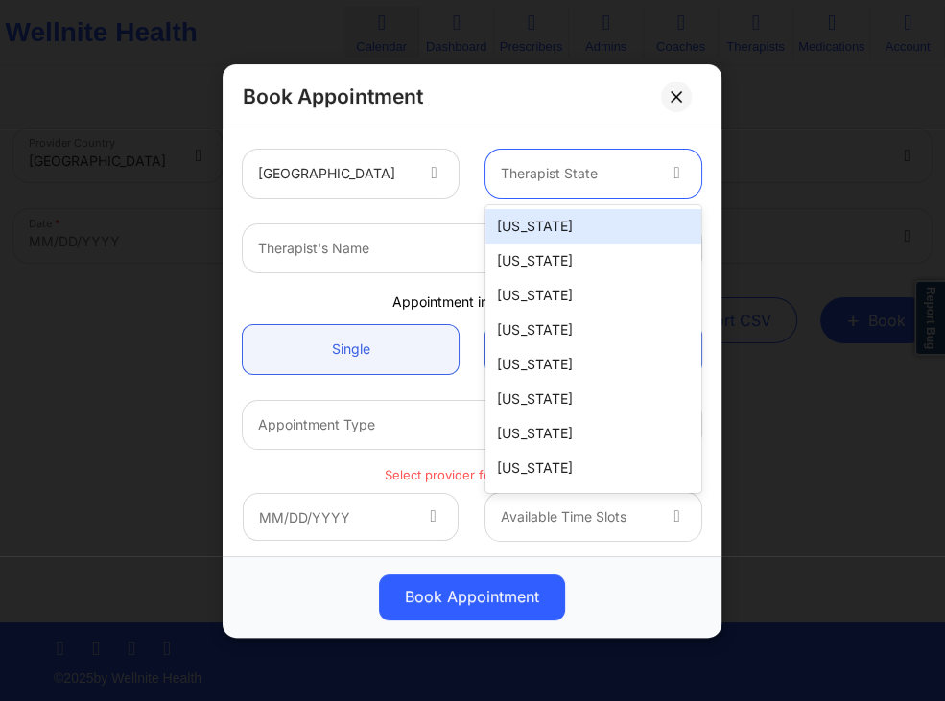
click at [593, 178] on div at bounding box center [579, 173] width 154 height 23
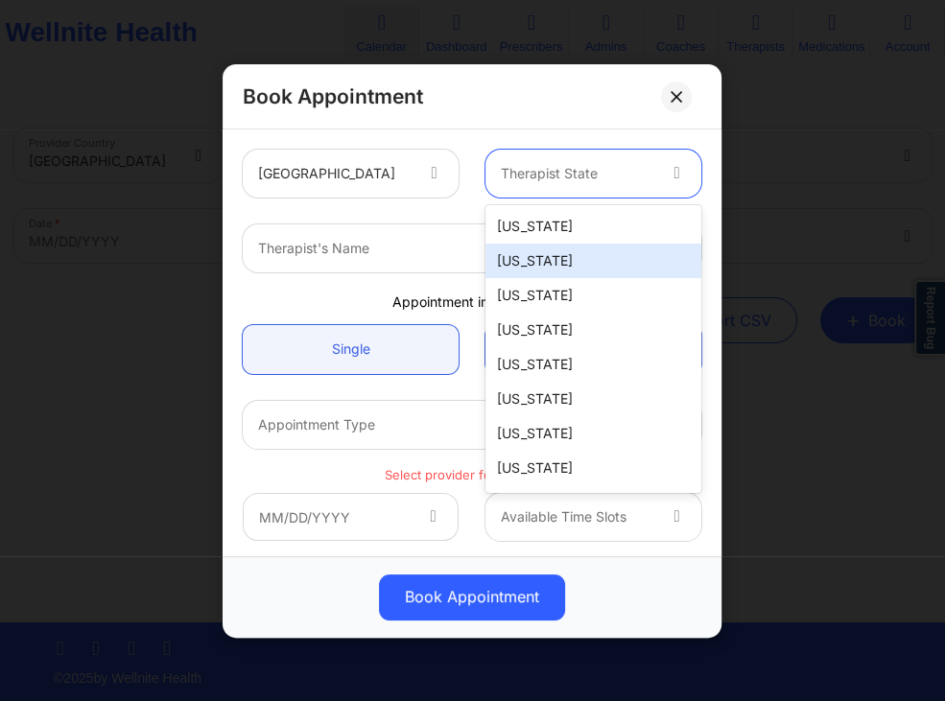
click at [537, 255] on div "[US_STATE]" at bounding box center [594, 261] width 216 height 35
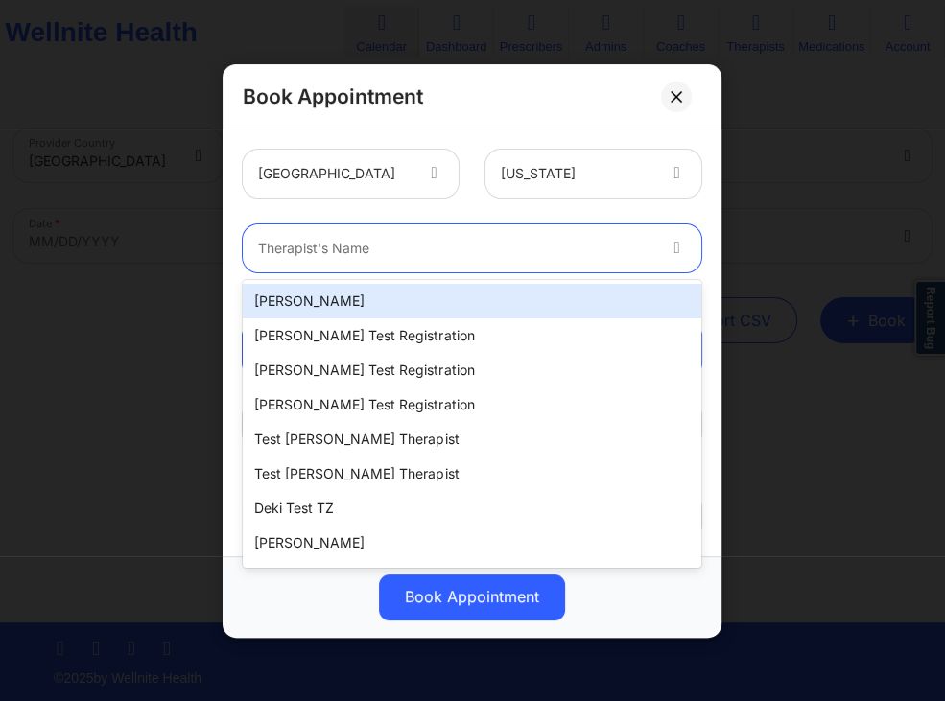
click at [478, 225] on div "Therapist's Name" at bounding box center [450, 249] width 414 height 48
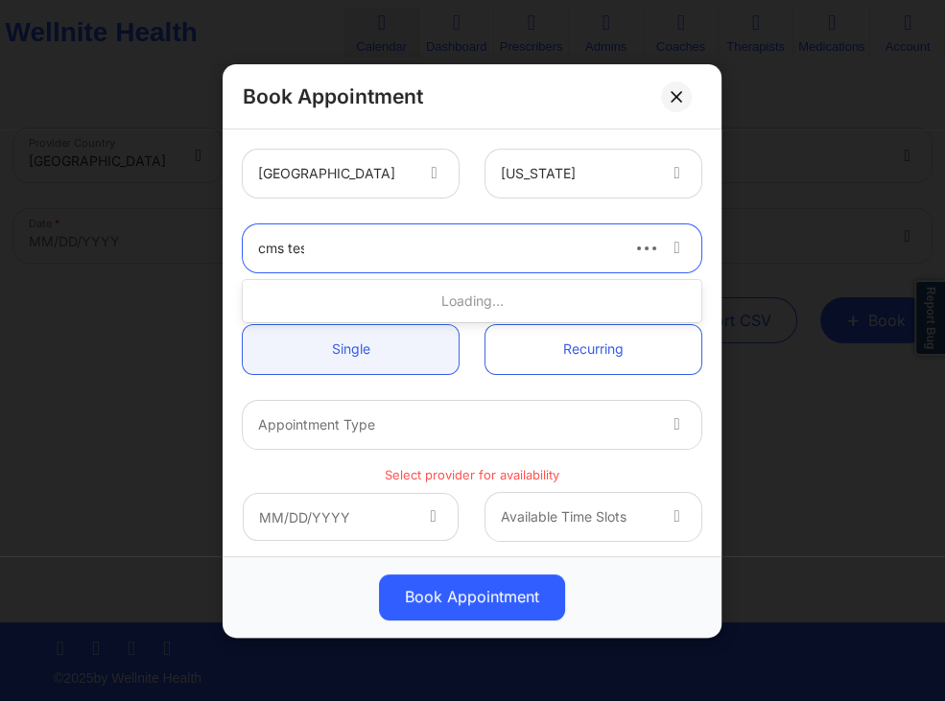
type input "cms test"
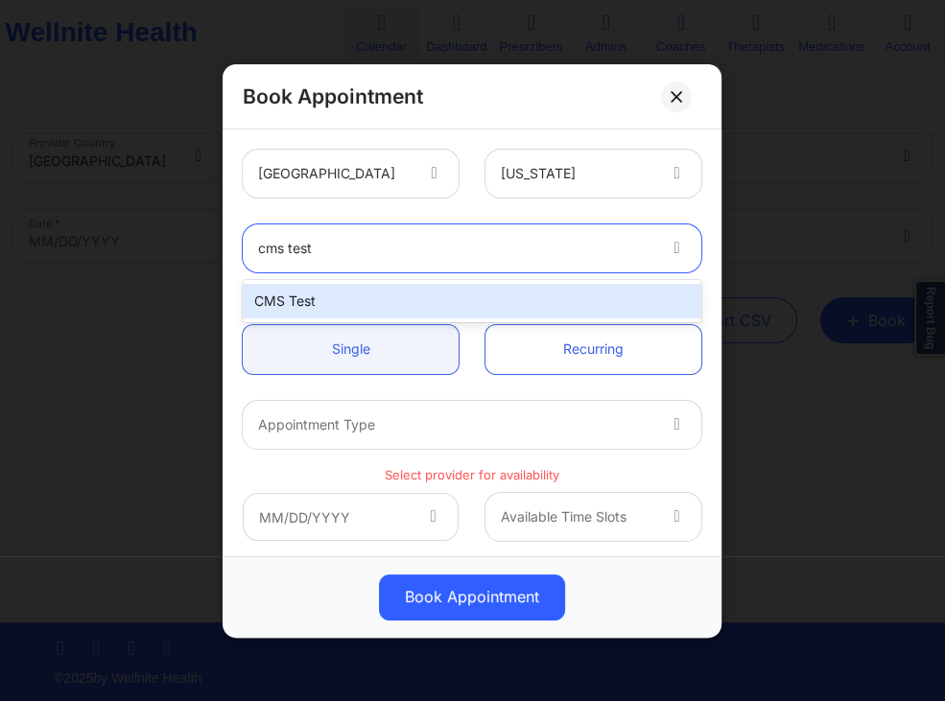
click at [378, 292] on div "CMS Test" at bounding box center [472, 301] width 459 height 35
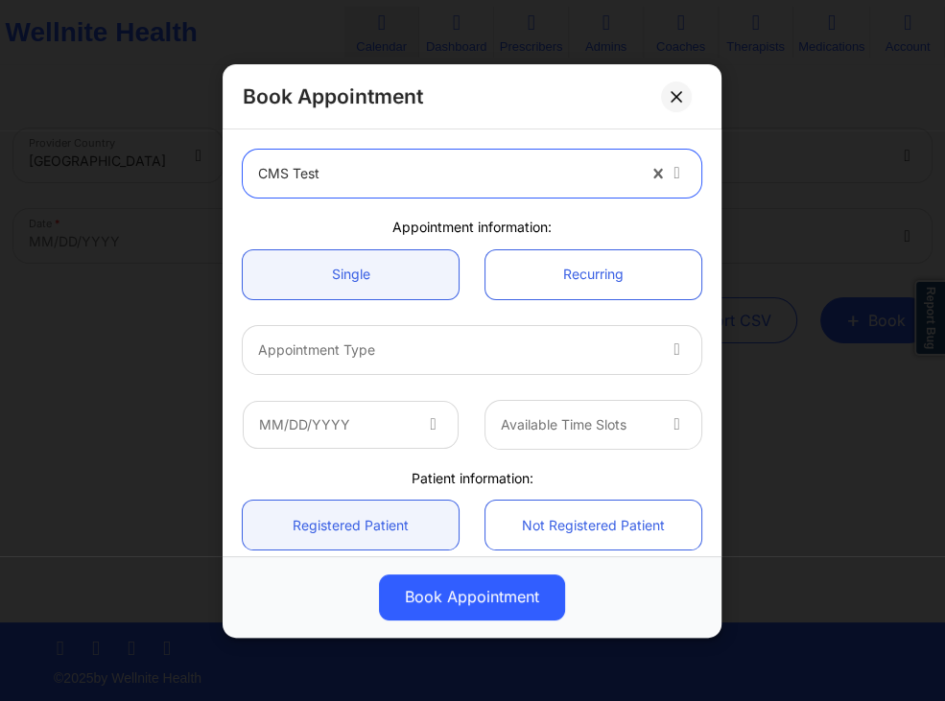
scroll to position [92, 0]
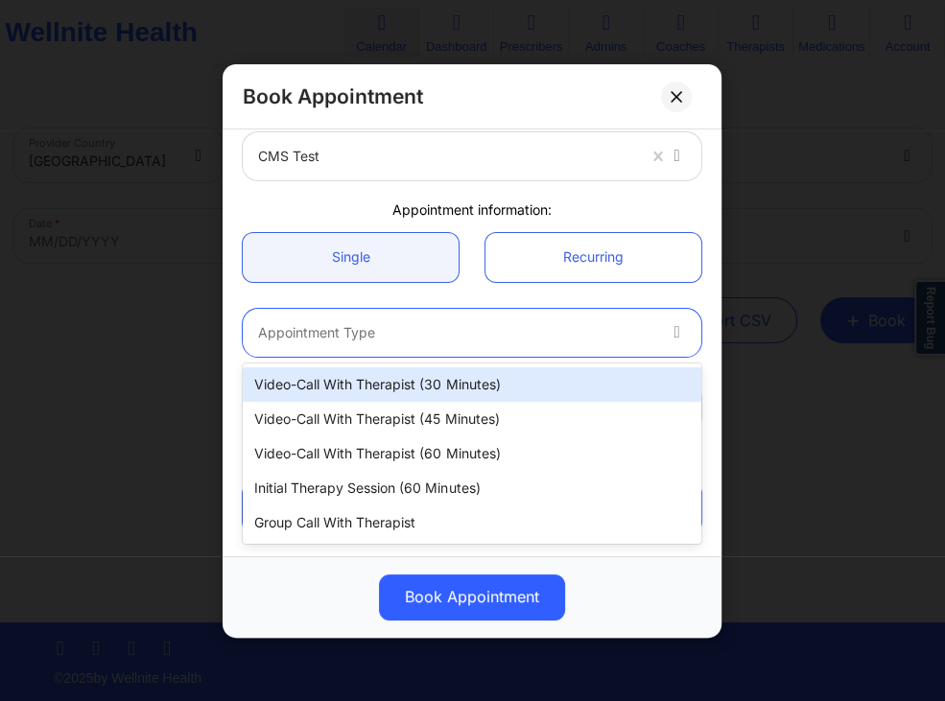
drag, startPoint x: 356, startPoint y: 315, endPoint x: 338, endPoint y: 323, distance: 20.2
click at [355, 315] on div "Appointment Type" at bounding box center [450, 332] width 414 height 48
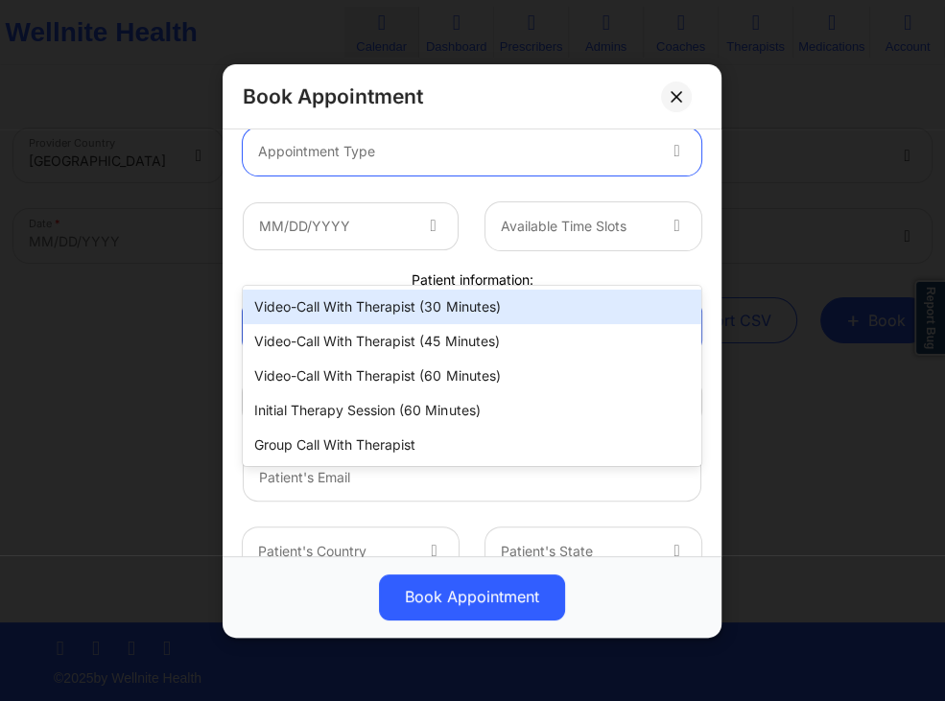
scroll to position [276, 0]
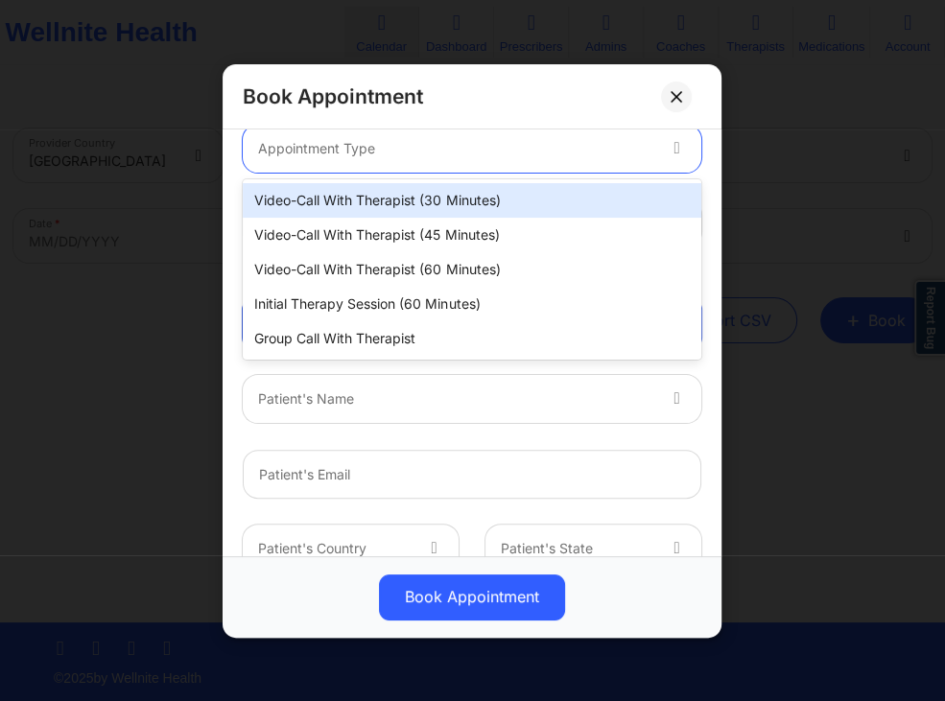
click at [338, 211] on div "Video-Call with Therapist (30 minutes)" at bounding box center [472, 200] width 459 height 35
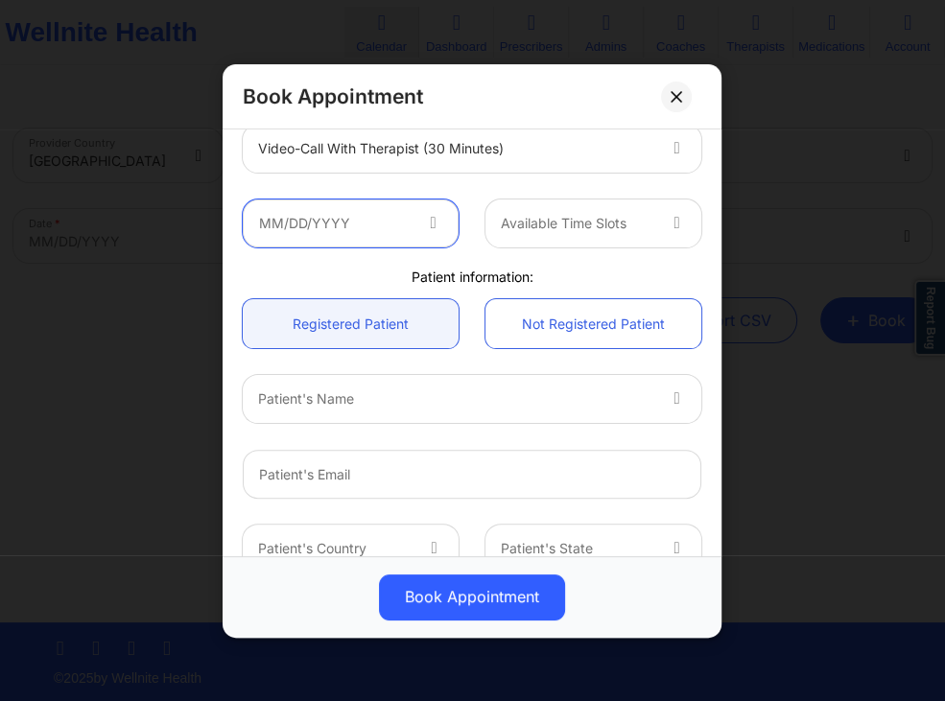
click at [405, 224] on input "text" at bounding box center [351, 223] width 216 height 48
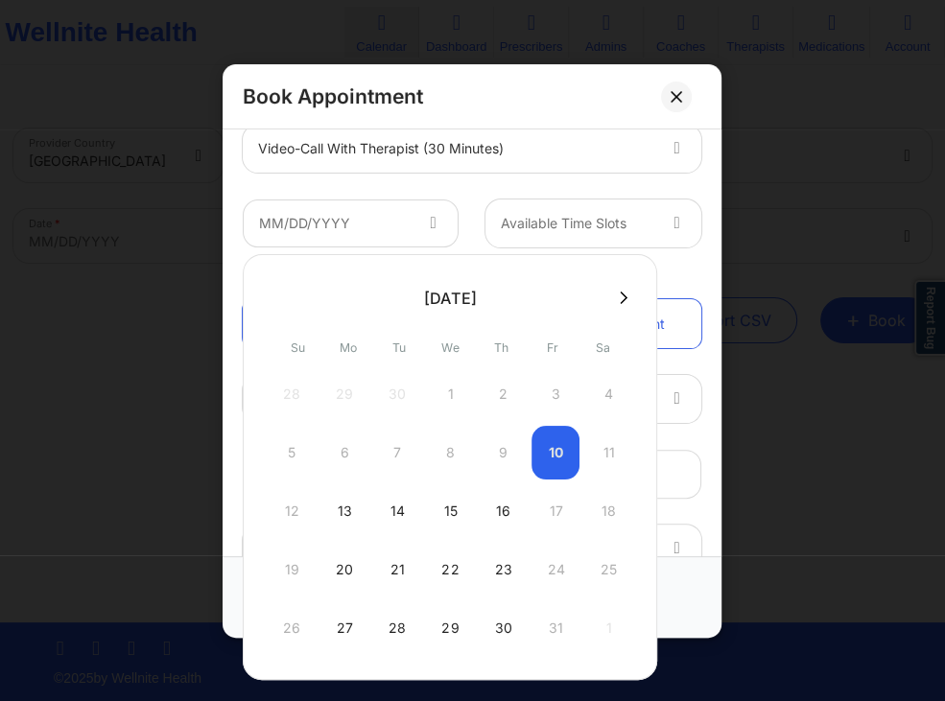
click at [505, 152] on div at bounding box center [456, 147] width 396 height 23
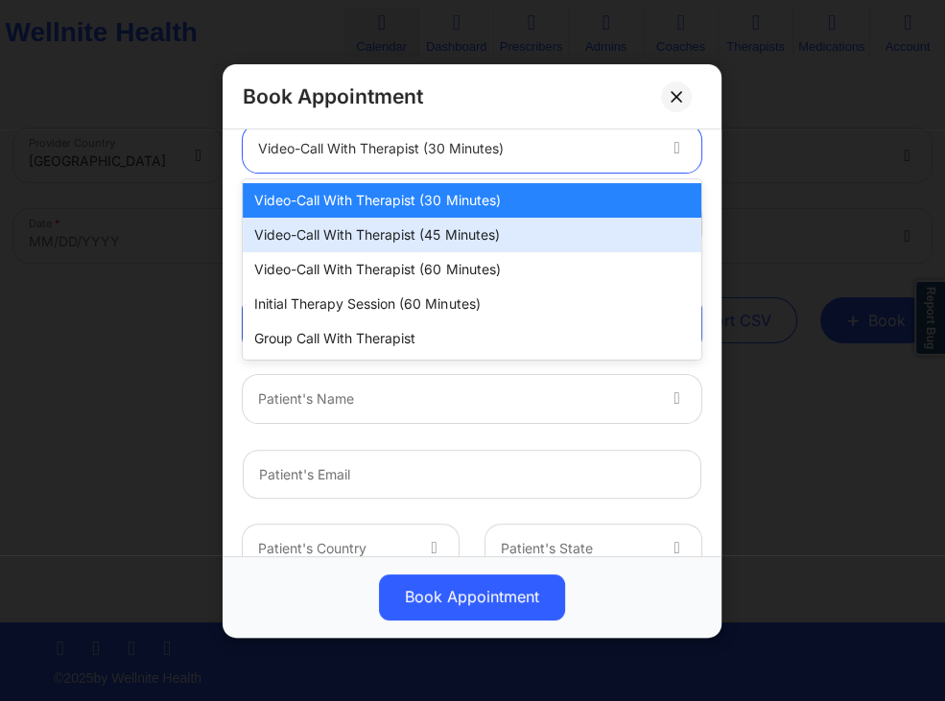
click at [498, 230] on div "Video-Call with Therapist (45 minutes)" at bounding box center [472, 235] width 459 height 35
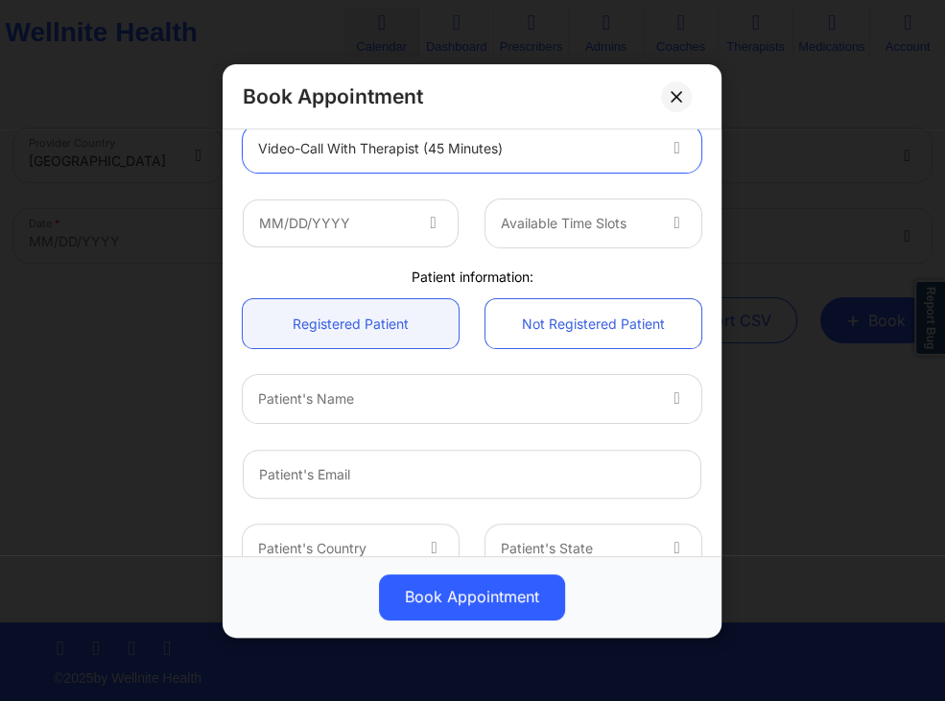
click at [439, 227] on icon at bounding box center [433, 219] width 19 height 16
click at [435, 227] on icon at bounding box center [433, 219] width 19 height 16
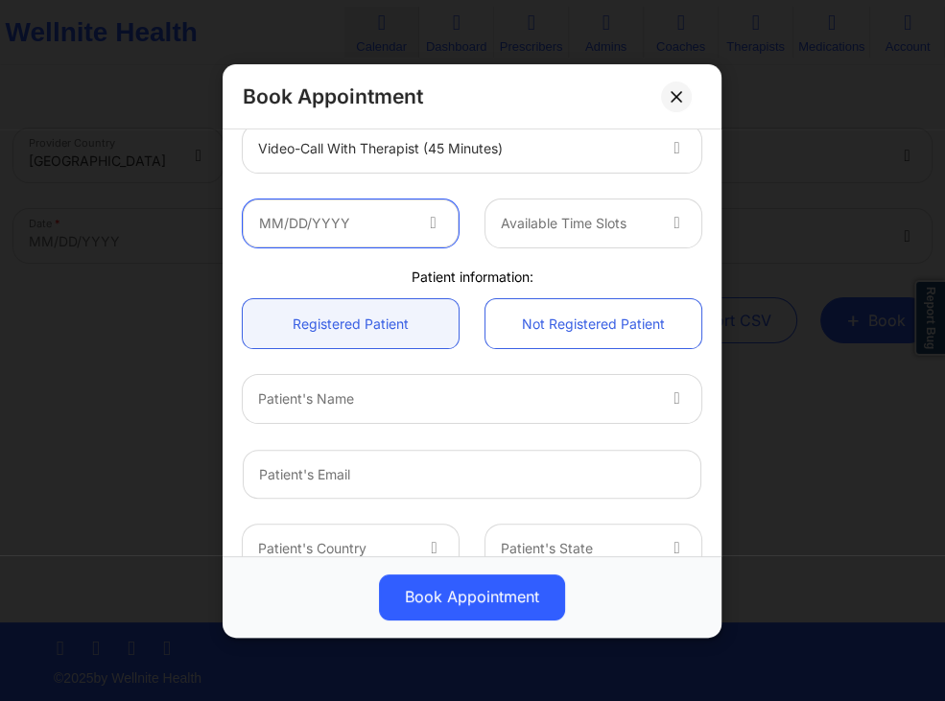
click at [384, 228] on input "text" at bounding box center [351, 223] width 216 height 48
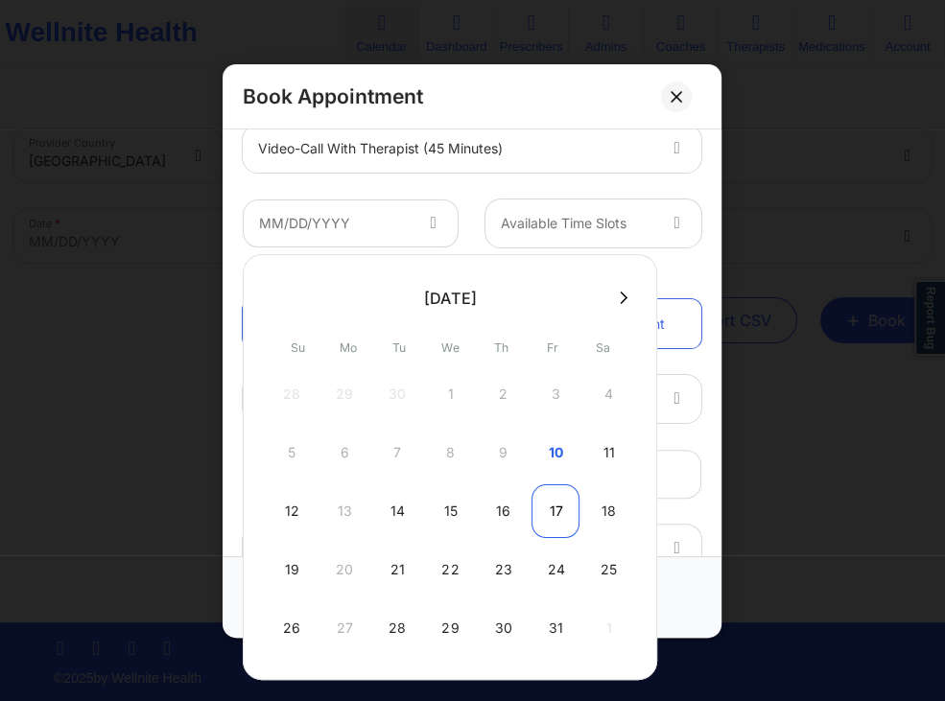
click at [548, 507] on div "17" at bounding box center [556, 512] width 48 height 54
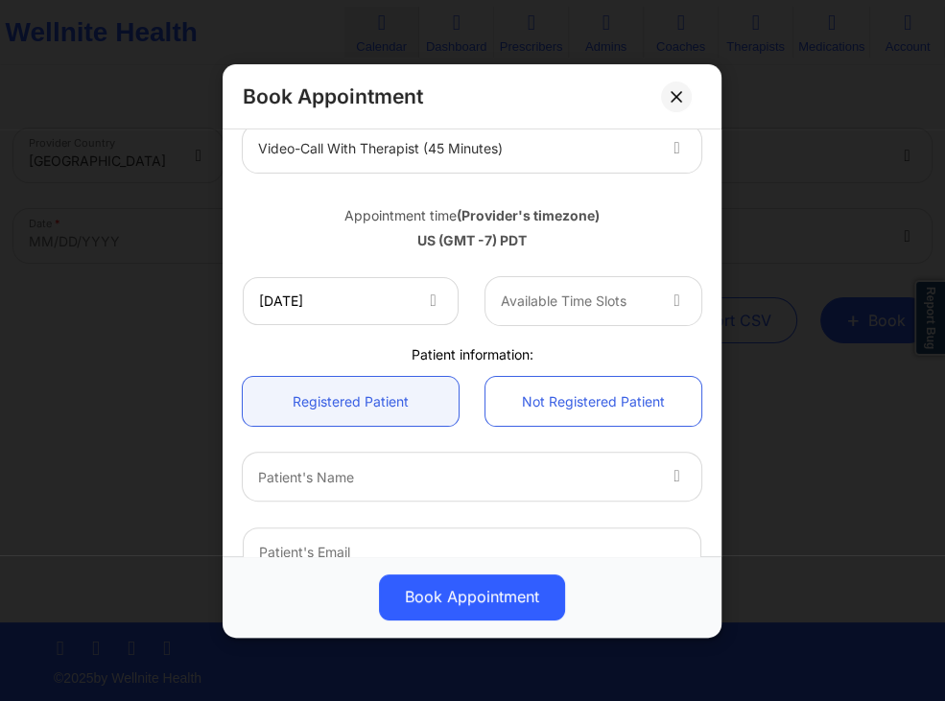
click at [438, 297] on icon at bounding box center [433, 297] width 19 height 16
click at [424, 308] on input "[DATE]" at bounding box center [351, 300] width 216 height 48
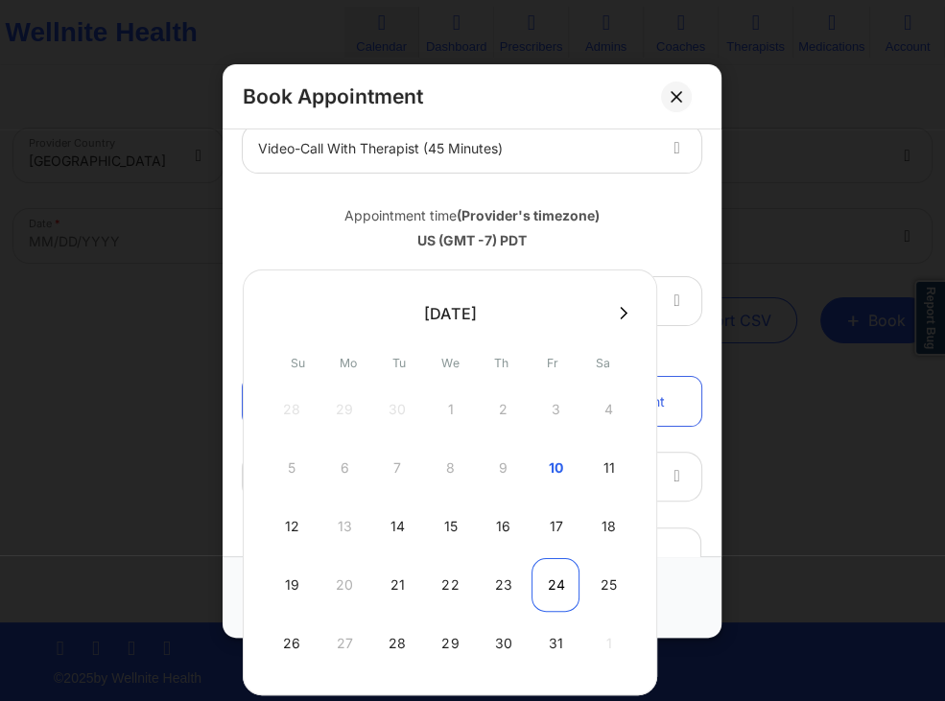
click at [543, 580] on div "24" at bounding box center [556, 585] width 48 height 54
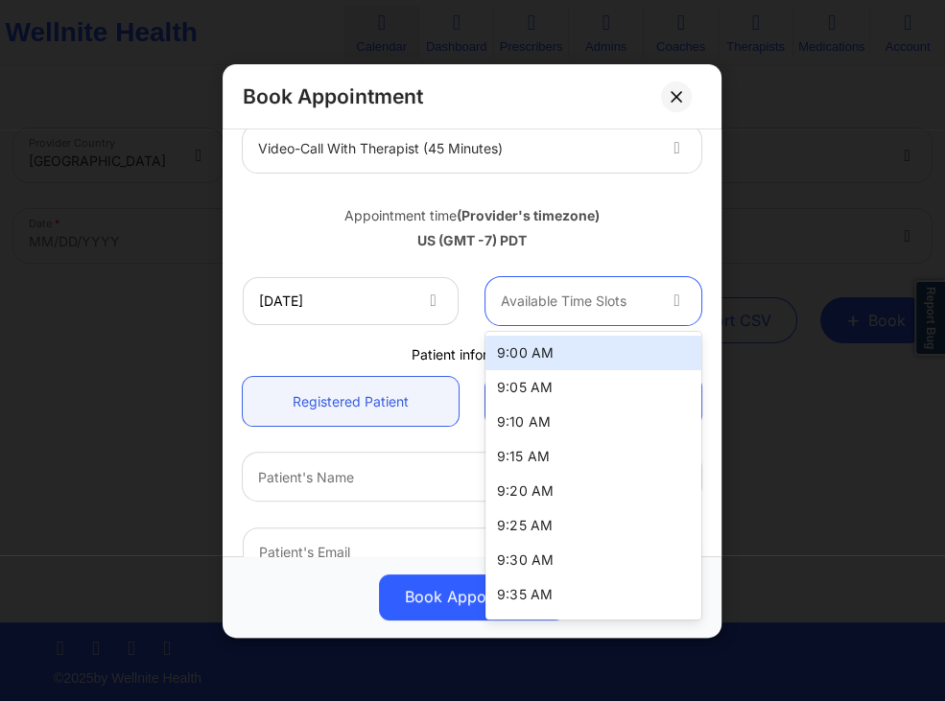
click at [545, 311] on div at bounding box center [579, 301] width 154 height 23
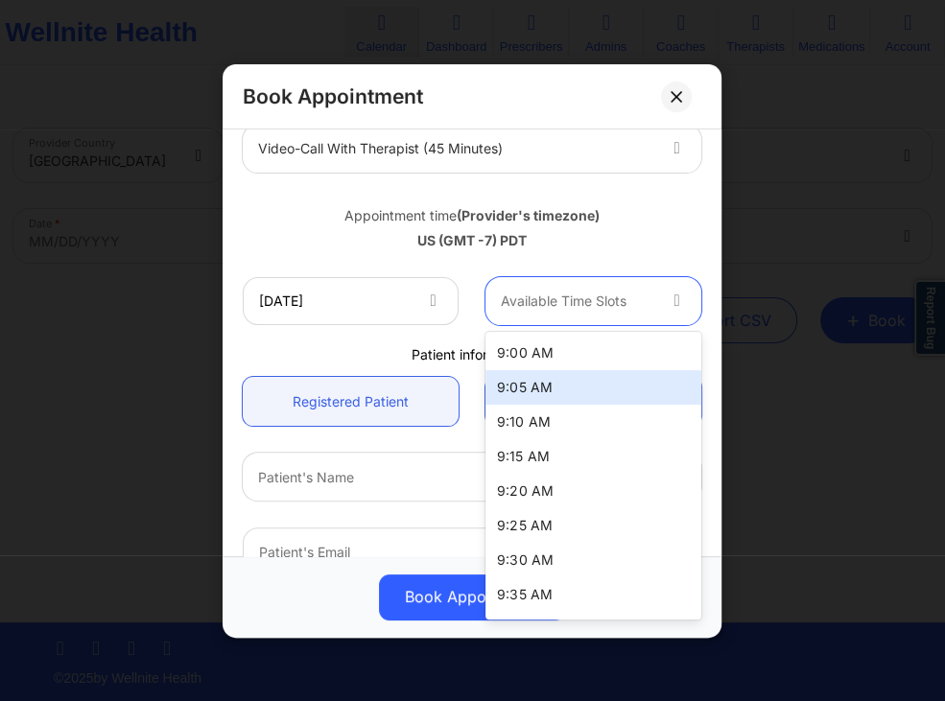
click at [346, 345] on div "Patient information:" at bounding box center [472, 353] width 486 height 19
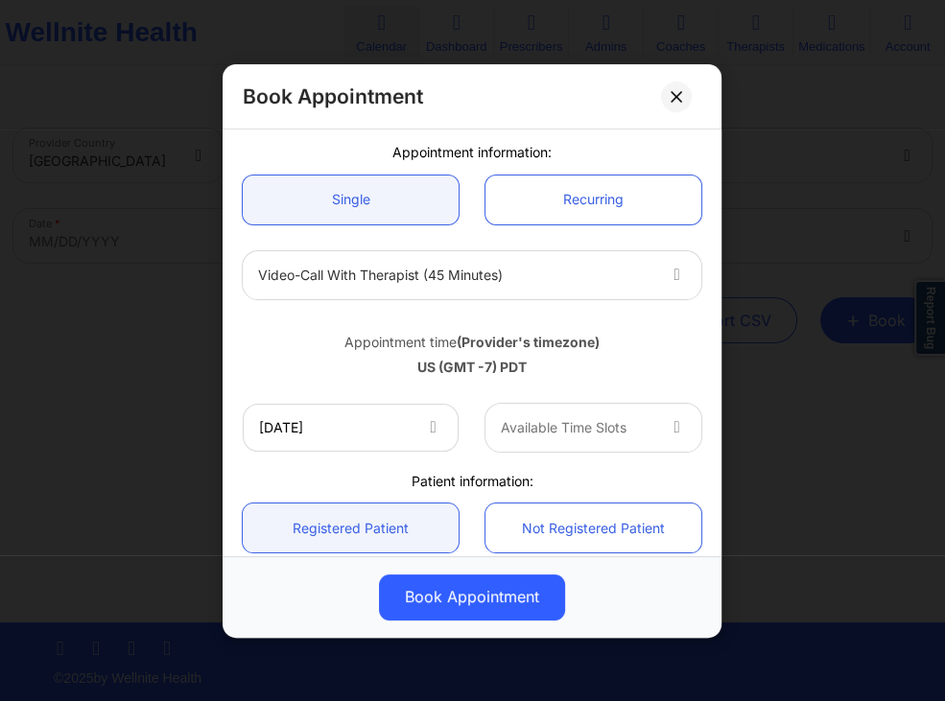
scroll to position [184, 0]
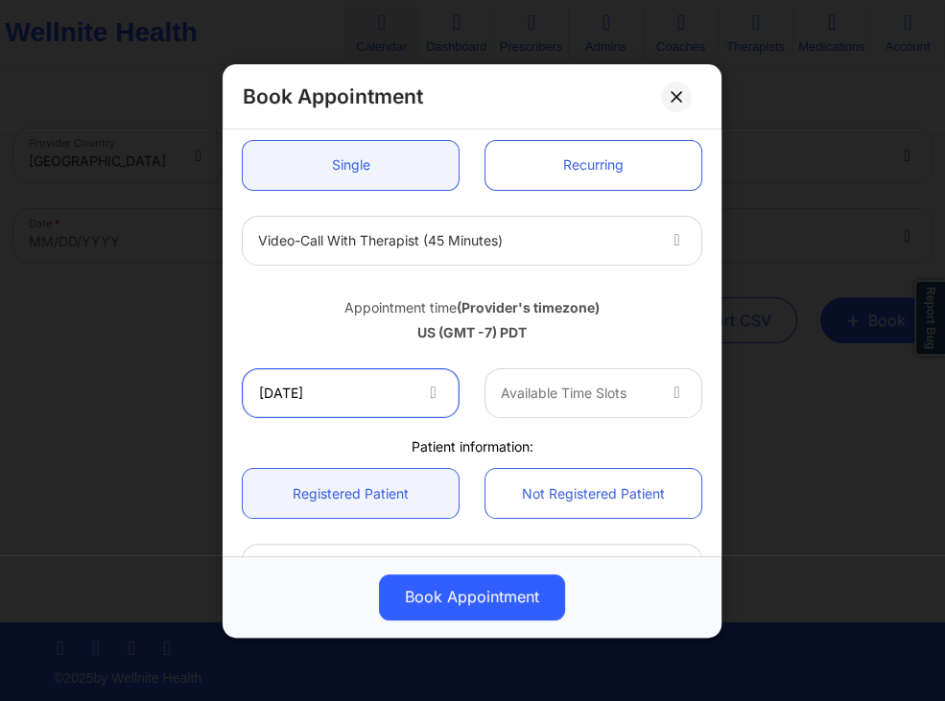
click at [414, 397] on input "[DATE]" at bounding box center [351, 392] width 216 height 48
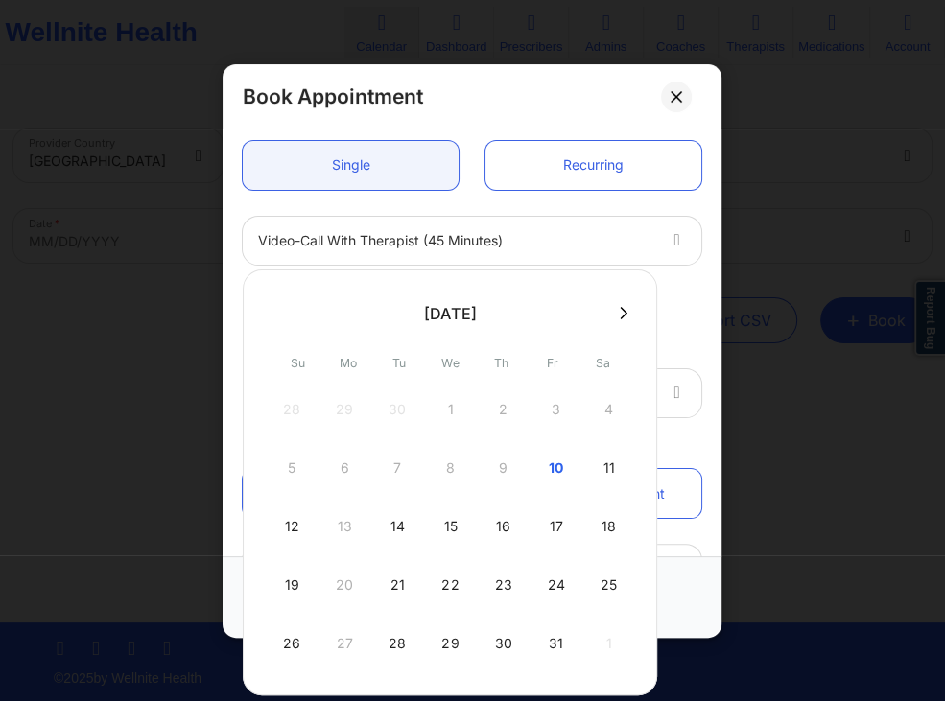
click at [621, 318] on icon at bounding box center [625, 313] width 8 height 12
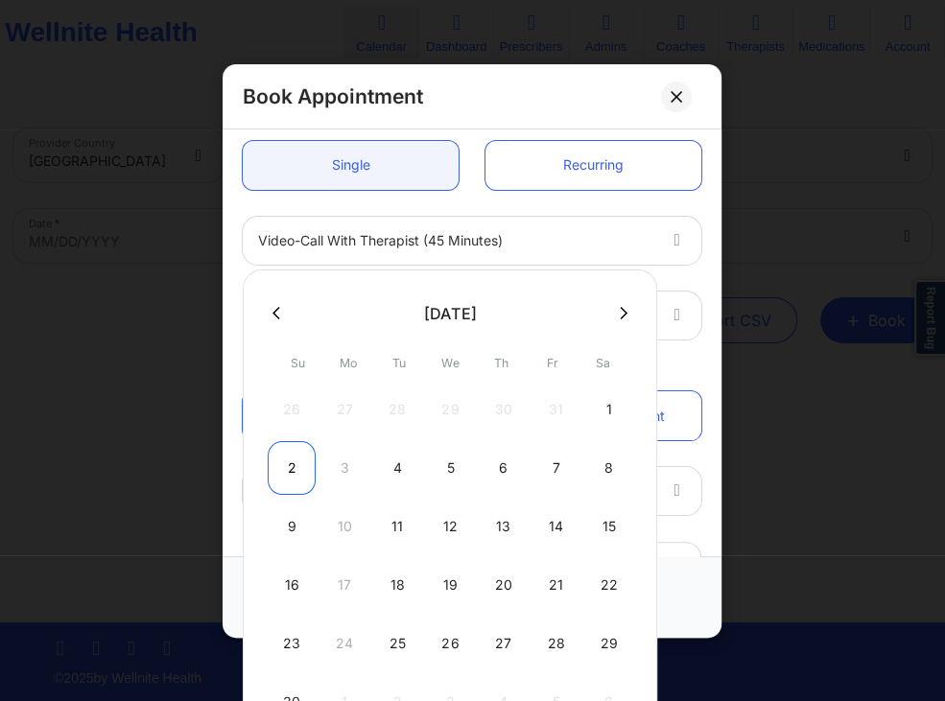
click at [290, 472] on div "2" at bounding box center [292, 468] width 48 height 54
type input "[DATE]"
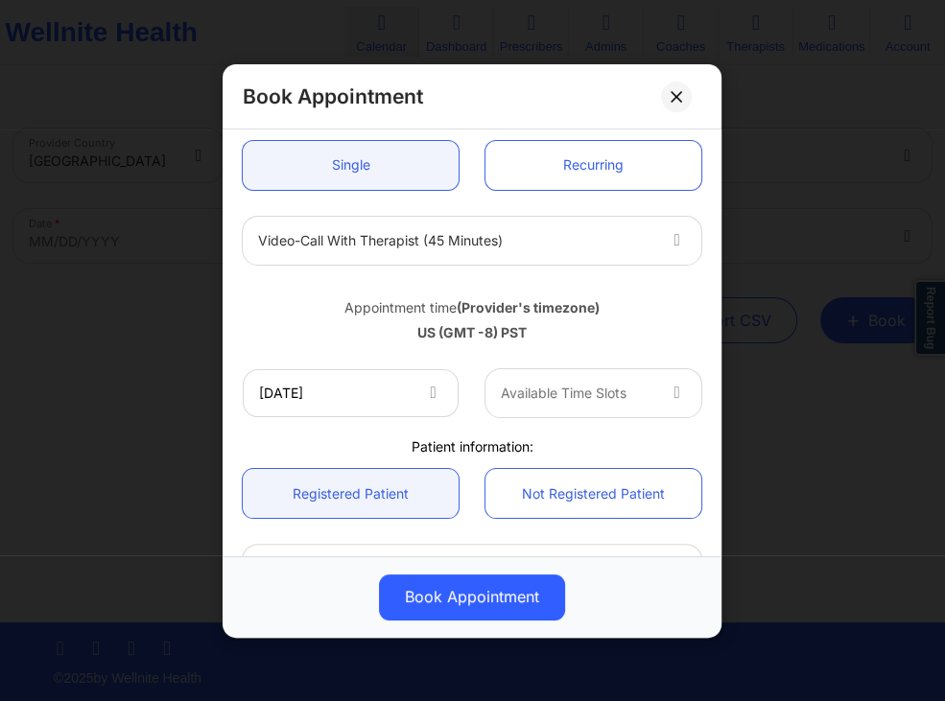
scroll to position [276, 0]
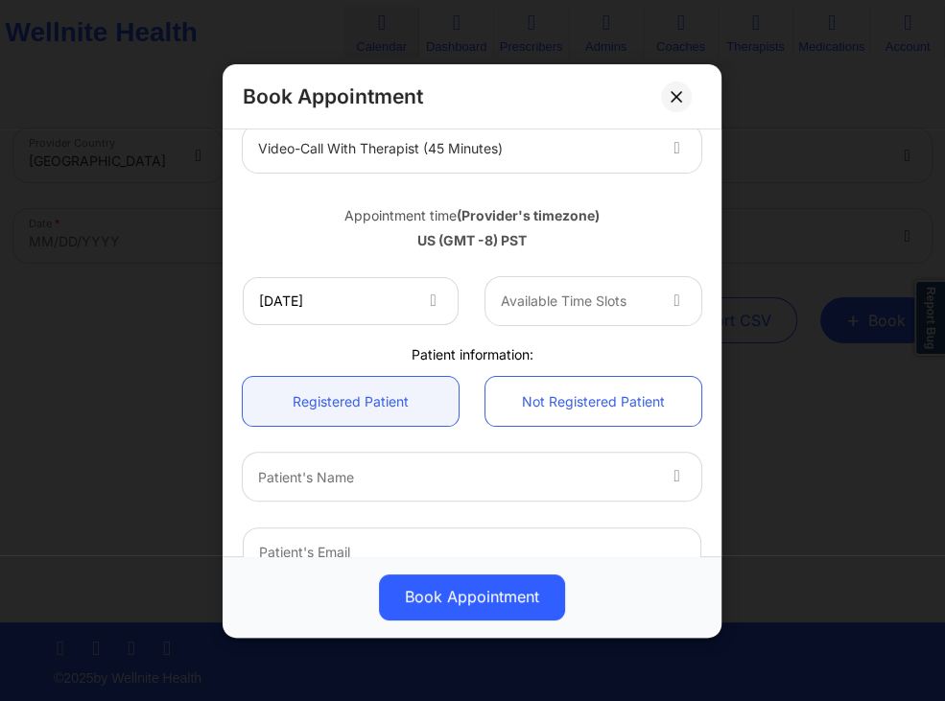
click at [658, 295] on div at bounding box center [679, 300] width 46 height 48
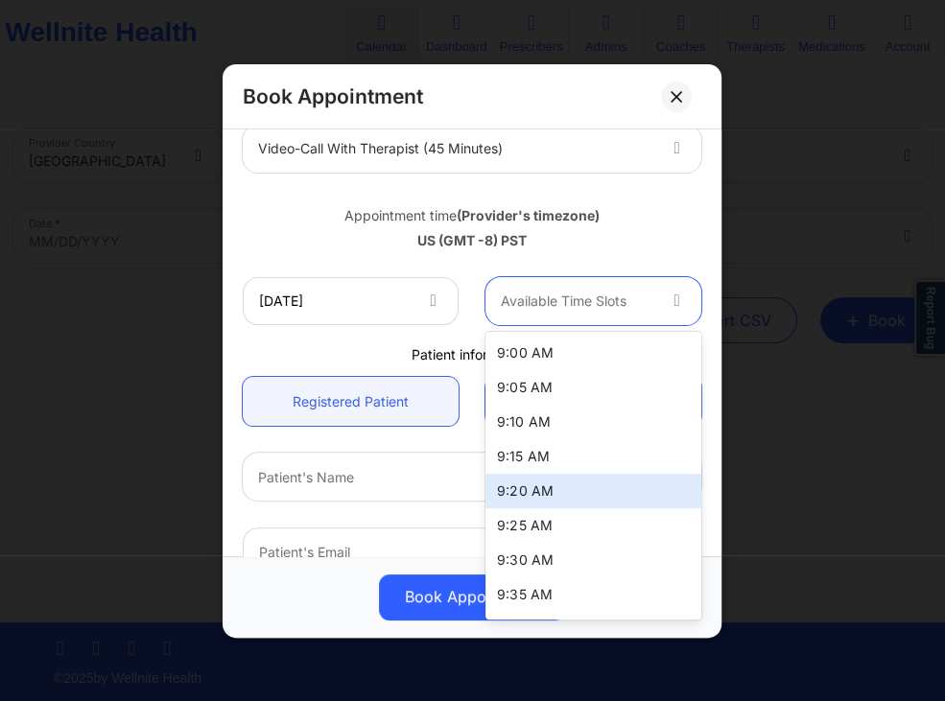
click at [558, 485] on div "9:20 AM" at bounding box center [594, 491] width 216 height 35
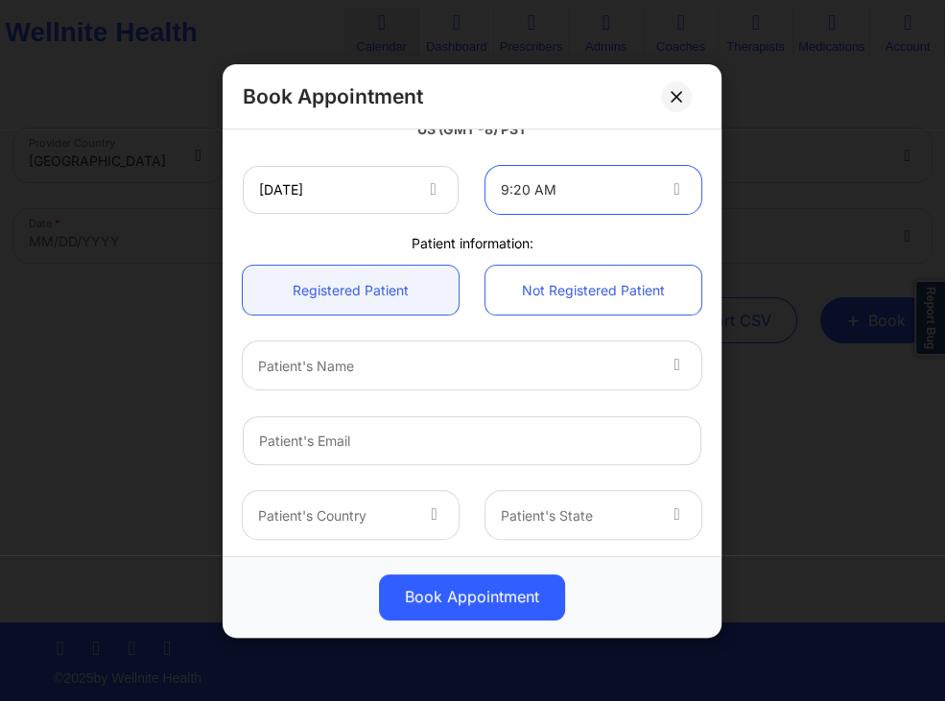
scroll to position [461, 0]
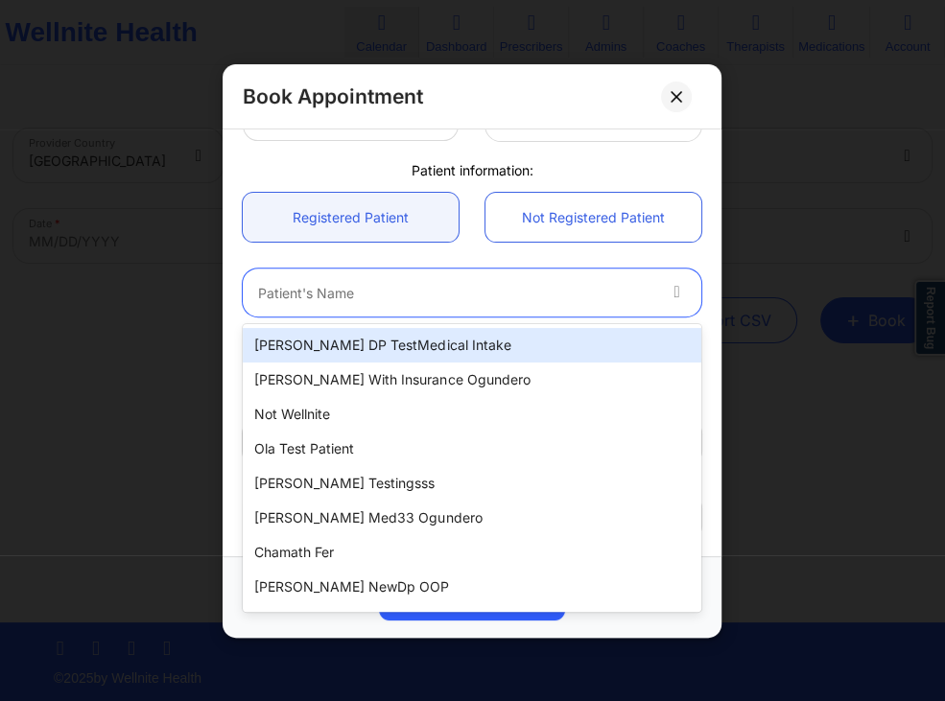
click at [427, 278] on div "Patient's Name" at bounding box center [450, 293] width 414 height 48
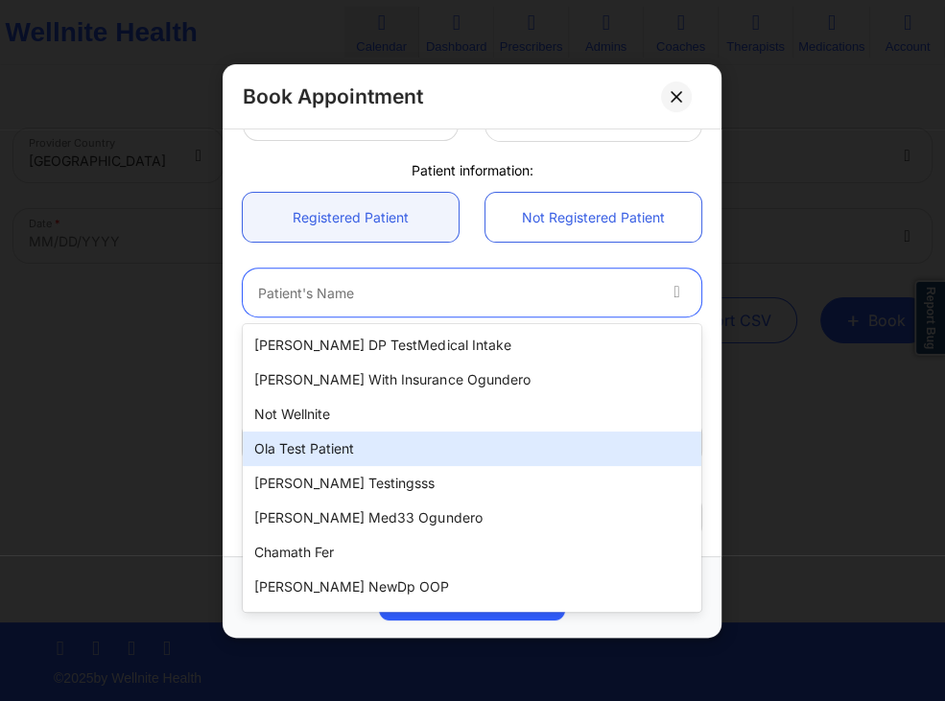
click at [347, 446] on div "Ola test patient" at bounding box center [472, 449] width 459 height 35
type input "[EMAIL_ADDRESS][DOMAIN_NAME]"
type input "[PHONE_NUMBER]"
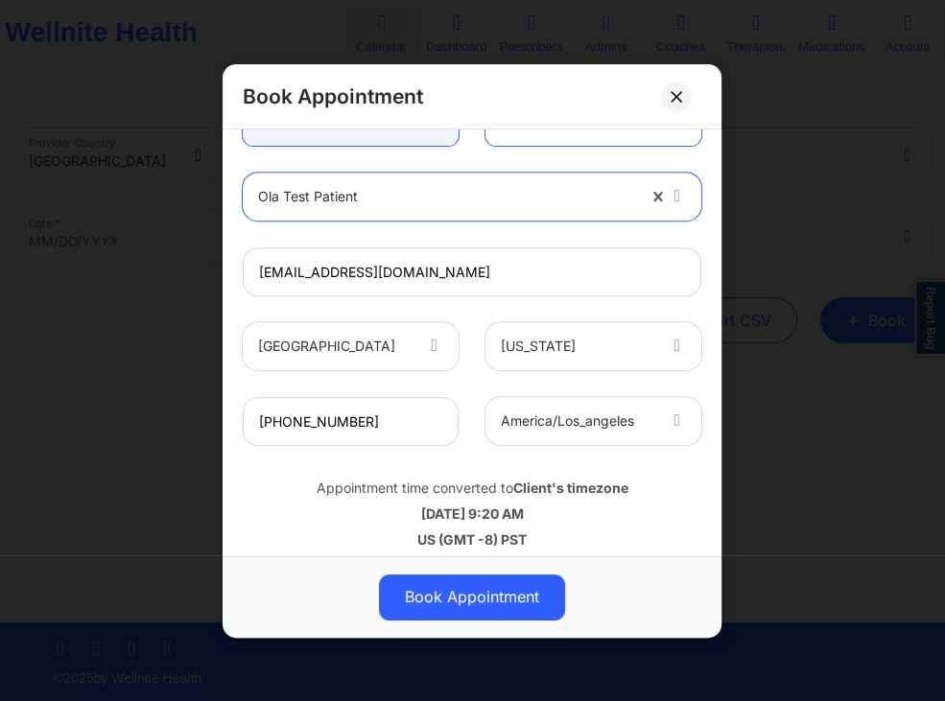
scroll to position [569, 0]
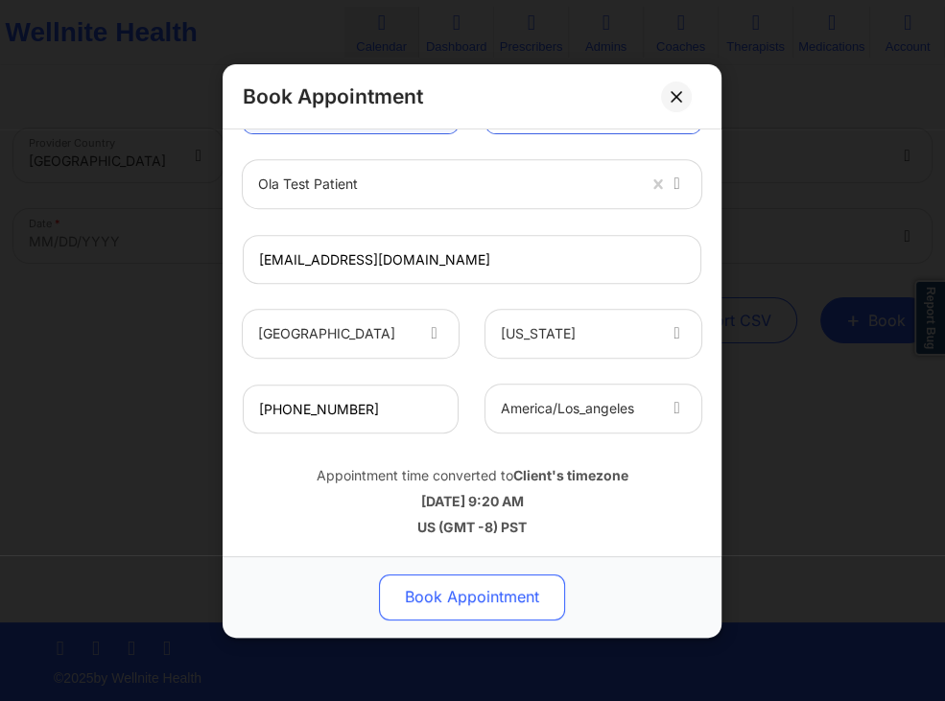
click at [432, 588] on button "Book Appointment" at bounding box center [472, 597] width 186 height 46
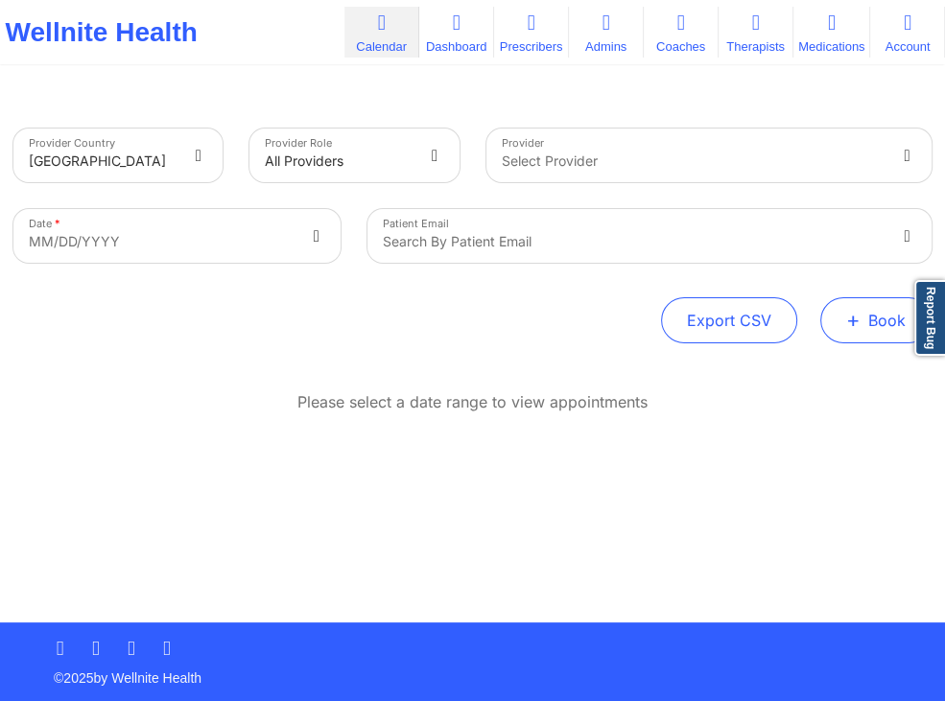
click at [868, 328] on button "+ Book" at bounding box center [875, 320] width 111 height 46
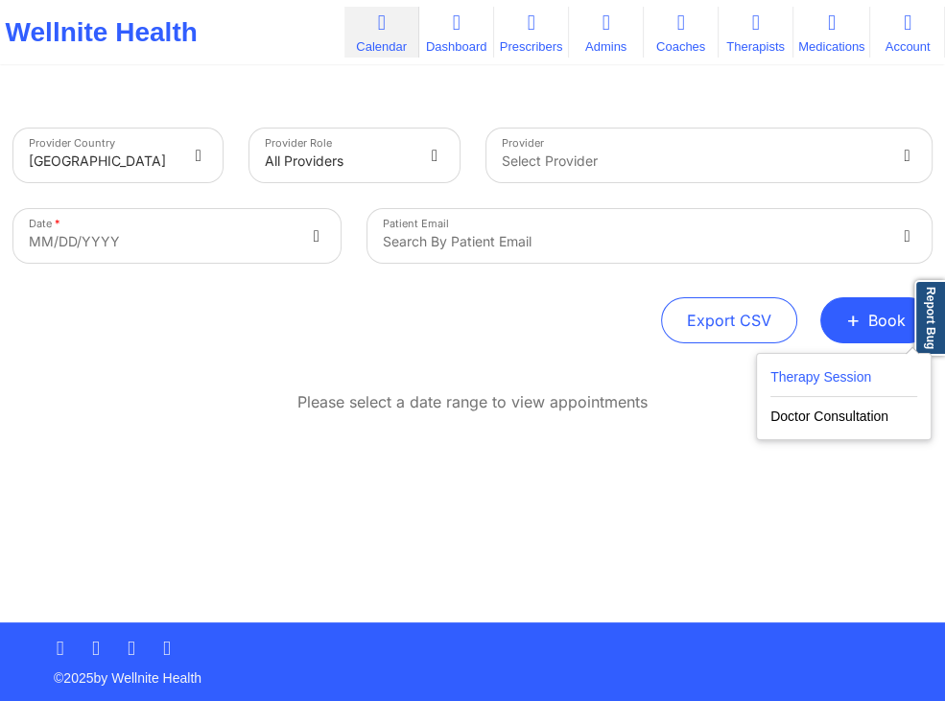
click at [775, 375] on button "Therapy Session" at bounding box center [844, 382] width 147 height 32
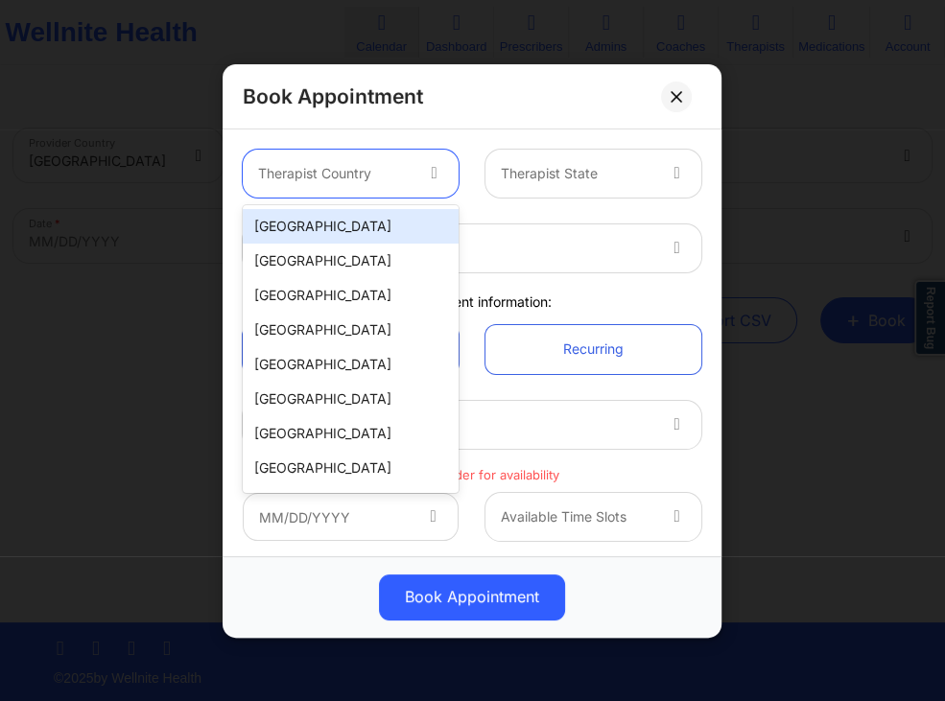
click at [355, 182] on div at bounding box center [335, 173] width 154 height 23
click at [371, 230] on div "[GEOGRAPHIC_DATA]" at bounding box center [351, 226] width 216 height 35
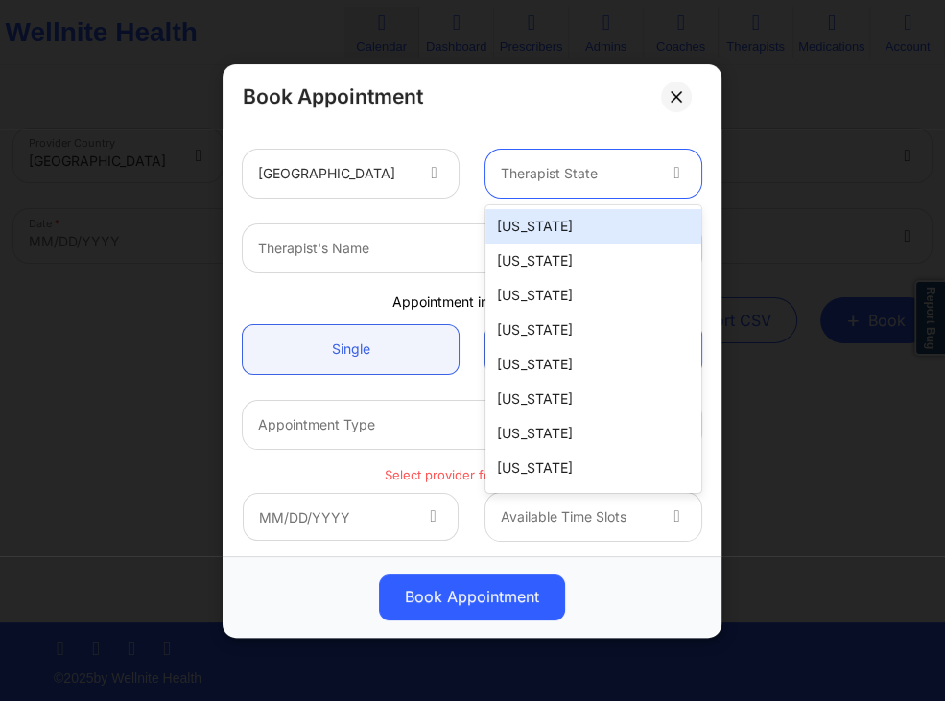
click at [578, 179] on div at bounding box center [579, 173] width 154 height 23
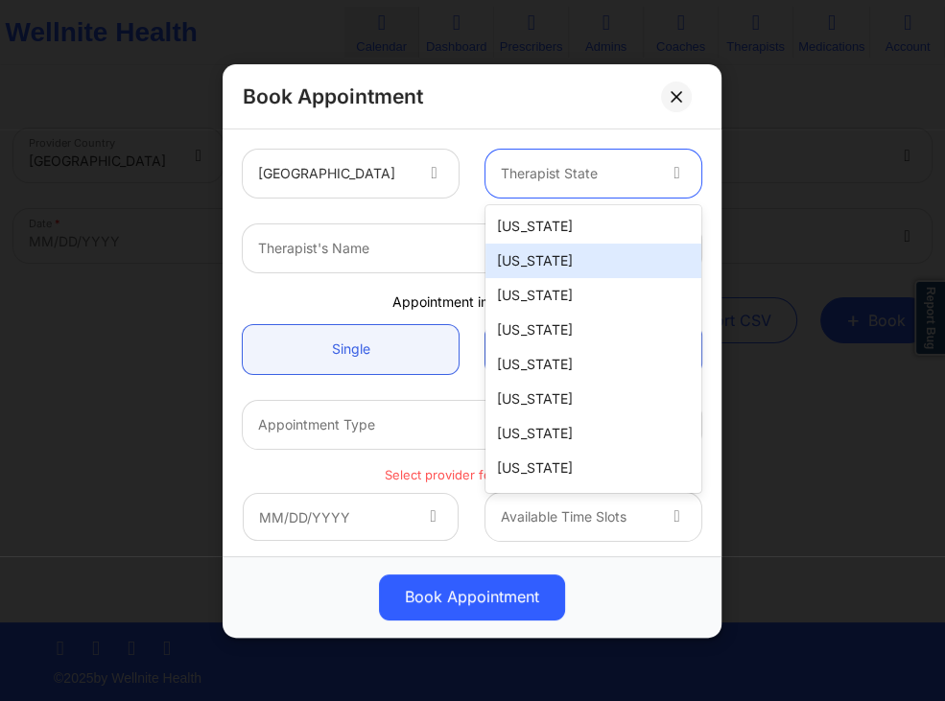
click at [554, 249] on div "[US_STATE]" at bounding box center [594, 261] width 216 height 35
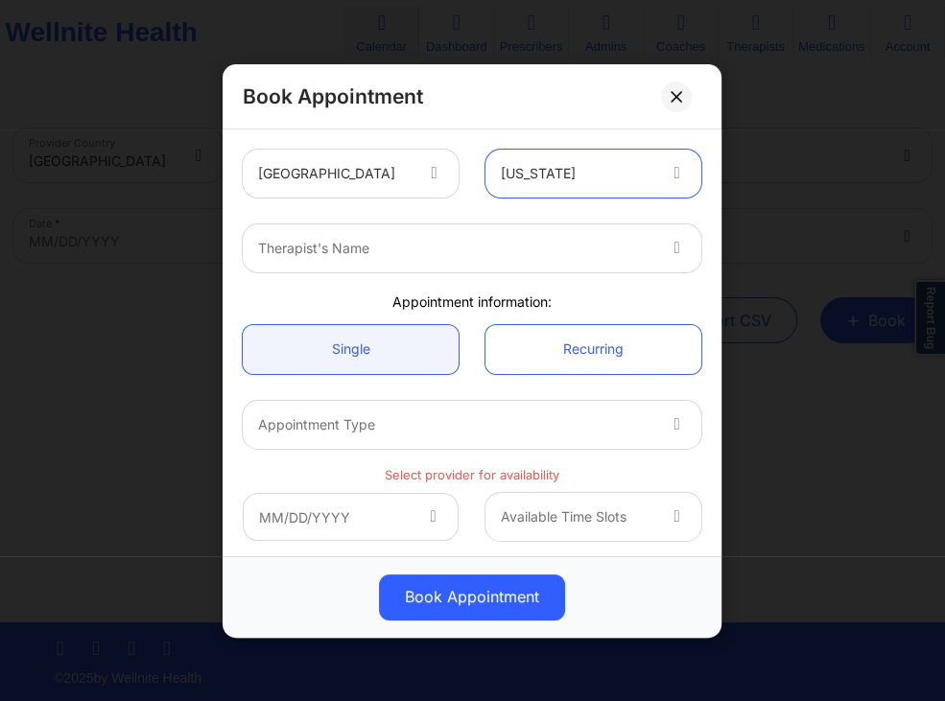
click at [439, 248] on div at bounding box center [456, 248] width 396 height 23
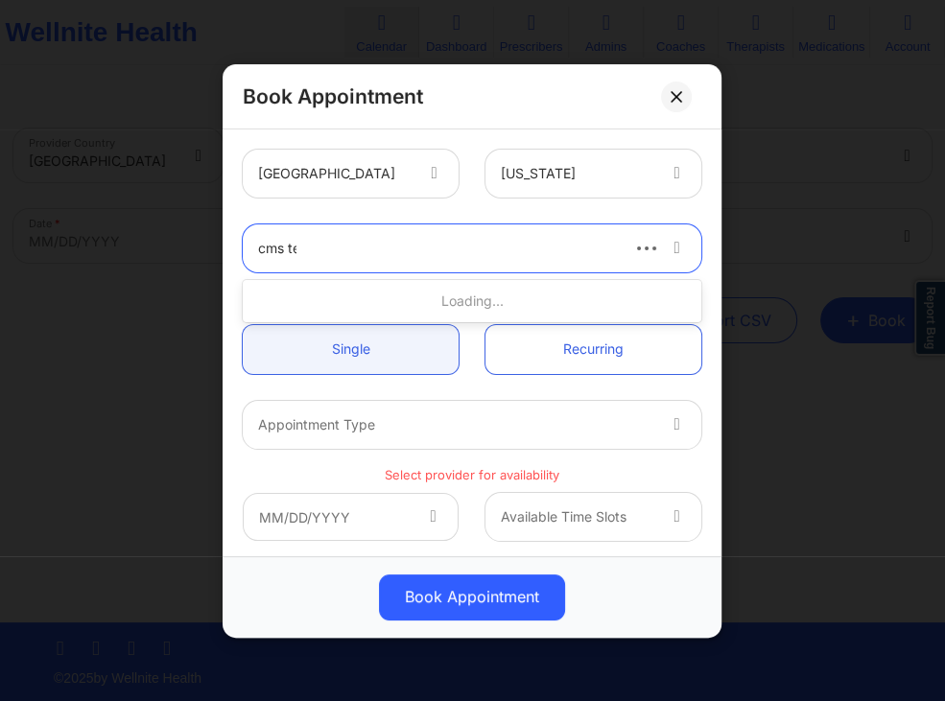
type input "cms test"
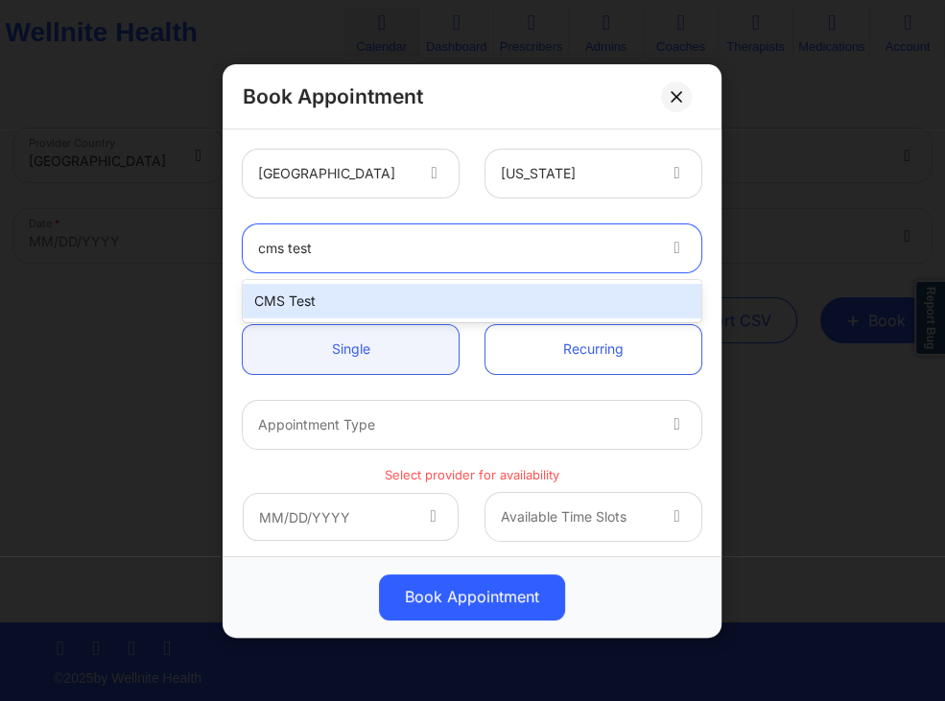
click at [417, 295] on div "CMS Test" at bounding box center [472, 301] width 459 height 35
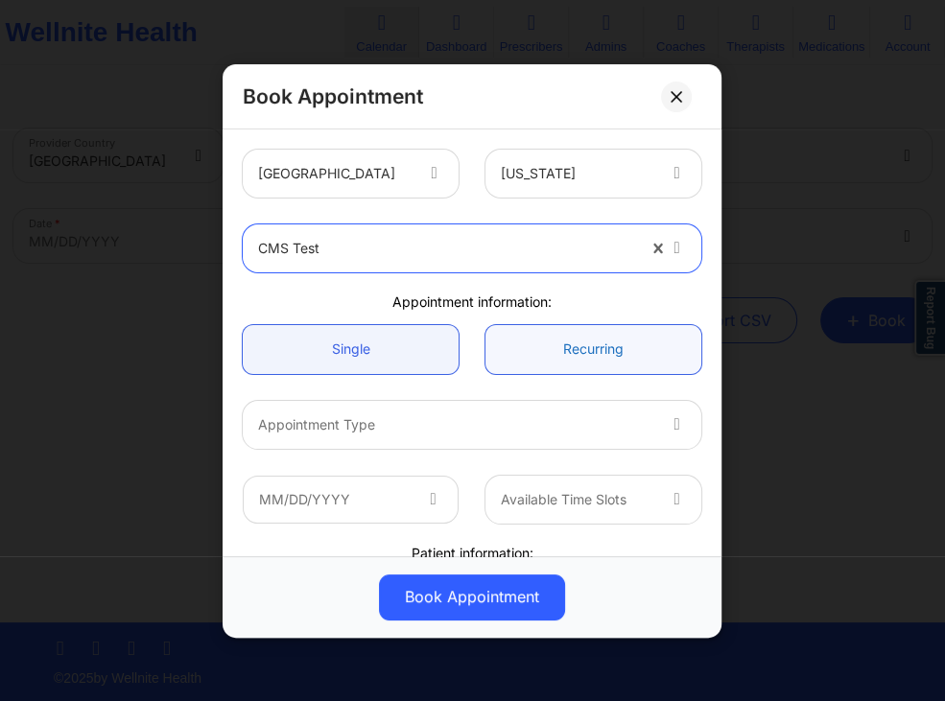
click at [559, 332] on link "Recurring" at bounding box center [594, 348] width 216 height 49
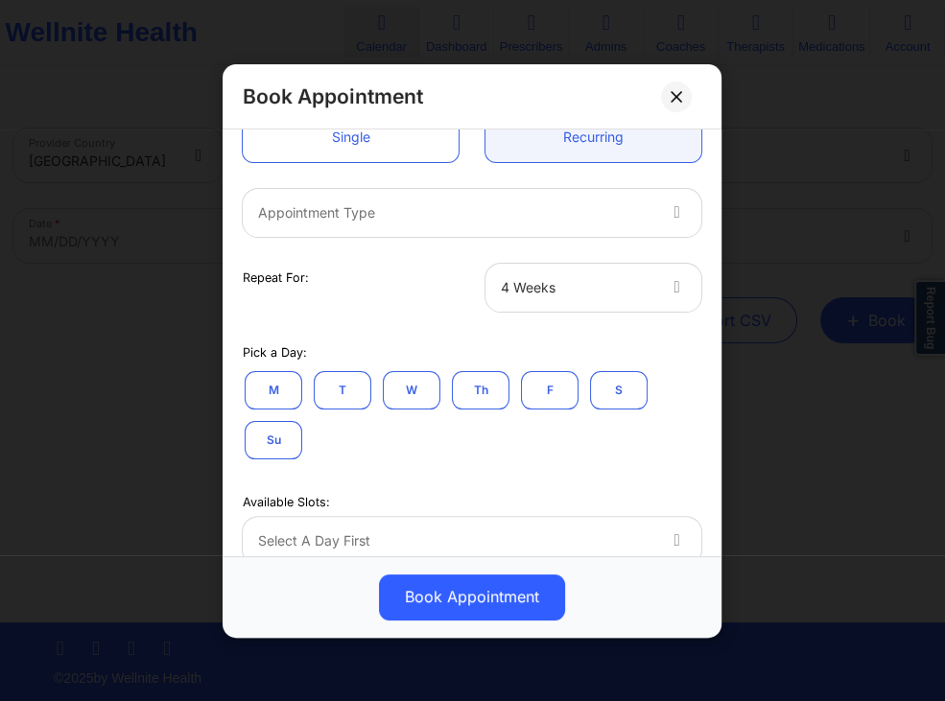
scroll to position [184, 0]
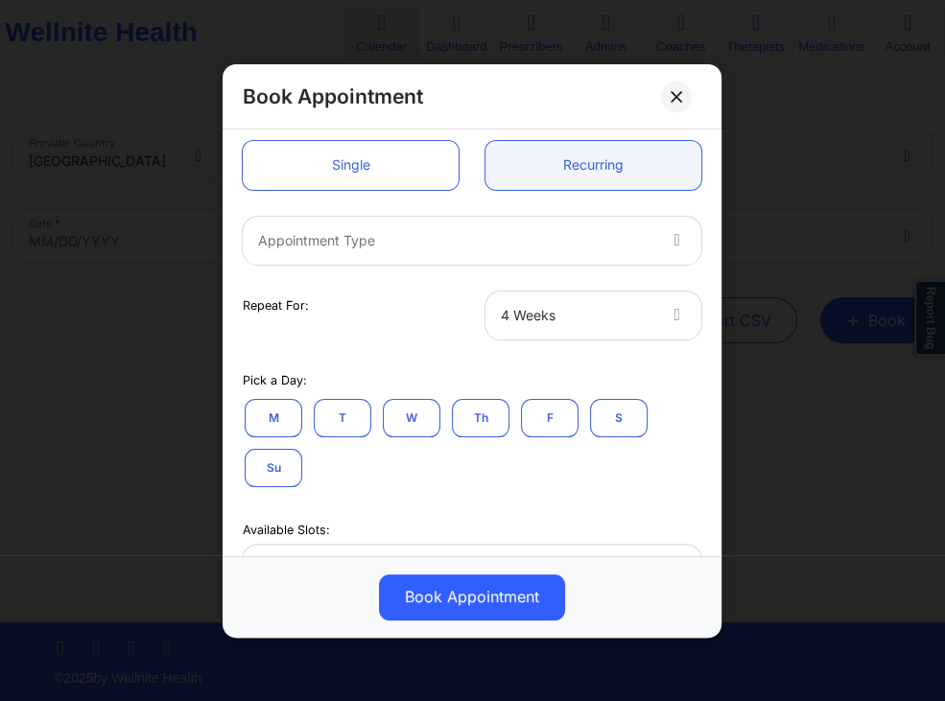
click at [585, 240] on div at bounding box center [456, 239] width 396 height 23
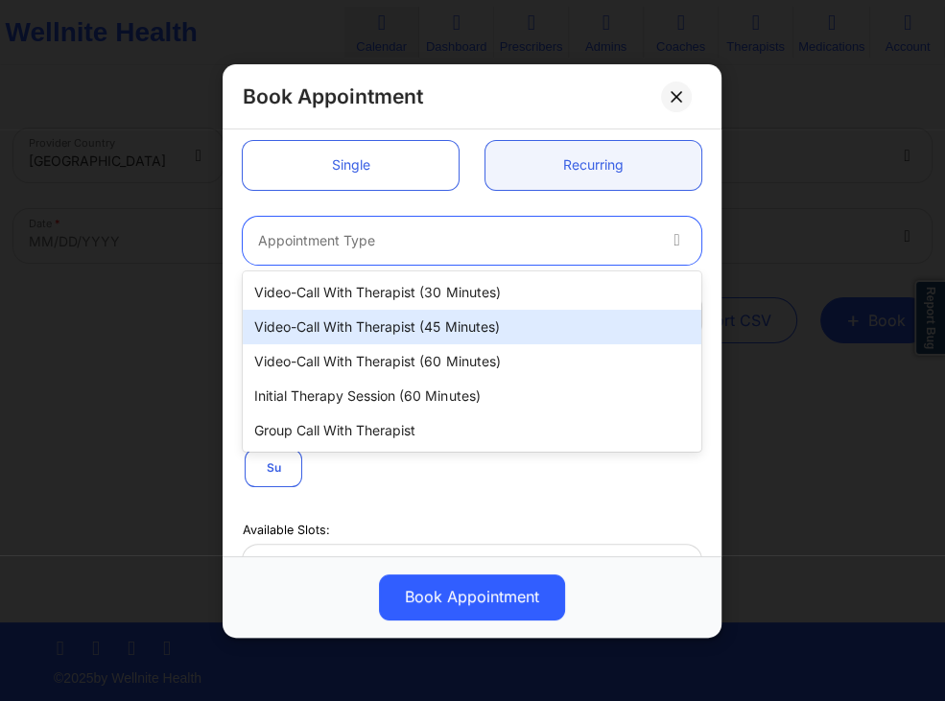
click at [418, 324] on div "Video-Call with Therapist (45 minutes)" at bounding box center [472, 327] width 459 height 35
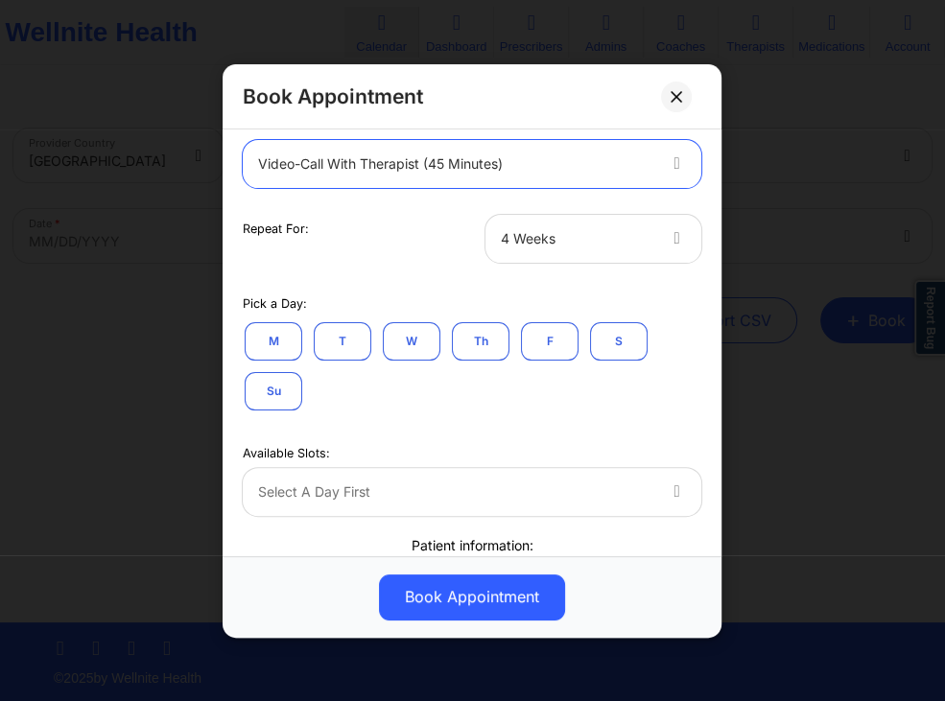
scroll to position [276, 0]
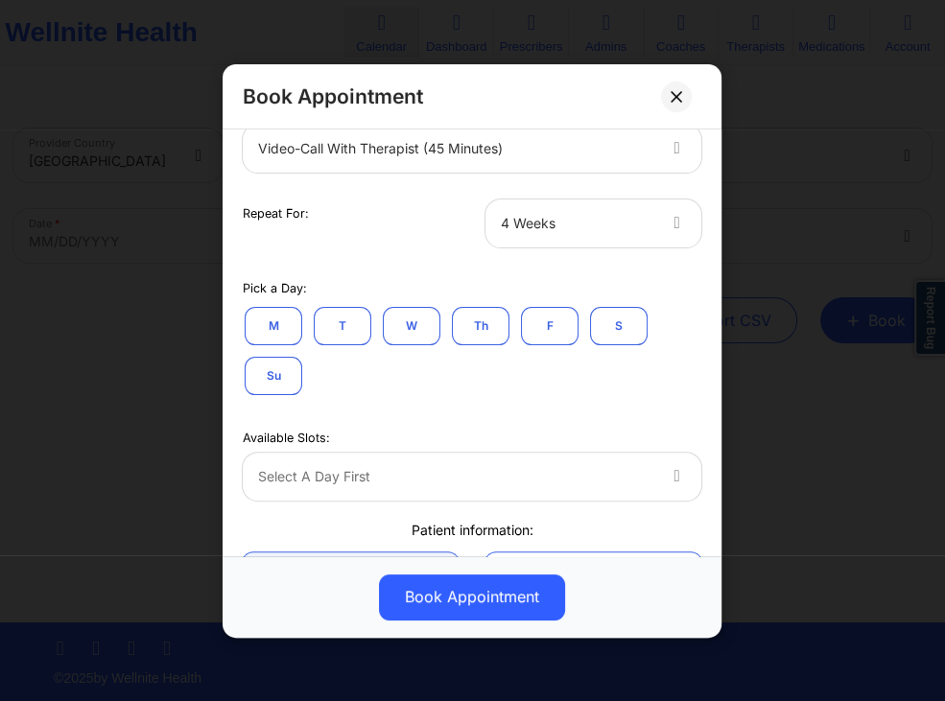
drag, startPoint x: 609, startPoint y: 324, endPoint x: 450, endPoint y: 251, distance: 175.2
click at [450, 251] on div "United States [US_STATE] CMS Test Appointment information: Single Recurring Vid…" at bounding box center [472, 387] width 486 height 1055
click at [616, 328] on button "S" at bounding box center [619, 325] width 58 height 38
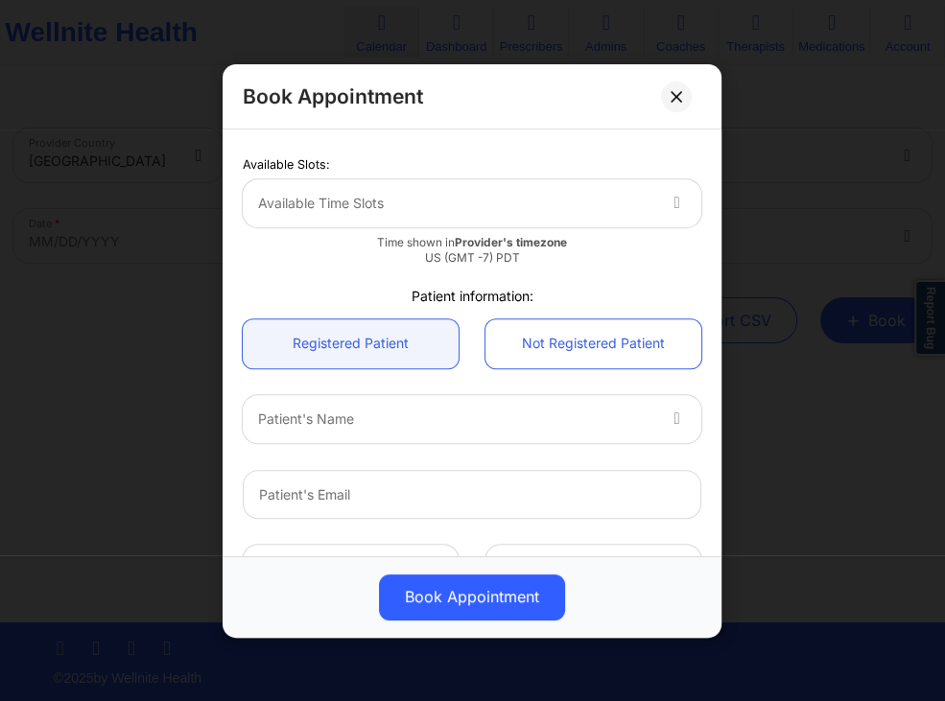
scroll to position [553, 0]
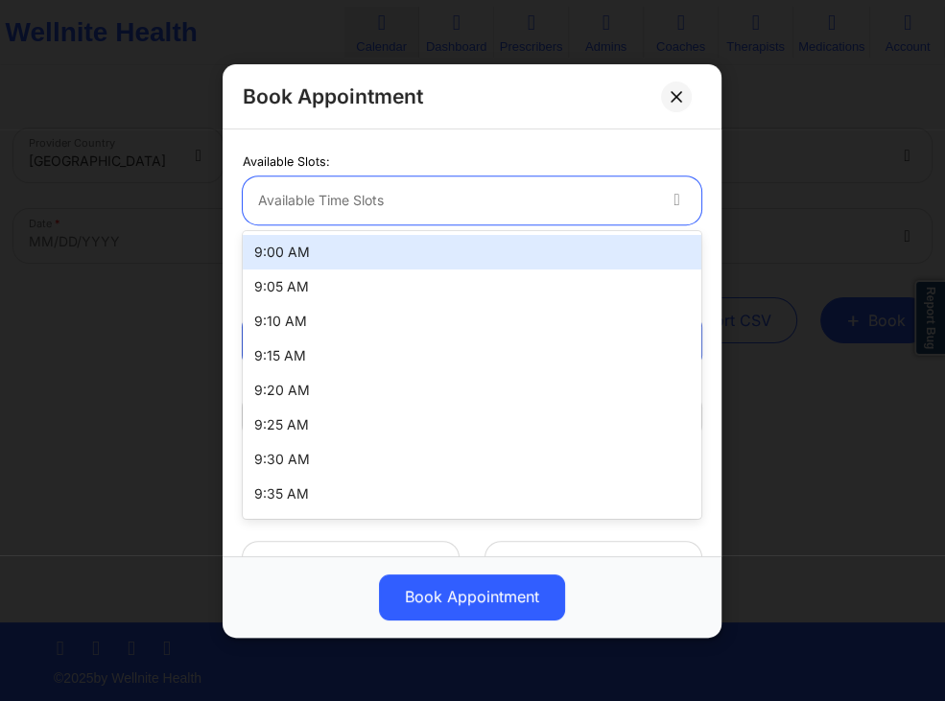
click at [593, 202] on div at bounding box center [456, 200] width 396 height 23
click at [386, 258] on div "9:00 AM" at bounding box center [472, 252] width 459 height 35
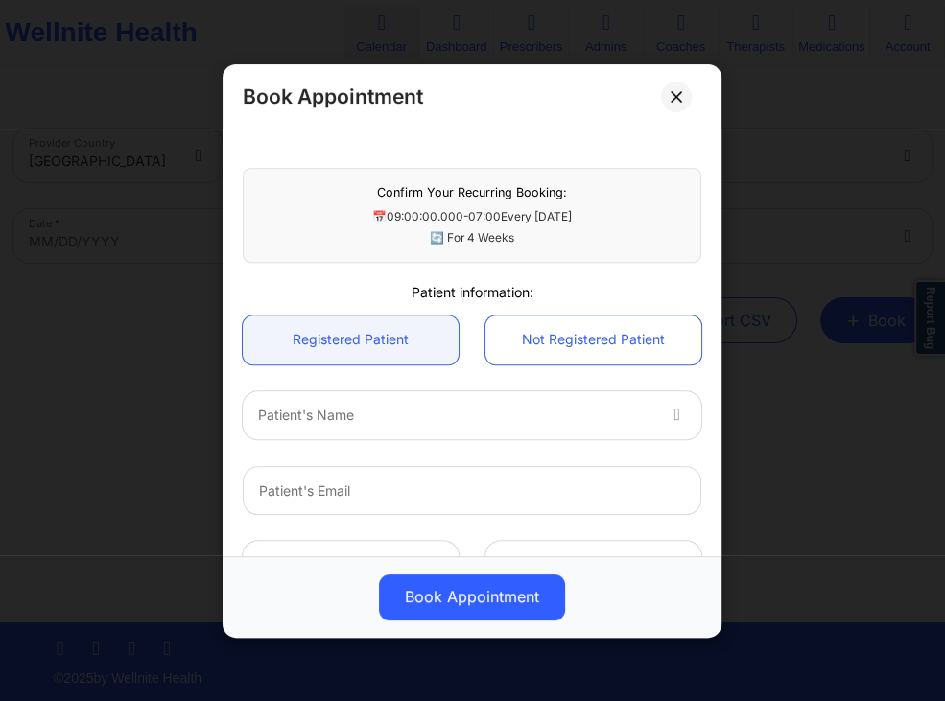
scroll to position [737, 0]
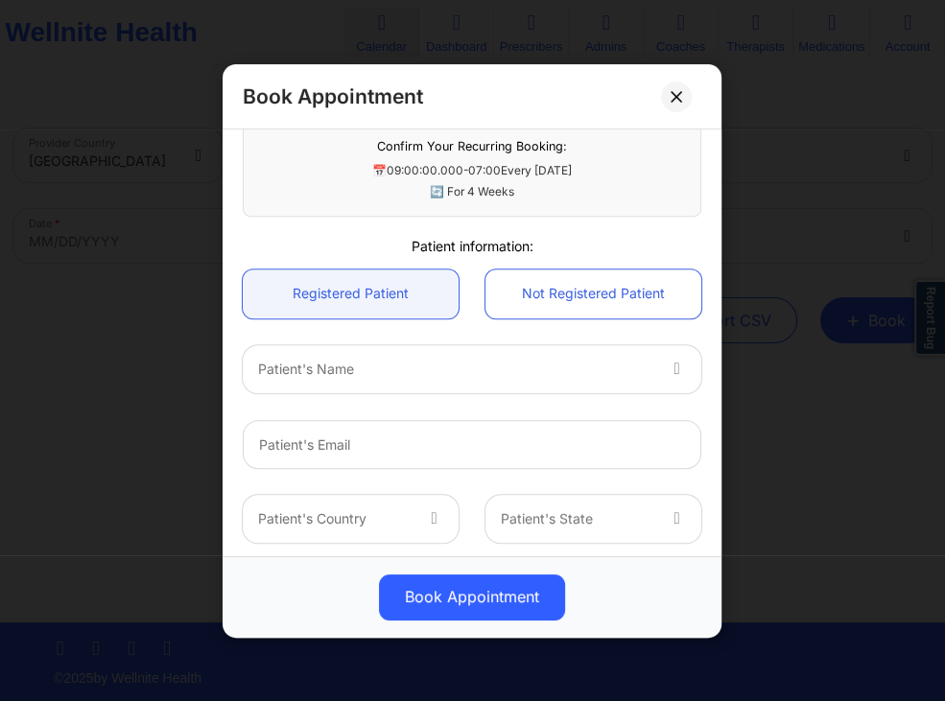
click at [616, 360] on div at bounding box center [456, 368] width 396 height 23
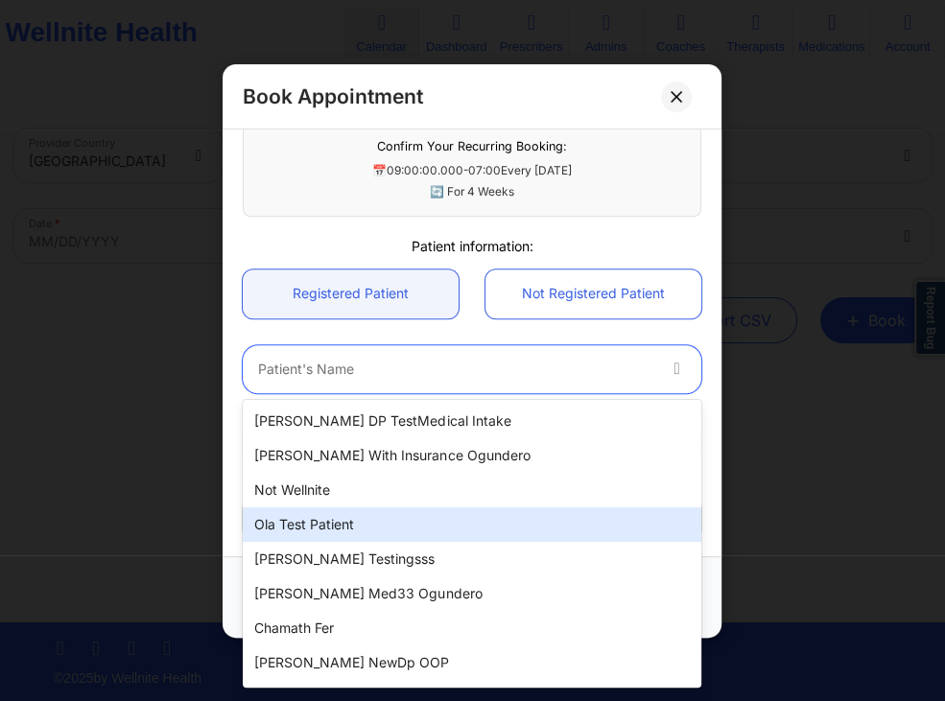
click at [359, 524] on div "Ola test patient" at bounding box center [472, 525] width 459 height 35
type input "[EMAIL_ADDRESS][DOMAIN_NAME]"
type input "[PHONE_NUMBER]"
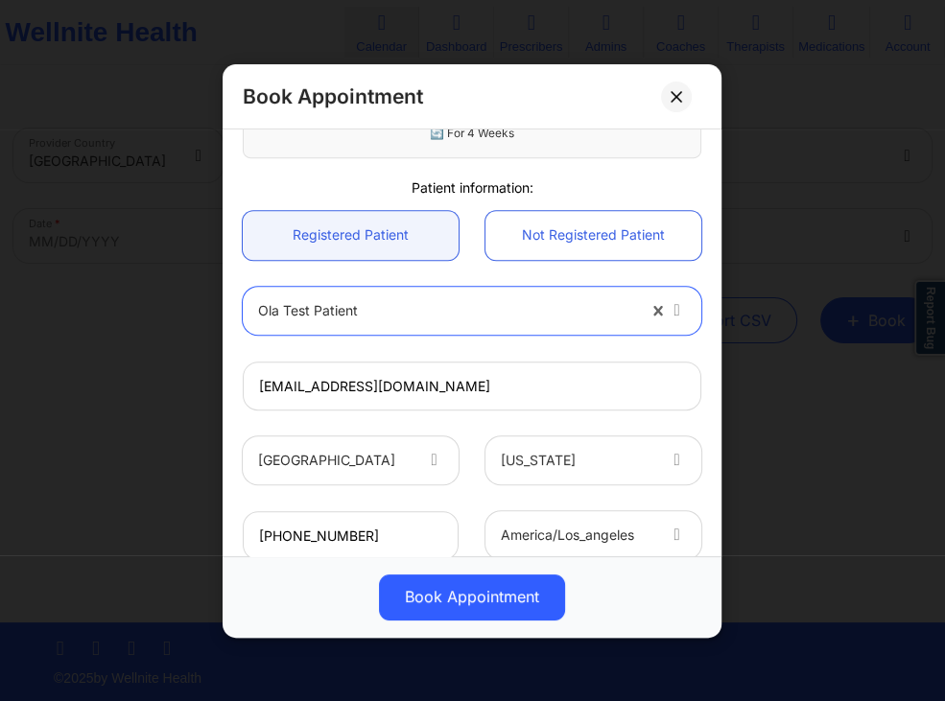
scroll to position [818, 0]
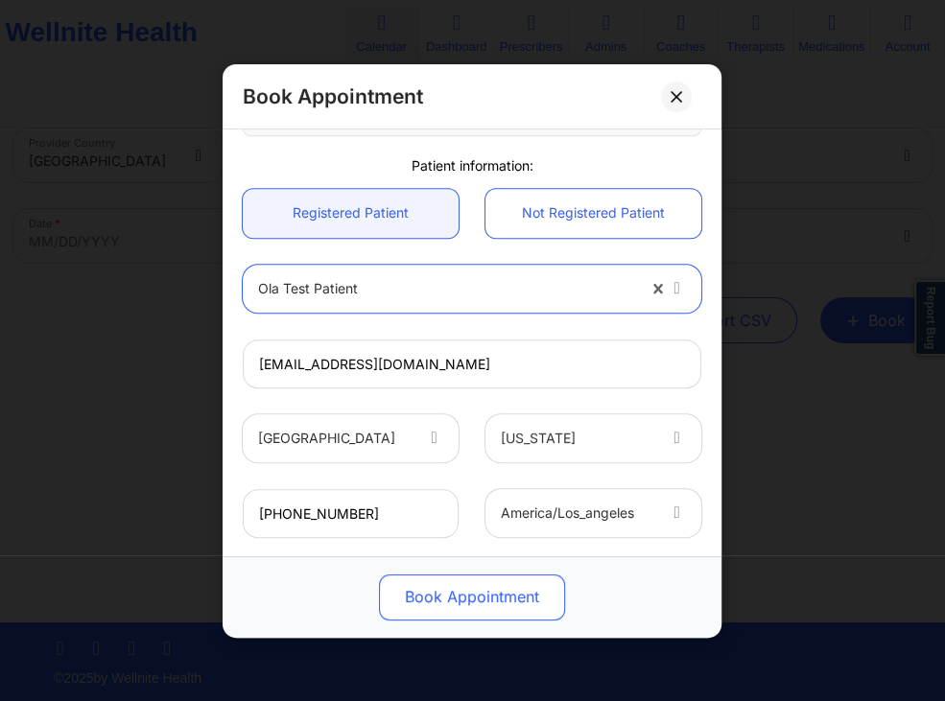
click at [484, 594] on button "Book Appointment" at bounding box center [472, 597] width 186 height 46
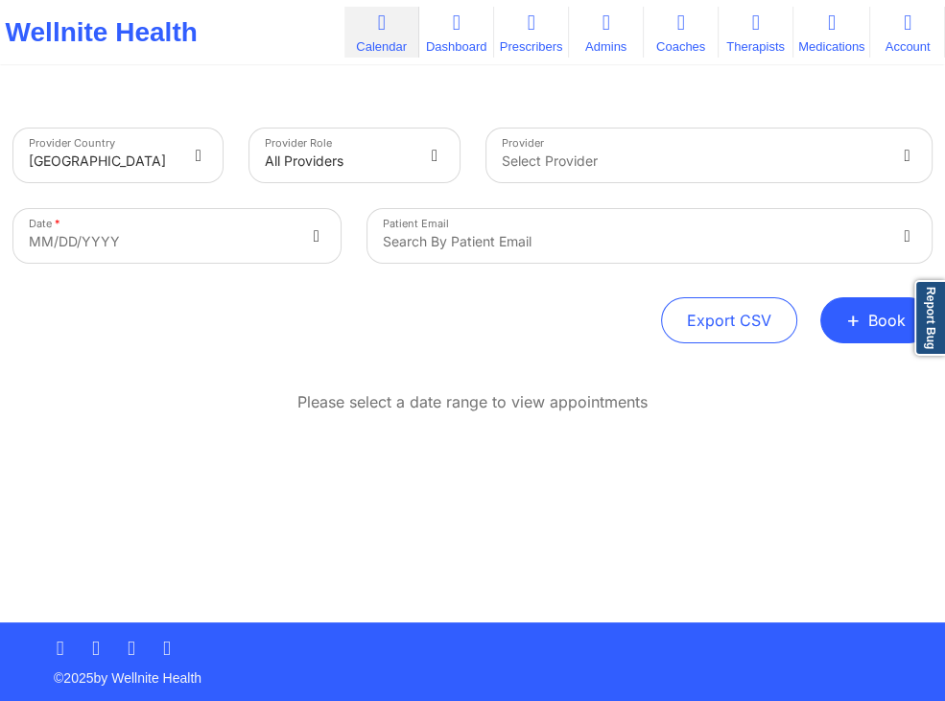
click at [637, 158] on div at bounding box center [693, 161] width 383 height 23
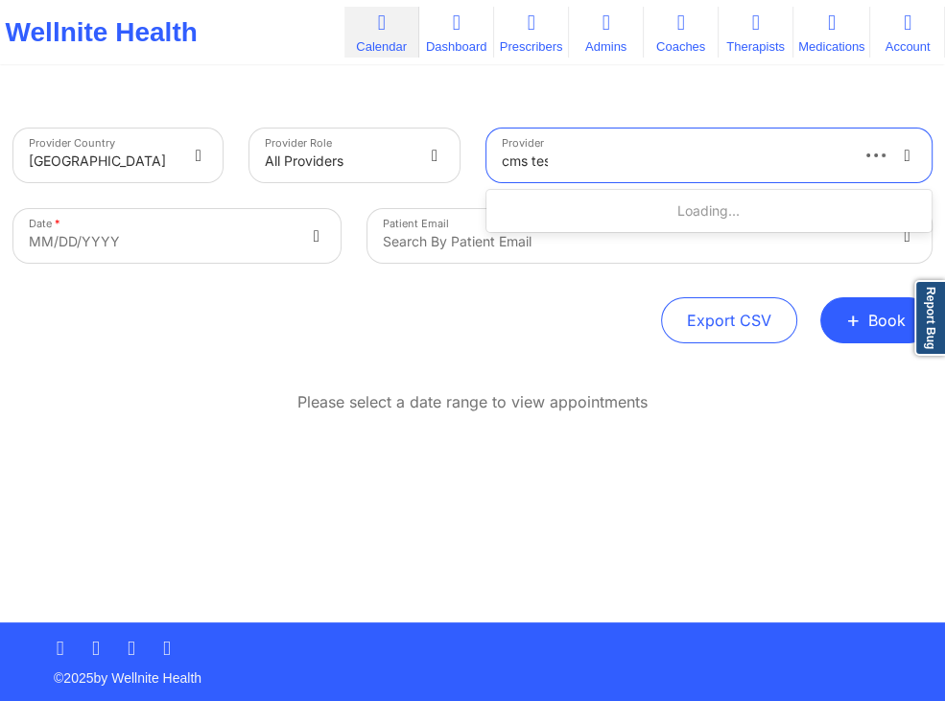
type input "cms test"
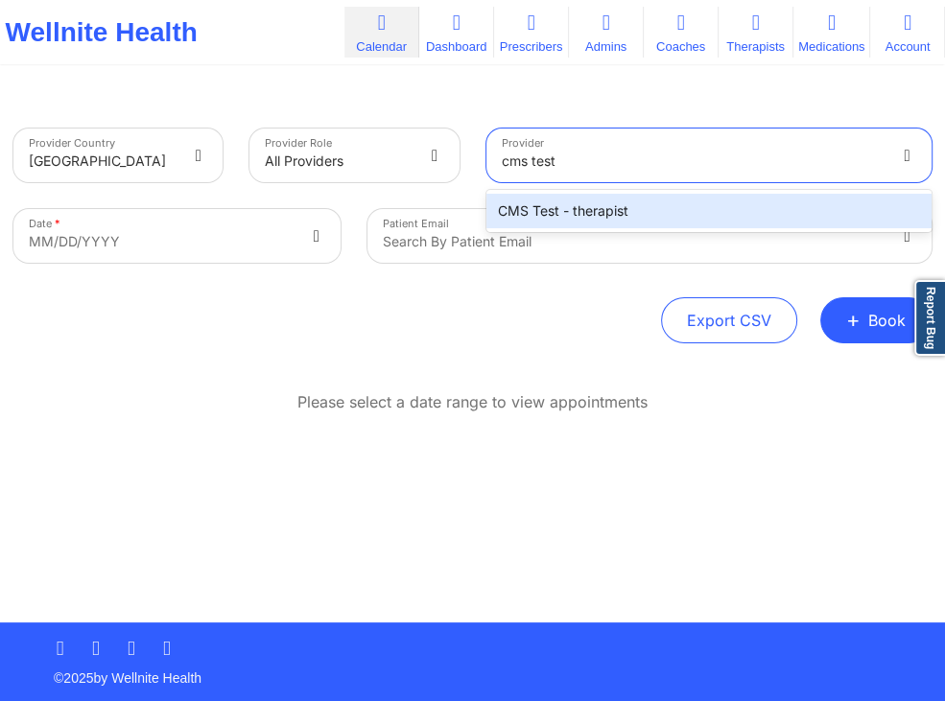
click at [631, 203] on div "CMS Test - therapist" at bounding box center [709, 211] width 446 height 35
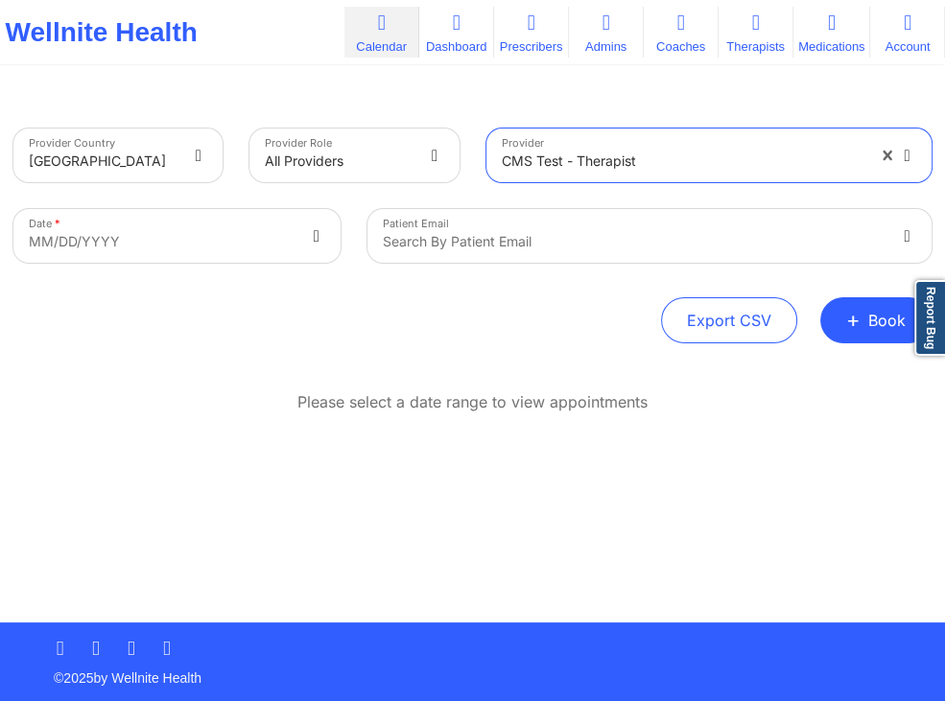
click at [278, 234] on body "Wellnite Health Calendar Dashboard Prescribers Admins Coaches Therapists Medica…" at bounding box center [472, 350] width 945 height 701
select select "2025-8"
select select "2025-9"
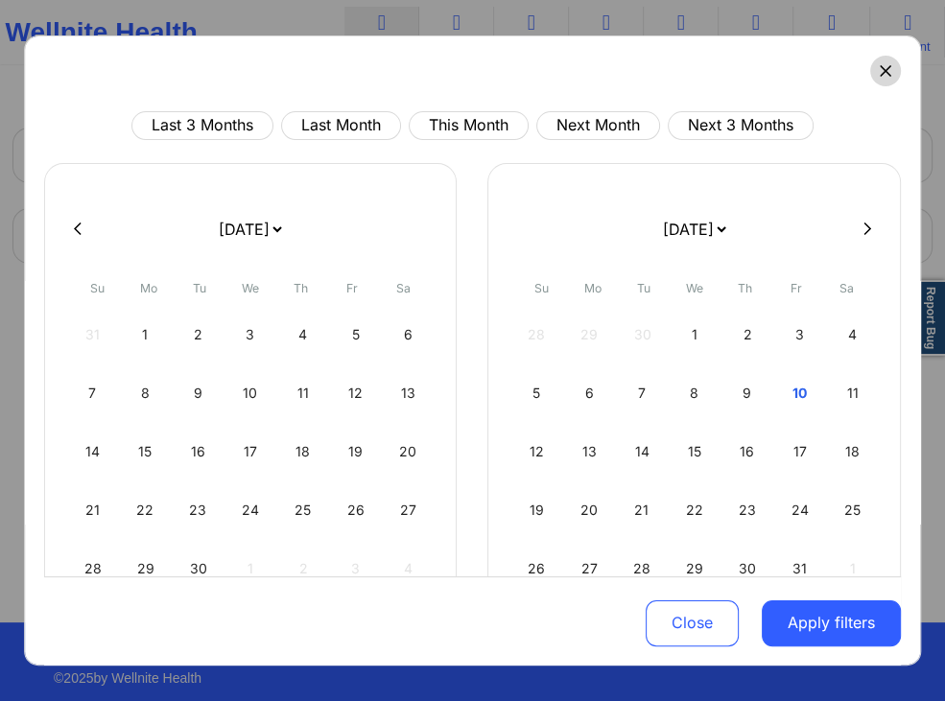
click at [877, 78] on button at bounding box center [885, 71] width 31 height 31
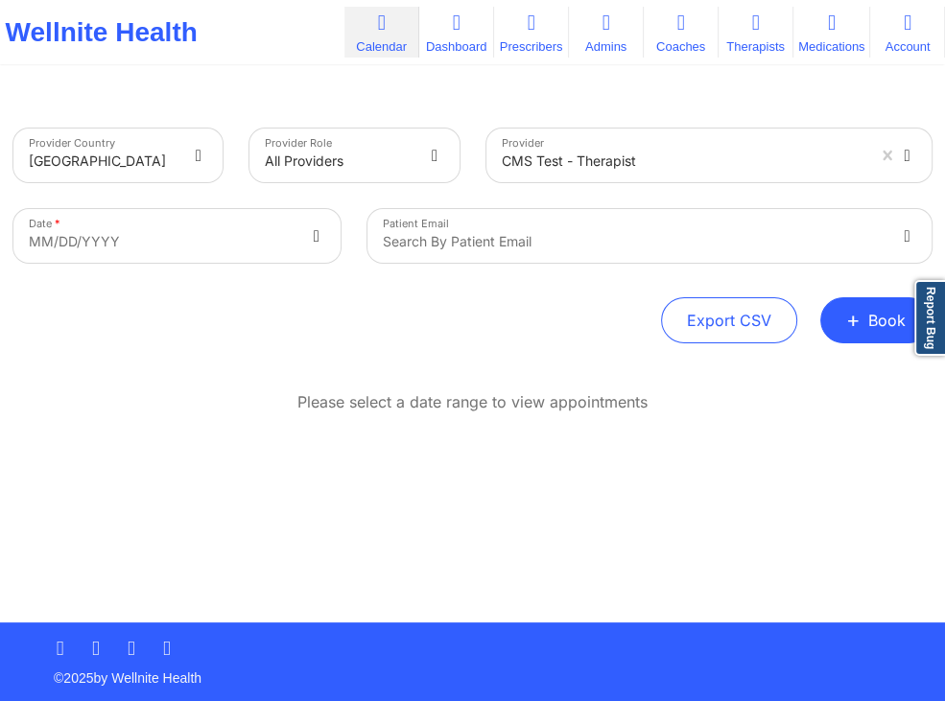
select select "2025-8"
select select "2025-9"
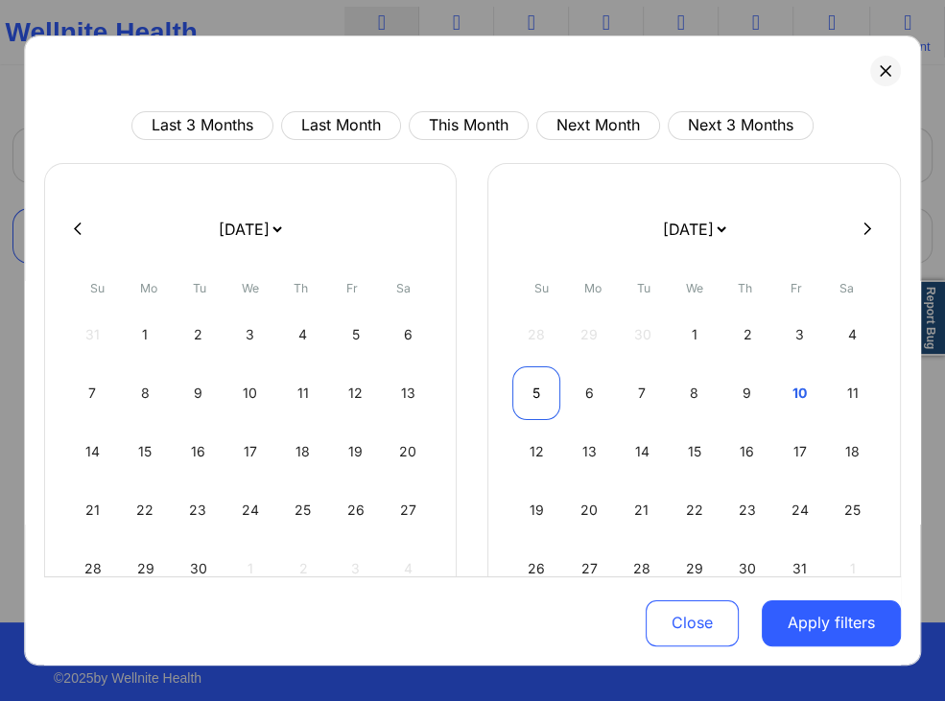
scroll to position [78, 0]
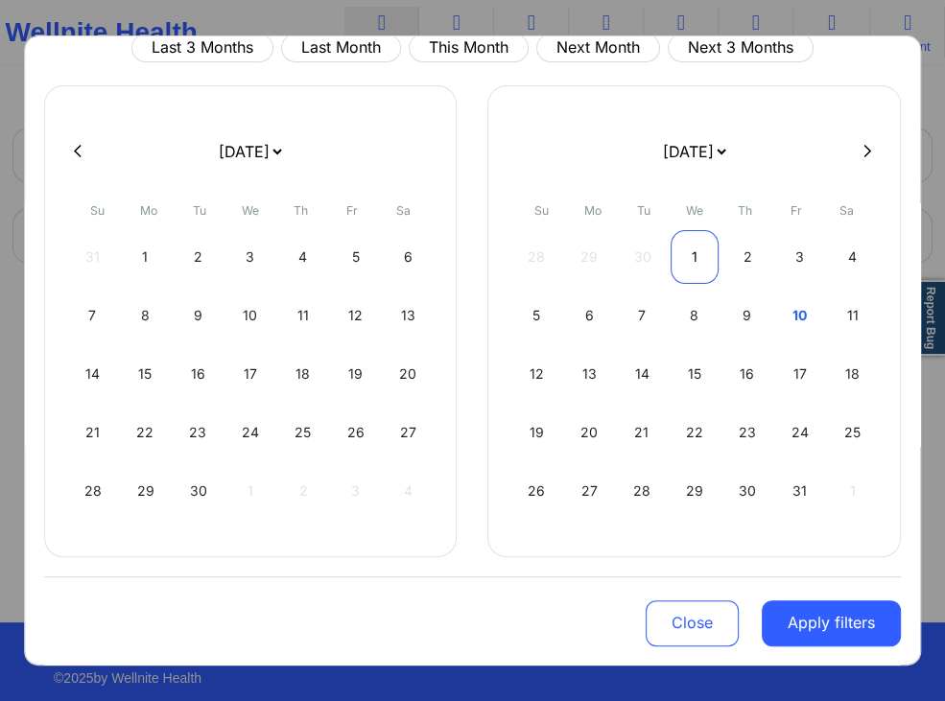
click at [693, 249] on div "1" at bounding box center [696, 257] width 48 height 54
select select "2025-9"
select select "2025-10"
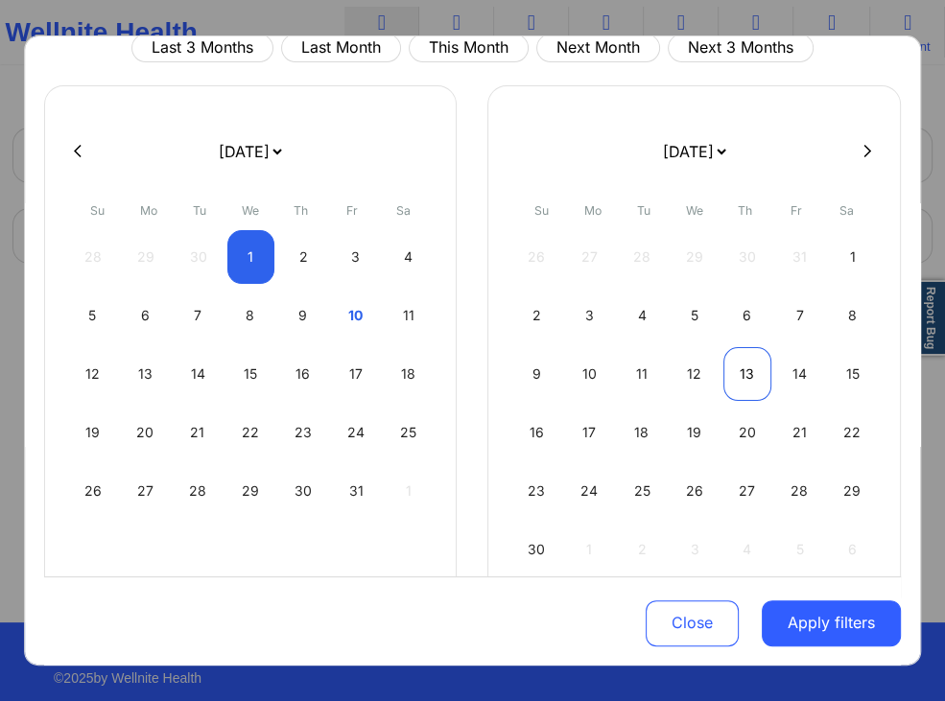
select select "2025-9"
select select "2025-10"
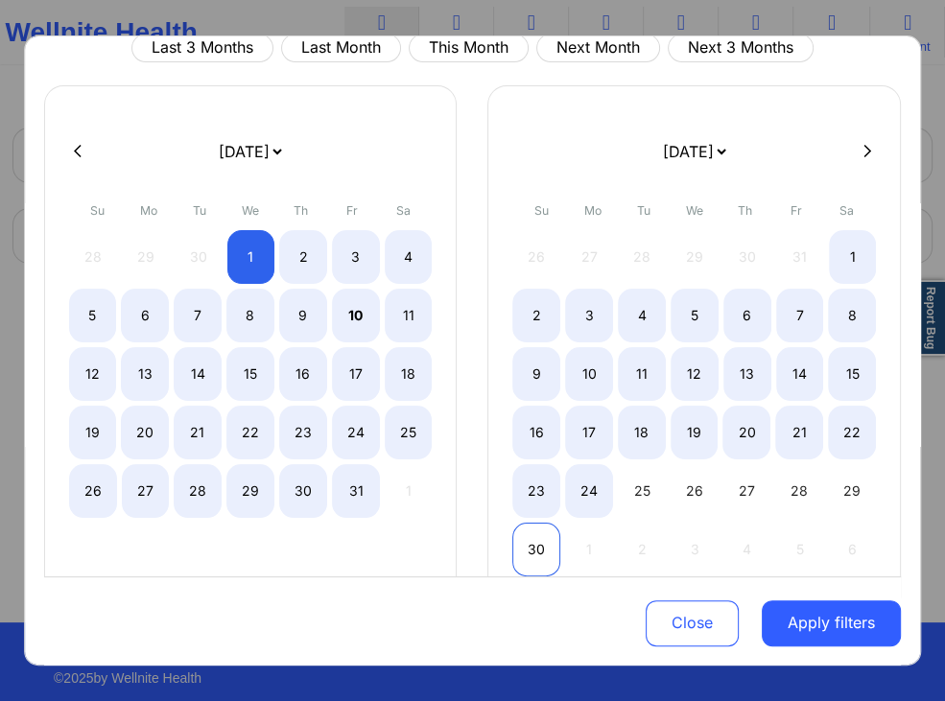
select select "2025-9"
select select "2025-10"
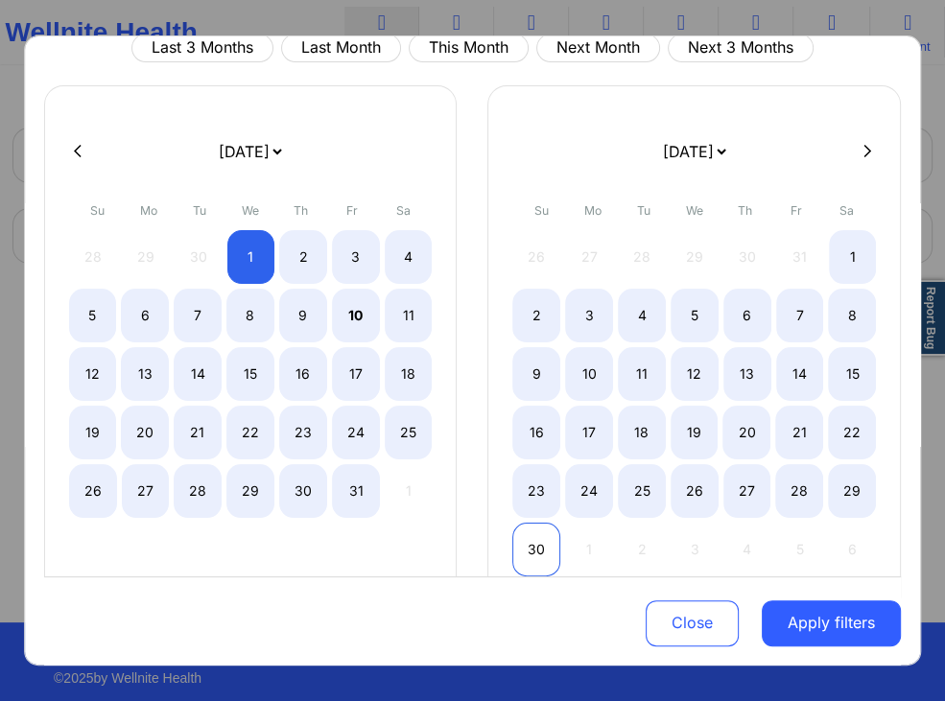
click at [529, 532] on div "30" at bounding box center [537, 550] width 48 height 54
select select "2025-9"
select select "2025-10"
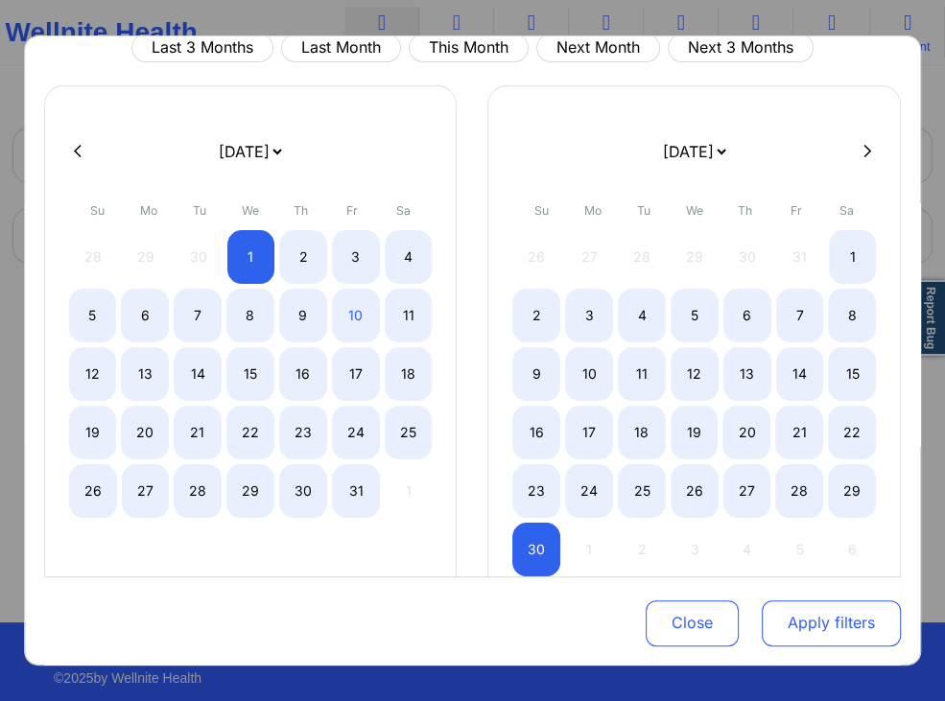
click at [824, 613] on button "Apply filters" at bounding box center [831, 623] width 139 height 46
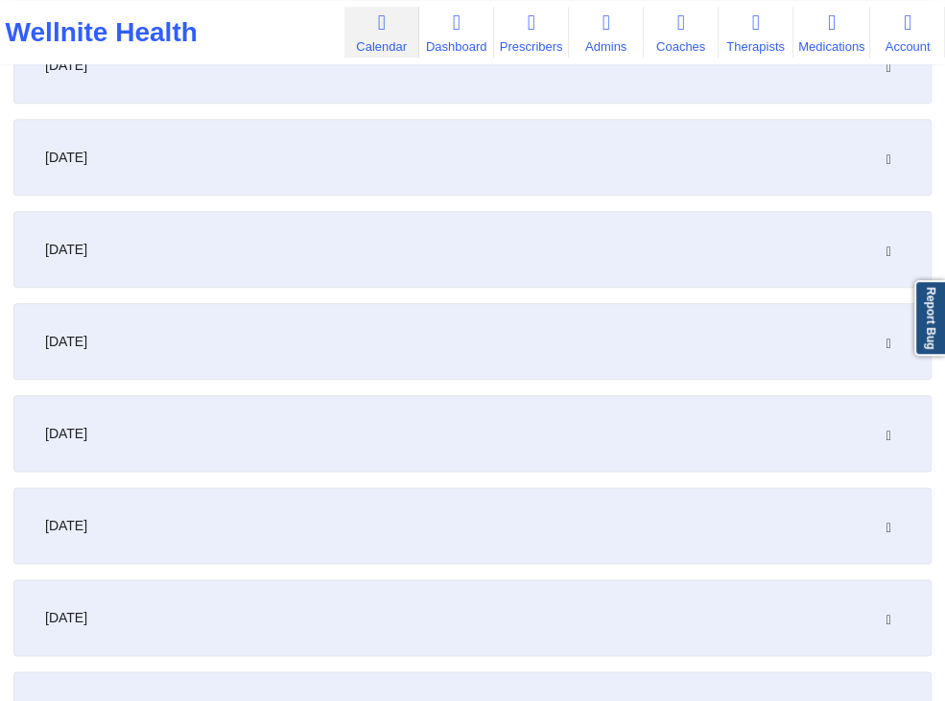
scroll to position [1114, 0]
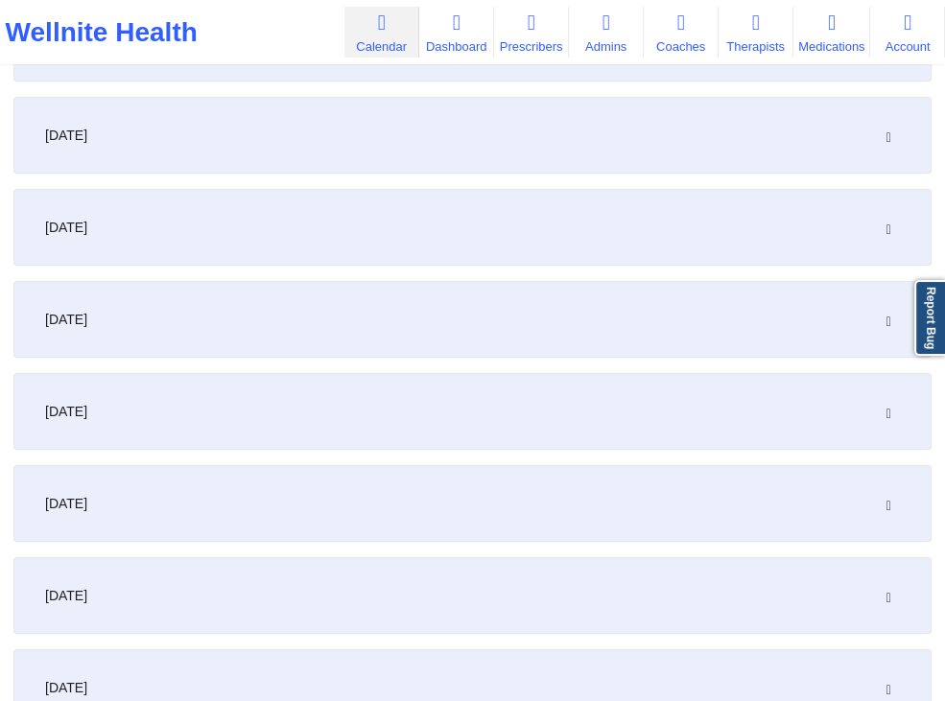
click at [351, 251] on div "[DATE]" at bounding box center [472, 227] width 918 height 77
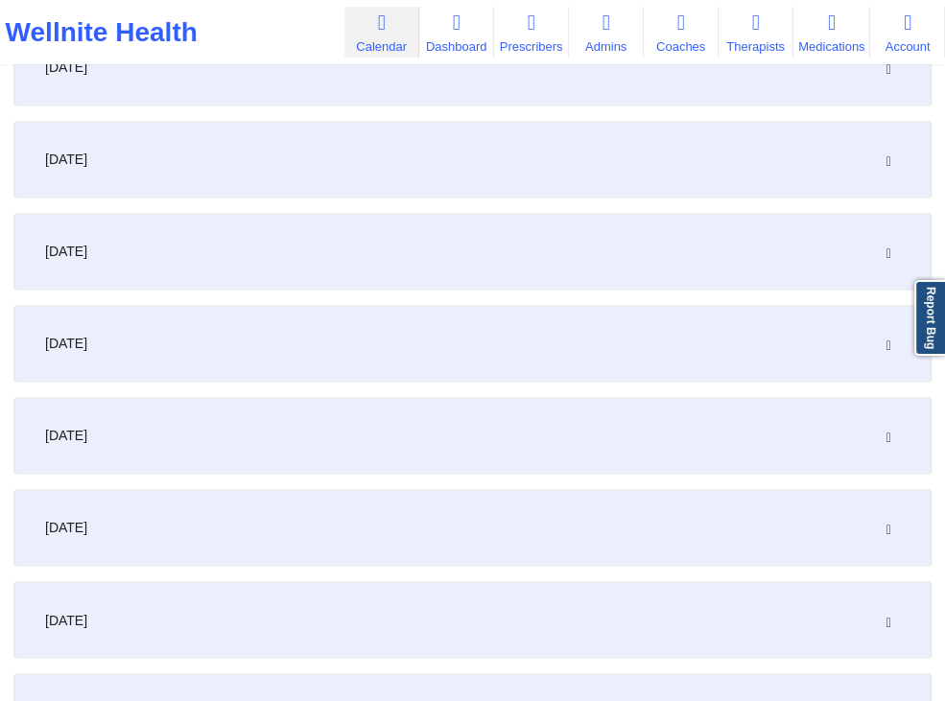
scroll to position [1925, 0]
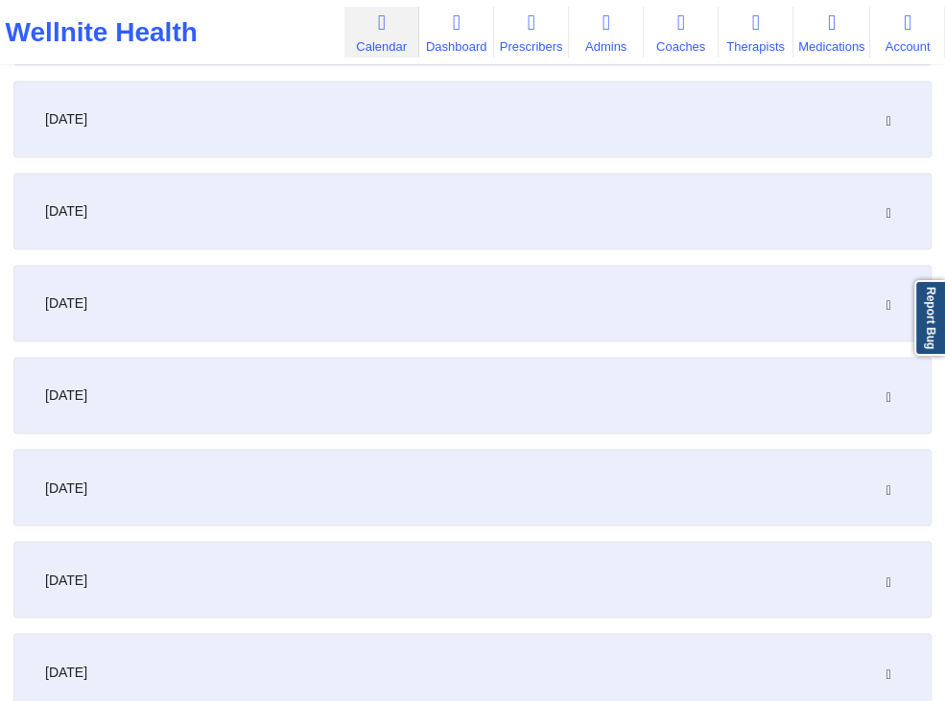
click at [287, 320] on div "[DATE]" at bounding box center [472, 303] width 918 height 77
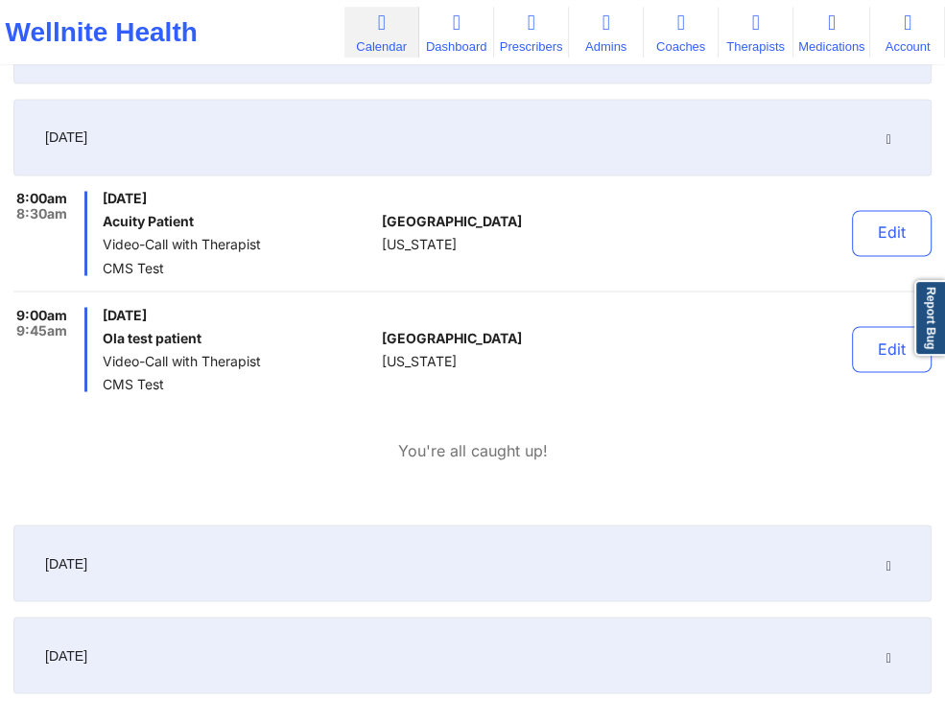
scroll to position [2127, 0]
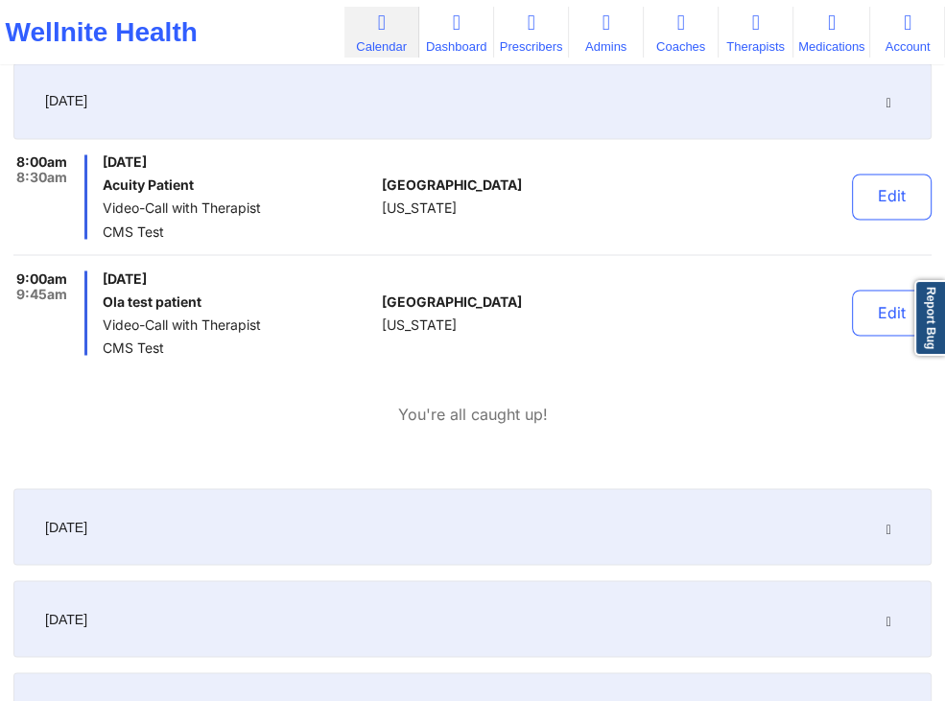
click at [264, 499] on div "[DATE]" at bounding box center [472, 526] width 918 height 77
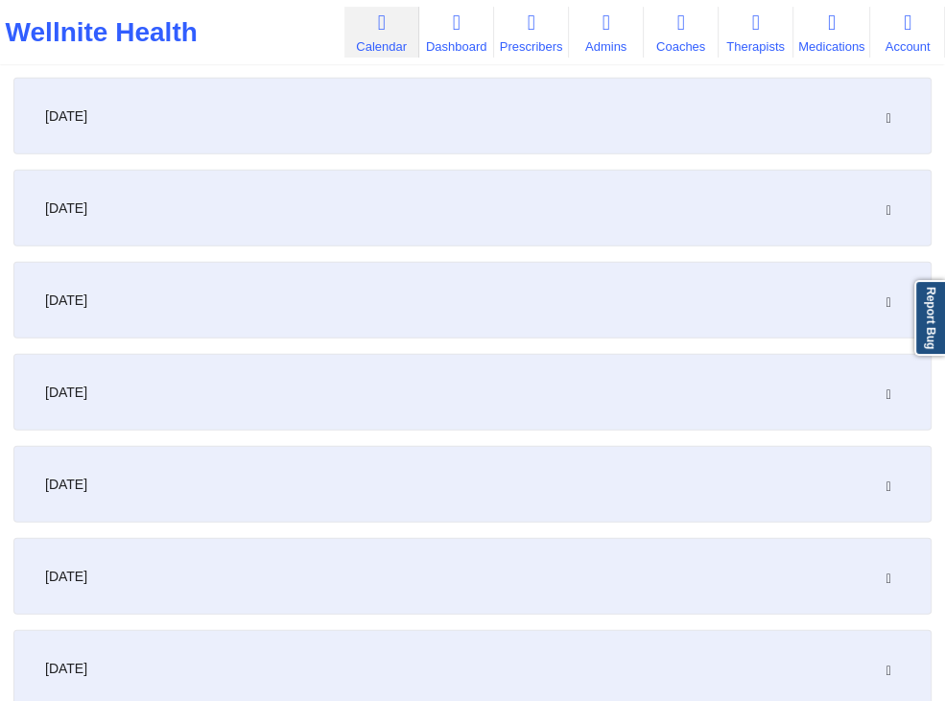
scroll to position [3141, 0]
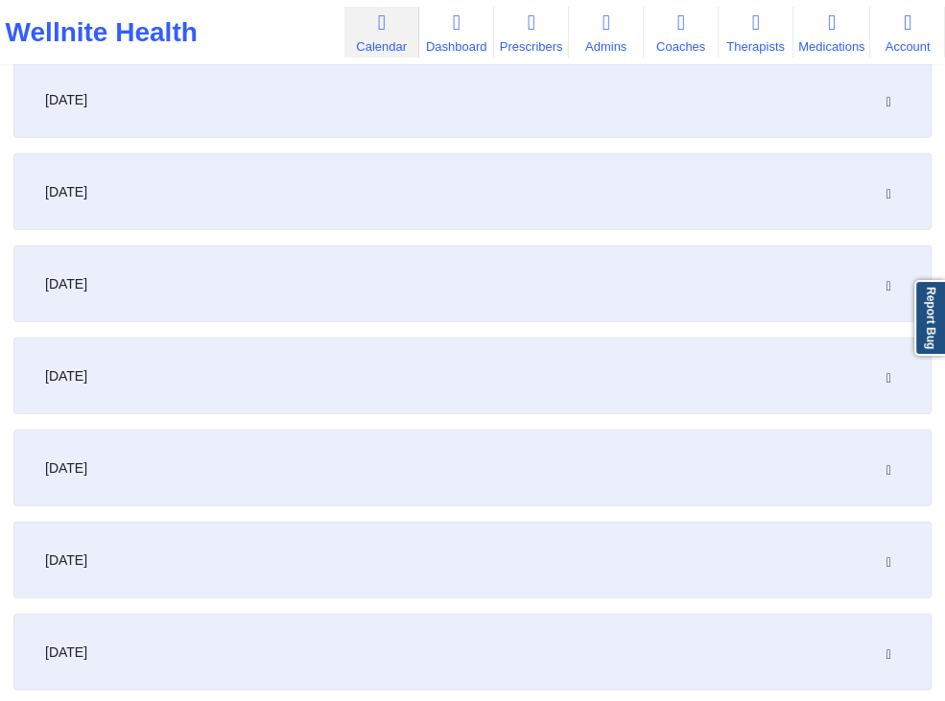
click at [264, 370] on div "[DATE]" at bounding box center [472, 376] width 918 height 77
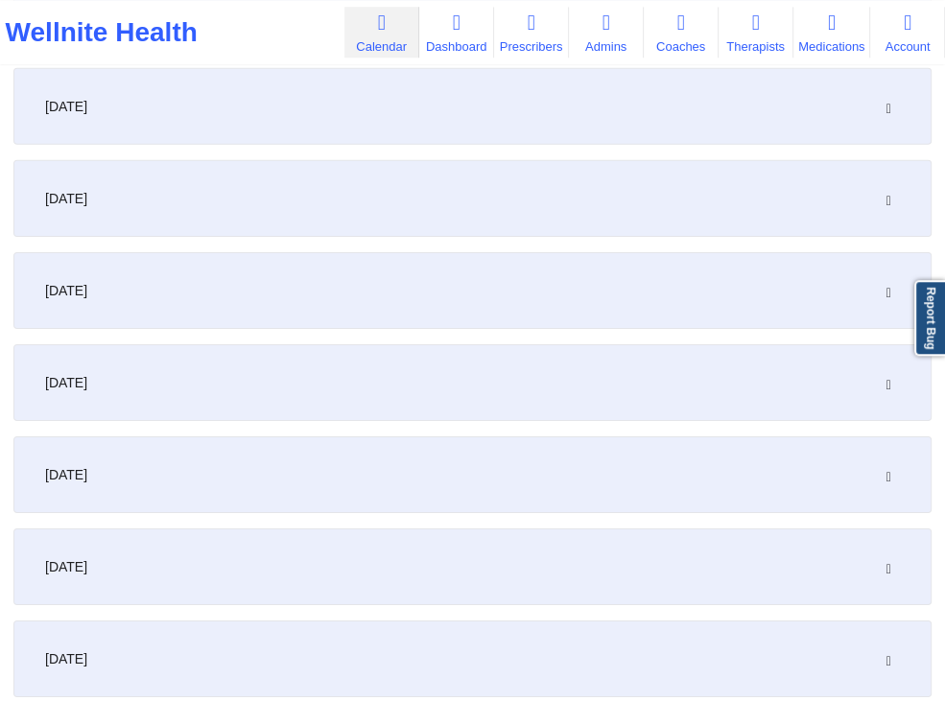
scroll to position [3951, 0]
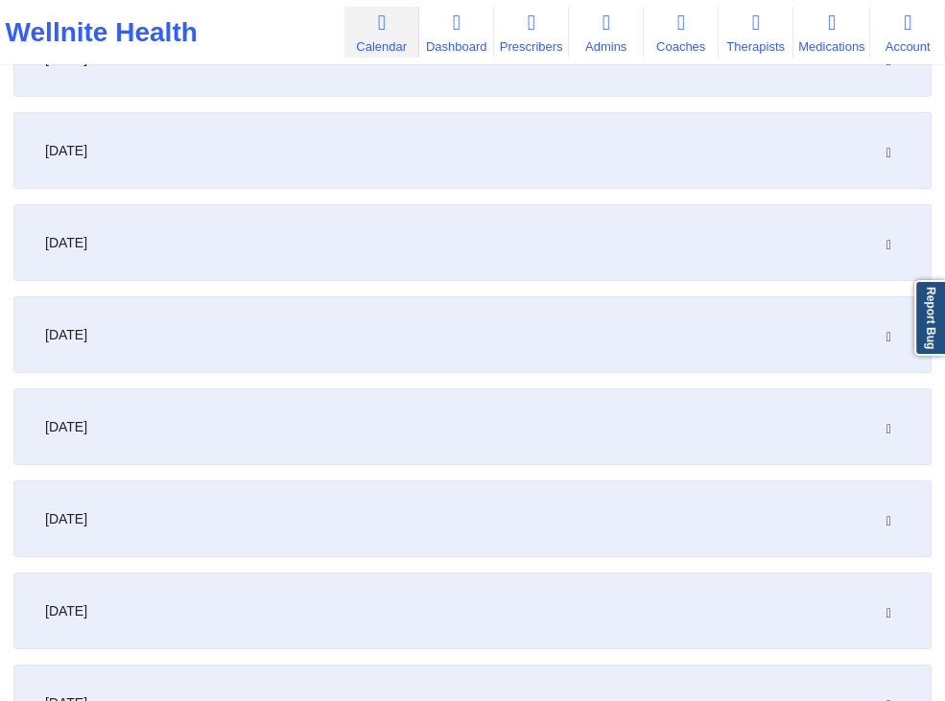
click at [241, 413] on div "[DATE]" at bounding box center [472, 427] width 918 height 77
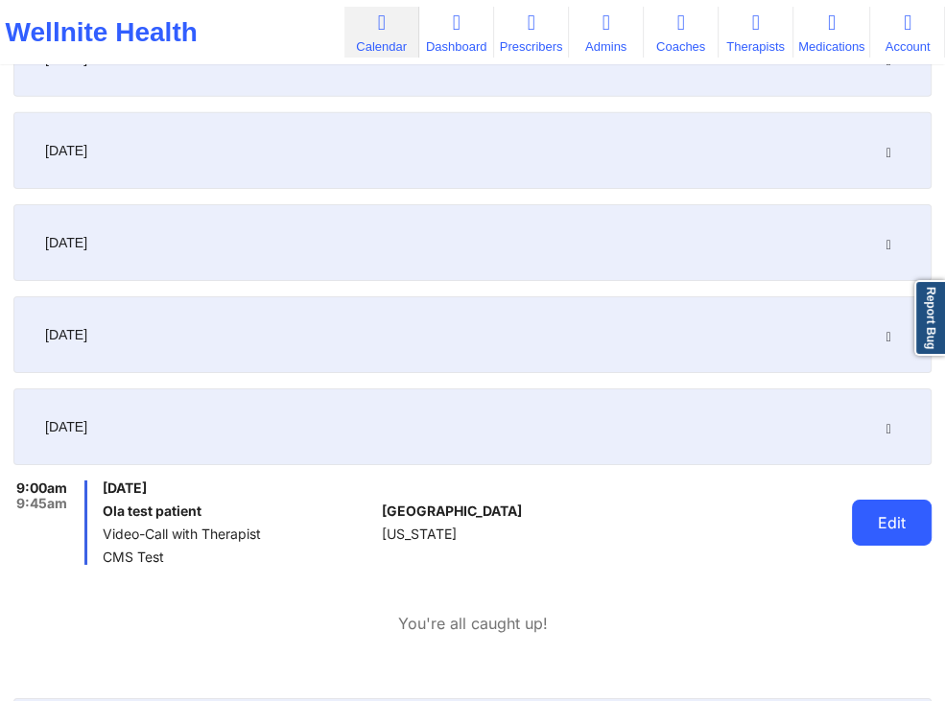
click at [862, 515] on button "Edit" at bounding box center [892, 523] width 80 height 46
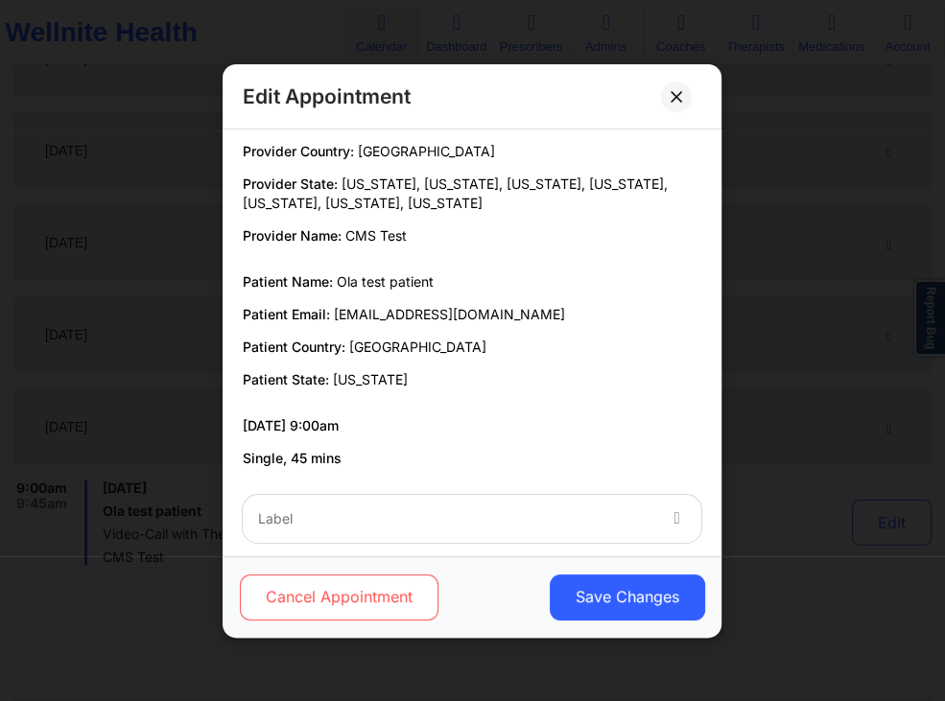
scroll to position [0, 0]
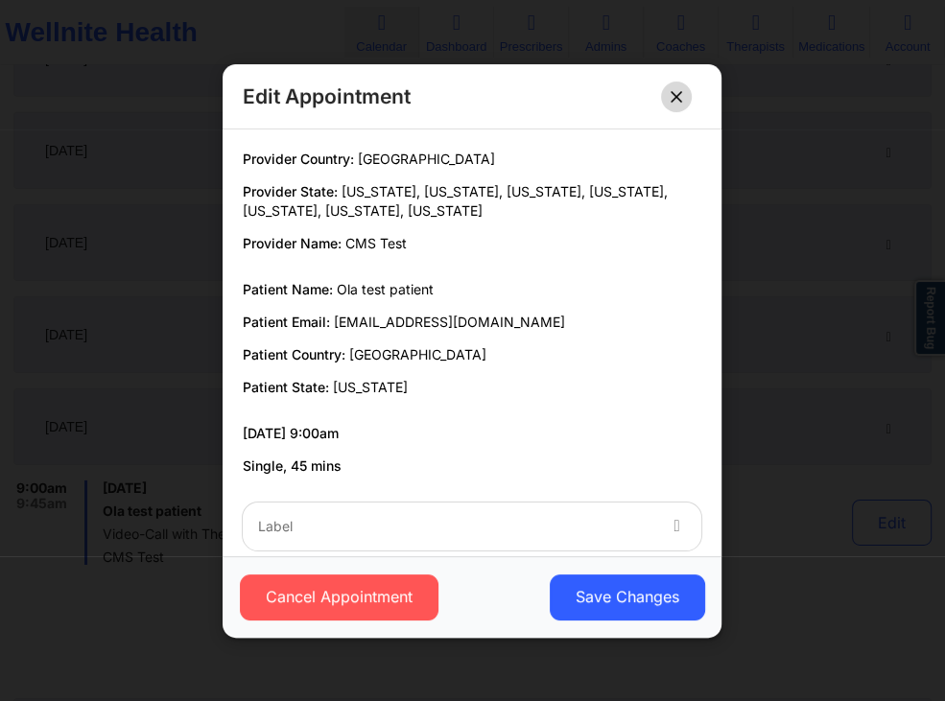
click at [681, 93] on icon at bounding box center [676, 95] width 11 height 11
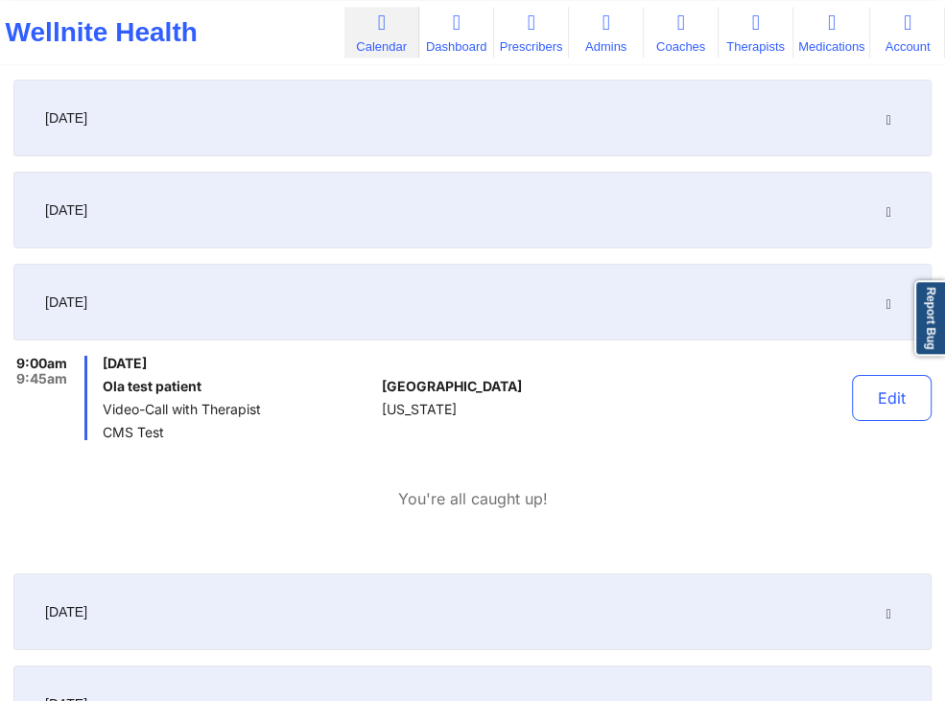
scroll to position [4154, 0]
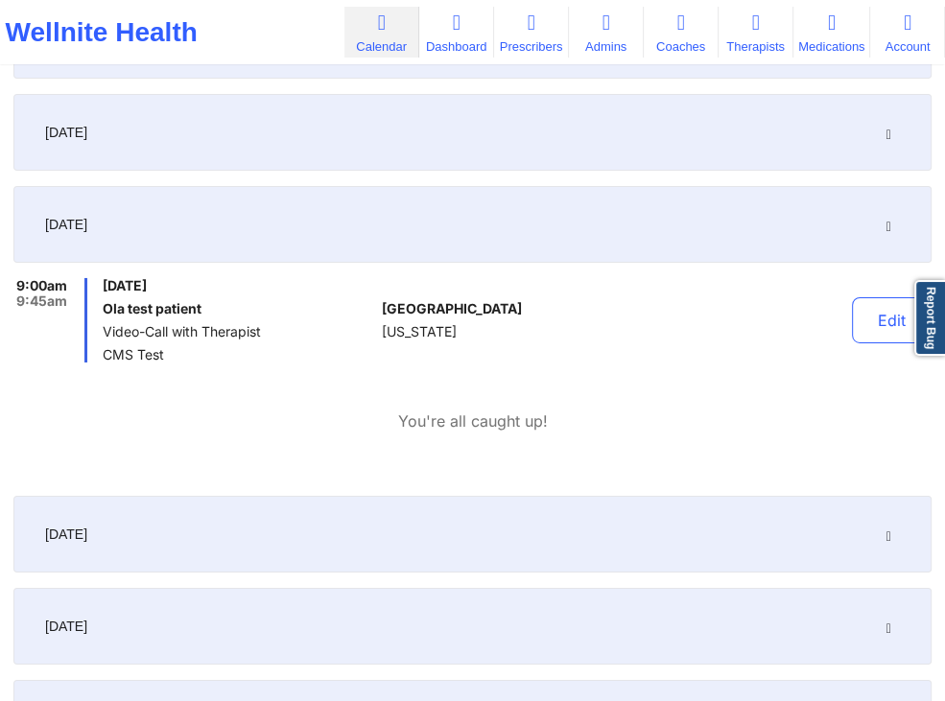
click at [887, 230] on icon at bounding box center [889, 224] width 16 height 13
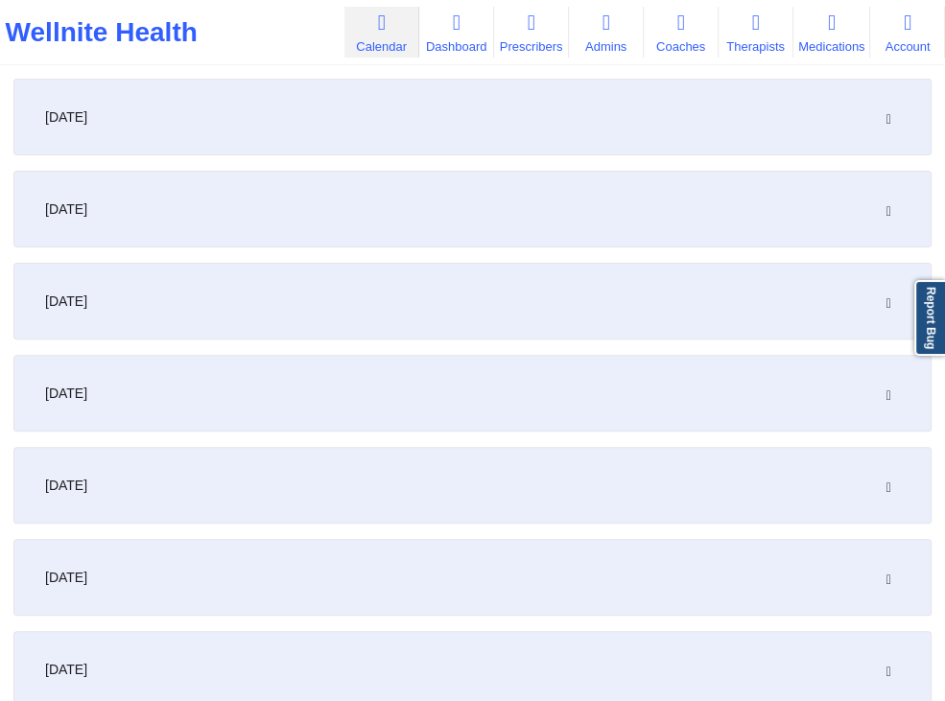
scroll to position [0, 0]
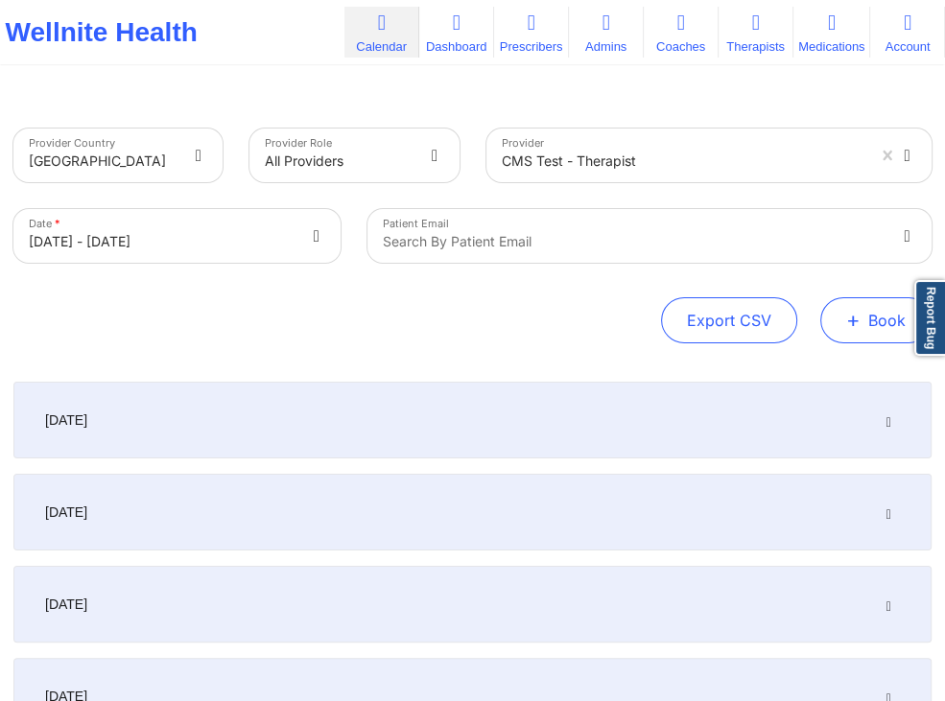
click at [866, 314] on button "+ Book" at bounding box center [875, 320] width 111 height 46
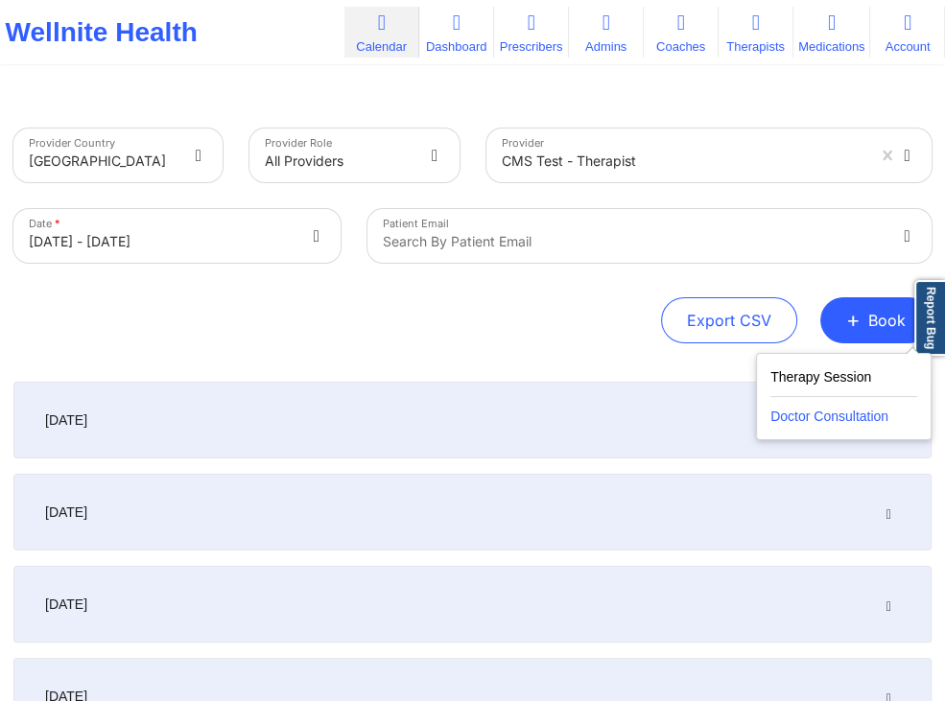
click at [809, 404] on button "Doctor Consultation" at bounding box center [844, 412] width 147 height 31
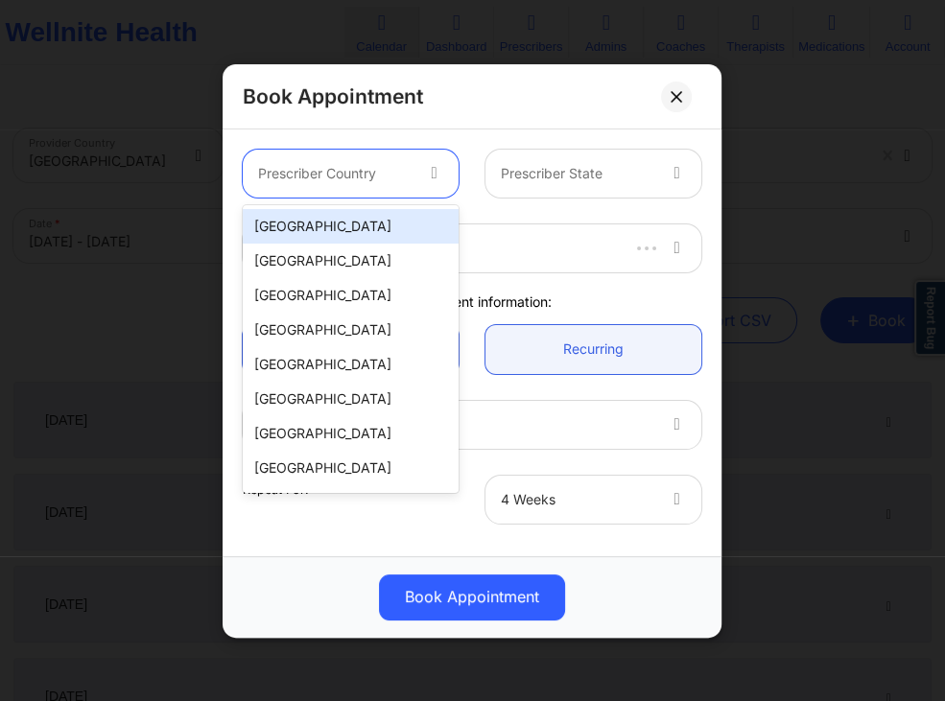
click at [424, 178] on div at bounding box center [437, 174] width 46 height 48
click at [401, 229] on div "[GEOGRAPHIC_DATA]" at bounding box center [351, 226] width 216 height 35
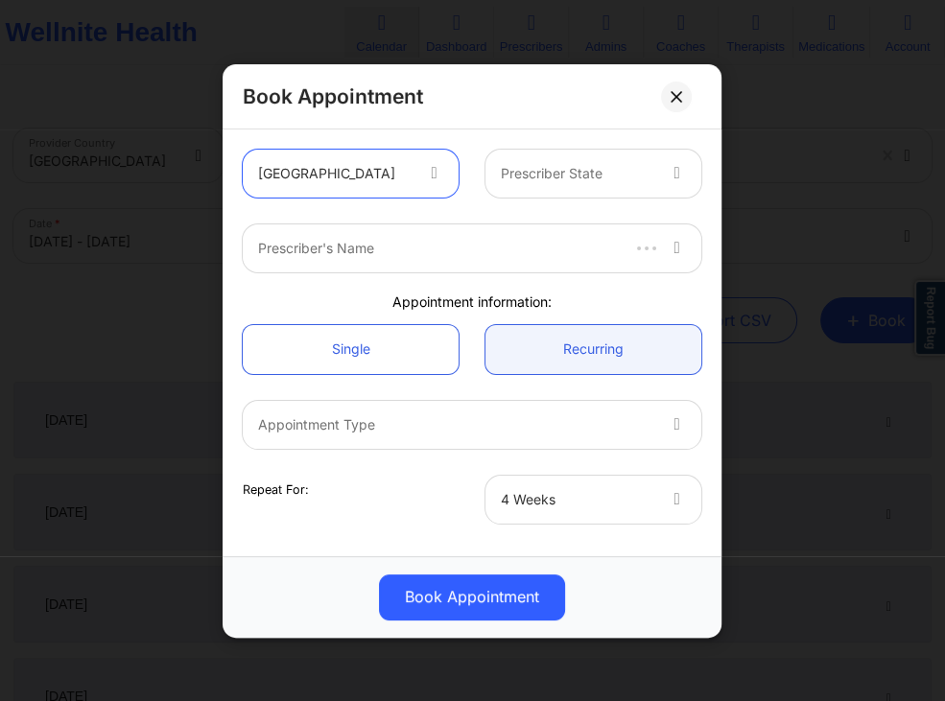
click at [534, 190] on div "Prescriber State" at bounding box center [571, 174] width 171 height 48
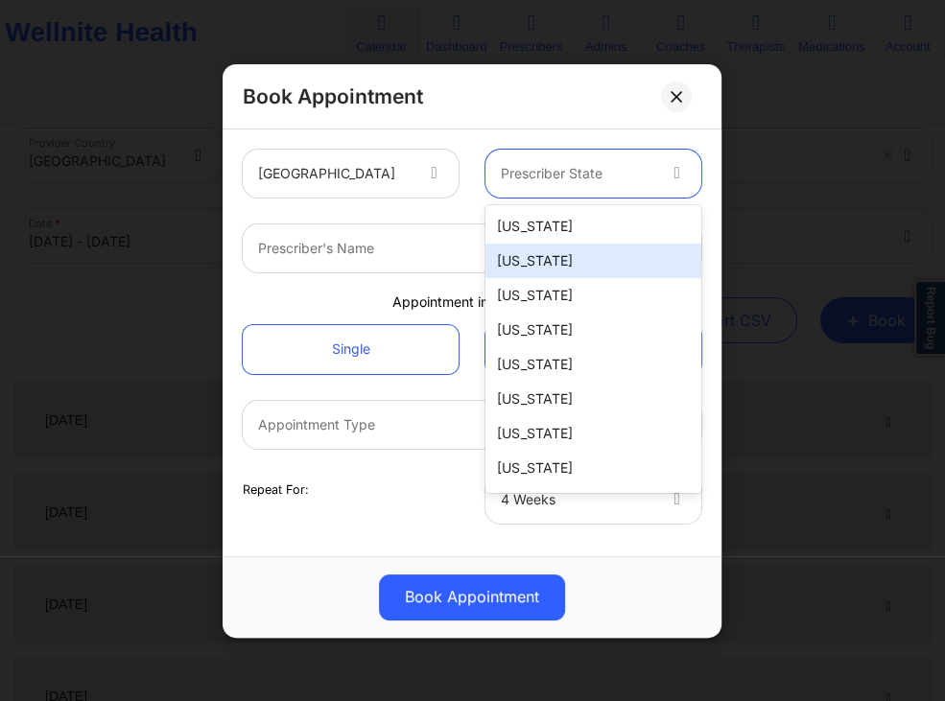
click at [543, 263] on div "[US_STATE]" at bounding box center [594, 261] width 216 height 35
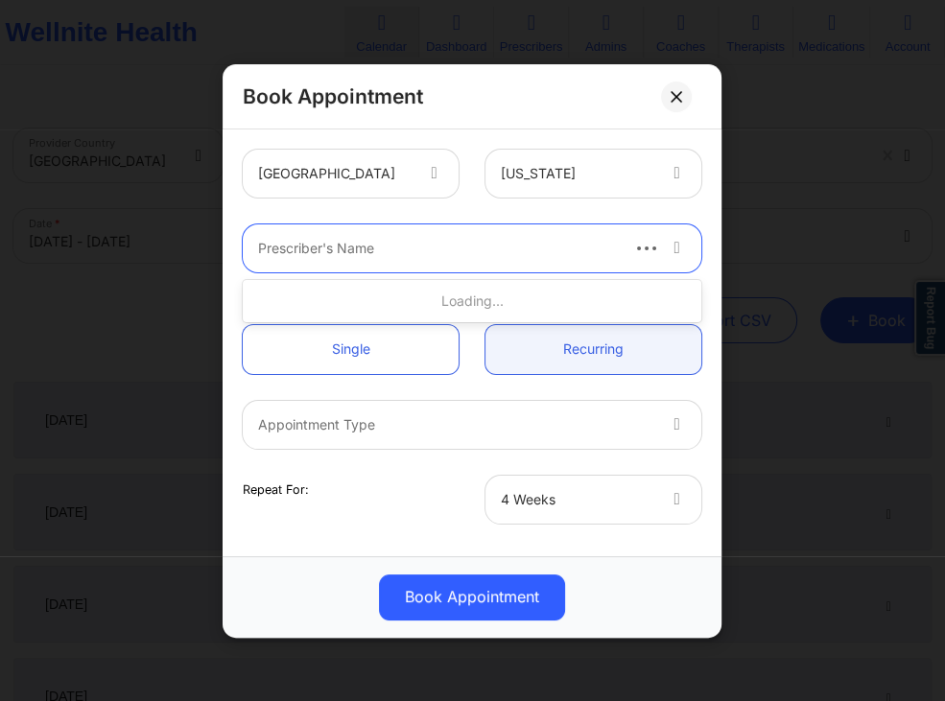
click at [505, 251] on div at bounding box center [437, 248] width 358 height 23
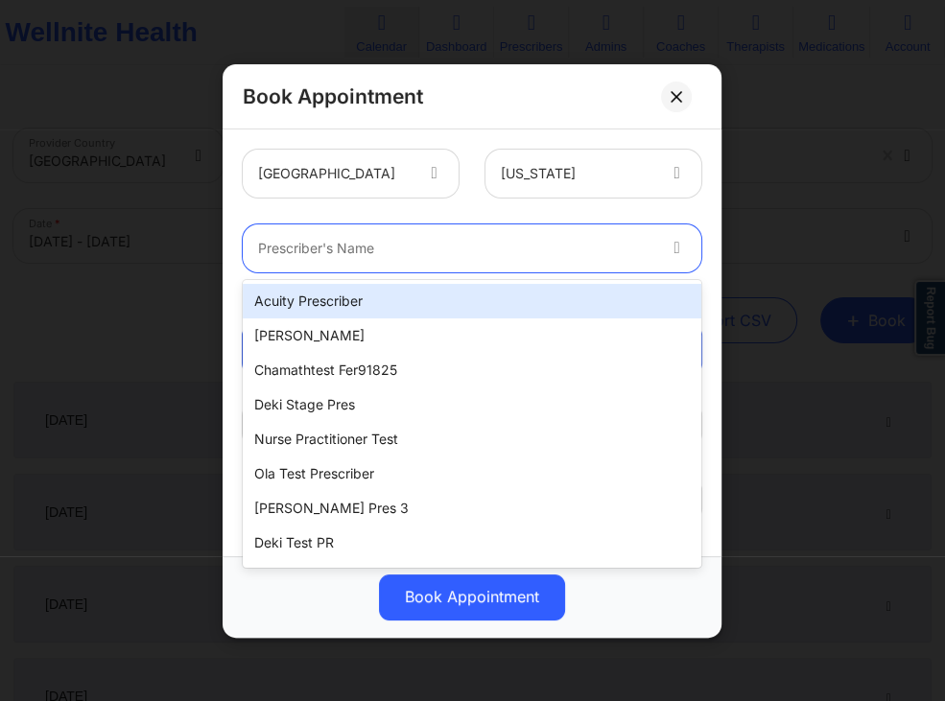
click at [393, 301] on div "Acuity Prescriber" at bounding box center [472, 301] width 459 height 35
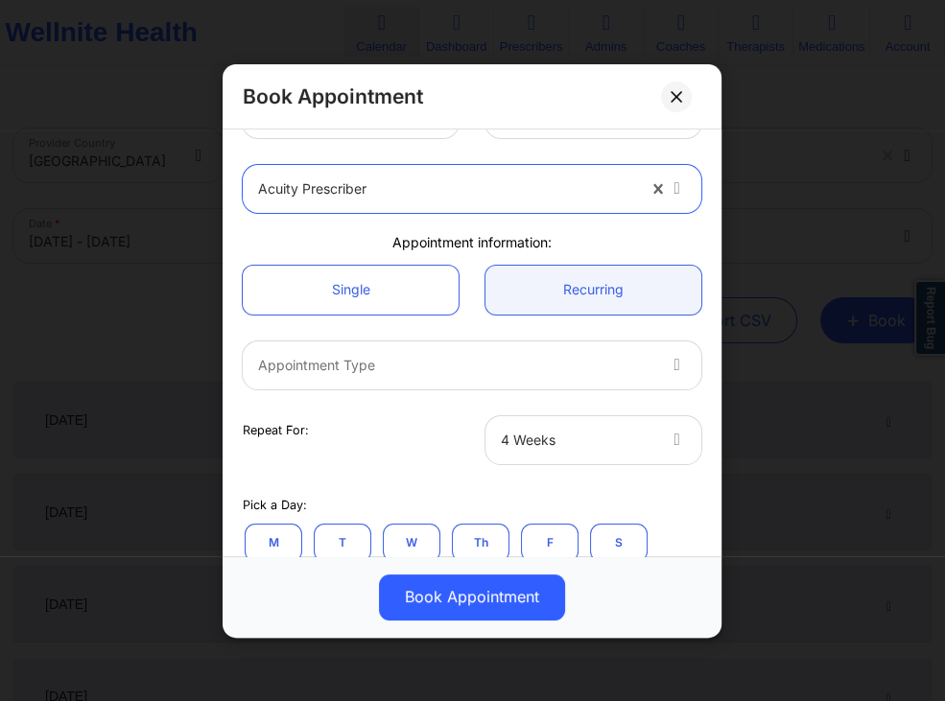
scroll to position [92, 0]
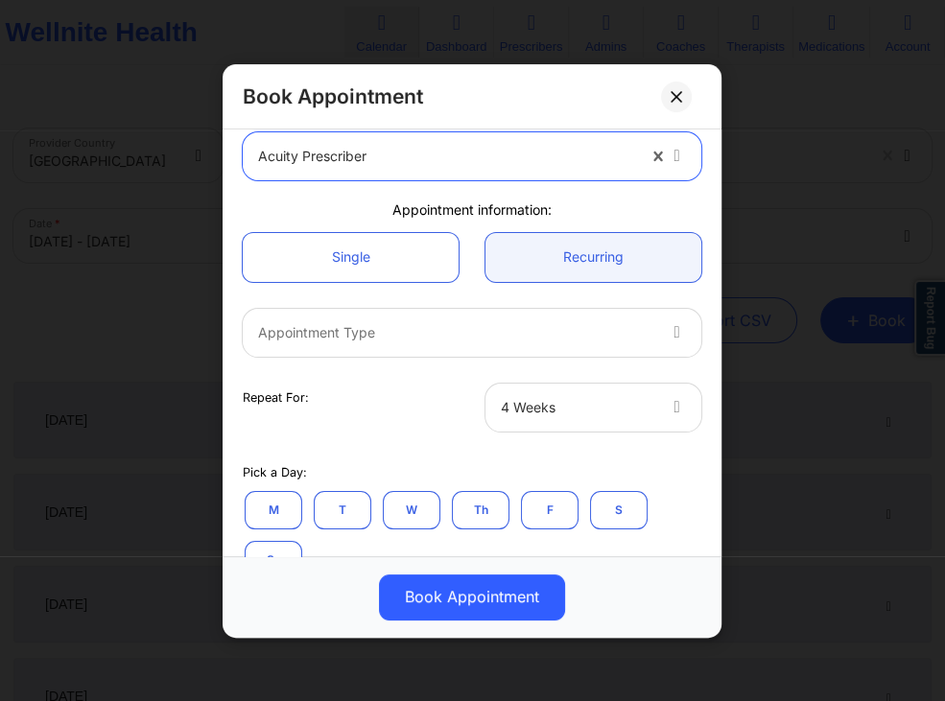
click at [569, 320] on div "Appointment Type" at bounding box center [450, 332] width 414 height 48
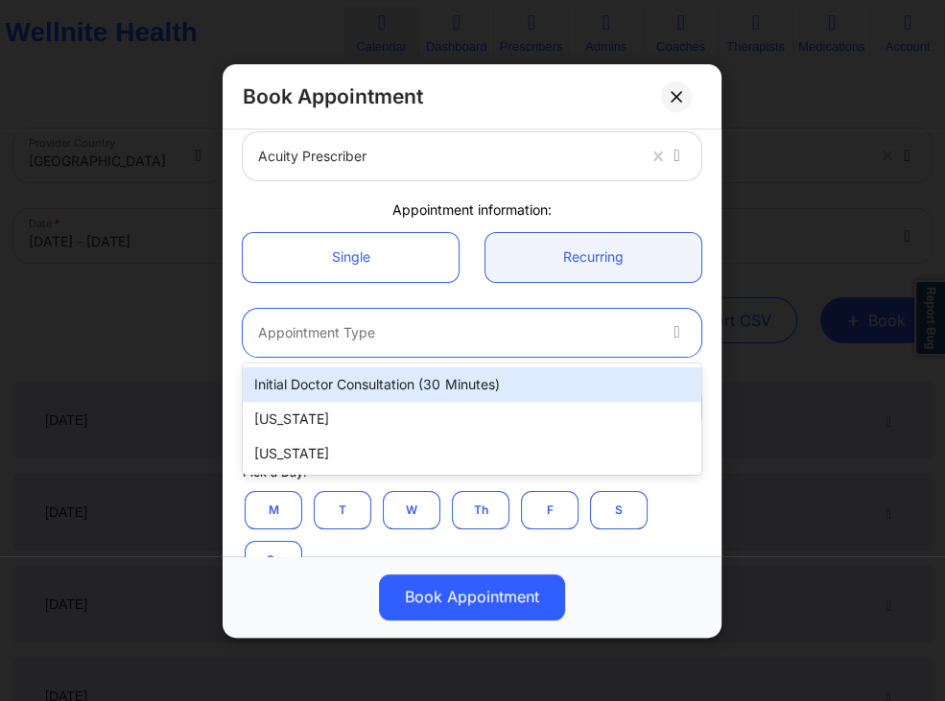
click at [486, 295] on div "Single Recurring" at bounding box center [472, 257] width 486 height 76
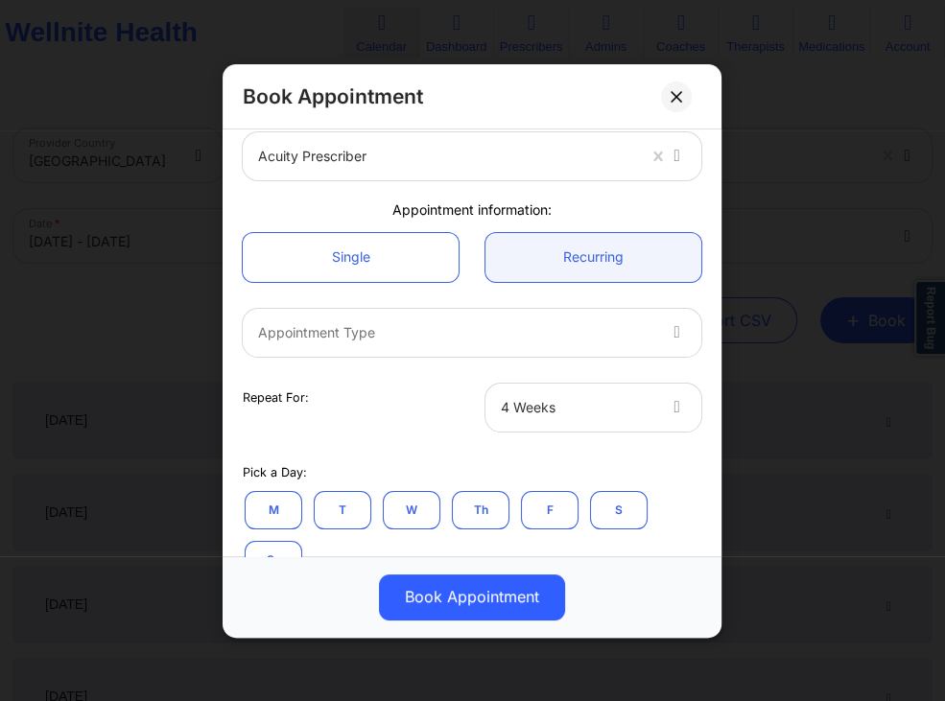
scroll to position [0, 0]
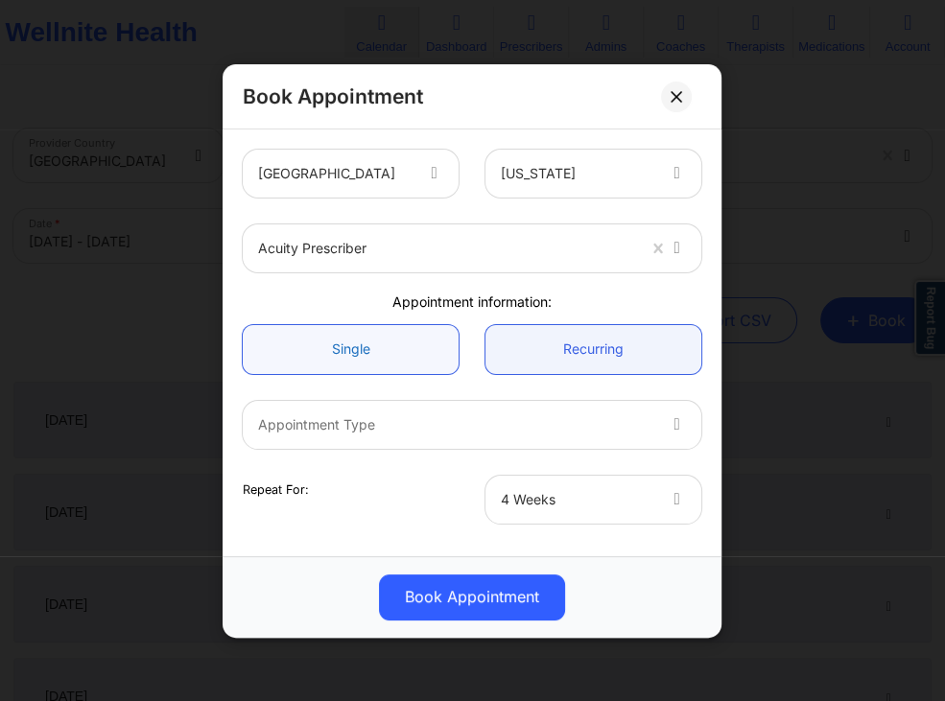
click at [425, 346] on link "Single" at bounding box center [351, 348] width 216 height 49
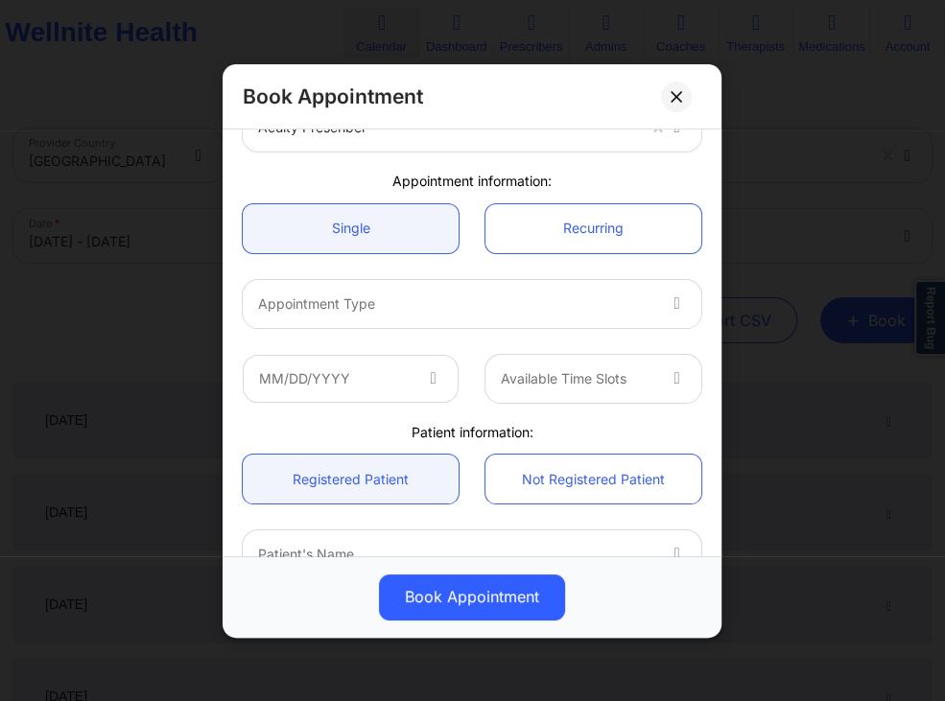
scroll to position [184, 0]
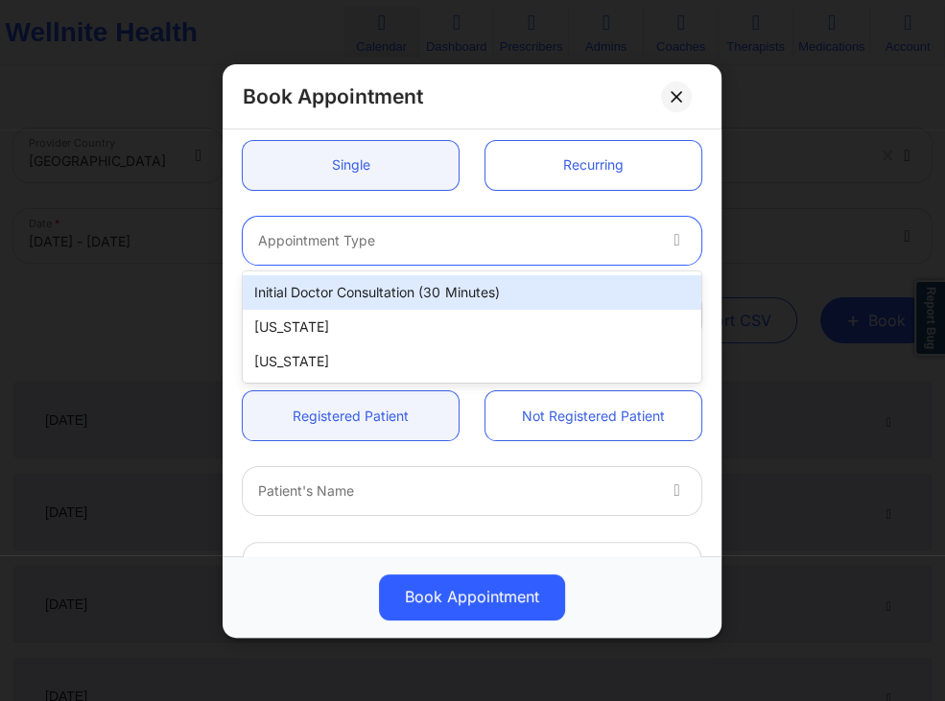
click at [563, 231] on div at bounding box center [456, 239] width 396 height 23
click at [543, 187] on link "Recurring" at bounding box center [594, 164] width 216 height 49
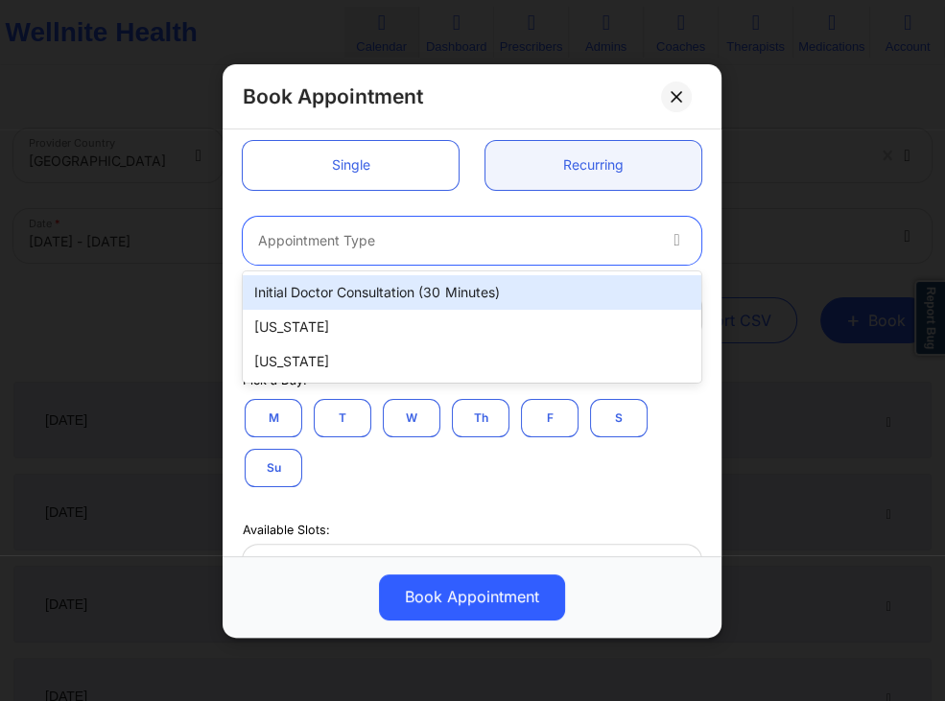
click at [514, 236] on div at bounding box center [456, 239] width 396 height 23
click at [453, 298] on div "Initial doctor consultation (30 minutes)" at bounding box center [472, 292] width 459 height 35
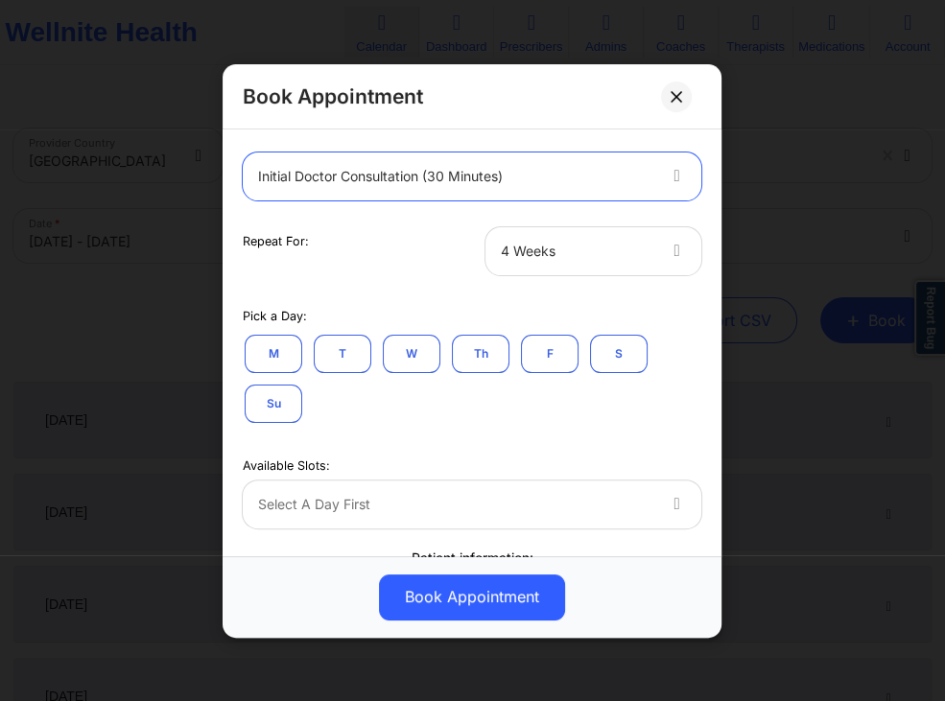
scroll to position [276, 0]
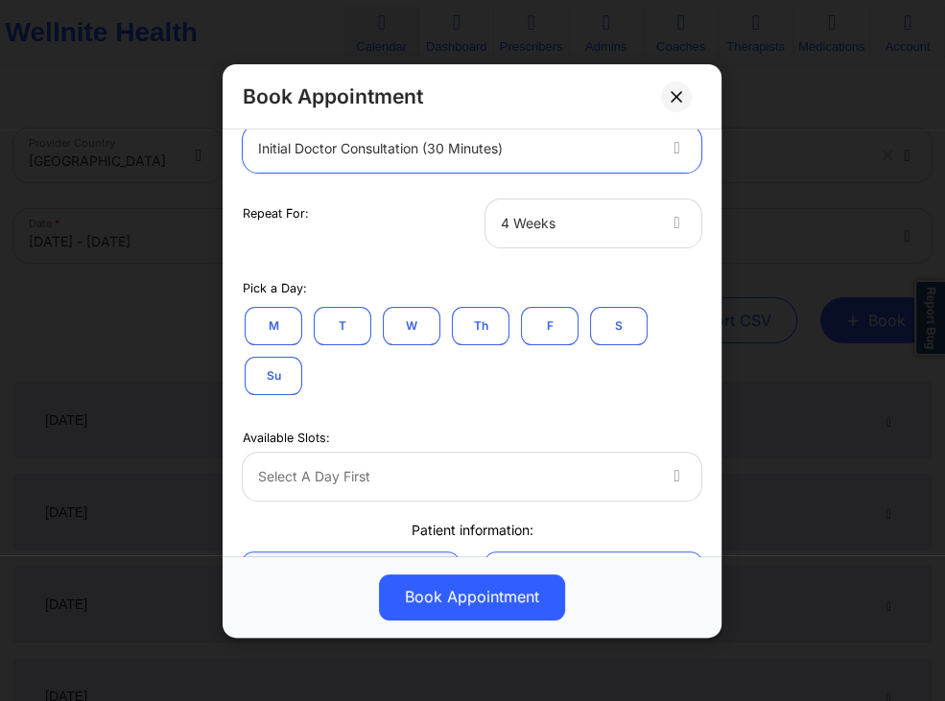
click at [643, 239] on div "4 Weeks" at bounding box center [577, 223] width 153 height 48
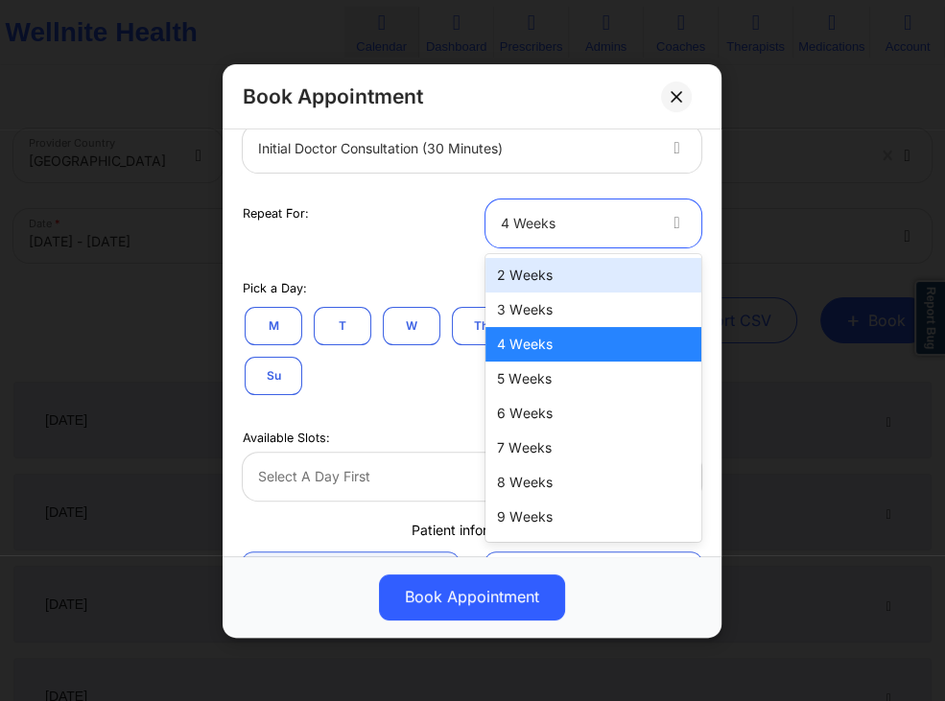
click at [545, 289] on div "2 Weeks" at bounding box center [594, 275] width 216 height 35
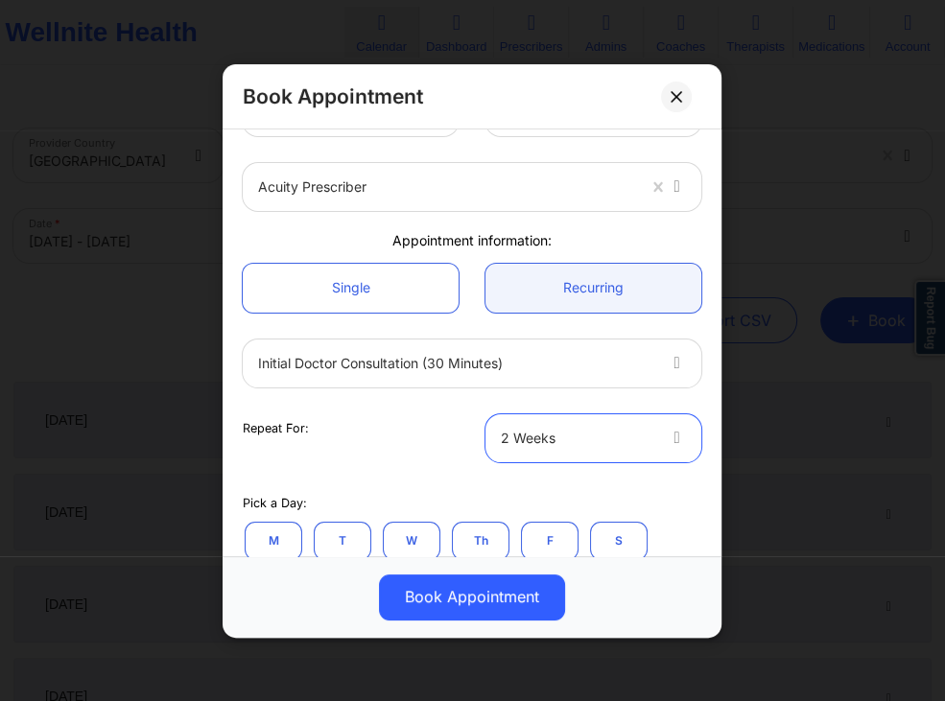
scroll to position [92, 0]
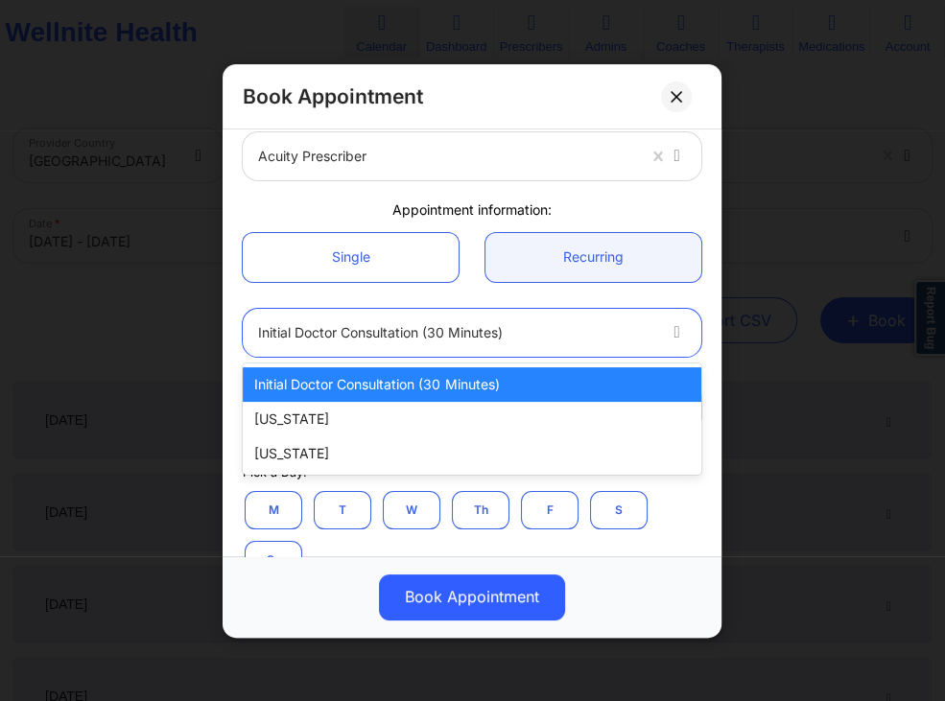
drag, startPoint x: 654, startPoint y: 324, endPoint x: 617, endPoint y: 331, distance: 38.0
click at [651, 325] on div "Initial doctor consultation (30 minutes)" at bounding box center [450, 332] width 414 height 48
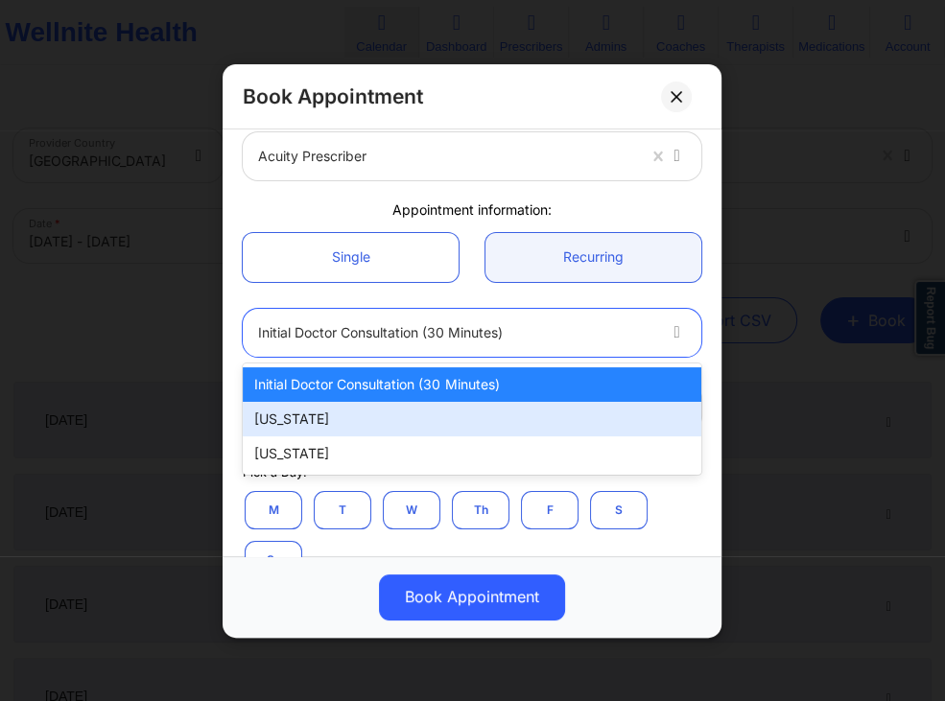
click at [420, 419] on div "[US_STATE]" at bounding box center [472, 419] width 459 height 35
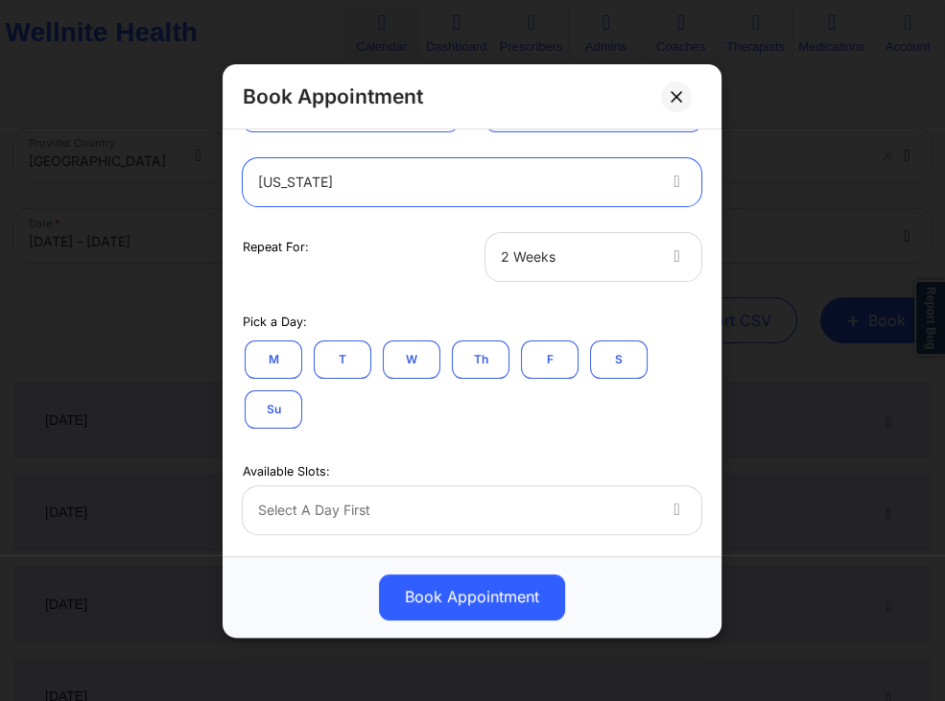
scroll to position [276, 0]
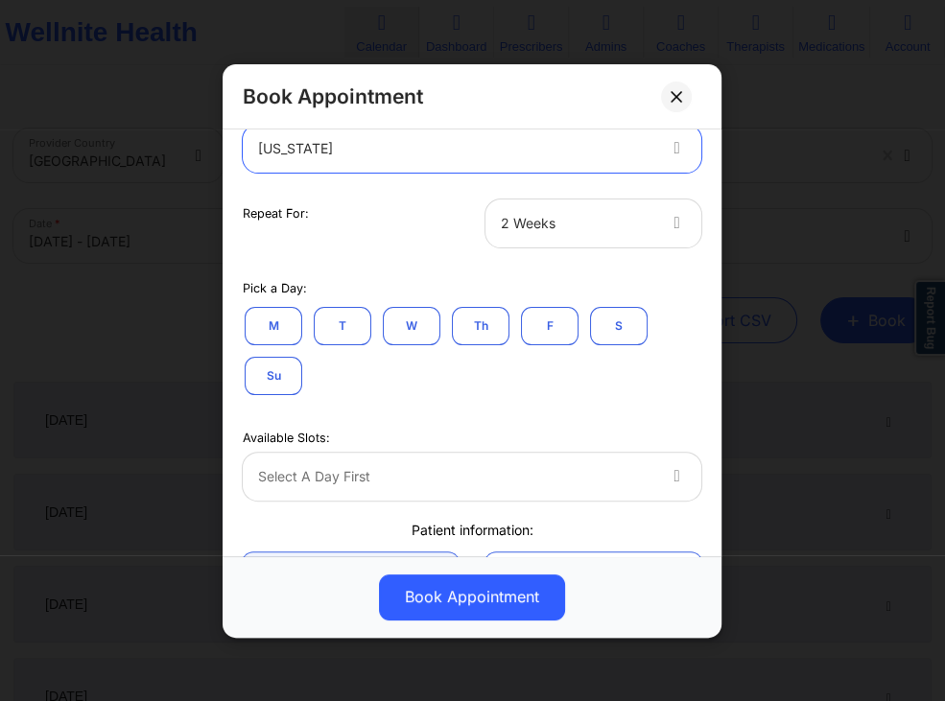
click at [359, 322] on button "T" at bounding box center [343, 325] width 58 height 38
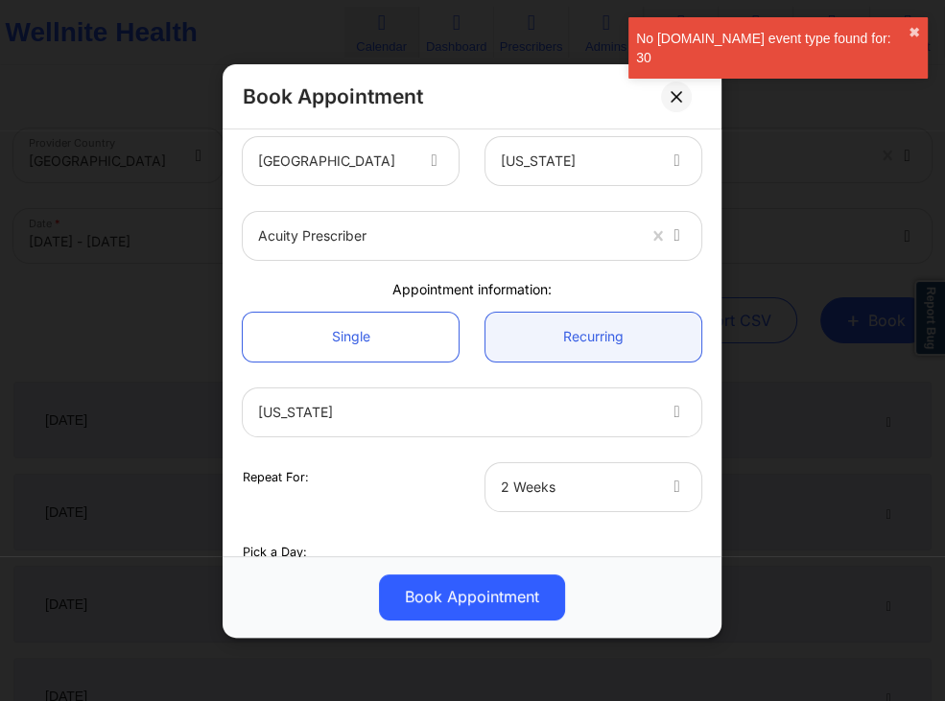
scroll to position [0, 0]
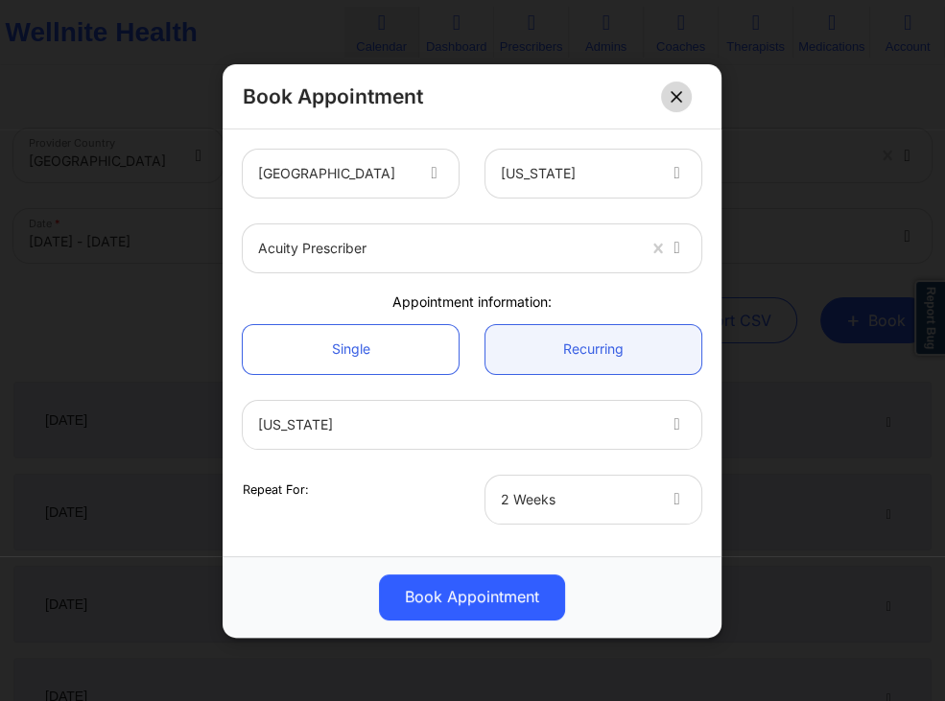
click at [682, 98] on button at bounding box center [676, 96] width 31 height 31
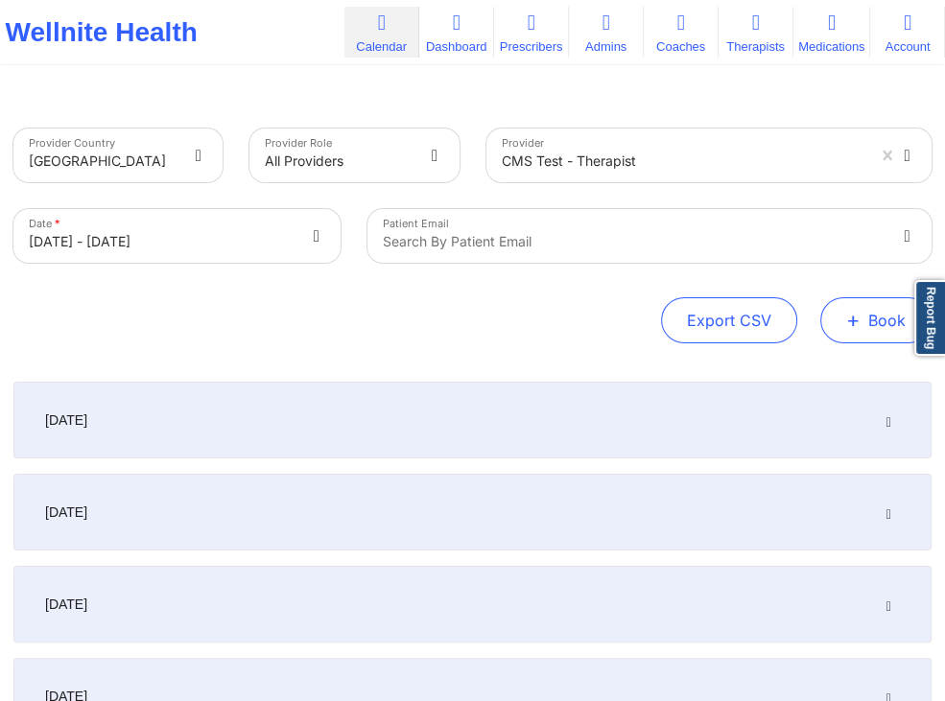
click at [875, 343] on button "+ Book" at bounding box center [875, 320] width 111 height 46
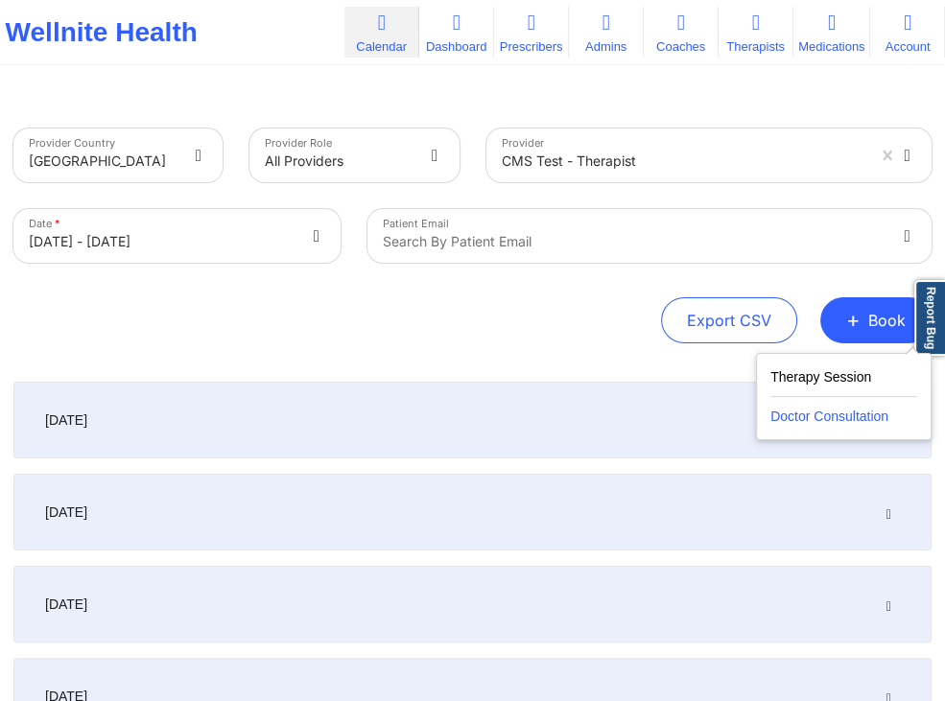
click at [823, 417] on button "Doctor Consultation" at bounding box center [844, 412] width 147 height 31
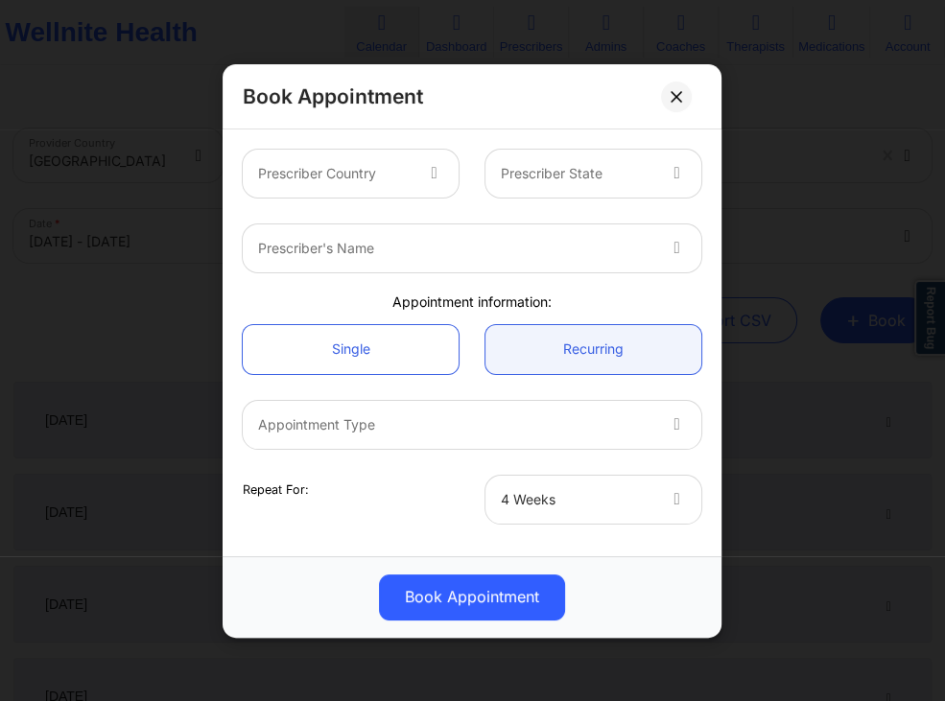
click at [451, 167] on div at bounding box center [437, 174] width 46 height 48
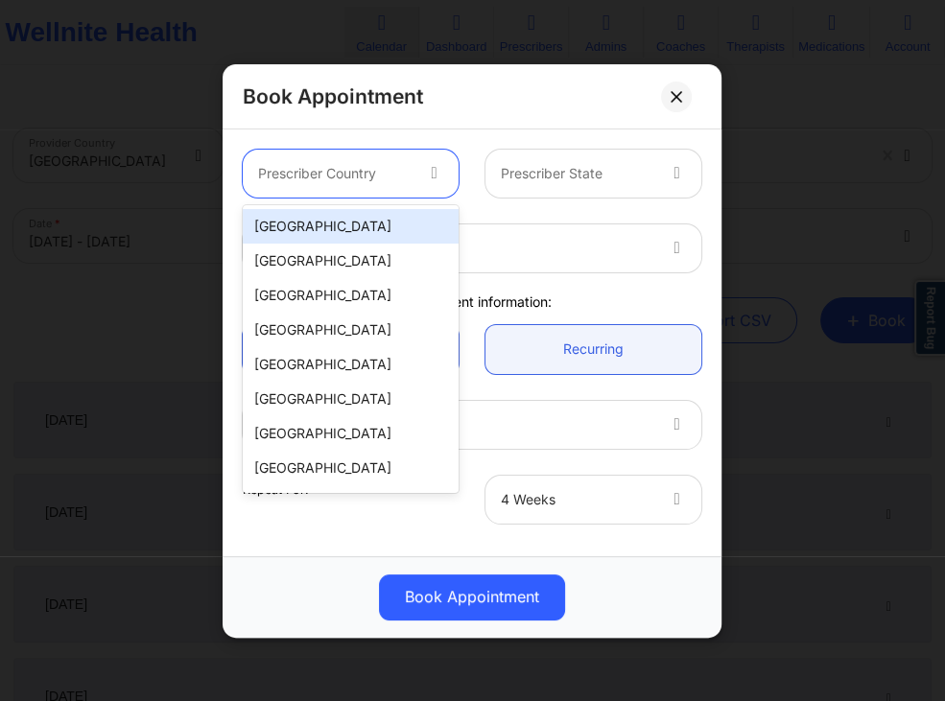
click at [420, 213] on div "[GEOGRAPHIC_DATA]" at bounding box center [351, 226] width 216 height 35
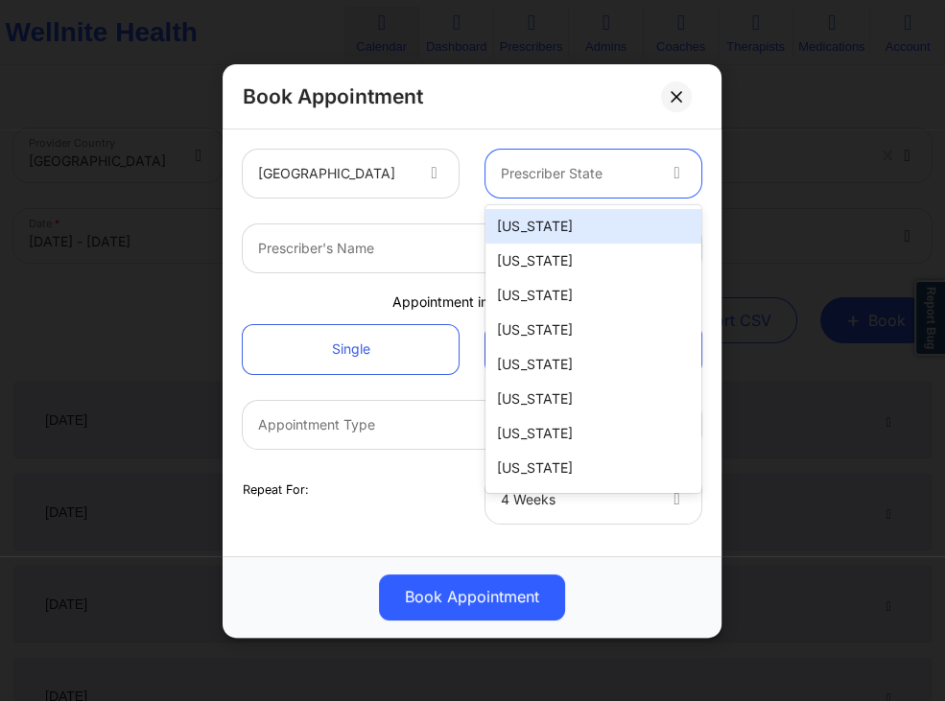
click at [566, 186] on div "Prescriber State" at bounding box center [571, 174] width 171 height 48
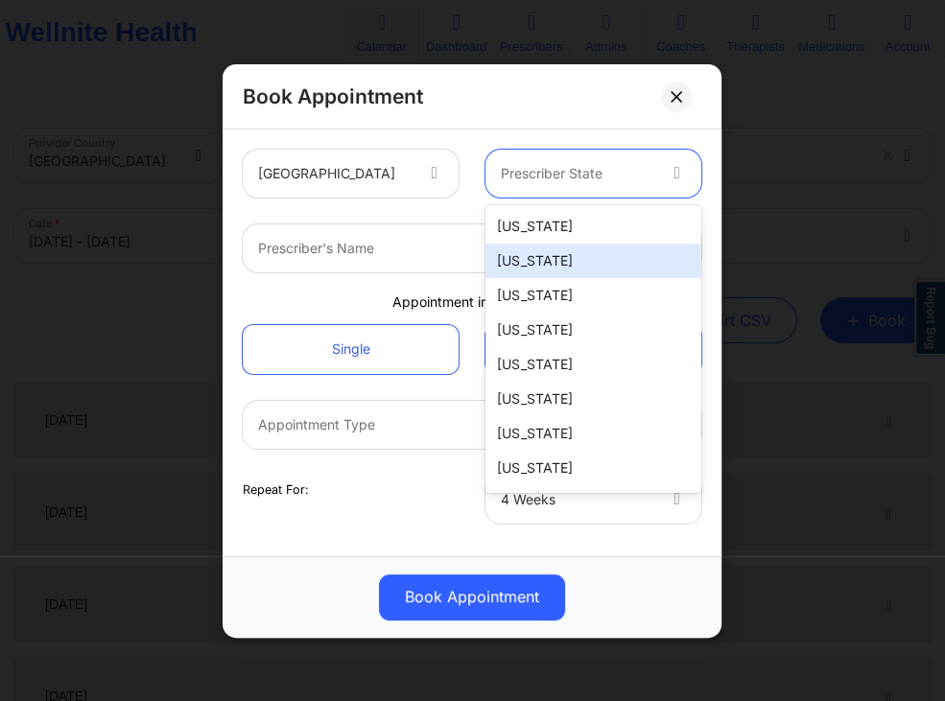
click at [543, 267] on div "[US_STATE]" at bounding box center [594, 261] width 216 height 35
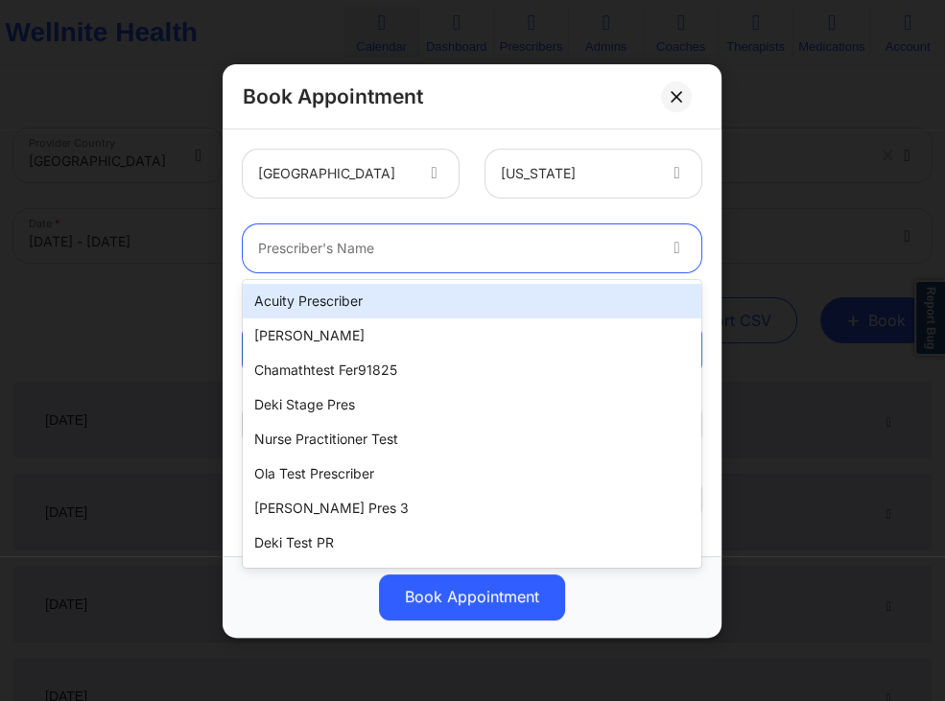
click at [534, 263] on div "Prescriber's Name" at bounding box center [450, 249] width 414 height 48
click at [309, 249] on div at bounding box center [456, 248] width 396 height 23
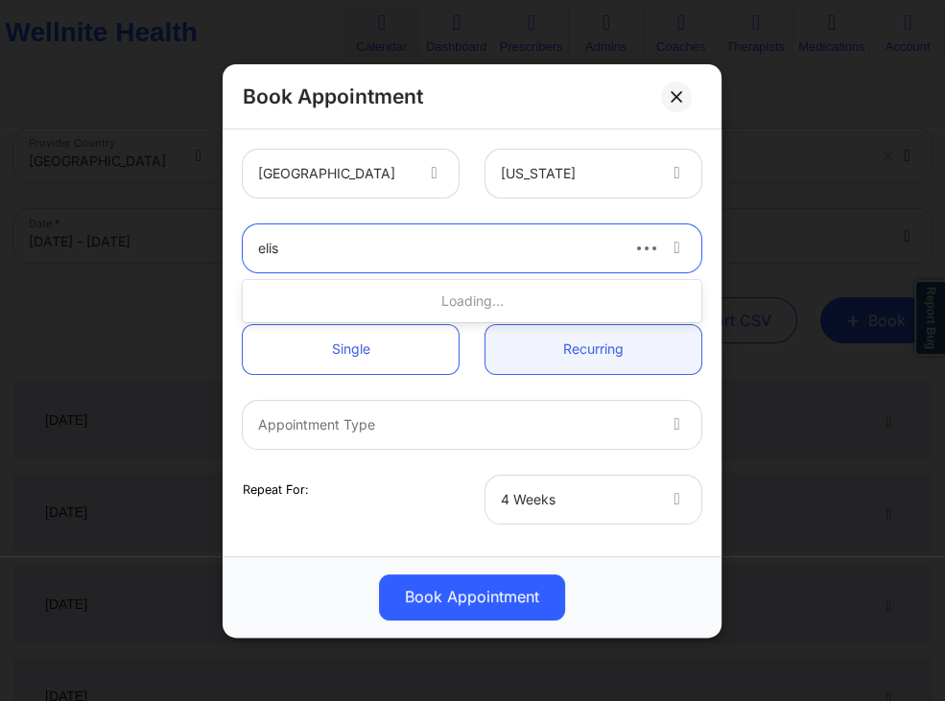
type input "[PERSON_NAME]"
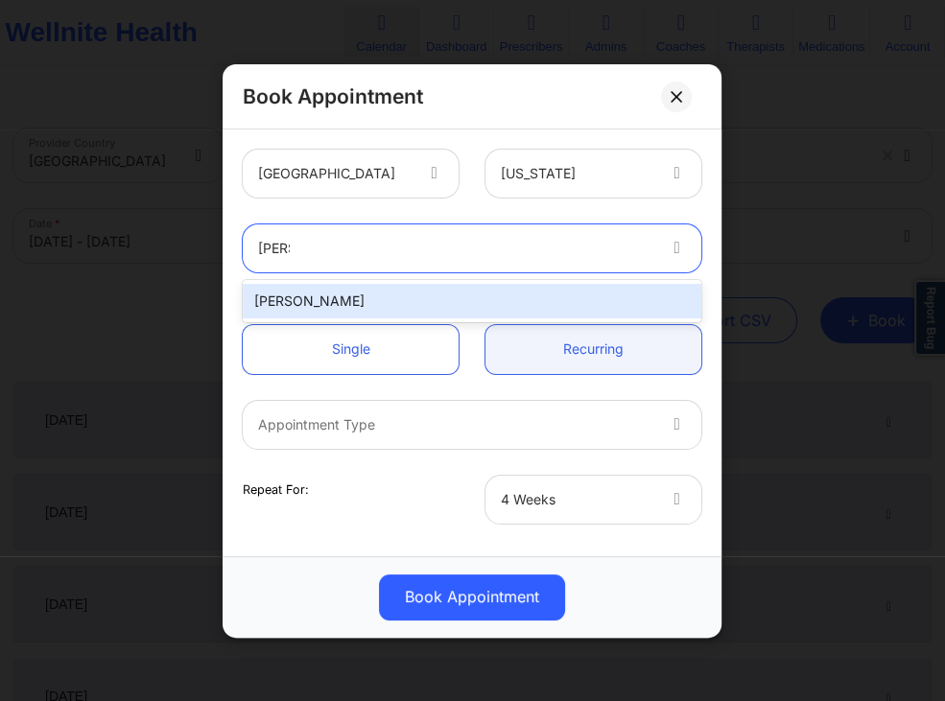
click at [338, 300] on div "[PERSON_NAME]" at bounding box center [472, 301] width 459 height 35
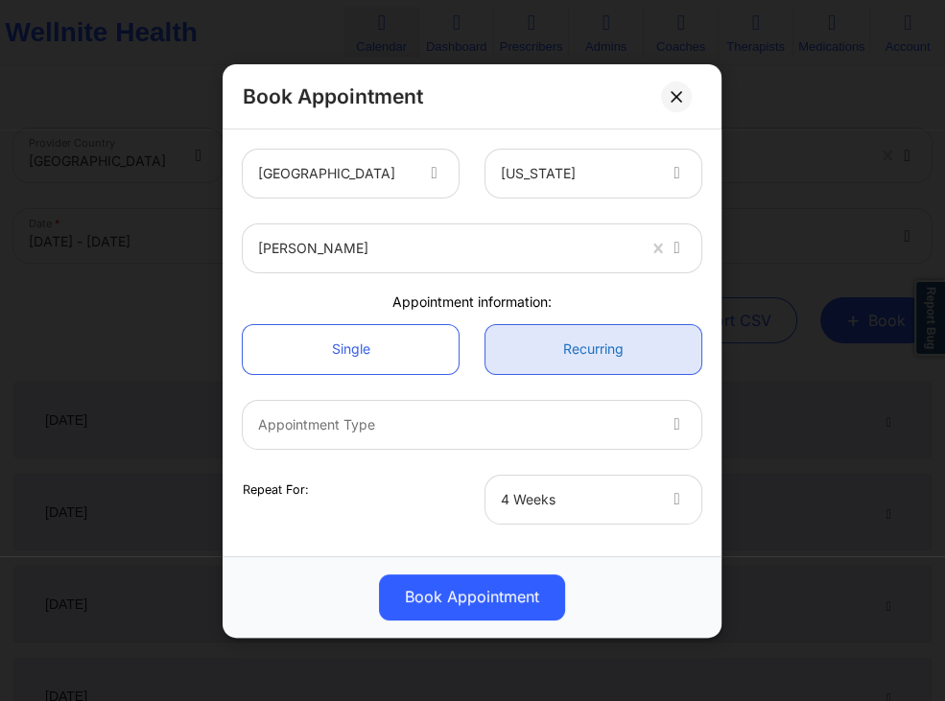
click at [513, 348] on link "Recurring" at bounding box center [594, 348] width 216 height 49
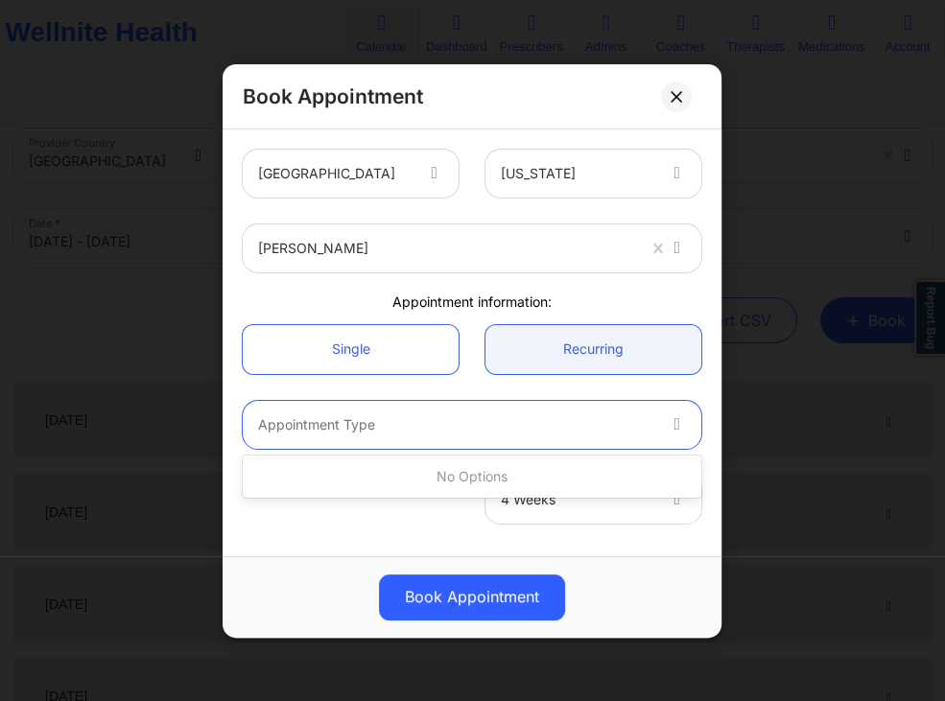
click at [489, 407] on div "Appointment Type" at bounding box center [450, 424] width 414 height 48
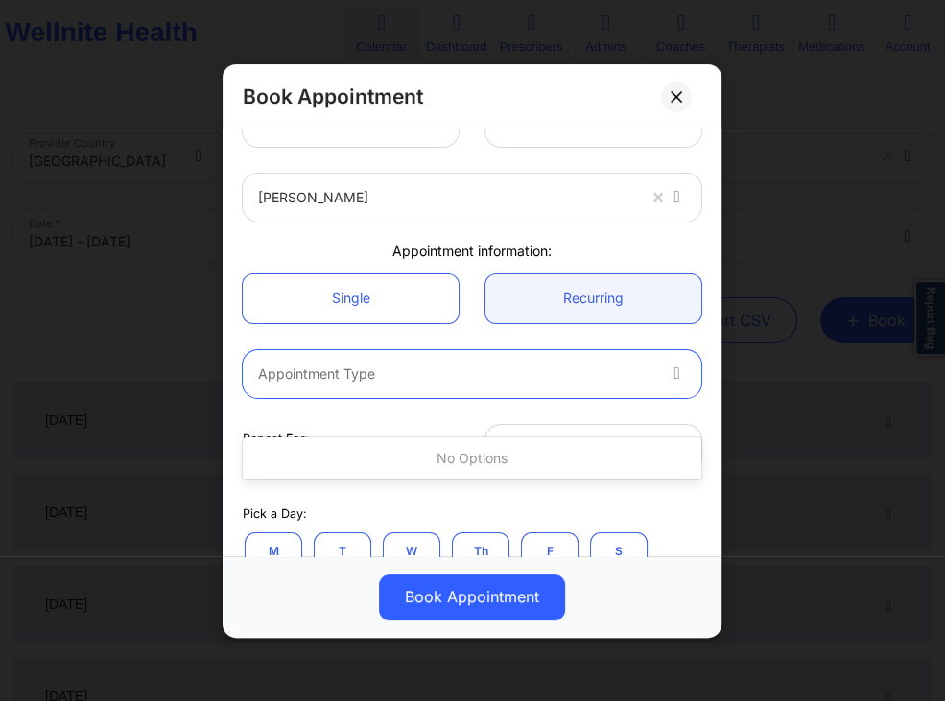
scroll to position [92, 0]
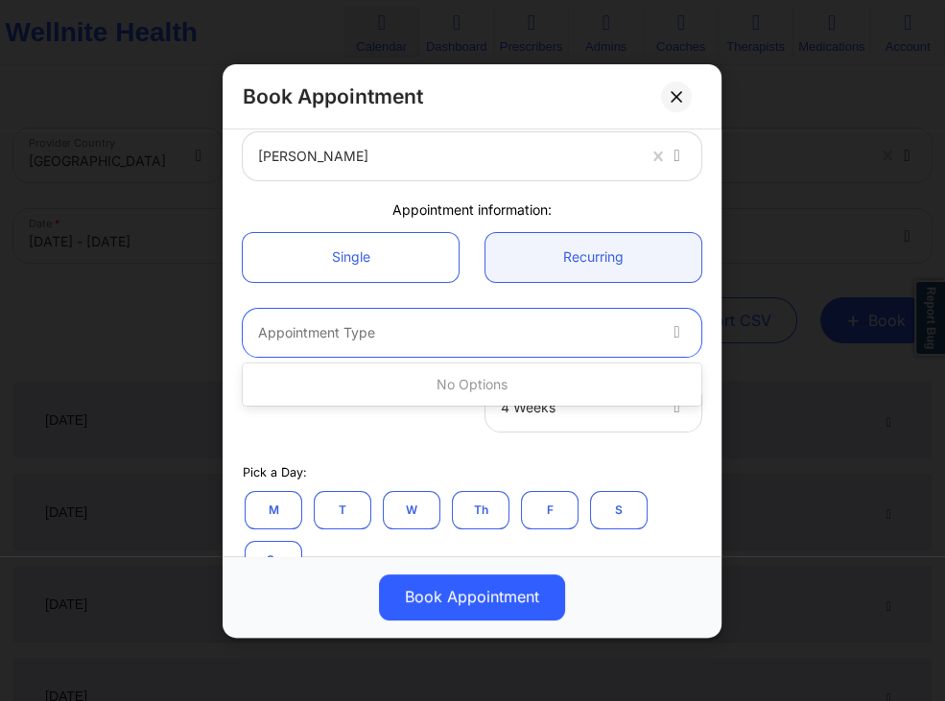
click at [396, 293] on div "Single Recurring" at bounding box center [472, 257] width 486 height 76
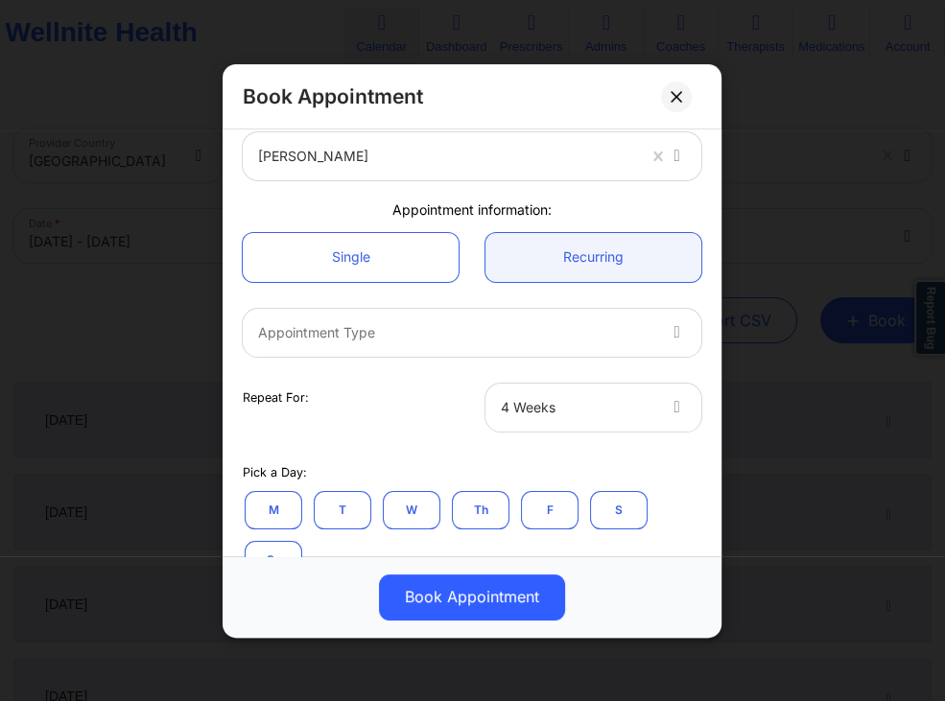
click at [416, 334] on div at bounding box center [456, 331] width 396 height 23
click at [413, 294] on div "Single Recurring" at bounding box center [472, 257] width 486 height 76
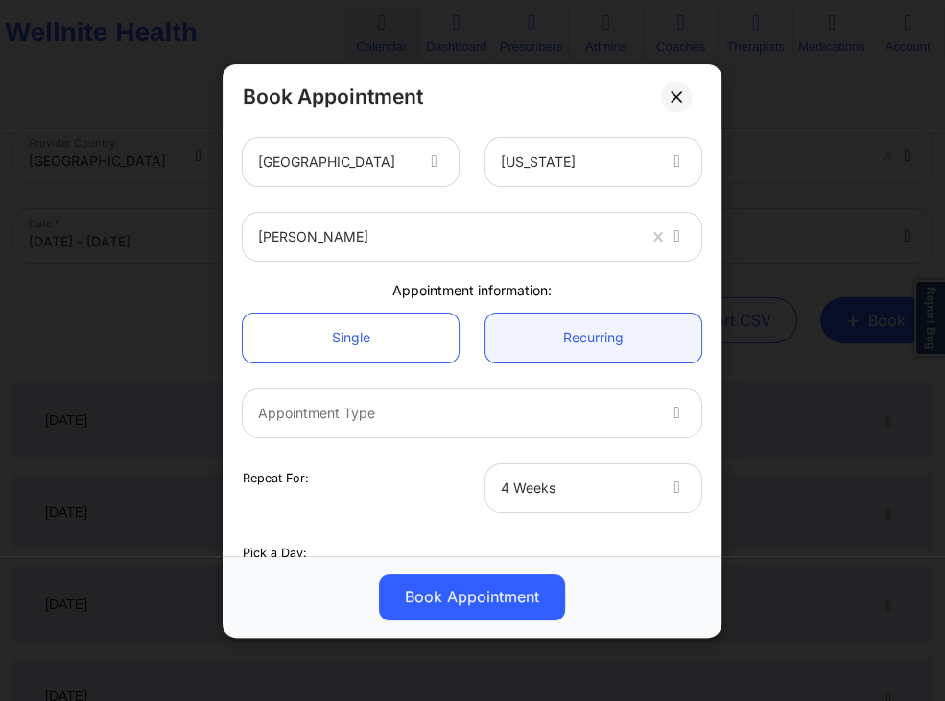
scroll to position [0, 0]
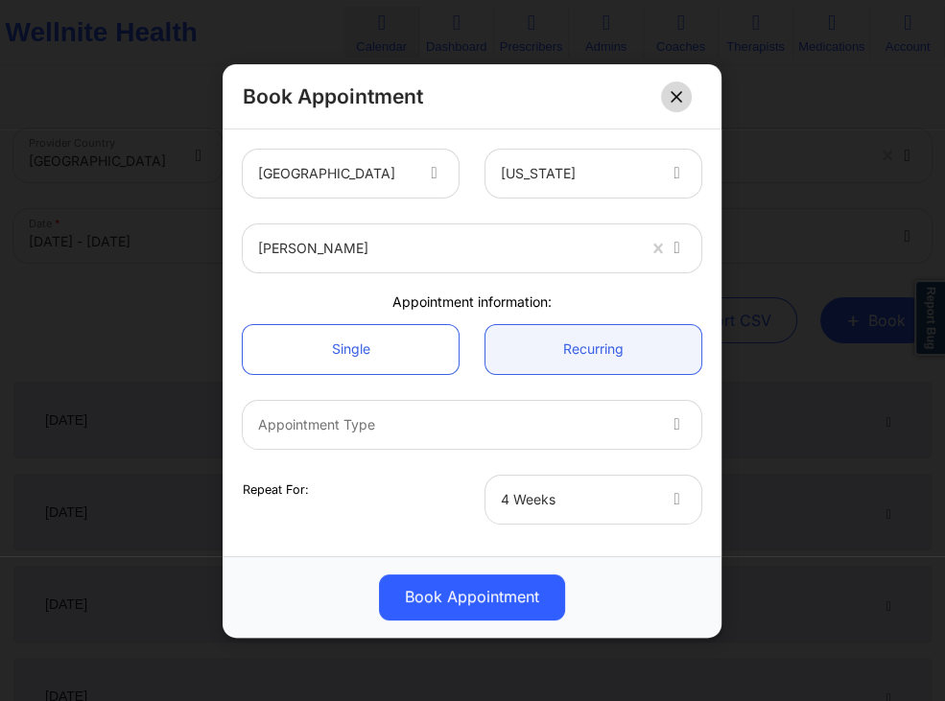
click at [677, 105] on button at bounding box center [676, 96] width 31 height 31
